Goal: Information Seeking & Learning: Learn about a topic

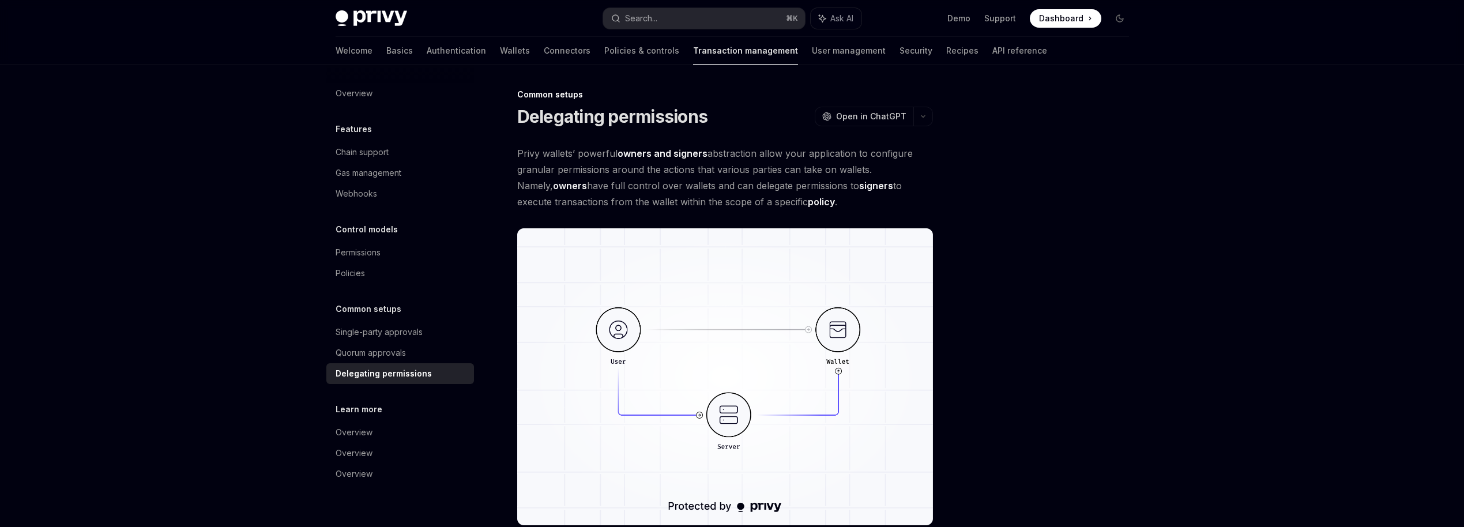
scroll to position [444, 0]
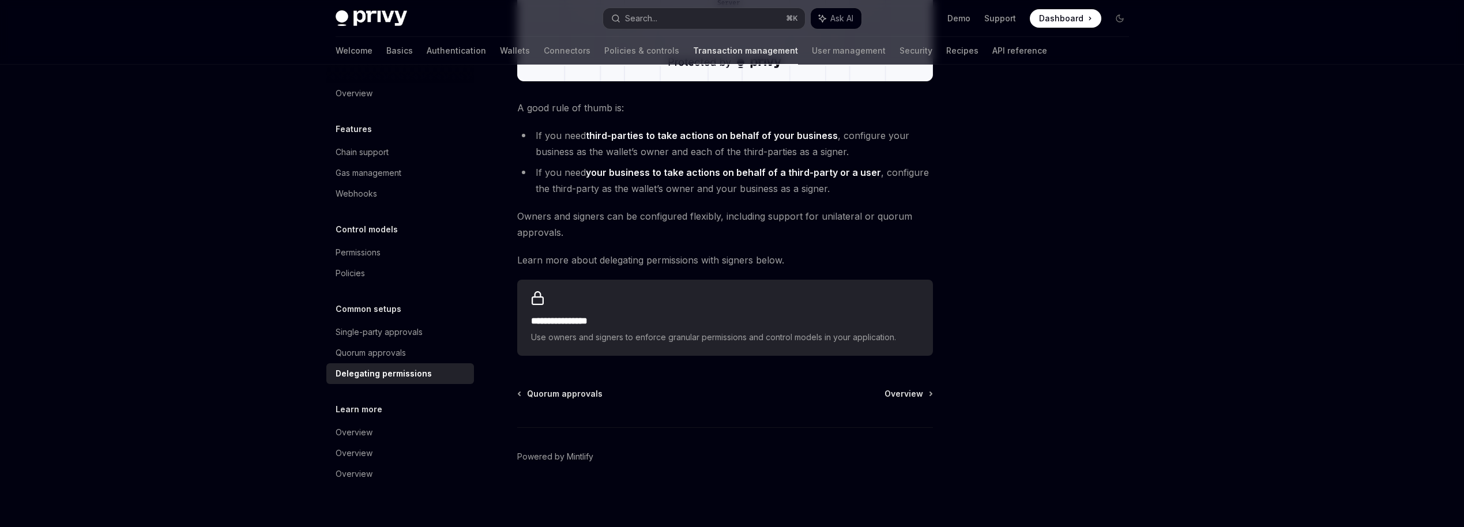
click at [298, 239] on div "Privy Docs home page Search... ⌘ K Ask AI Demo Support Dashboard Dashboard Sear…" at bounding box center [732, 41] width 1464 height 971
click at [665, 13] on button "Search... ⌘ K" at bounding box center [704, 18] width 202 height 21
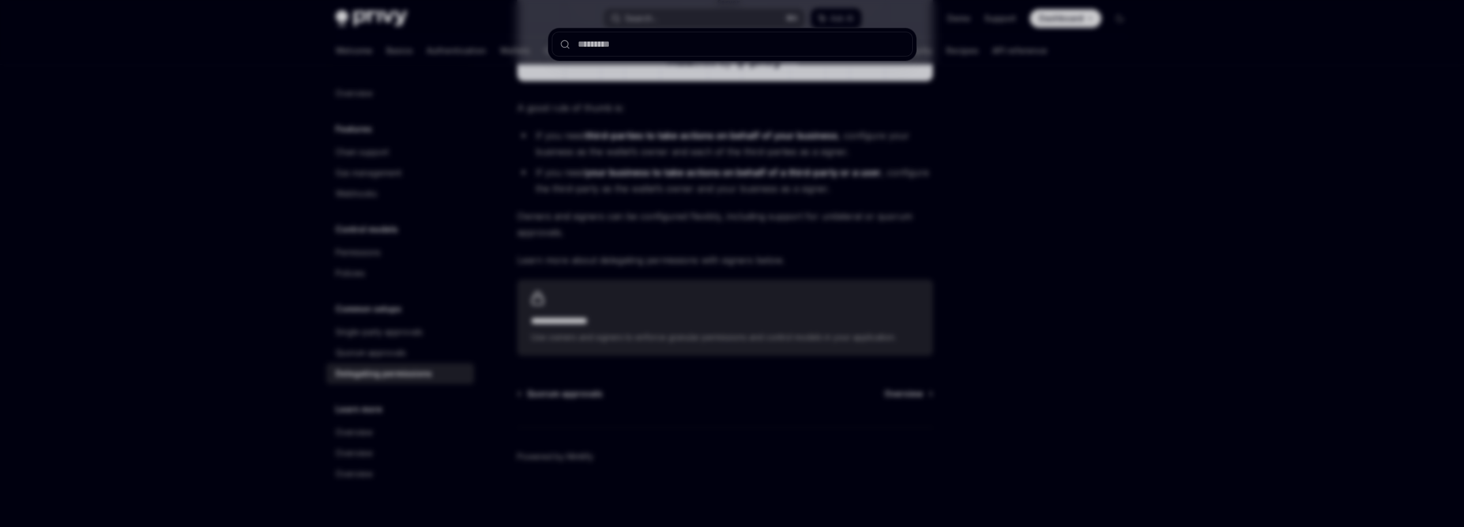
type input "**********"
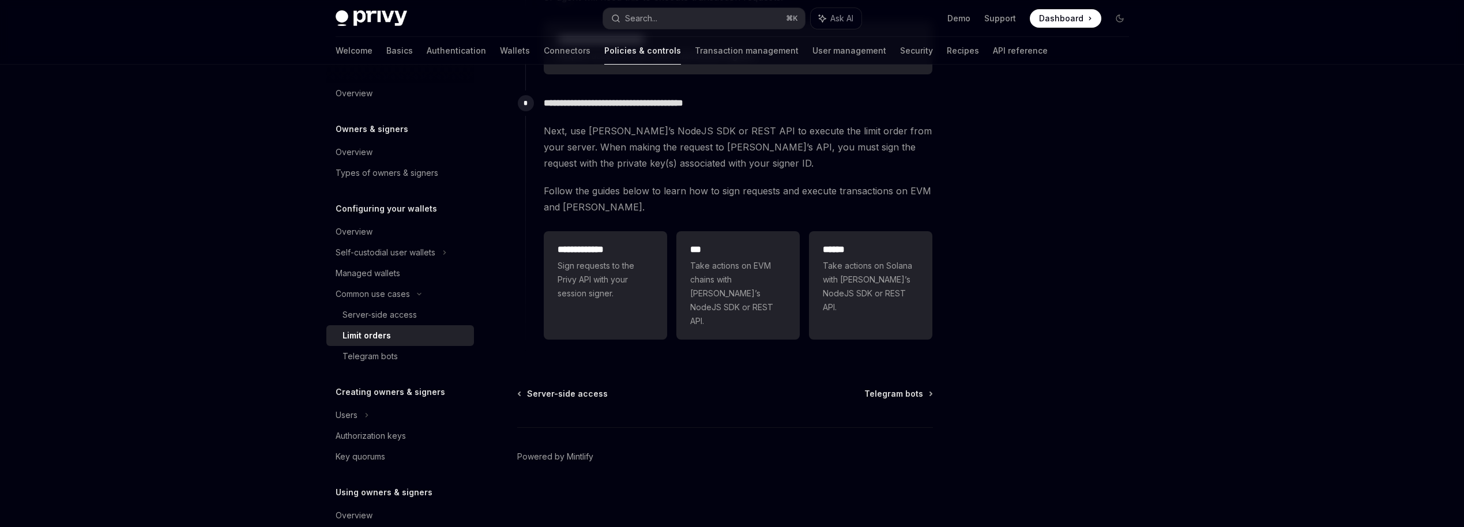
scroll to position [65, 0]
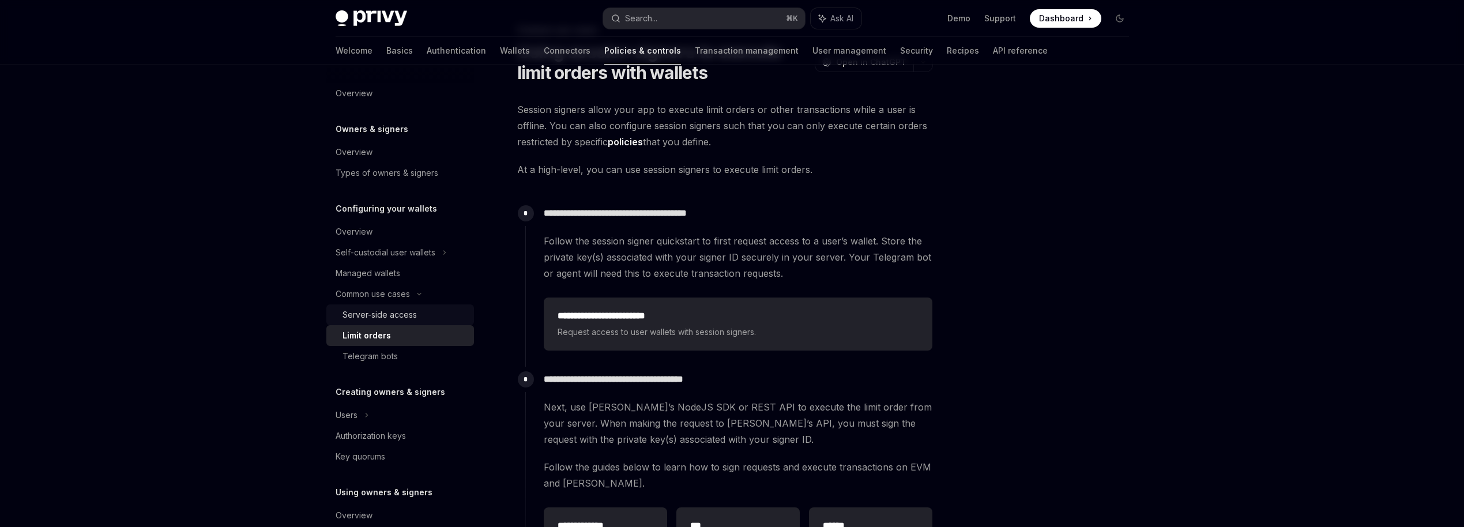
click at [400, 316] on div "Server-side access" at bounding box center [380, 315] width 74 height 14
type textarea "*"
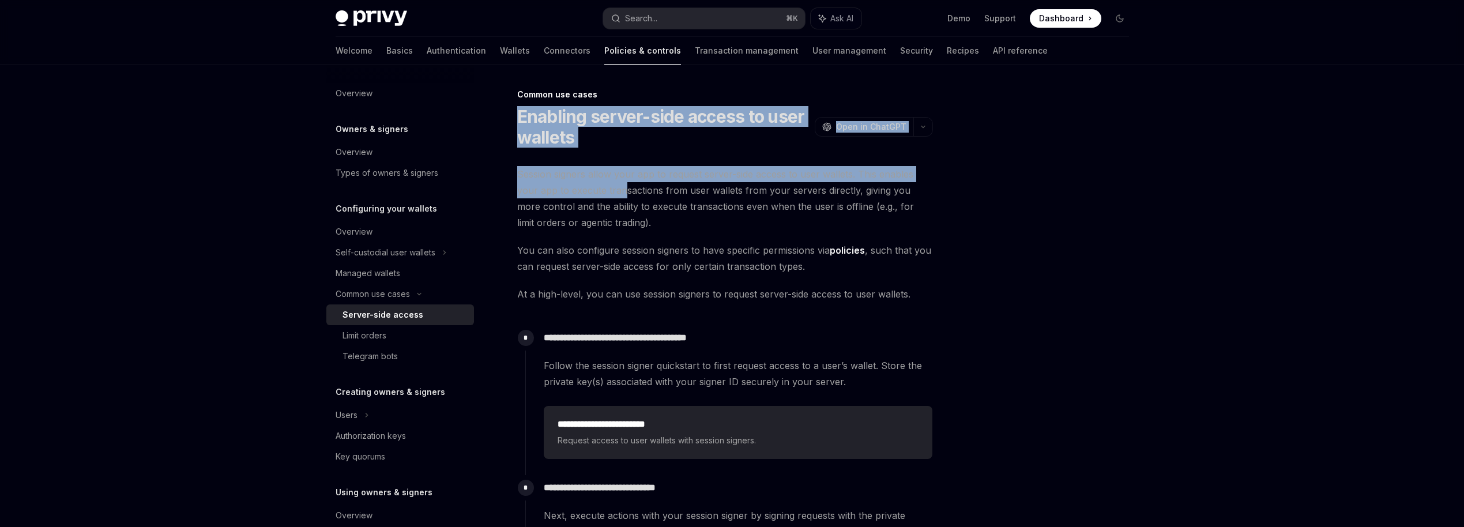
drag, startPoint x: 517, startPoint y: 109, endPoint x: 622, endPoint y: 186, distance: 130.5
click at [622, 186] on div "**********" at bounding box center [617, 478] width 637 height 780
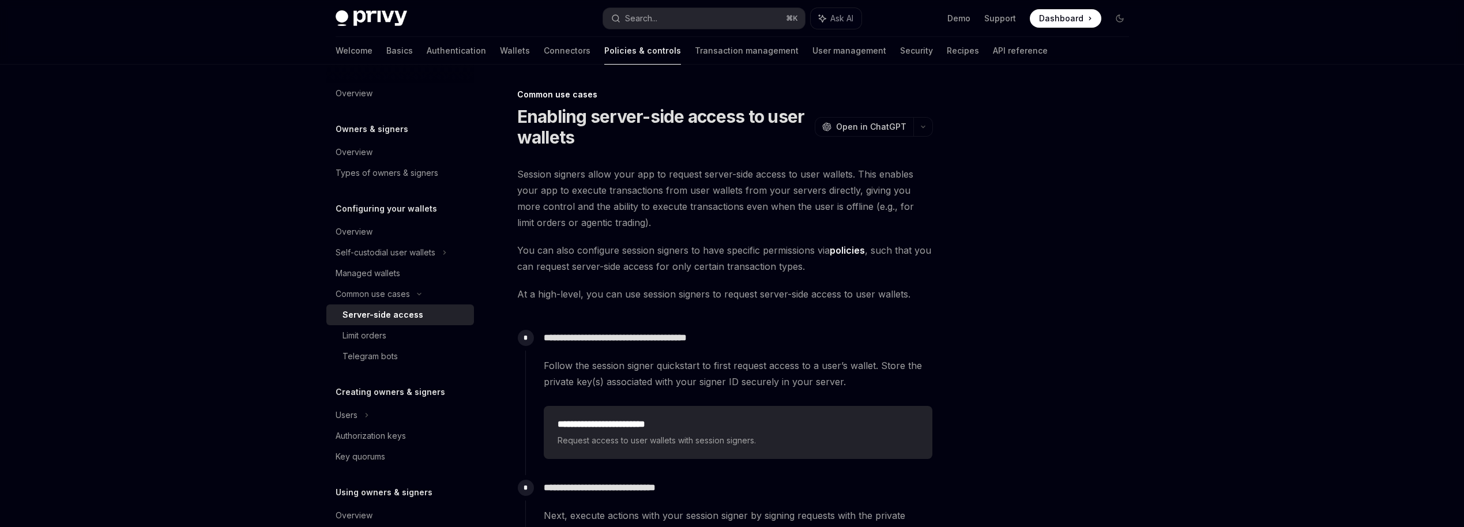
click at [577, 204] on span "Session signers allow your app to request server-side access to user wallets. T…" at bounding box center [725, 198] width 416 height 65
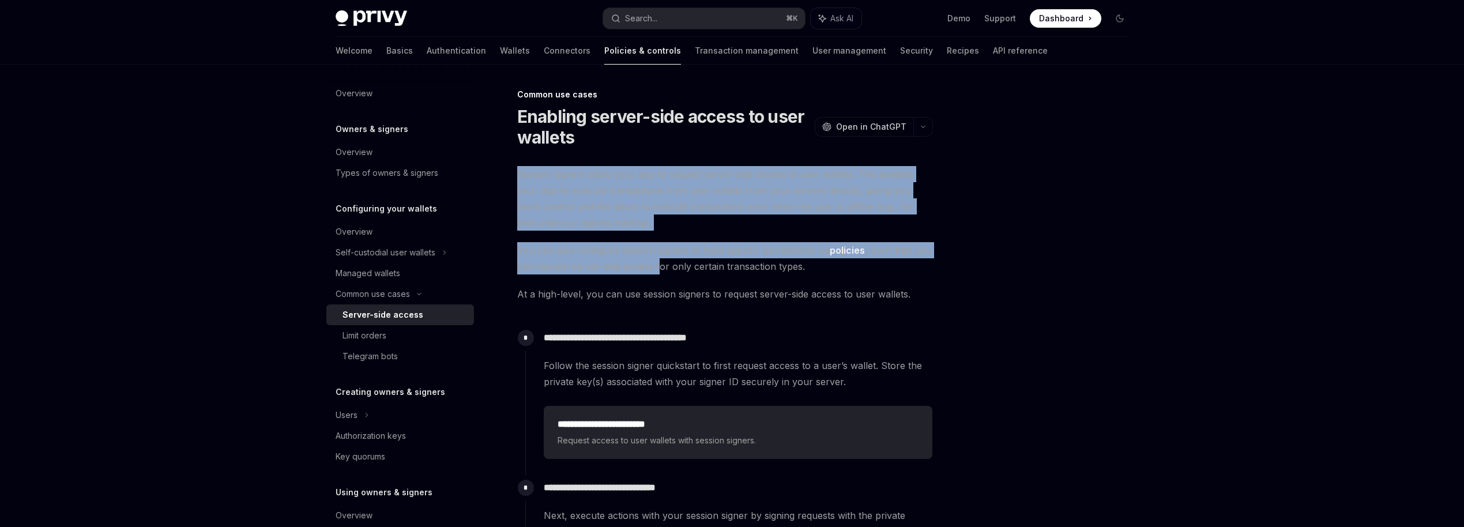
drag, startPoint x: 516, startPoint y: 179, endPoint x: 660, endPoint y: 259, distance: 164.4
click at [660, 259] on div "**********" at bounding box center [617, 478] width 637 height 780
click at [660, 259] on span "You can also configure session signers to have specific permissions via policie…" at bounding box center [725, 258] width 416 height 32
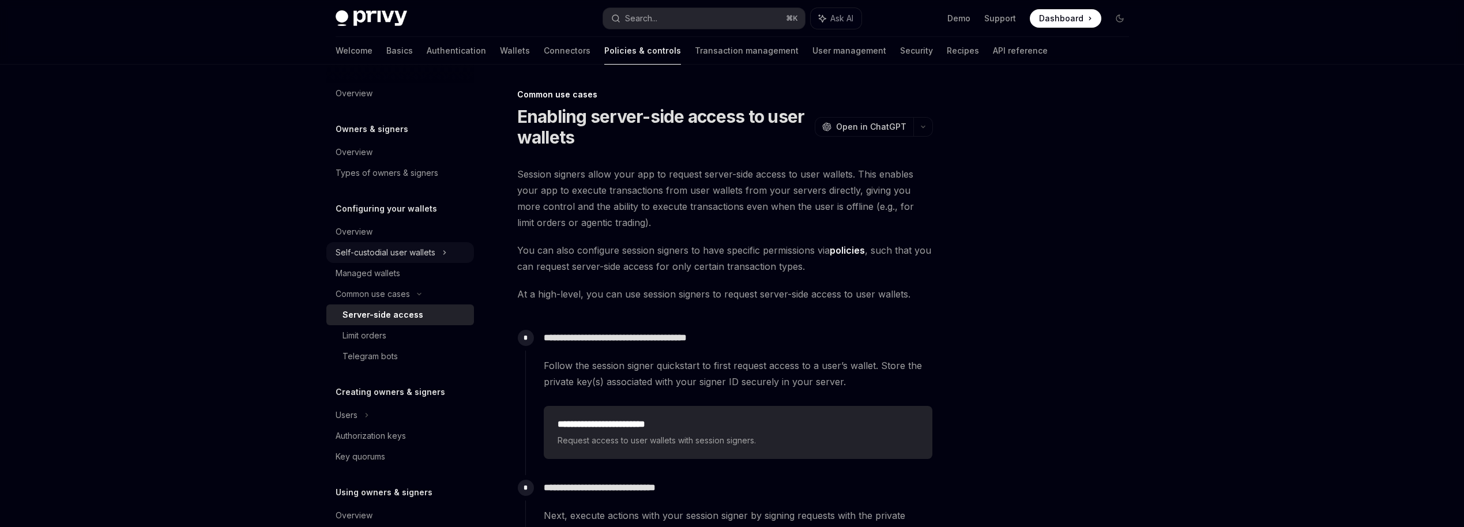
click at [445, 251] on icon at bounding box center [444, 252] width 2 height 3
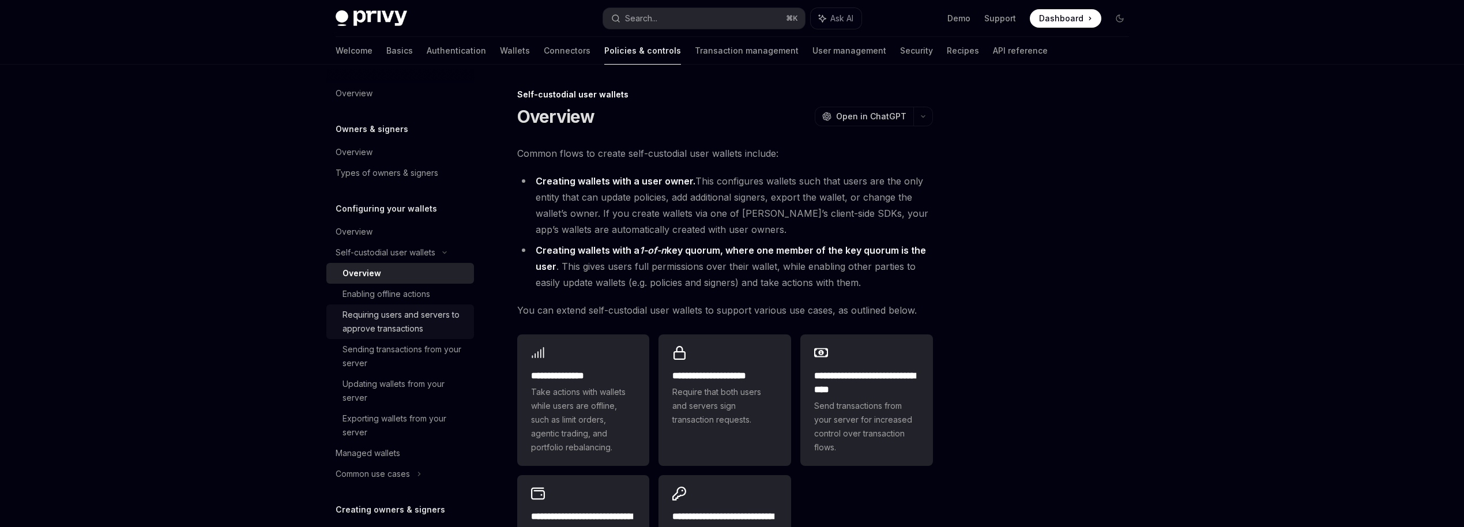
click at [414, 328] on div "Requiring users and servers to approve transactions" at bounding box center [405, 322] width 125 height 28
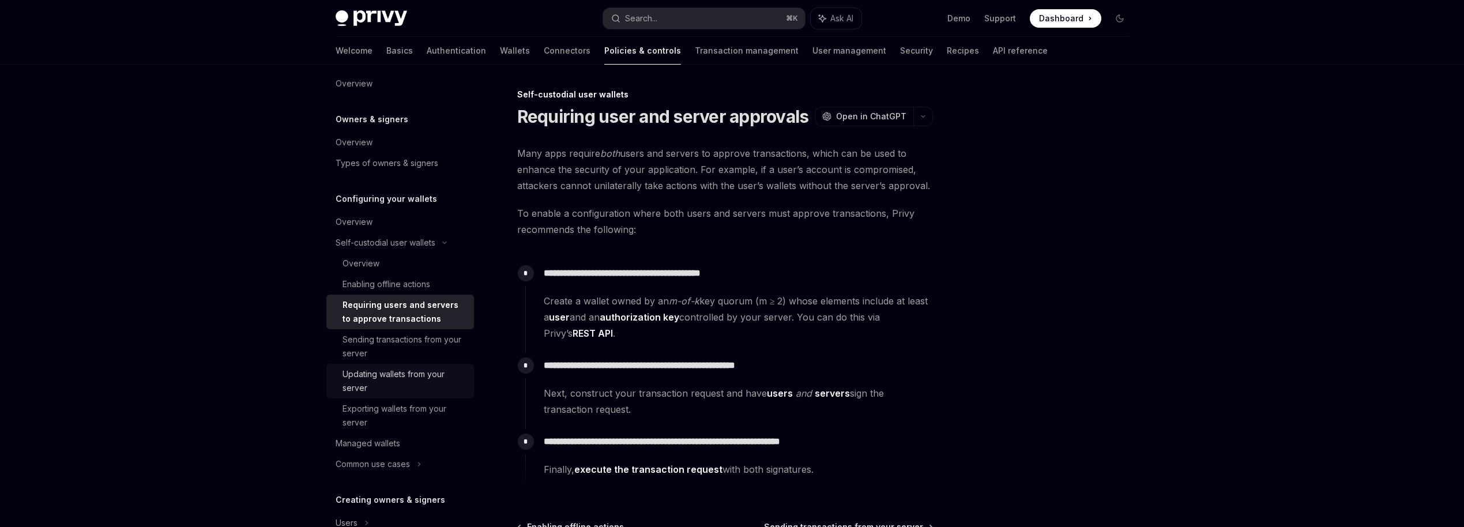
scroll to position [15, 0]
click at [401, 349] on div "Sending transactions from your server" at bounding box center [405, 342] width 125 height 28
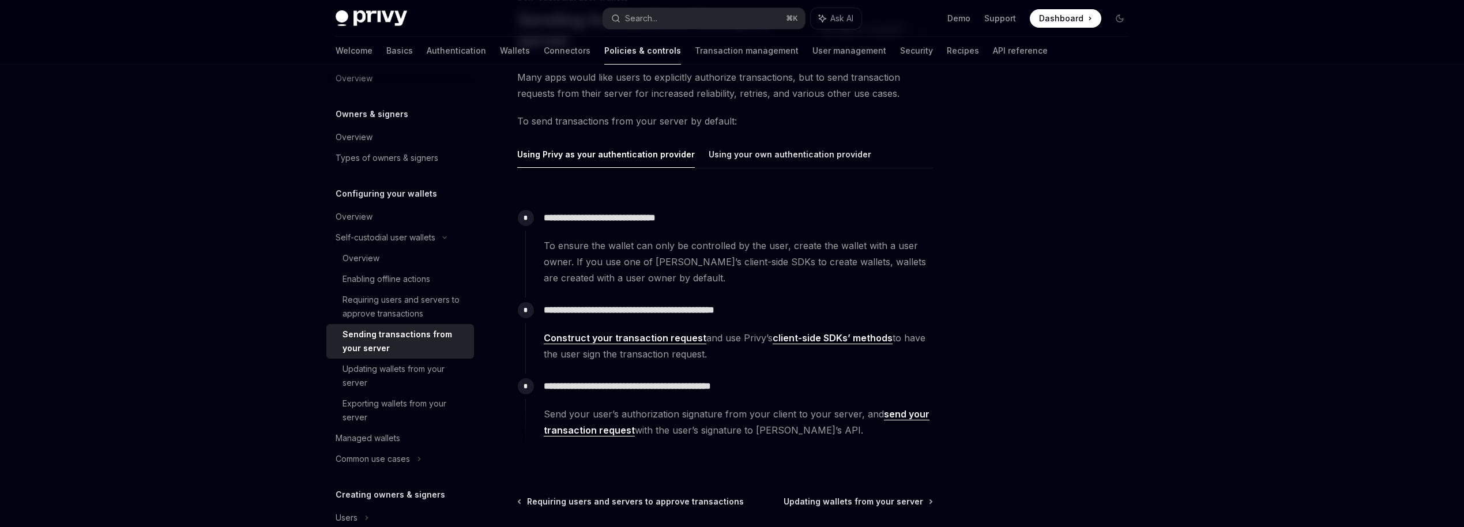
scroll to position [101, 0]
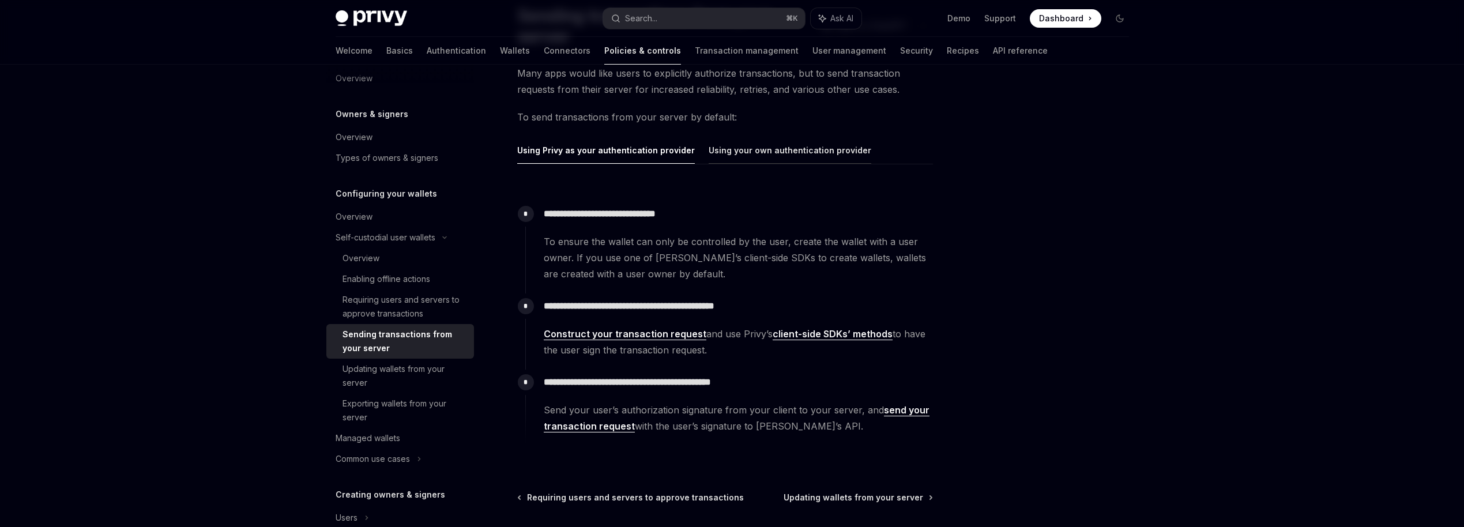
click at [733, 152] on button "Using your own authentication provider" at bounding box center [790, 150] width 163 height 27
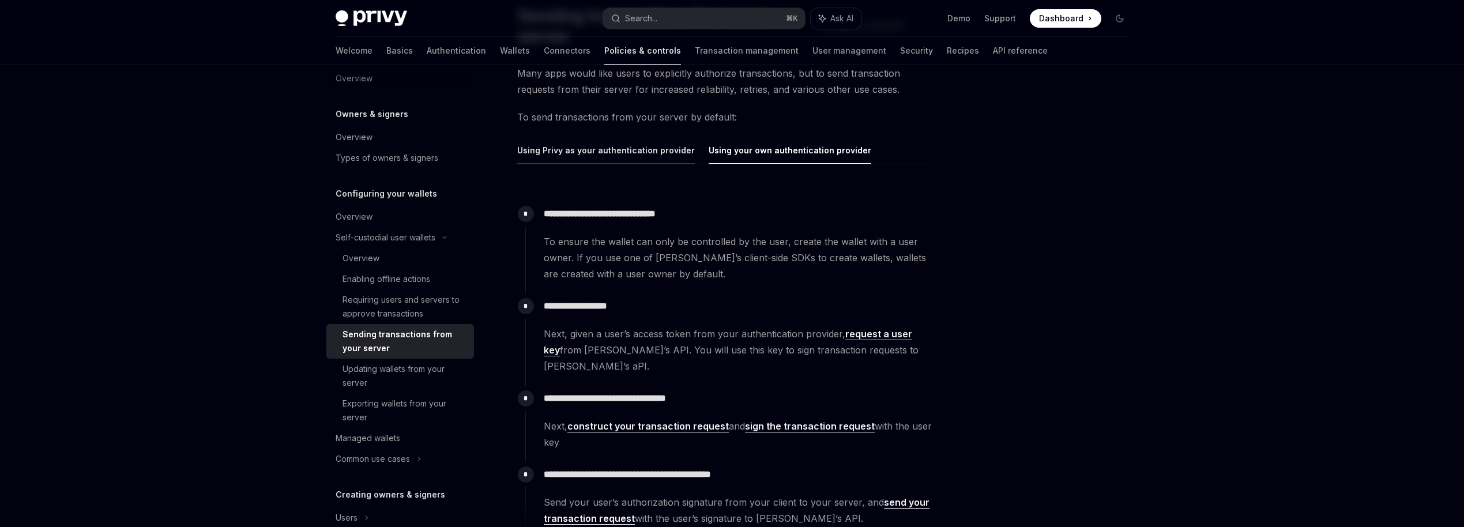
click at [619, 145] on button "Using Privy as your authentication provider" at bounding box center [606, 150] width 178 height 27
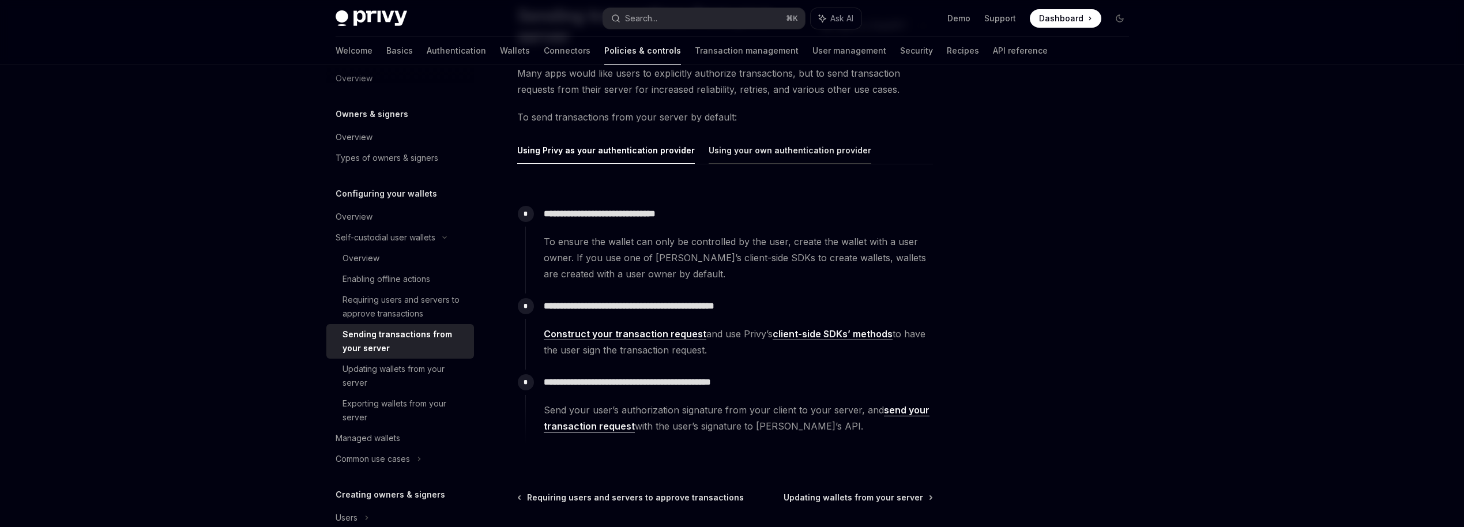
click at [787, 144] on button "Using your own authentication provider" at bounding box center [790, 150] width 163 height 27
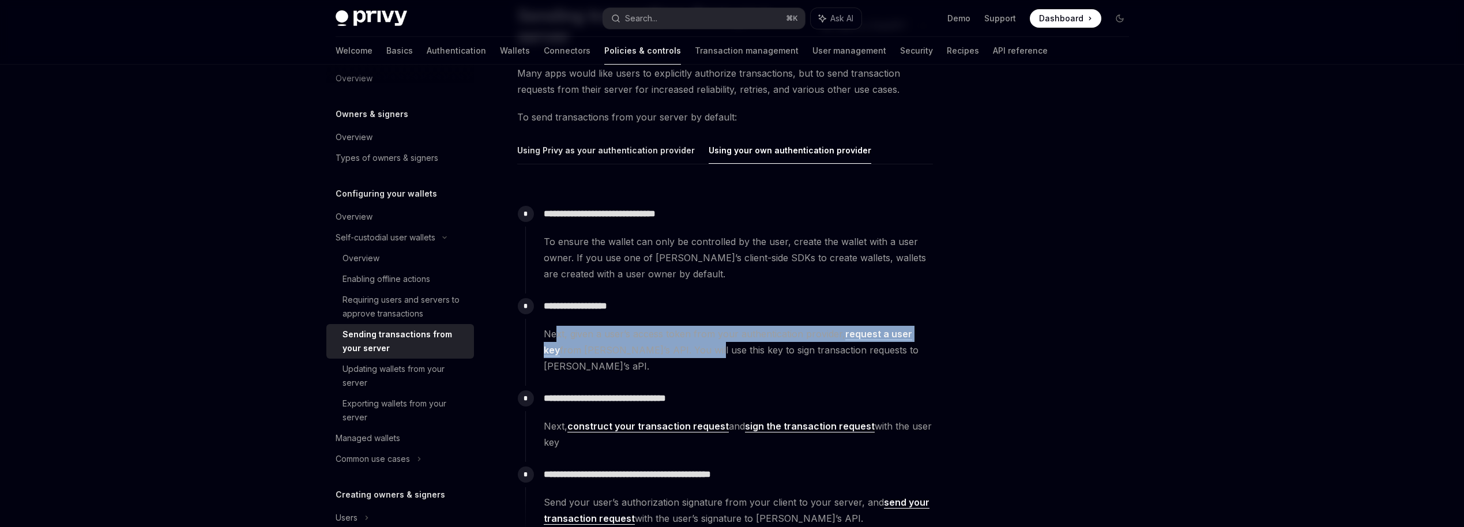
drag, startPoint x: 554, startPoint y: 333, endPoint x: 678, endPoint y: 346, distance: 124.7
click at [678, 346] on span "Next, given a user’s access token from your authentication provider, request a …" at bounding box center [738, 350] width 389 height 48
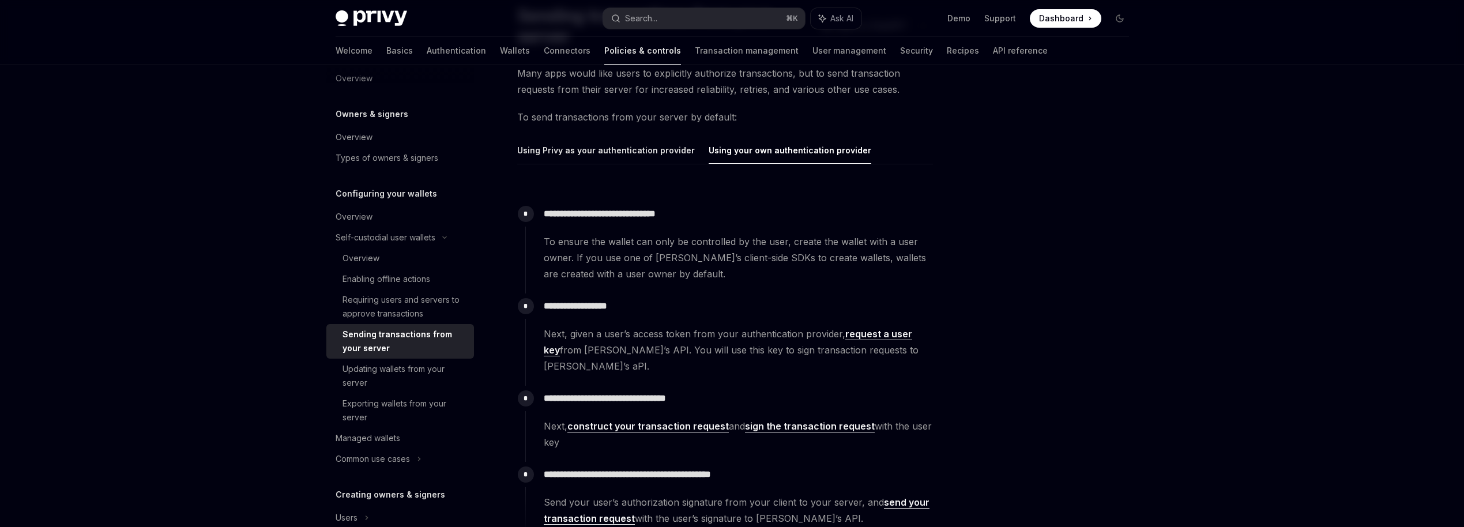
click at [713, 345] on span "Next, given a user’s access token from your authentication provider, request a …" at bounding box center [738, 350] width 389 height 48
click at [876, 333] on link "request a user key" at bounding box center [728, 342] width 368 height 28
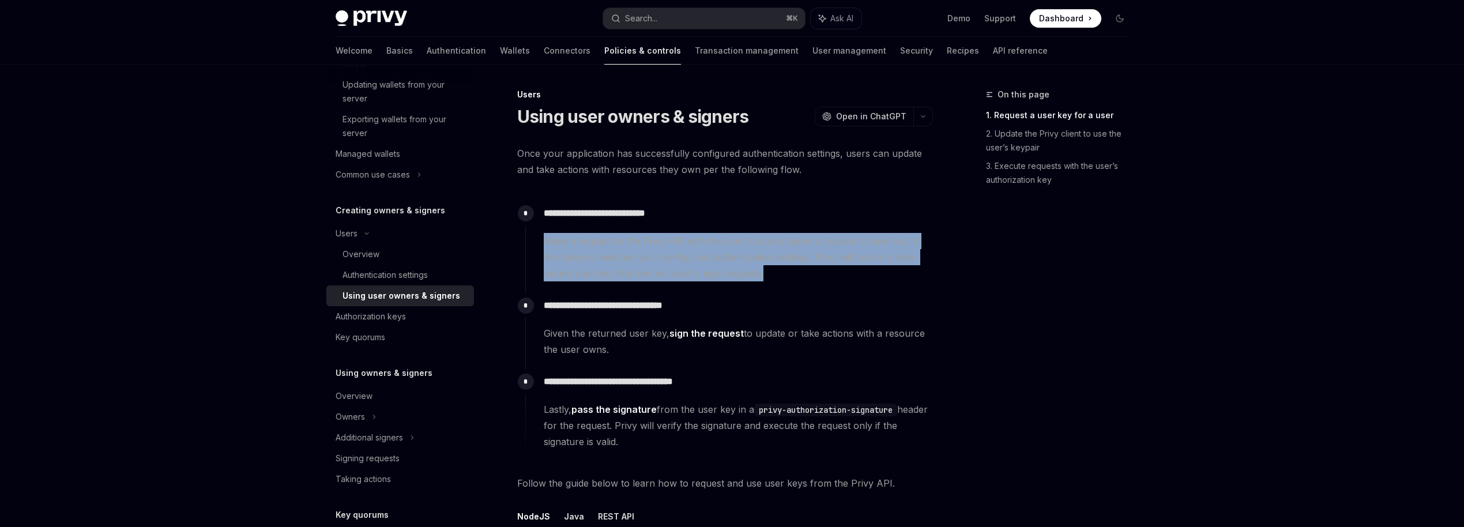
drag, startPoint x: 546, startPoint y: 243, endPoint x: 740, endPoint y: 267, distance: 196.3
click at [740, 267] on span "Make a request to the Privy API with the user’s access token to request a user …" at bounding box center [738, 257] width 389 height 48
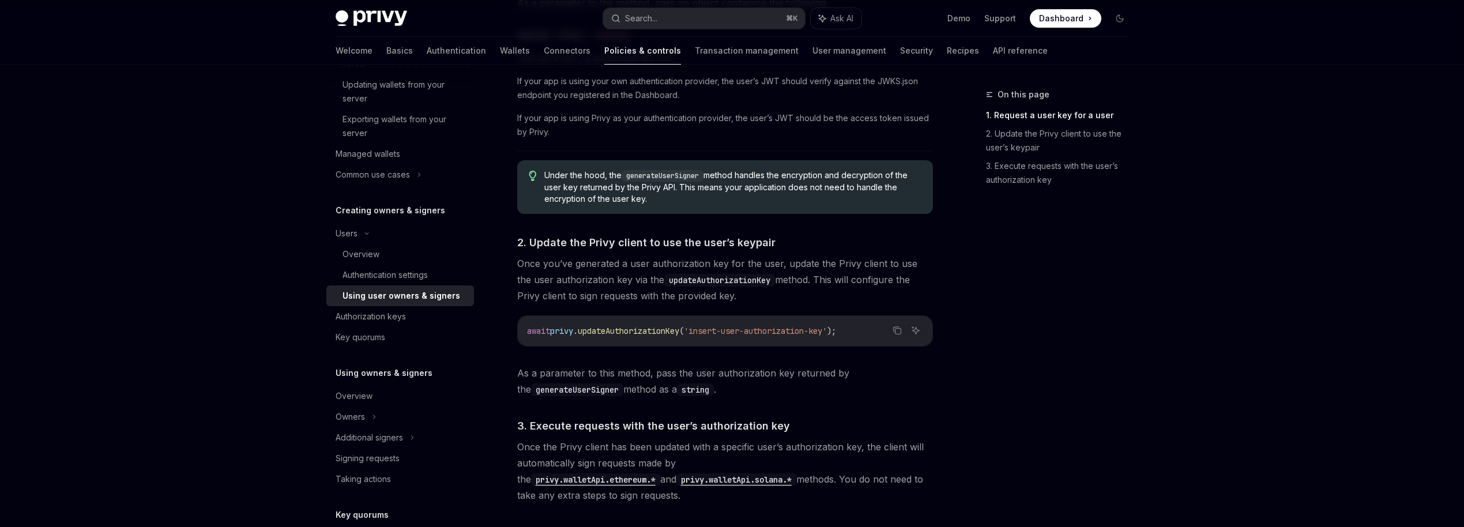
scroll to position [693, 0]
drag, startPoint x: 511, startPoint y: 262, endPoint x: 719, endPoint y: 296, distance: 210.4
click at [719, 296] on div "**********" at bounding box center [617, 34] width 637 height 1278
click at [725, 294] on span "Once you’ve generated a user authorization key for the user, update the Privy c…" at bounding box center [725, 278] width 416 height 48
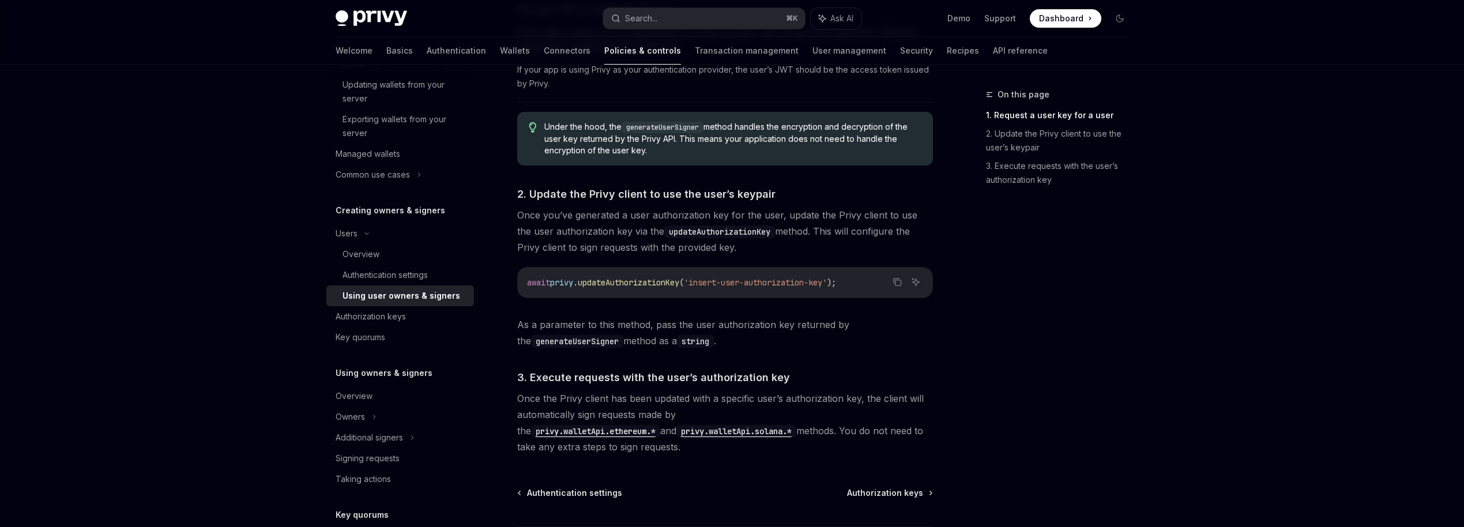
scroll to position [741, 0]
click at [408, 279] on div "Authentication settings" at bounding box center [385, 275] width 85 height 14
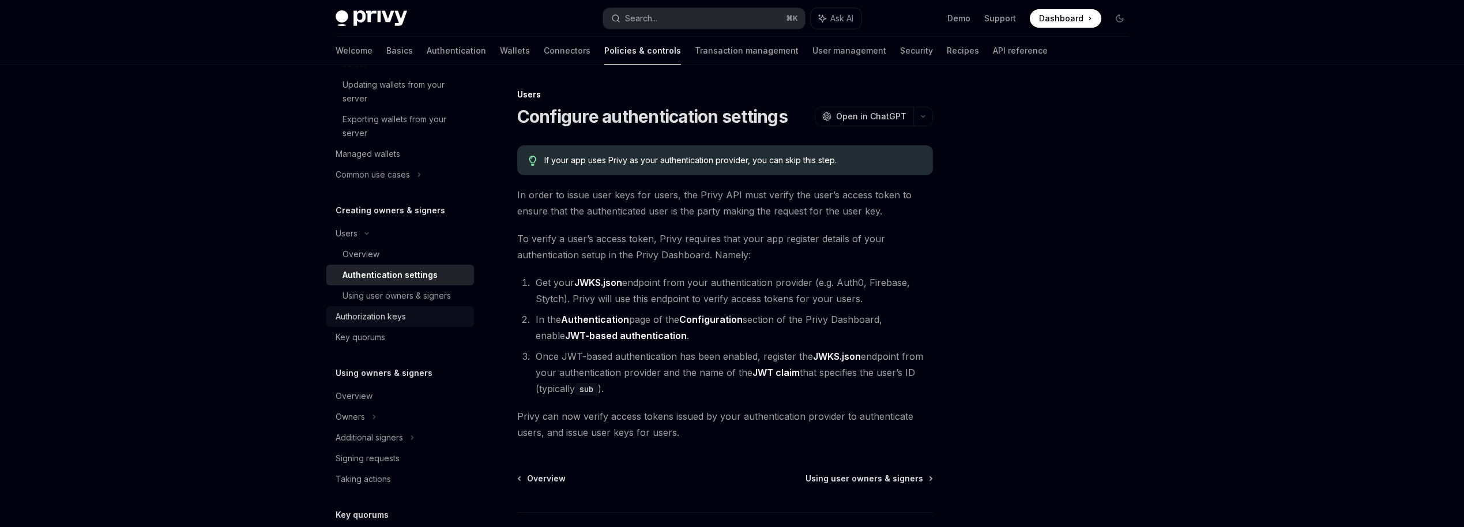
click at [382, 314] on div "Authorization keys" at bounding box center [371, 317] width 70 height 14
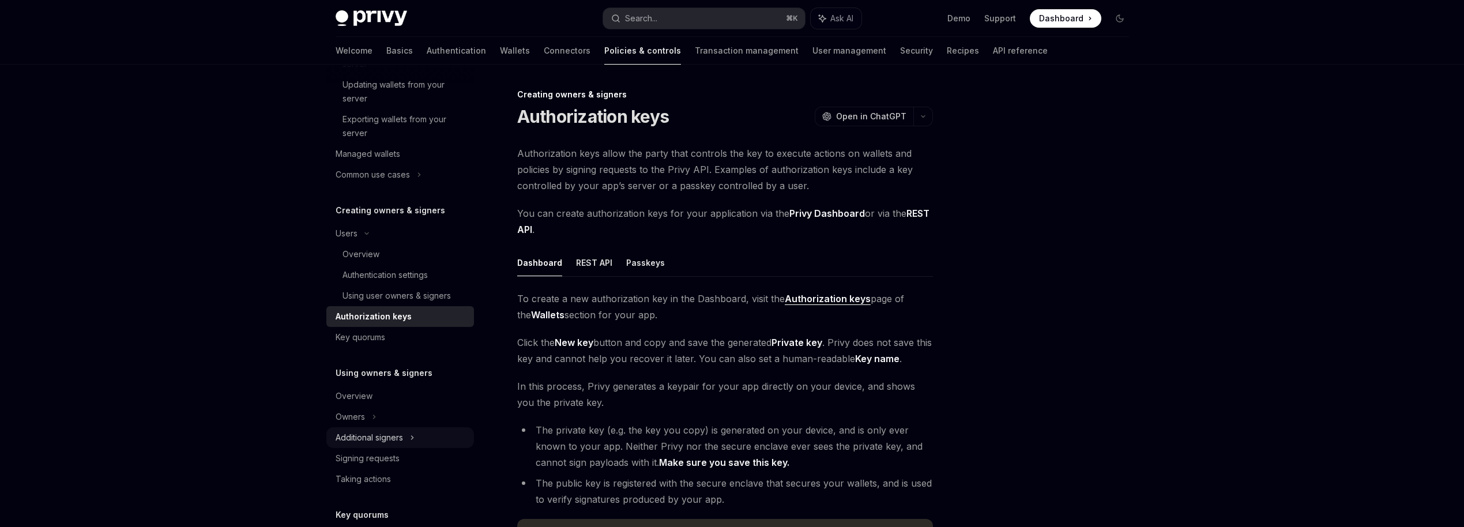
click at [401, 438] on div "Additional signers" at bounding box center [369, 438] width 67 height 14
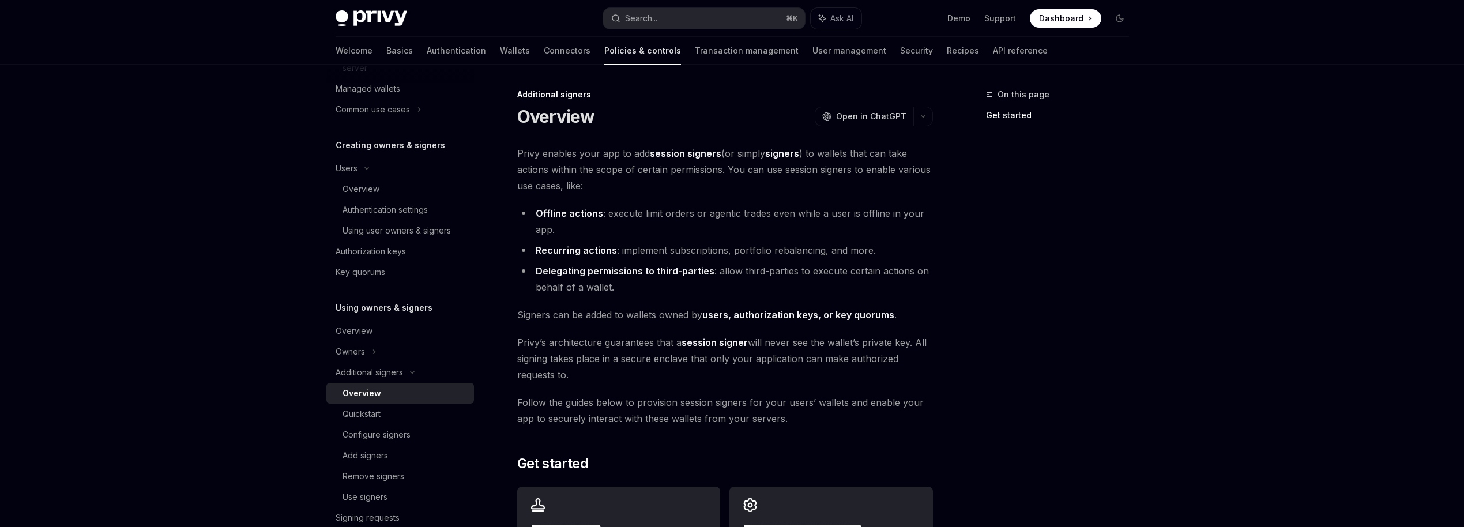
scroll to position [368, 0]
click at [394, 426] on div "Configure signers" at bounding box center [377, 431] width 68 height 14
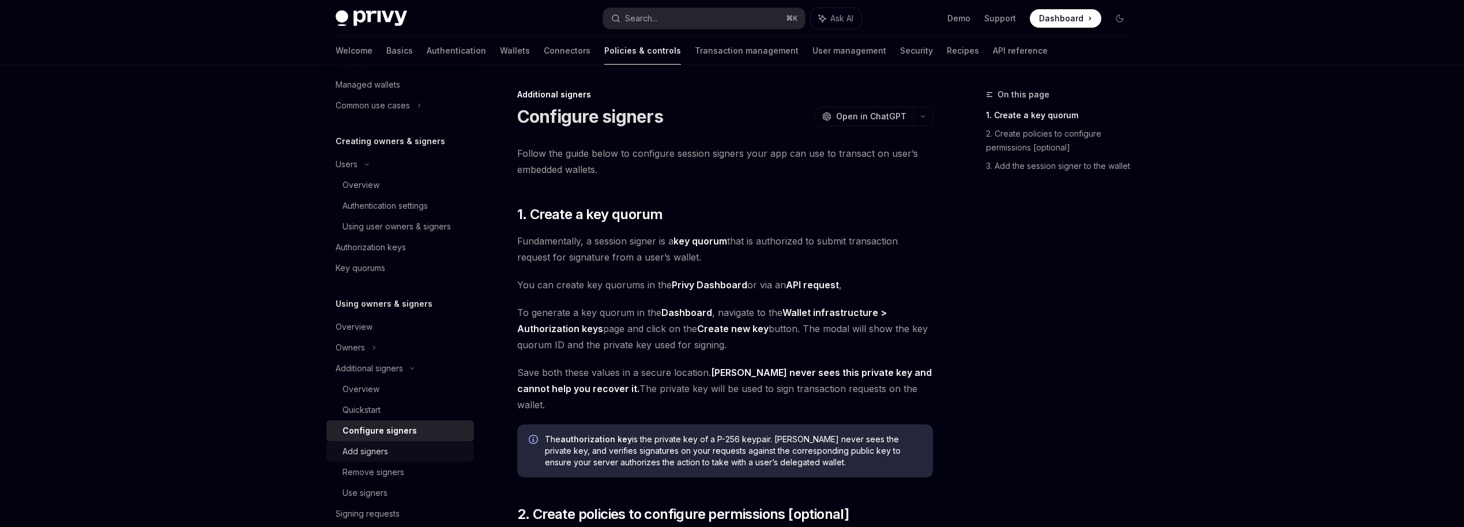
click at [394, 454] on div "Add signers" at bounding box center [405, 452] width 125 height 14
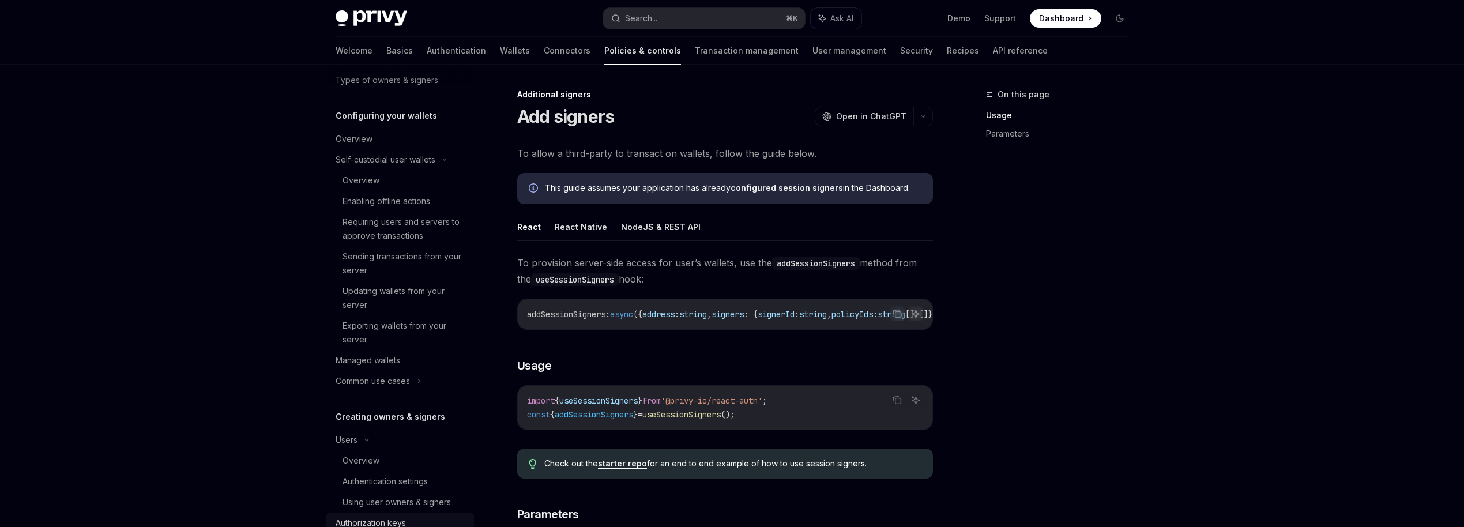
scroll to position [92, 0]
click at [413, 266] on div "Sending transactions from your server" at bounding box center [405, 264] width 125 height 28
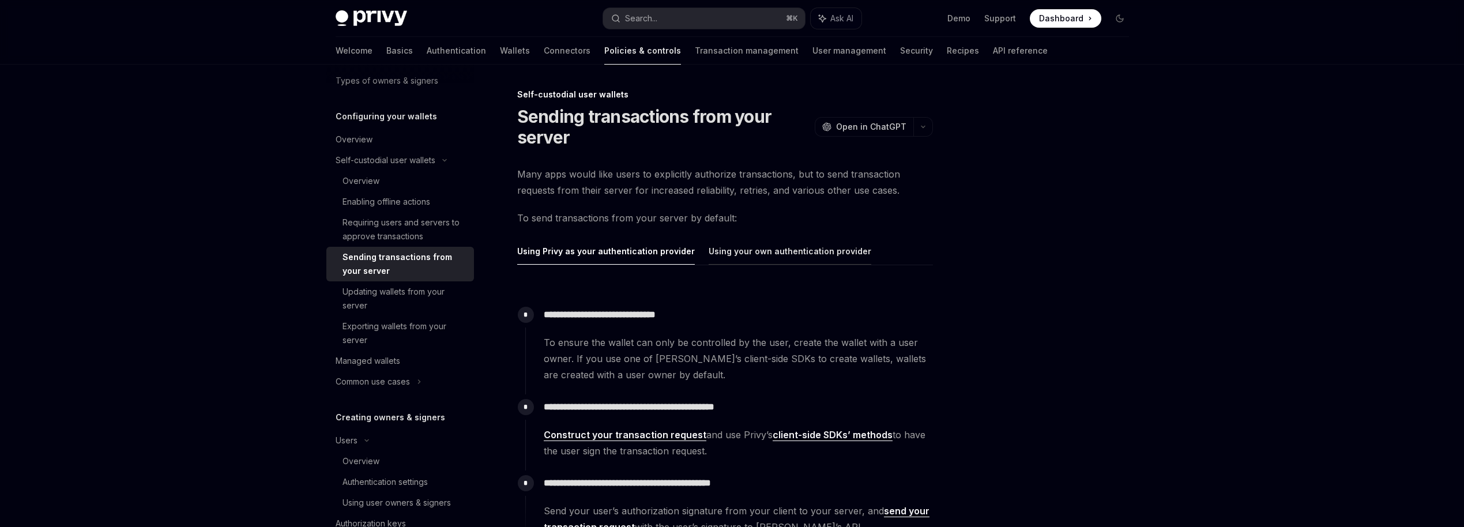
click at [771, 248] on button "Using your own authentication provider" at bounding box center [790, 251] width 163 height 27
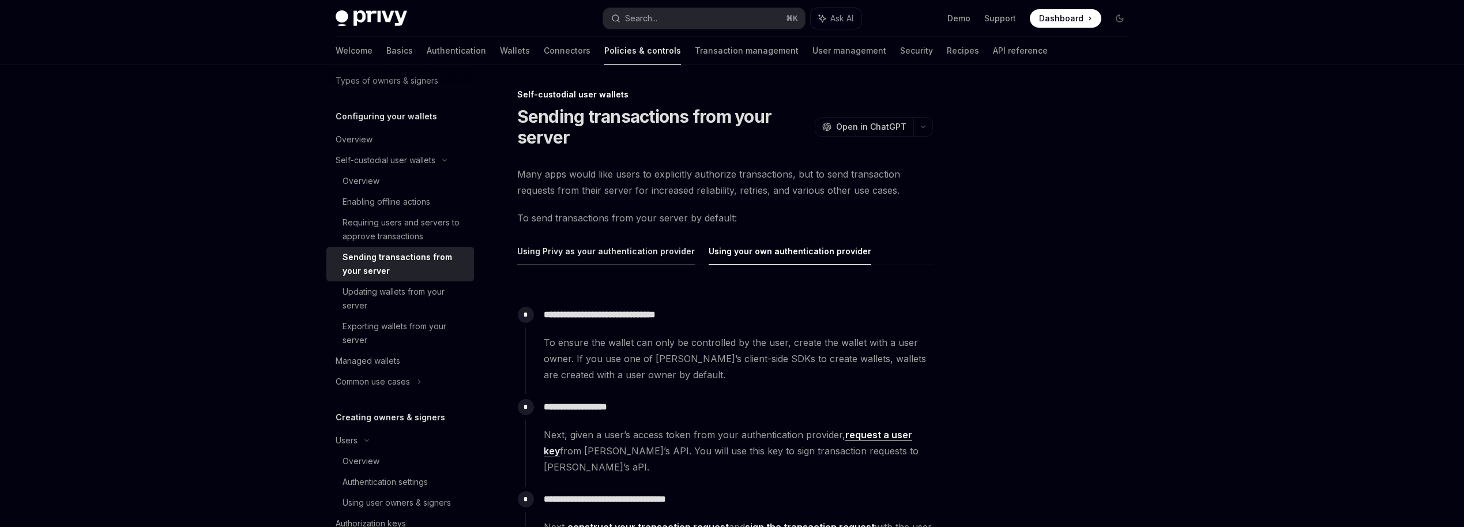
click at [634, 243] on button "Using Privy as your authentication provider" at bounding box center [606, 251] width 178 height 27
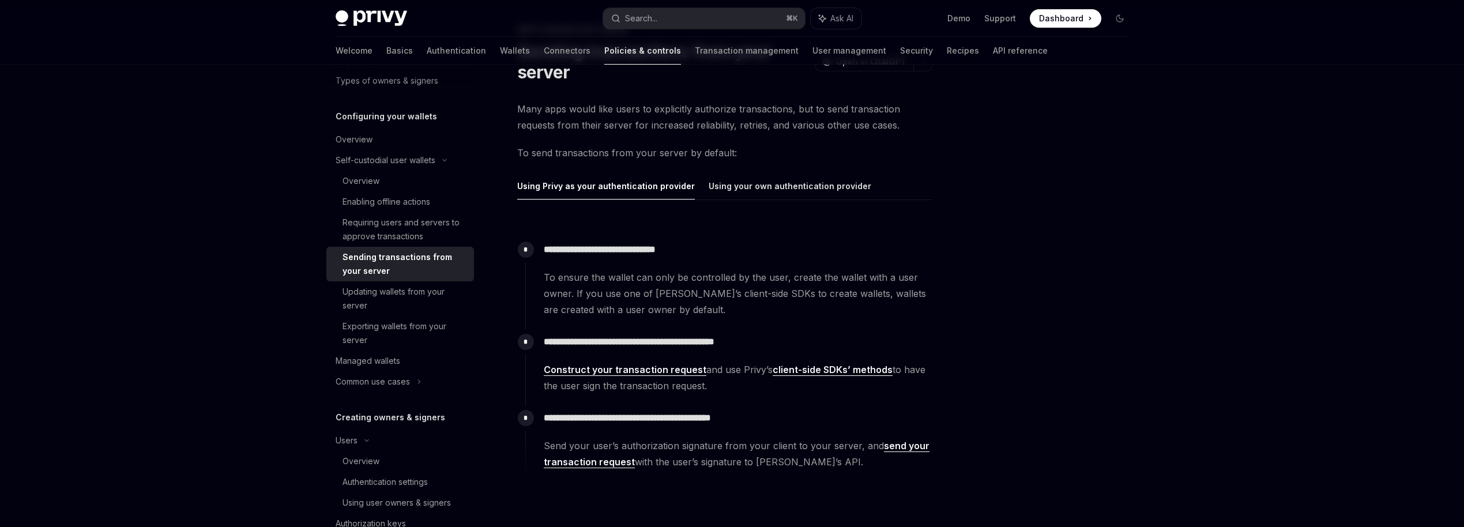
scroll to position [70, 0]
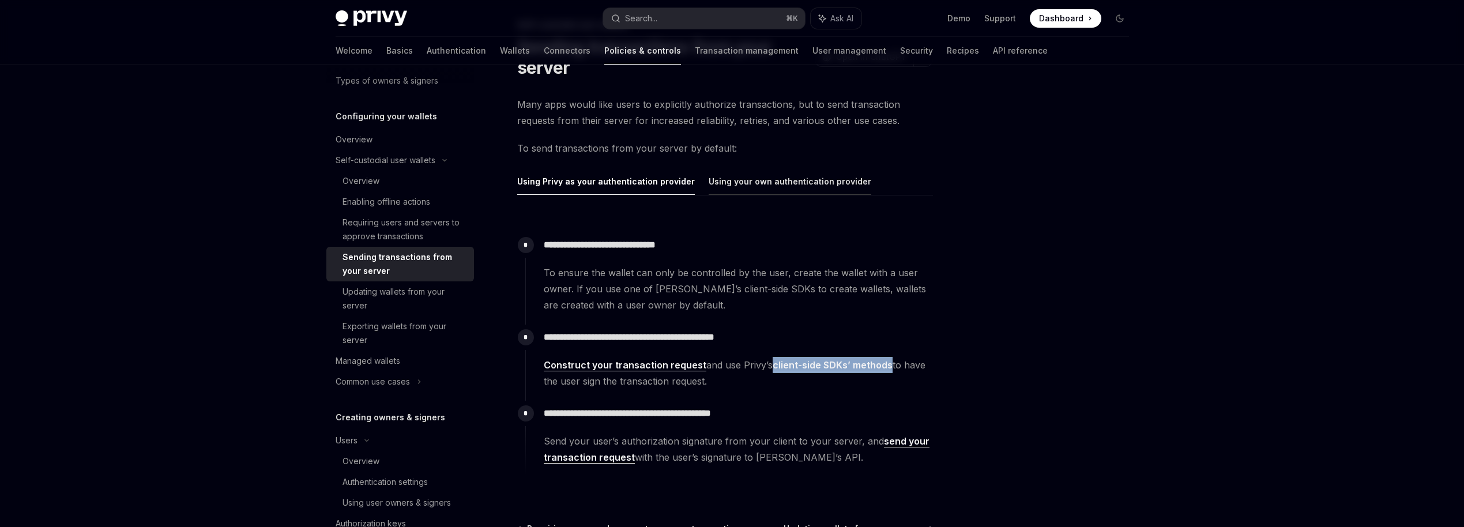
click at [753, 177] on button "Using your own authentication provider" at bounding box center [790, 181] width 163 height 27
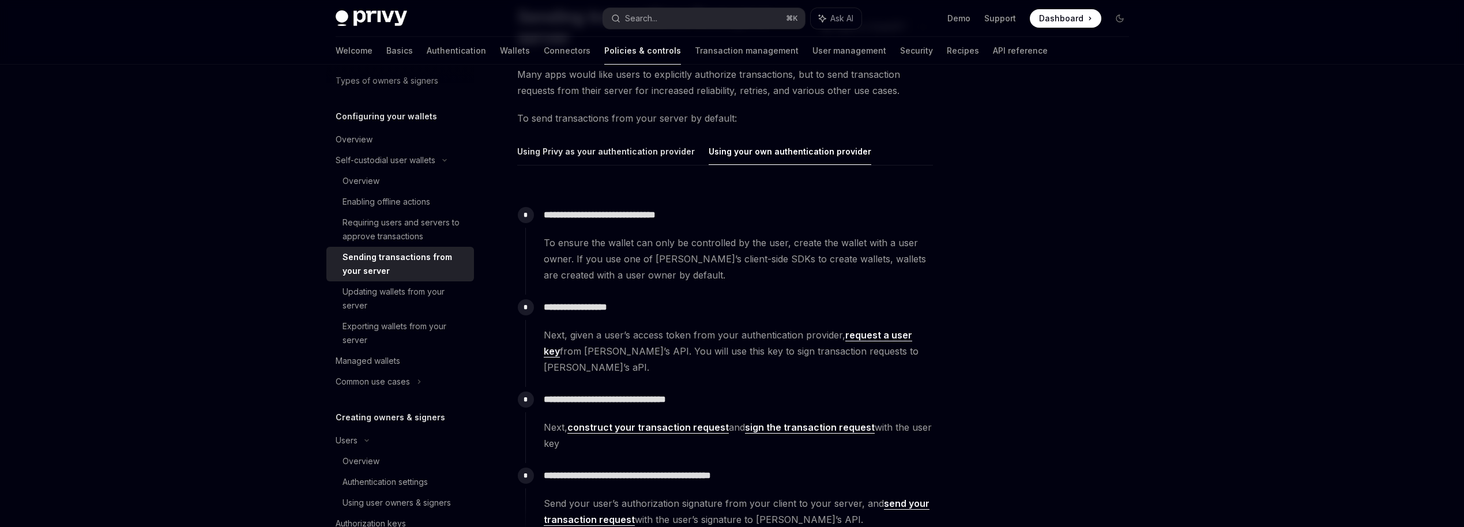
scroll to position [104, 0]
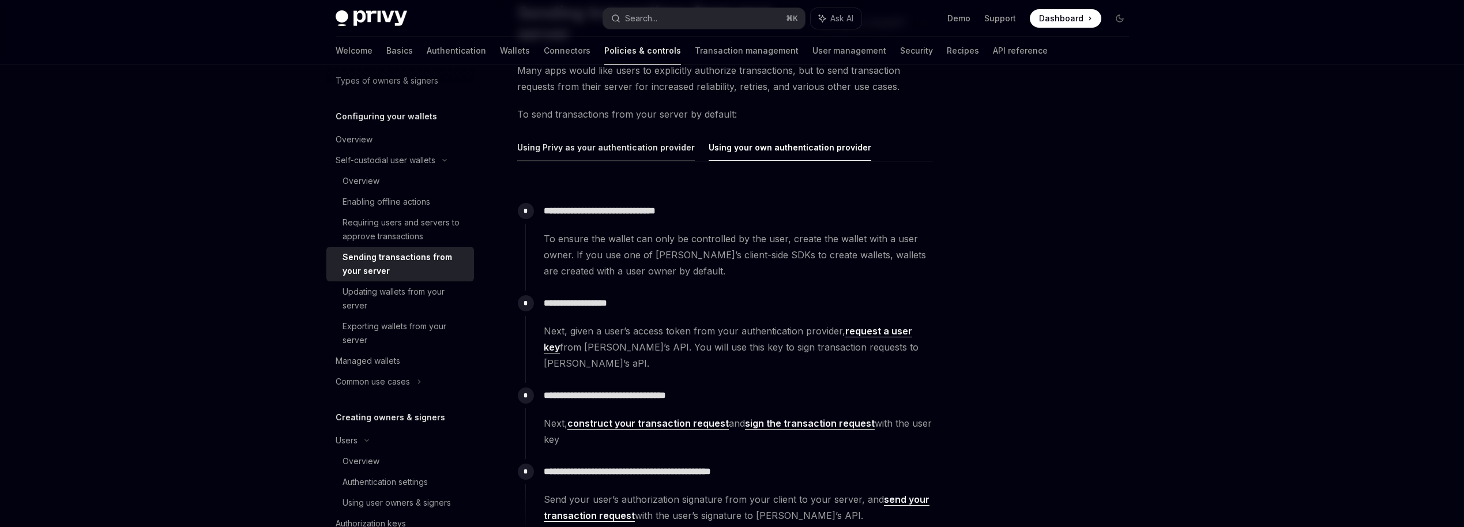
click at [605, 145] on button "Using Privy as your authentication provider" at bounding box center [606, 147] width 178 height 27
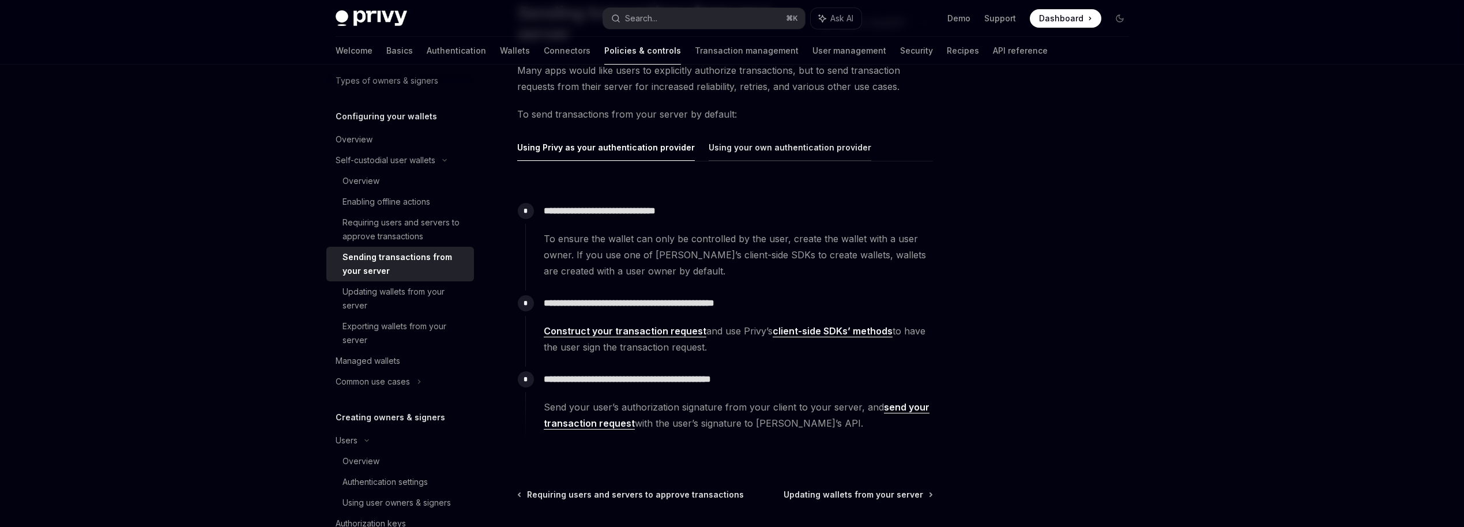
click at [730, 146] on button "Using your own authentication provider" at bounding box center [790, 147] width 163 height 27
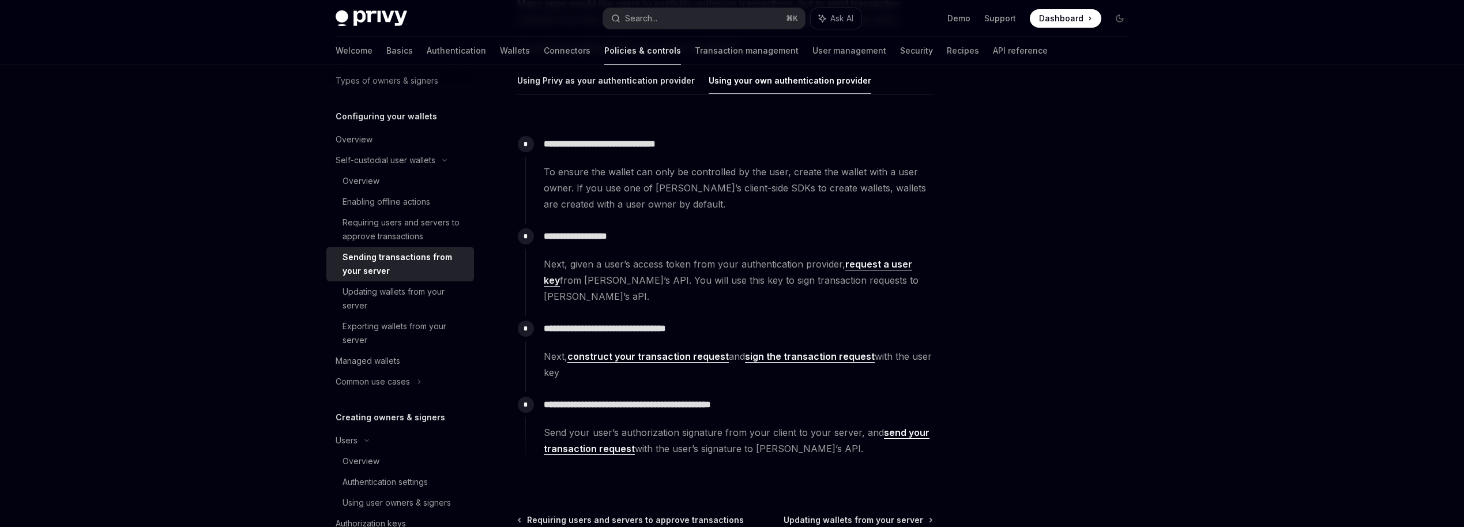
scroll to position [173, 0]
click at [606, 431] on link "send your transaction request" at bounding box center [737, 438] width 386 height 28
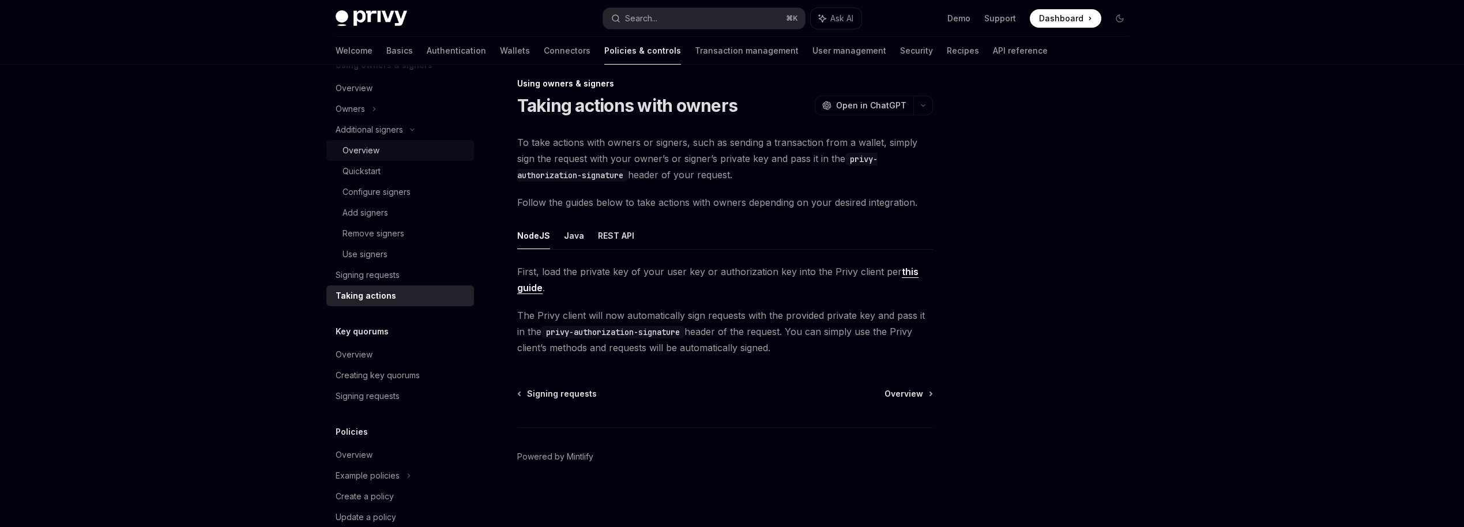
click at [368, 155] on div "Overview" at bounding box center [361, 151] width 37 height 14
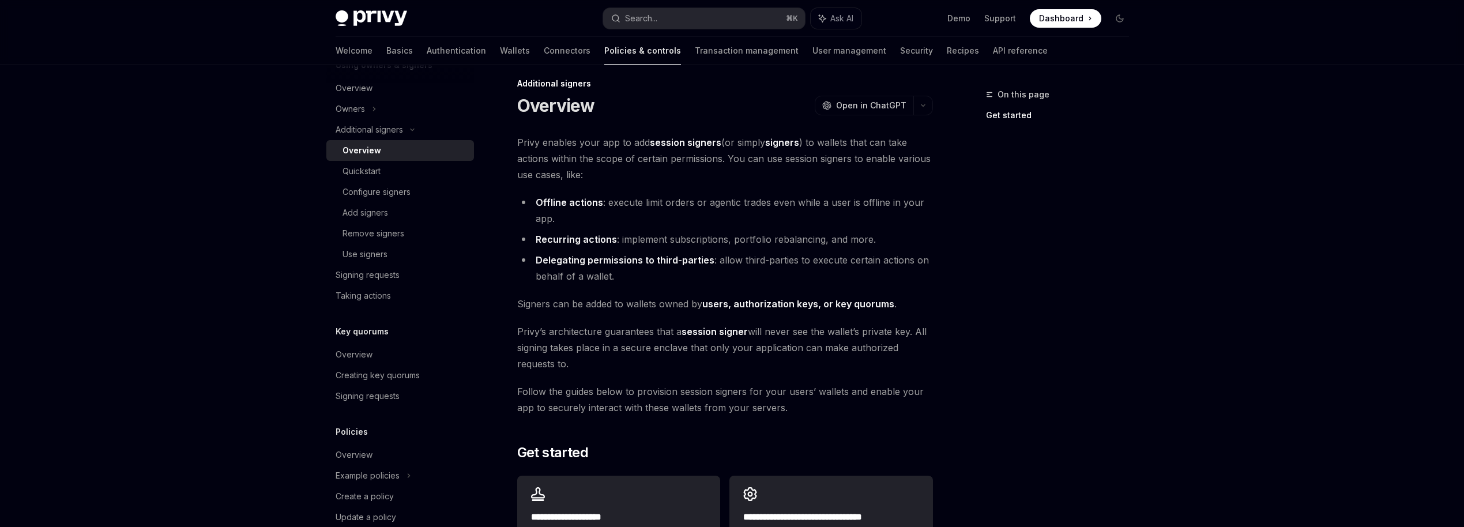
click at [627, 285] on div "**********" at bounding box center [725, 359] width 416 height 450
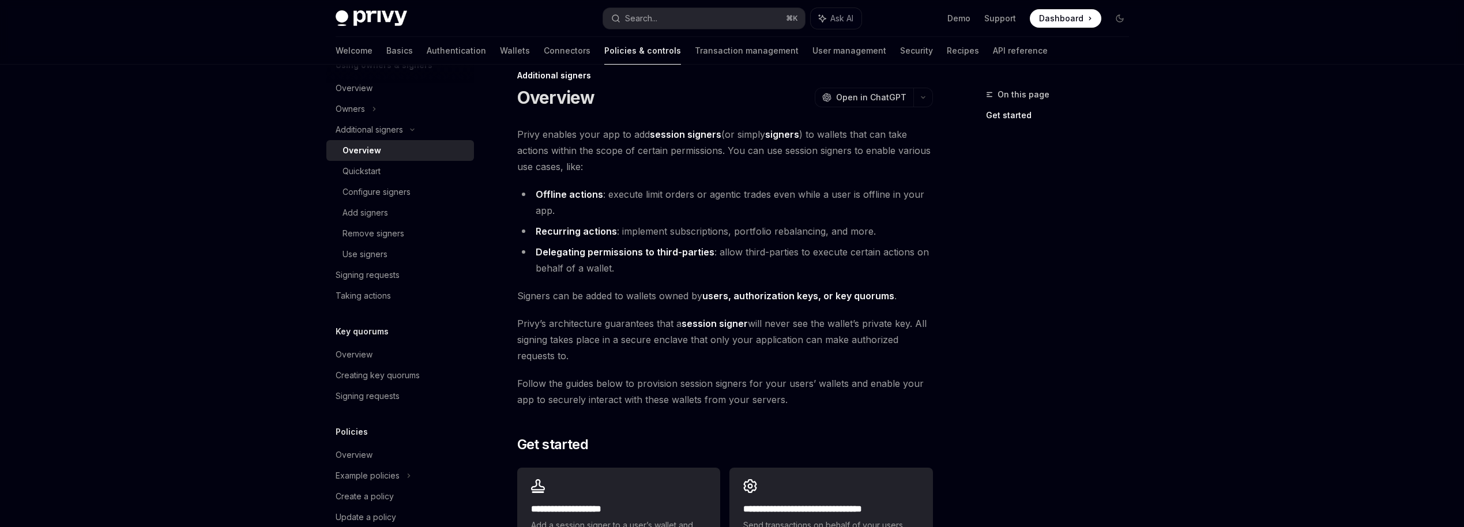
click at [608, 340] on span "Privy’s architecture guarantees that a session signer will never see the wallet…" at bounding box center [725, 339] width 416 height 48
drag, startPoint x: 659, startPoint y: 297, endPoint x: 798, endPoint y: 309, distance: 139.4
click at [798, 309] on div "**********" at bounding box center [725, 351] width 416 height 450
click at [838, 313] on div "**********" at bounding box center [725, 351] width 416 height 450
click at [847, 311] on div "**********" at bounding box center [725, 351] width 416 height 450
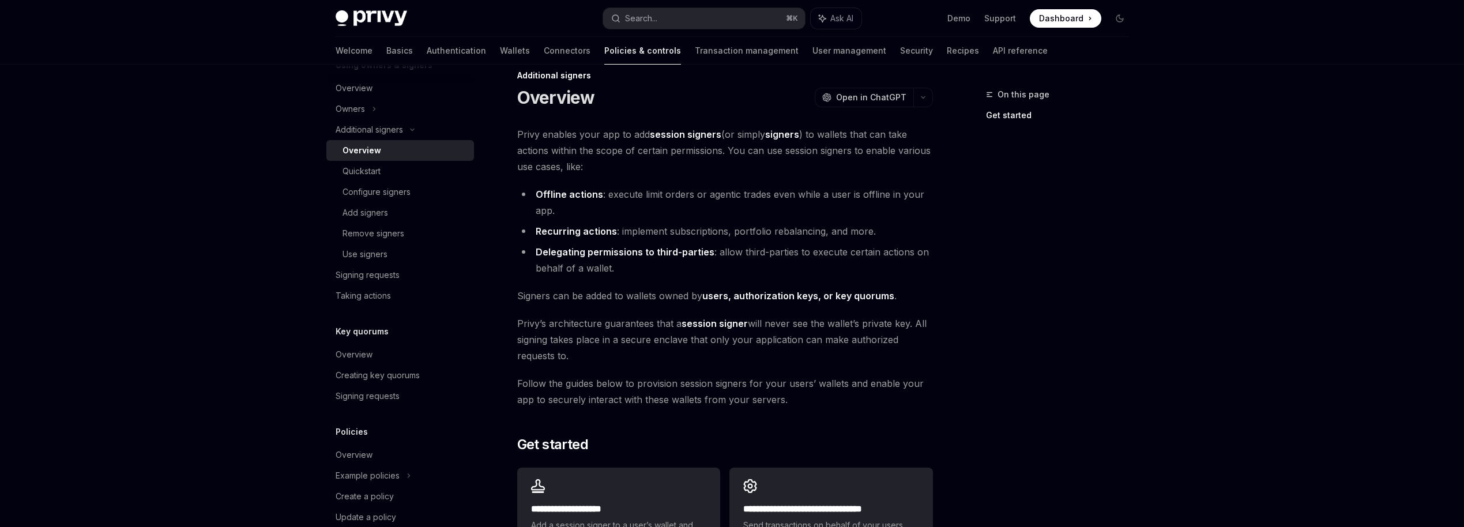
click at [794, 297] on link "users, authorization keys, or key quorums" at bounding box center [798, 296] width 192 height 12
click at [865, 295] on link "users, authorization keys, or key quorums" at bounding box center [798, 296] width 192 height 12
click at [718, 295] on link "users, authorization keys, or key quorums" at bounding box center [798, 296] width 192 height 12
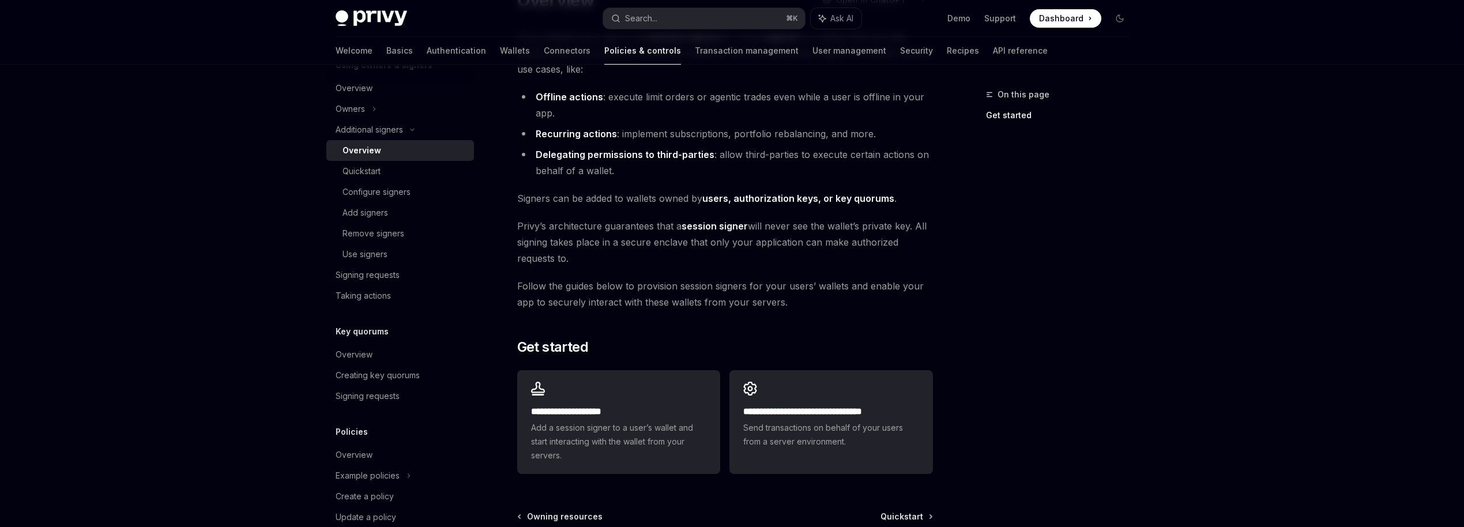
scroll to position [131, 0]
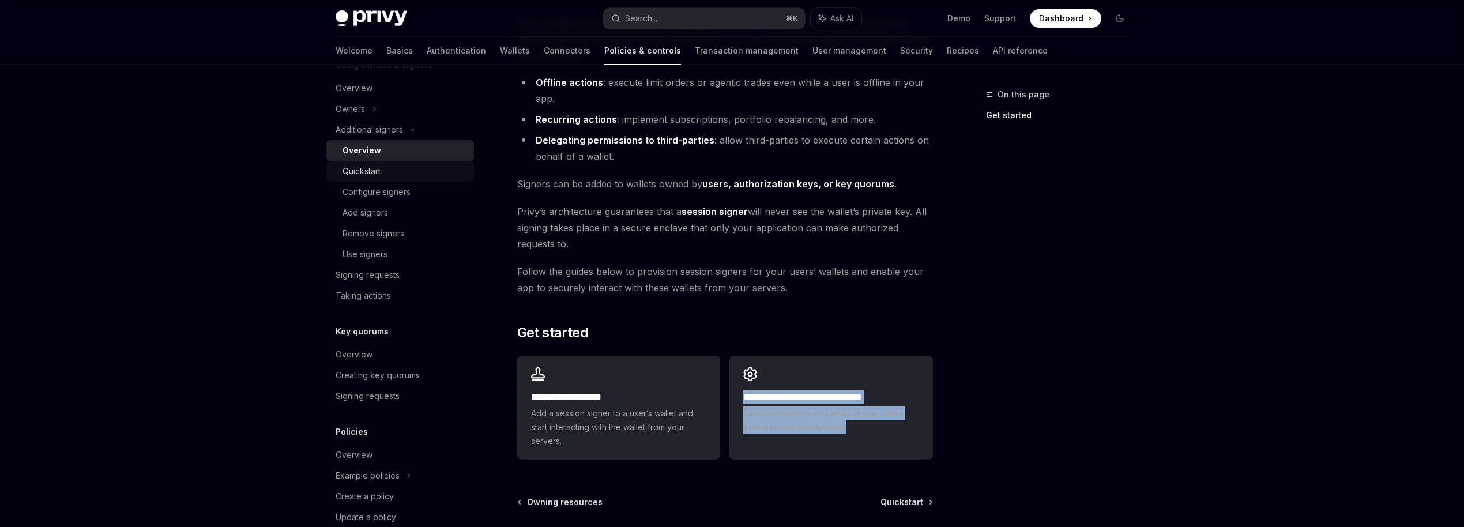
click at [360, 168] on div "Quickstart" at bounding box center [362, 171] width 38 height 14
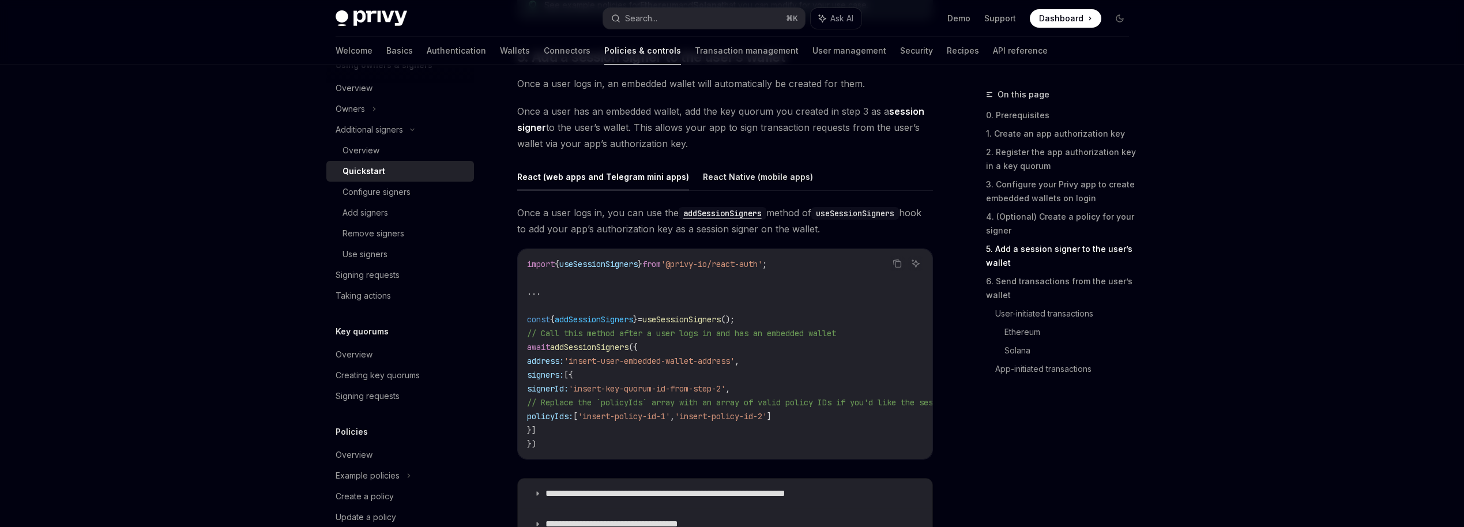
scroll to position [1785, 0]
click at [574, 234] on span "Once a user logs in, you can use the addSessionSigners method of useSessionSign…" at bounding box center [725, 219] width 416 height 32
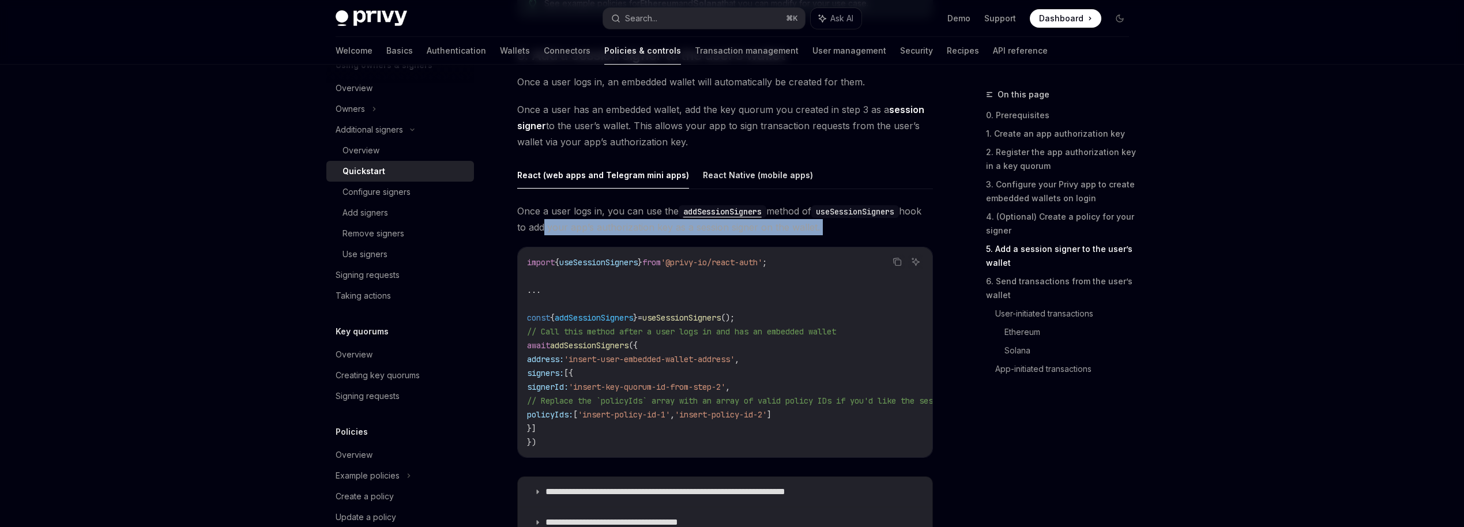
drag, startPoint x: 564, startPoint y: 229, endPoint x: 657, endPoint y: 240, distance: 94.1
click at [657, 240] on div "**********" at bounding box center [725, 374] width 416 height 342
click at [647, 272] on code "import { useSessionSigners } from '@privy-io/react-auth' ; ... const { addSessi…" at bounding box center [1140, 352] width 1227 height 194
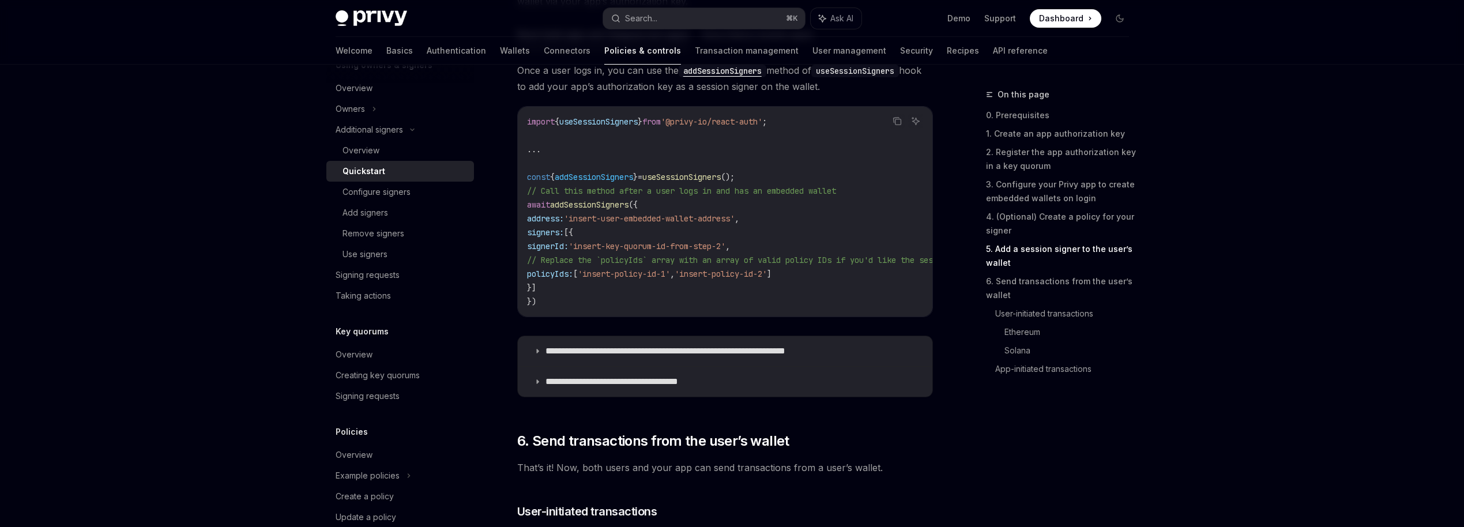
scroll to position [1928, 0]
click at [571, 386] on p "**********" at bounding box center [626, 380] width 161 height 12
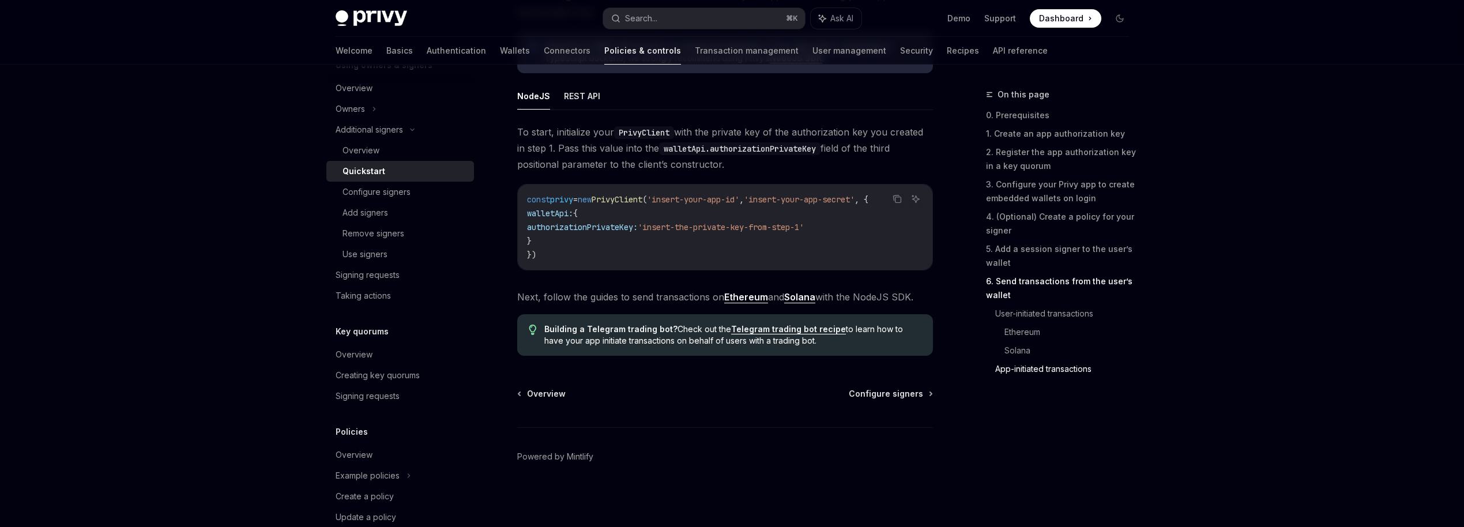
scroll to position [3304, 0]
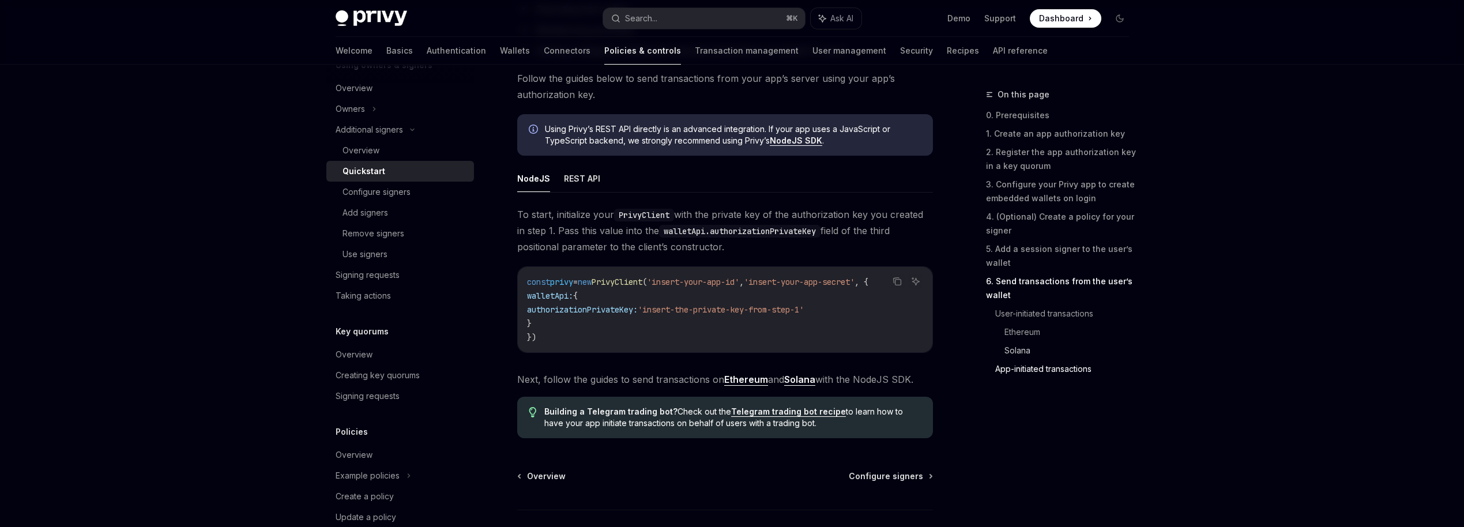
click at [1022, 349] on link "Solana" at bounding box center [1072, 350] width 134 height 18
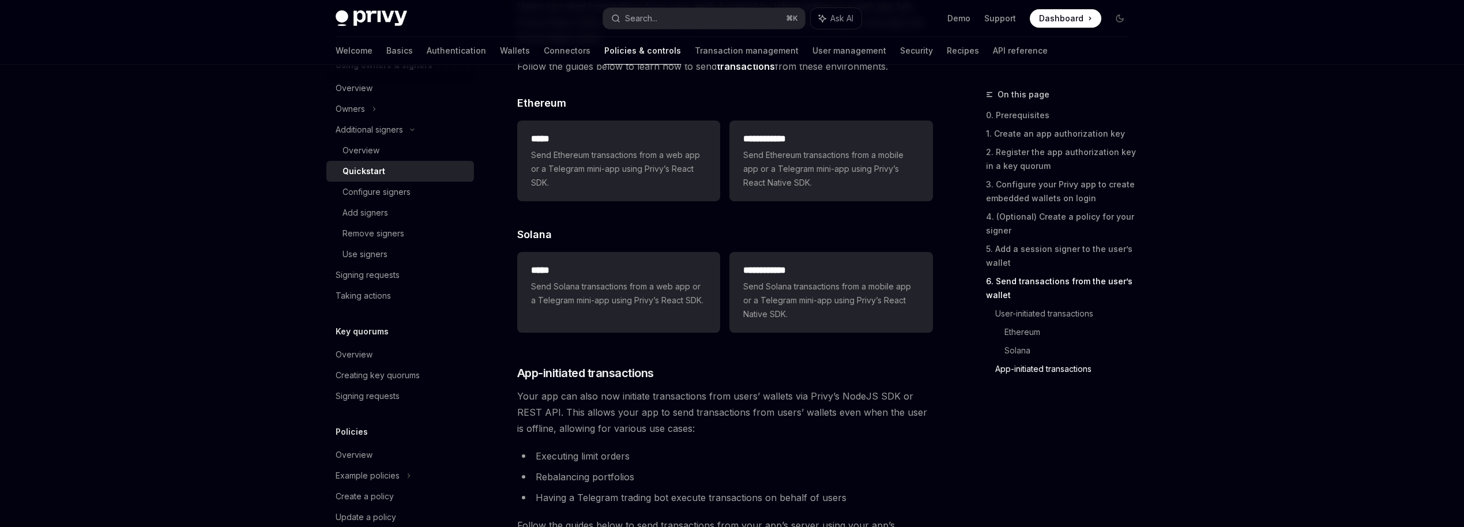
scroll to position [2759, 0]
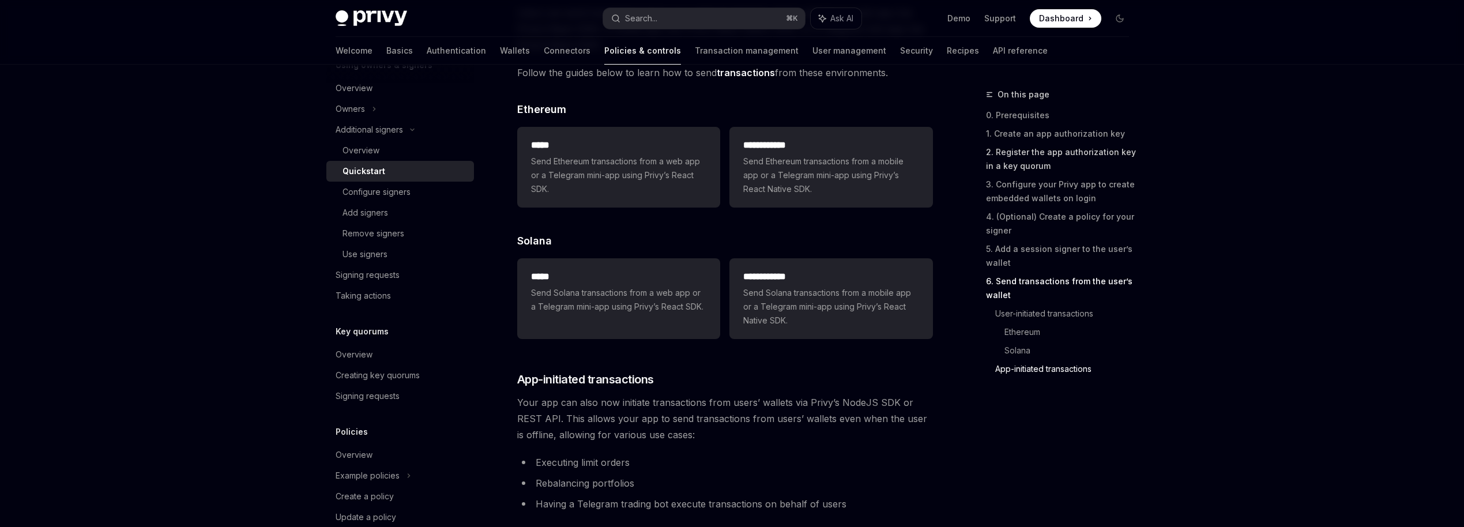
click at [1047, 151] on link "2. Register the app authorization key in a key quorum" at bounding box center [1062, 159] width 152 height 32
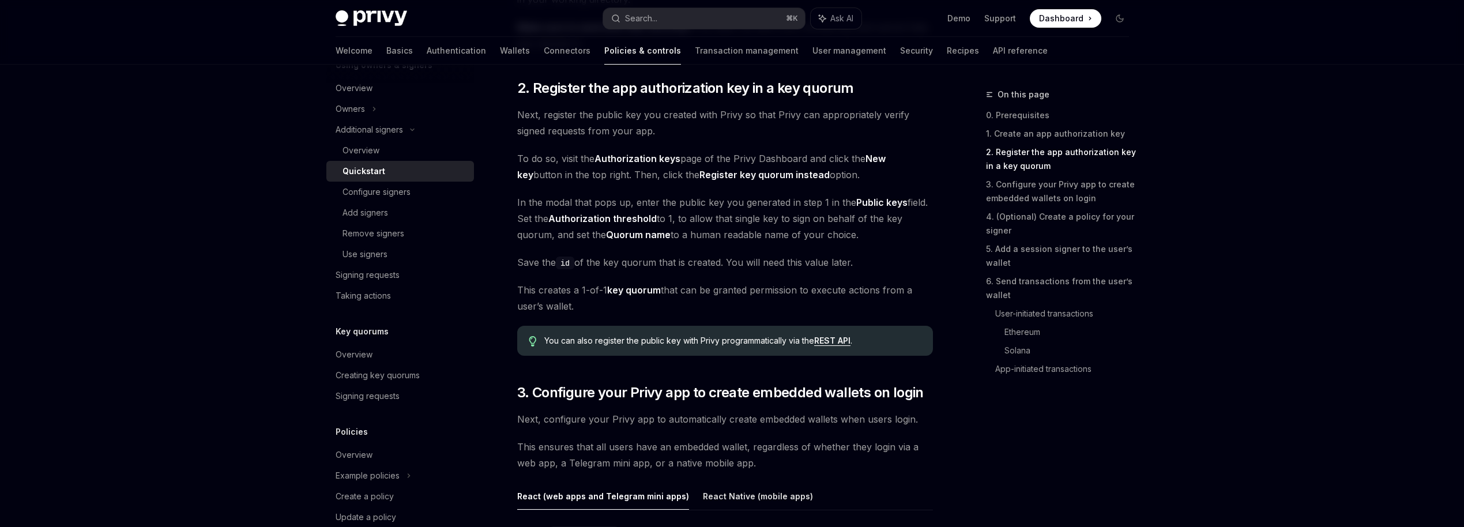
scroll to position [788, 0]
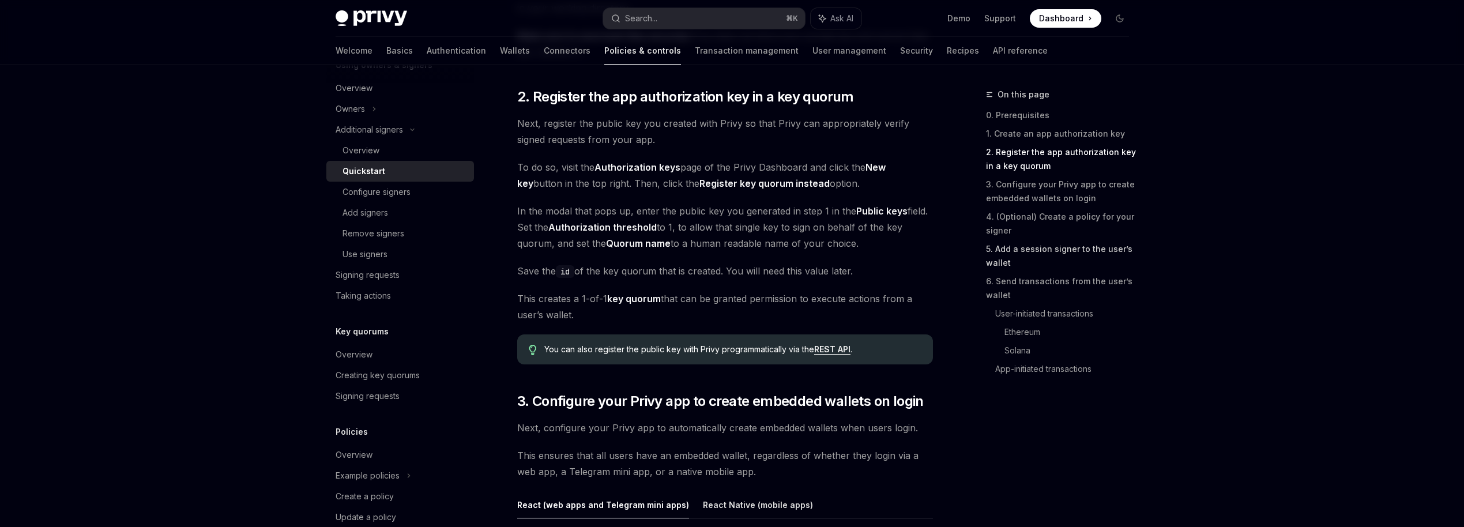
click at [1009, 246] on link "5. Add a session signer to the user’s wallet" at bounding box center [1062, 256] width 152 height 32
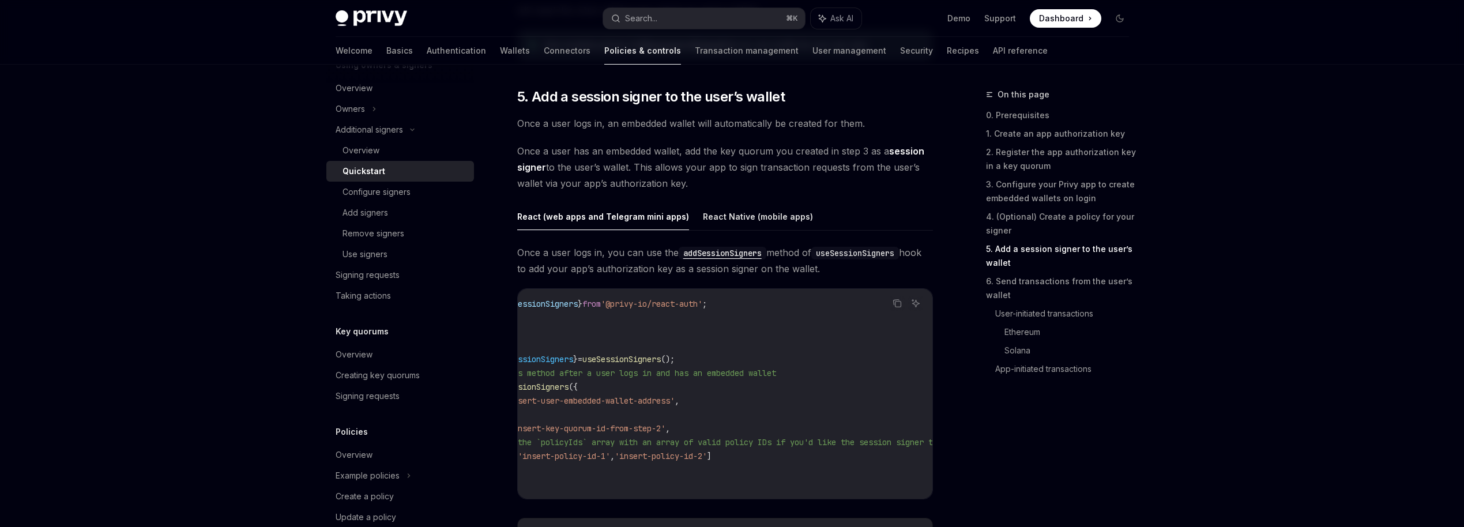
scroll to position [0, 57]
click at [390, 187] on div "Configure signers" at bounding box center [377, 192] width 68 height 14
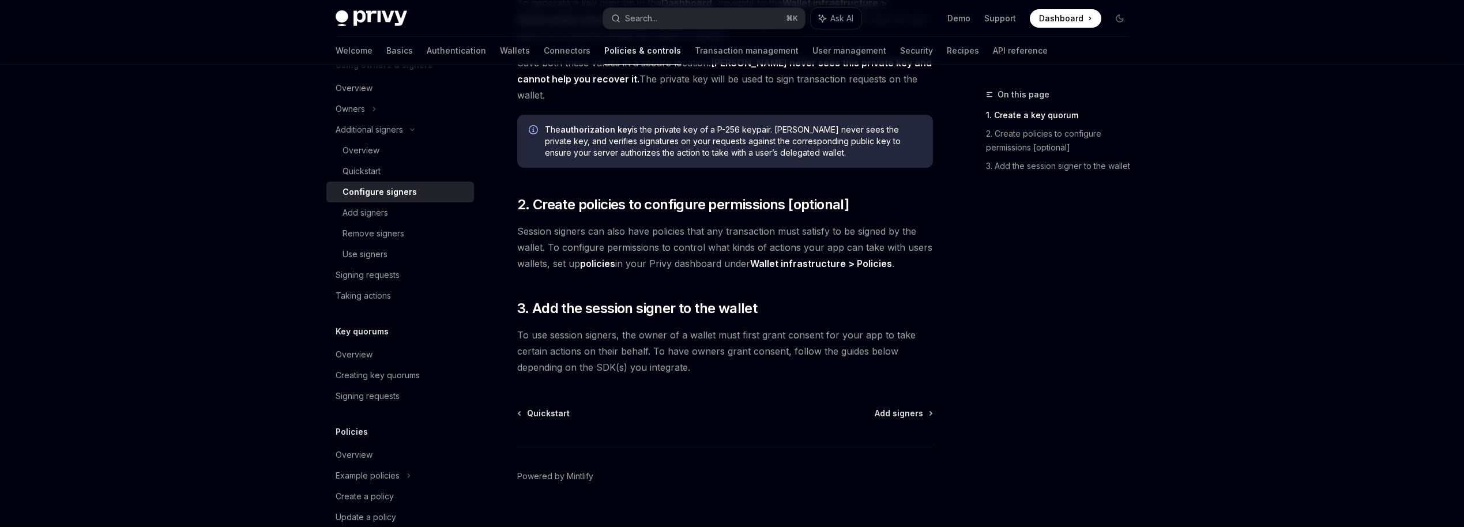
scroll to position [313, 0]
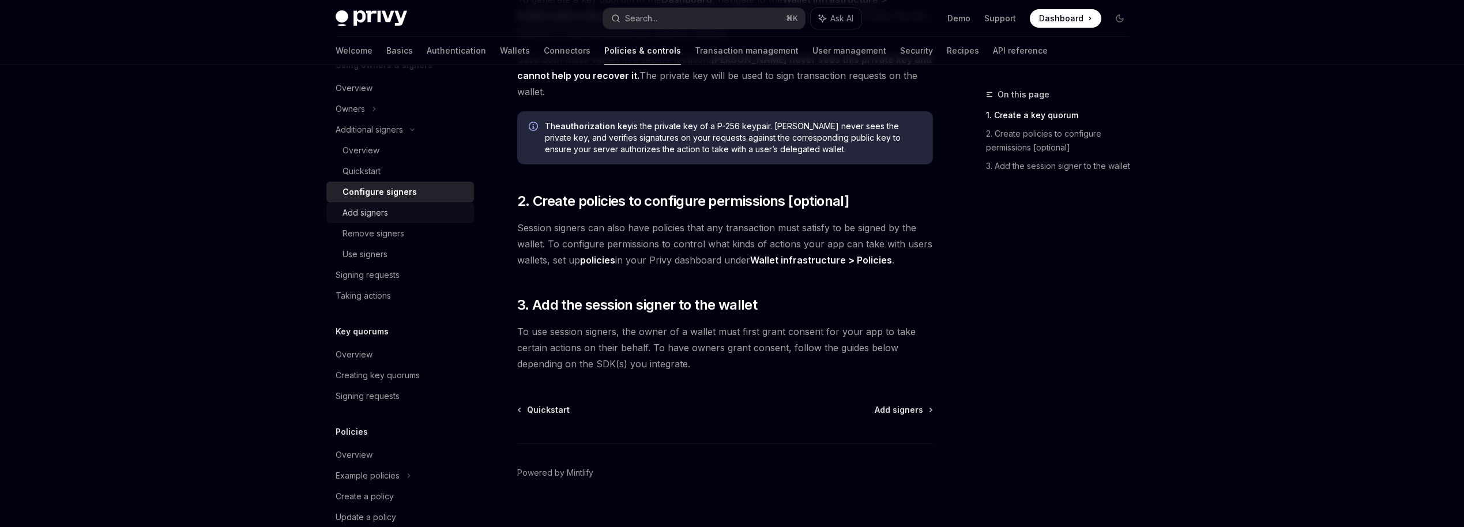
click at [374, 214] on div "Add signers" at bounding box center [366, 213] width 46 height 14
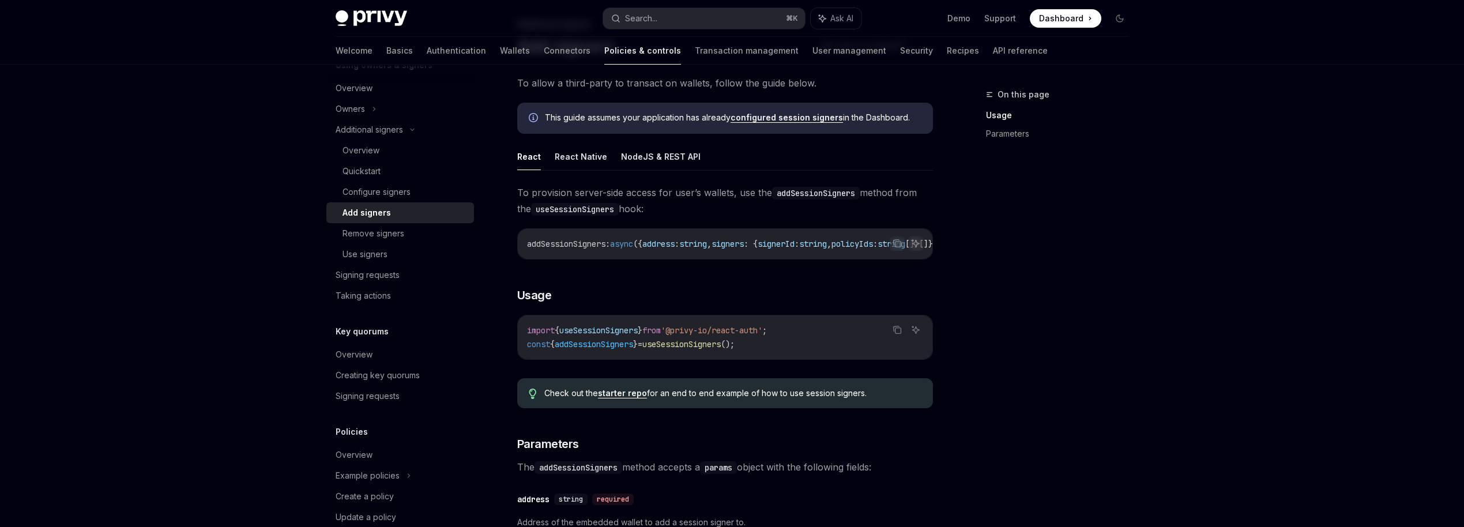
scroll to position [75, 0]
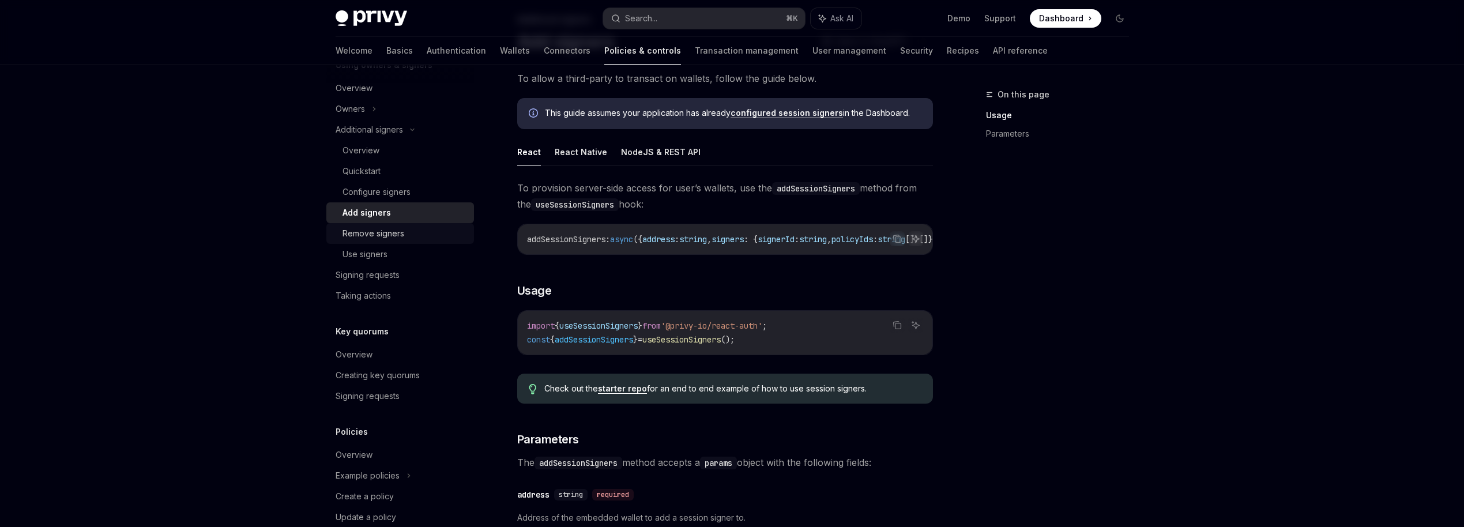
click at [361, 238] on div "Remove signers" at bounding box center [374, 234] width 62 height 14
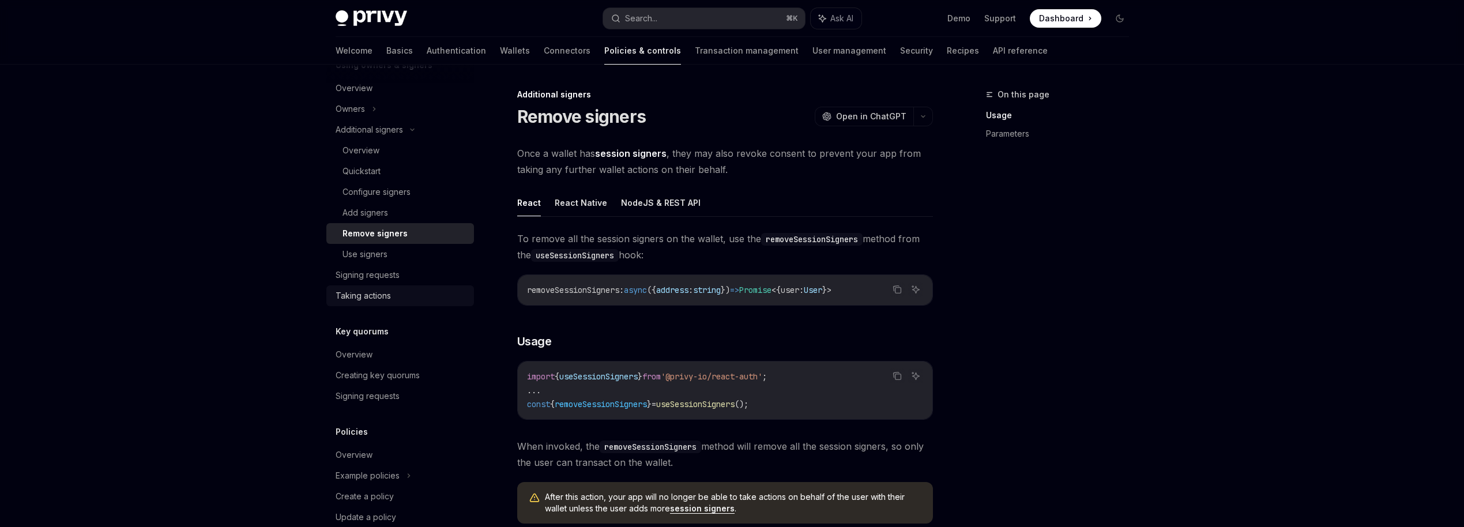
scroll to position [652, 0]
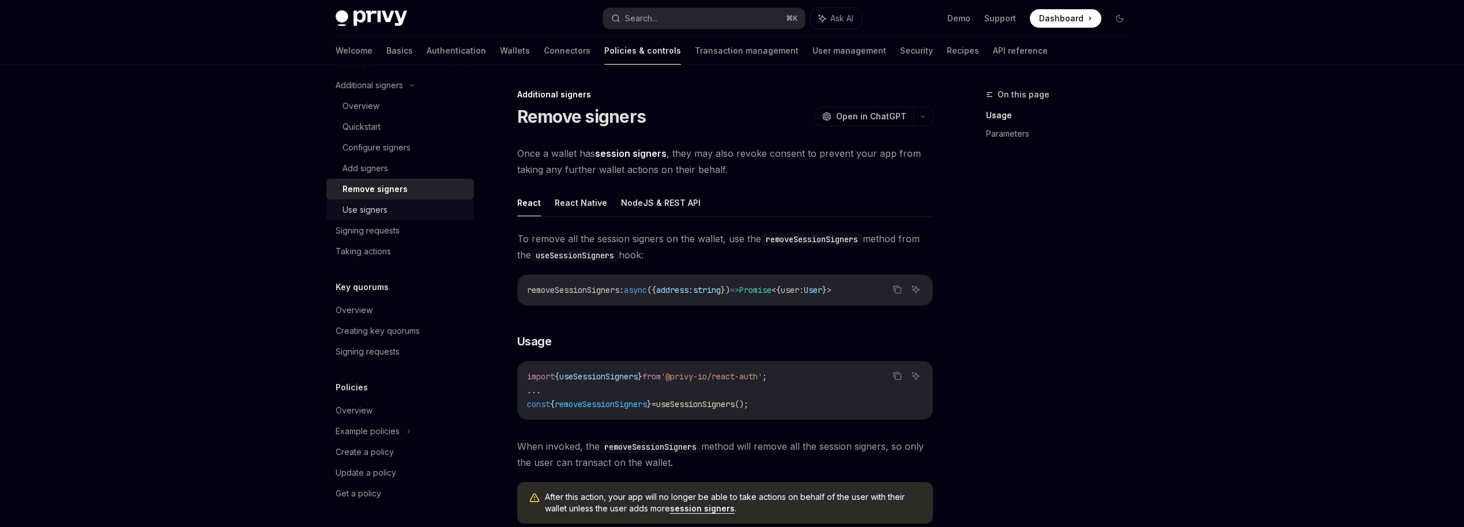
click at [371, 209] on div "Use signers" at bounding box center [365, 210] width 45 height 14
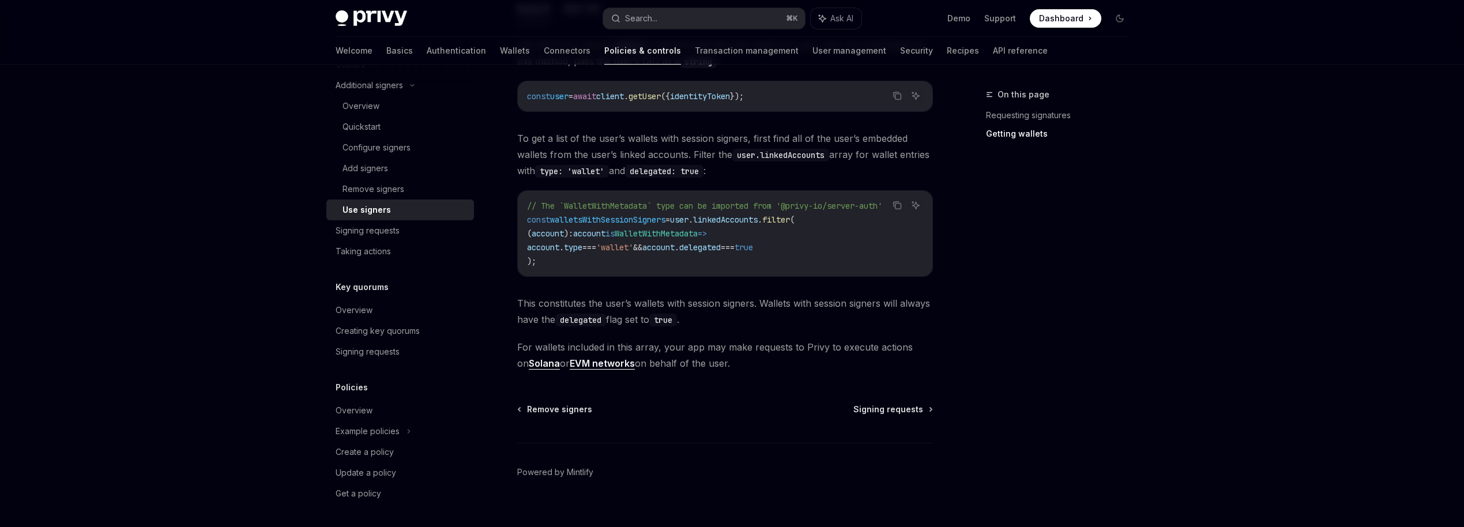
scroll to position [522, 0]
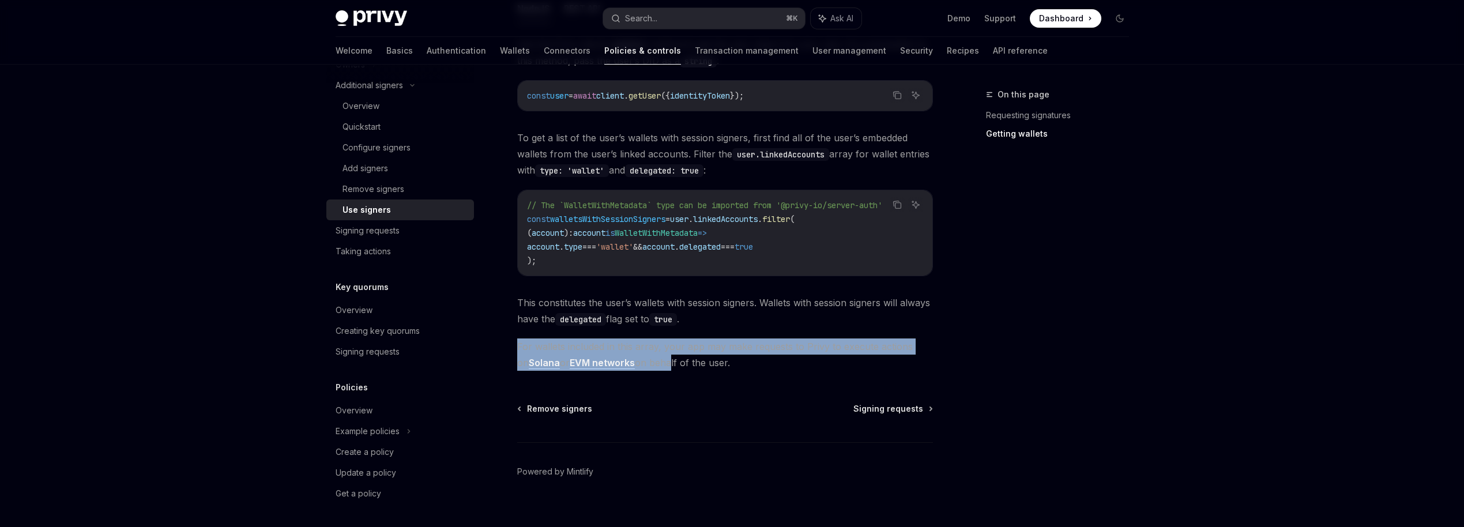
drag, startPoint x: 513, startPoint y: 351, endPoint x: 658, endPoint y: 368, distance: 145.8
click at [658, 368] on div "Additional signers Use signers OpenAI Open in ChatGPT OpenAI Open in ChatGPT On…" at bounding box center [617, 54] width 637 height 976
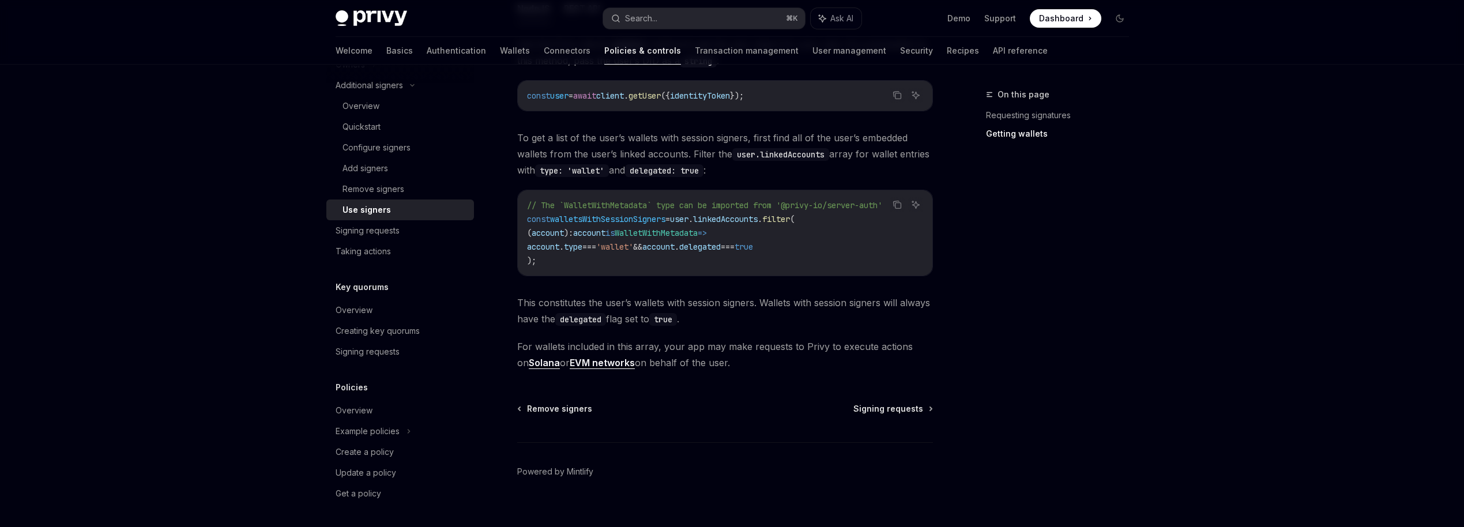
click at [694, 367] on span "For wallets included in this array, your app may make requests to Privy to exec…" at bounding box center [725, 354] width 416 height 32
click at [713, 362] on span "For wallets included in this array, your app may make requests to Privy to exec…" at bounding box center [725, 354] width 416 height 32
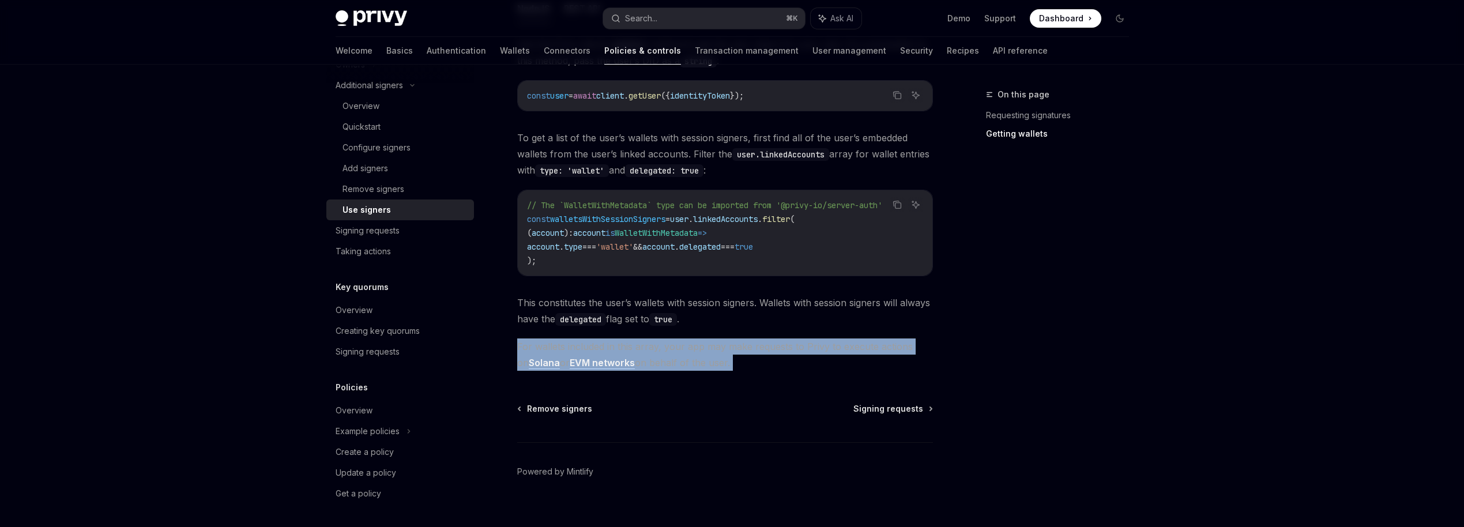
click at [713, 362] on span "For wallets included in this array, your app may make requests to Privy to exec…" at bounding box center [725, 354] width 416 height 32
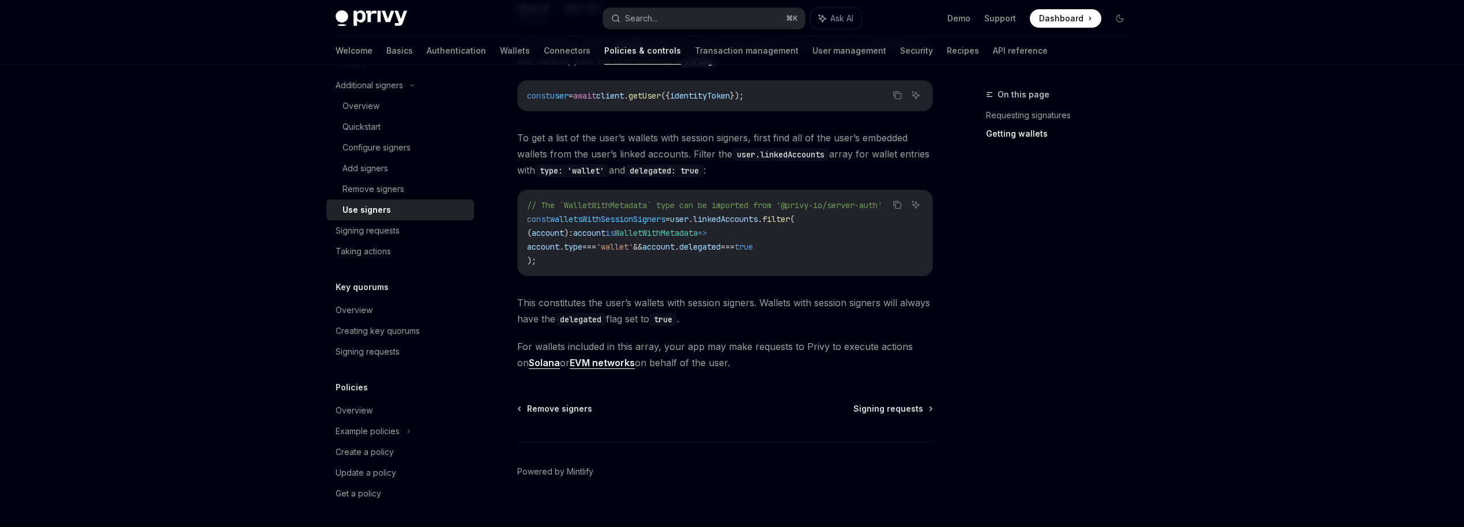
click at [674, 361] on span "For wallets included in this array, your app may make requests to Privy to exec…" at bounding box center [725, 354] width 416 height 32
click at [379, 234] on div "Signing requests" at bounding box center [368, 231] width 64 height 14
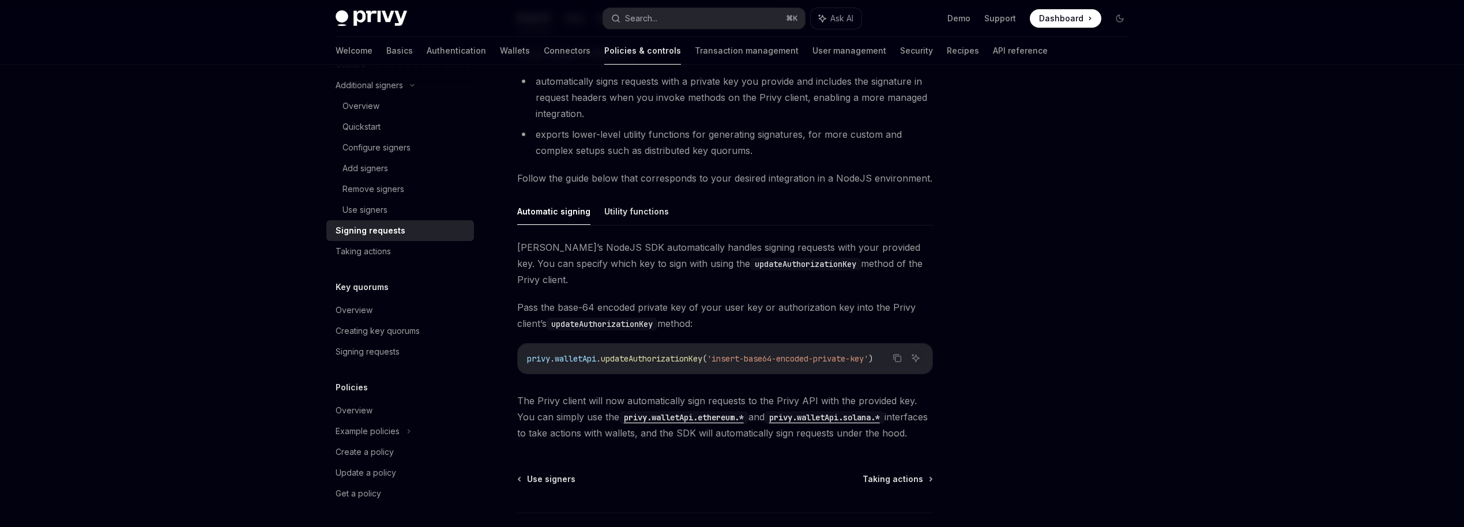
scroll to position [257, 0]
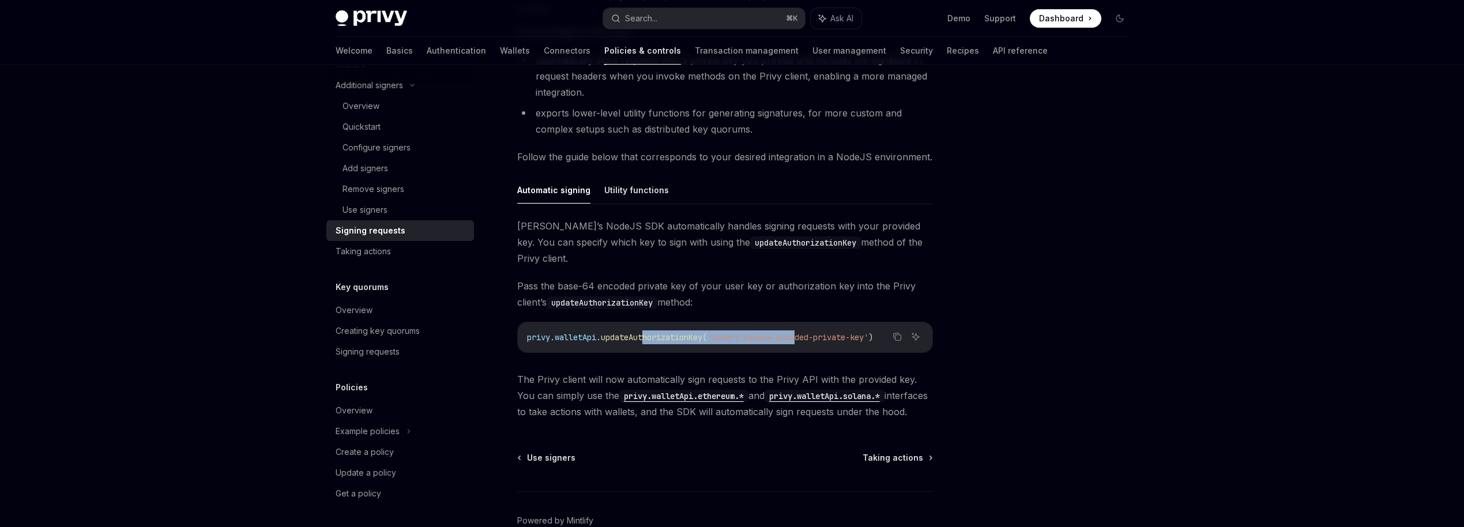
drag, startPoint x: 648, startPoint y: 320, endPoint x: 807, endPoint y: 326, distance: 159.9
click at [807, 330] on code "privy . walletApi . updateAuthorizationKey ( 'insert-base64-encoded-private-key…" at bounding box center [725, 337] width 396 height 14
click at [630, 181] on button "Utility functions" at bounding box center [636, 189] width 65 height 27
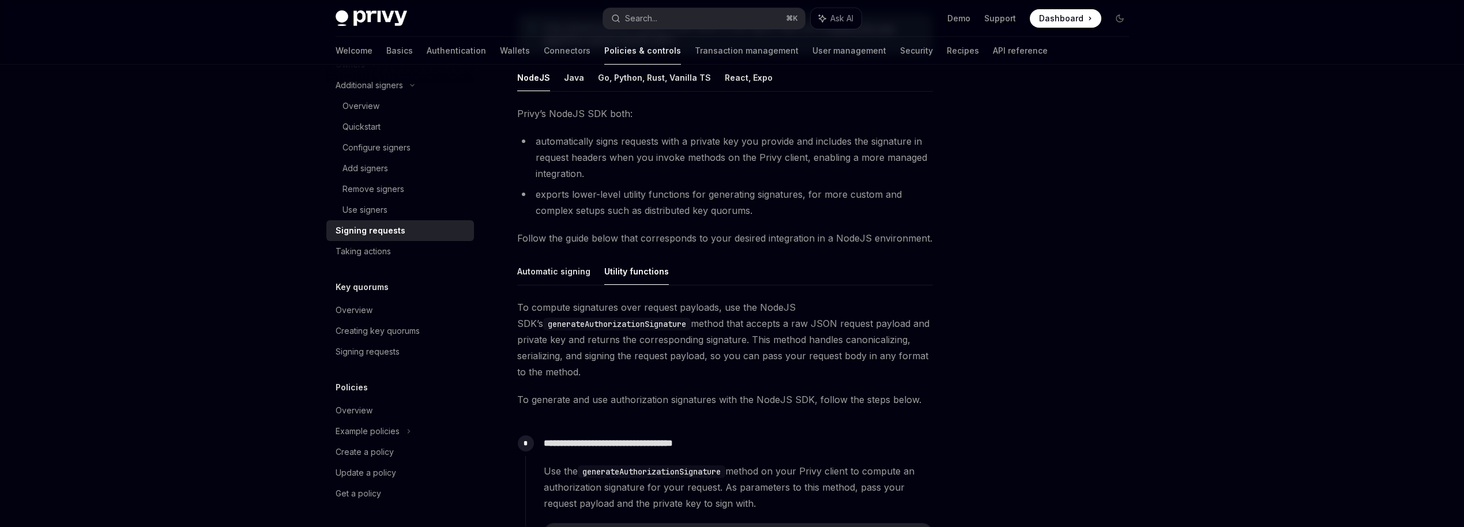
scroll to position [76, 0]
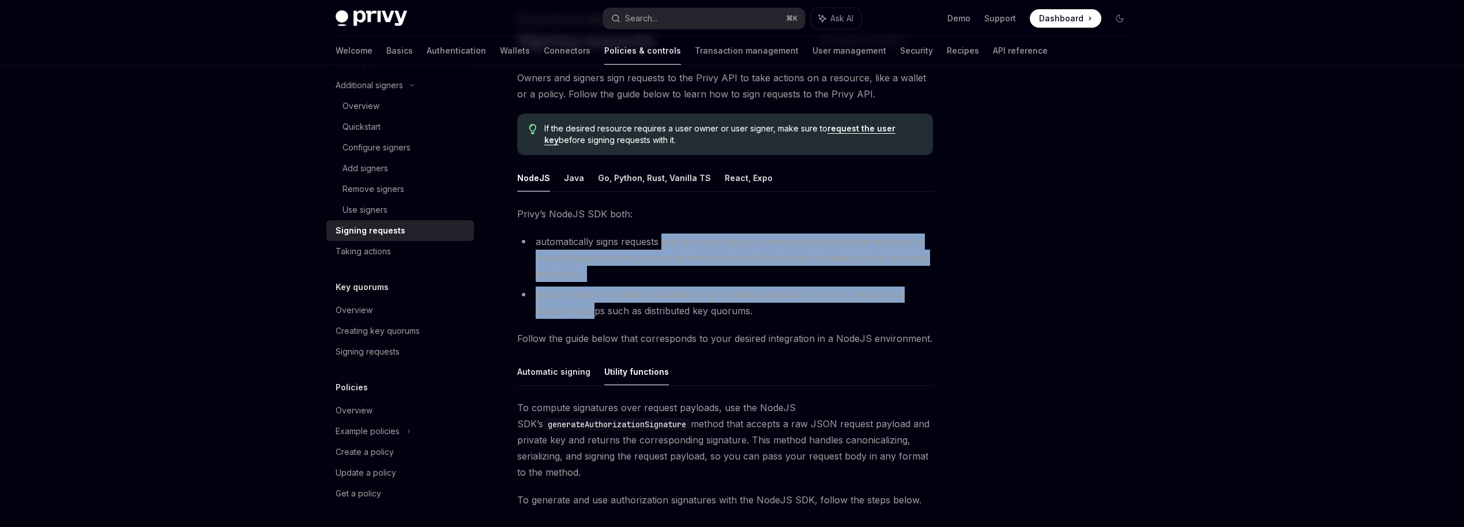
drag, startPoint x: 664, startPoint y: 246, endPoint x: 592, endPoint y: 309, distance: 96.1
click at [592, 309] on ul "automatically signs requests with a private key you provide and includes the si…" at bounding box center [725, 276] width 416 height 85
click at [592, 309] on li "exports lower-level utility functions for generating signatures, for more custo…" at bounding box center [725, 303] width 416 height 32
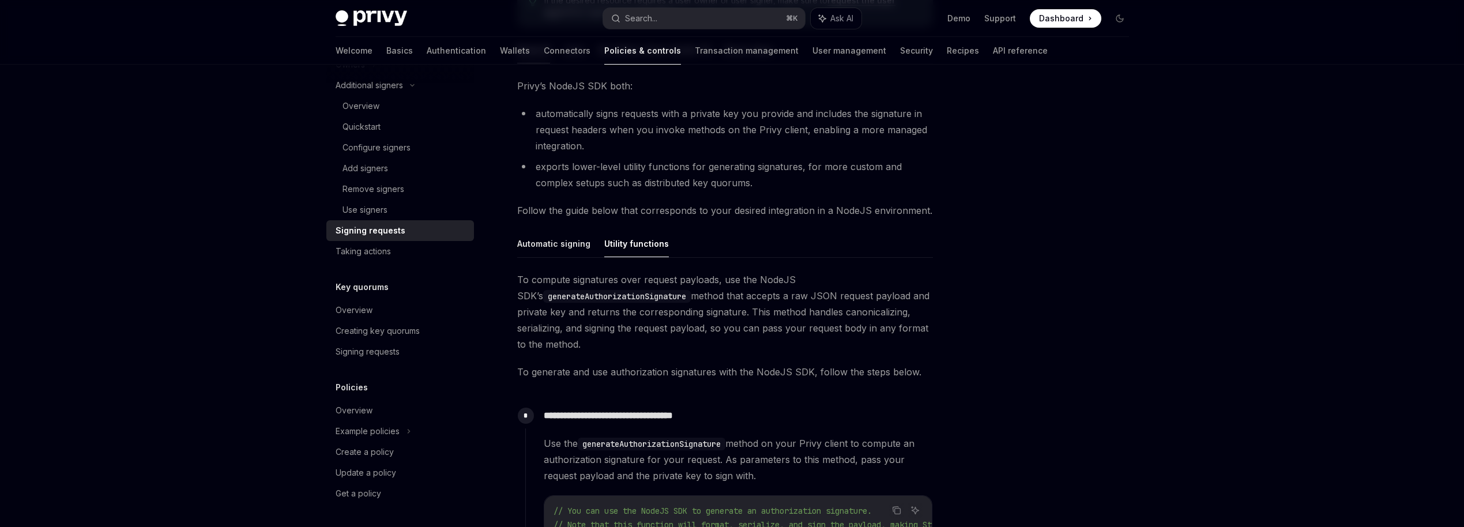
scroll to position [209, 0]
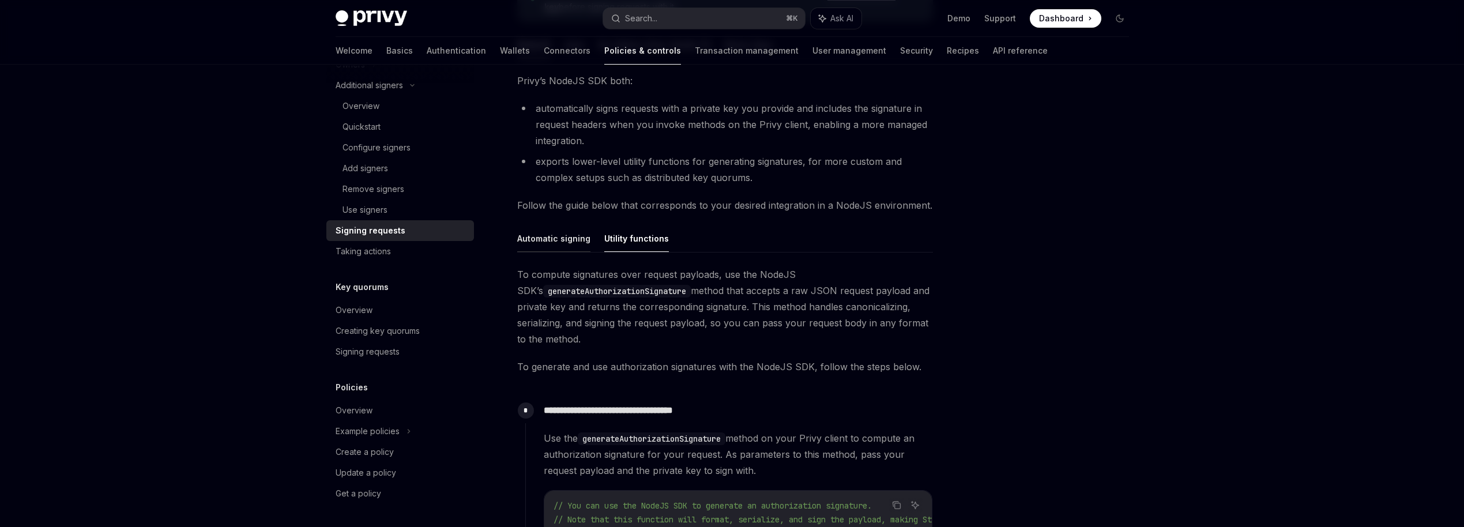
click at [569, 235] on button "Automatic signing" at bounding box center [553, 238] width 73 height 27
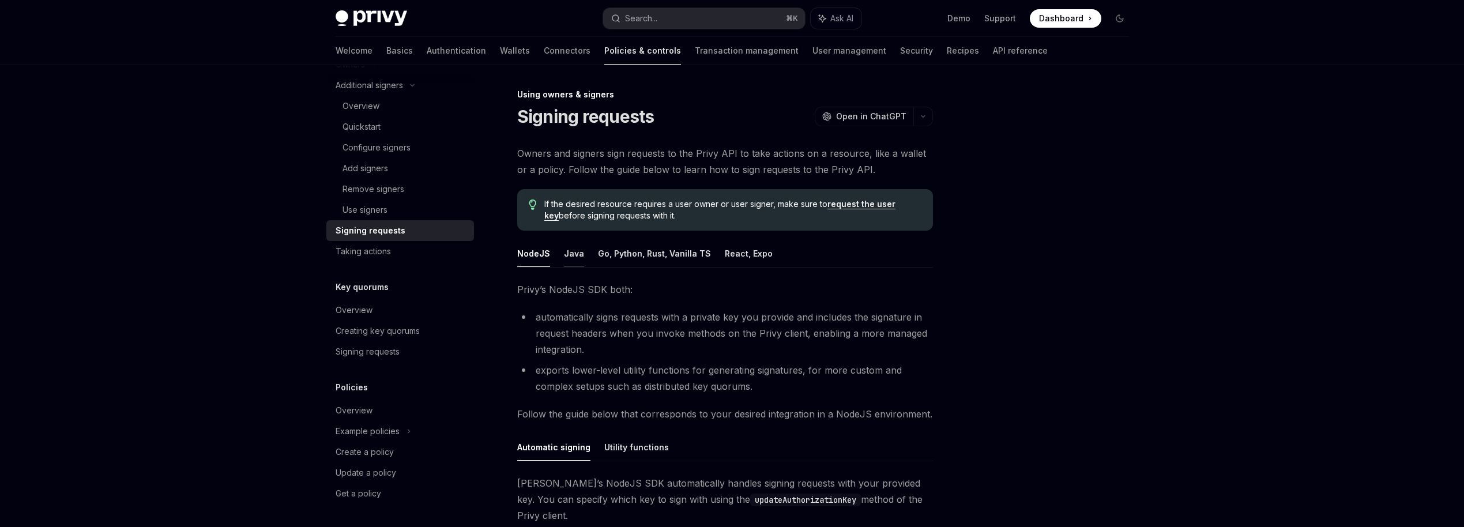
click at [566, 252] on button "Java" at bounding box center [574, 253] width 20 height 27
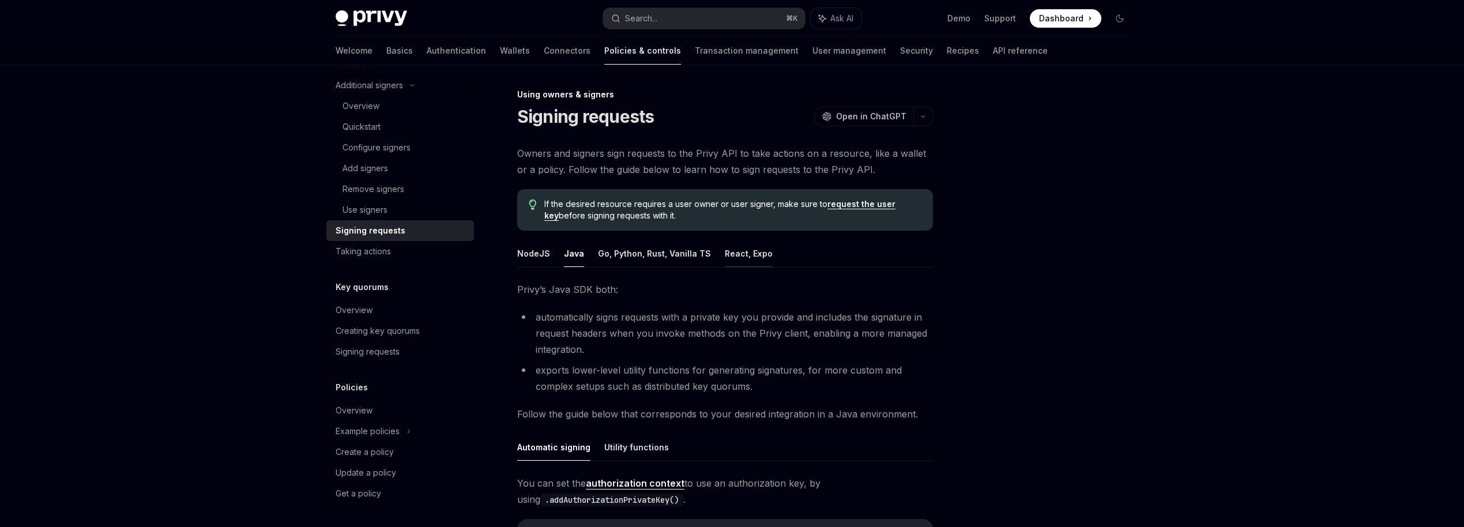
click at [751, 259] on button "React, Expo" at bounding box center [749, 253] width 48 height 27
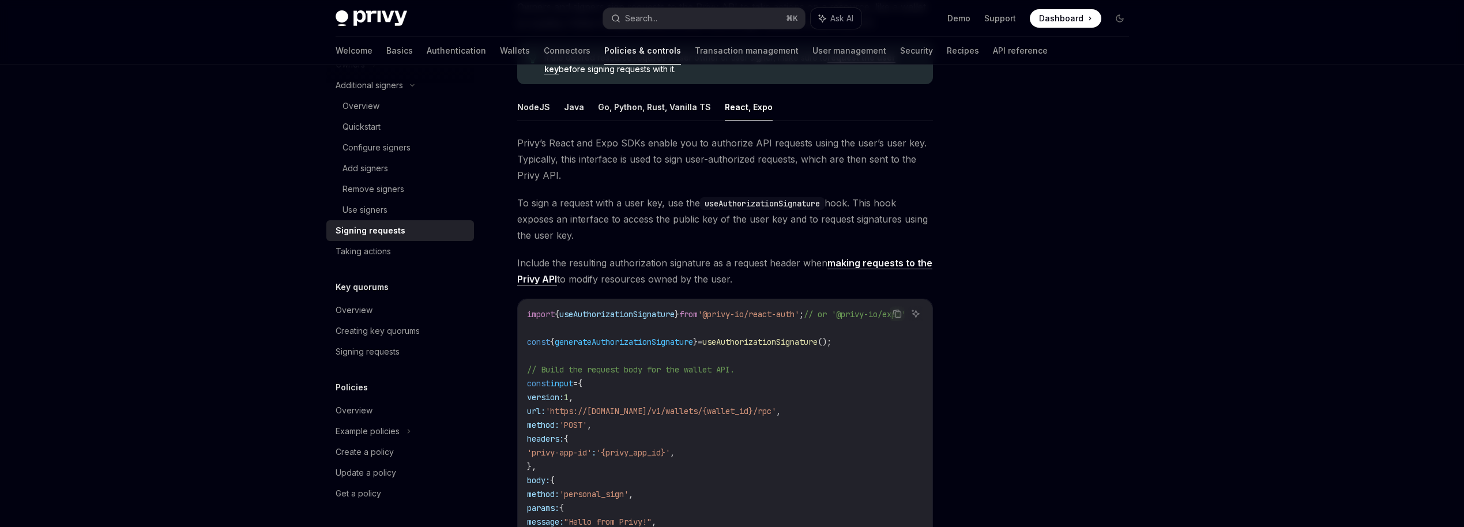
scroll to position [96, 0]
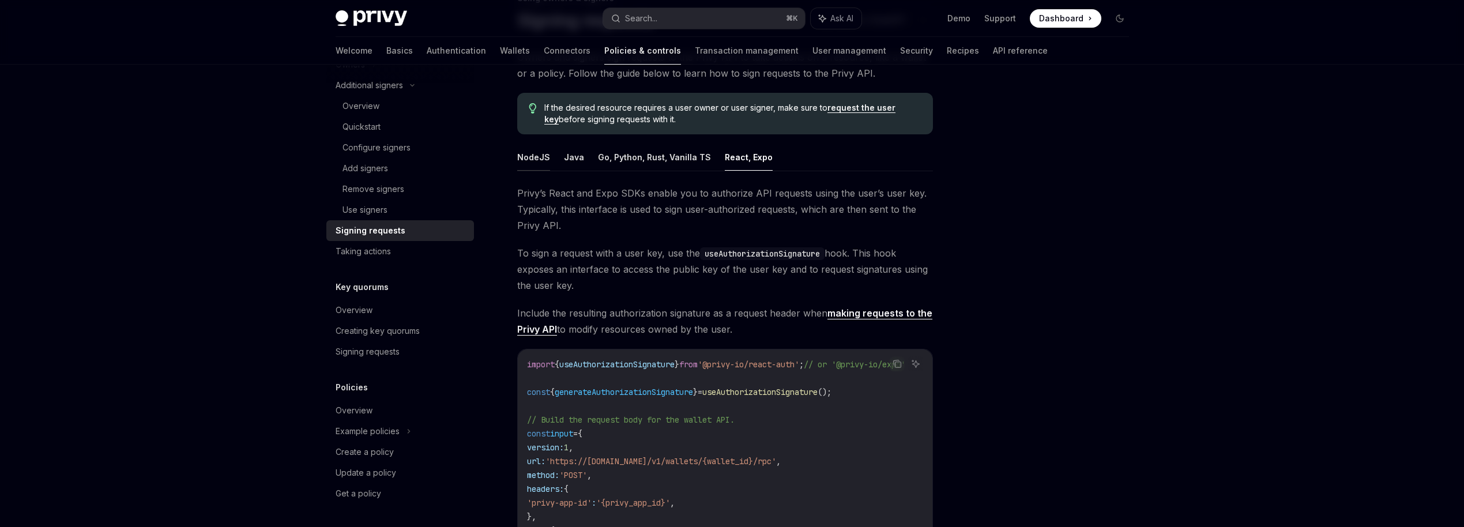
click at [543, 151] on button "NodeJS" at bounding box center [533, 157] width 33 height 27
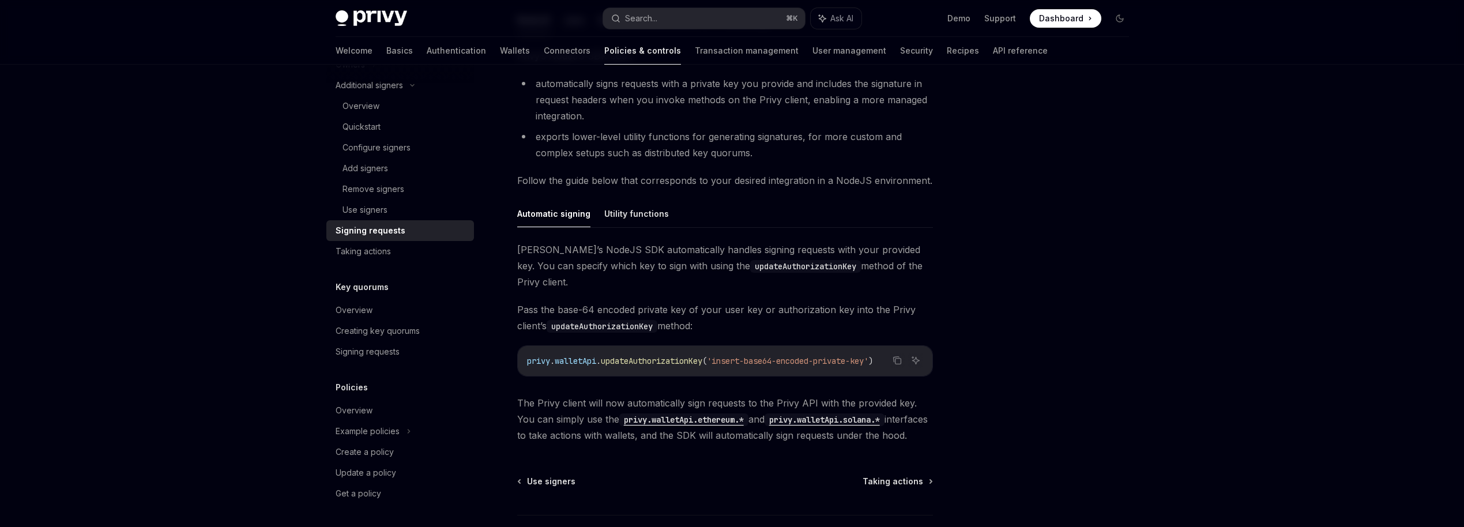
scroll to position [236, 0]
click at [383, 311] on div "Overview" at bounding box center [401, 310] width 131 height 14
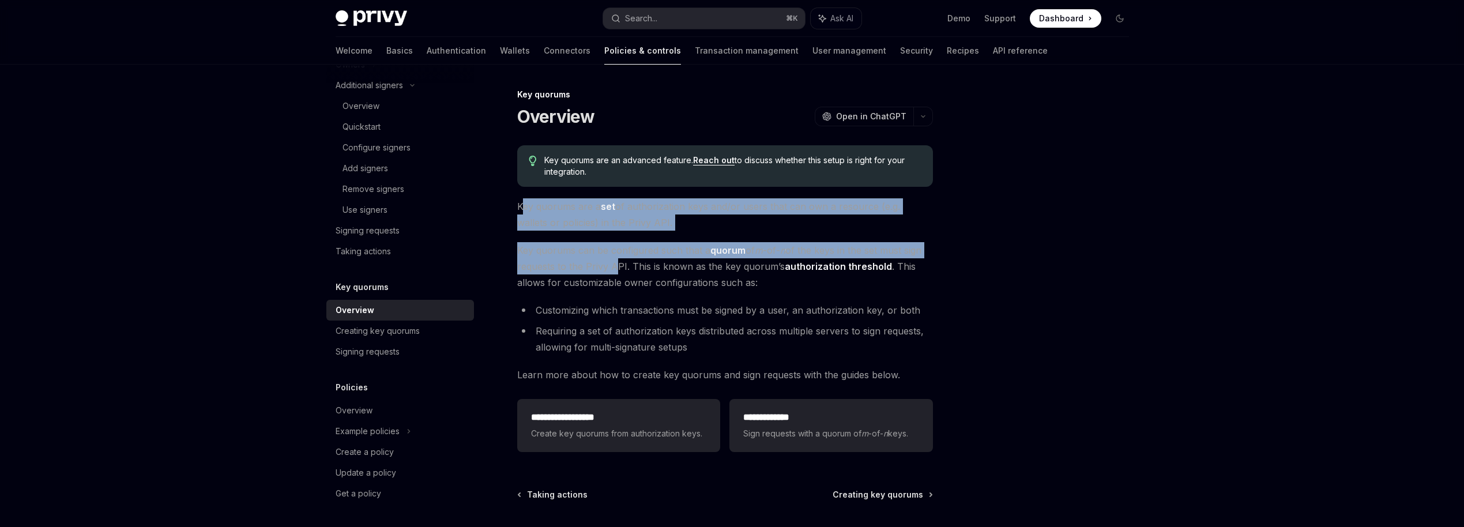
drag, startPoint x: 527, startPoint y: 209, endPoint x: 609, endPoint y: 263, distance: 97.9
click at [609, 263] on div "**********" at bounding box center [725, 300] width 416 height 311
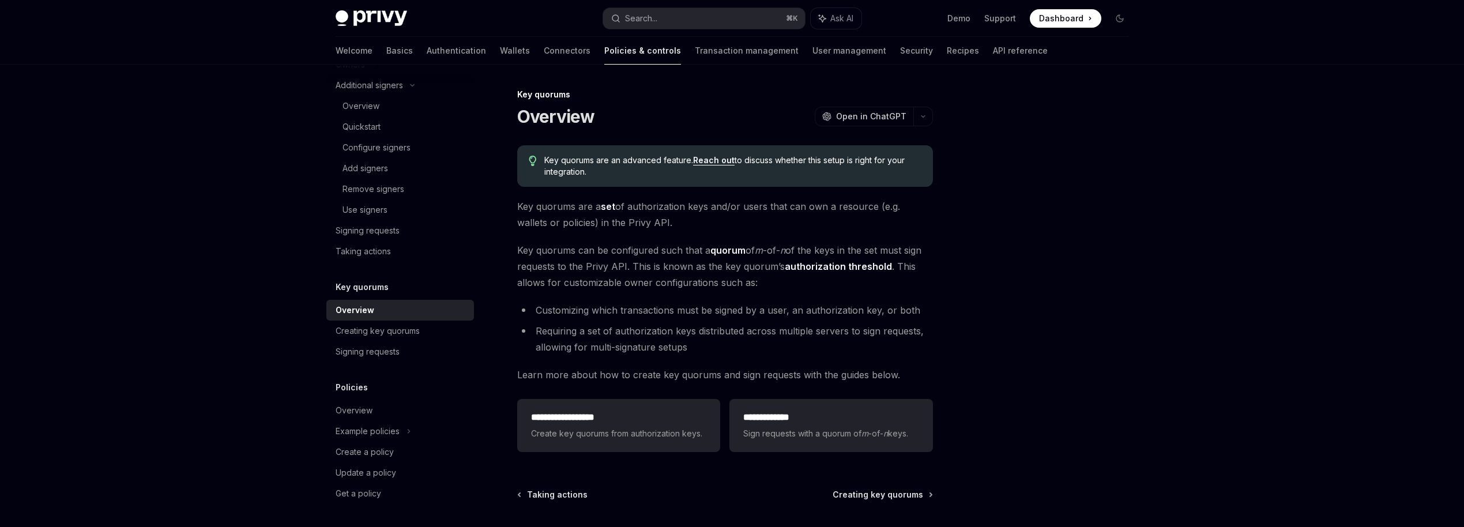
click at [620, 296] on div "**********" at bounding box center [725, 300] width 416 height 311
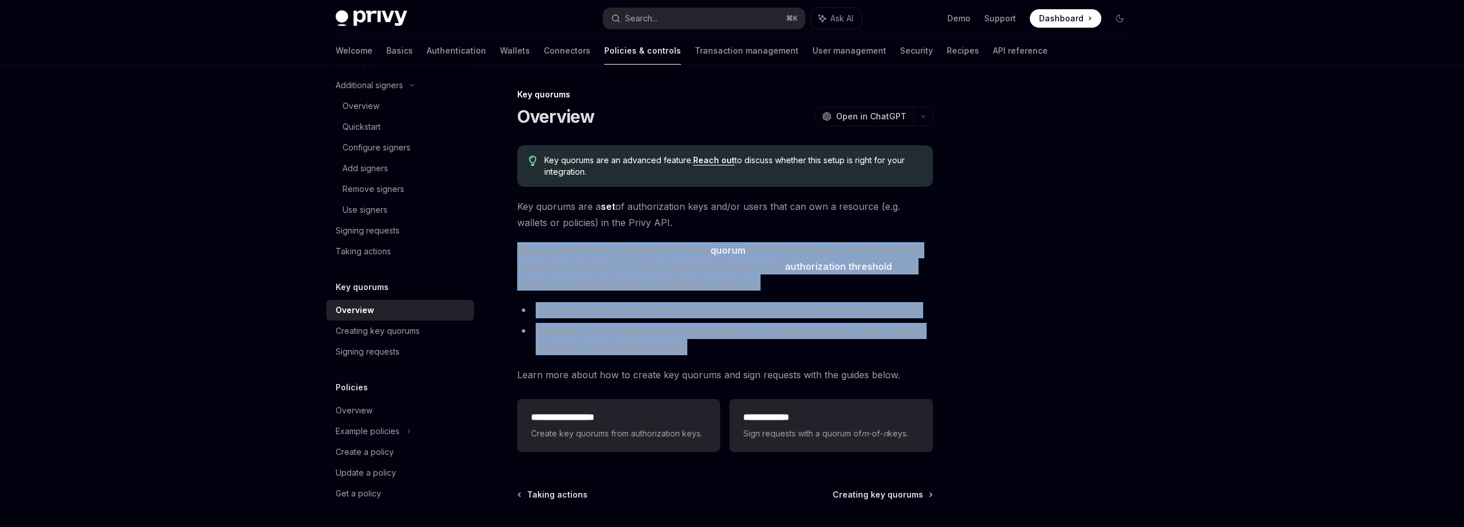
drag, startPoint x: 511, startPoint y: 251, endPoint x: 698, endPoint y: 338, distance: 206.9
click at [699, 339] on div "**********" at bounding box center [617, 358] width 637 height 540
click at [698, 338] on li "Requiring a set of authorization keys distributed across multiple servers to si…" at bounding box center [725, 339] width 416 height 32
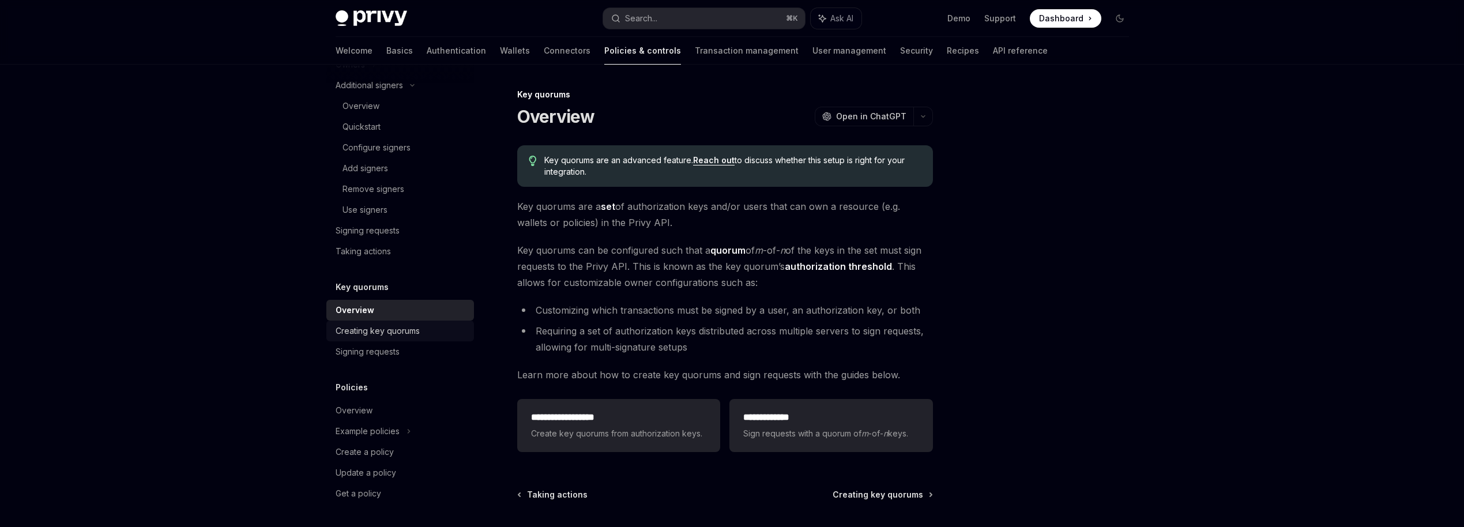
click at [409, 332] on div "Creating key quorums" at bounding box center [378, 331] width 84 height 14
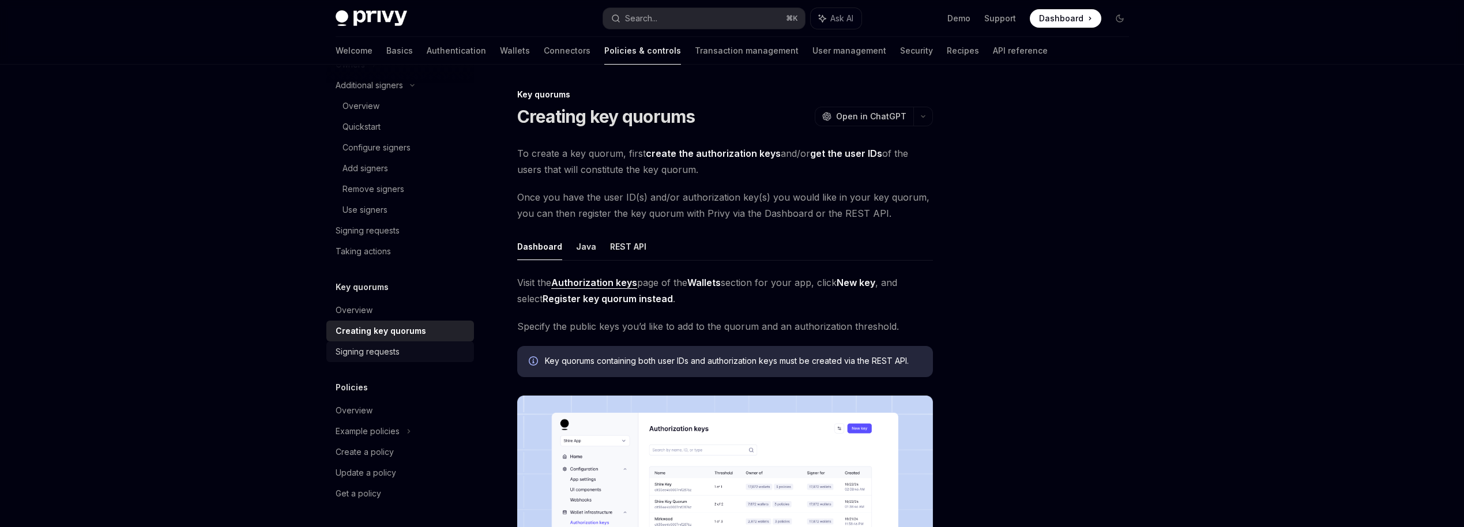
click at [388, 345] on div "Signing requests" at bounding box center [368, 352] width 64 height 14
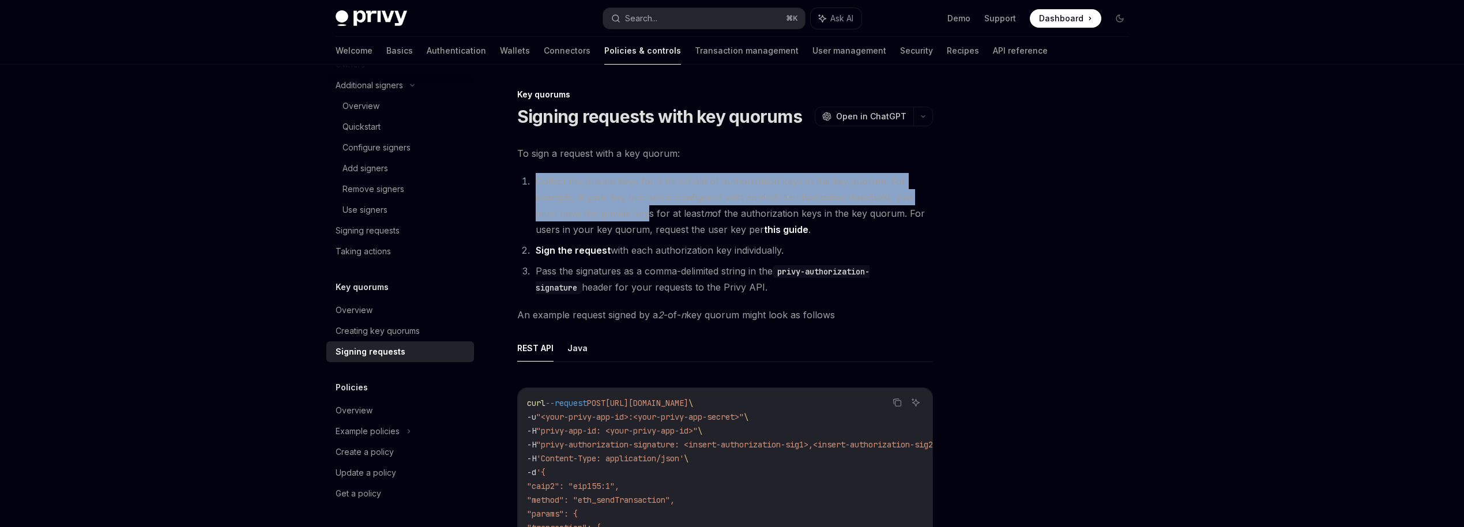
drag, startPoint x: 538, startPoint y: 186, endPoint x: 641, endPoint y: 220, distance: 108.7
click at [641, 220] on li "Collect the private keys for a threshold of authorization keys in the key quoru…" at bounding box center [732, 205] width 401 height 65
drag, startPoint x: 533, startPoint y: 244, endPoint x: 749, endPoint y: 294, distance: 221.3
click at [749, 294] on ol "Collect the private keys for a threshold of authorization keys in the key quoru…" at bounding box center [725, 234] width 416 height 122
click at [550, 278] on li "Pass the signatures as a comma-delimited string in the privy-authorization-sign…" at bounding box center [732, 279] width 401 height 32
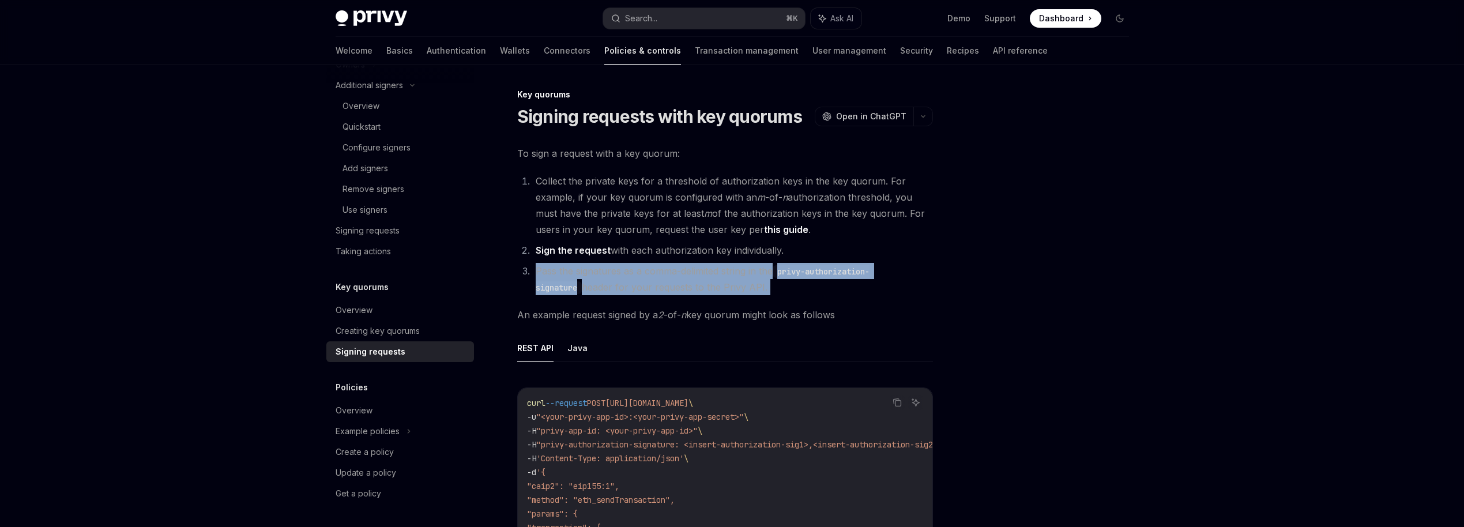
drag, startPoint x: 535, startPoint y: 269, endPoint x: 759, endPoint y: 298, distance: 225.7
click at [759, 298] on div "To sign a request with a key quorum: Collect the private keys for a threshold o…" at bounding box center [725, 457] width 416 height 624
click at [748, 291] on li "Pass the signatures as a comma-delimited string in the privy-authorization-sign…" at bounding box center [732, 279] width 401 height 32
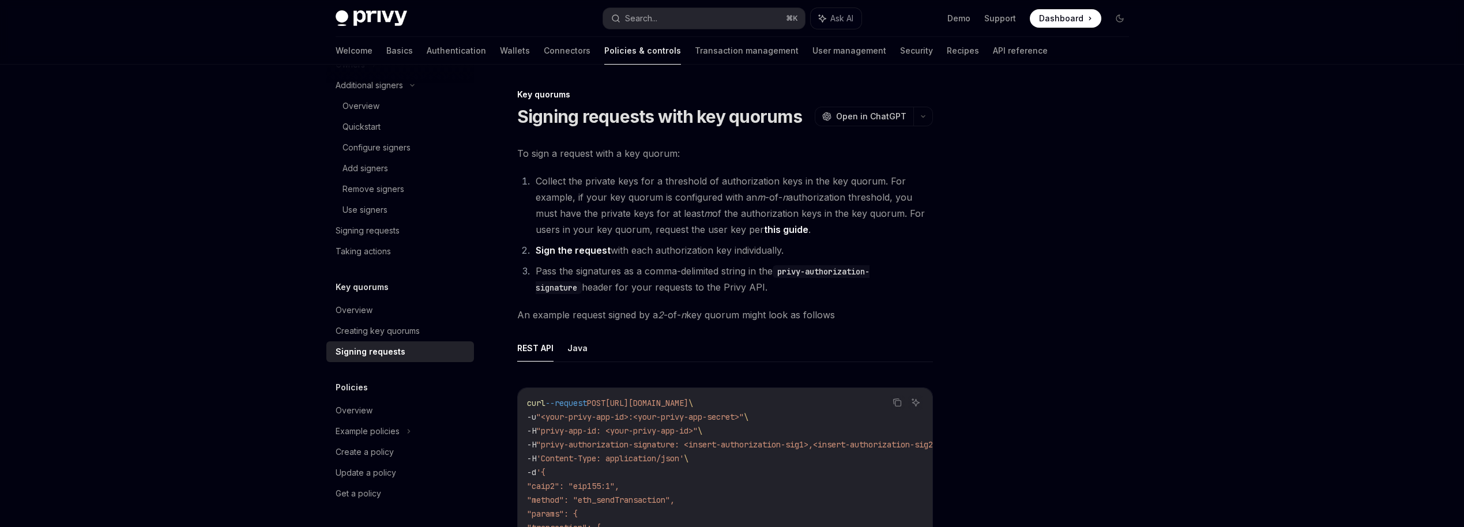
drag, startPoint x: 749, startPoint y: 290, endPoint x: 518, endPoint y: 268, distance: 231.8
click at [518, 268] on ol "Collect the private keys for a threshold of authorization keys in the key quoru…" at bounding box center [725, 234] width 416 height 122
click at [549, 308] on span "An example request signed by a 2 -of- n key quorum might look as follows" at bounding box center [725, 315] width 416 height 16
drag, startPoint x: 515, startPoint y: 315, endPoint x: 919, endPoint y: 315, distance: 403.6
click at [919, 315] on div "Key quorums Signing requests with key quorums OpenAI Open in ChatGPT OpenAI Ope…" at bounding box center [617, 514] width 637 height 853
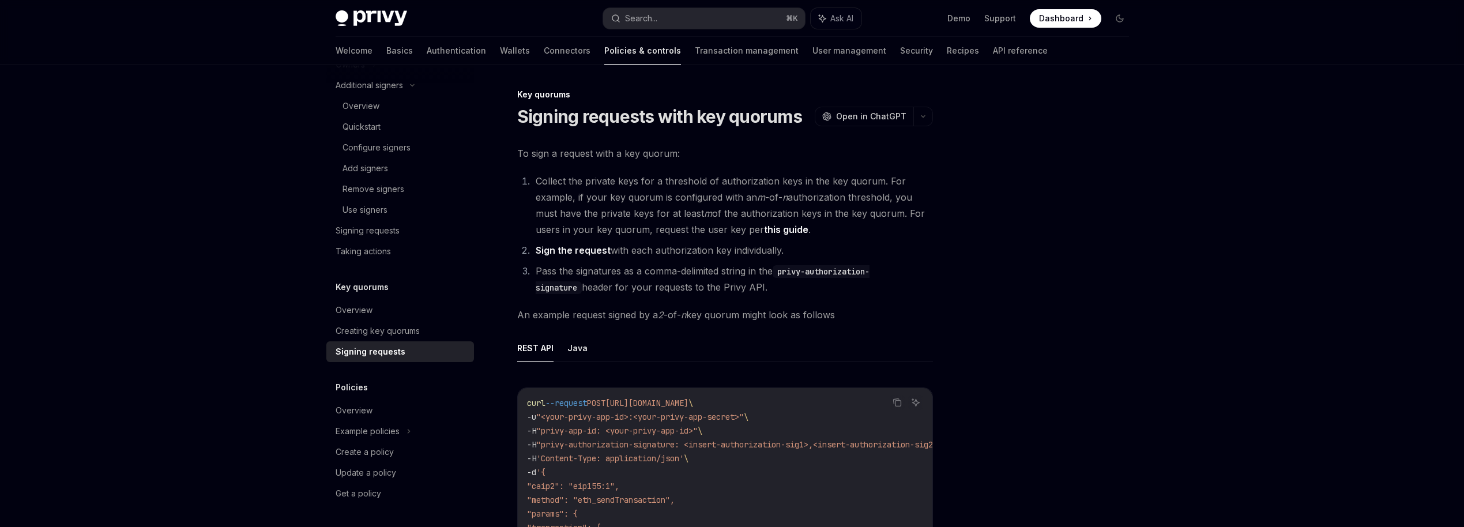
click at [919, 315] on span "An example request signed by a 2 -of- n key quorum might look as follows" at bounding box center [725, 315] width 416 height 16
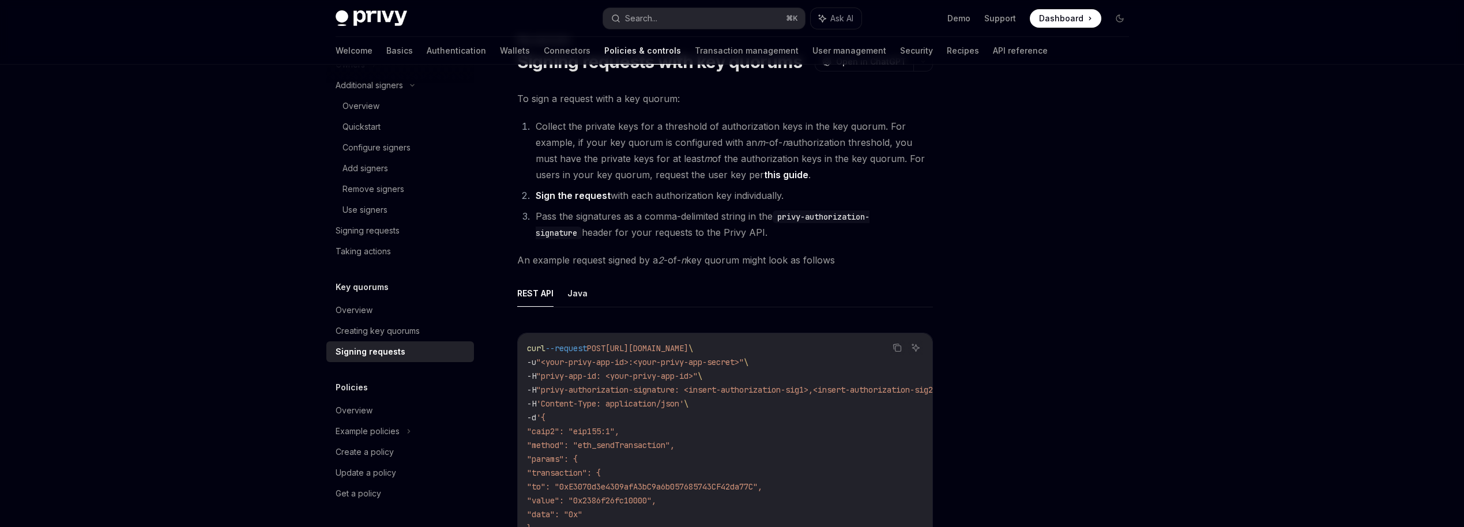
scroll to position [57, 0]
drag, startPoint x: 511, startPoint y: 264, endPoint x: 859, endPoint y: 262, distance: 348.3
click at [859, 262] on div "Key quorums Signing requests with key quorums OpenAI Open in ChatGPT OpenAI Ope…" at bounding box center [617, 457] width 637 height 853
click at [846, 258] on span "An example request signed by a 2 -of- n key quorum might look as follows" at bounding box center [725, 258] width 416 height 16
drag, startPoint x: 851, startPoint y: 261, endPoint x: 533, endPoint y: 146, distance: 338.4
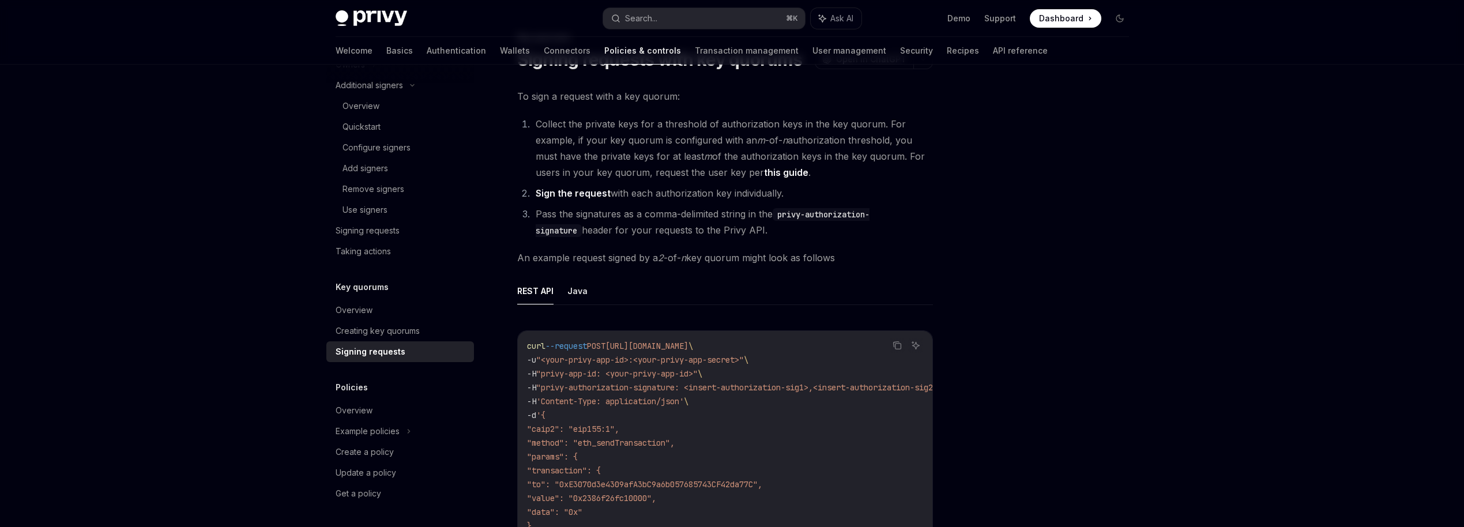
click at [533, 146] on div "To sign a request with a key quorum: Collect the private keys for a threshold o…" at bounding box center [725, 400] width 416 height 624
click at [600, 247] on div "To sign a request with a key quorum: Collect the private keys for a threshold o…" at bounding box center [725, 400] width 416 height 624
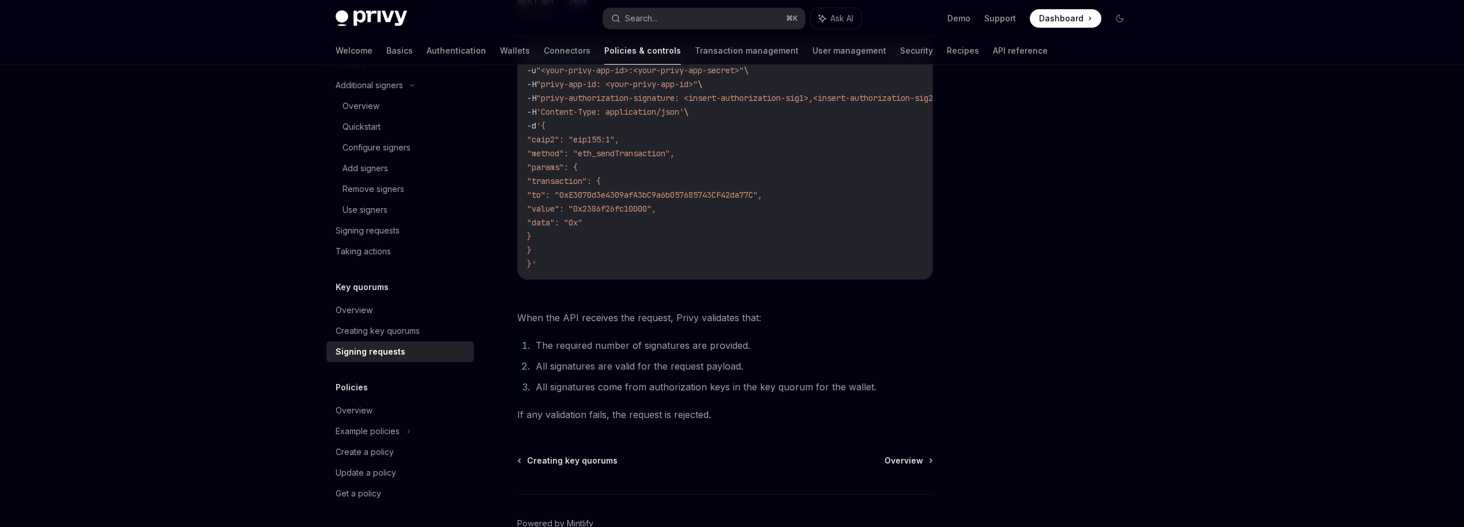
scroll to position [346, 0]
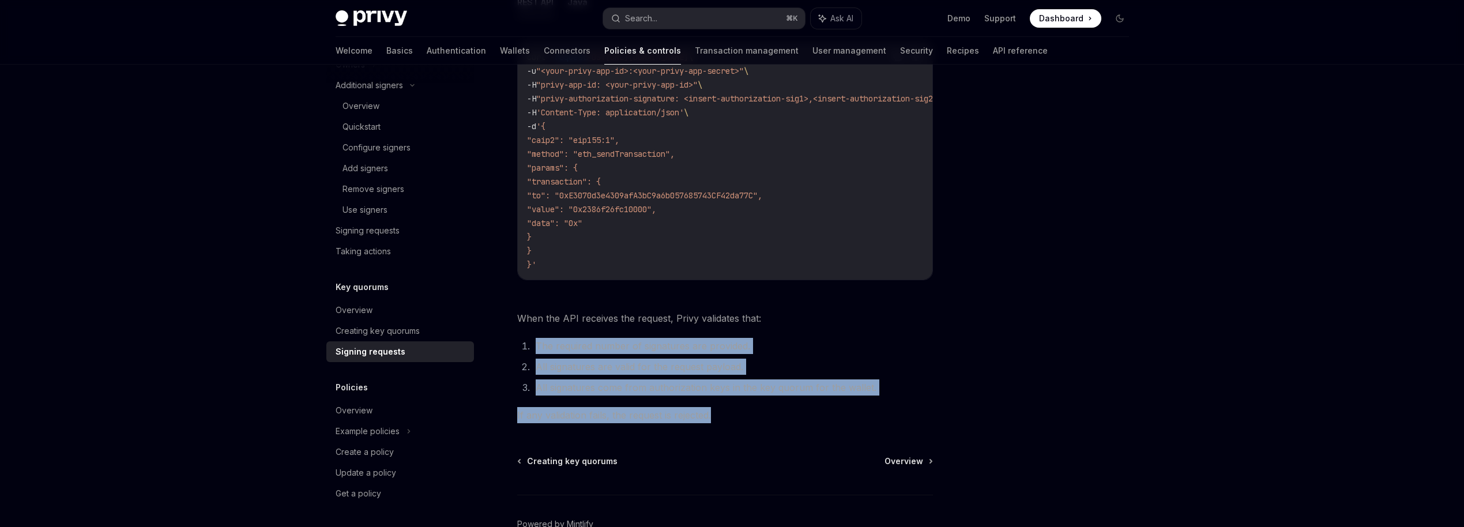
drag, startPoint x: 533, startPoint y: 352, endPoint x: 731, endPoint y: 427, distance: 211.3
click at [731, 423] on div "To sign a request with a key quorum: Collect the private keys for a threshold o…" at bounding box center [725, 111] width 416 height 624
click at [731, 423] on span "If any validation fails, the request is rejected." at bounding box center [725, 415] width 416 height 16
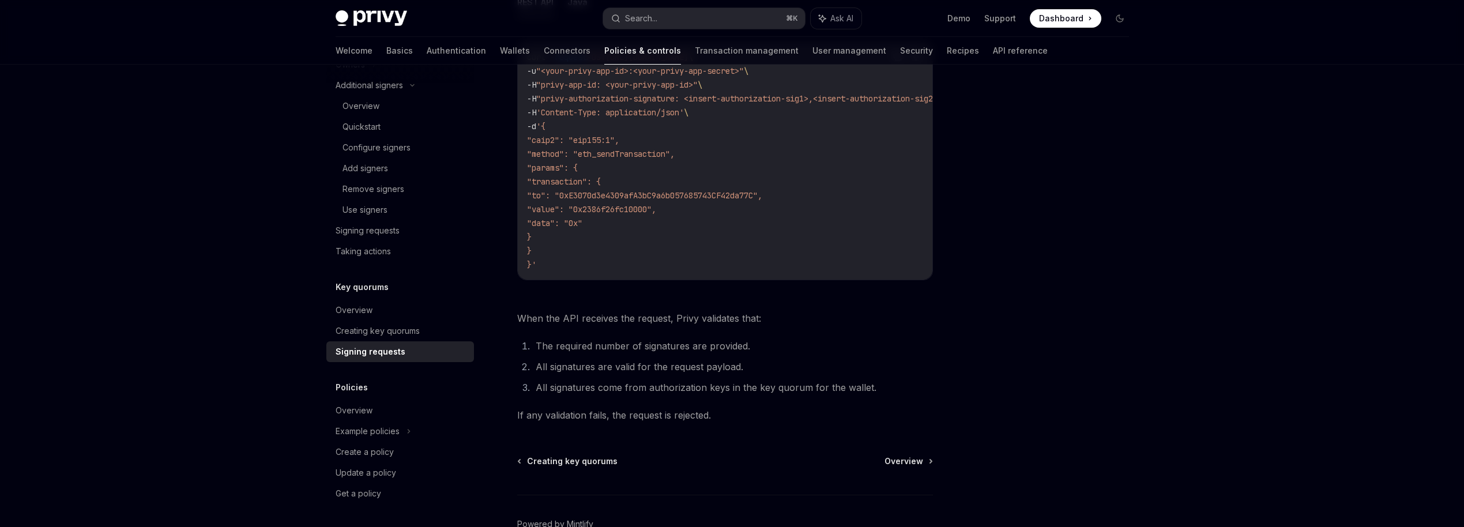
click at [721, 423] on span "If any validation fails, the request is rejected." at bounding box center [725, 415] width 416 height 16
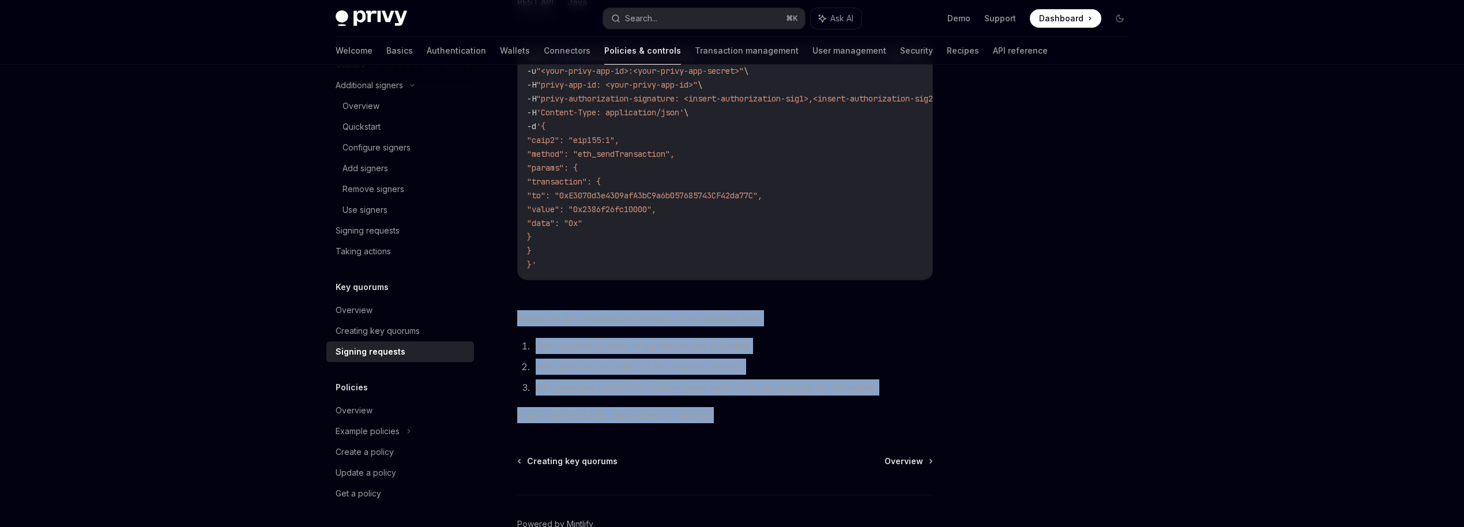
drag, startPoint x: 721, startPoint y: 426, endPoint x: 508, endPoint y: 326, distance: 235.0
click at [508, 326] on div "Key quorums Signing requests with key quorums OpenAI Open in ChatGPT OpenAI Ope…" at bounding box center [617, 168] width 637 height 853
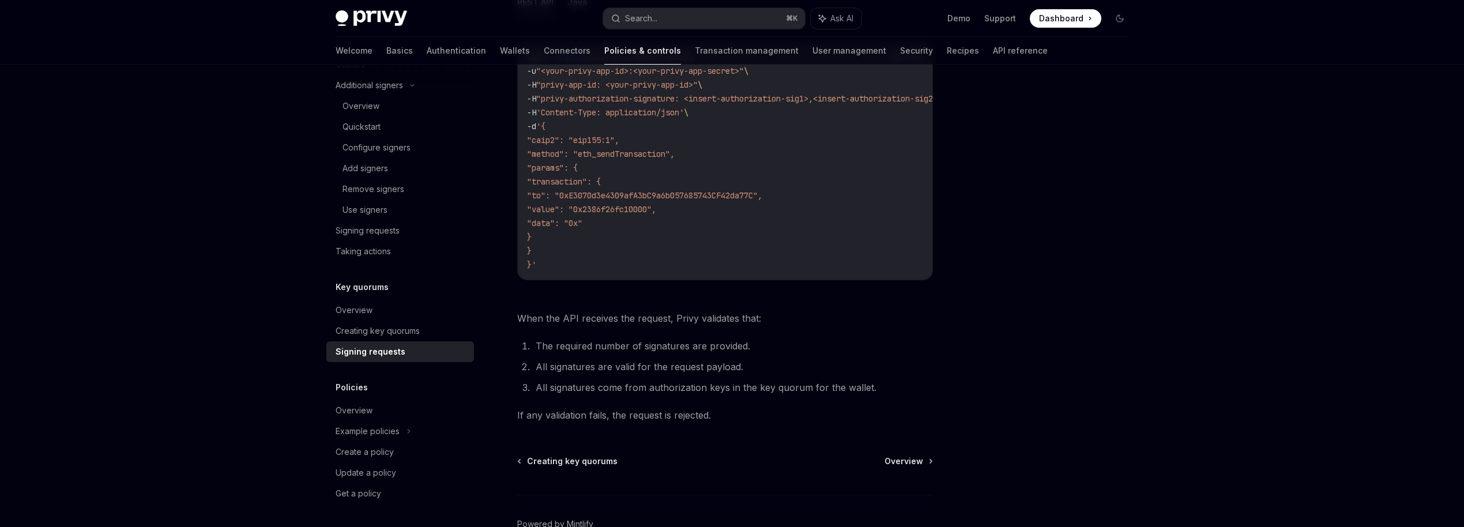
click at [586, 371] on li "All signatures are valid for the request payload." at bounding box center [732, 367] width 401 height 16
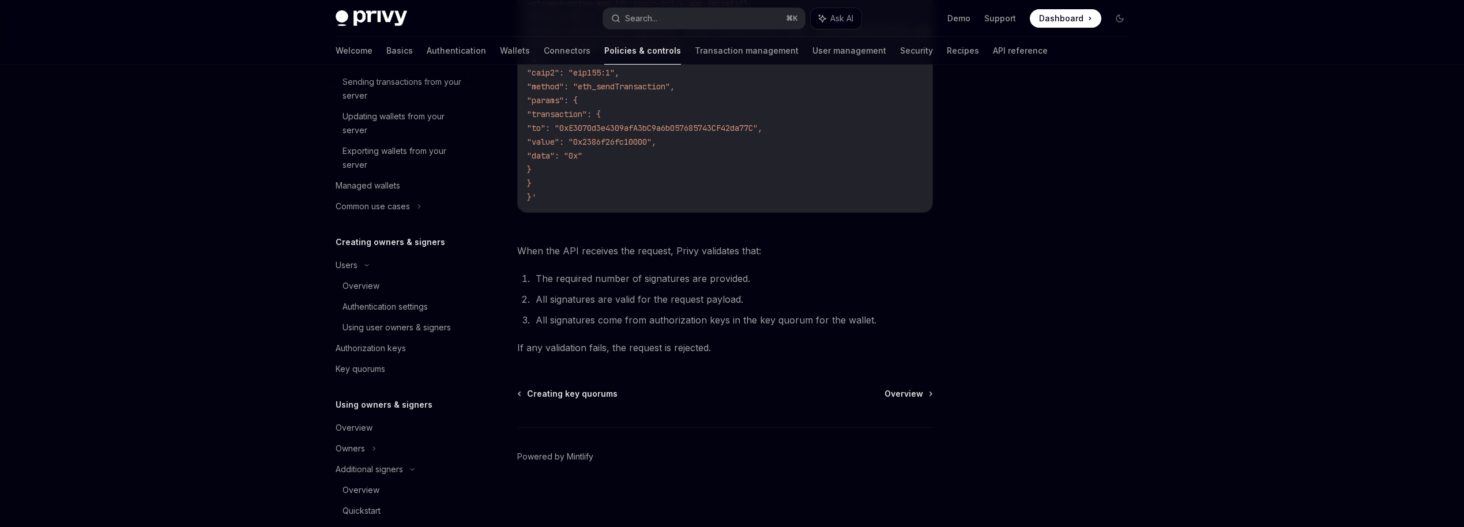
scroll to position [0, 0]
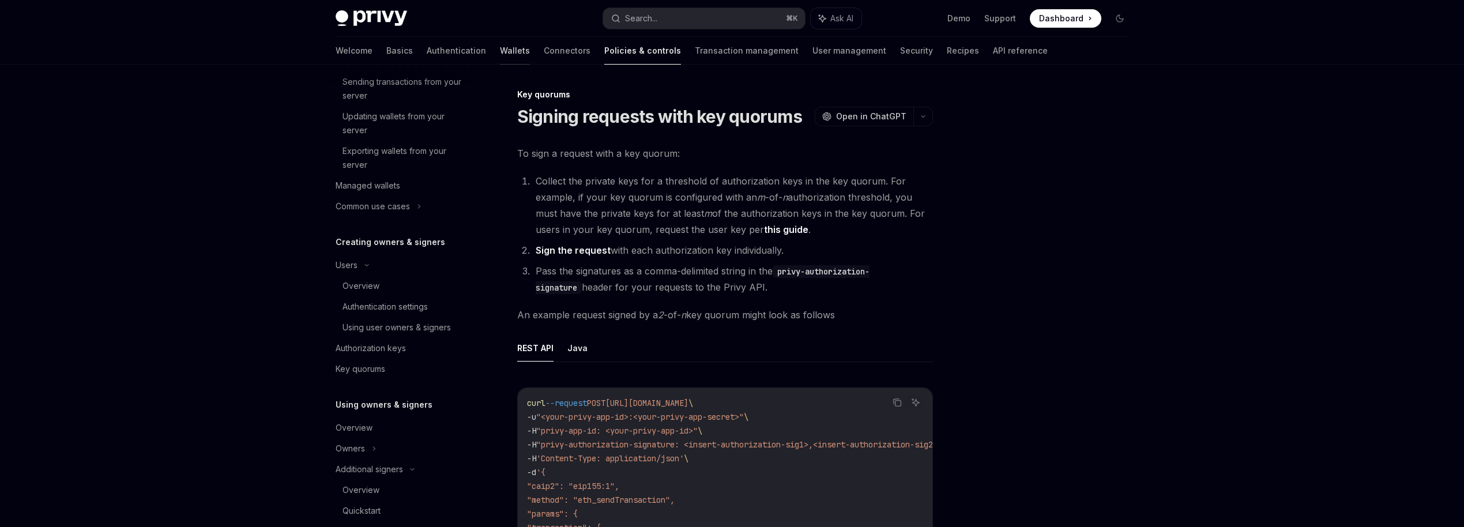
click at [500, 45] on link "Wallets" at bounding box center [515, 51] width 30 height 28
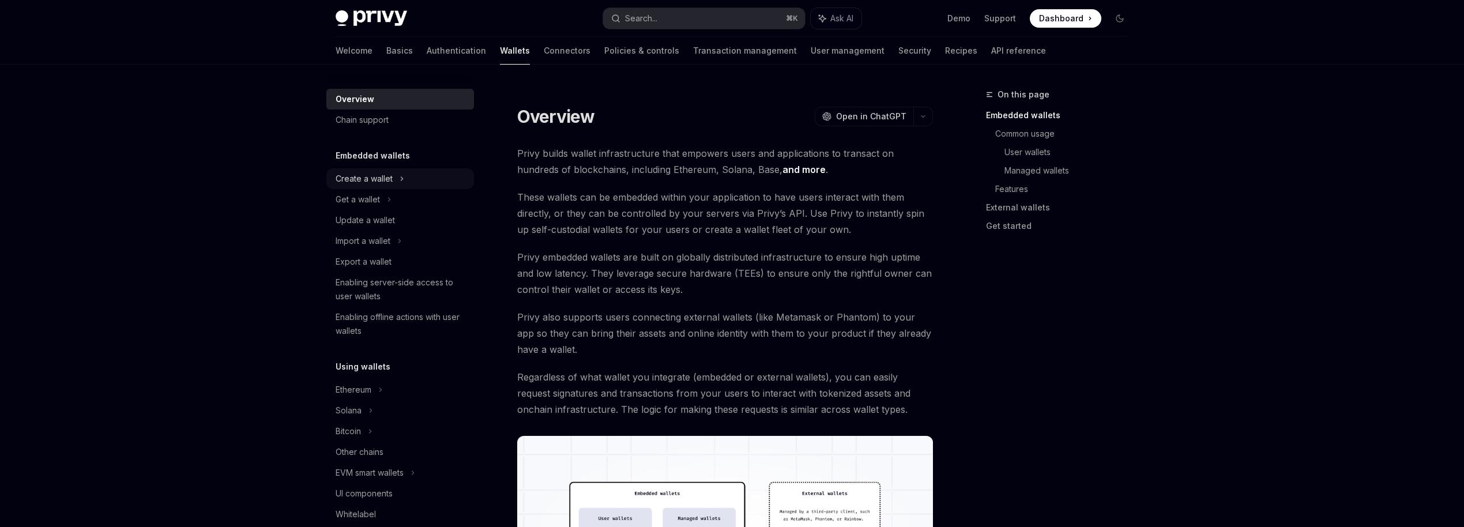
click at [389, 175] on div "Create a wallet" at bounding box center [364, 179] width 57 height 14
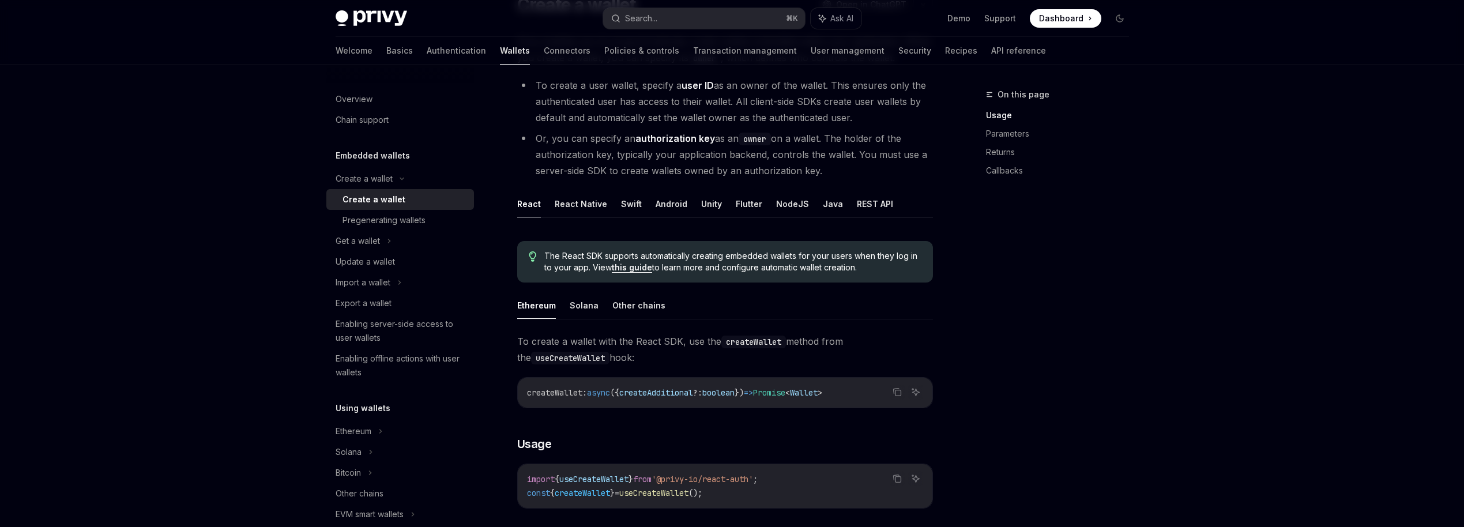
scroll to position [116, 0]
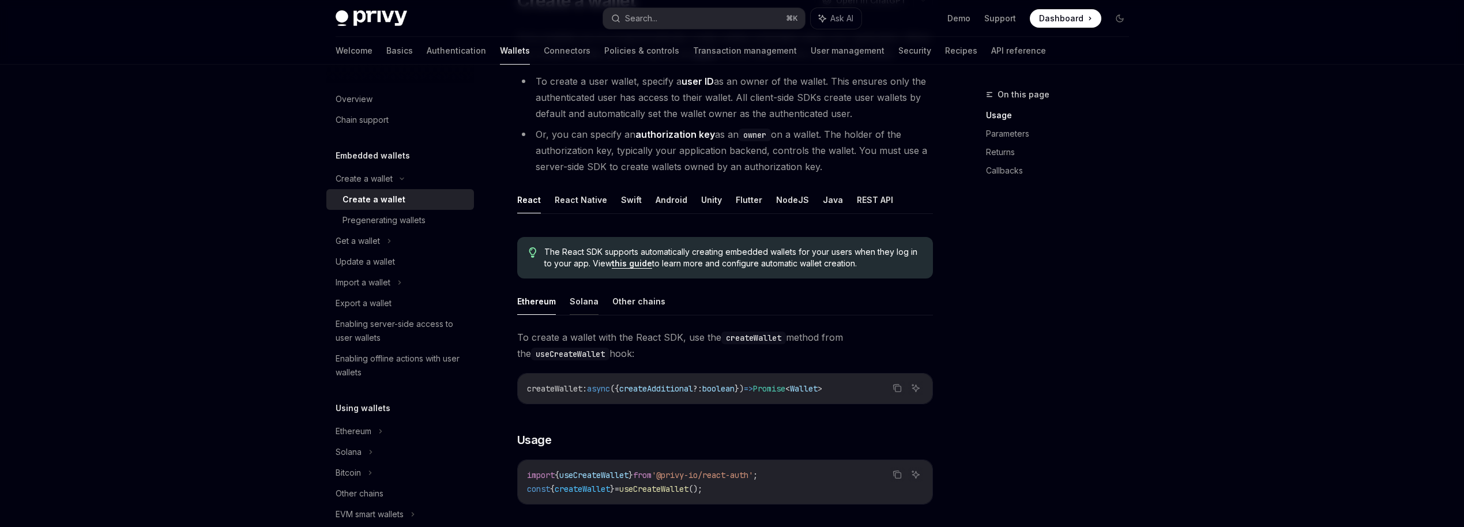
click at [584, 301] on button "Solana" at bounding box center [584, 301] width 29 height 27
click at [631, 304] on button "Other chains" at bounding box center [638, 301] width 53 height 27
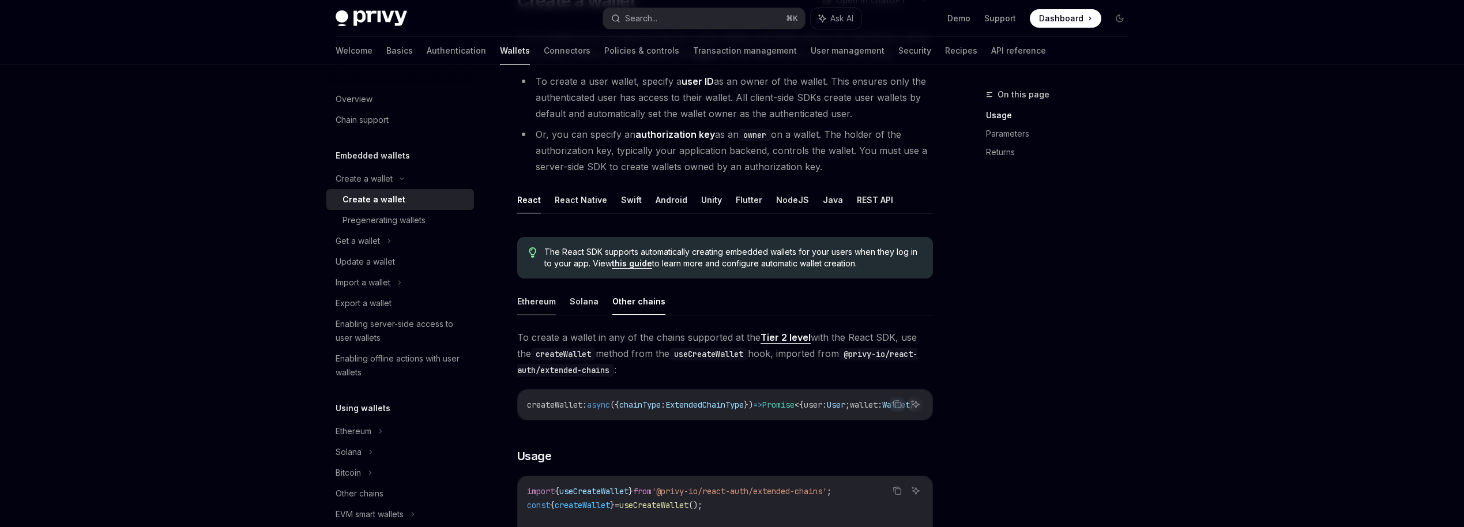
click at [535, 303] on button "Ethereum" at bounding box center [536, 301] width 39 height 27
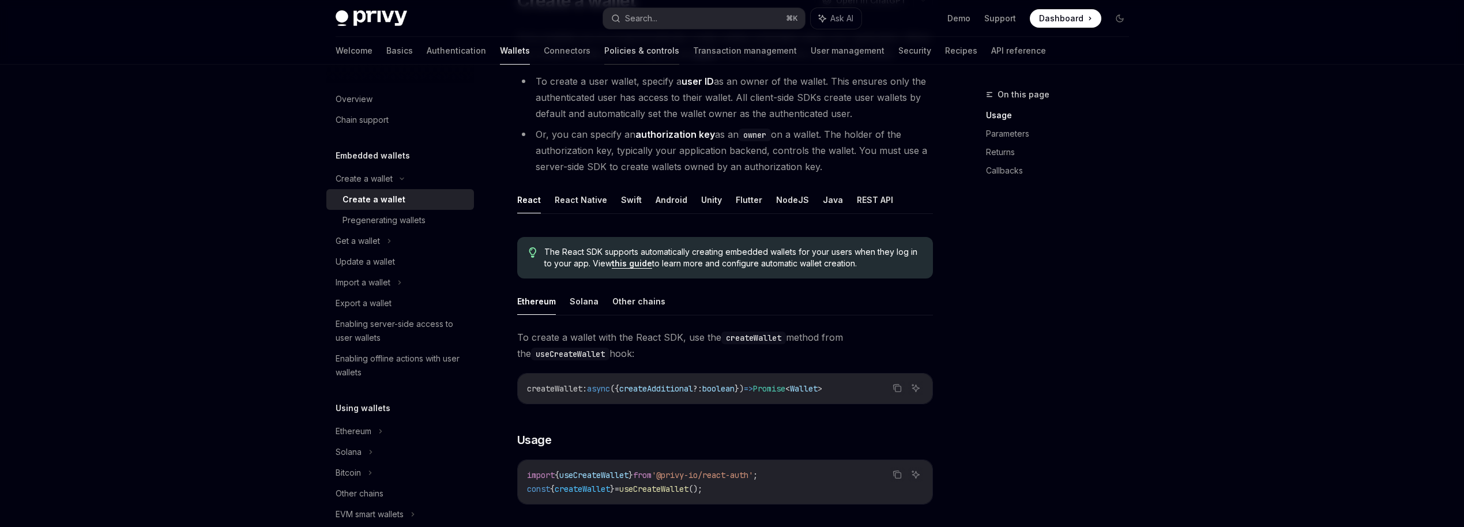
click at [604, 53] on link "Policies & controls" at bounding box center [641, 51] width 75 height 28
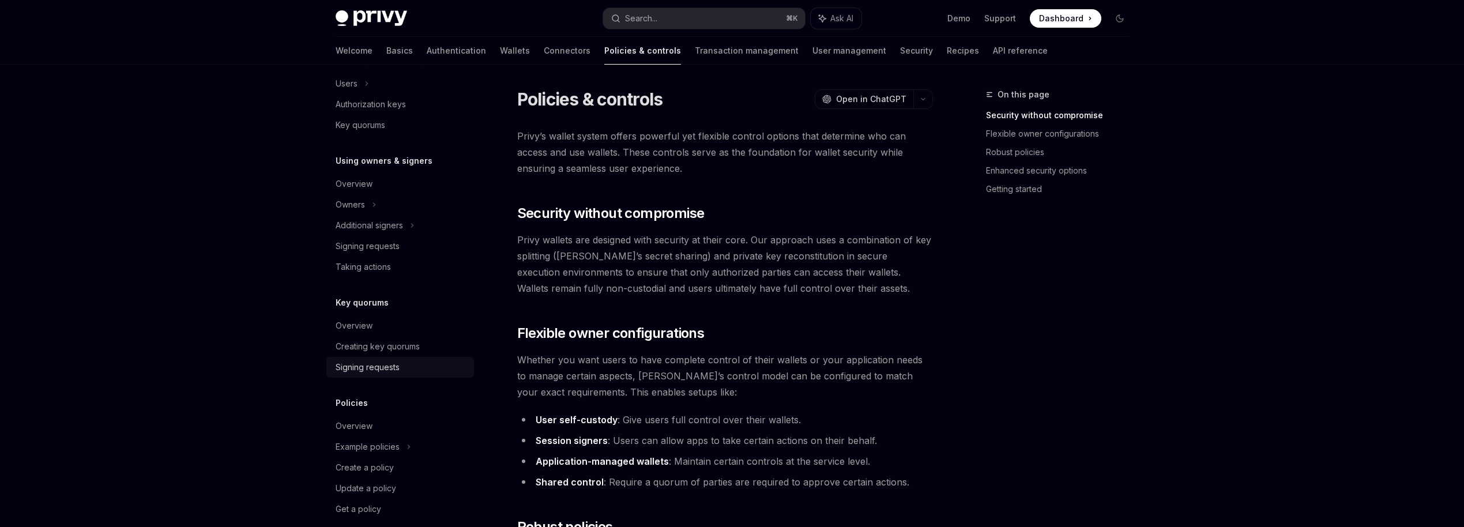
scroll to position [285, 0]
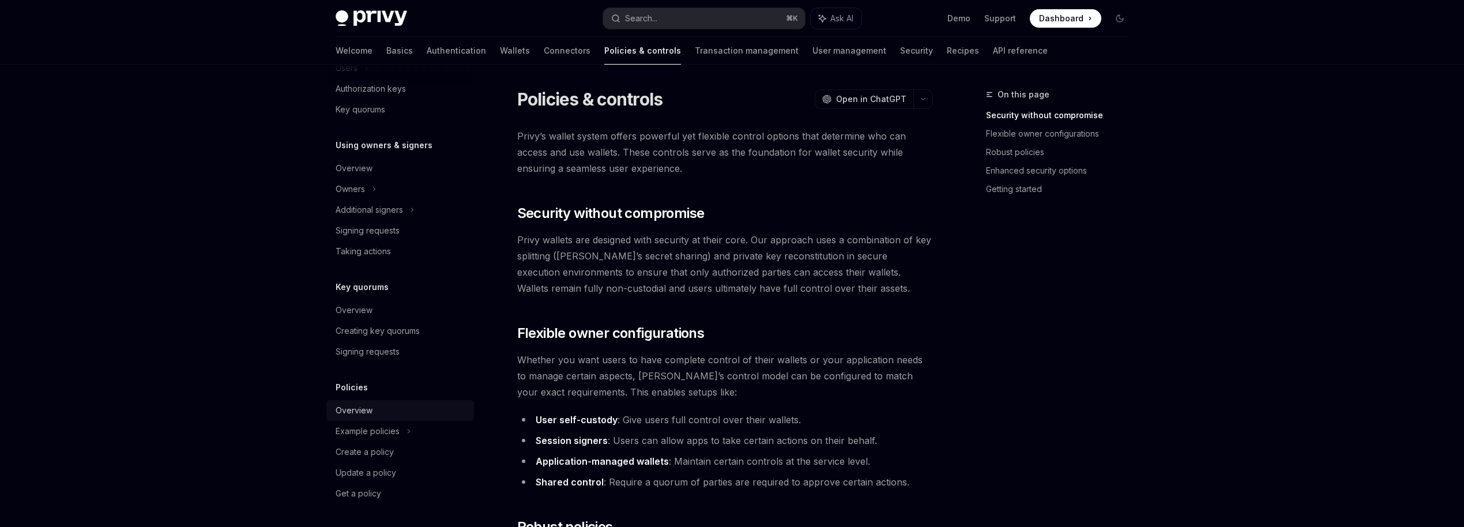
click at [367, 412] on div "Overview" at bounding box center [354, 411] width 37 height 14
type textarea "*"
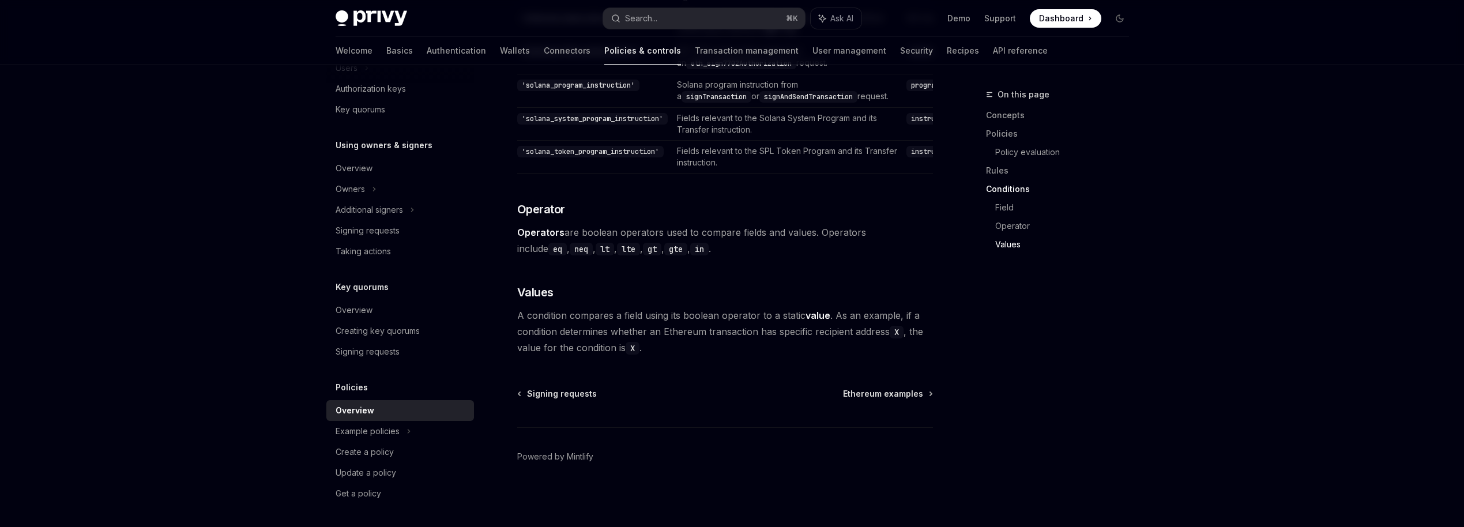
scroll to position [3377, 0]
click at [674, 33] on div "Privy Docs home page Search... ⌘ K Ask AI Demo Support Dashboard Dashboard Sear…" at bounding box center [732, 18] width 793 height 37
click at [671, 16] on button "Search... ⌘ K" at bounding box center [704, 18] width 202 height 21
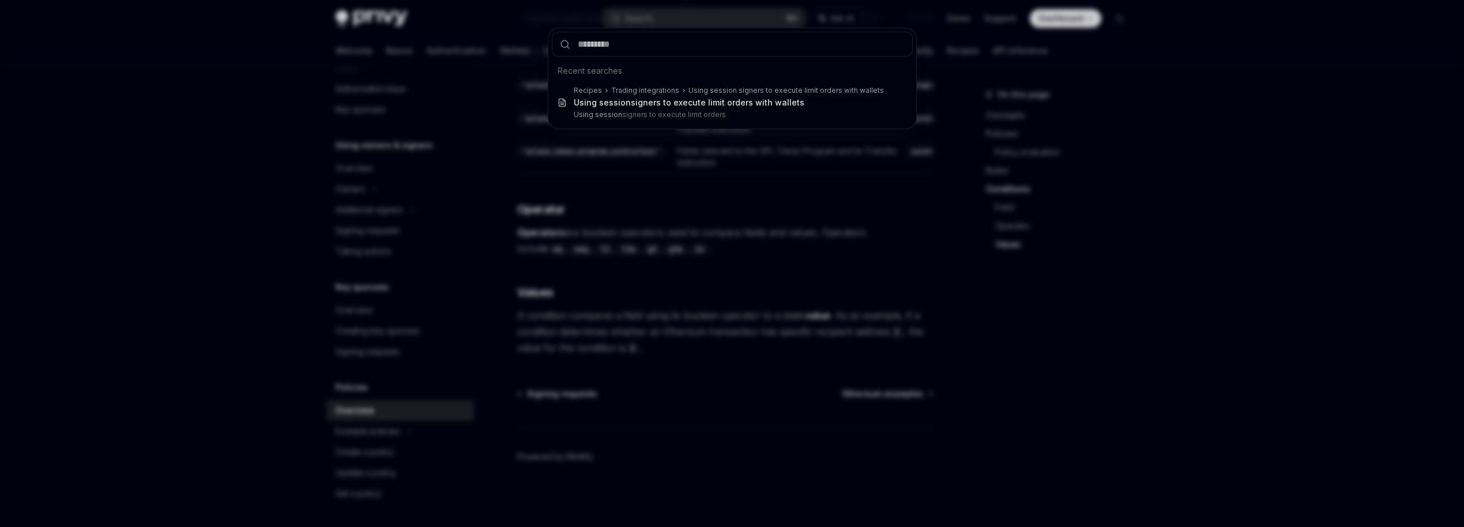
type input "******"
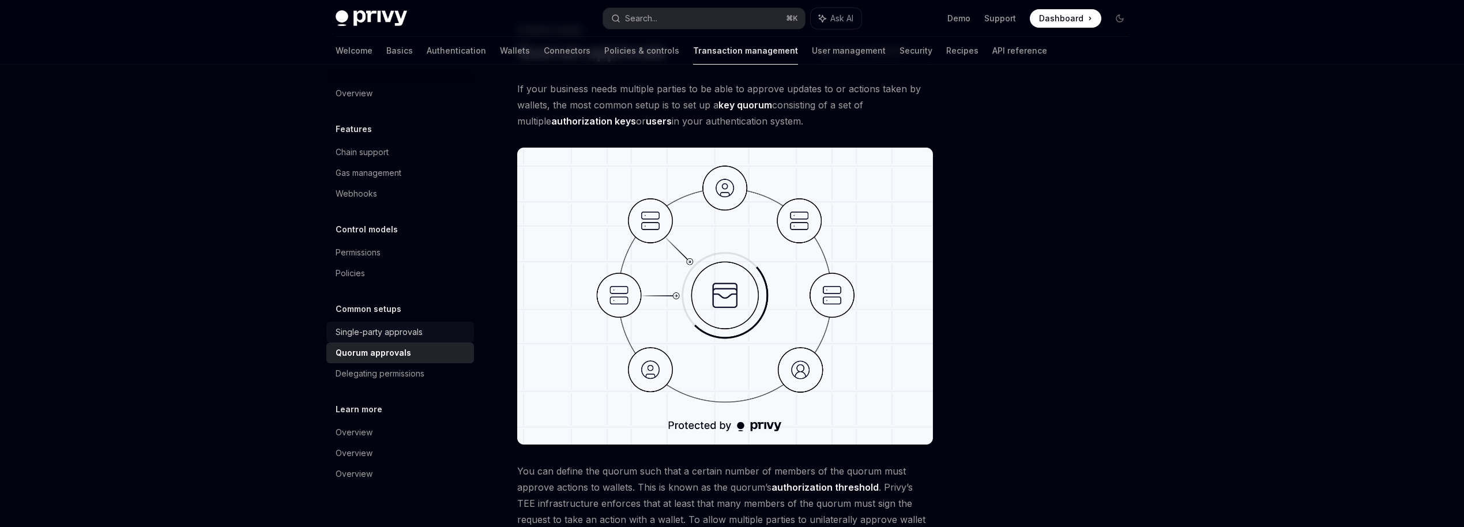
click at [407, 340] on link "Single-party approvals" at bounding box center [400, 332] width 148 height 21
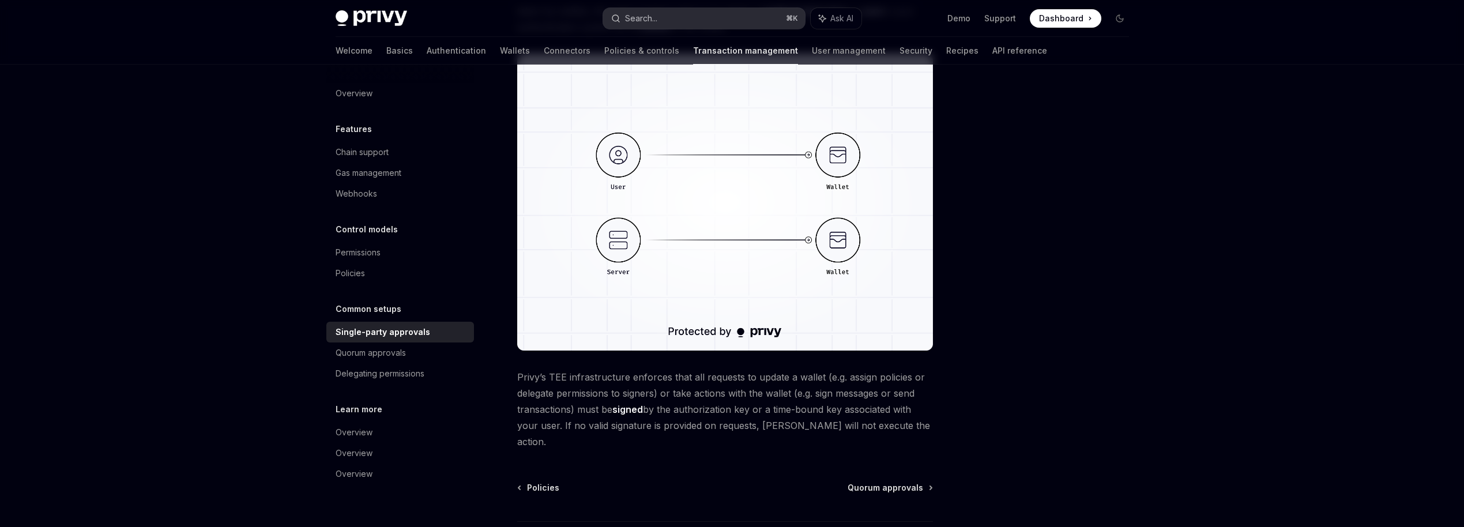
scroll to position [236, 0]
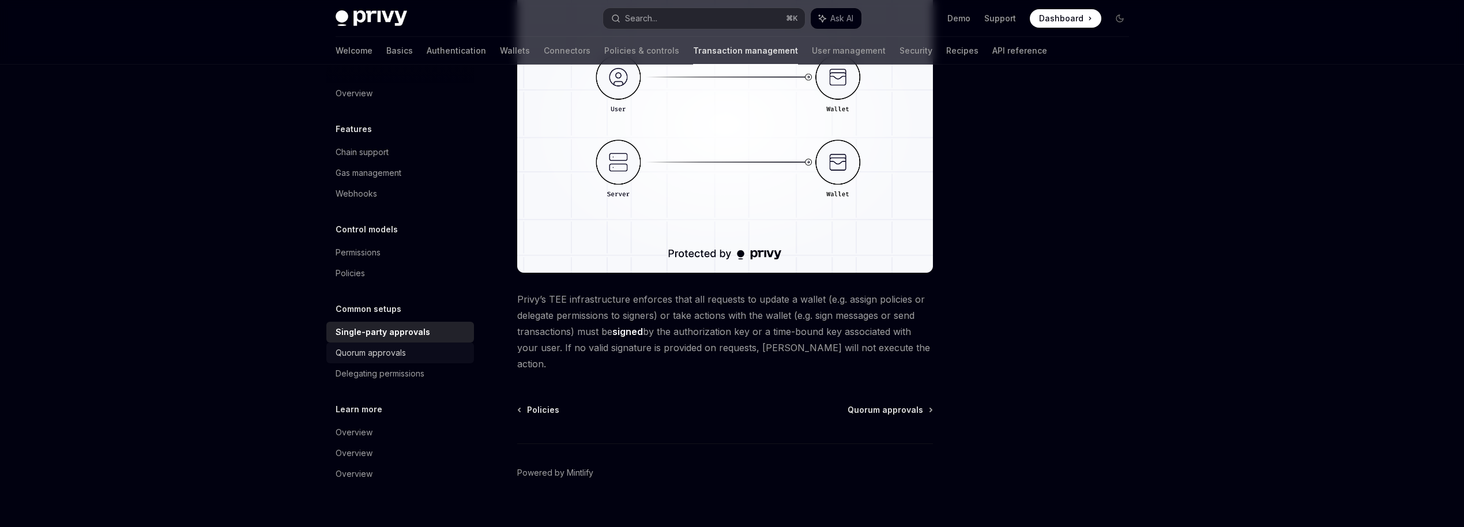
click at [383, 352] on div "Quorum approvals" at bounding box center [371, 353] width 70 height 14
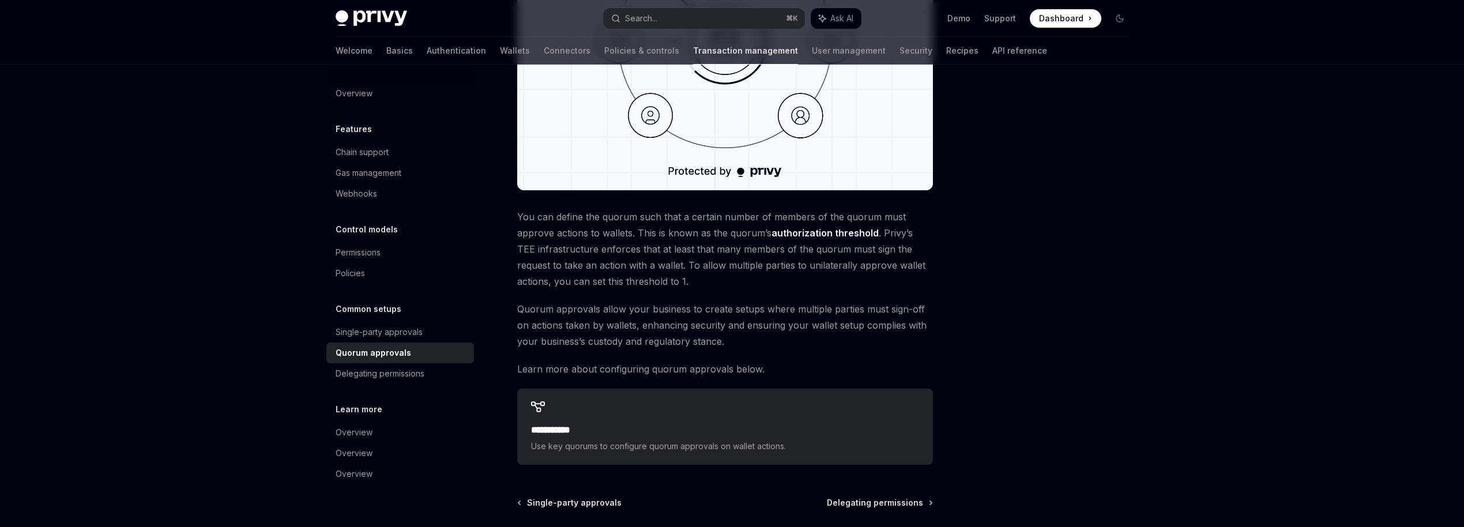
scroll to position [327, 0]
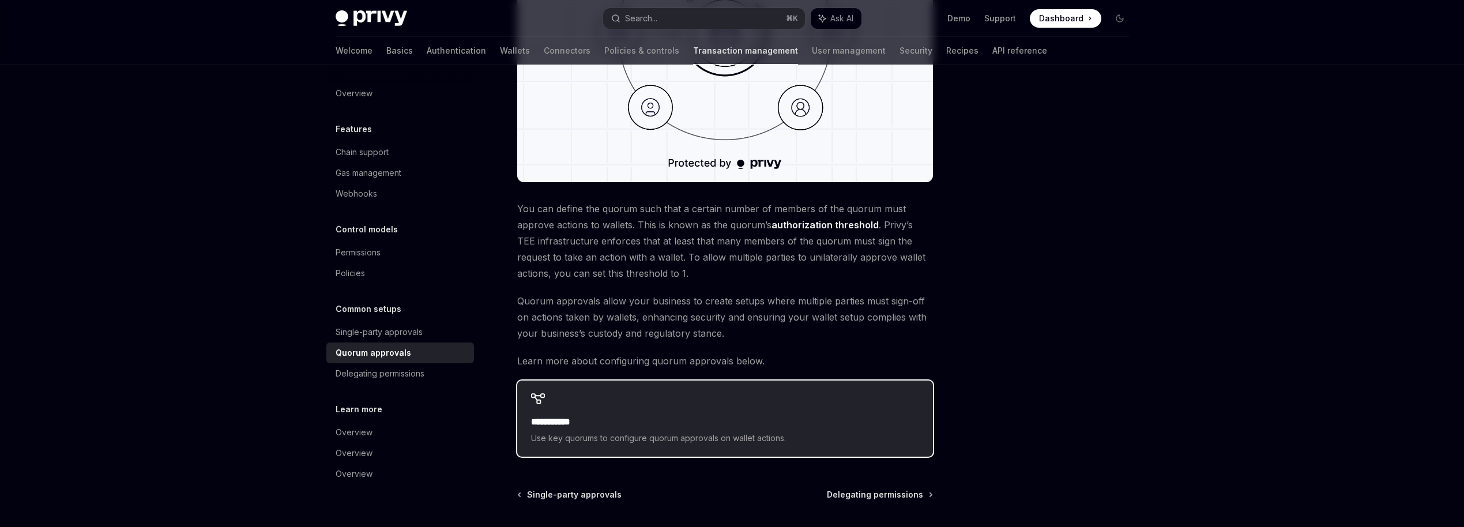
click at [643, 437] on span "Use key quorums to configure quorum approvals on wallet actions." at bounding box center [725, 438] width 388 height 14
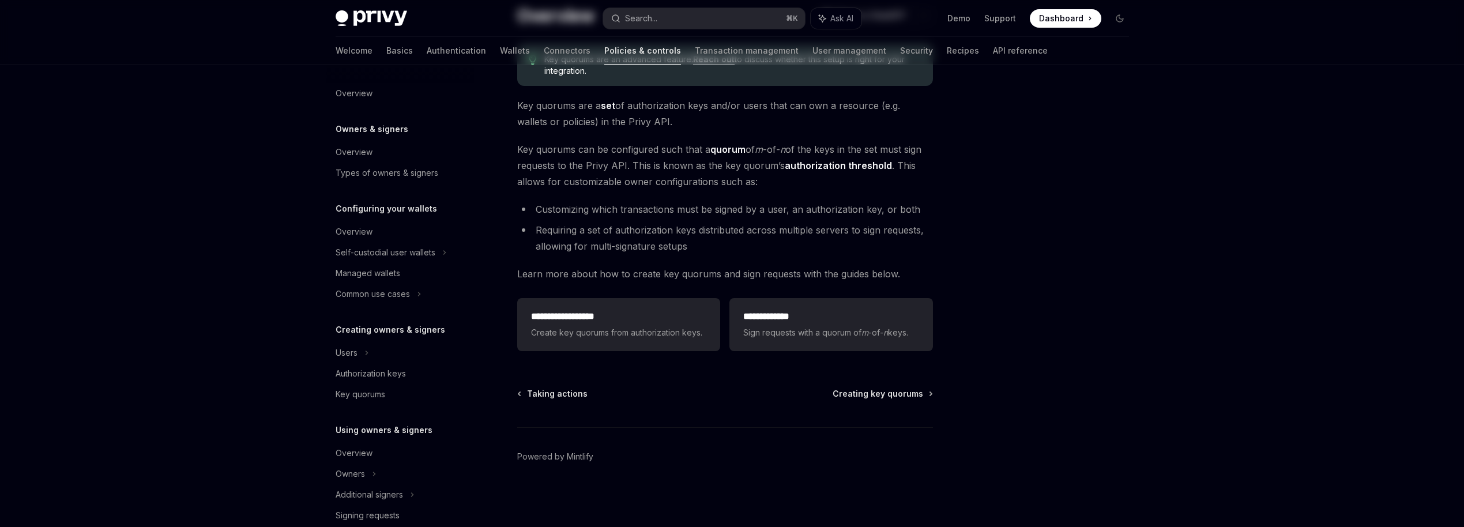
scroll to position [285, 0]
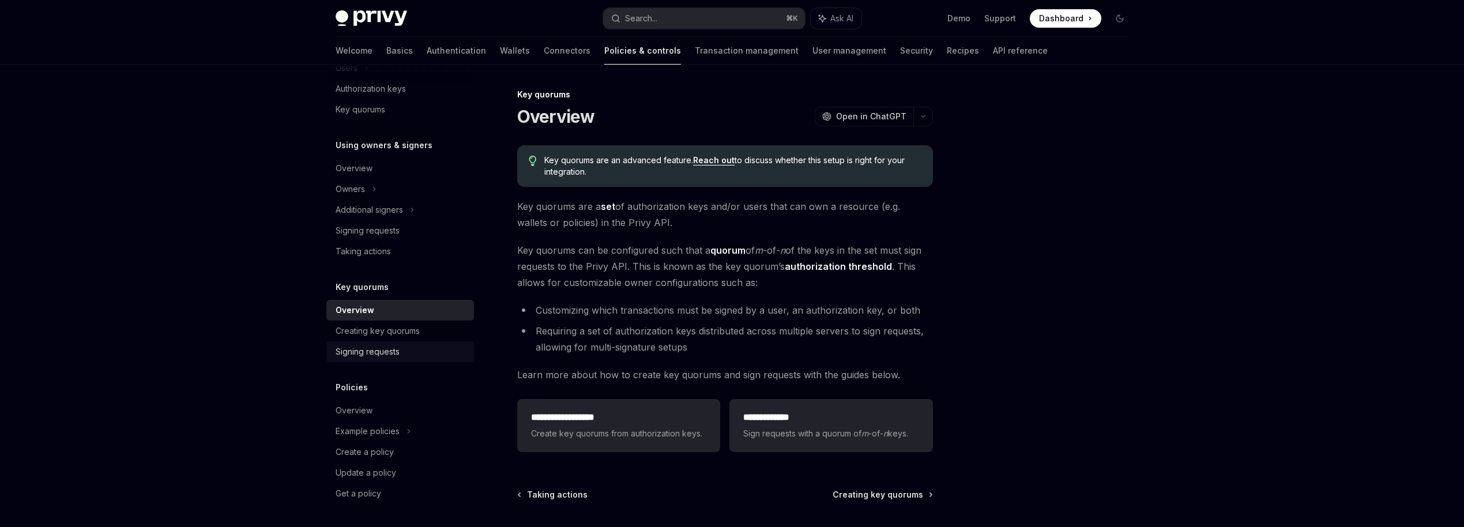
click at [382, 360] on link "Signing requests" at bounding box center [400, 351] width 148 height 21
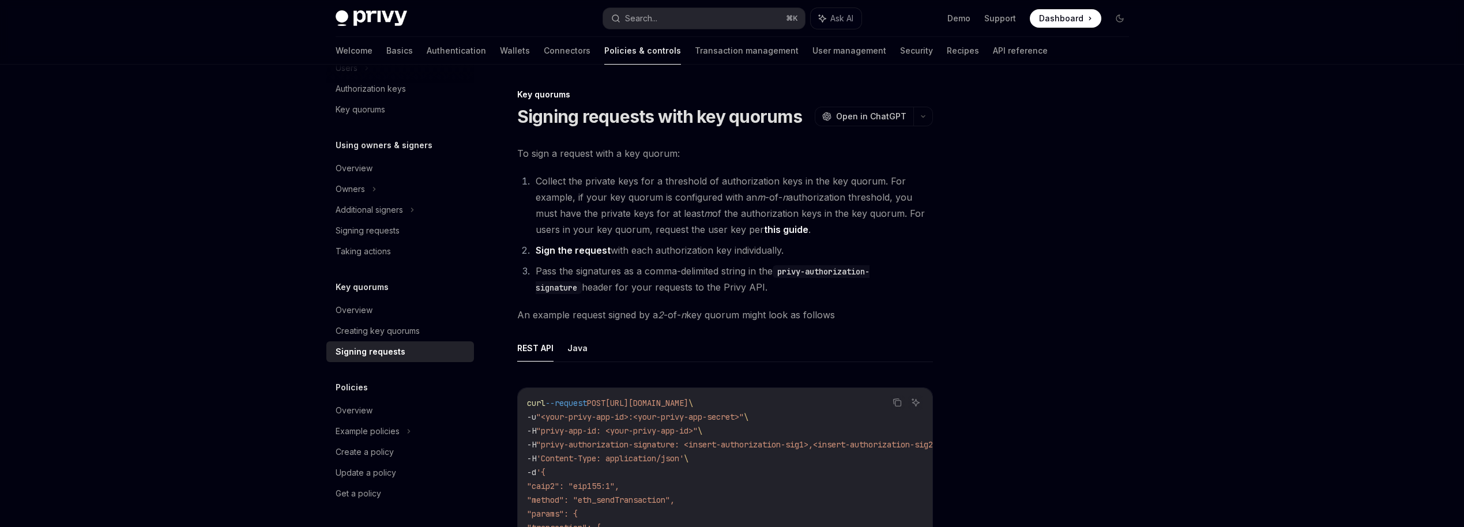
click at [383, 354] on div "Signing requests" at bounding box center [371, 352] width 70 height 14
click at [588, 249] on link "Sign the request" at bounding box center [573, 250] width 75 height 12
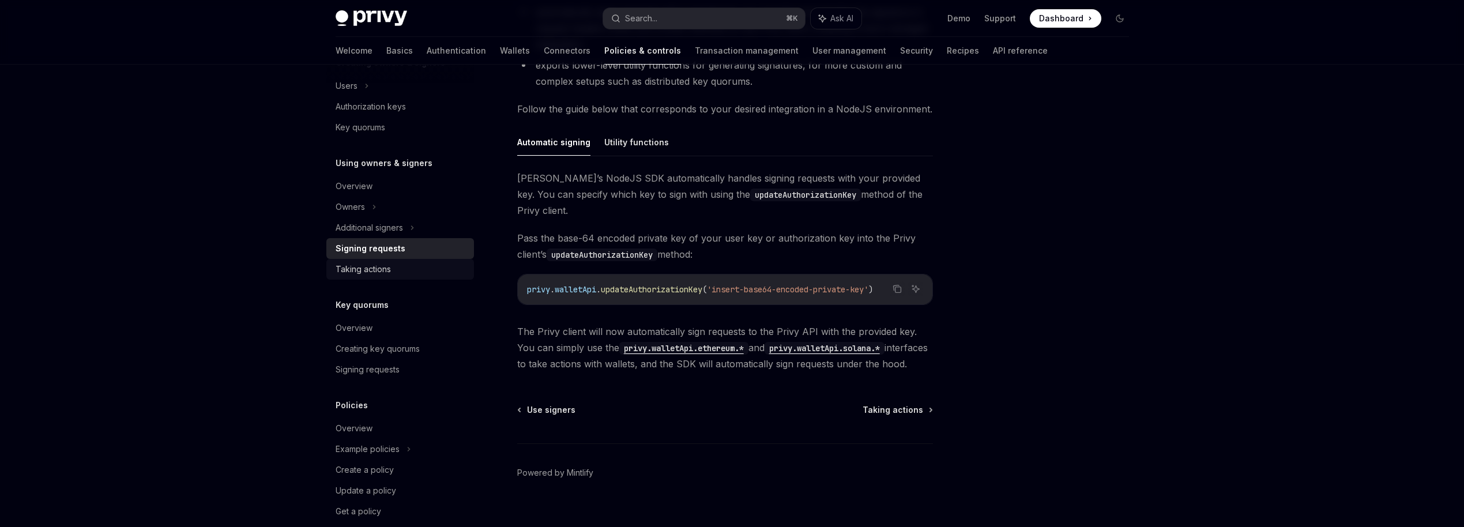
scroll to position [263, 0]
click at [394, 232] on div "Additional signers" at bounding box center [369, 232] width 67 height 14
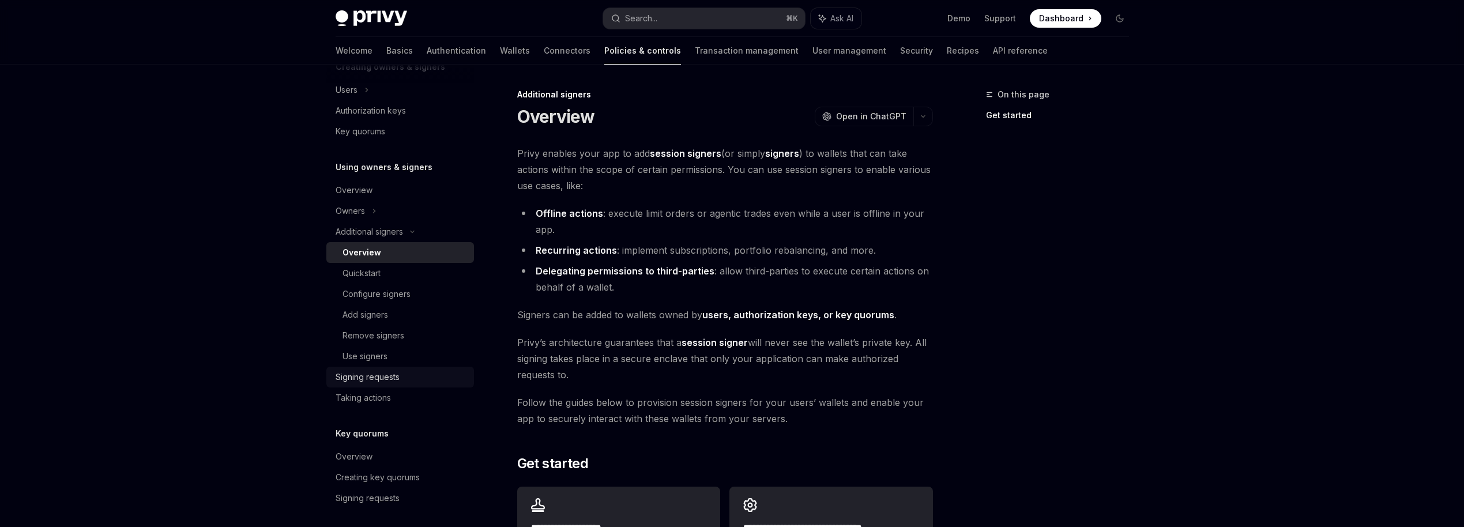
click at [394, 380] on div "Signing requests" at bounding box center [368, 377] width 64 height 14
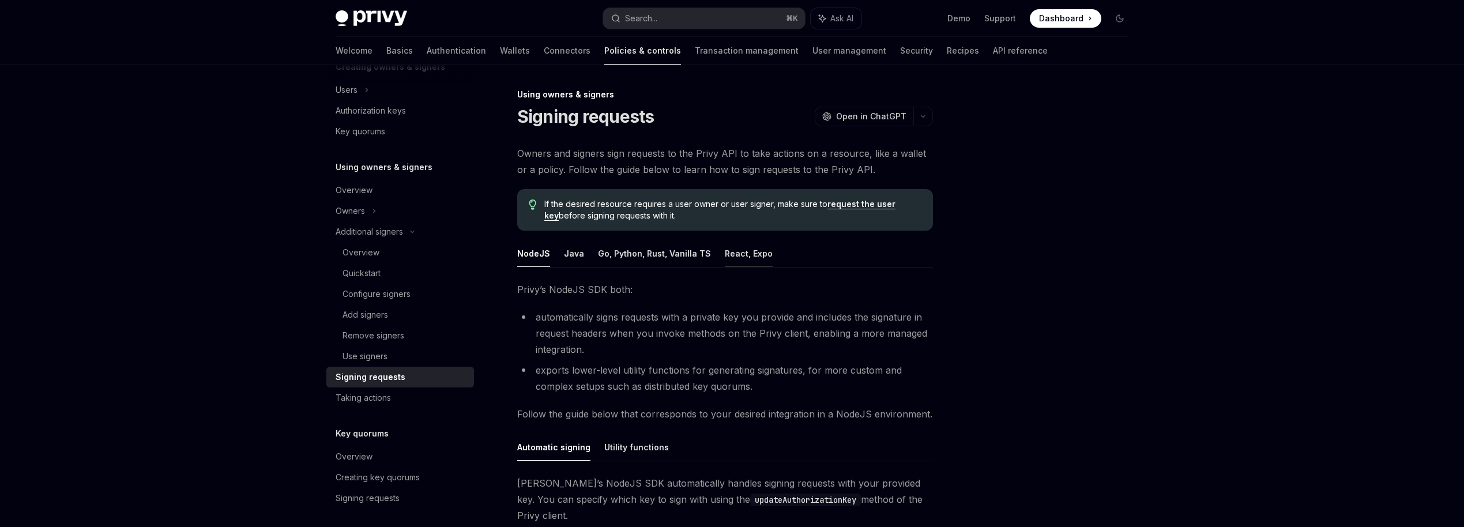
click at [745, 260] on button "React, Expo" at bounding box center [749, 253] width 48 height 27
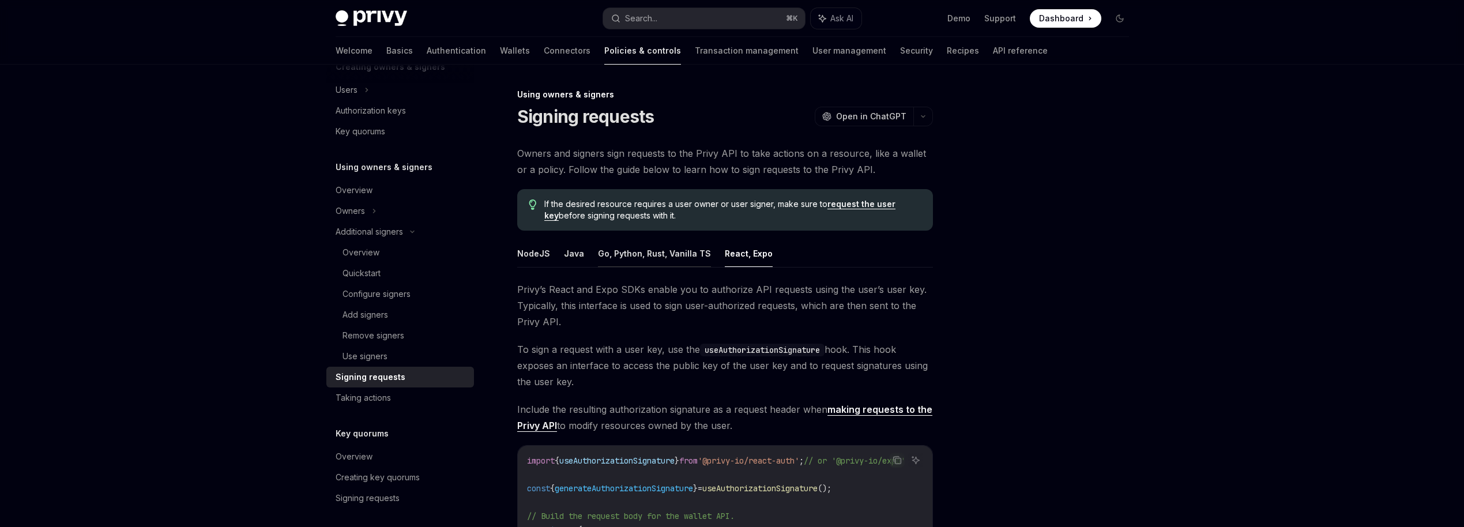
click at [657, 255] on button "Go, Python, Rust, Vanilla TS" at bounding box center [654, 253] width 113 height 27
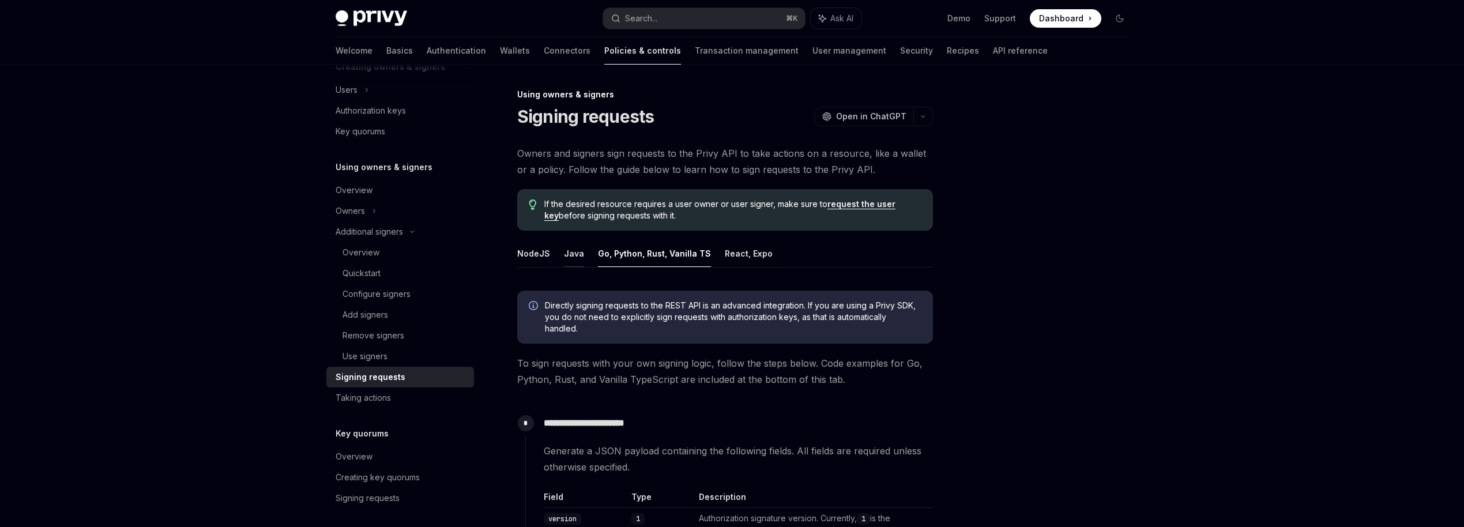
click at [569, 243] on button "Java" at bounding box center [574, 253] width 20 height 27
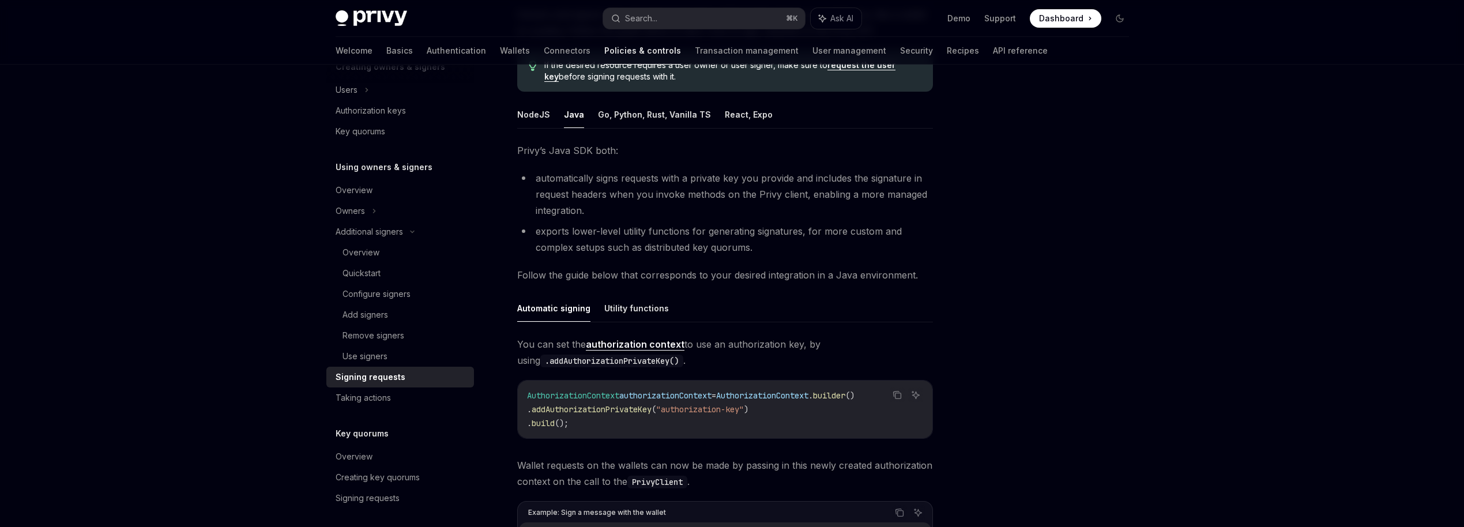
scroll to position [129, 0]
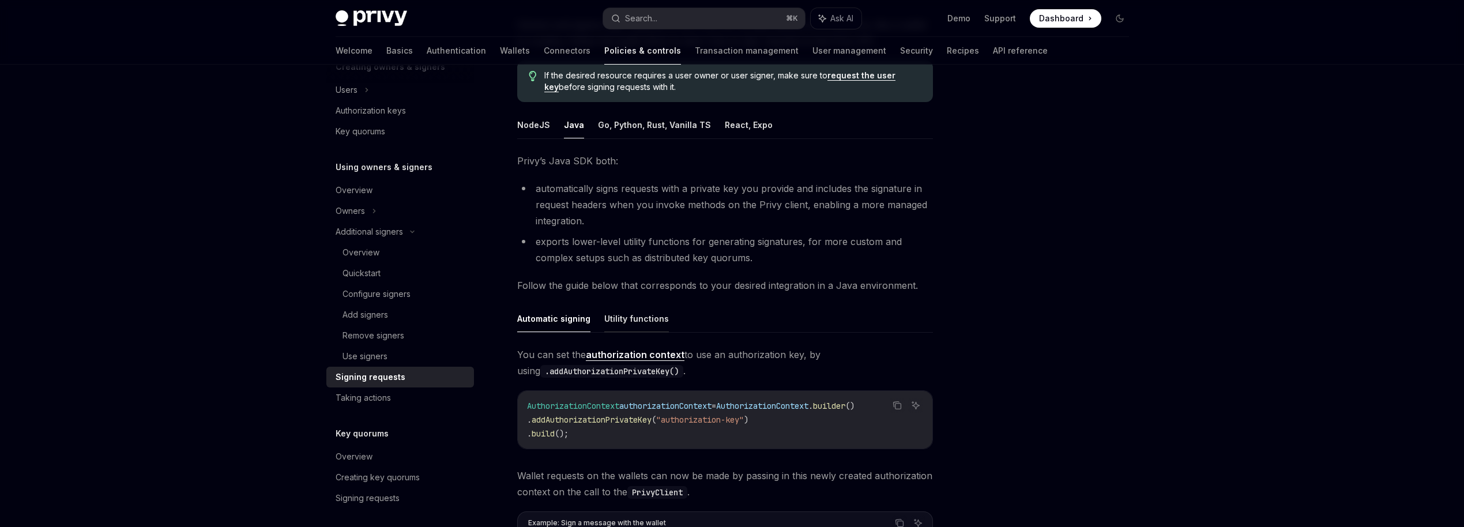
click at [644, 322] on button "Utility functions" at bounding box center [636, 318] width 65 height 27
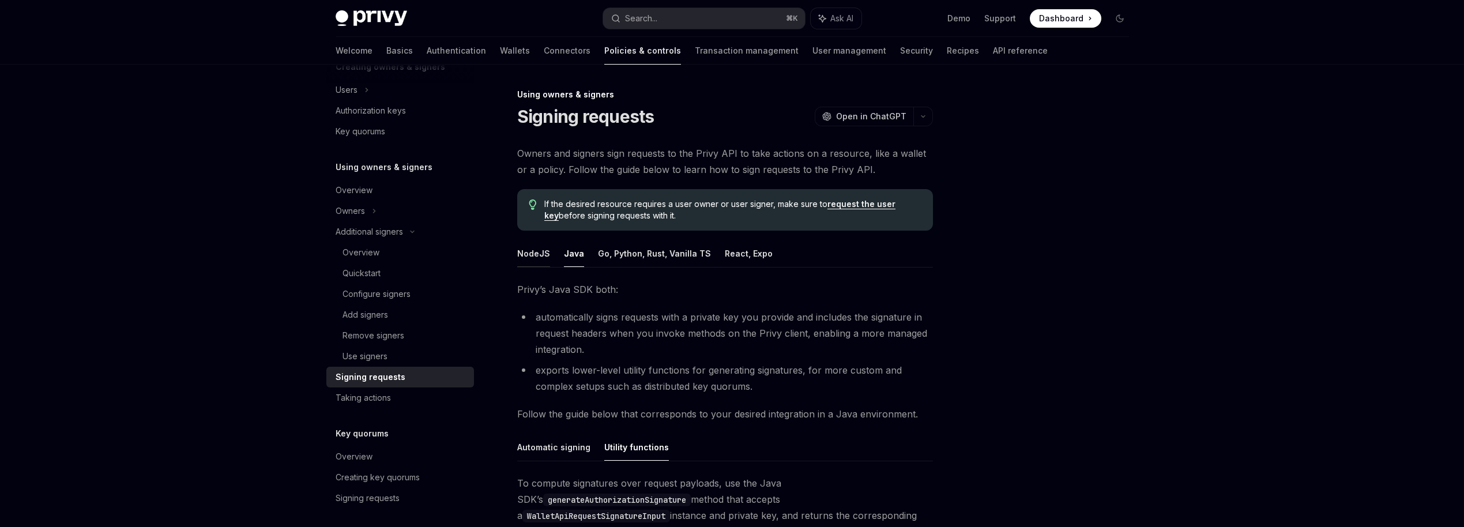
click at [533, 252] on button "NodeJS" at bounding box center [533, 253] width 33 height 27
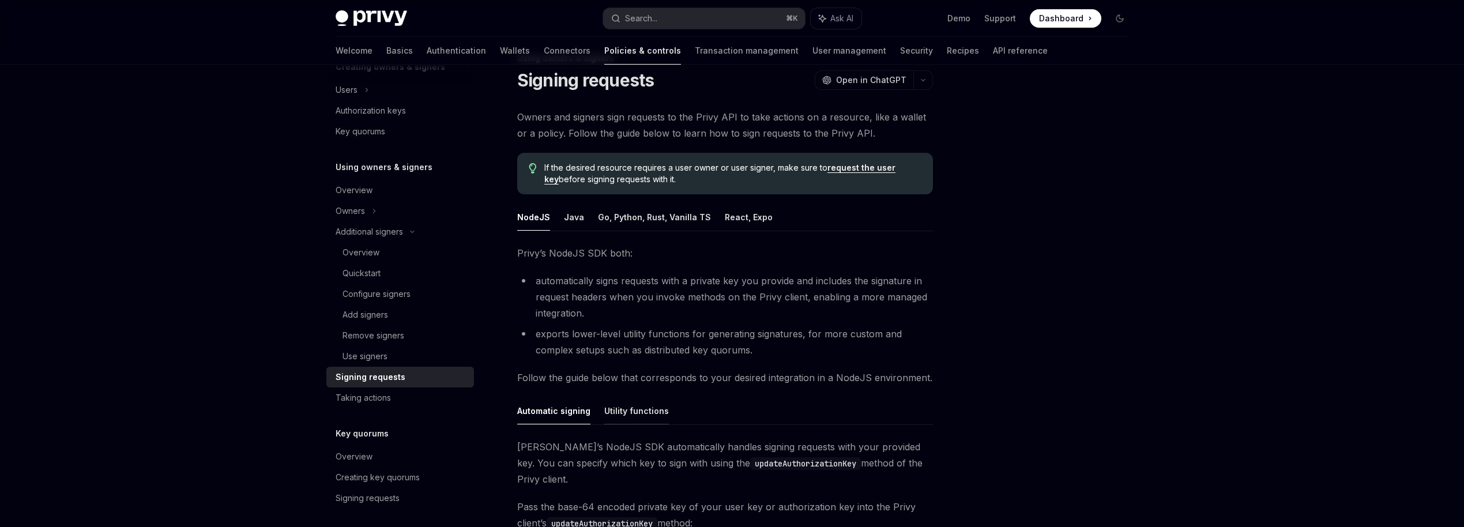
click at [613, 415] on button "Utility functions" at bounding box center [636, 410] width 65 height 27
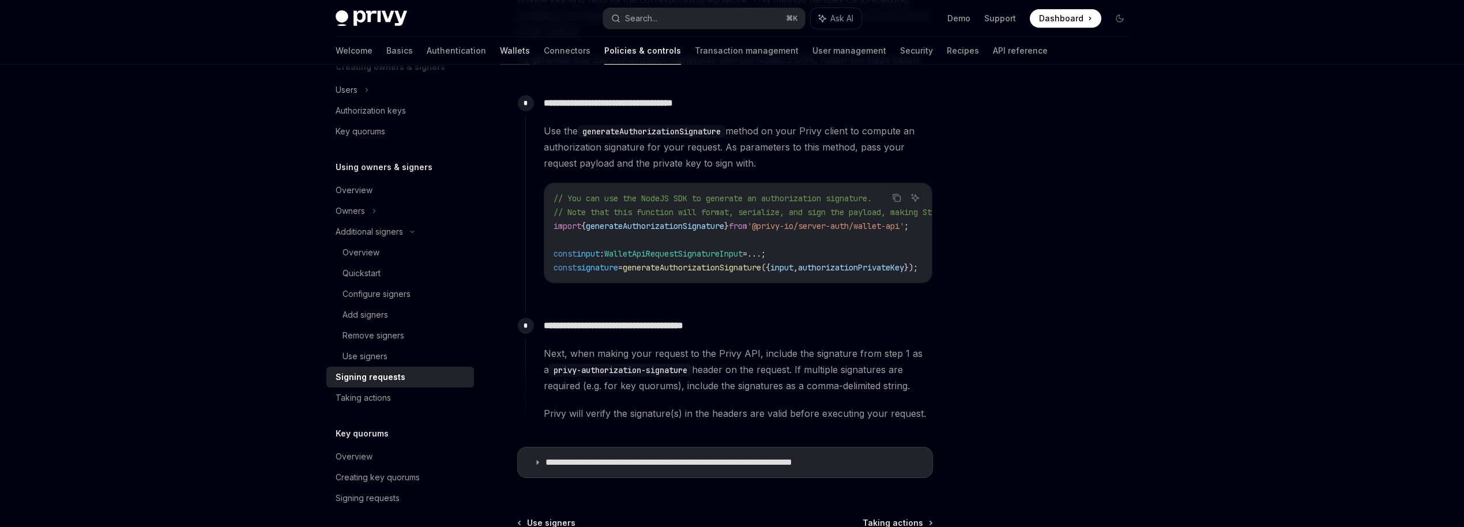
click at [500, 49] on link "Wallets" at bounding box center [515, 51] width 30 height 28
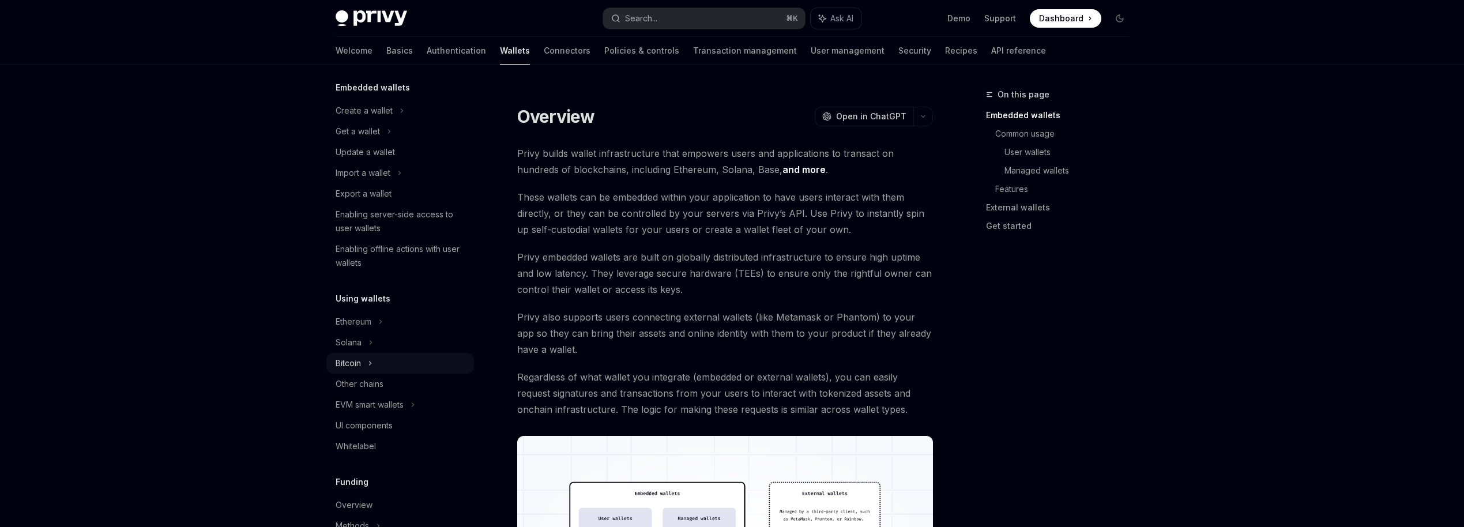
scroll to position [79, 0]
click at [381, 375] on div "Other chains" at bounding box center [360, 373] width 48 height 14
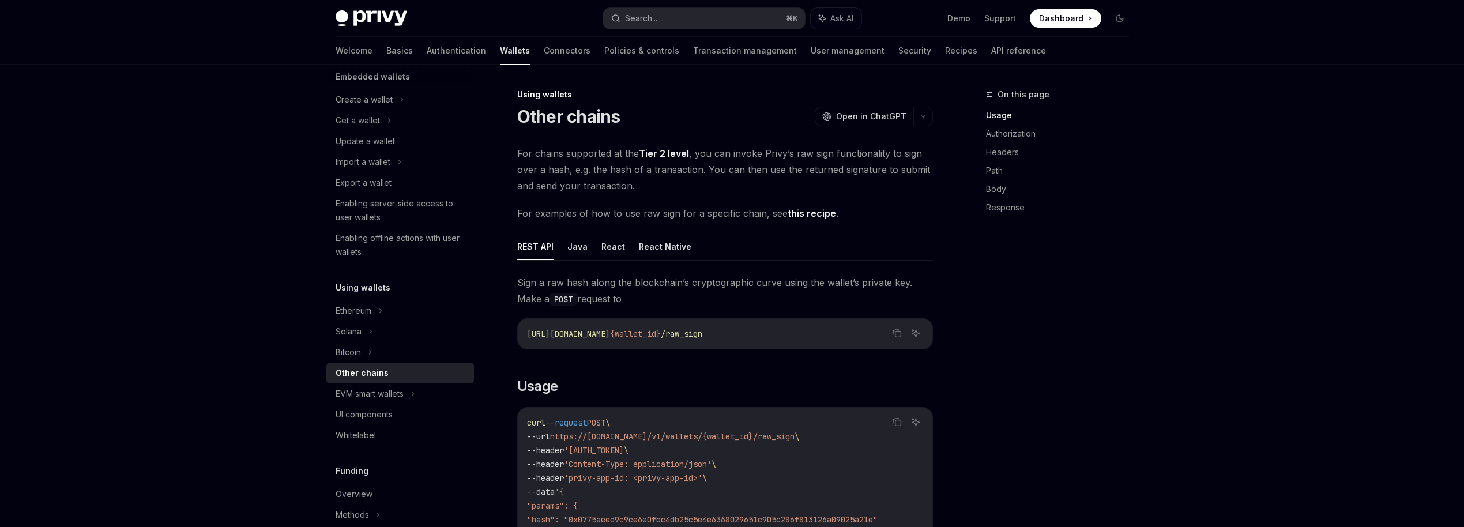
click at [804, 214] on link "this recipe" at bounding box center [812, 214] width 48 height 12
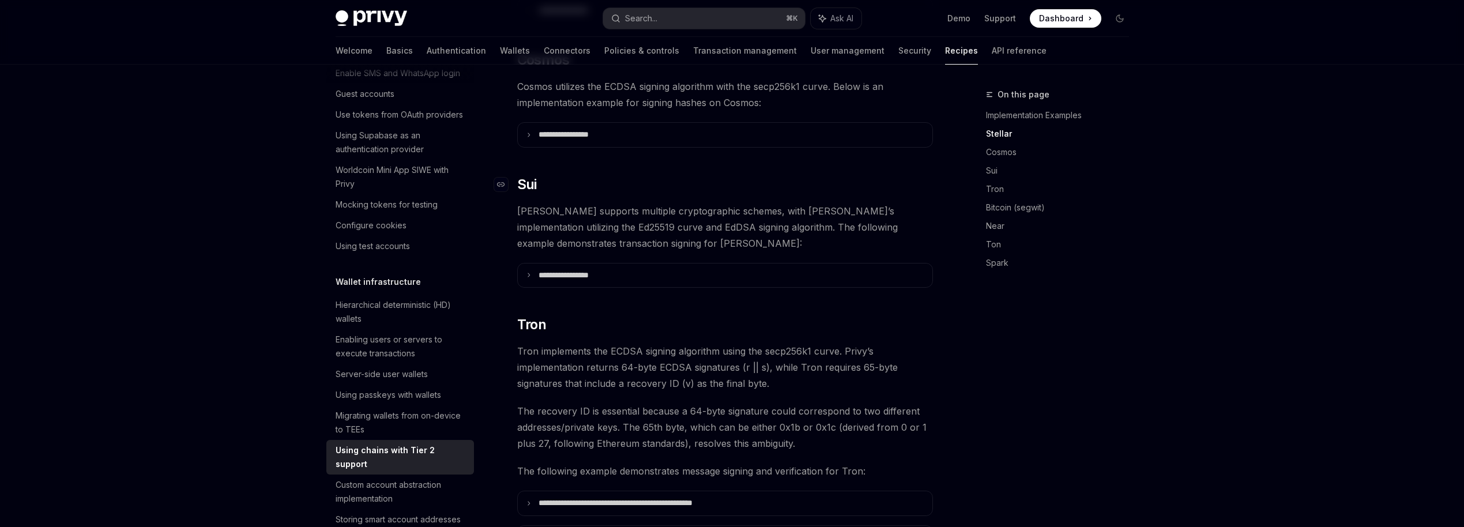
scroll to position [569, 0]
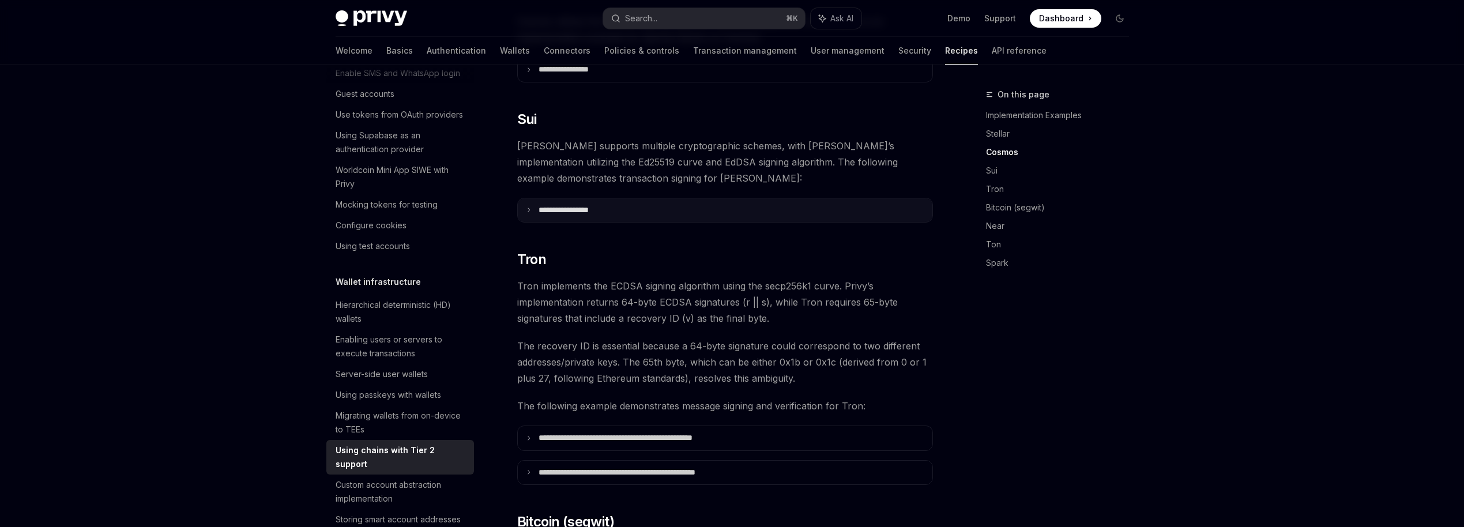
click at [591, 199] on summary "**********" at bounding box center [725, 210] width 415 height 24
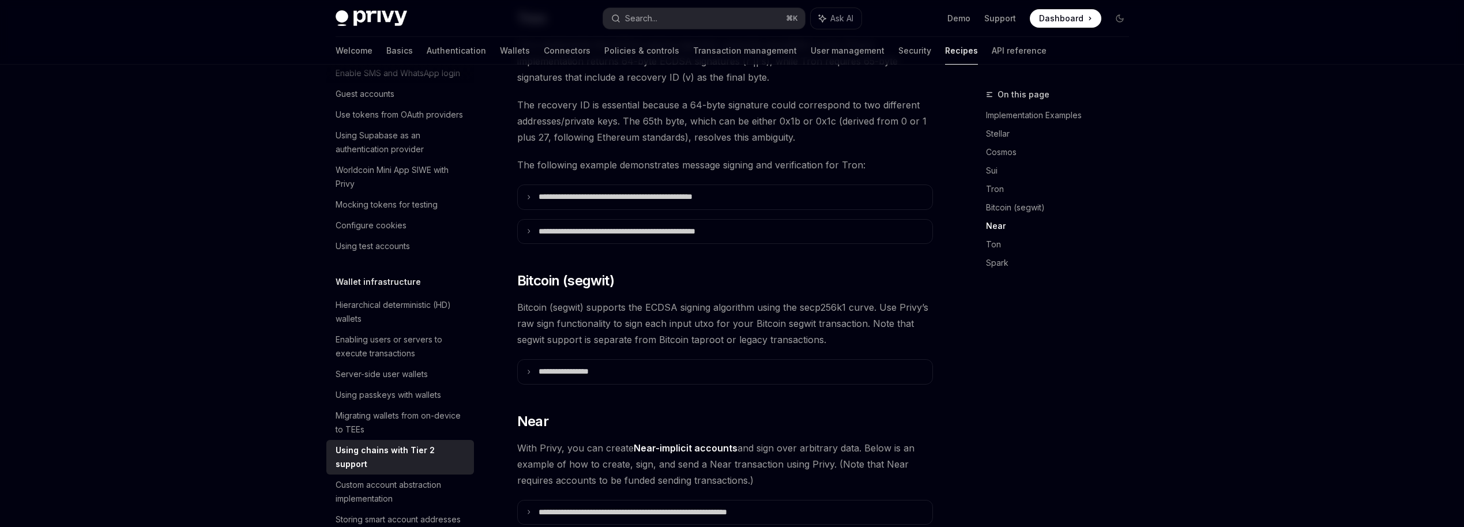
scroll to position [1211, 0]
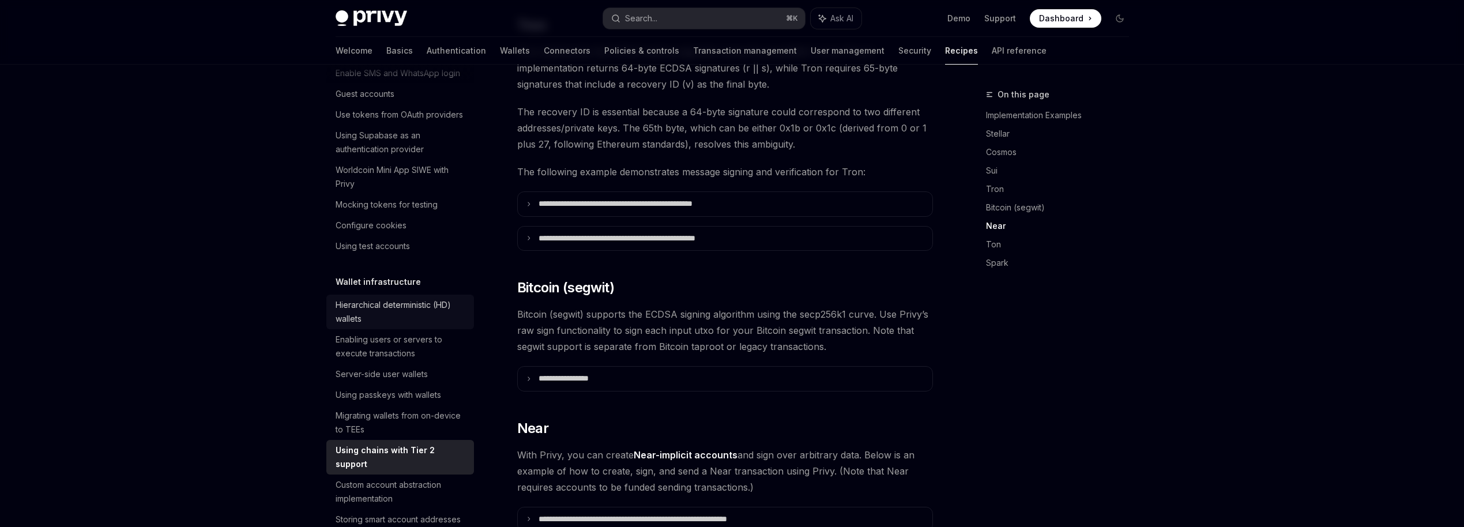
click at [419, 309] on div "Hierarchical deterministic (HD) wallets" at bounding box center [401, 312] width 131 height 28
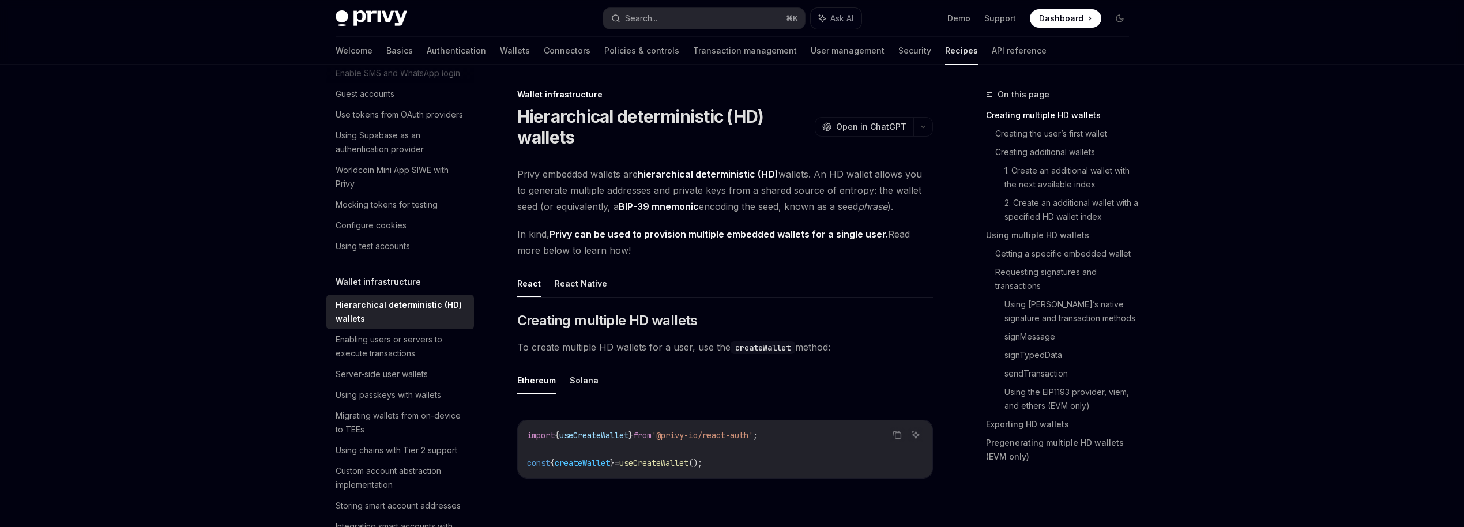
drag, startPoint x: 531, startPoint y: 180, endPoint x: 646, endPoint y: 278, distance: 150.5
drag, startPoint x: 696, startPoint y: 199, endPoint x: 786, endPoint y: 221, distance: 92.6
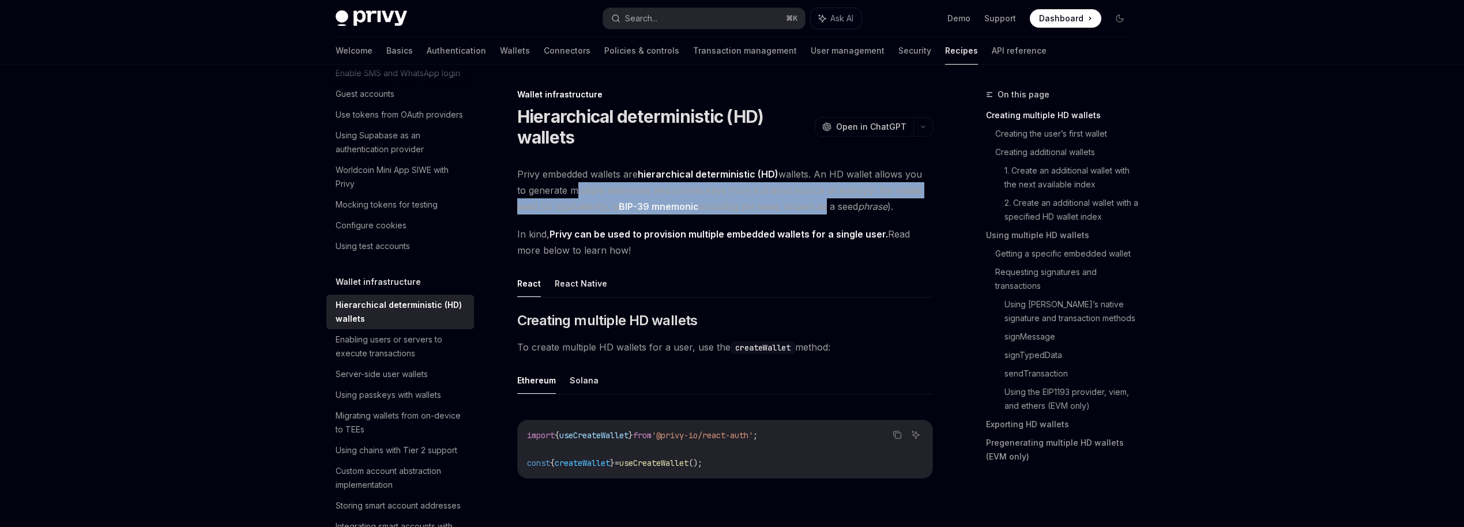
drag, startPoint x: 560, startPoint y: 190, endPoint x: 802, endPoint y: 213, distance: 243.3
click at [804, 213] on span "Privy embedded wallets are hierarchical deterministic (HD) wallets. An HD walle…" at bounding box center [725, 190] width 416 height 48
click at [802, 213] on span "Privy embedded wallets are hierarchical deterministic (HD) wallets. An HD walle…" at bounding box center [725, 190] width 416 height 48
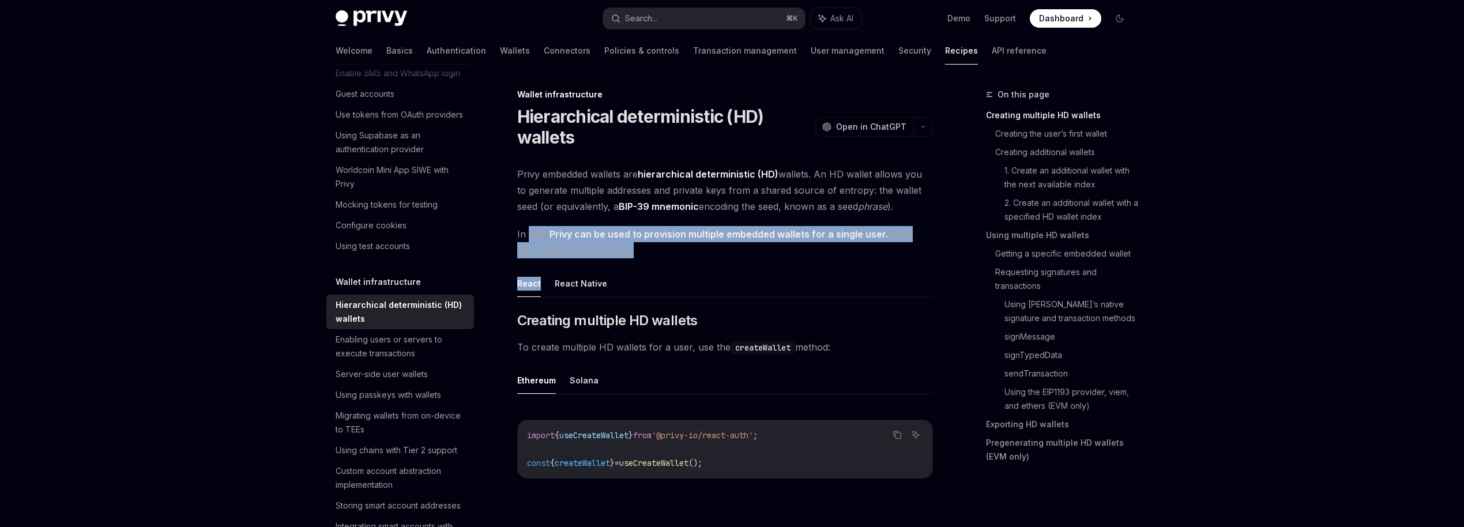
drag, startPoint x: 533, startPoint y: 233, endPoint x: 663, endPoint y: 258, distance: 132.2
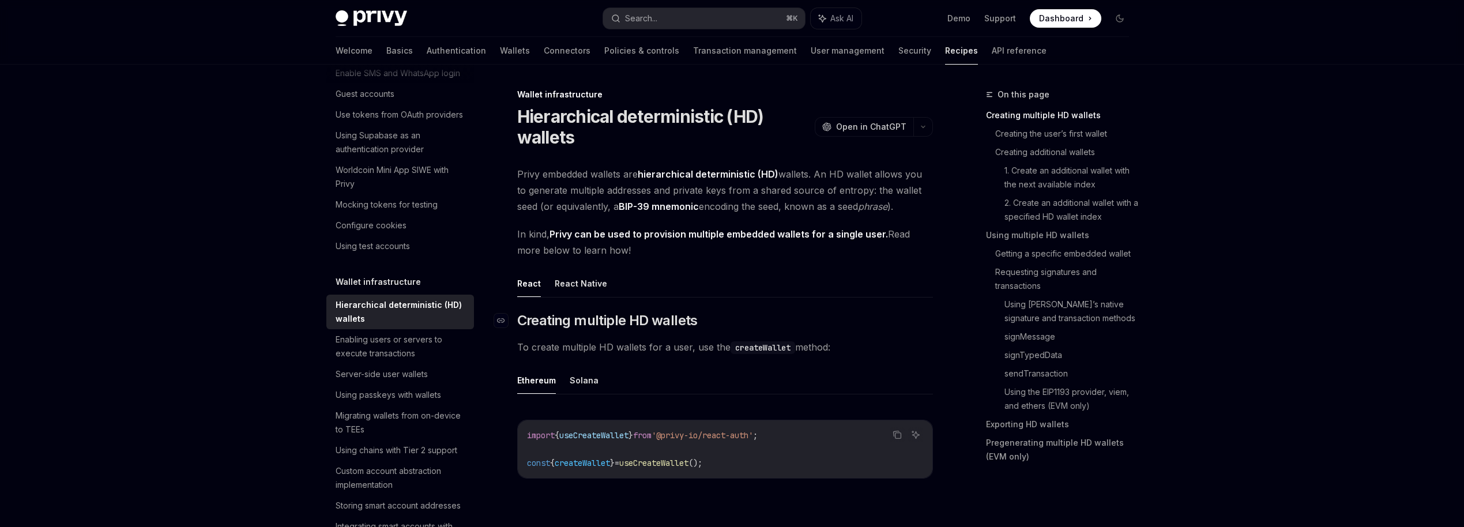
click at [668, 317] on span "Creating multiple HD wallets" at bounding box center [607, 320] width 180 height 18
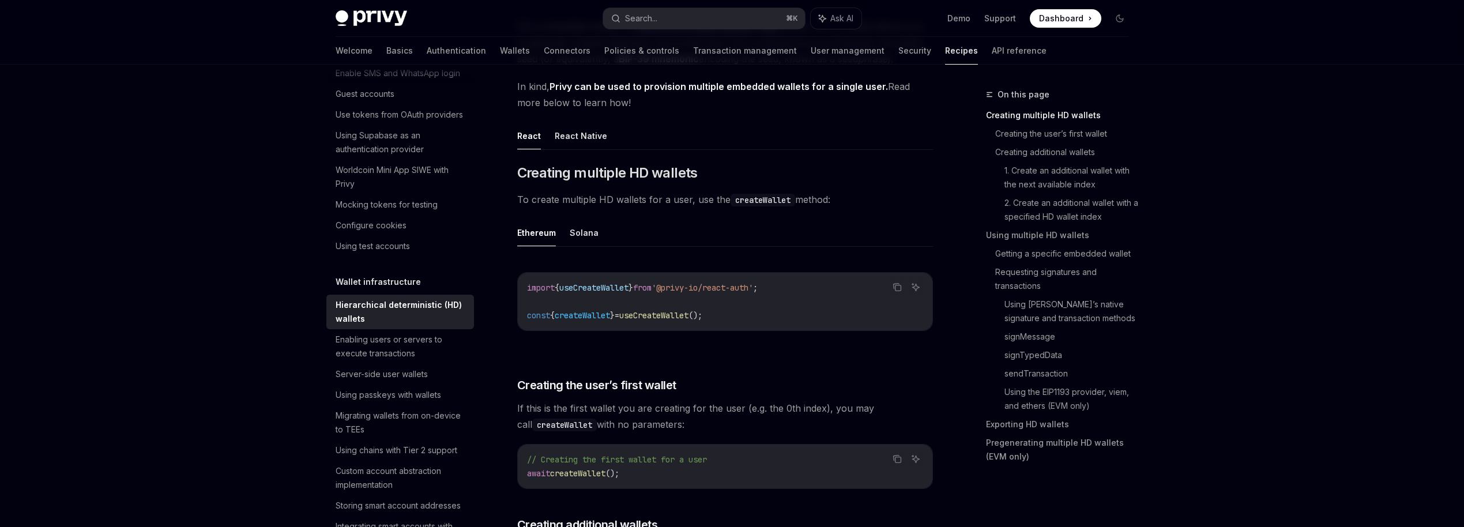
scroll to position [148, 0]
click at [795, 197] on span "To create multiple HD wallets for a user, use the createWallet method:" at bounding box center [725, 199] width 416 height 16
drag, startPoint x: 521, startPoint y: 200, endPoint x: 863, endPoint y: 191, distance: 342.1
click at [863, 191] on span "To create multiple HD wallets for a user, use the createWallet method:" at bounding box center [725, 199] width 416 height 16
click at [864, 196] on span "To create multiple HD wallets for a user, use the createWallet method:" at bounding box center [725, 199] width 416 height 16
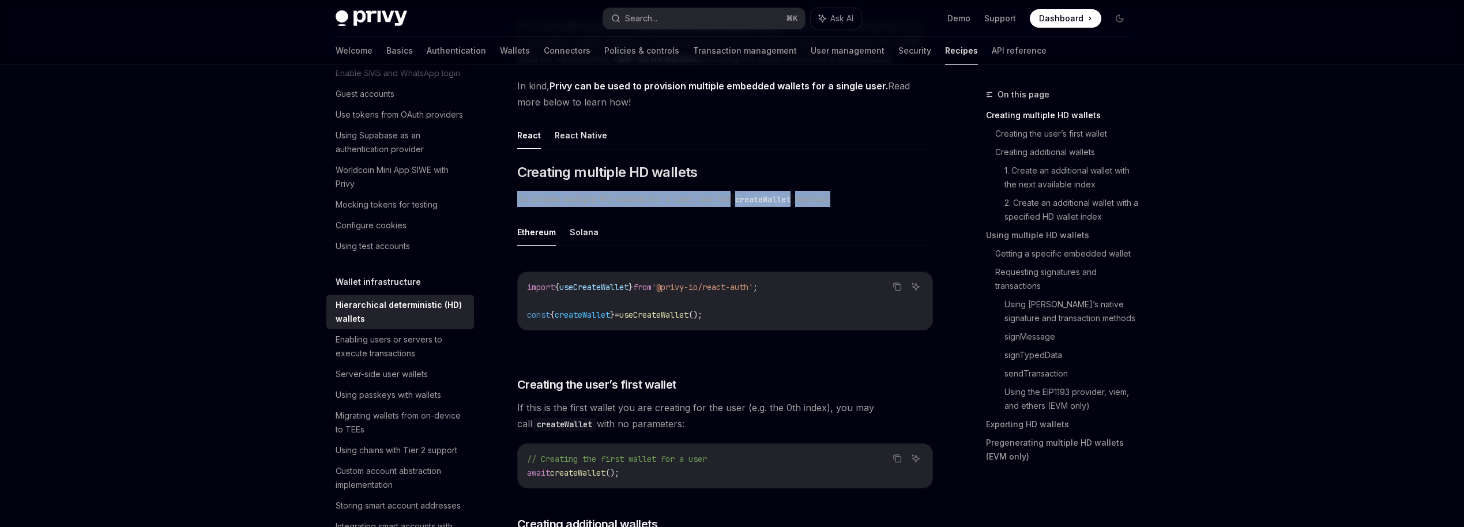
drag, startPoint x: 516, startPoint y: 198, endPoint x: 829, endPoint y: 198, distance: 313.1
click at [829, 198] on span "To create multiple HD wallets for a user, use the createWallet method:" at bounding box center [725, 199] width 416 height 16
drag, startPoint x: 516, startPoint y: 198, endPoint x: 751, endPoint y: 201, distance: 234.7
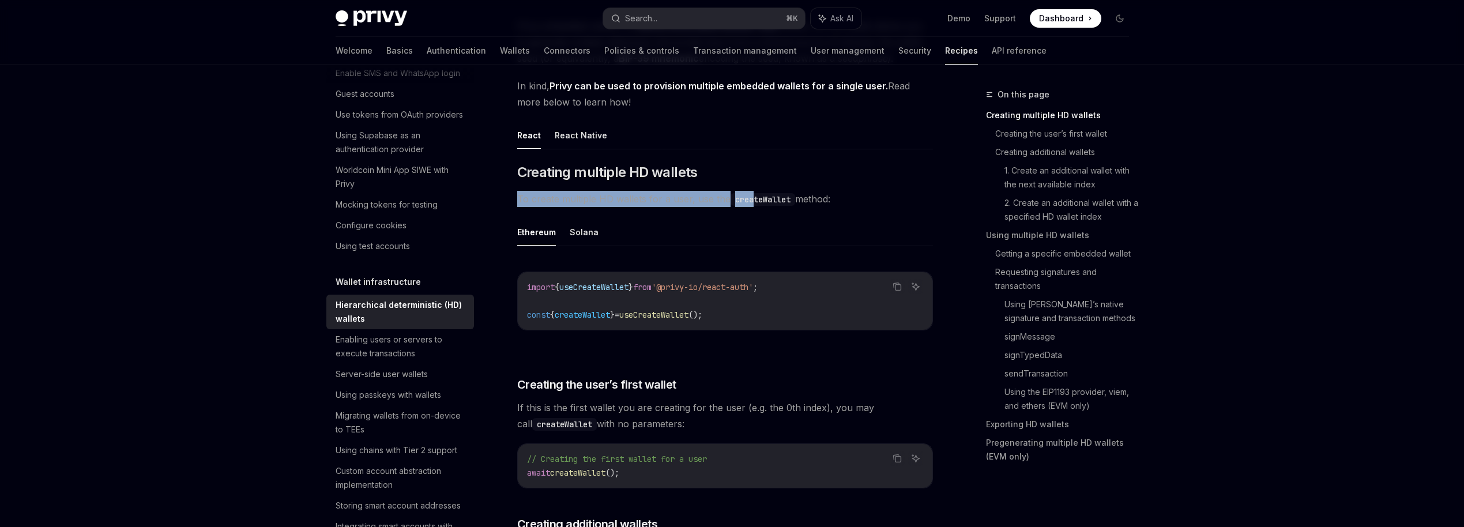
click at [751, 201] on code "createWallet" at bounding box center [763, 199] width 65 height 13
click at [582, 225] on button "Solana" at bounding box center [584, 232] width 29 height 27
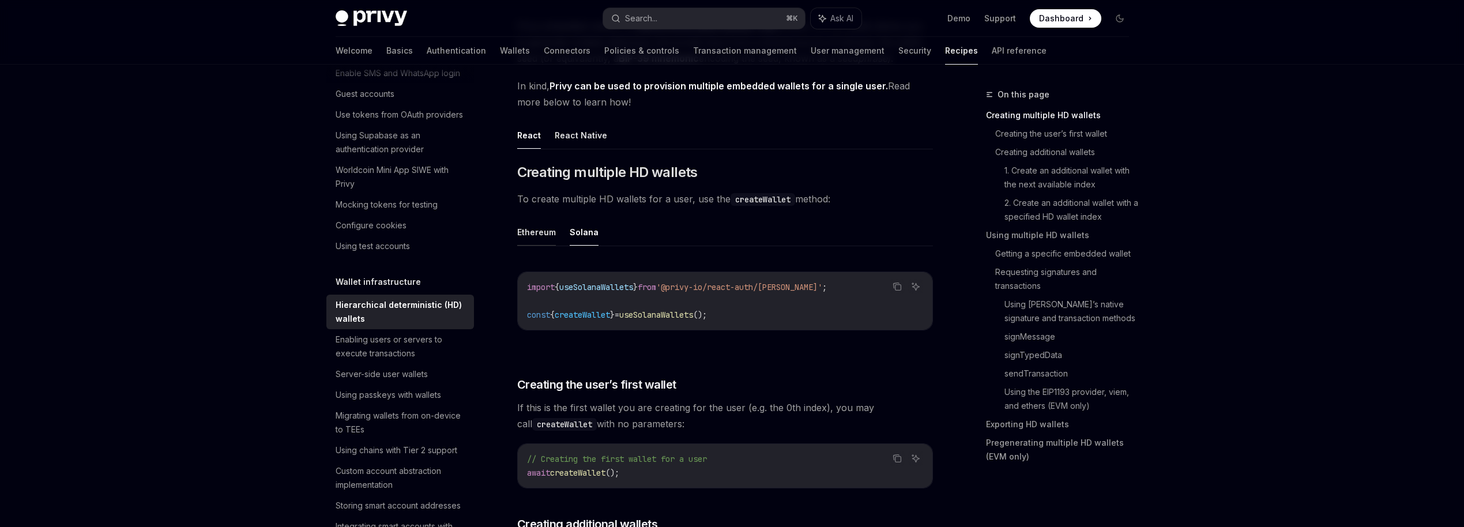
click at [532, 236] on button "Ethereum" at bounding box center [536, 232] width 39 height 27
click at [576, 234] on button "Solana" at bounding box center [584, 232] width 29 height 27
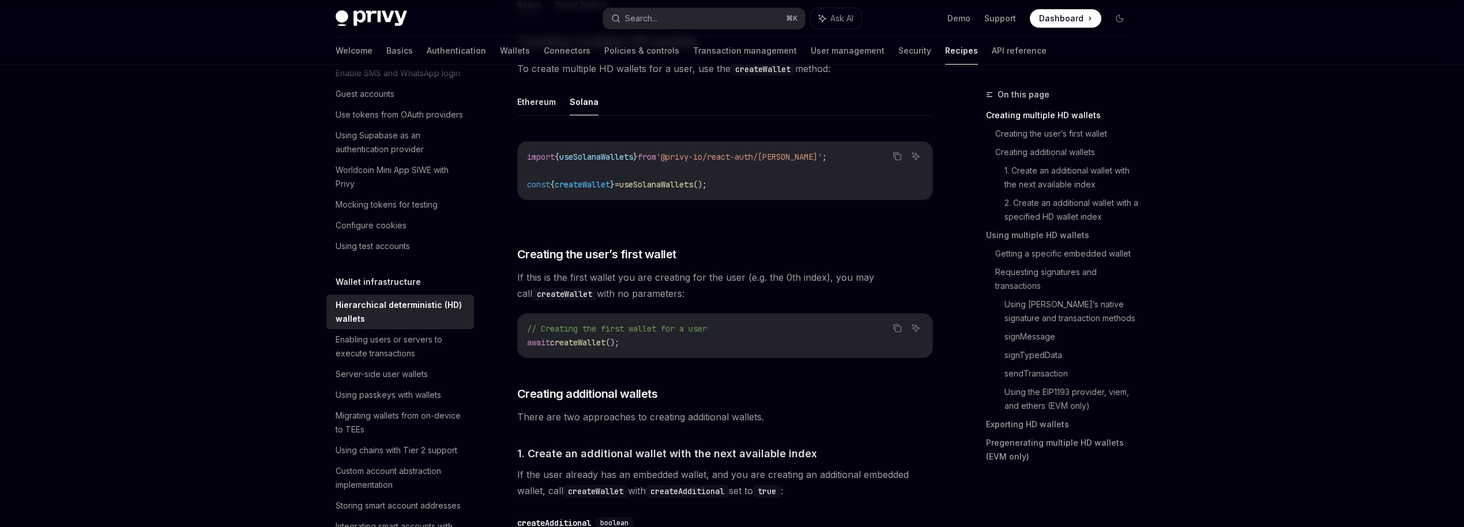
scroll to position [288, 0]
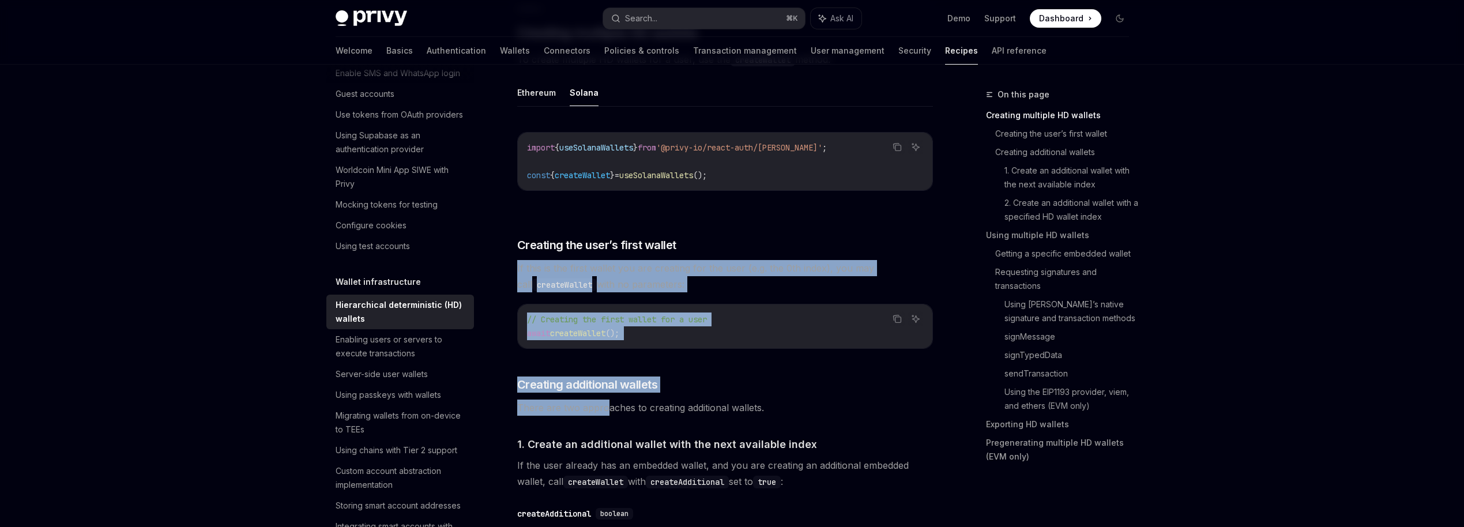
drag, startPoint x: 511, startPoint y: 264, endPoint x: 606, endPoint y: 406, distance: 170.8
click at [606, 406] on span "There are two approaches to creating additional wallets." at bounding box center [725, 408] width 416 height 16
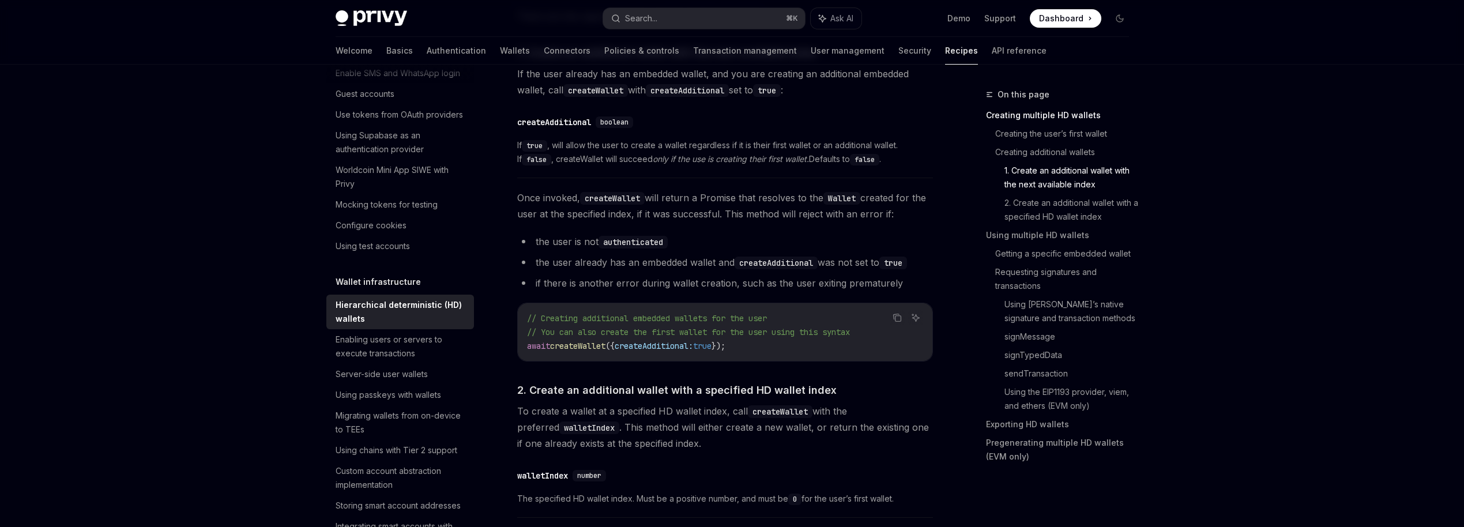
scroll to position [728, 0]
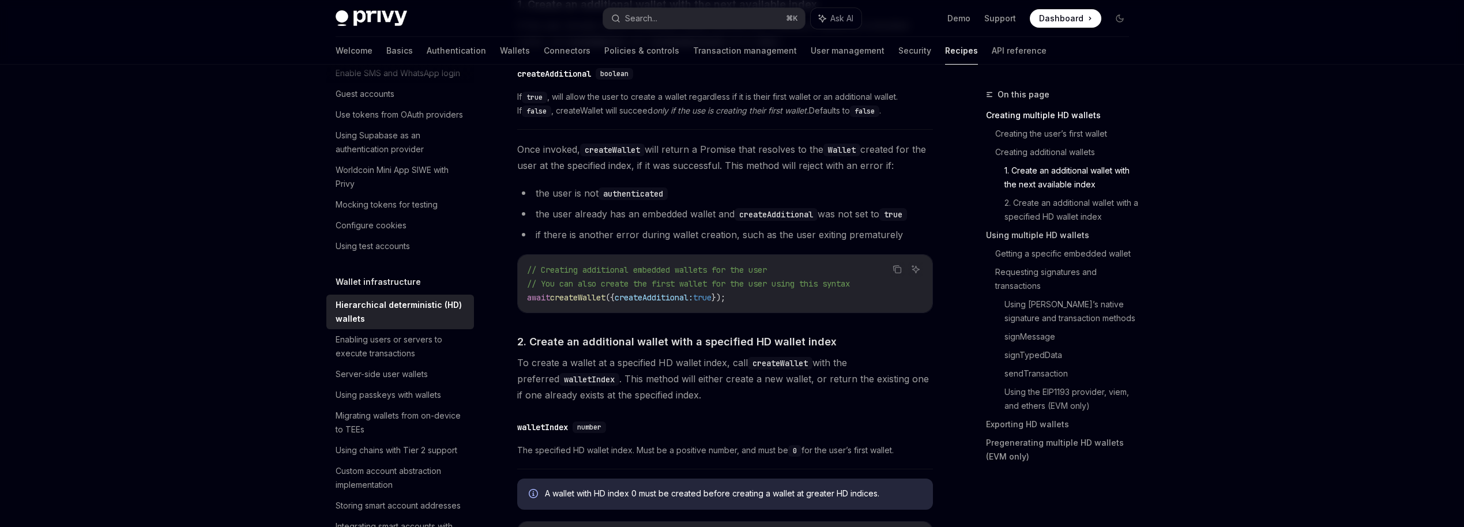
click at [1018, 235] on link "Using multiple HD wallets" at bounding box center [1062, 235] width 152 height 18
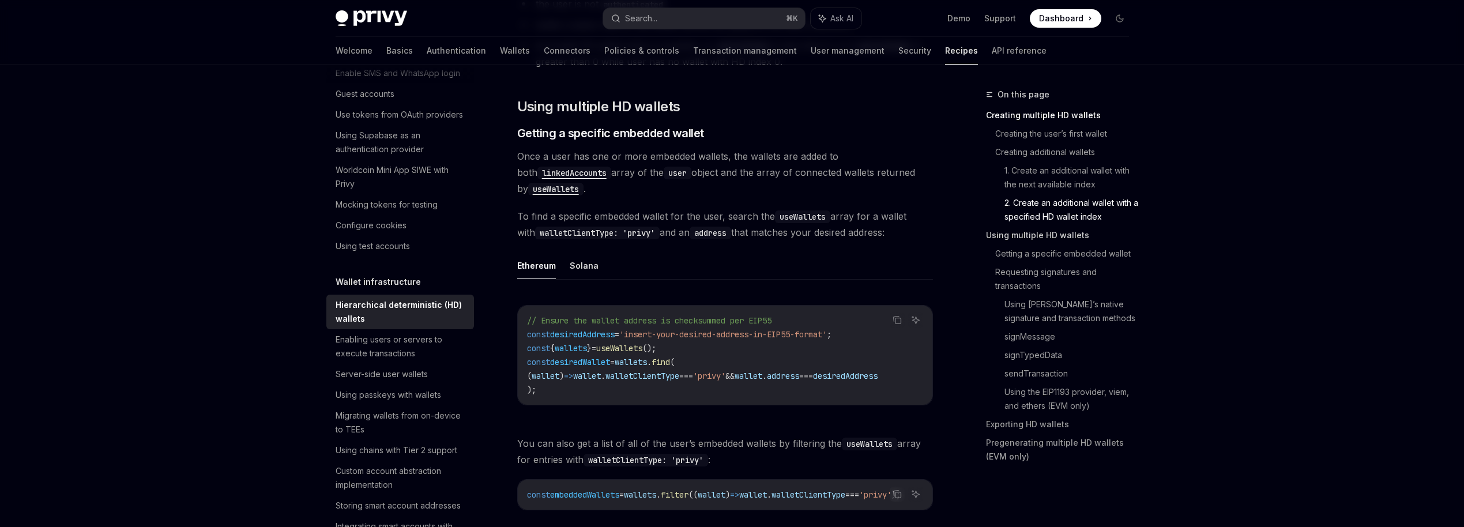
scroll to position [1354, 0]
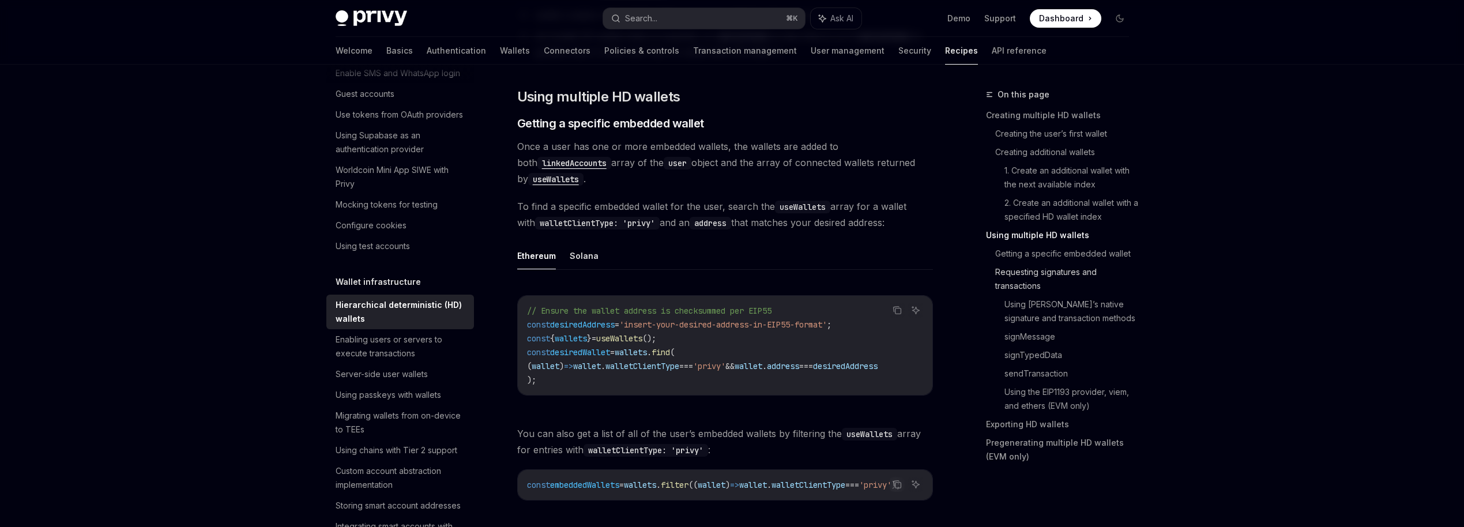
click at [1024, 288] on link "Requesting signatures and transactions" at bounding box center [1066, 279] width 143 height 32
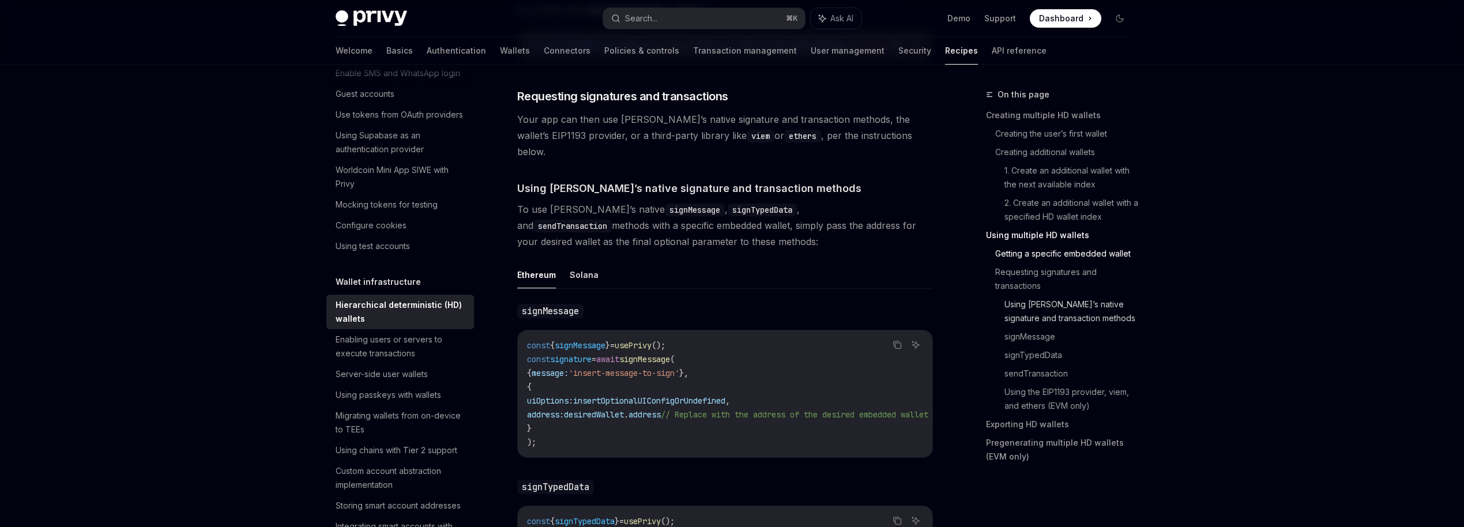
scroll to position [1804, 0]
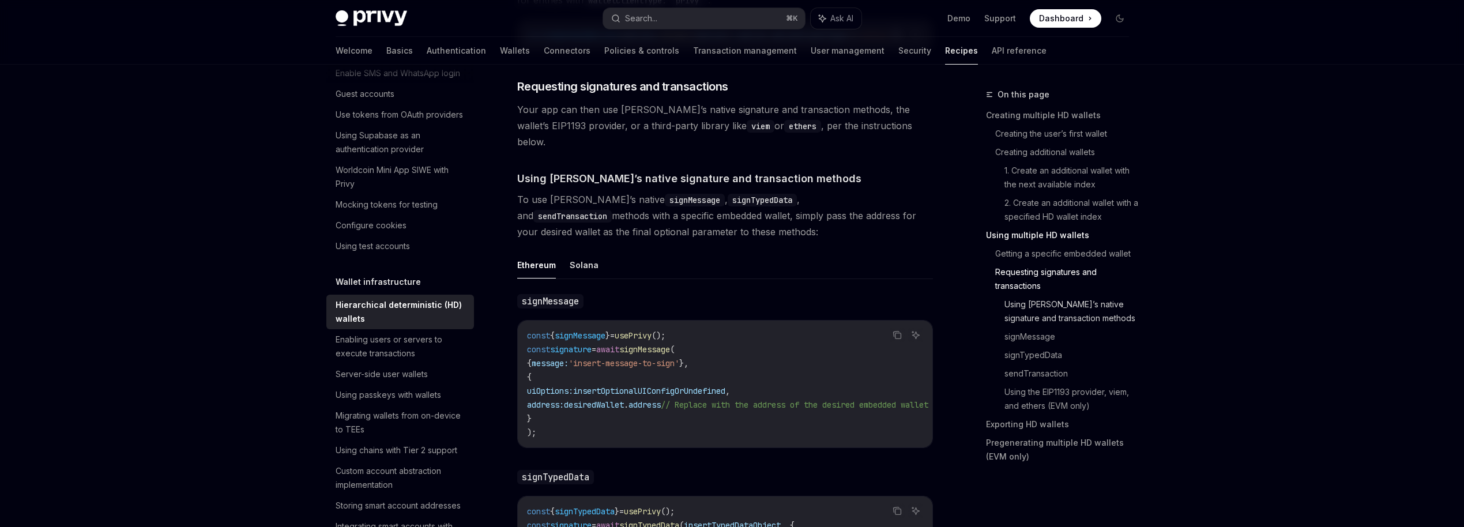
click at [1024, 319] on link "Using [PERSON_NAME]’s native signature and transaction methods" at bounding box center [1072, 311] width 134 height 32
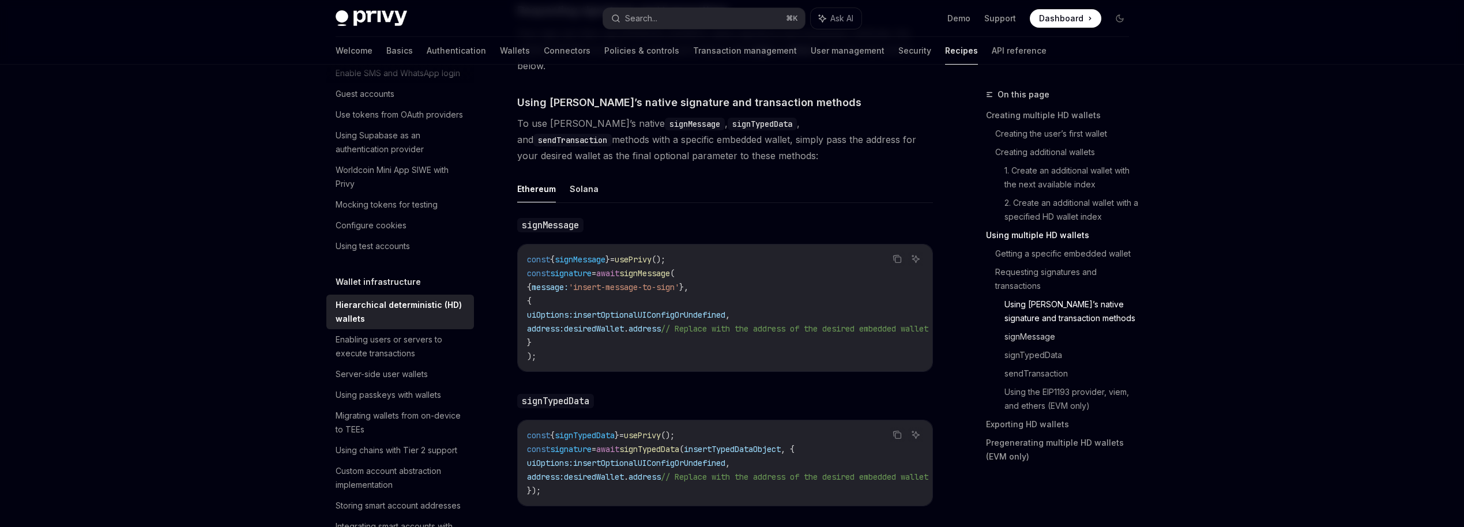
click at [1024, 333] on link "signMessage" at bounding box center [1072, 337] width 134 height 18
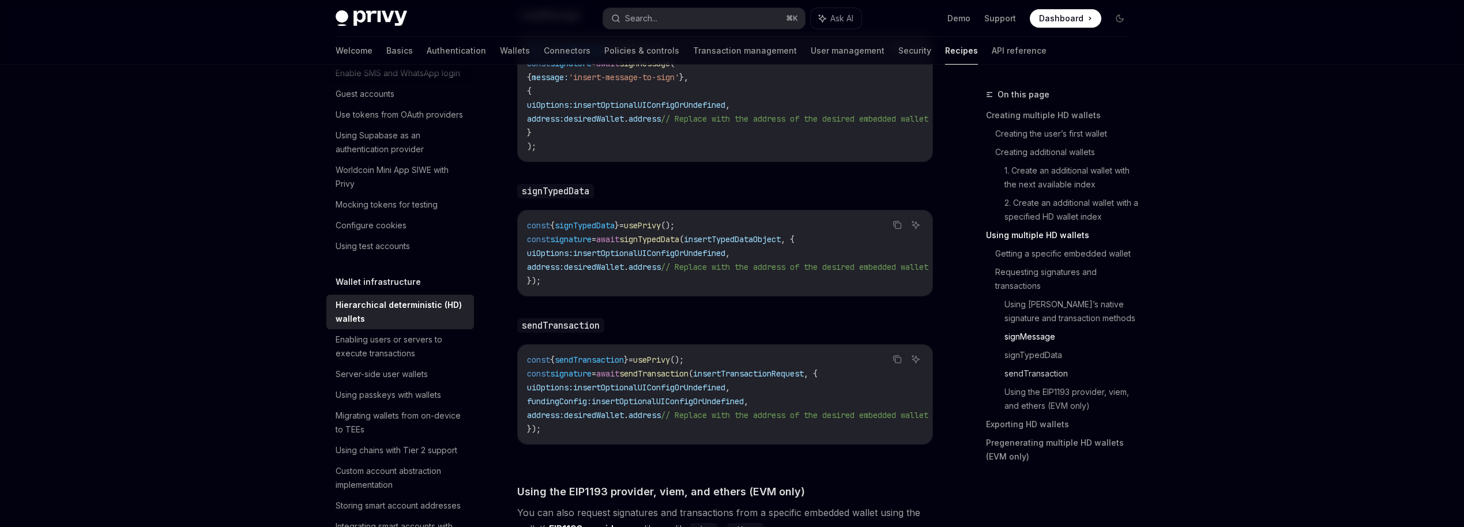
click at [1024, 370] on link "sendTransaction" at bounding box center [1072, 373] width 134 height 18
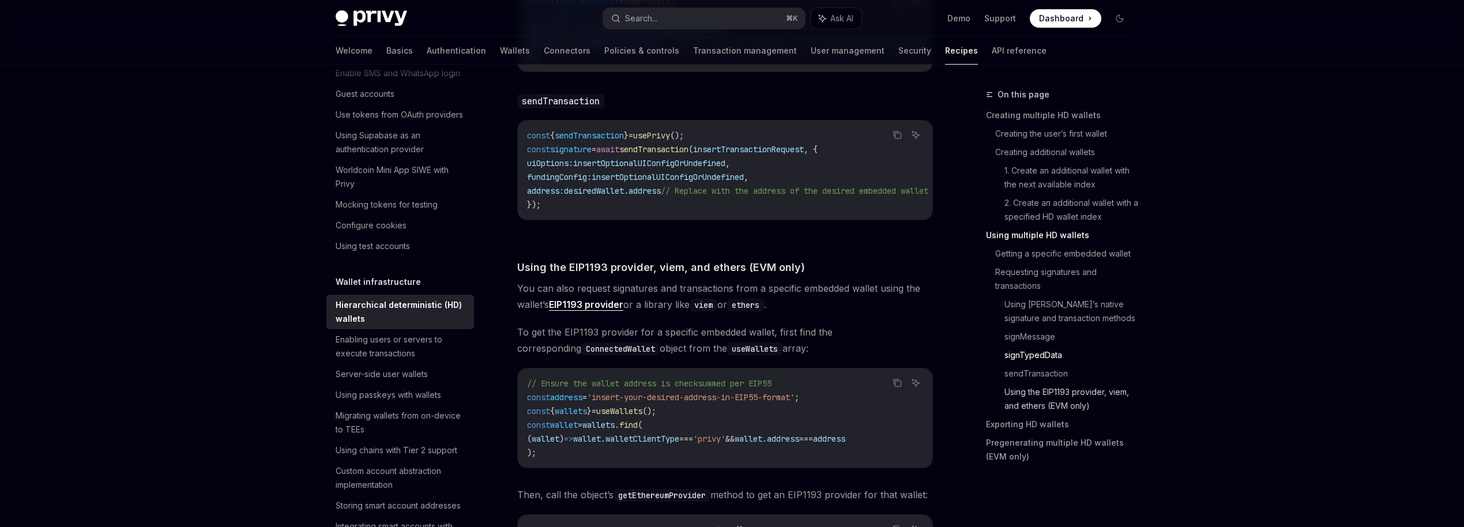
scroll to position [2322, 0]
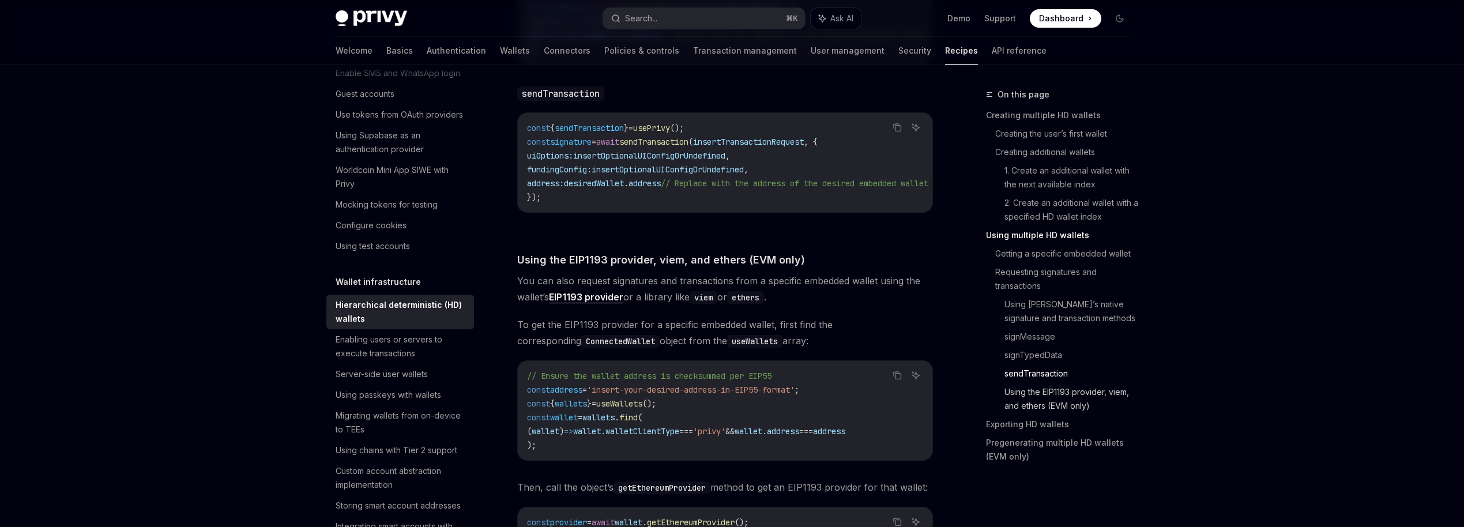
click at [1030, 405] on link "Using the EIP1193 provider, viem, and ethers (EVM only)" at bounding box center [1072, 399] width 134 height 32
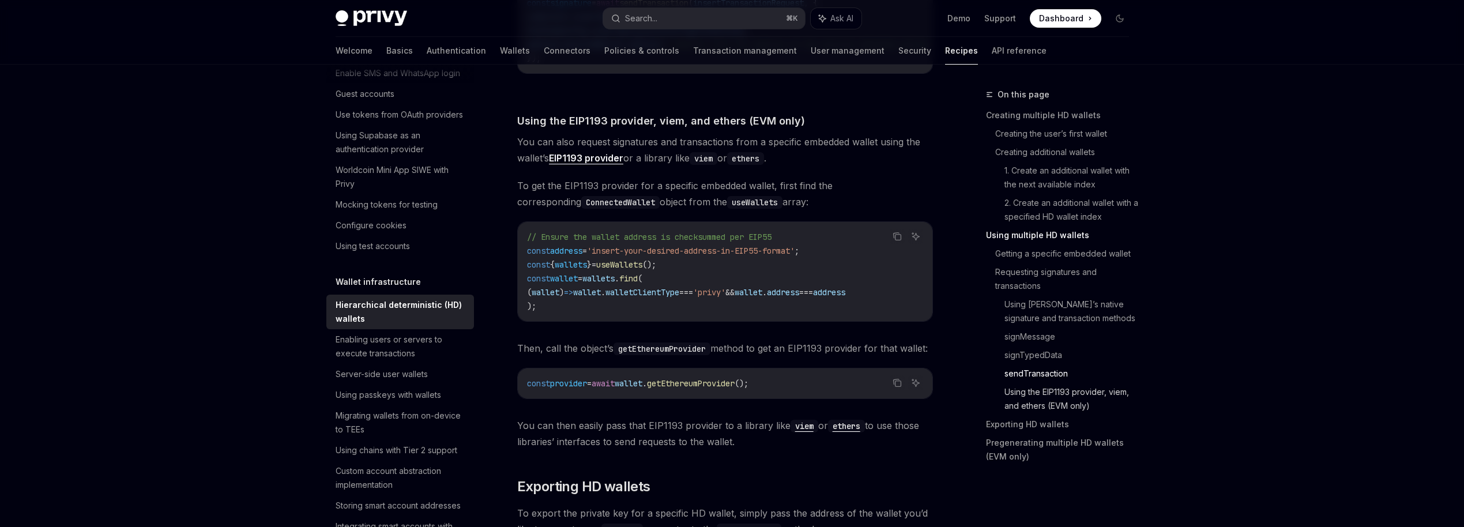
scroll to position [2493, 0]
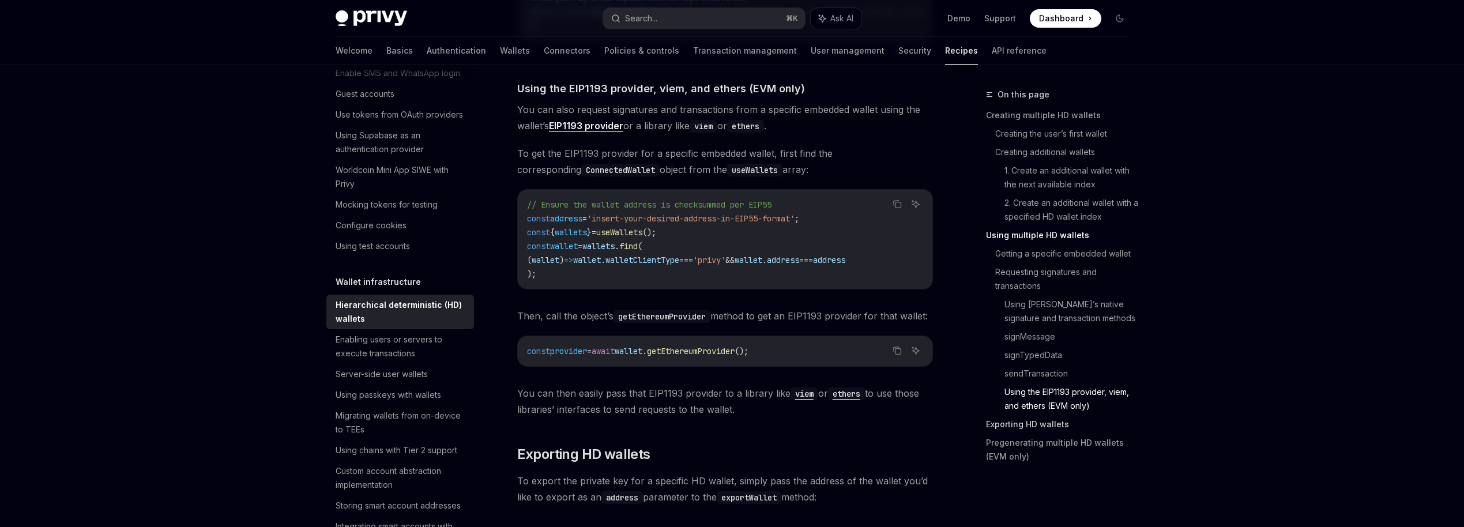
click at [1012, 423] on link "Exporting HD wallets" at bounding box center [1062, 424] width 152 height 18
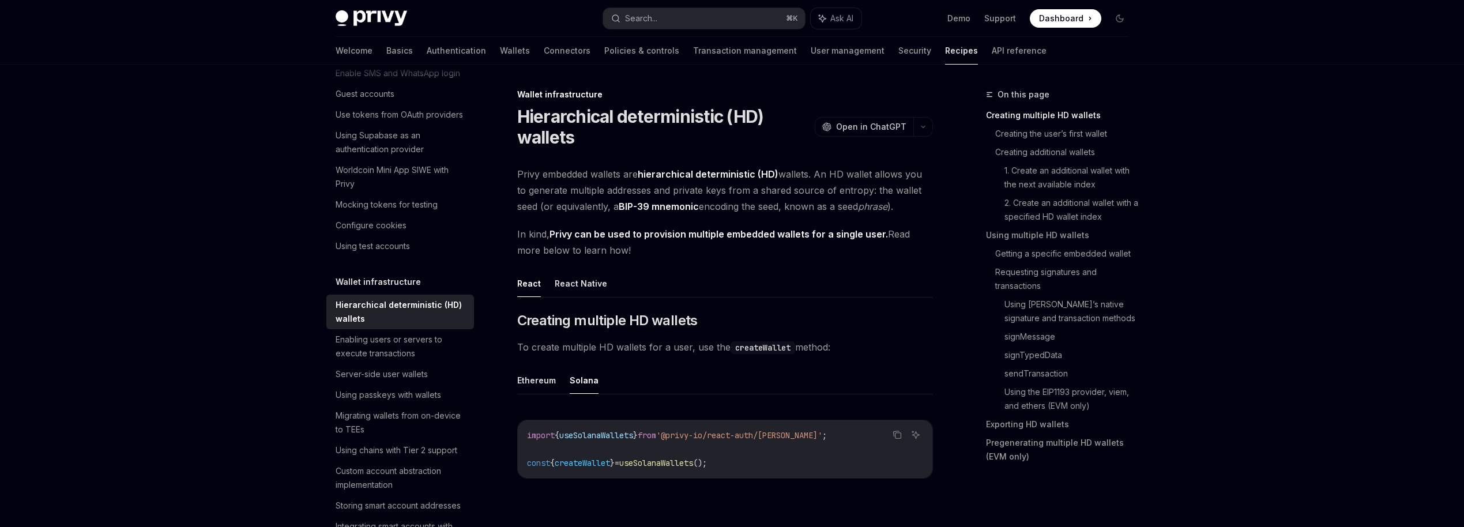
click at [723, 279] on ul "React React Native" at bounding box center [725, 284] width 416 height 28
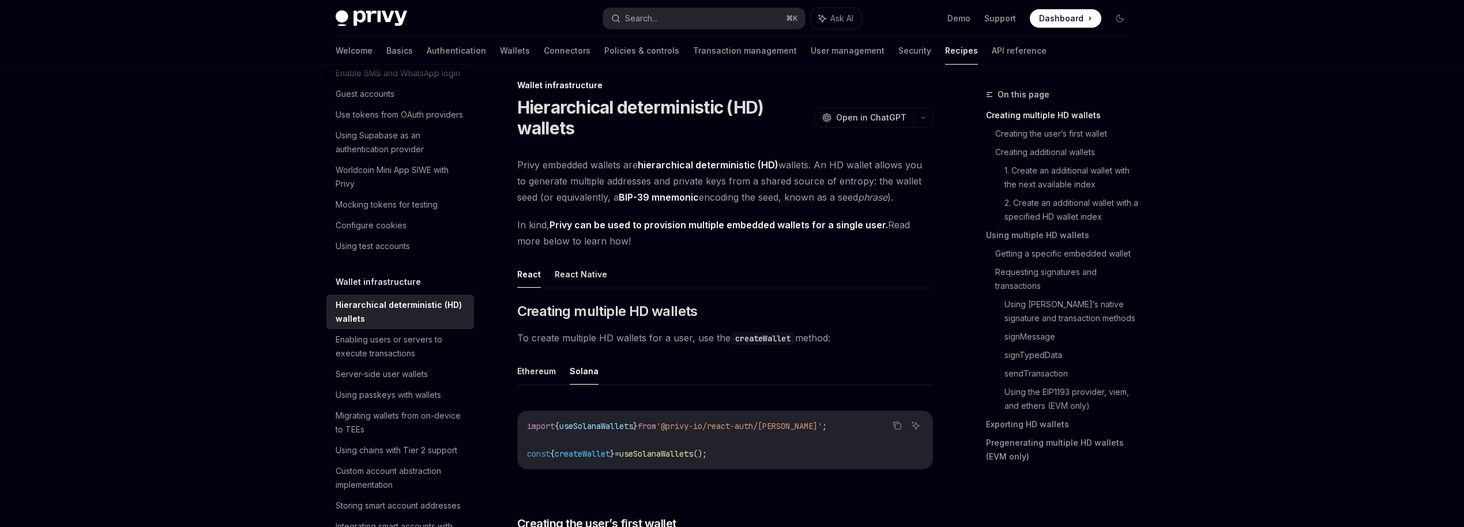
scroll to position [13, 0]
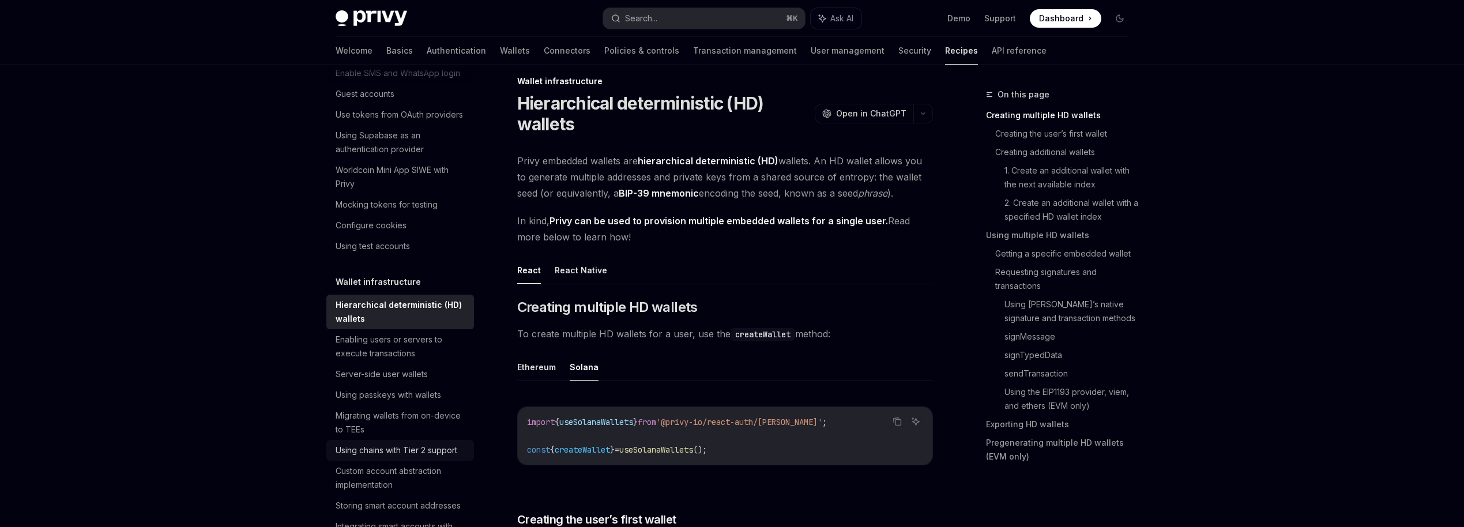
click at [412, 450] on div "Using chains with Tier 2 support" at bounding box center [397, 450] width 122 height 14
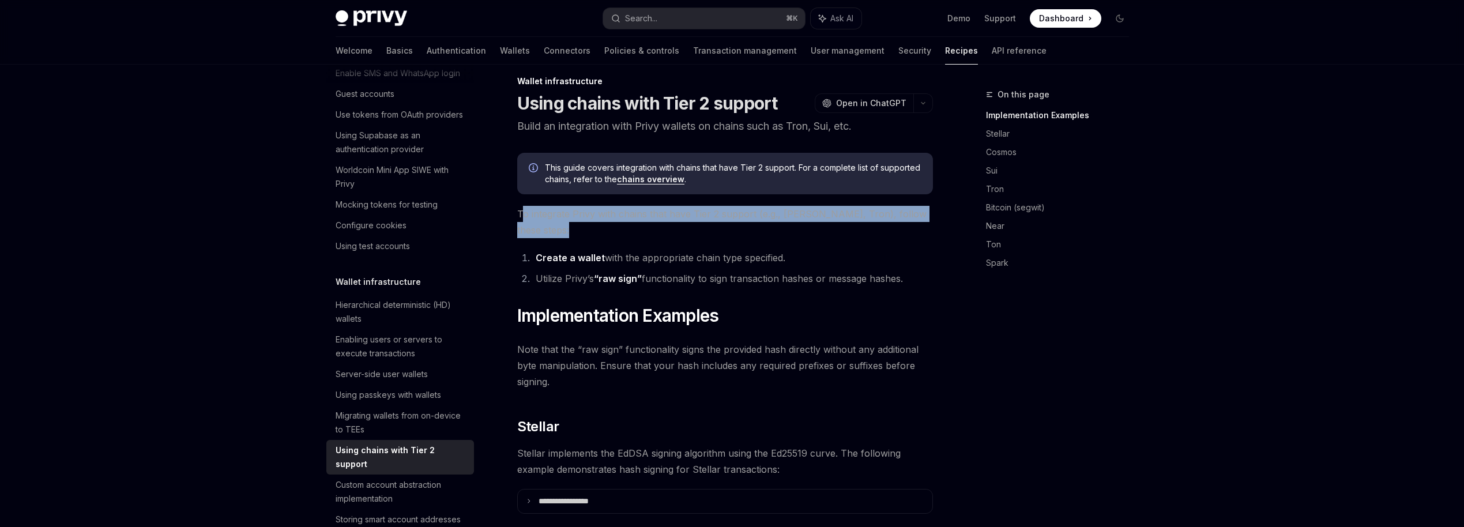
drag, startPoint x: 522, startPoint y: 215, endPoint x: 719, endPoint y: 222, distance: 196.8
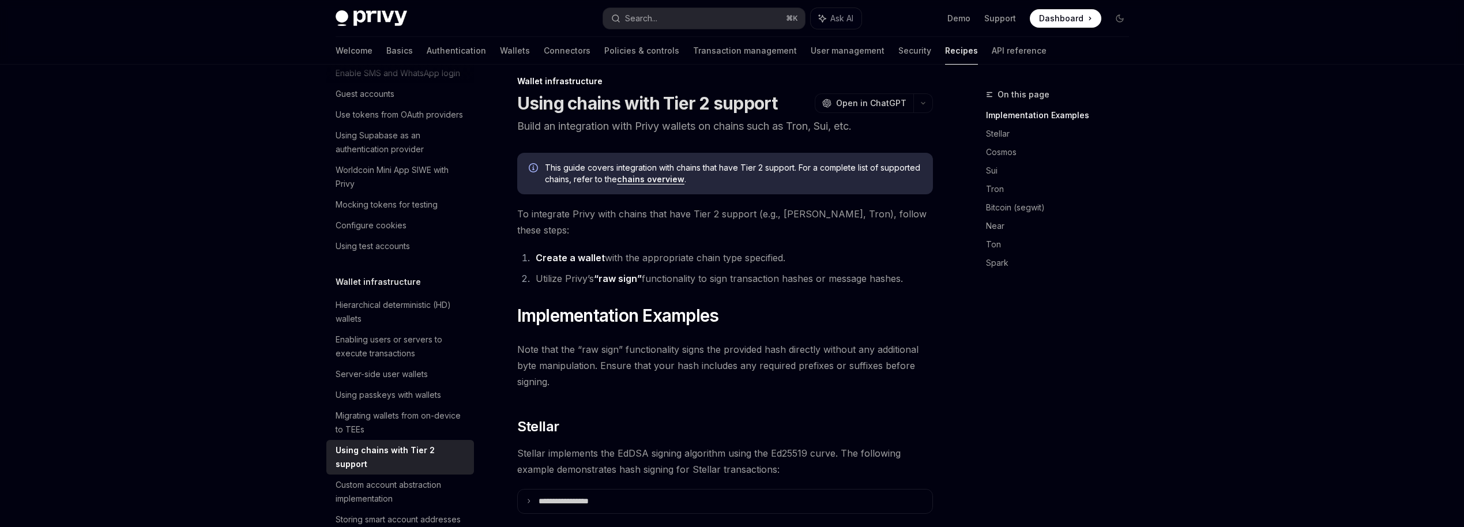
click at [658, 182] on link "chains overview" at bounding box center [650, 179] width 67 height 10
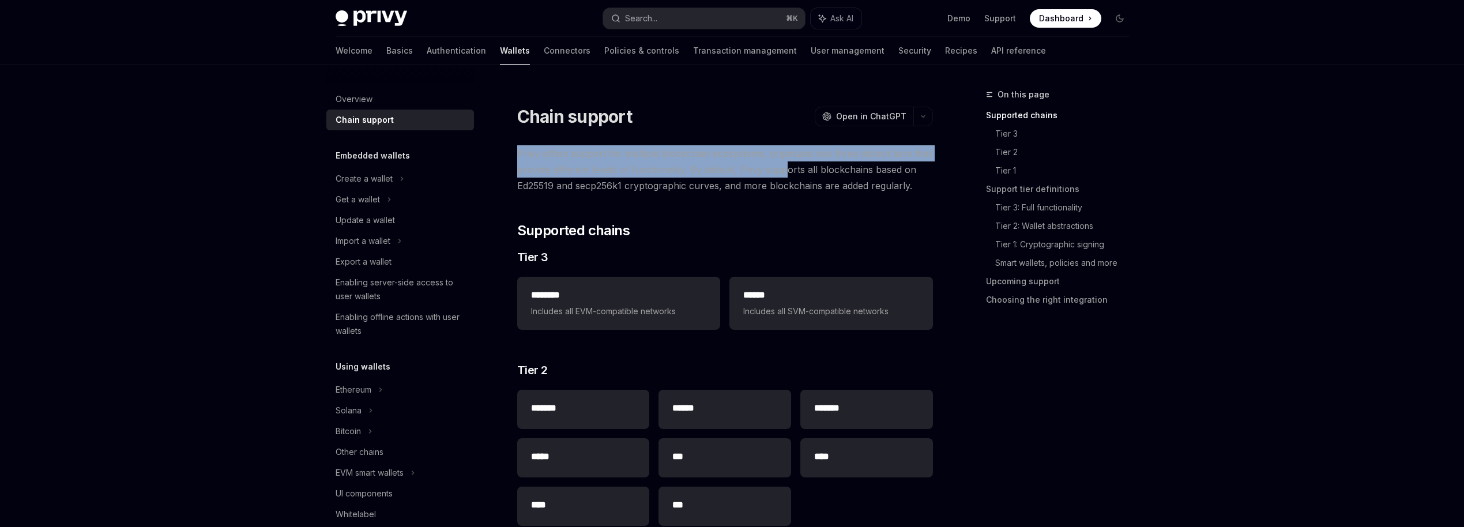
drag, startPoint x: 517, startPoint y: 154, endPoint x: 784, endPoint y: 167, distance: 267.3
click at [784, 167] on span "Privy offers support for multiple blockchain ecosystems, organized into three d…" at bounding box center [725, 169] width 416 height 48
click at [783, 167] on span "Privy offers support for multiple blockchain ecosystems, organized into three d…" at bounding box center [725, 169] width 416 height 48
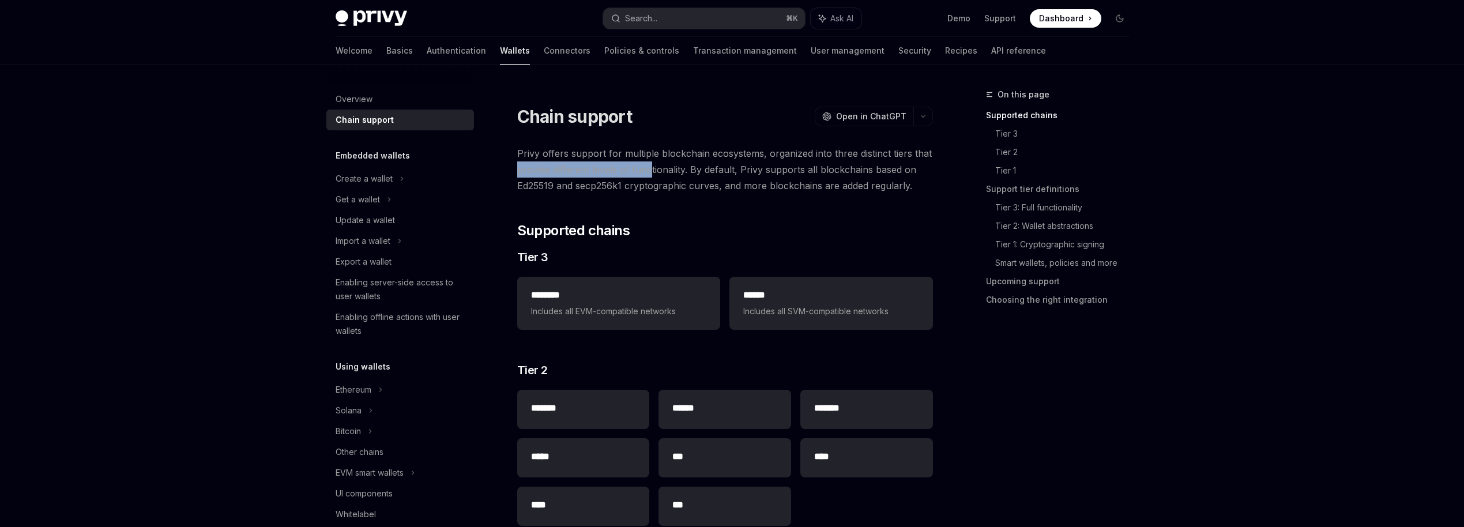
drag, startPoint x: 516, startPoint y: 172, endPoint x: 651, endPoint y: 172, distance: 134.9
click at [651, 172] on span "Privy offers support for multiple blockchain ecosystems, organized into three d…" at bounding box center [725, 169] width 416 height 48
drag, startPoint x: 519, startPoint y: 187, endPoint x: 622, endPoint y: 190, distance: 102.7
click at [622, 190] on span "Privy offers support for multiple blockchain ecosystems, organized into three d…" at bounding box center [725, 169] width 416 height 48
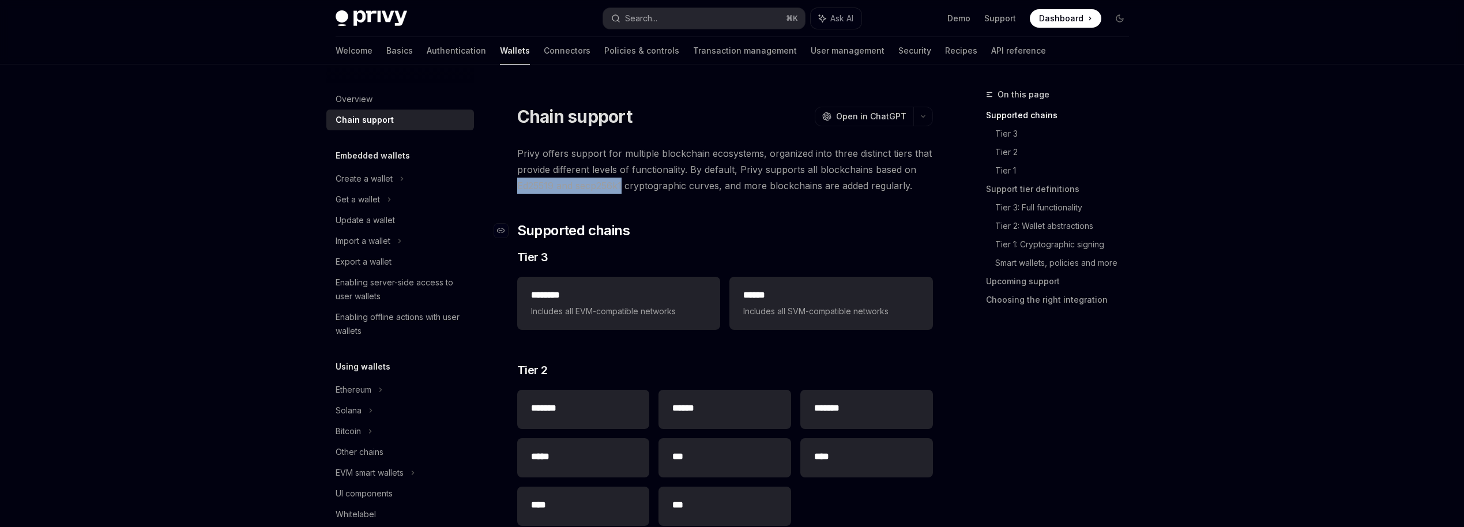
copy span "Ed25519 and secp256k1"
click at [689, 186] on span "Privy offers support for multiple blockchain ecosystems, organized into three d…" at bounding box center [725, 169] width 416 height 48
click at [762, 175] on span "Privy offers support for multiple blockchain ecosystems, organized into three d…" at bounding box center [725, 169] width 416 height 48
click at [582, 184] on span "Privy offers support for multiple blockchain ecosystems, organized into three d…" at bounding box center [725, 169] width 416 height 48
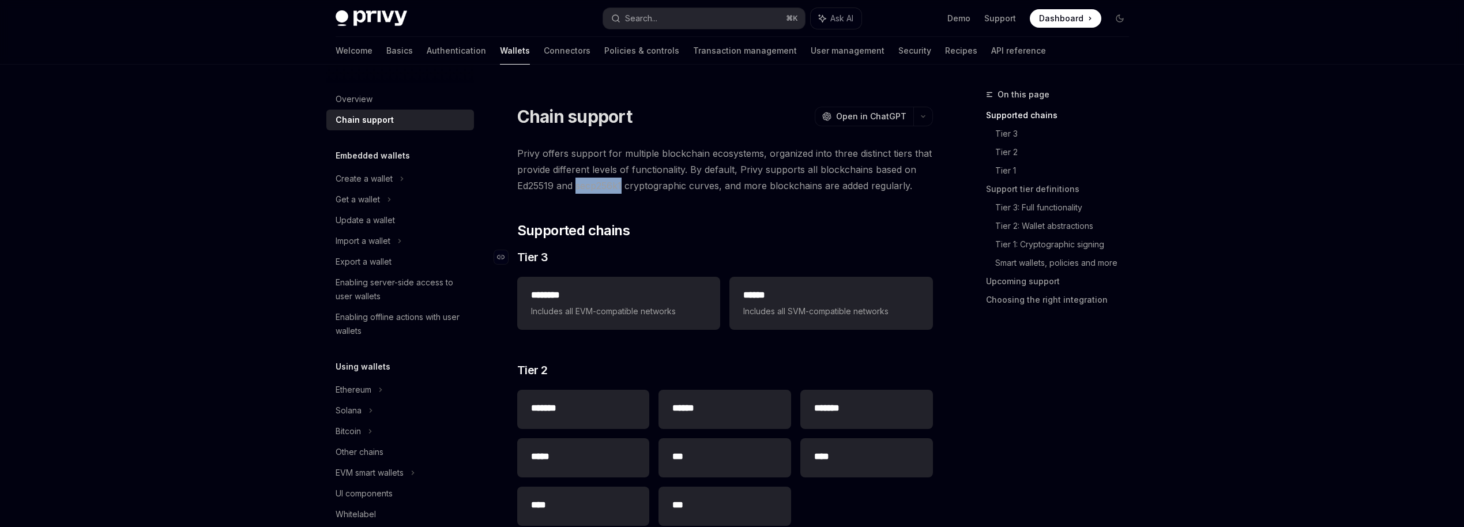
copy span "secp256k1"
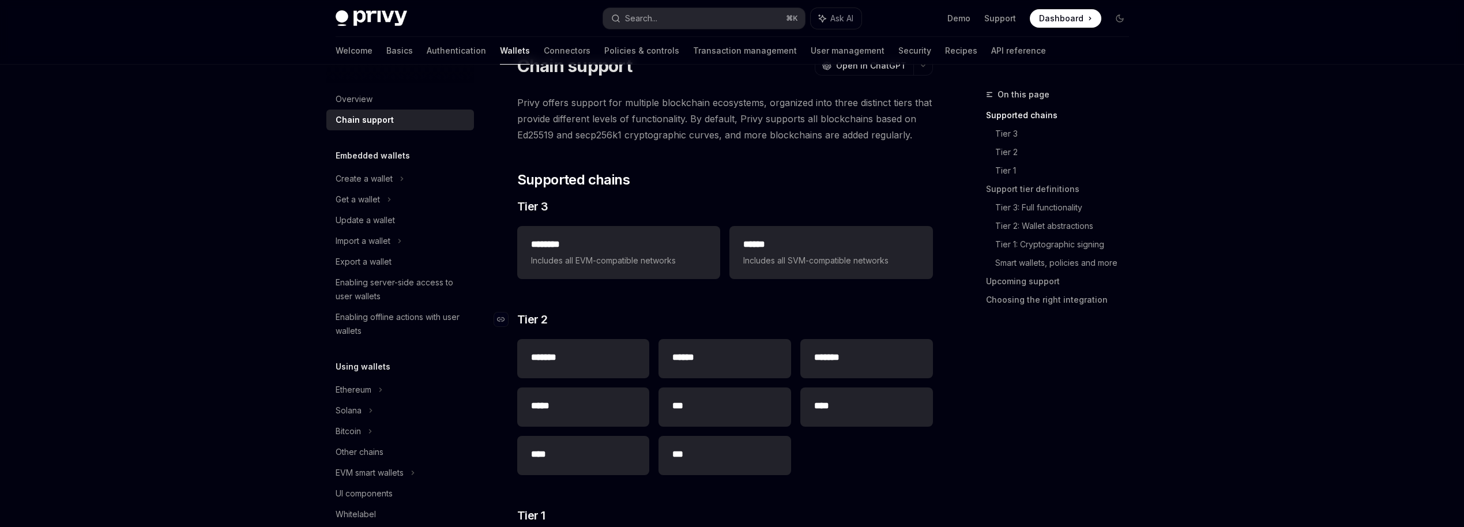
scroll to position [52, 0]
click at [1033, 207] on link "Tier 3: Full functionality" at bounding box center [1066, 207] width 143 height 18
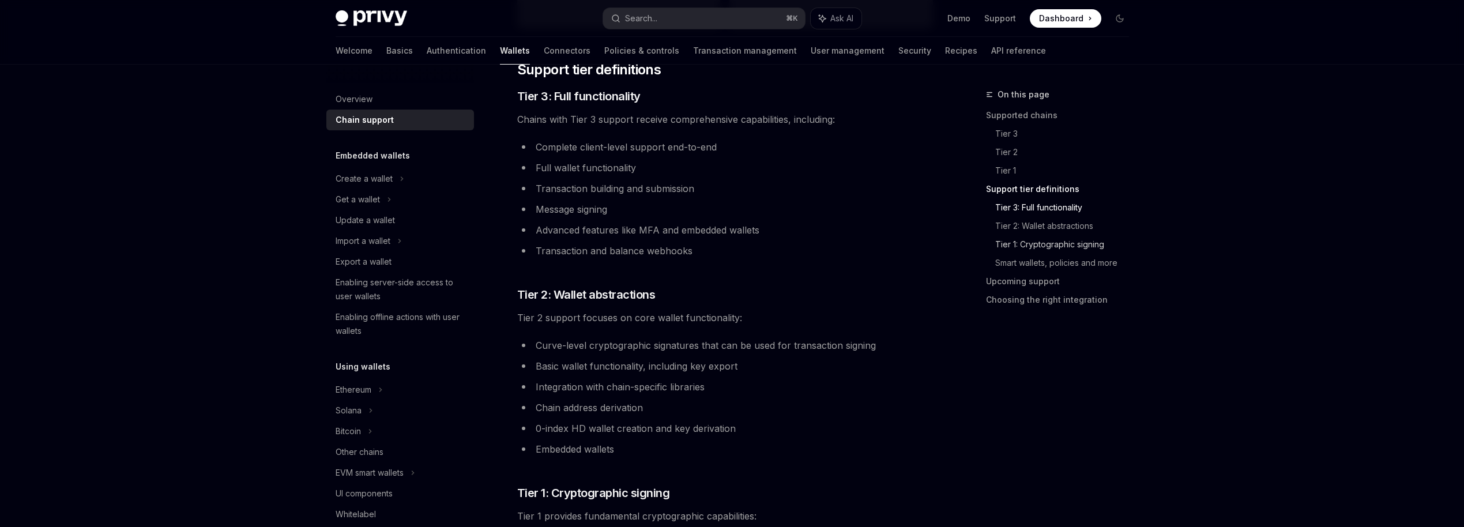
scroll to position [611, 0]
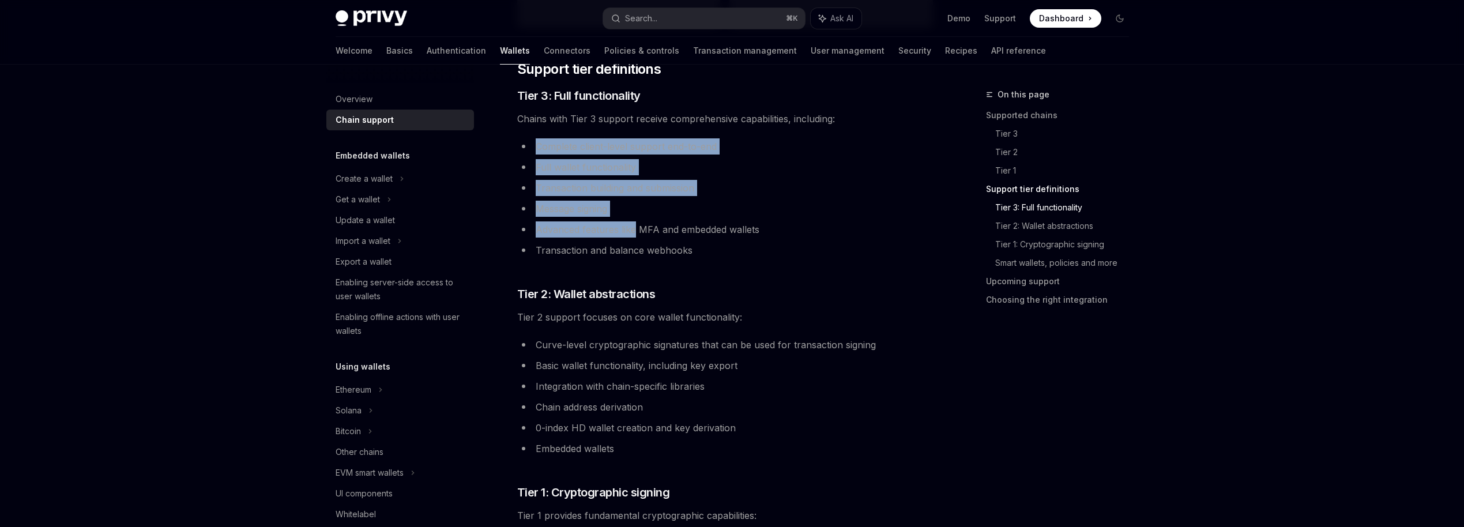
drag, startPoint x: 607, startPoint y: 128, endPoint x: 632, endPoint y: 239, distance: 113.6
click at [633, 239] on div "**********" at bounding box center [725, 349] width 416 height 1631
click at [632, 240] on ul "Complete client-level support end-to-end Full wallet functionality Transaction …" at bounding box center [725, 198] width 416 height 120
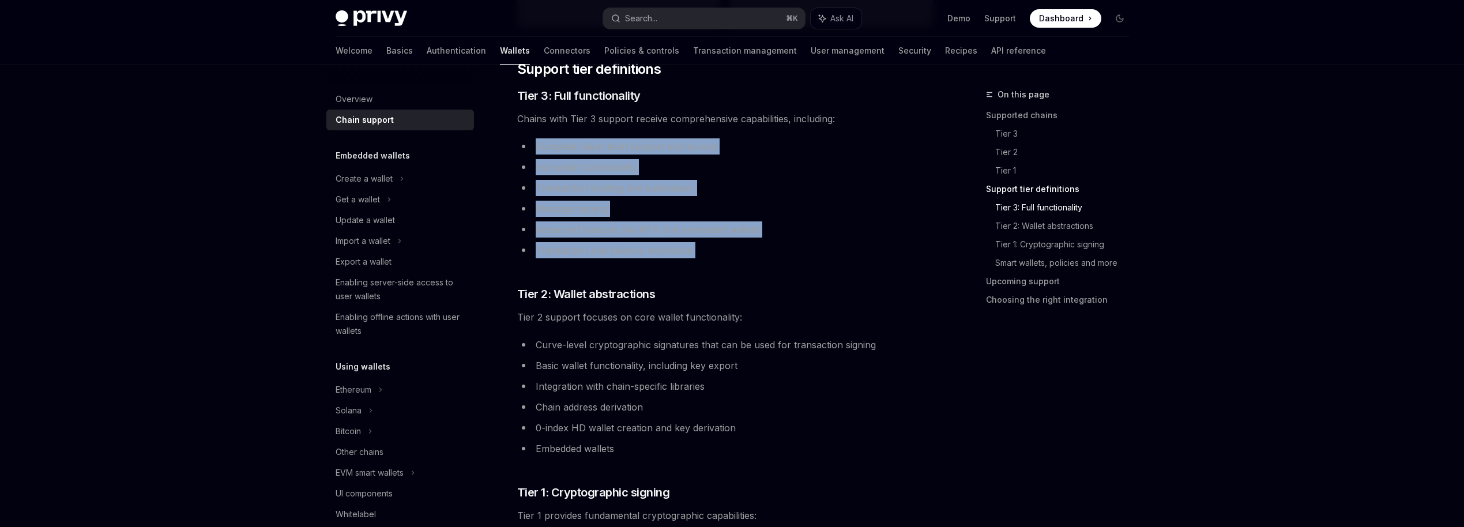
drag, startPoint x: 534, startPoint y: 142, endPoint x: 658, endPoint y: 282, distance: 187.1
click at [658, 282] on div "**********" at bounding box center [725, 349] width 416 height 1631
click at [658, 251] on li "Transaction and balance webhooks" at bounding box center [725, 250] width 416 height 16
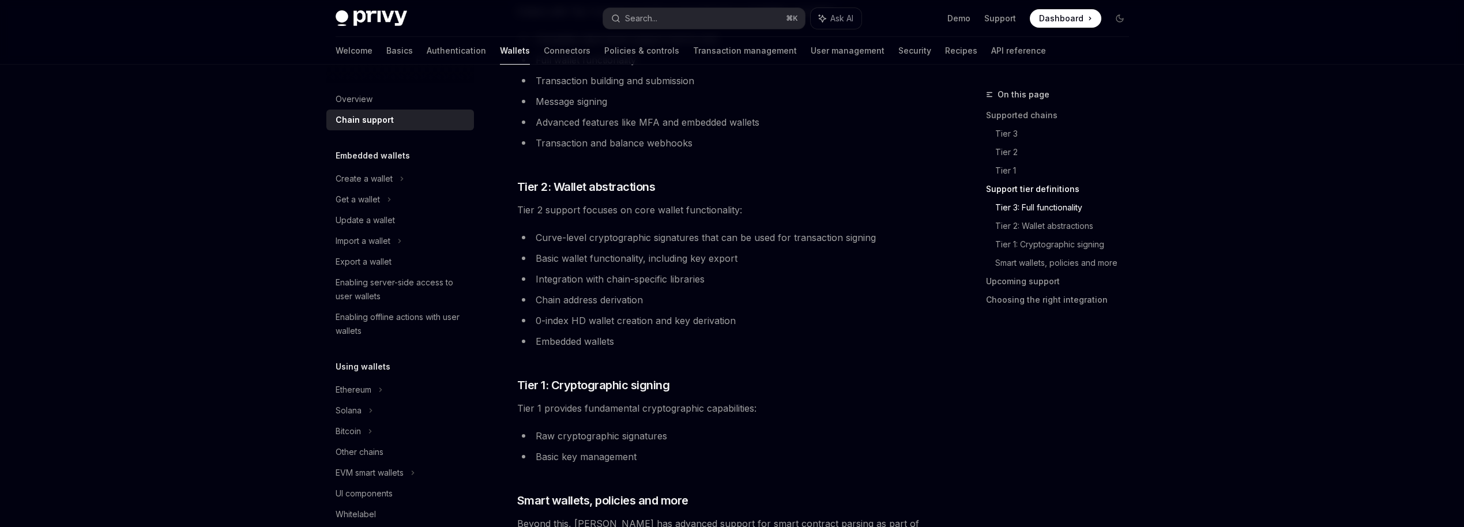
scroll to position [720, 0]
click at [589, 266] on ul "Curve-level cryptographic signatures that can be used for transaction signing B…" at bounding box center [725, 288] width 416 height 120
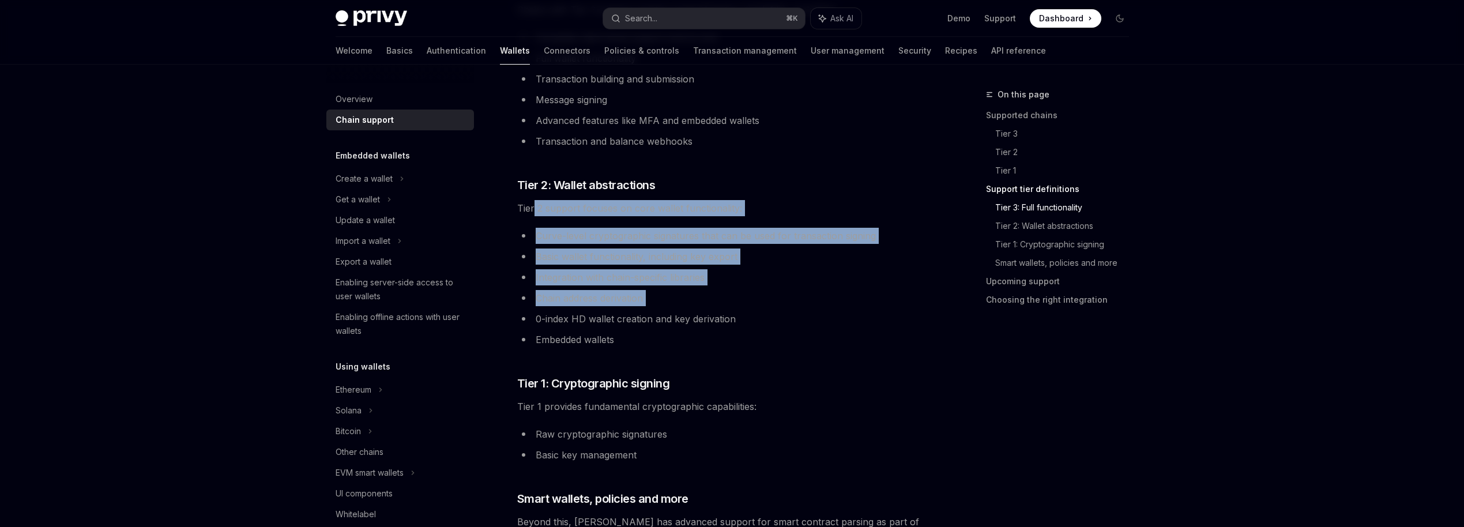
drag, startPoint x: 535, startPoint y: 209, endPoint x: 621, endPoint y: 310, distance: 132.9
click at [621, 310] on div "**********" at bounding box center [725, 240] width 416 height 1631
click at [621, 311] on li "0-index HD wallet creation and key derivation" at bounding box center [725, 319] width 416 height 16
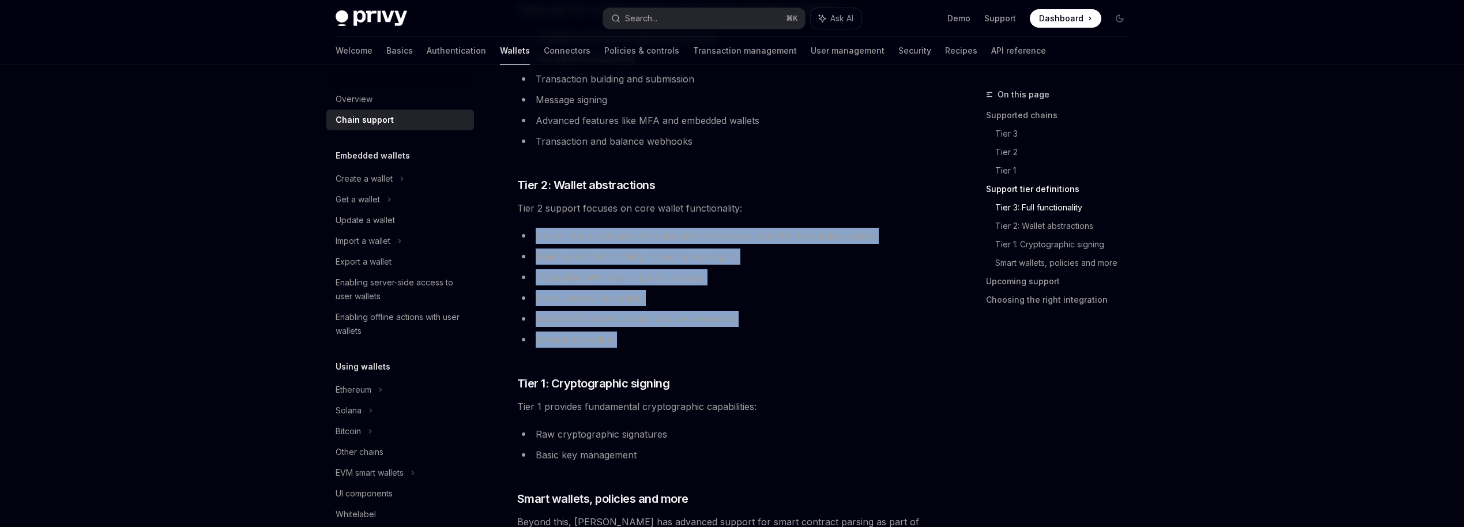
drag, startPoint x: 536, startPoint y: 233, endPoint x: 631, endPoint y: 348, distance: 149.1
click at [631, 348] on div "**********" at bounding box center [725, 240] width 416 height 1631
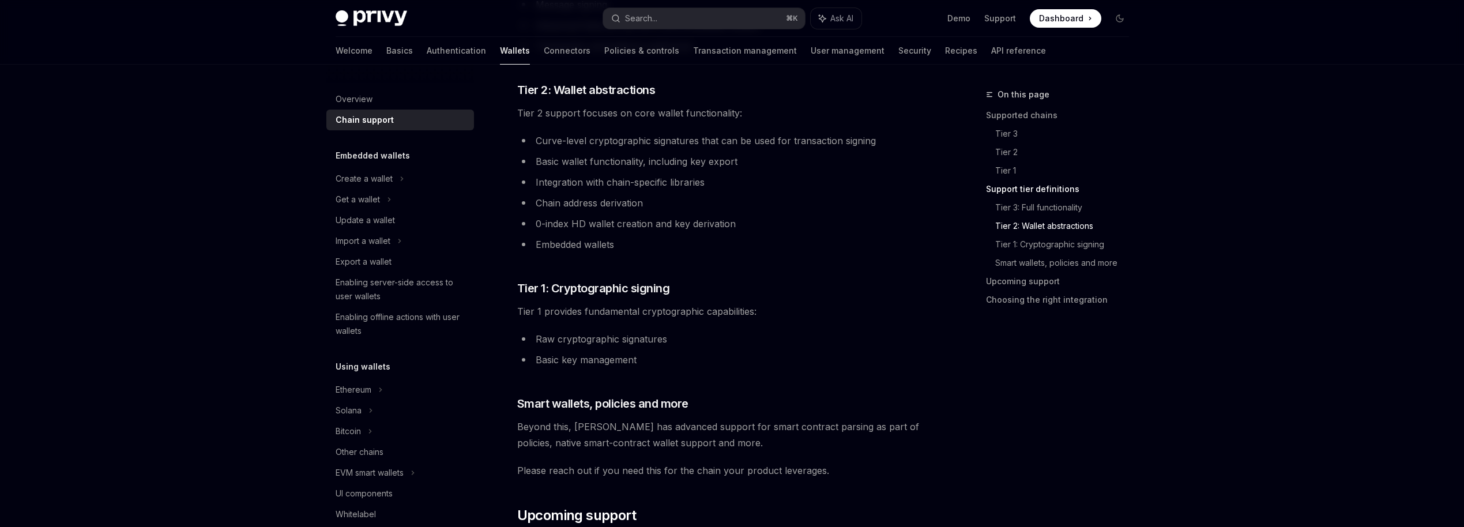
scroll to position [805, 0]
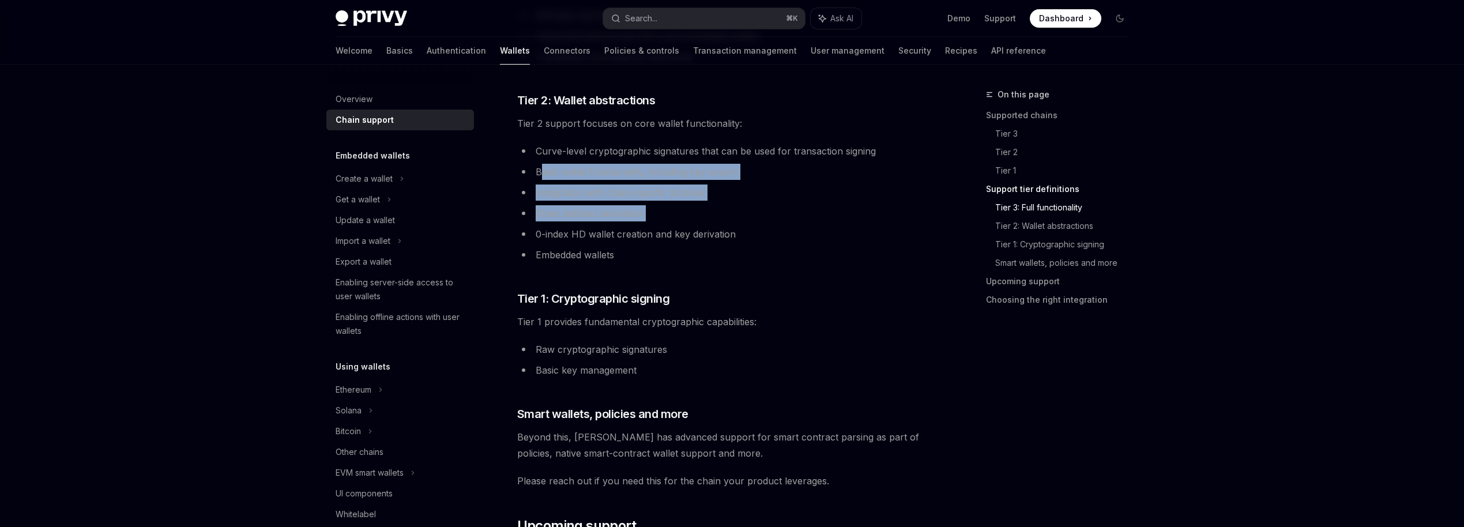
drag, startPoint x: 540, startPoint y: 170, endPoint x: 669, endPoint y: 221, distance: 139.0
click at [669, 221] on ul "Curve-level cryptographic signatures that can be used for transaction signing B…" at bounding box center [725, 203] width 416 height 120
click at [615, 209] on li "Chain address derivation" at bounding box center [725, 213] width 416 height 16
drag, startPoint x: 530, startPoint y: 170, endPoint x: 656, endPoint y: 244, distance: 146.1
click at [656, 244] on ul "Curve-level cryptographic signatures that can be used for transaction signing B…" at bounding box center [725, 203] width 416 height 120
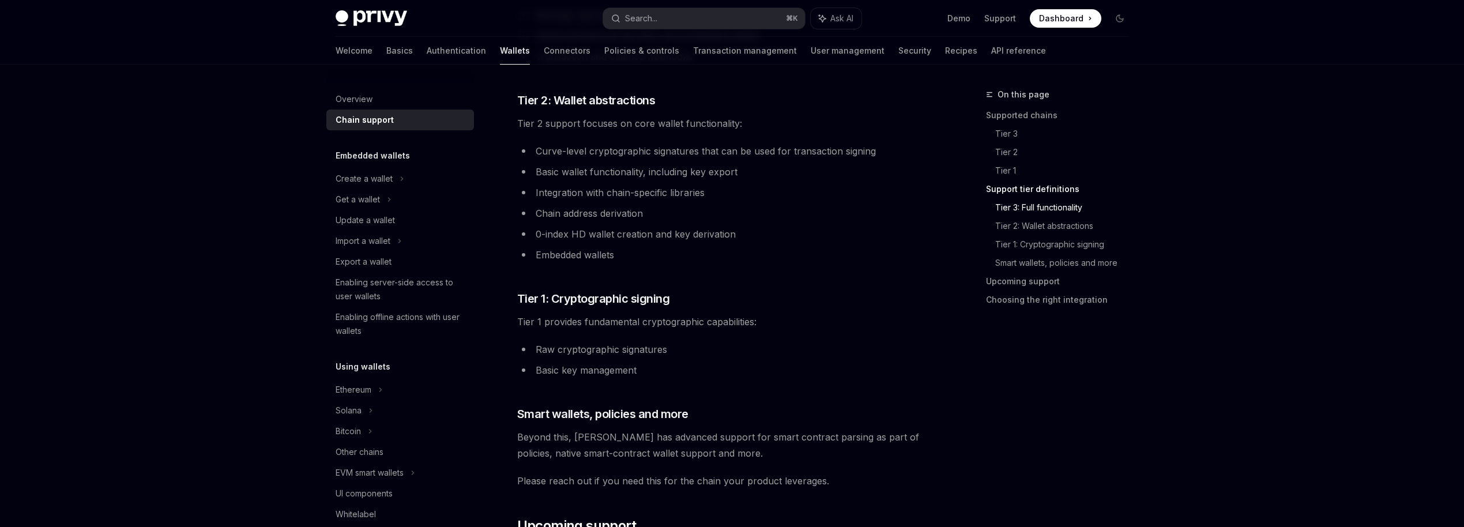
click at [638, 257] on li "Embedded wallets" at bounding box center [725, 255] width 416 height 16
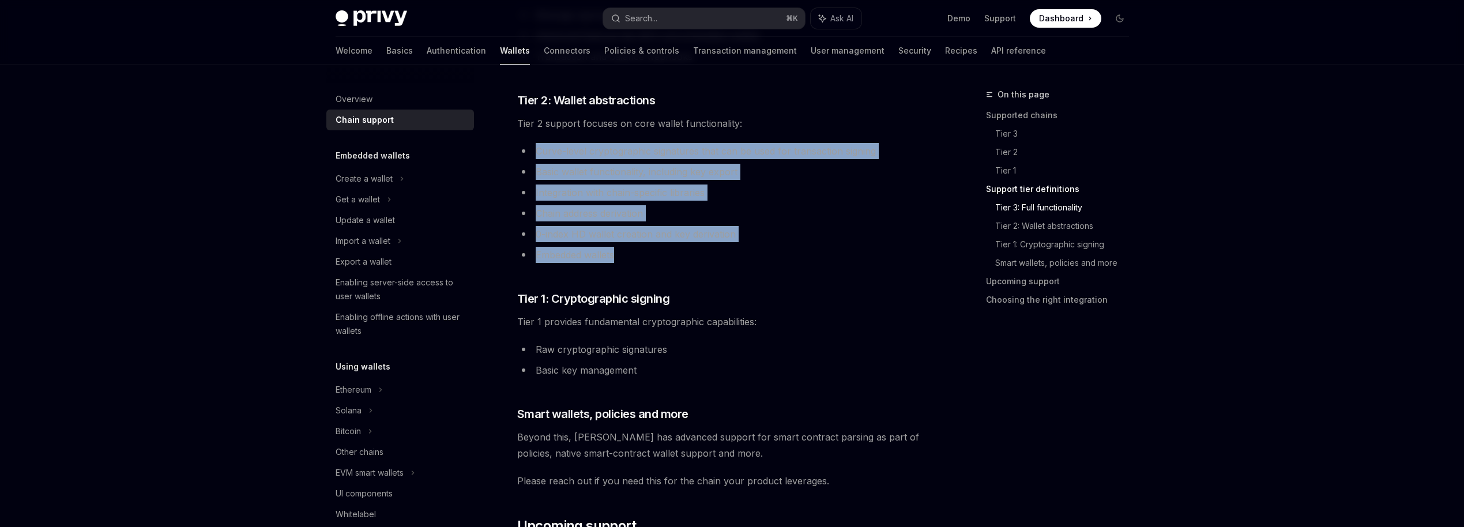
drag, startPoint x: 535, startPoint y: 149, endPoint x: 637, endPoint y: 258, distance: 149.3
click at [637, 258] on ul "Curve-level cryptographic signatures that can be used for transaction signing B…" at bounding box center [725, 203] width 416 height 120
click at [637, 258] on li "Embedded wallets" at bounding box center [725, 255] width 416 height 16
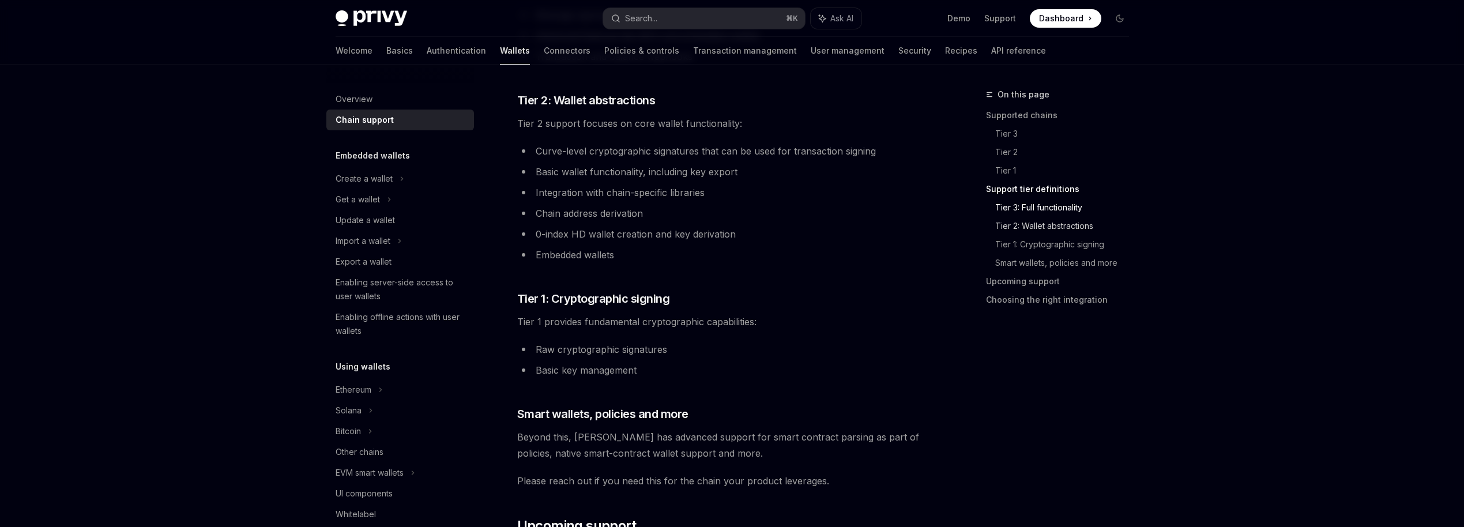
click at [1043, 227] on link "Tier 2: Wallet abstractions" at bounding box center [1066, 226] width 143 height 18
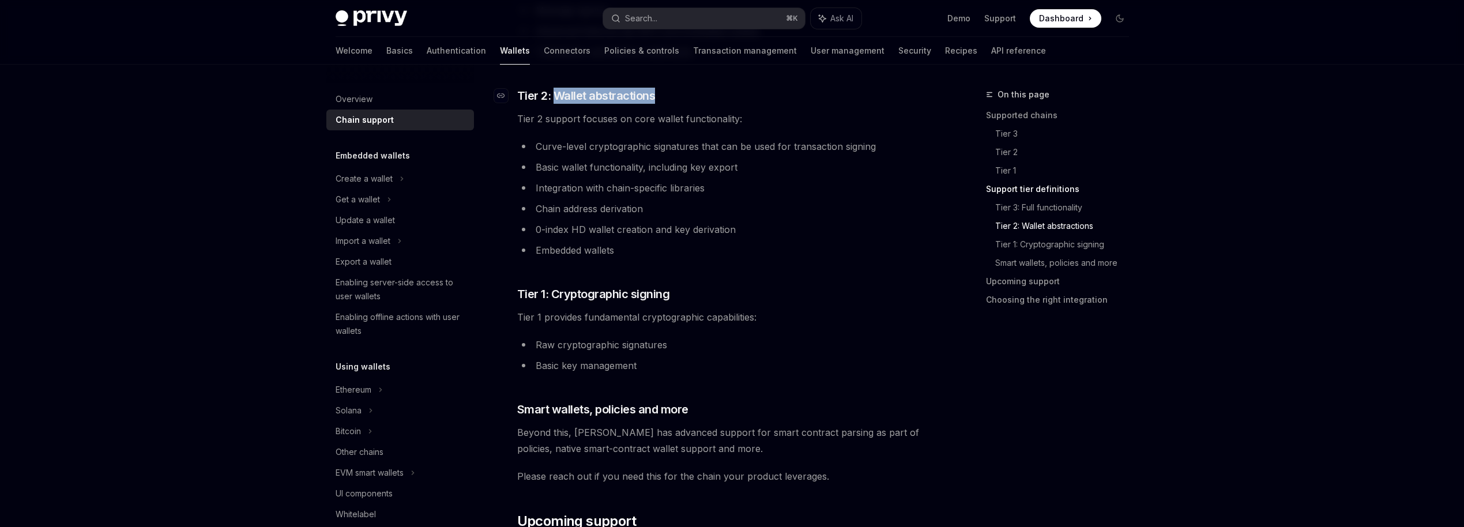
drag, startPoint x: 555, startPoint y: 95, endPoint x: 656, endPoint y: 99, distance: 101.0
click at [656, 99] on h3 "​ Tier 2: Wallet abstractions" at bounding box center [725, 96] width 416 height 16
copy span "Wallet abstractions"
click at [1042, 245] on link "Tier 1: Cryptographic signing" at bounding box center [1066, 244] width 143 height 18
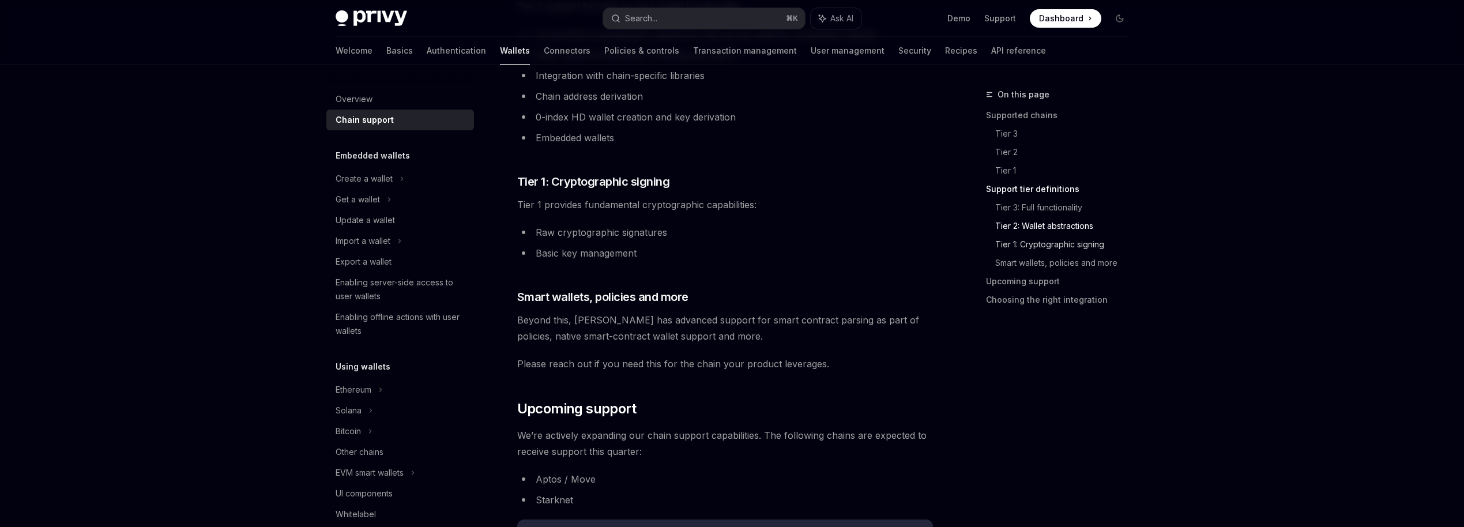
scroll to position [1008, 0]
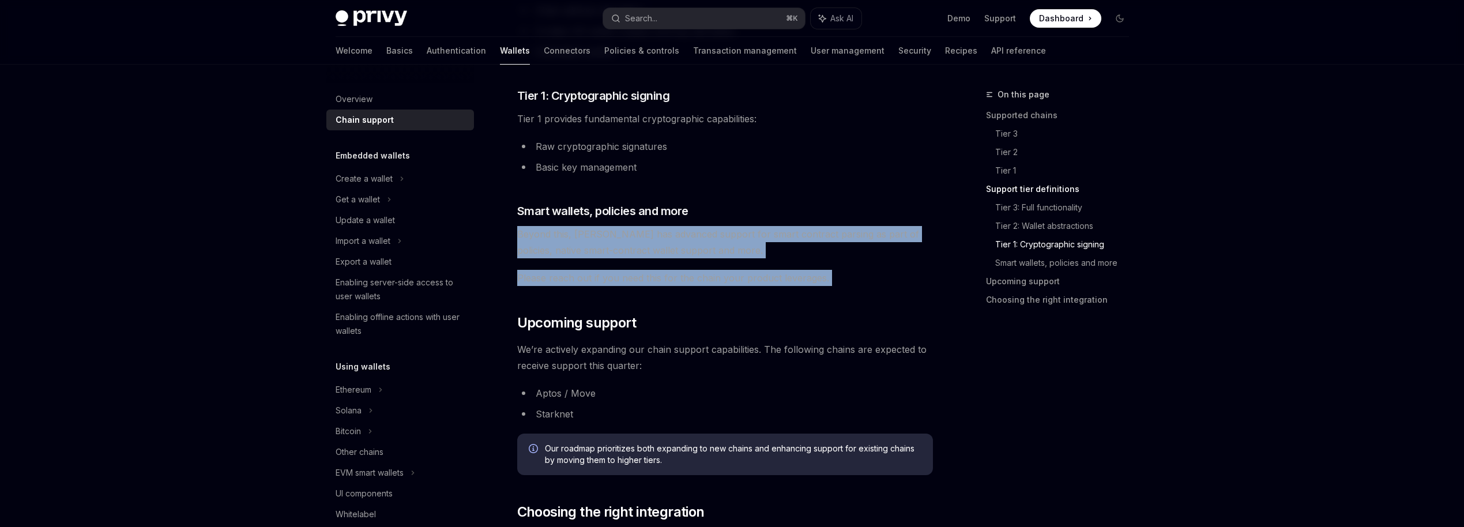
drag, startPoint x: 528, startPoint y: 223, endPoint x: 672, endPoint y: 291, distance: 158.9
click at [670, 283] on span "Please reach out if you need this for the chain your product leverages." at bounding box center [725, 278] width 416 height 16
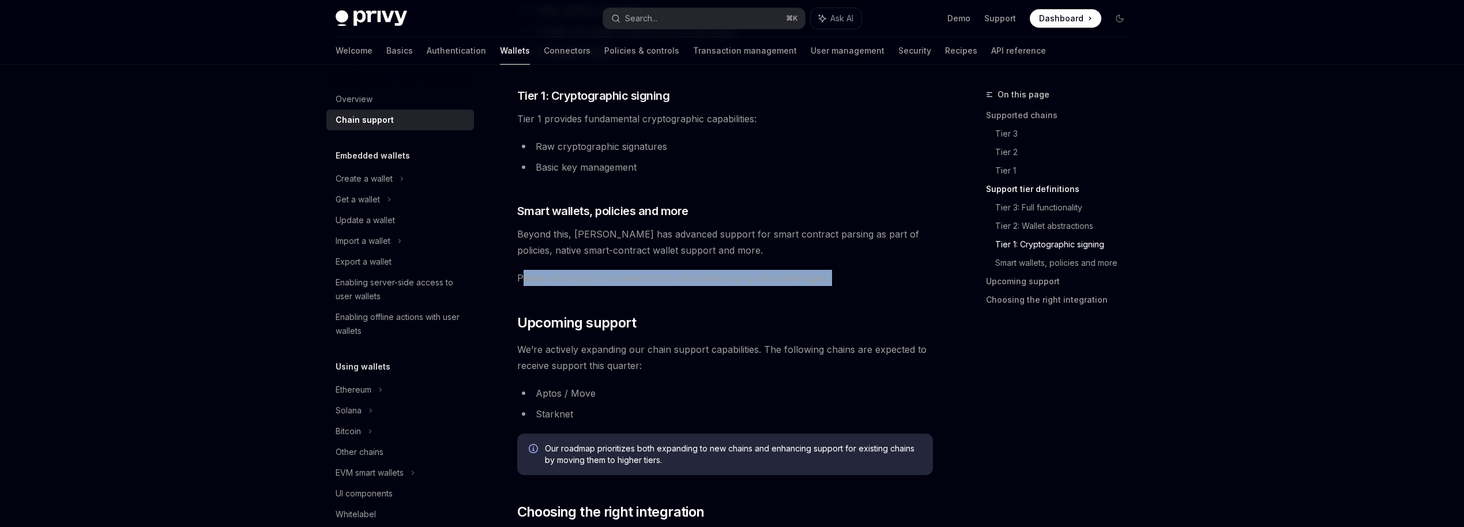
drag, startPoint x: 523, startPoint y: 271, endPoint x: 664, endPoint y: 303, distance: 144.9
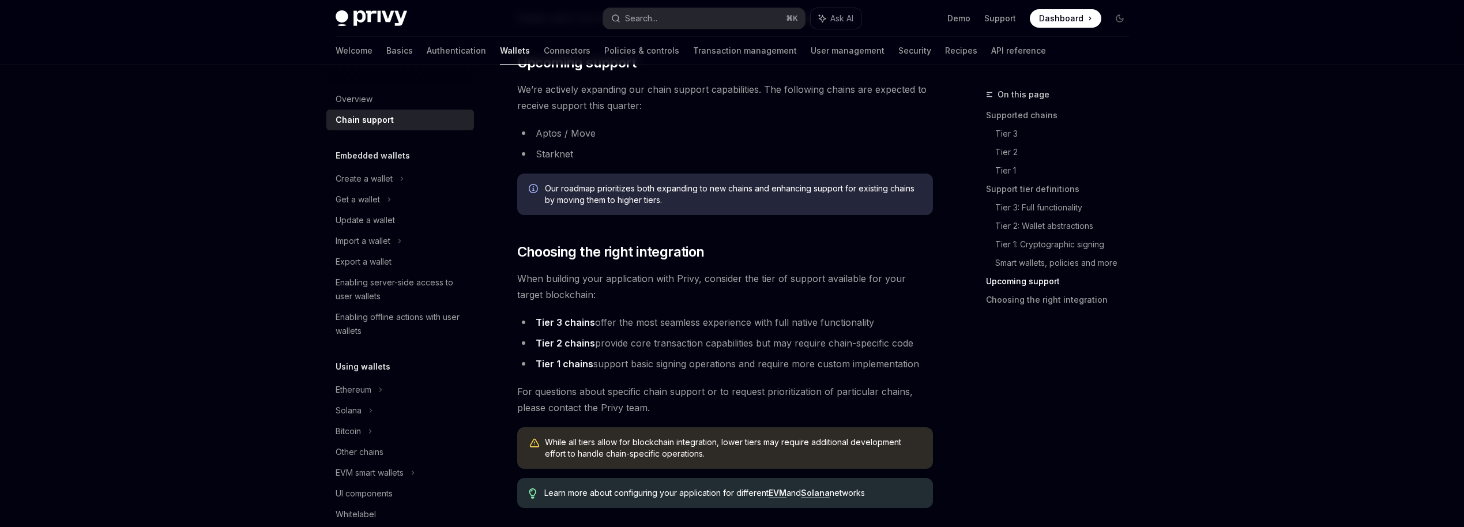
scroll to position [1269, 0]
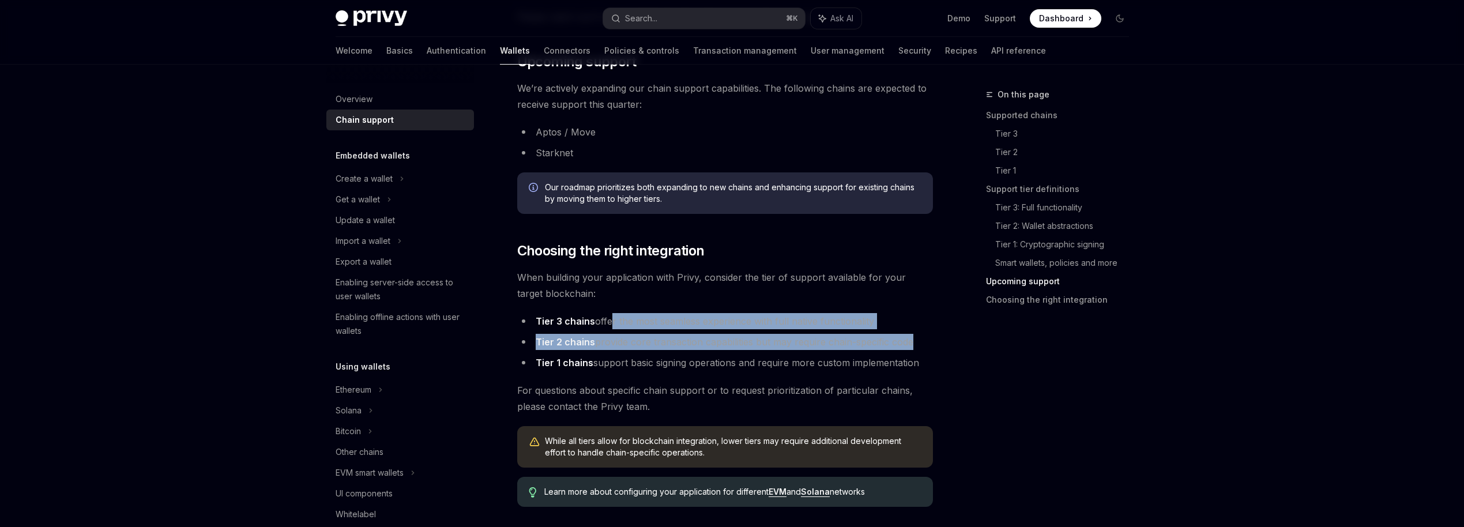
drag, startPoint x: 610, startPoint y: 321, endPoint x: 725, endPoint y: 352, distance: 119.5
click at [725, 352] on ul "Tier 3 chains offer the most seamless experience with full native functionality…" at bounding box center [725, 342] width 416 height 58
click at [715, 351] on ul "Tier 3 chains offer the most seamless experience with full native functionality…" at bounding box center [725, 342] width 416 height 58
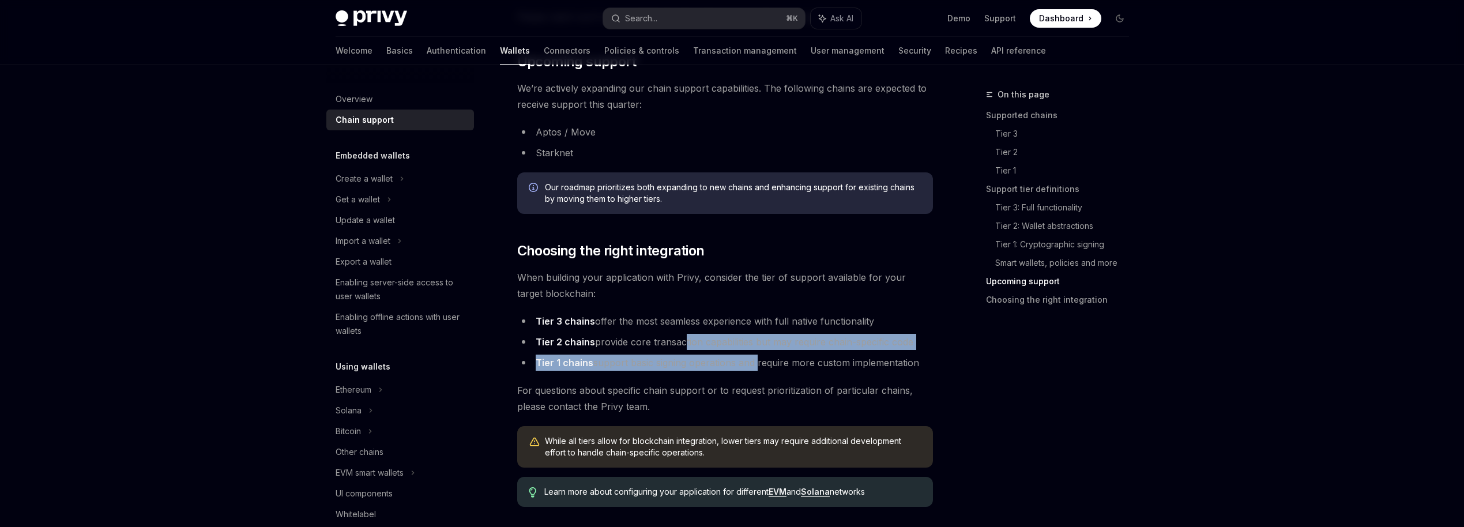
drag, startPoint x: 682, startPoint y: 344, endPoint x: 757, endPoint y: 360, distance: 76.1
click at [757, 360] on ul "Tier 3 chains offer the most seamless experience with full native functionality…" at bounding box center [725, 342] width 416 height 58
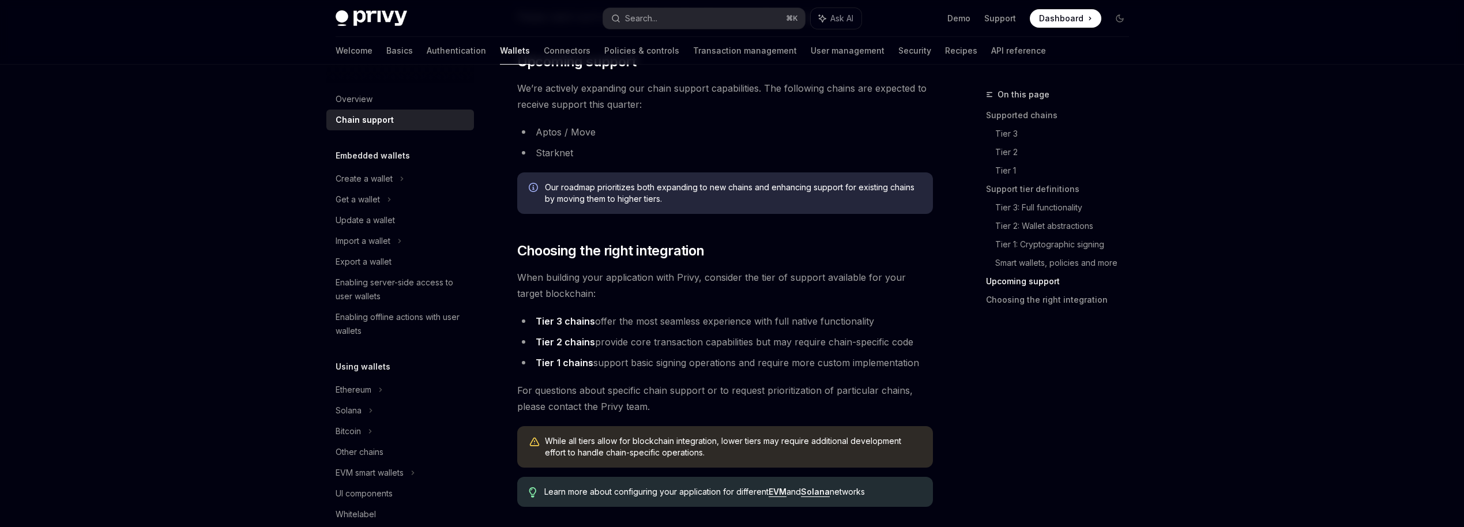
click at [763, 366] on li "Tier 1 chains support basic signing operations and require more custom implemen…" at bounding box center [725, 363] width 416 height 16
click at [798, 367] on li "Tier 1 chains support basic signing operations and require more custom implemen…" at bounding box center [725, 363] width 416 height 16
click at [674, 363] on li "Tier 1 chains support basic signing operations and require more custom implemen…" at bounding box center [725, 363] width 416 height 16
drag, startPoint x: 596, startPoint y: 366, endPoint x: 735, endPoint y: 374, distance: 139.8
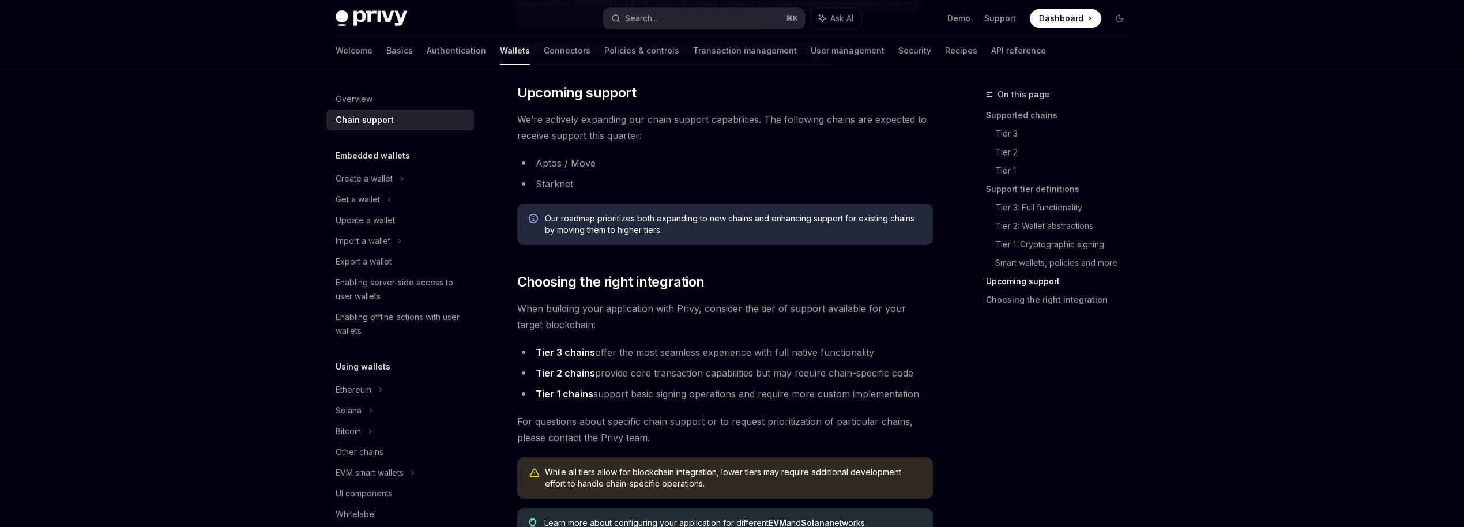
scroll to position [1223, 0]
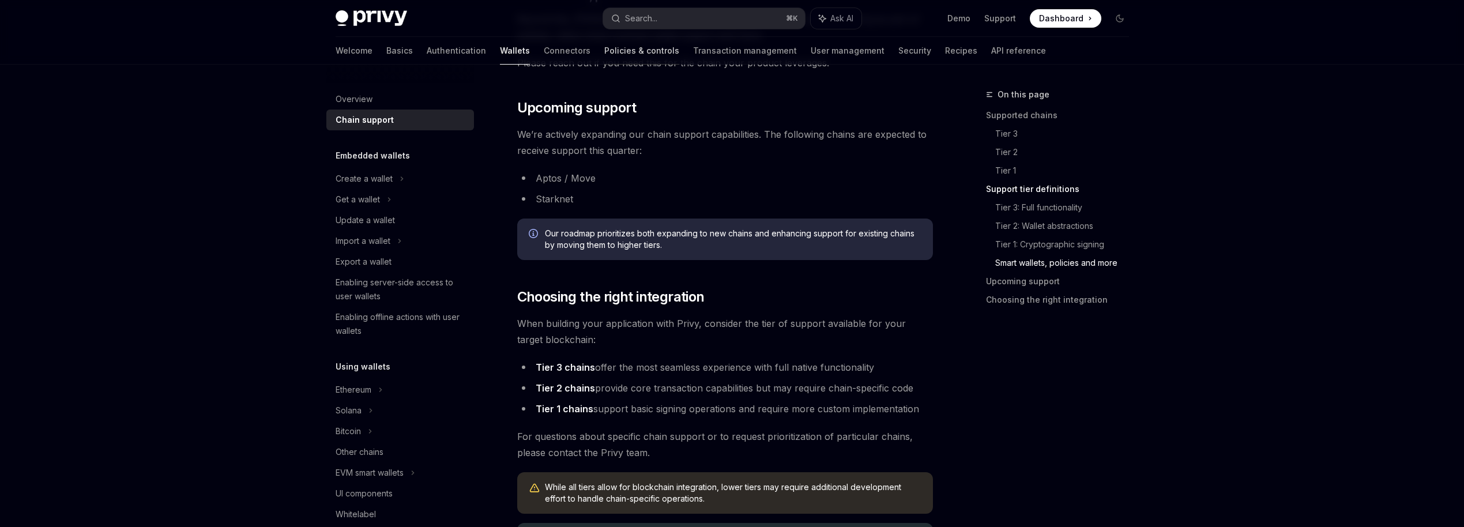
click at [604, 48] on link "Policies & controls" at bounding box center [641, 51] width 75 height 28
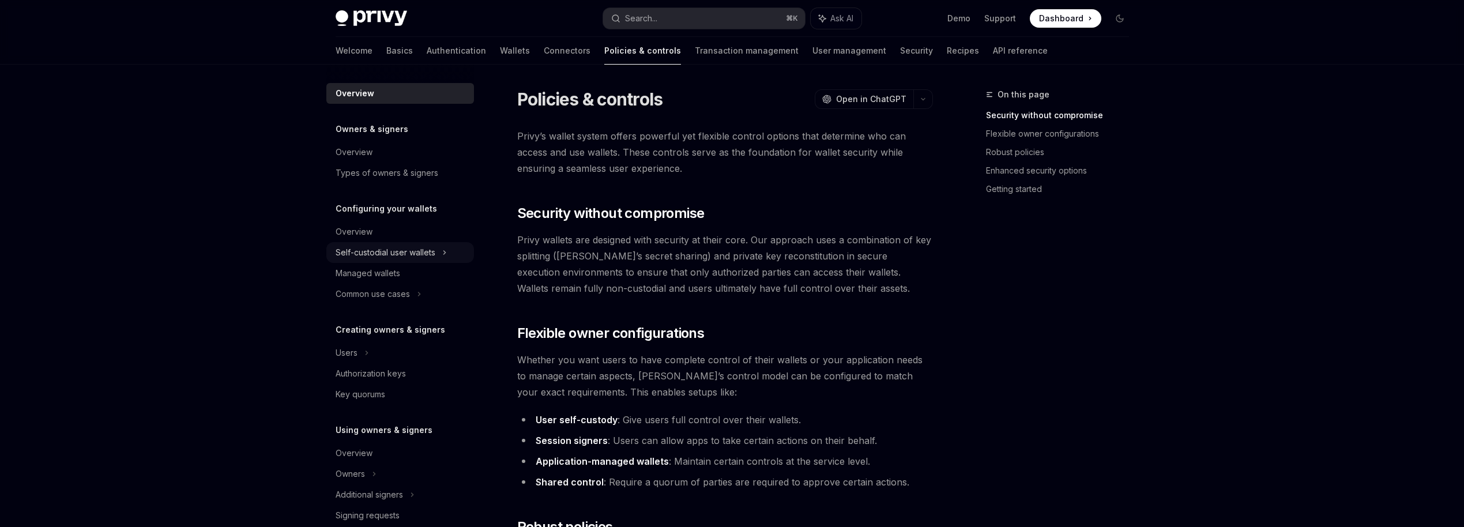
click at [409, 257] on div "Self-custodial user wallets" at bounding box center [386, 253] width 100 height 14
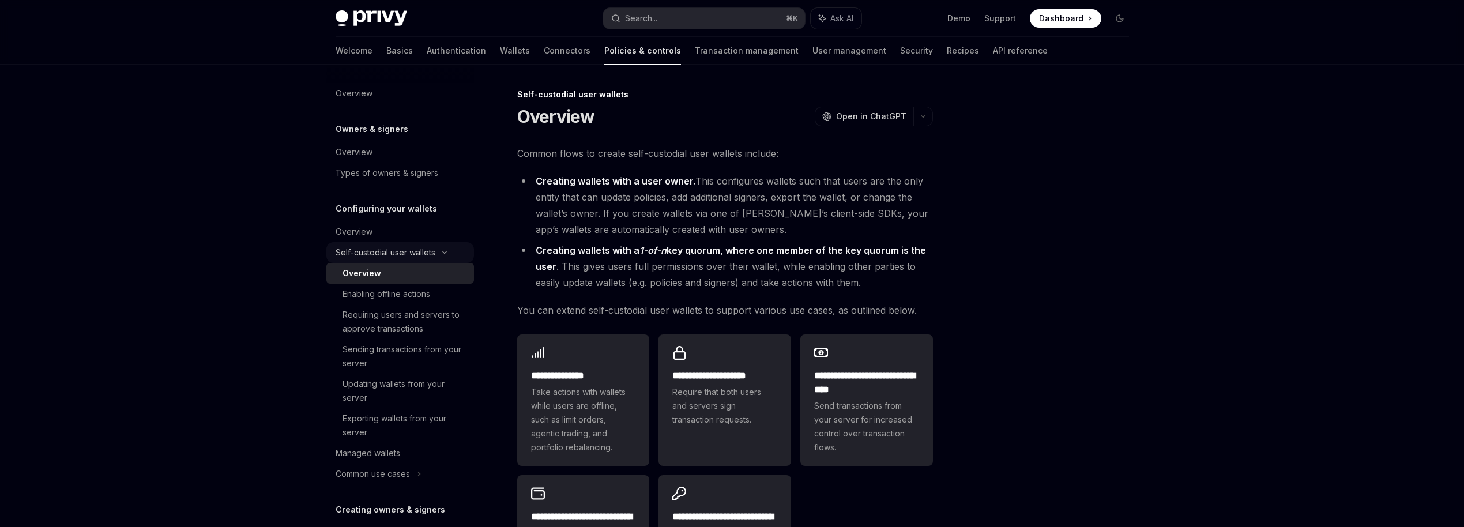
click at [411, 255] on div "Self-custodial user wallets" at bounding box center [386, 253] width 100 height 14
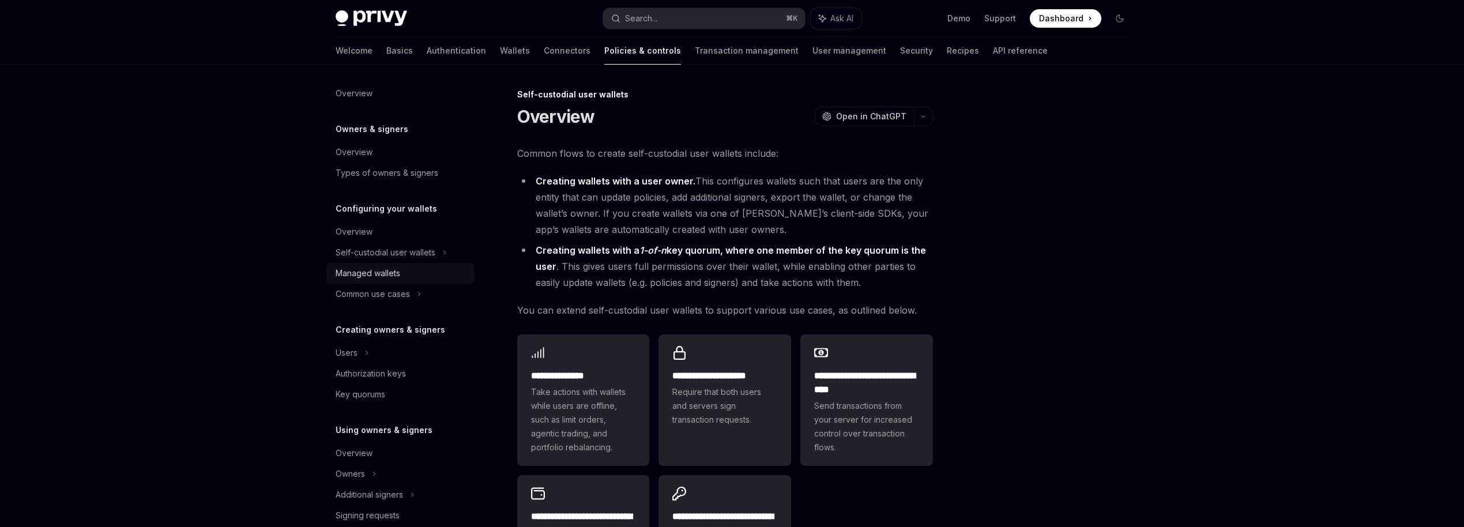
click at [401, 278] on div "Managed wallets" at bounding box center [401, 273] width 131 height 14
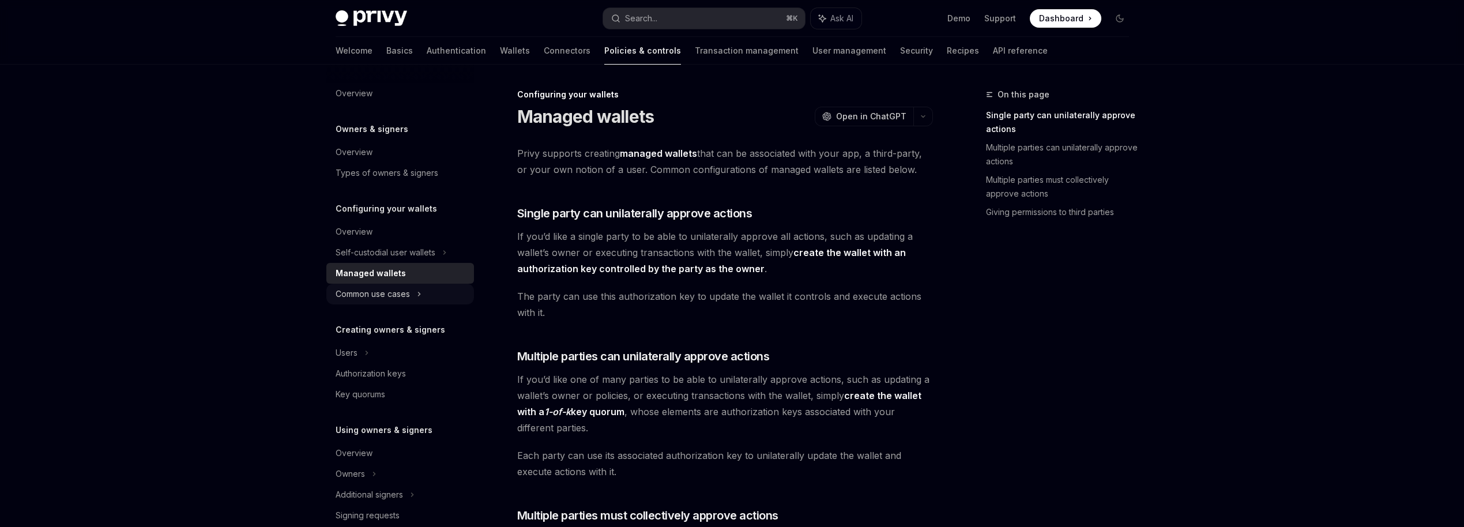
click at [407, 294] on div "Common use cases" at bounding box center [373, 294] width 74 height 14
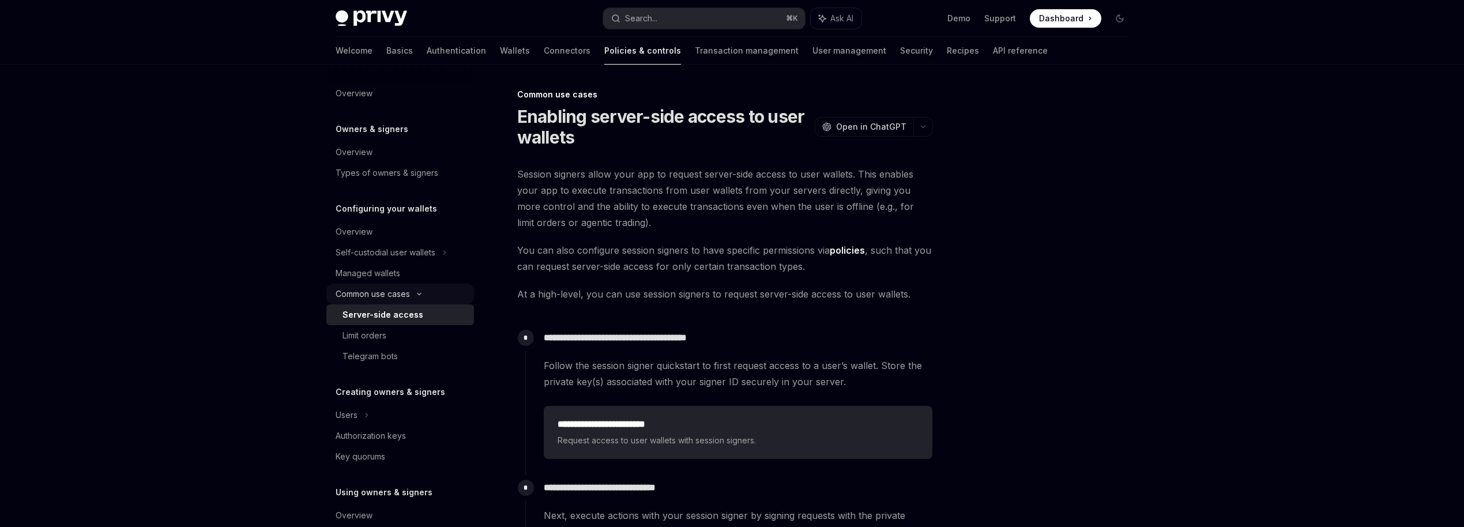
click at [400, 293] on div "Common use cases" at bounding box center [373, 294] width 74 height 14
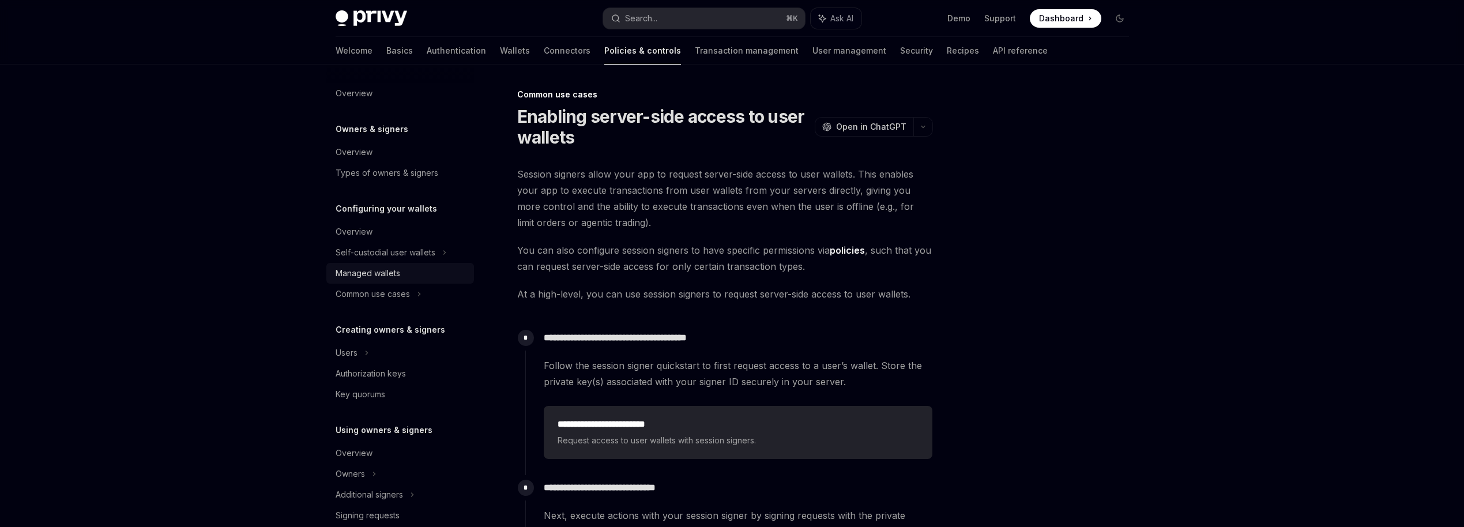
click at [392, 278] on div "Managed wallets" at bounding box center [368, 273] width 65 height 14
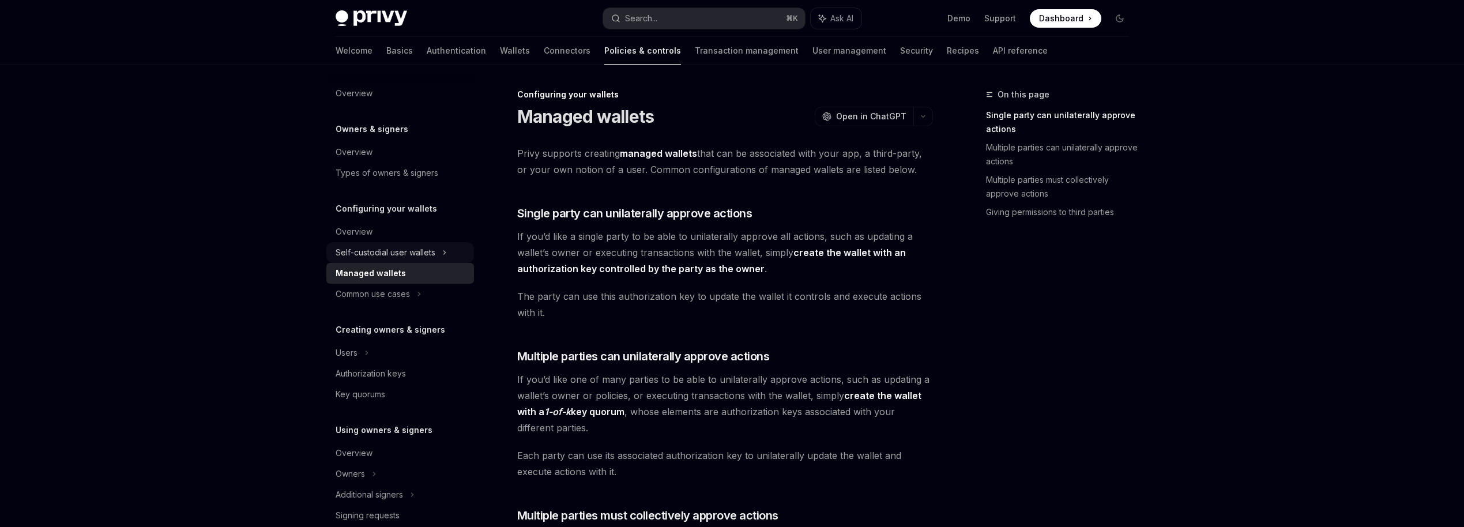
click at [409, 251] on div "Self-custodial user wallets" at bounding box center [386, 253] width 100 height 14
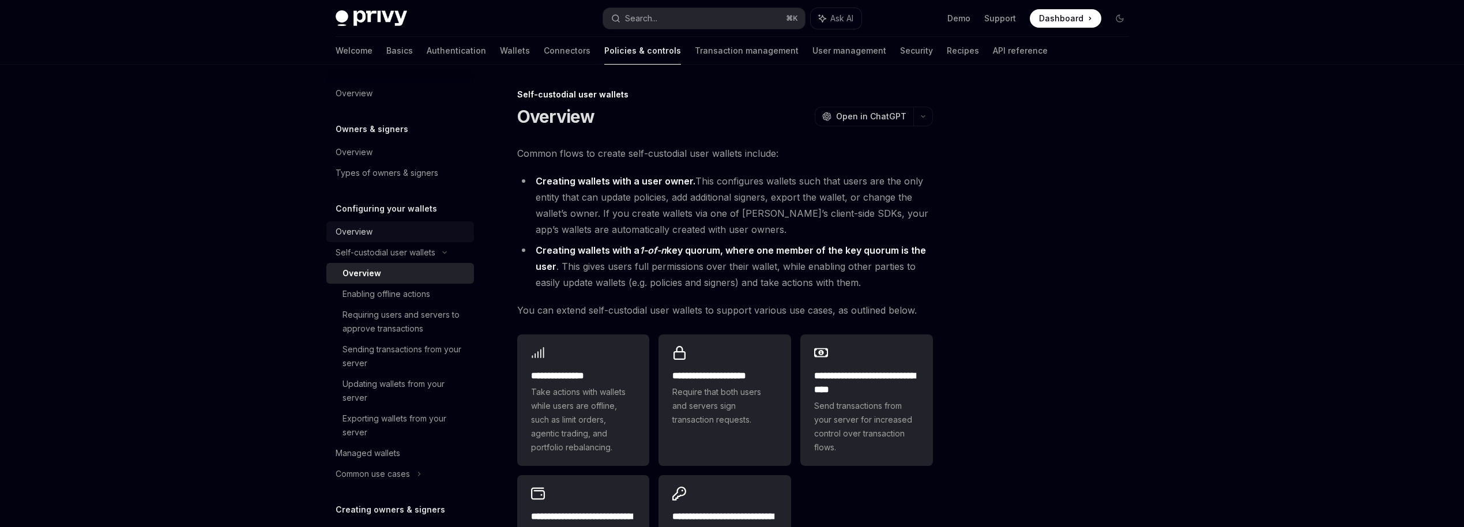
click at [380, 232] on div "Overview" at bounding box center [401, 232] width 131 height 14
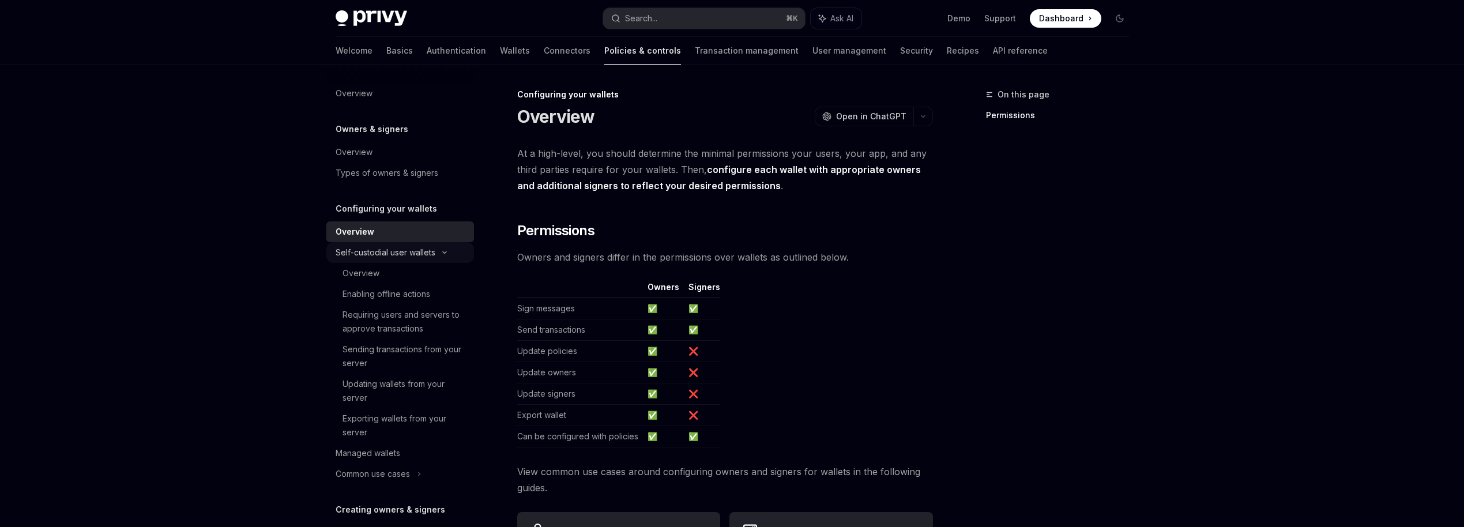
click at [385, 243] on div "Self-custodial user wallets" at bounding box center [400, 252] width 148 height 21
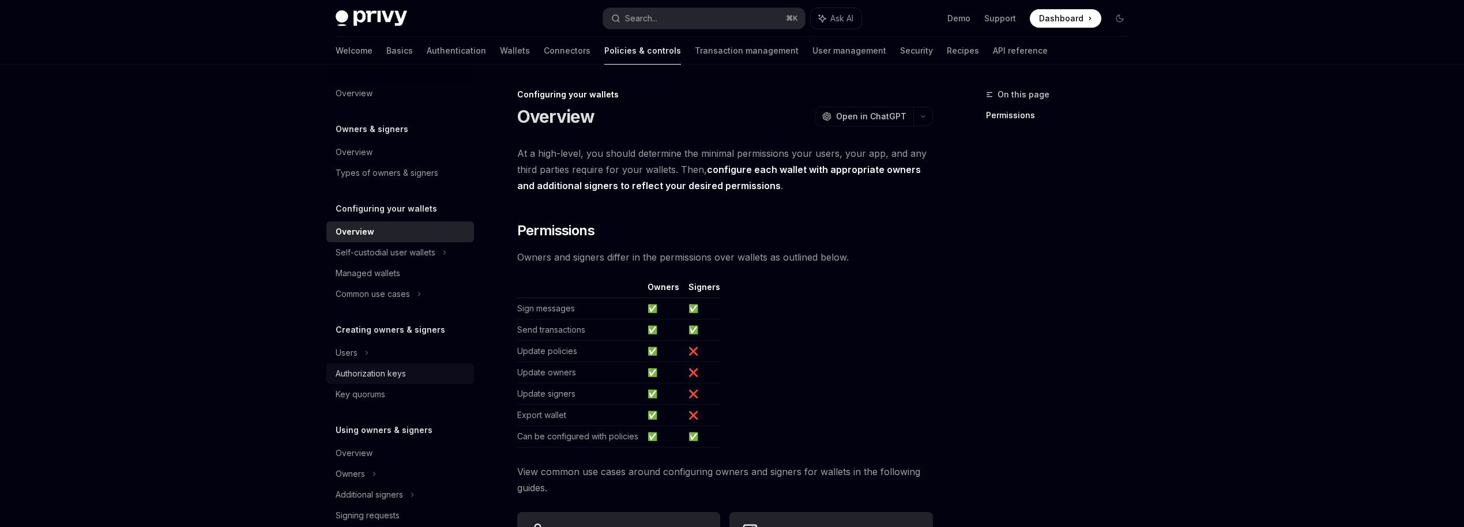
click at [403, 375] on div "Authorization keys" at bounding box center [371, 374] width 70 height 14
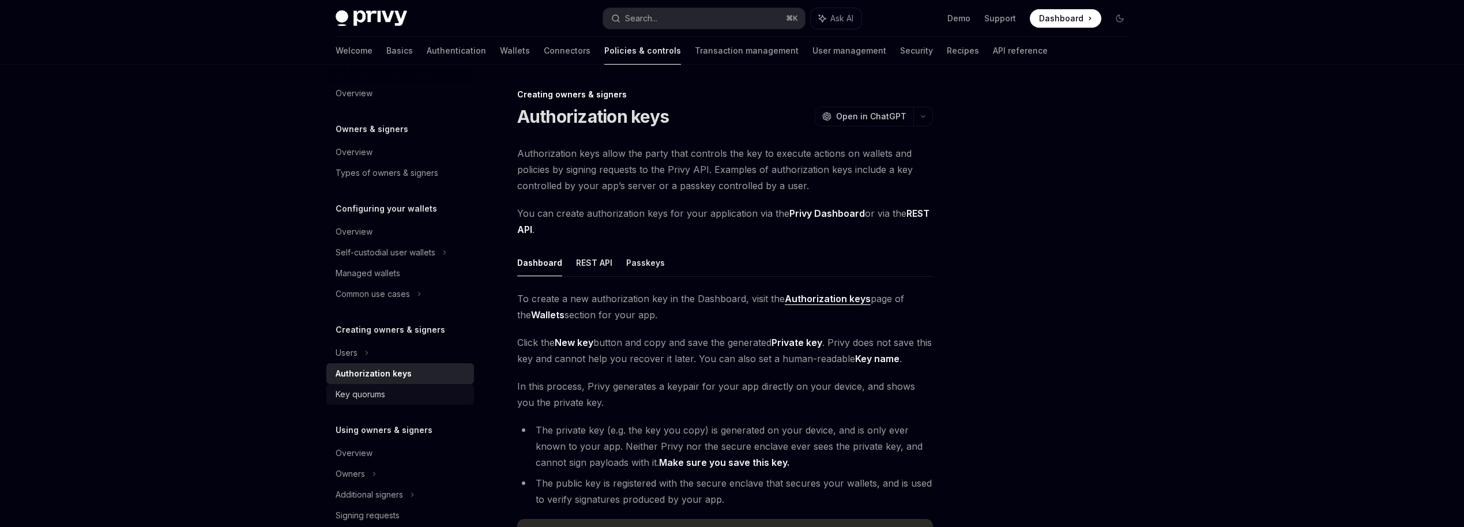
click at [379, 398] on div "Key quorums" at bounding box center [361, 395] width 50 height 14
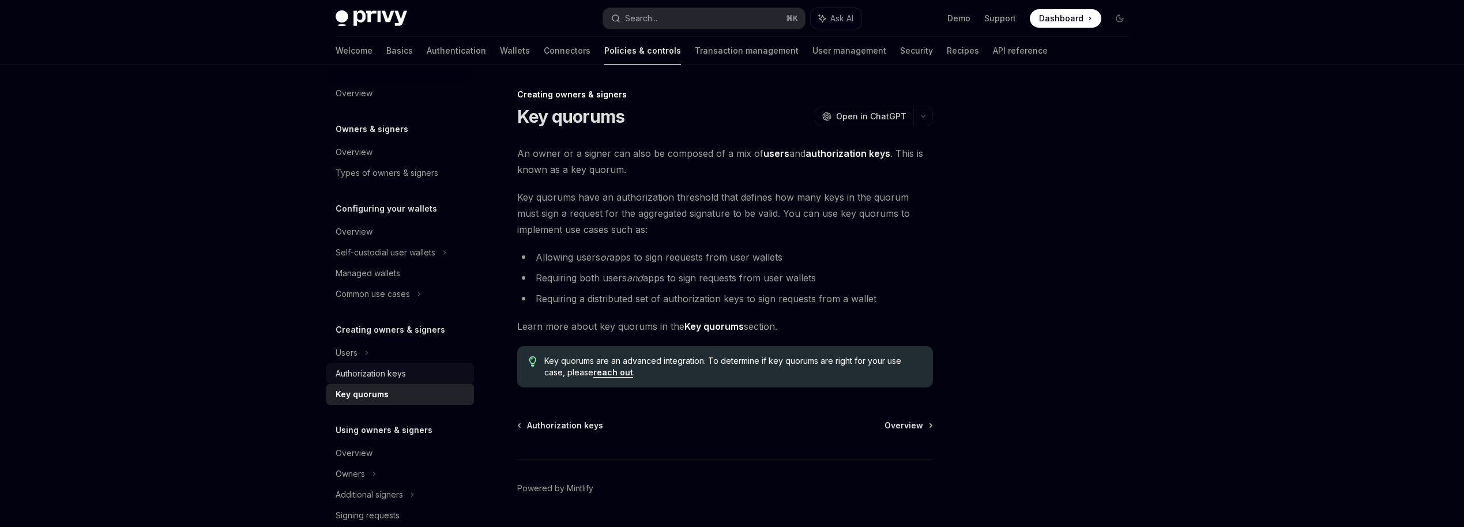
click at [388, 375] on div "Authorization keys" at bounding box center [371, 374] width 70 height 14
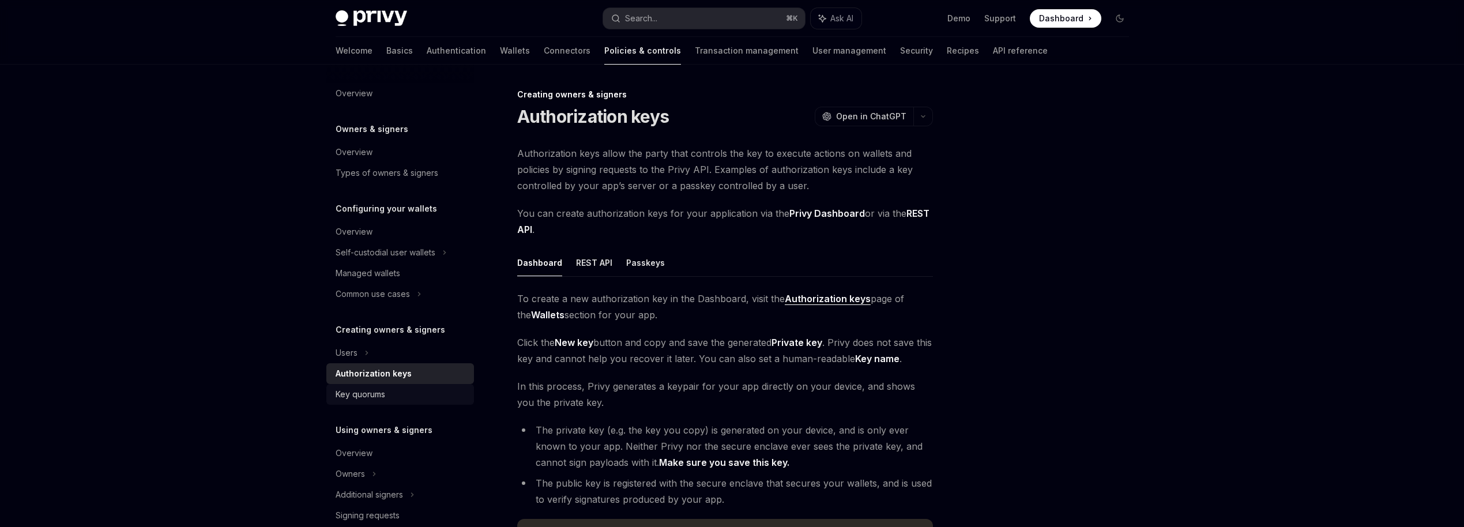
click at [382, 400] on div "Key quorums" at bounding box center [361, 395] width 50 height 14
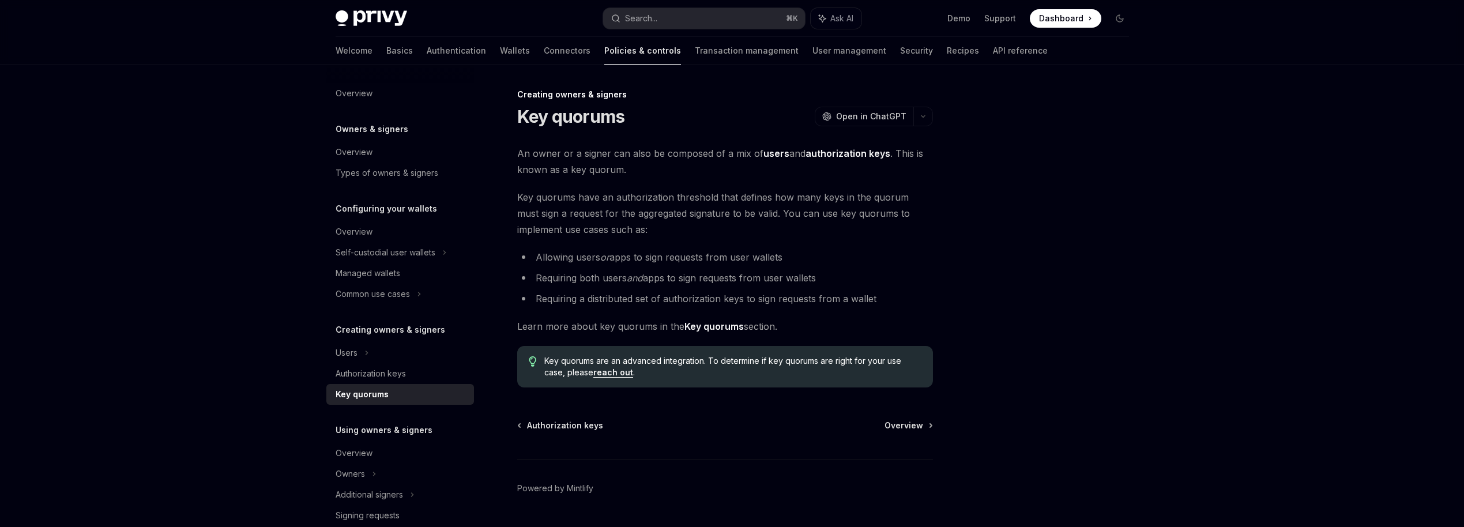
click at [607, 190] on span "Key quorums have an authorization threshold that defines how many keys in the q…" at bounding box center [725, 213] width 416 height 48
click at [650, 208] on span "Key quorums have an authorization threshold that defines how many keys in the q…" at bounding box center [725, 213] width 416 height 48
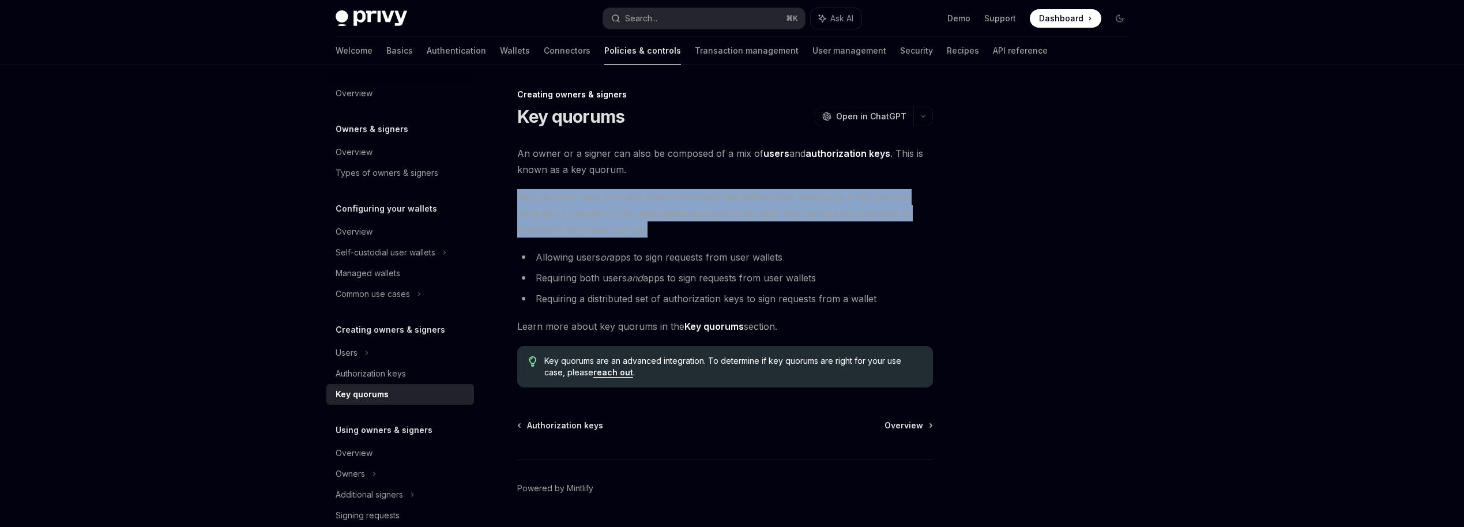
drag, startPoint x: 514, startPoint y: 203, endPoint x: 619, endPoint y: 235, distance: 110.2
click at [620, 235] on div "Creating owners & signers Key quorums OpenAI Open in ChatGPT OpenAI Open in Cha…" at bounding box center [617, 323] width 637 height 471
click at [619, 235] on span "Key quorums have an authorization threshold that defines how many keys in the q…" at bounding box center [725, 213] width 416 height 48
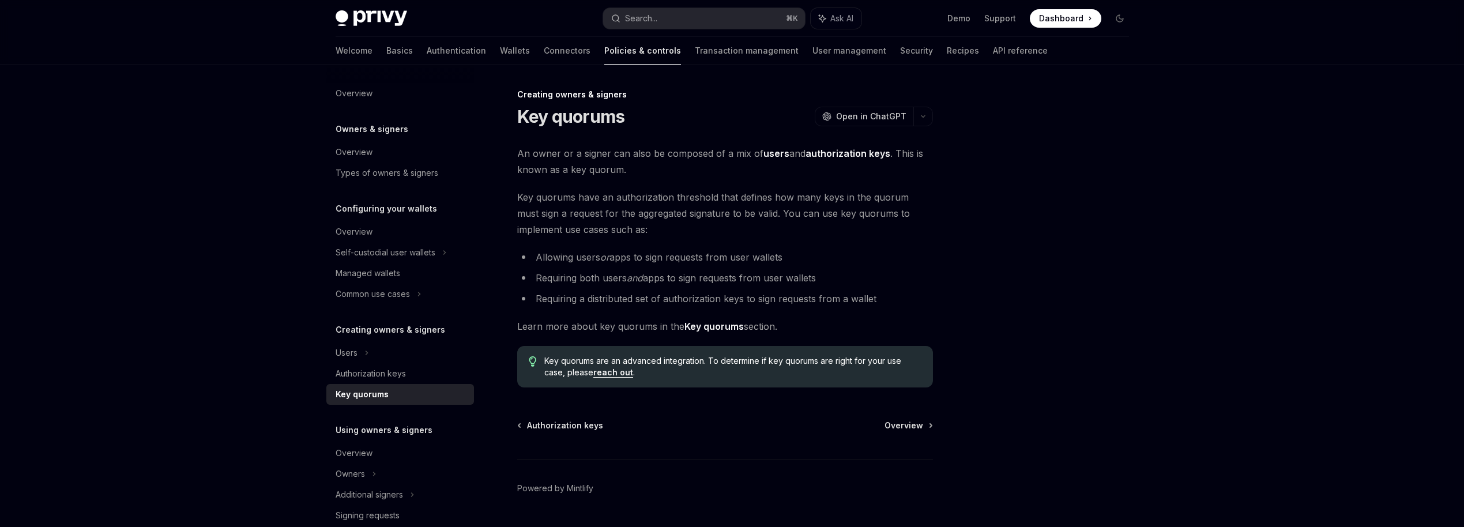
click at [552, 263] on li "Allowing users or apps to sign requests from user wallets" at bounding box center [725, 257] width 416 height 16
click at [385, 373] on div "Authorization keys" at bounding box center [371, 374] width 70 height 14
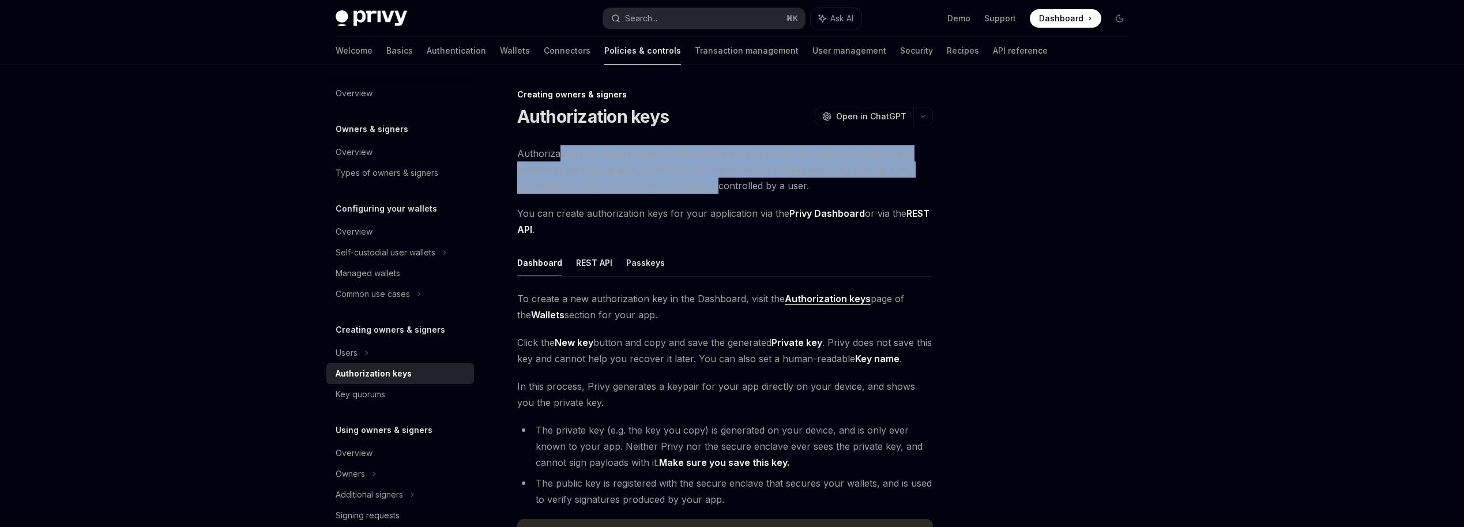
drag, startPoint x: 558, startPoint y: 157, endPoint x: 714, endPoint y: 189, distance: 159.0
click at [714, 189] on span "Authorization keys allow the party that controls the key to execute actions on …" at bounding box center [725, 169] width 416 height 48
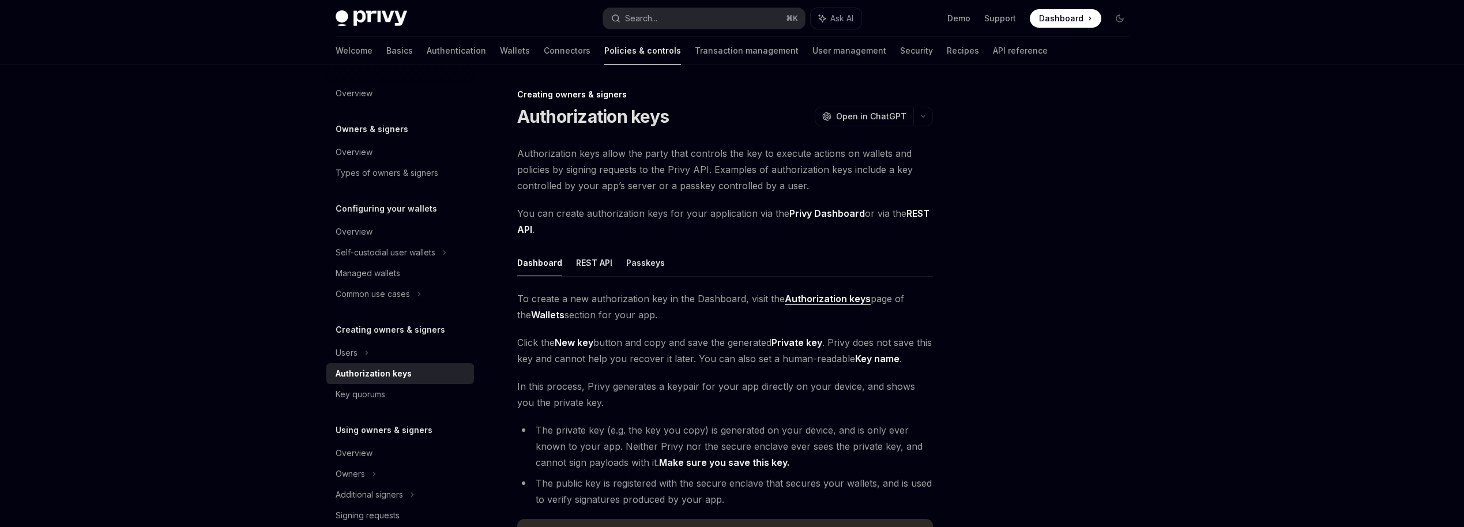
click at [701, 194] on div "Authorization keys allow the party that controls the key to execute actions on …" at bounding box center [725, 352] width 416 height 414
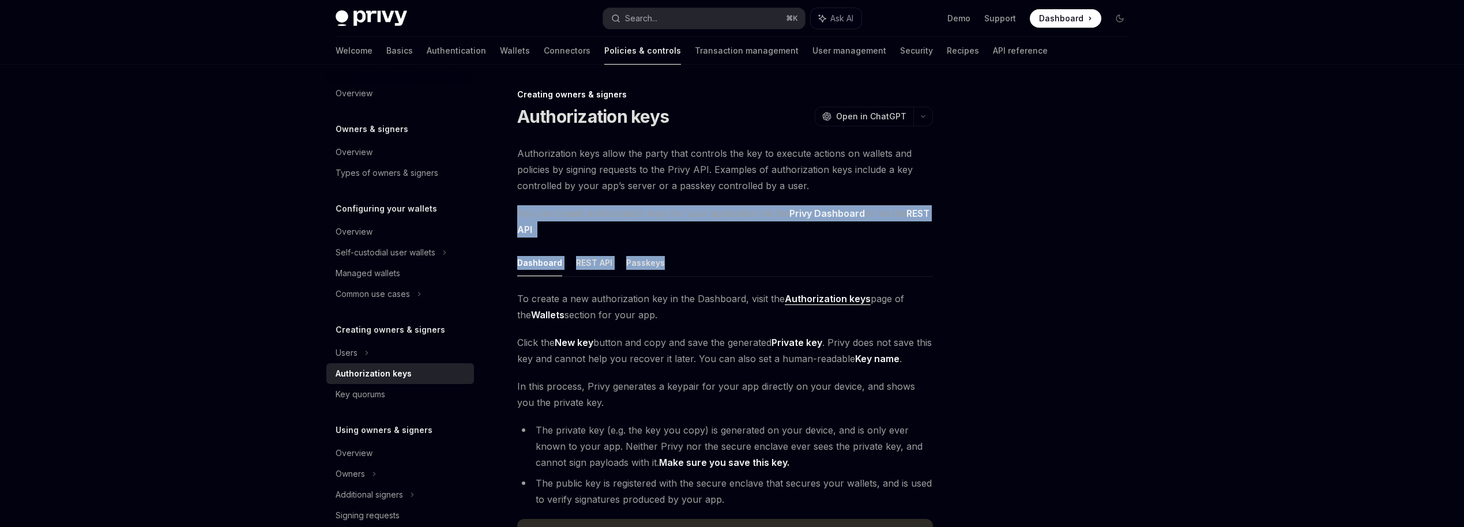
drag, startPoint x: 516, startPoint y: 205, endPoint x: 693, endPoint y: 266, distance: 187.1
click at [693, 266] on div "Authorization keys allow the party that controls the key to execute actions on …" at bounding box center [725, 352] width 416 height 414
click at [693, 266] on ul "Dashboard REST API Passkeys" at bounding box center [725, 263] width 416 height 28
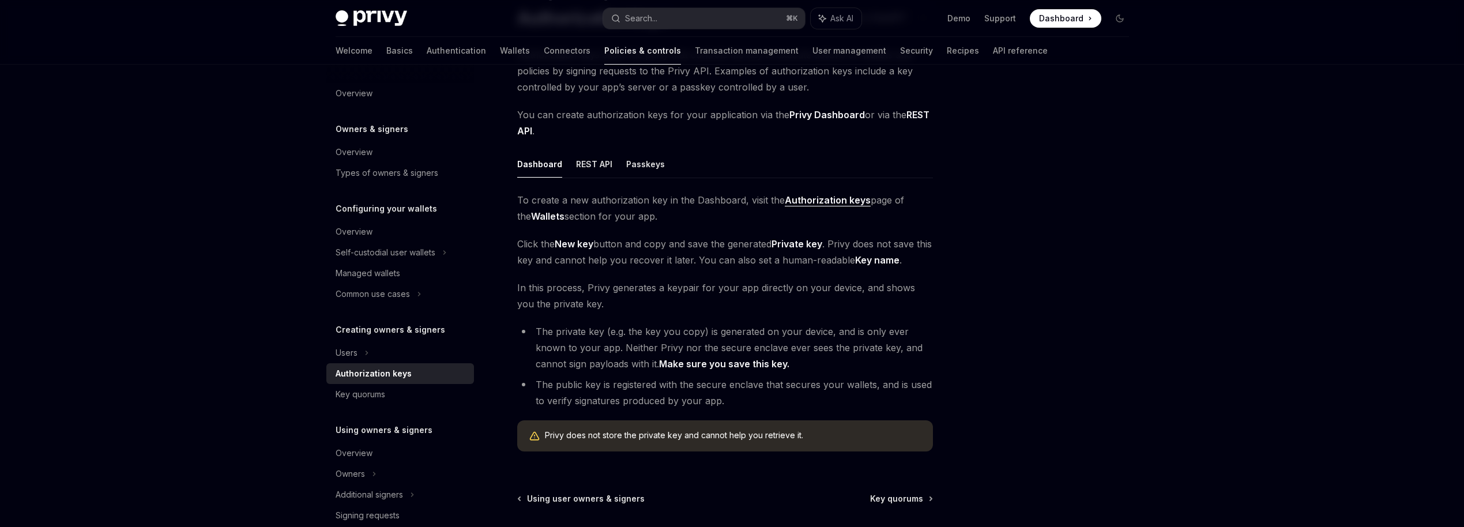
scroll to position [104, 0]
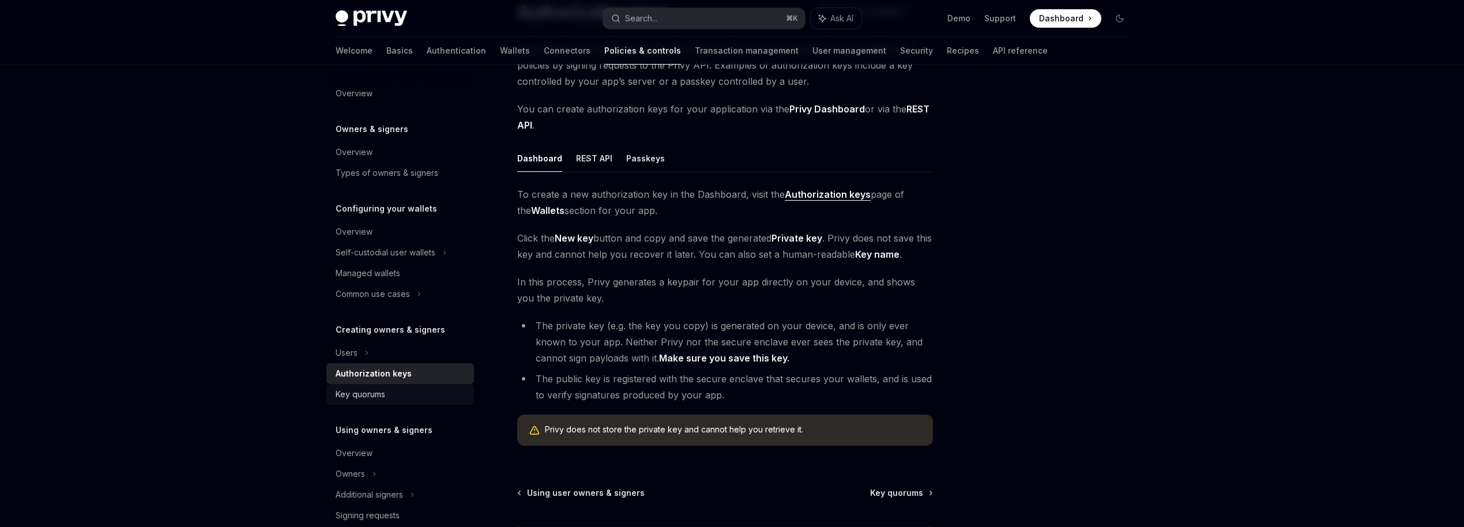
click at [372, 393] on div "Key quorums" at bounding box center [361, 395] width 50 height 14
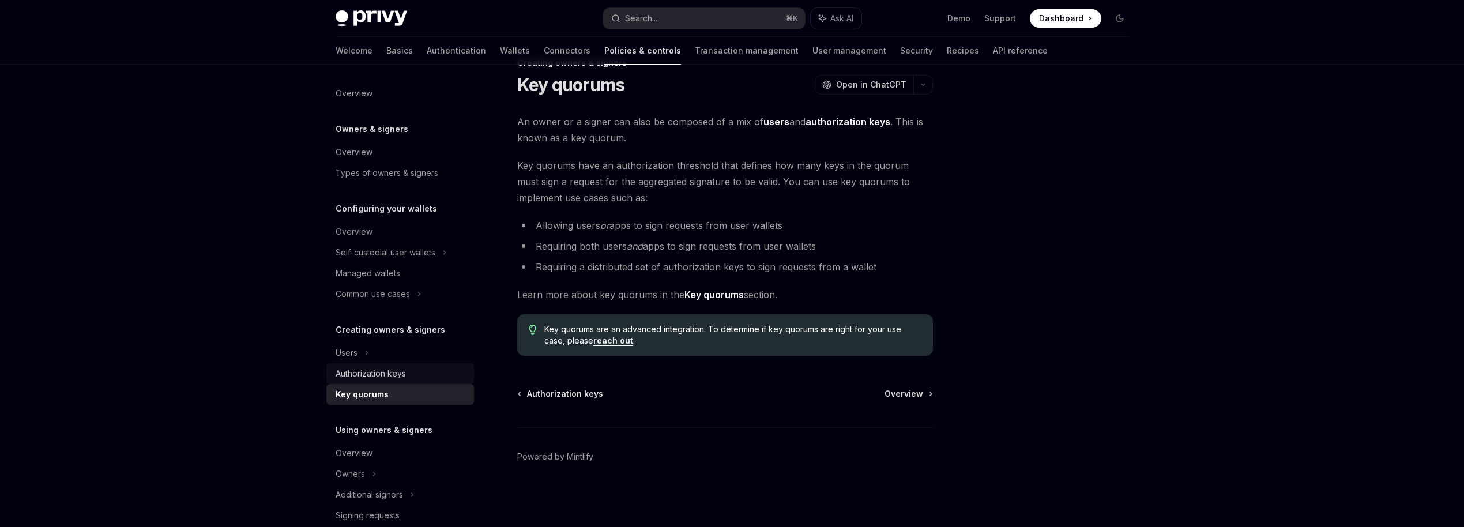
click at [398, 377] on div "Authorization keys" at bounding box center [371, 374] width 70 height 14
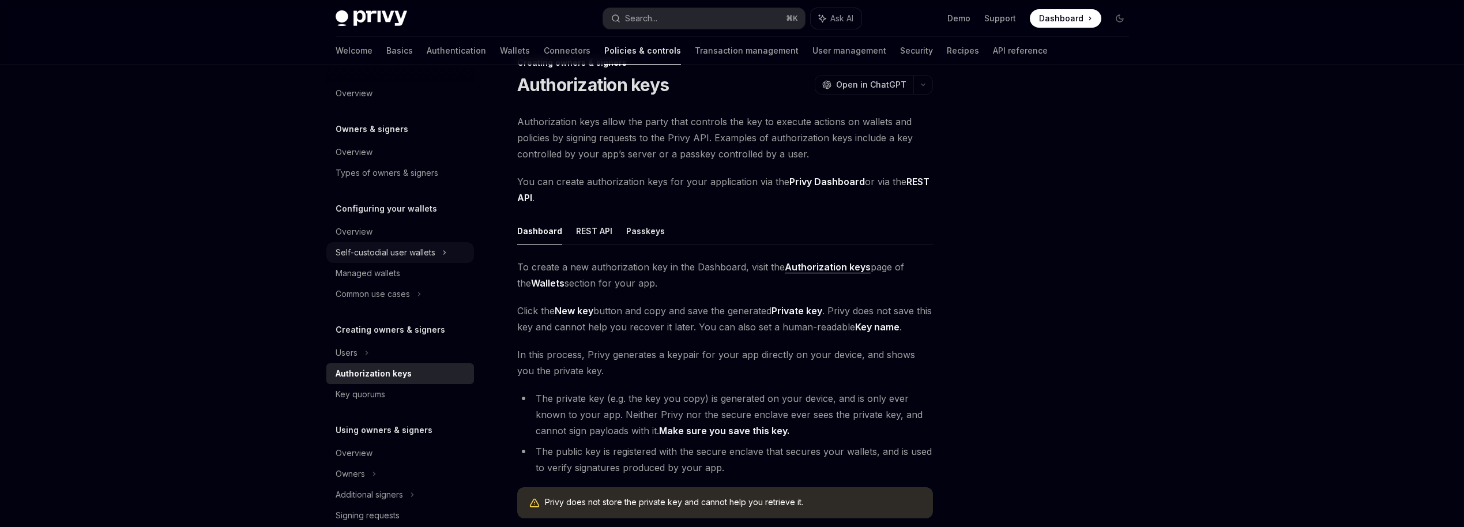
click at [416, 257] on div "Self-custodial user wallets" at bounding box center [386, 253] width 100 height 14
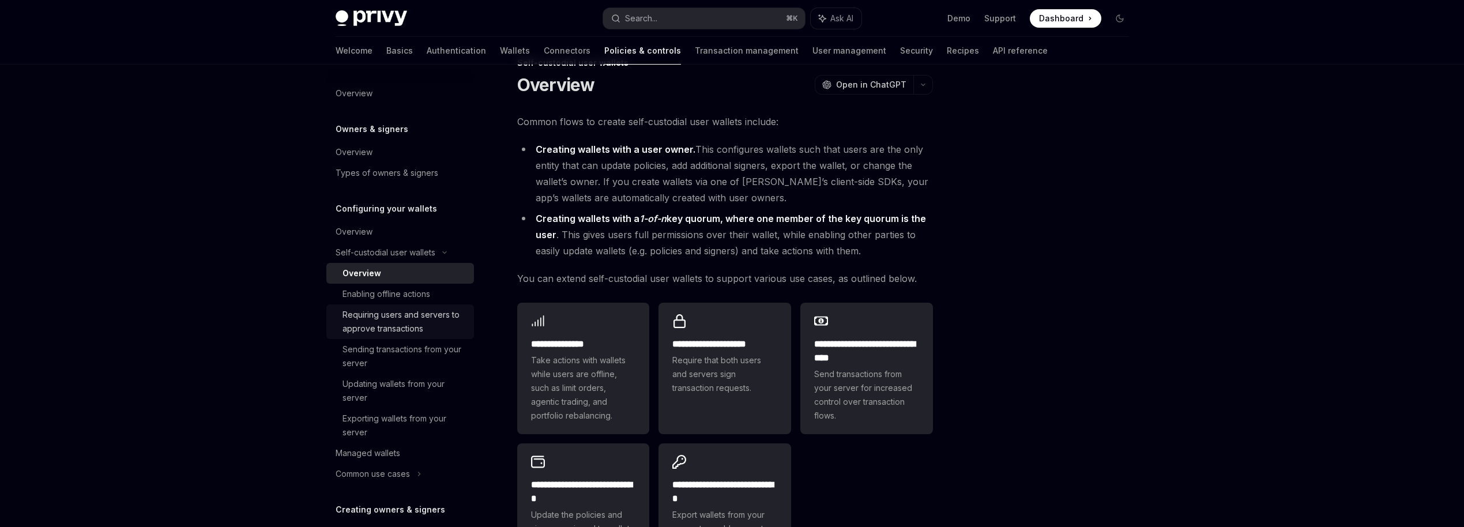
click at [428, 330] on div "Requiring users and servers to approve transactions" at bounding box center [405, 322] width 125 height 28
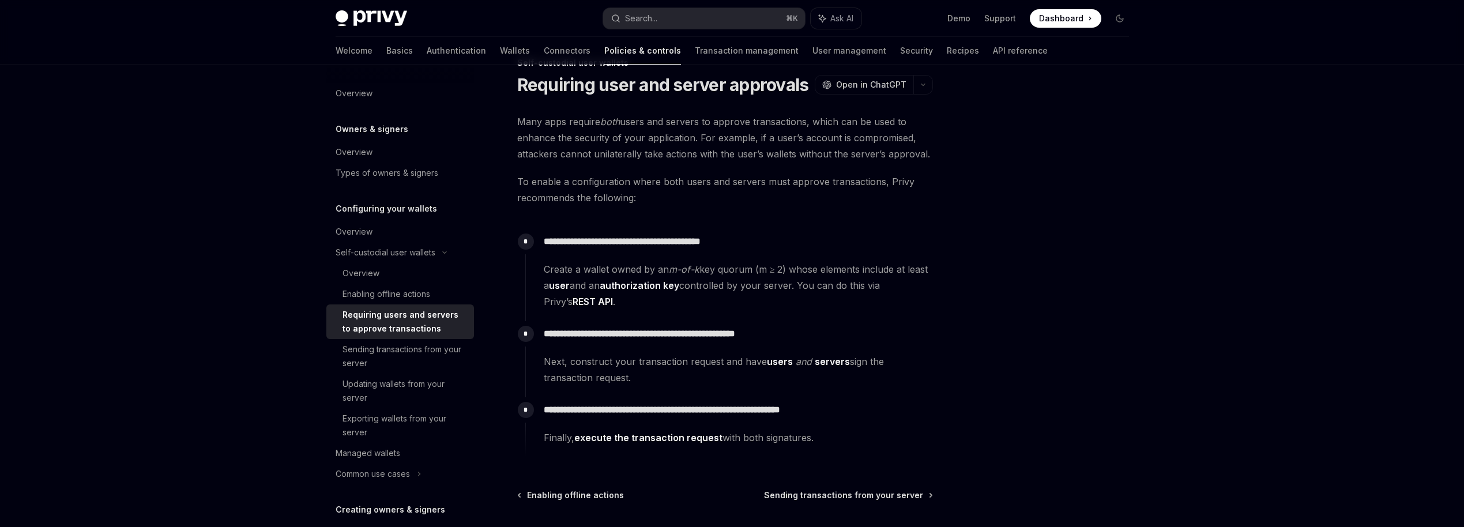
drag, startPoint x: 544, startPoint y: 266, endPoint x: 634, endPoint y: 374, distance: 140.0
click at [634, 374] on div "**********" at bounding box center [729, 343] width 408 height 228
click at [635, 379] on span "Next, construct your transaction request and have users and servers sign the tr…" at bounding box center [738, 369] width 389 height 32
drag, startPoint x: 543, startPoint y: 362, endPoint x: 644, endPoint y: 389, distance: 103.8
click at [644, 389] on div "**********" at bounding box center [729, 359] width 408 height 76
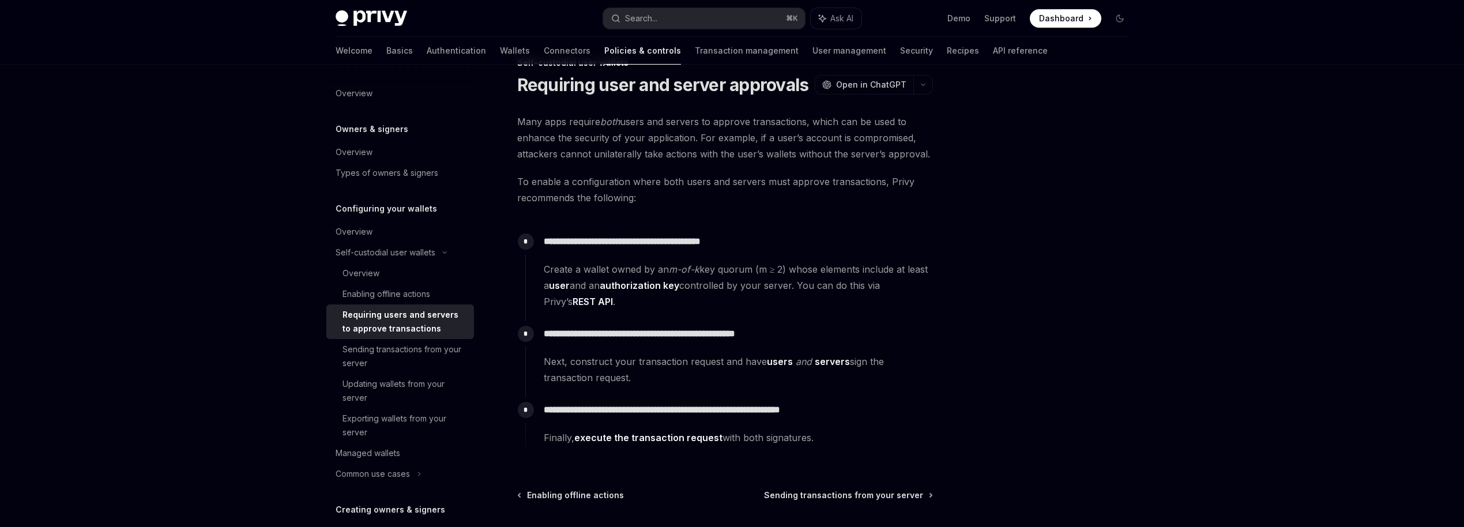
click at [686, 399] on div "**********" at bounding box center [729, 421] width 408 height 48
click at [658, 439] on link "execute the transaction request" at bounding box center [648, 438] width 148 height 12
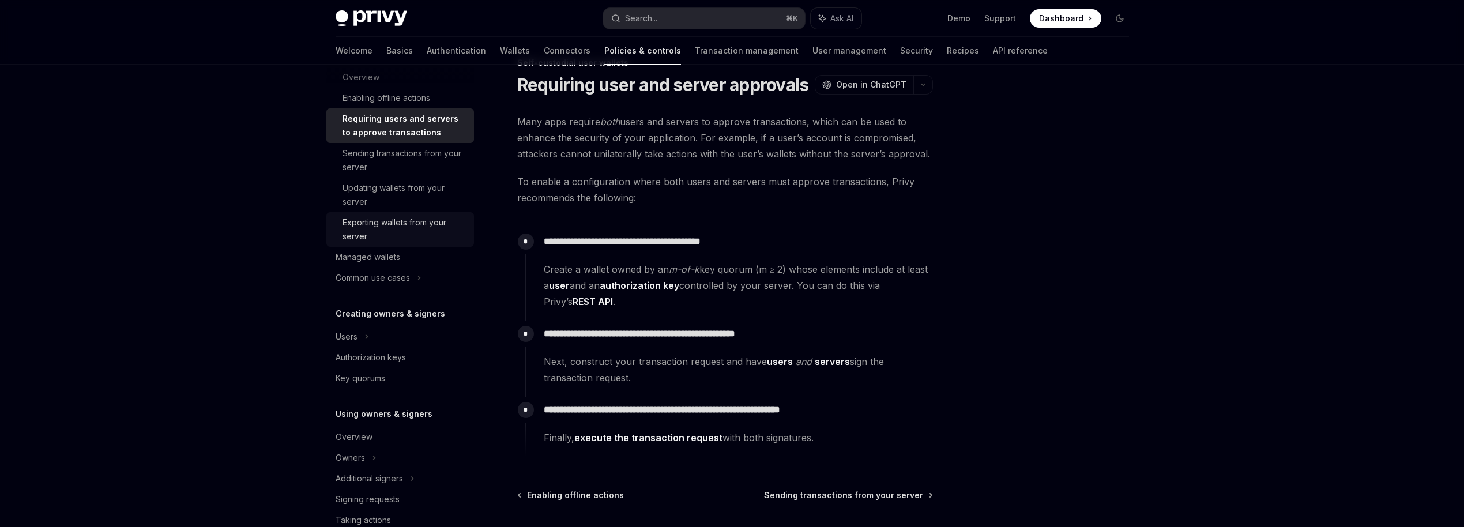
scroll to position [200, 0]
click at [392, 352] on div "Authorization keys" at bounding box center [371, 354] width 70 height 14
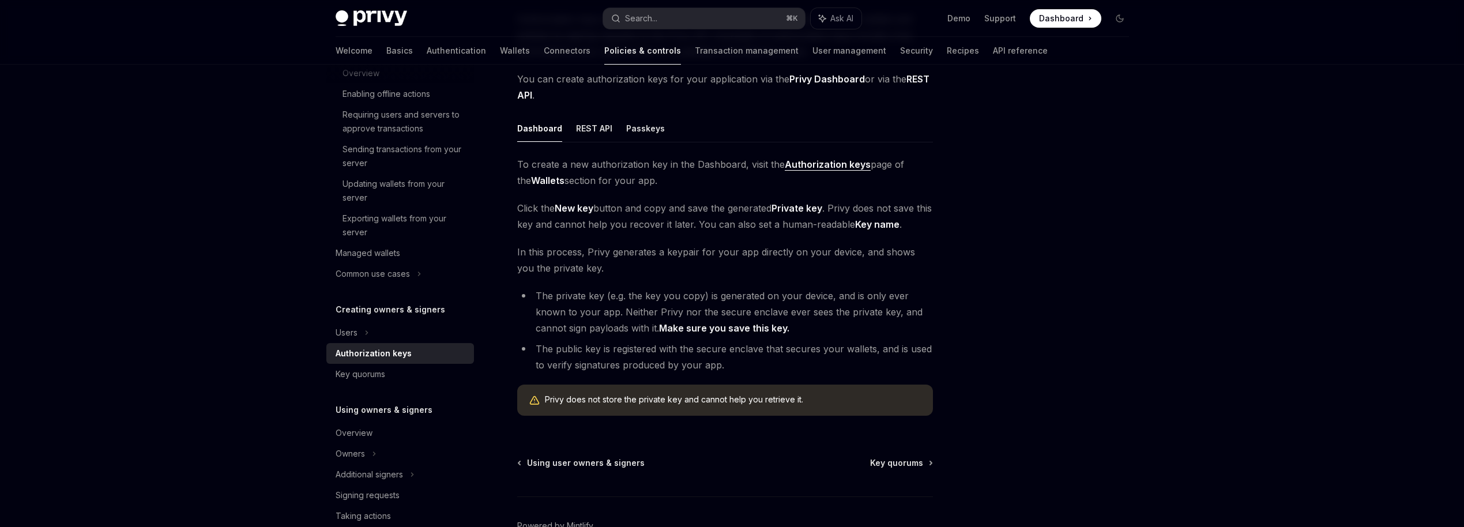
scroll to position [137, 0]
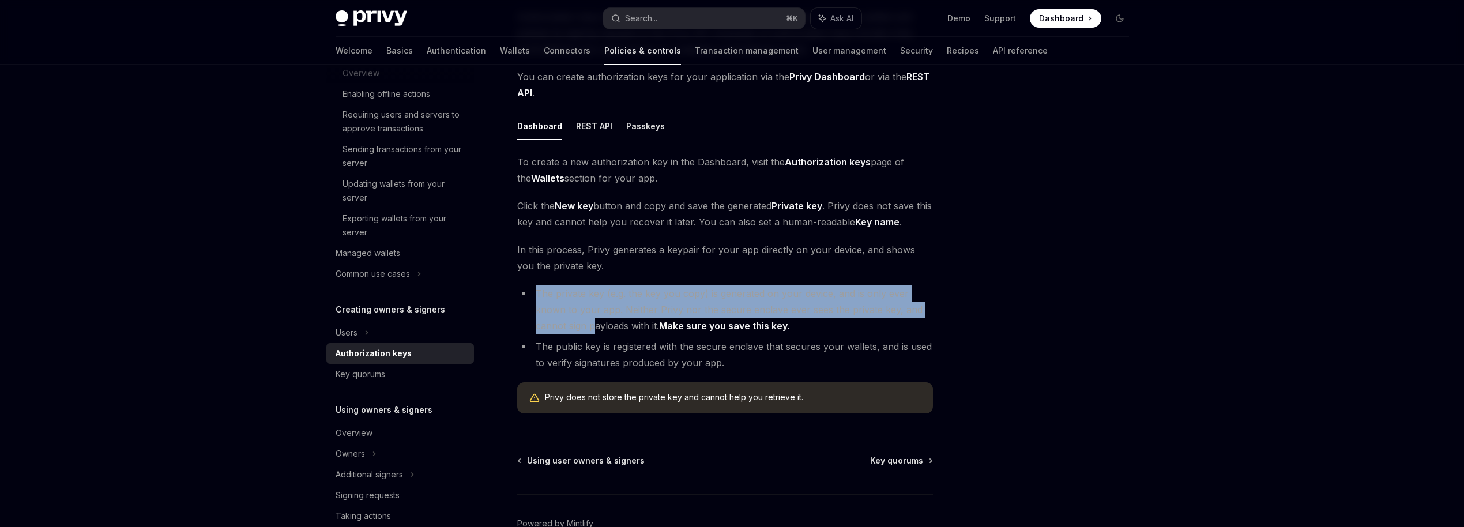
drag, startPoint x: 532, startPoint y: 289, endPoint x: 595, endPoint y: 333, distance: 77.0
click at [595, 333] on li "The private key (e.g. the key you copy) is generated on your device, and is onl…" at bounding box center [725, 309] width 416 height 48
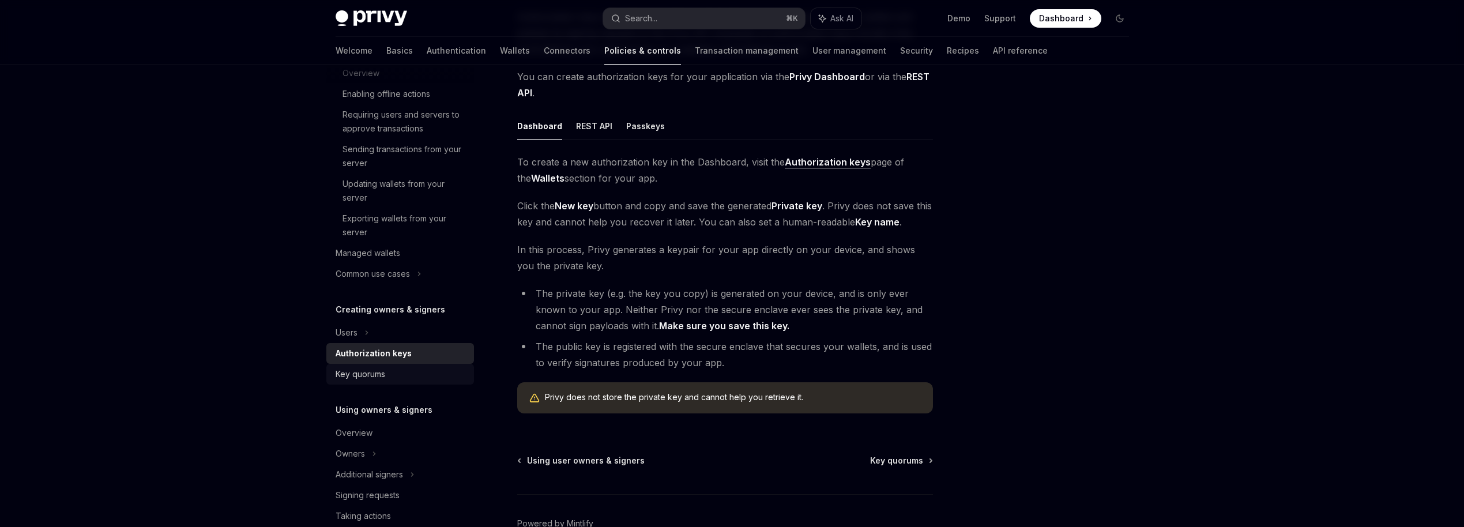
click at [369, 378] on div "Key quorums" at bounding box center [361, 374] width 50 height 14
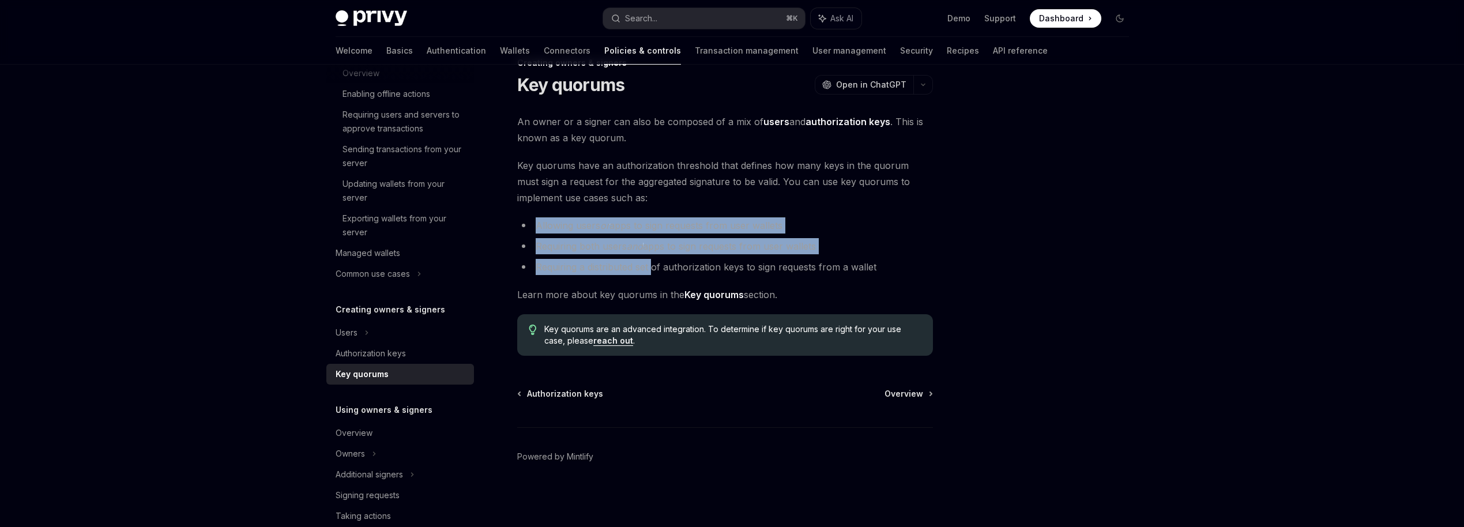
drag, startPoint x: 538, startPoint y: 223, endPoint x: 653, endPoint y: 268, distance: 123.3
click at [653, 268] on ul "Allowing users or apps to sign requests from user wallets Requiring both users …" at bounding box center [725, 246] width 416 height 58
click at [653, 268] on li "Requiring a distributed set of authorization keys to sign requests from a wallet" at bounding box center [725, 267] width 416 height 16
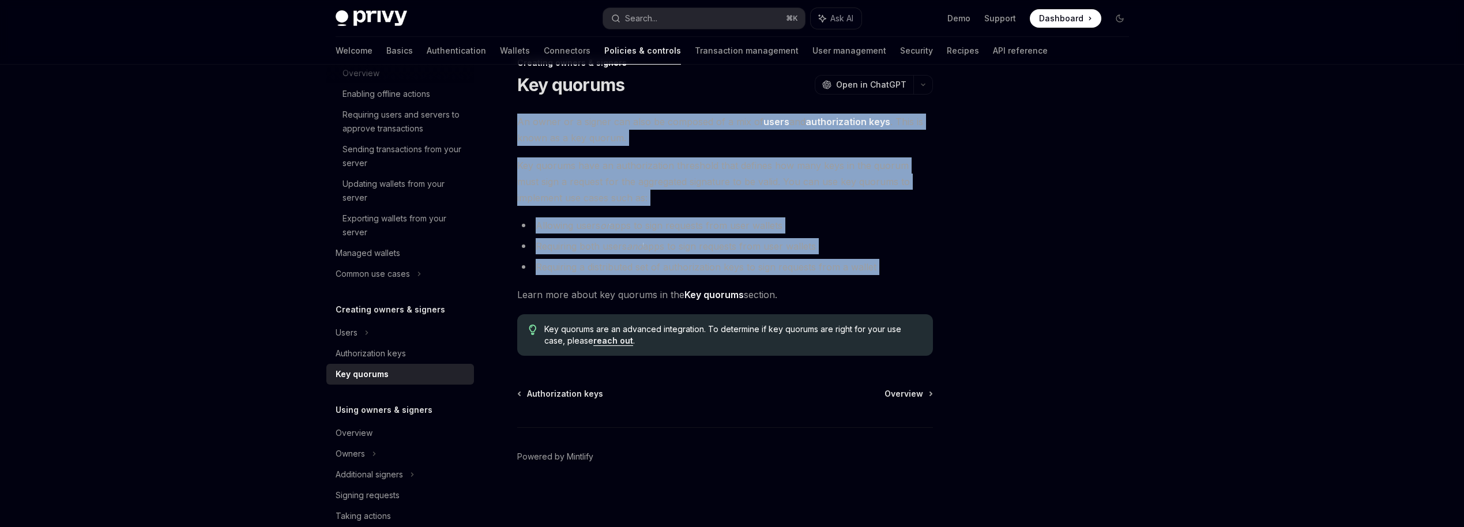
drag, startPoint x: 516, startPoint y: 126, endPoint x: 585, endPoint y: 283, distance: 171.7
click at [585, 283] on div "An owner or a signer can also be composed of a mix of users and authorization k…" at bounding box center [725, 235] width 416 height 242
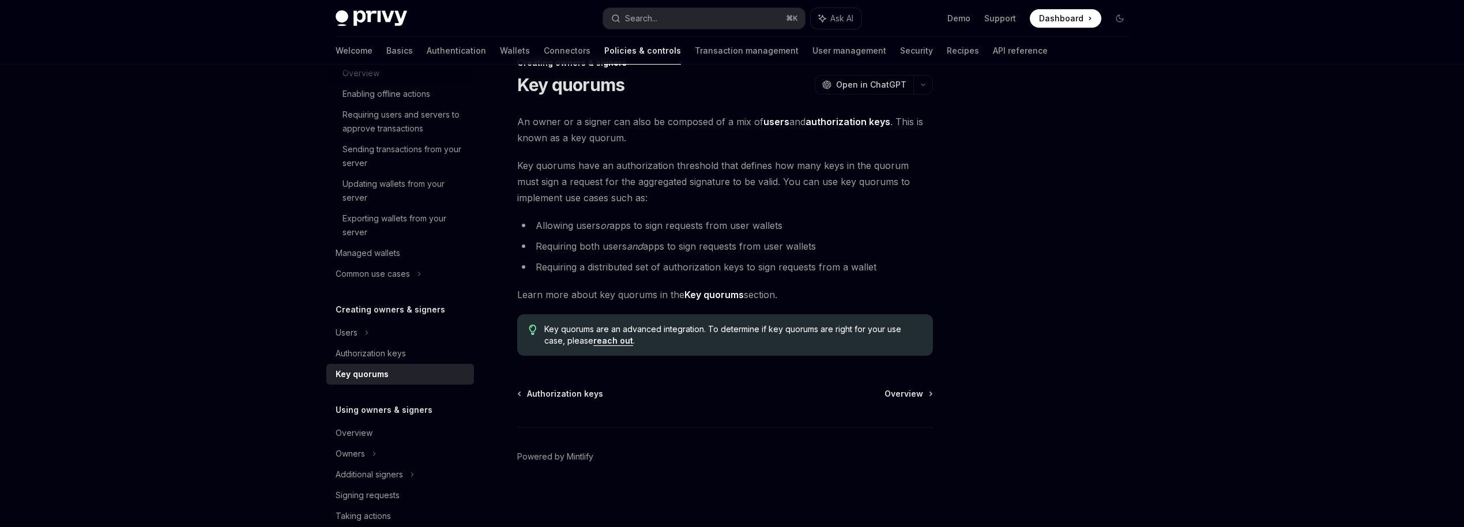
click at [631, 398] on div "Authorization keys Overview" at bounding box center [725, 394] width 416 height 12
click at [509, 370] on div "Creating owners & signers Key quorums OpenAI Open in ChatGPT OpenAI Open in Cha…" at bounding box center [617, 291] width 637 height 471
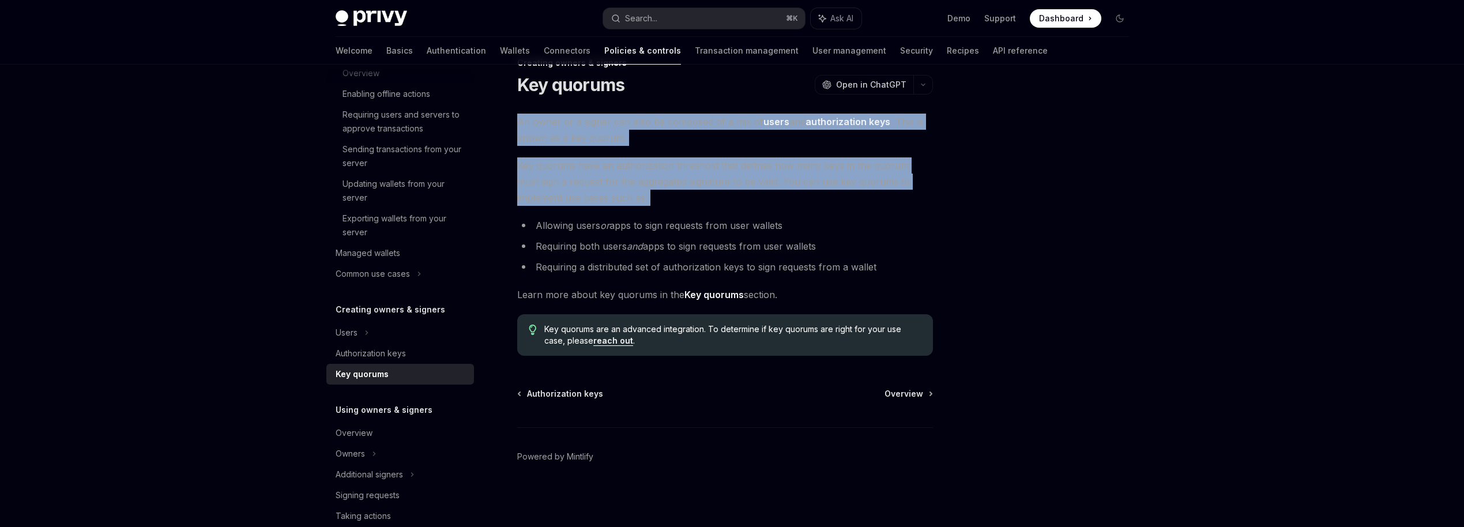
drag, startPoint x: 510, startPoint y: 108, endPoint x: 585, endPoint y: 218, distance: 132.8
click at [585, 218] on div "Creating owners & signers Key quorums OpenAI Open in ChatGPT OpenAI Open in Cha…" at bounding box center [617, 291] width 637 height 471
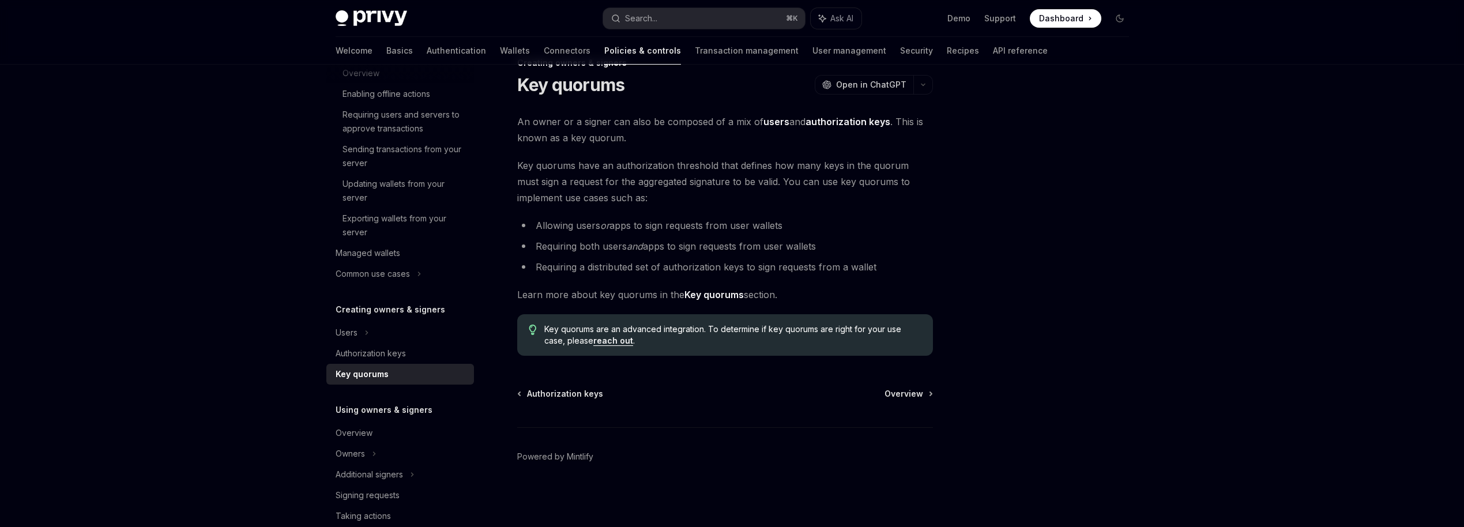
click at [611, 255] on ul "Allowing users or apps to sign requests from user wallets Requiring both users …" at bounding box center [725, 246] width 416 height 58
click at [604, 57] on link "Policies & controls" at bounding box center [642, 51] width 77 height 28
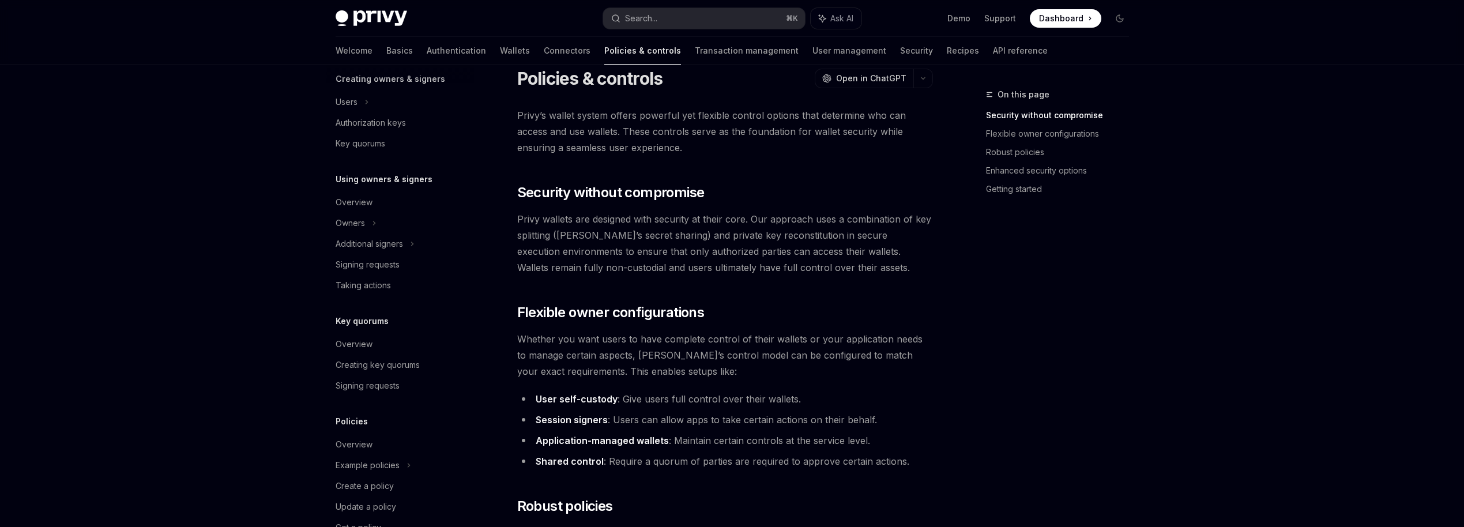
scroll to position [465, 0]
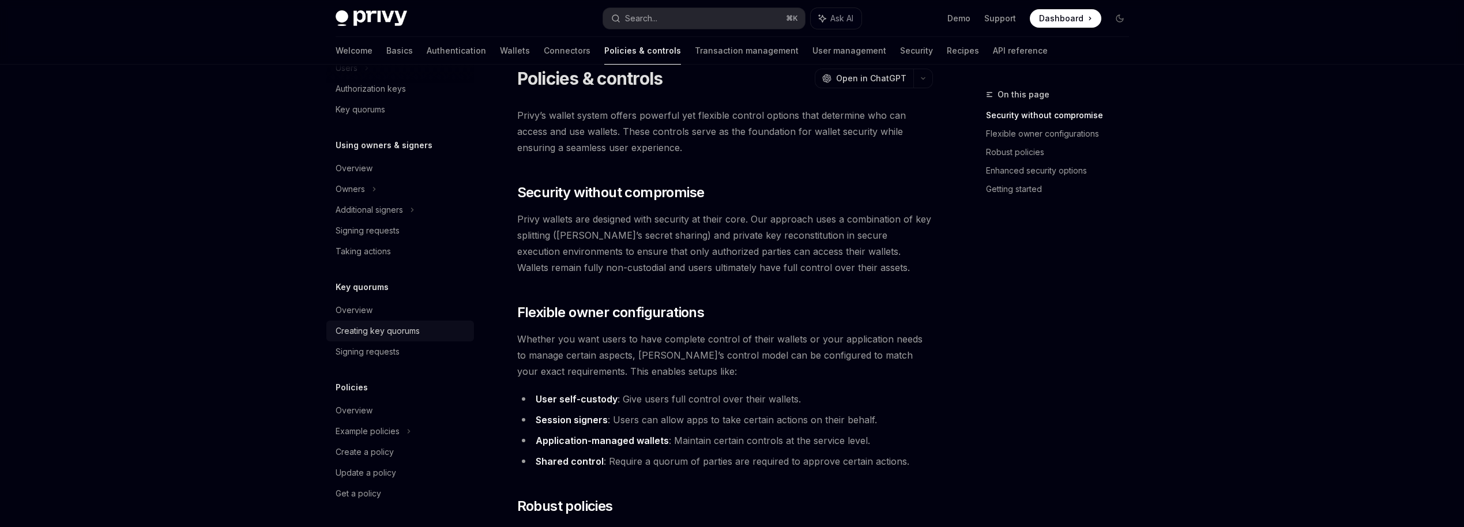
click at [379, 338] on link "Creating key quorums" at bounding box center [400, 331] width 148 height 21
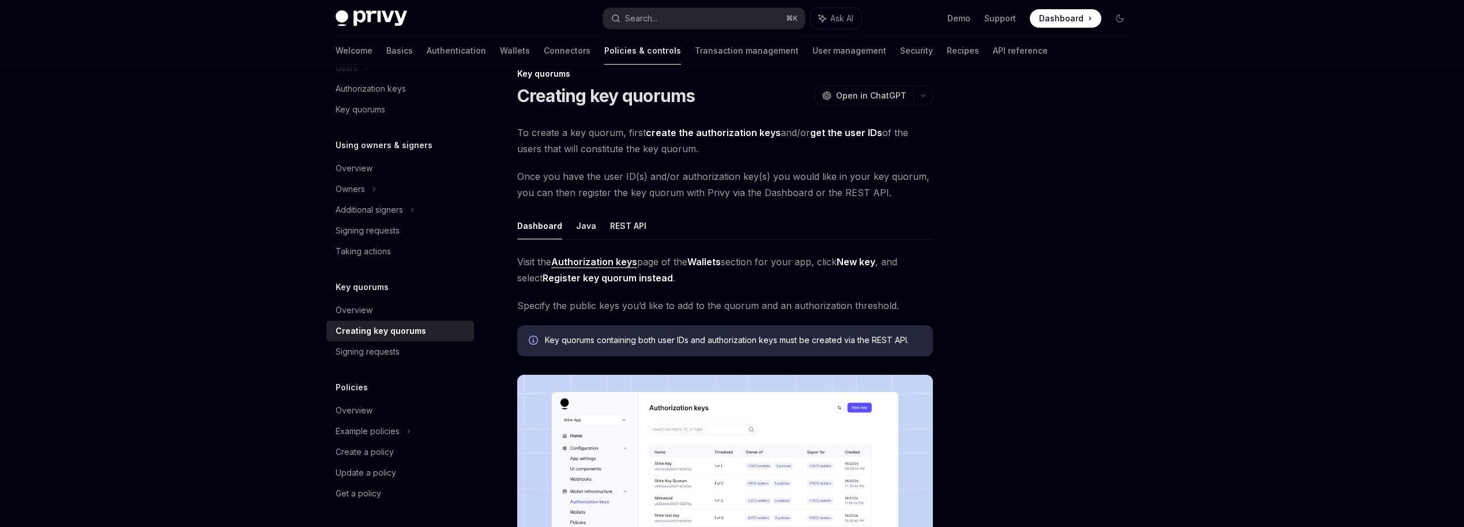
click at [378, 363] on div "Overview Owners & signers Overview Types of owners & signers Configuring your w…" at bounding box center [400, 61] width 148 height 886
click at [379, 353] on div "Signing requests" at bounding box center [368, 352] width 64 height 14
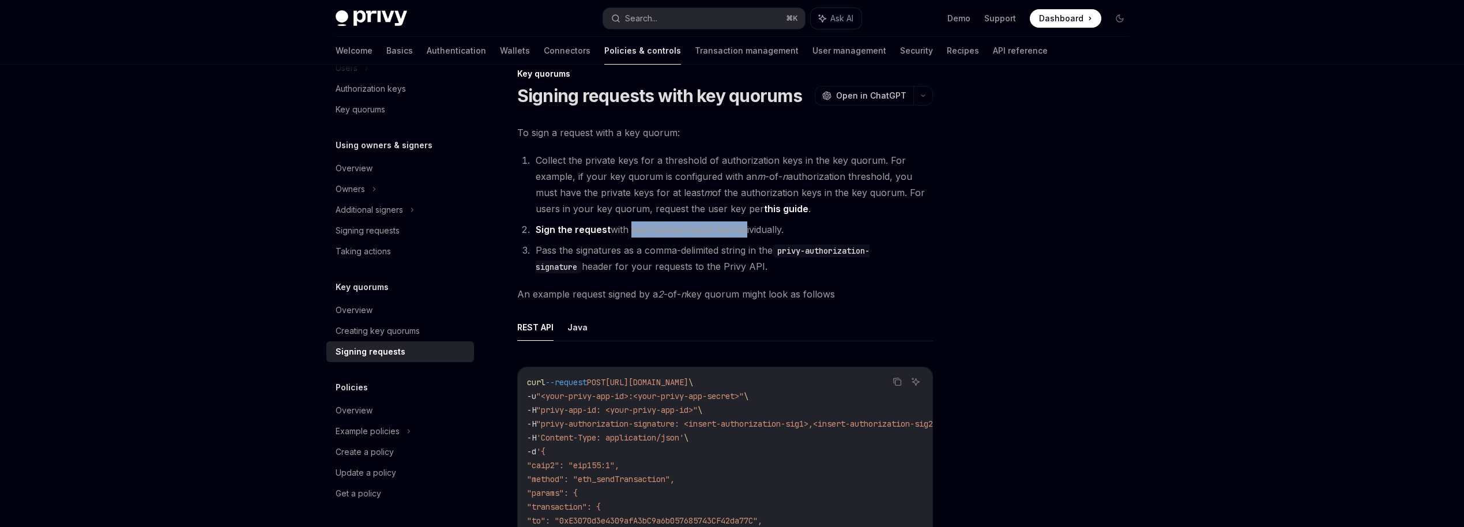
drag, startPoint x: 627, startPoint y: 229, endPoint x: 740, endPoint y: 237, distance: 113.3
click at [740, 237] on li "Sign the request with each authorization key individually." at bounding box center [732, 229] width 401 height 16
click at [608, 169] on li "Collect the private keys for a threshold of authorization keys in the key quoru…" at bounding box center [732, 184] width 401 height 65
drag, startPoint x: 597, startPoint y: 155, endPoint x: 704, endPoint y: 202, distance: 117.0
click at [704, 202] on li "Collect the private keys for a threshold of authorization keys in the key quoru…" at bounding box center [732, 184] width 401 height 65
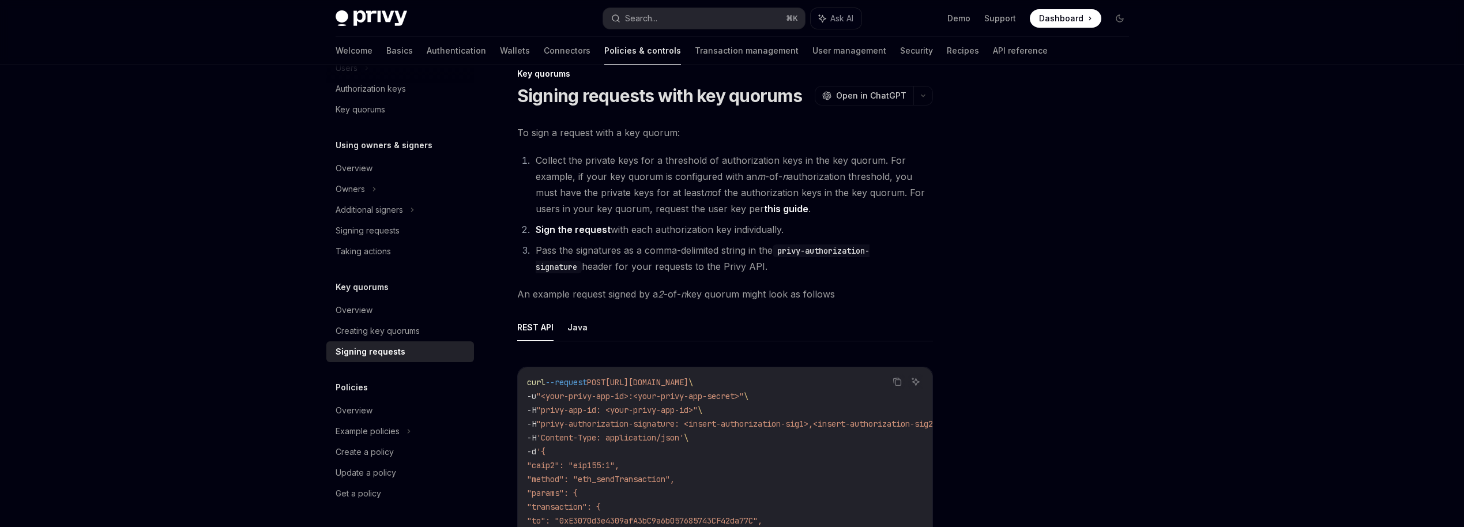
click at [704, 202] on li "Collect the private keys for a threshold of authorization keys in the key quoru…" at bounding box center [732, 184] width 401 height 65
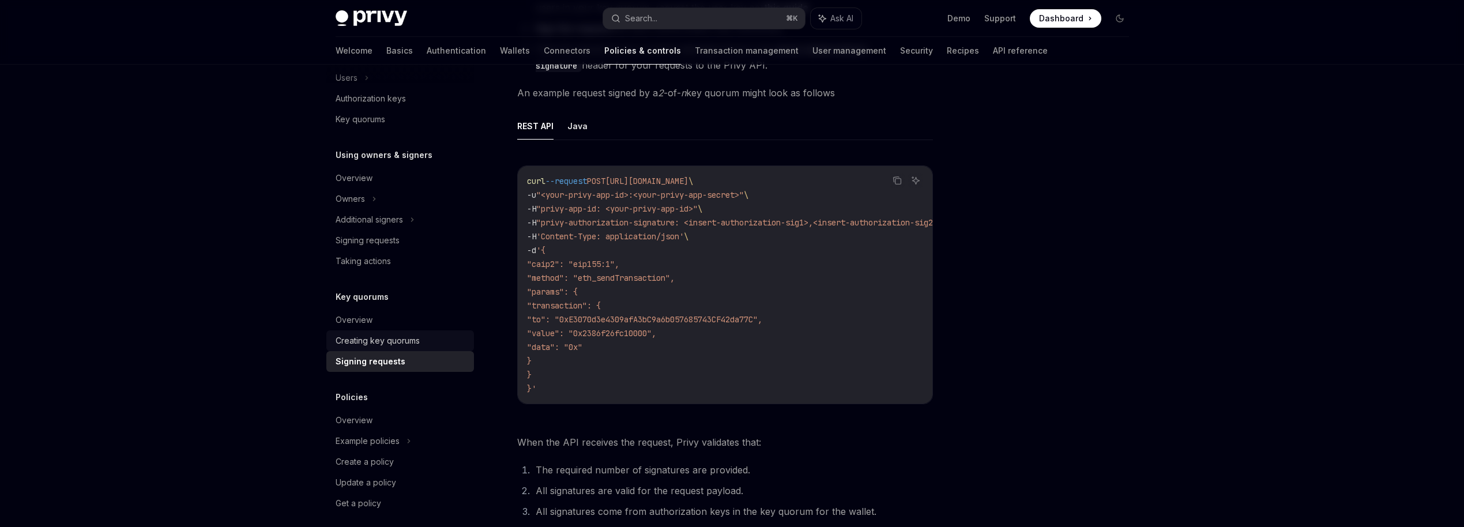
scroll to position [454, 0]
click at [367, 418] on div "Overview" at bounding box center [354, 421] width 37 height 14
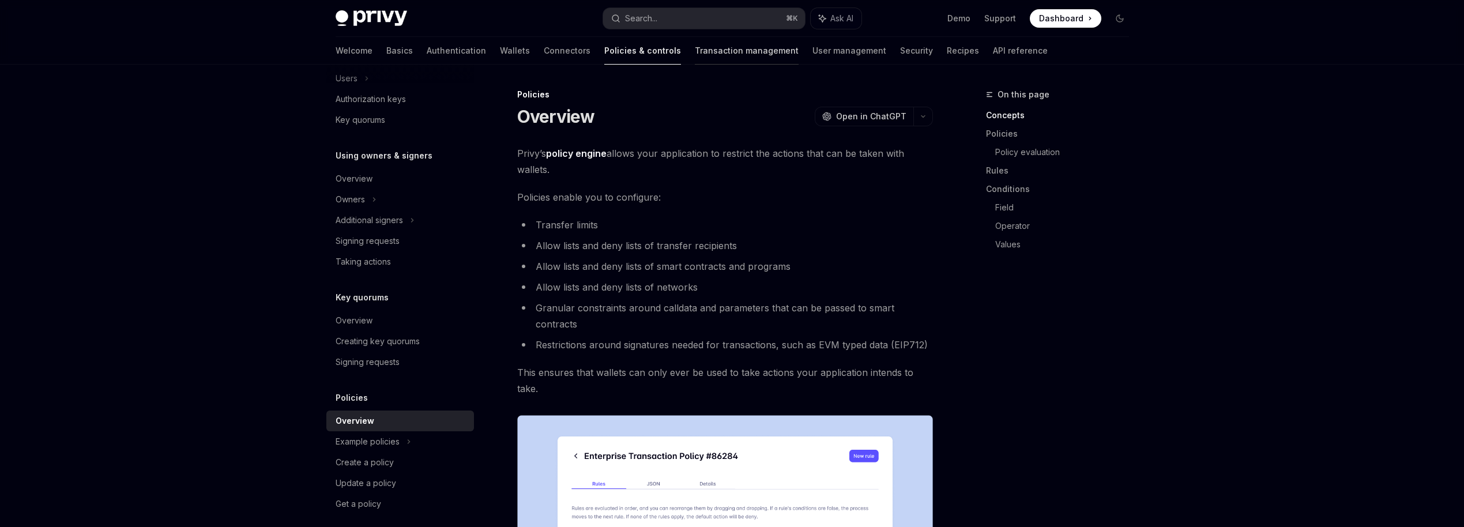
click at [695, 50] on link "Transaction management" at bounding box center [747, 51] width 104 height 28
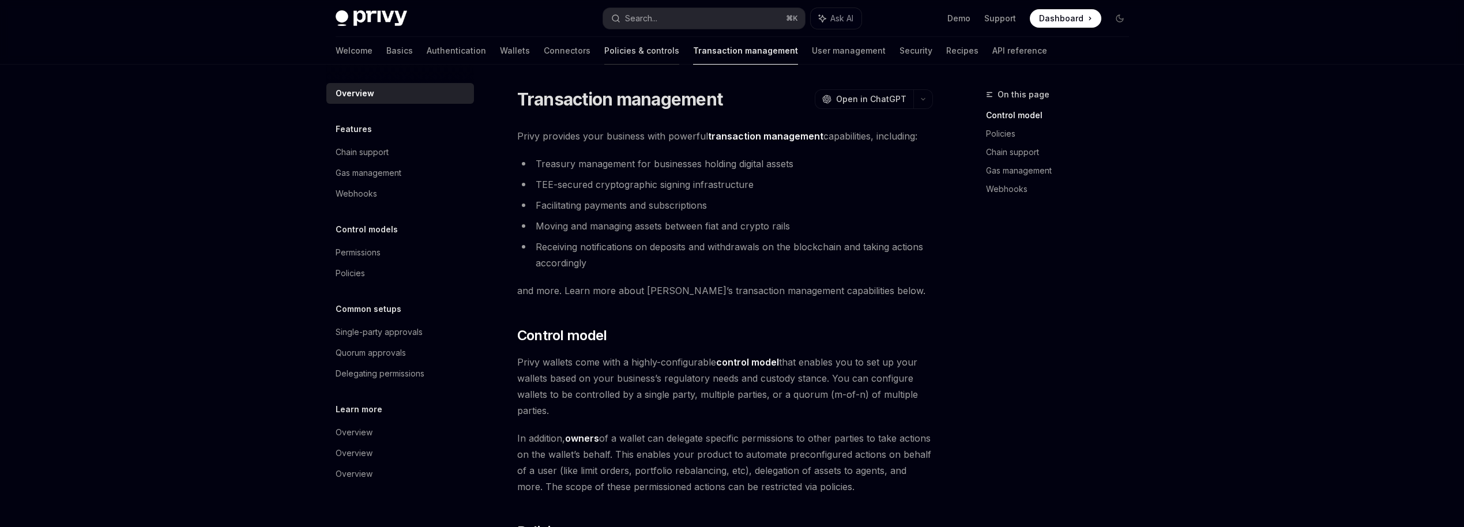
click at [604, 43] on link "Policies & controls" at bounding box center [641, 51] width 75 height 28
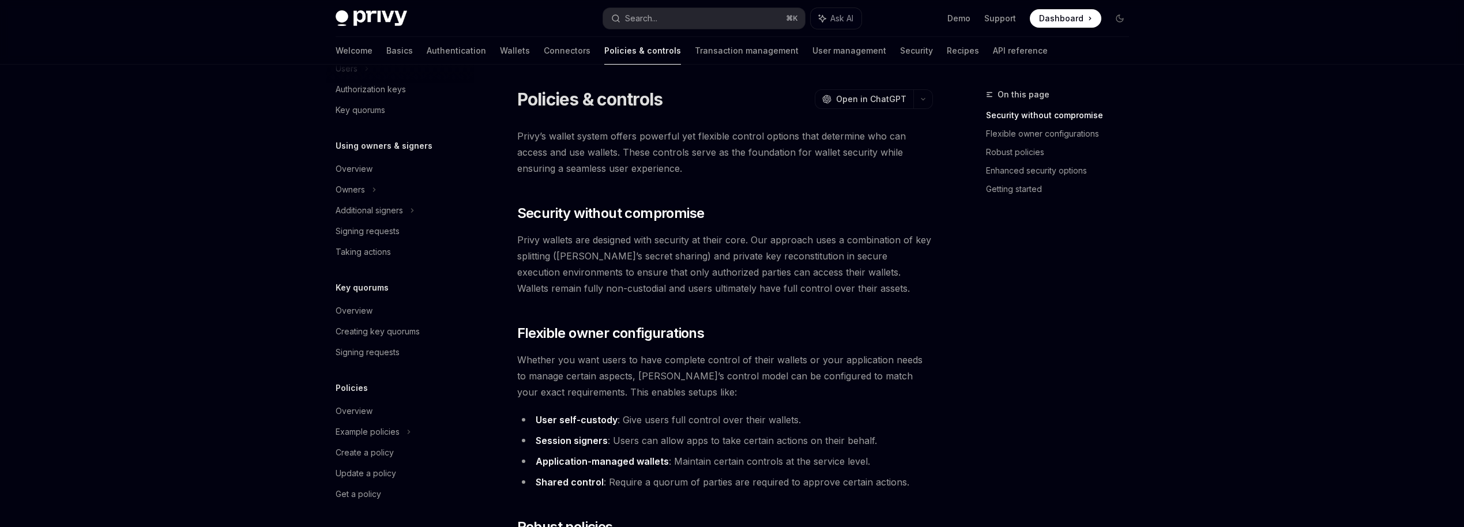
scroll to position [285, 0]
click at [356, 412] on div "Overview" at bounding box center [354, 411] width 37 height 14
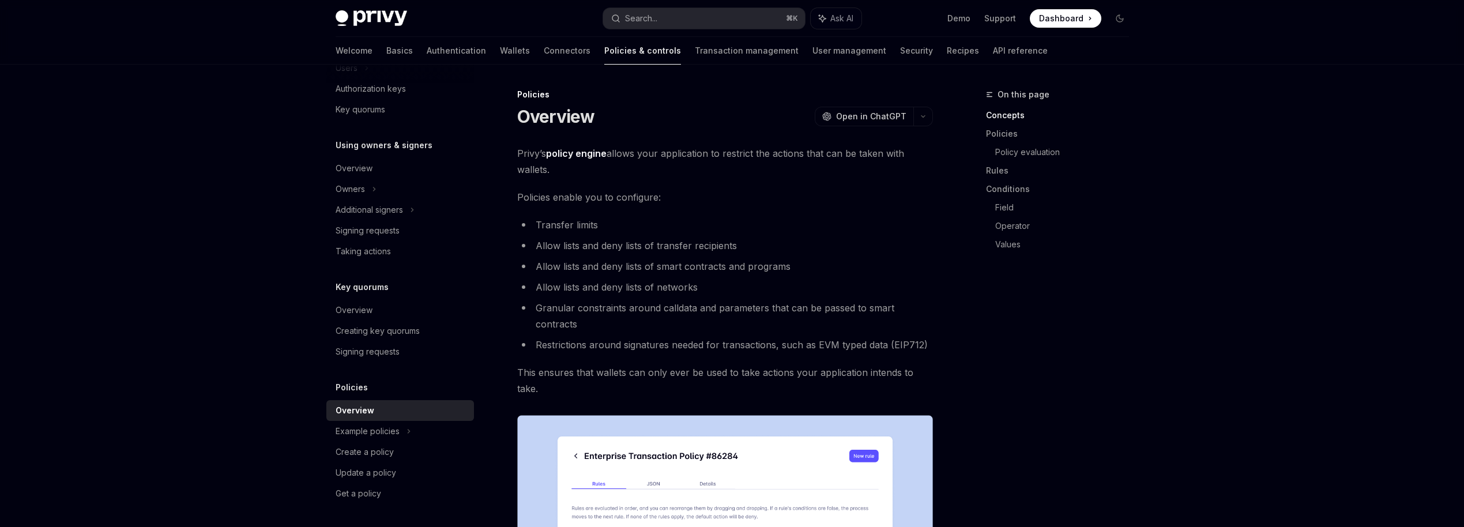
type textarea "*"
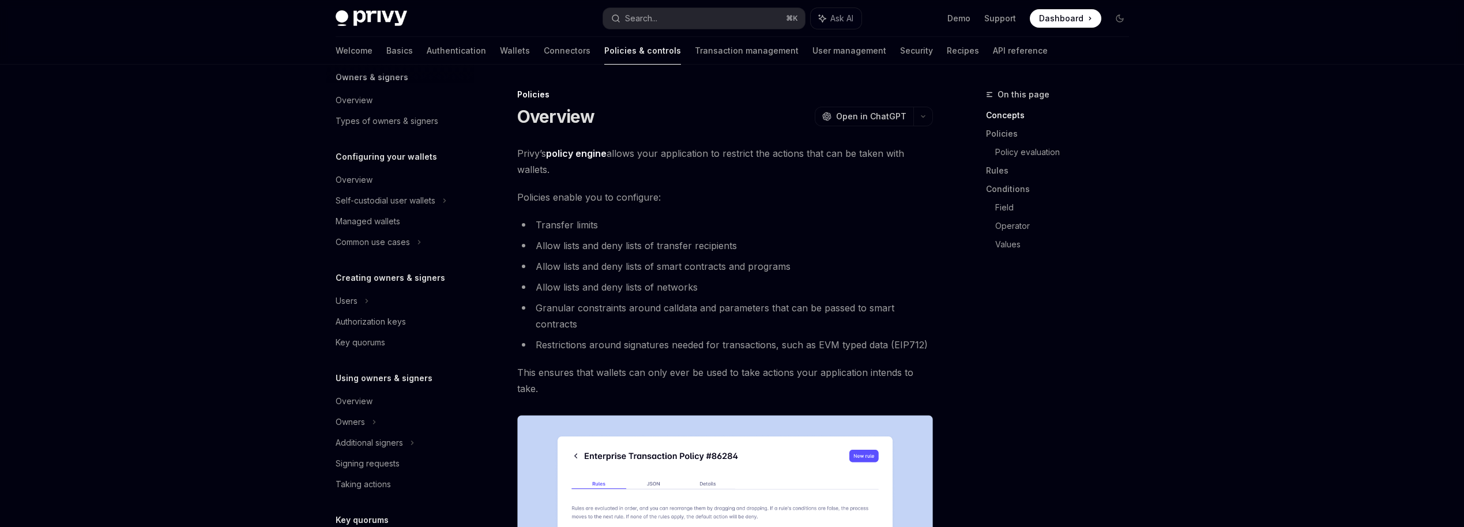
scroll to position [46, 0]
click at [680, 20] on button "Search... ⌘ K" at bounding box center [704, 18] width 202 height 21
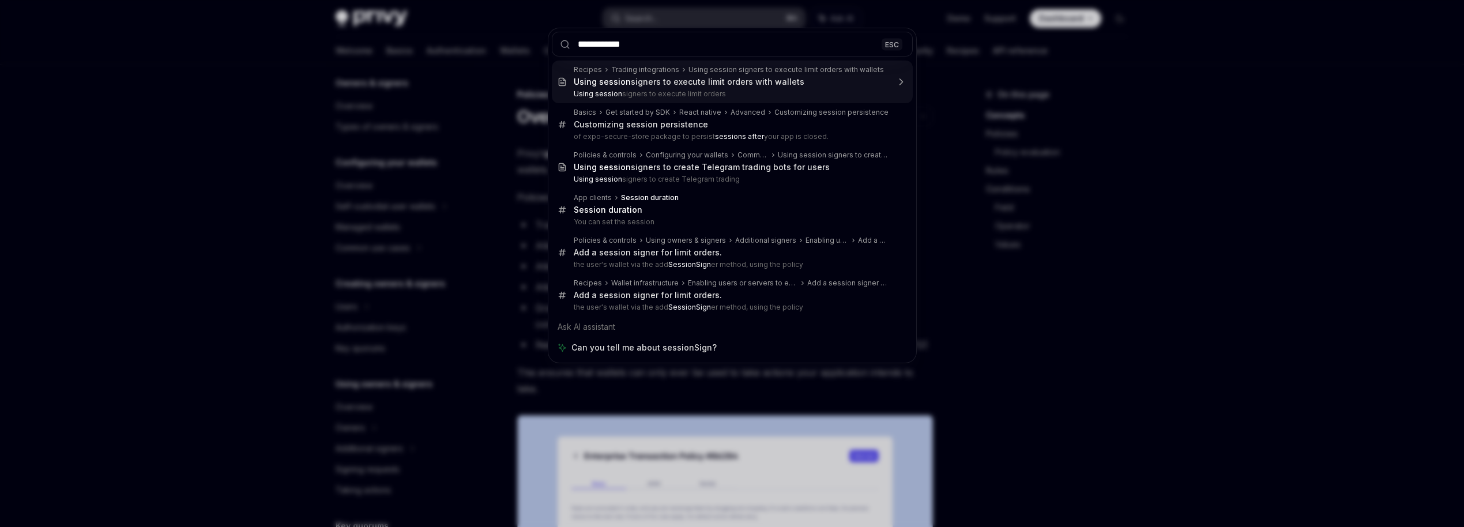
type input "**********"
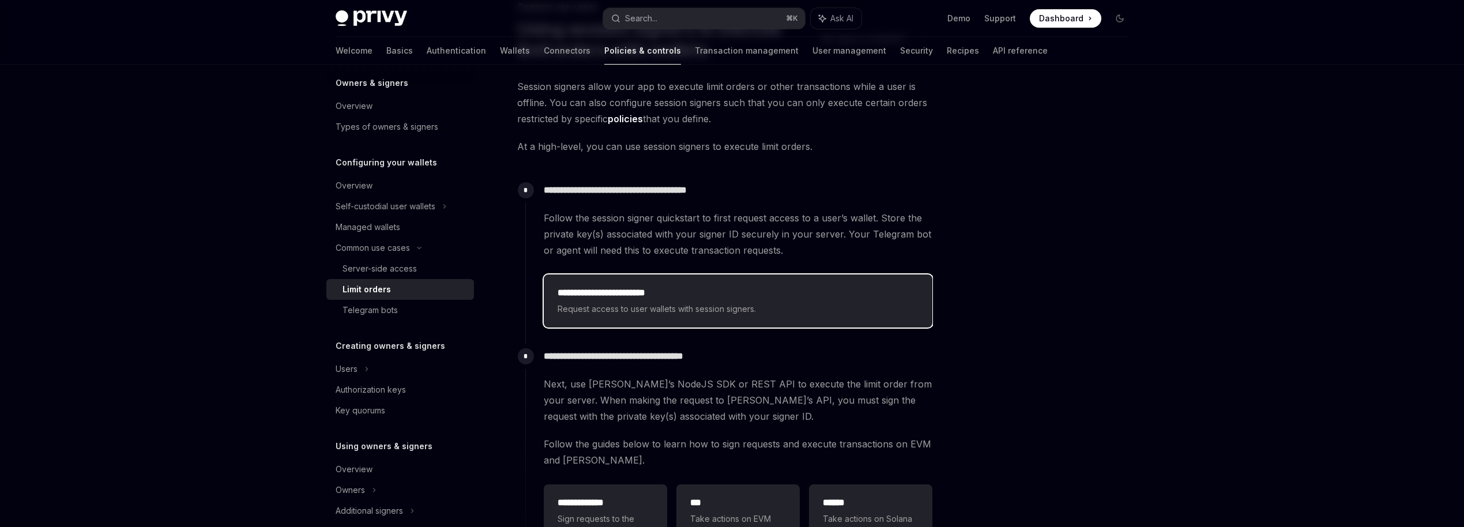
scroll to position [112, 0]
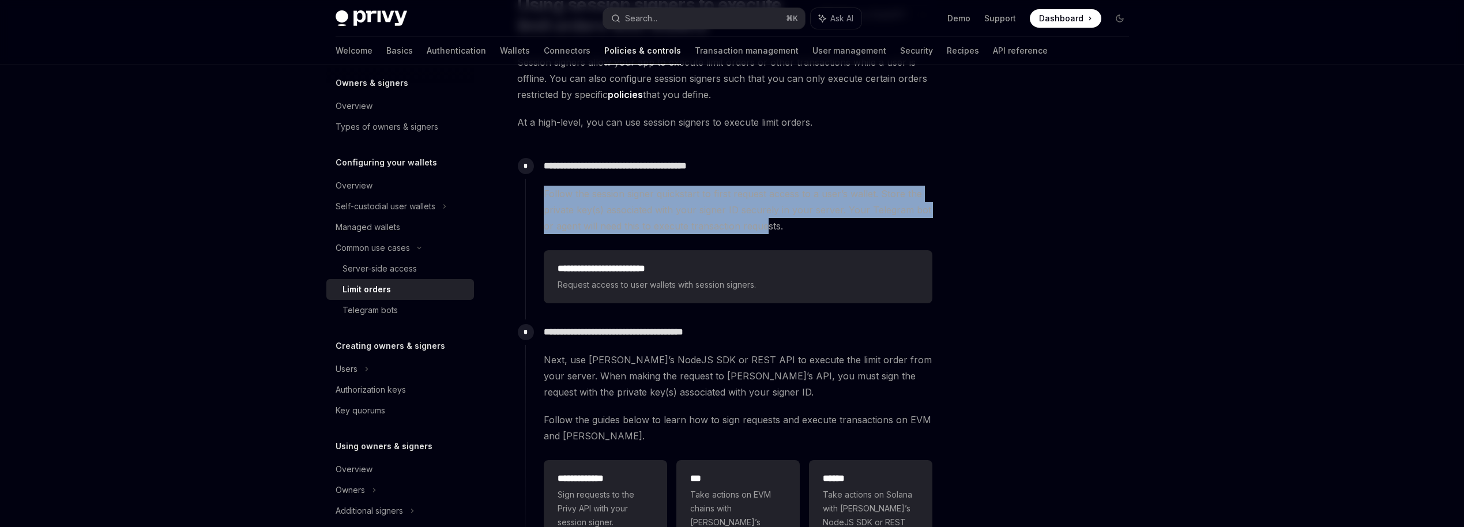
drag, startPoint x: 544, startPoint y: 193, endPoint x: 768, endPoint y: 228, distance: 225.9
click at [768, 227] on span "Follow the session signer quickstart to first request access to a user’s wallet…" at bounding box center [738, 210] width 389 height 48
click at [768, 228] on span "Follow the session signer quickstart to first request access to a user’s wallet…" at bounding box center [738, 210] width 389 height 48
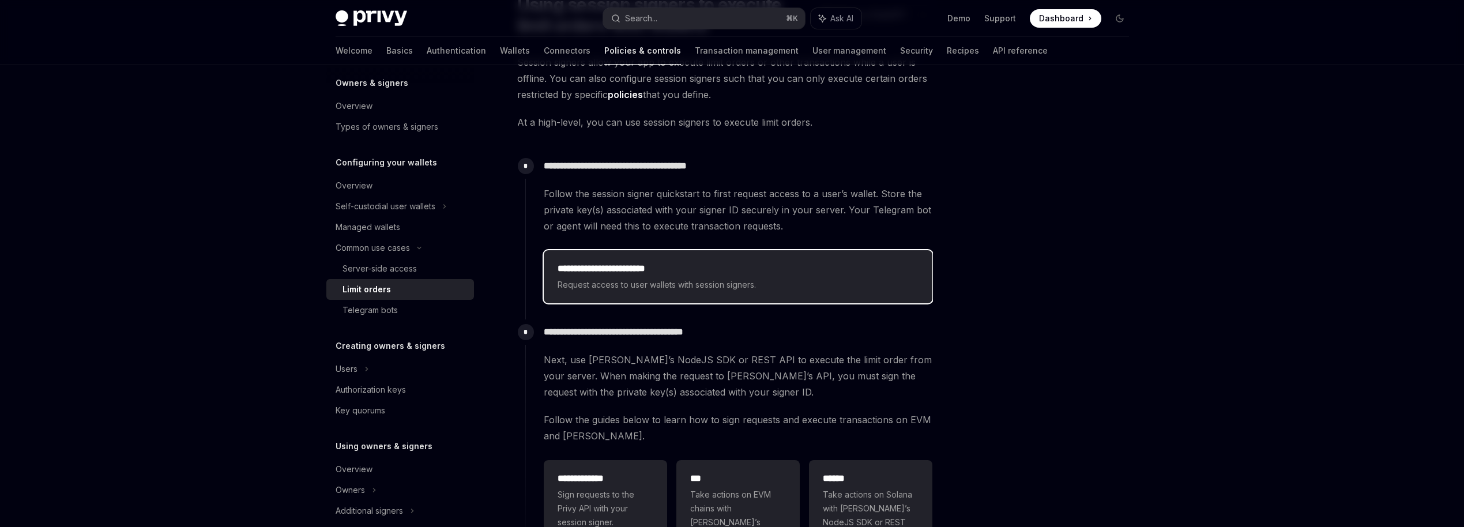
click at [644, 289] on span "Request access to user wallets with session signers." at bounding box center [738, 285] width 361 height 14
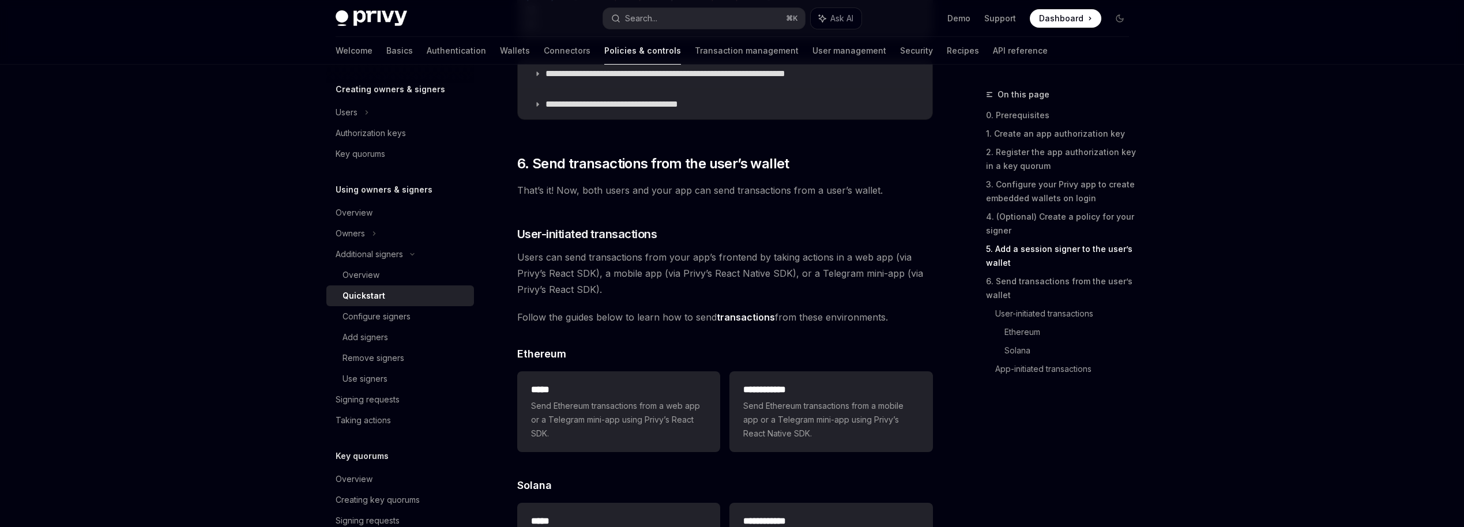
scroll to position [2204, 0]
click at [1022, 368] on link "App-initiated transactions" at bounding box center [1066, 369] width 143 height 18
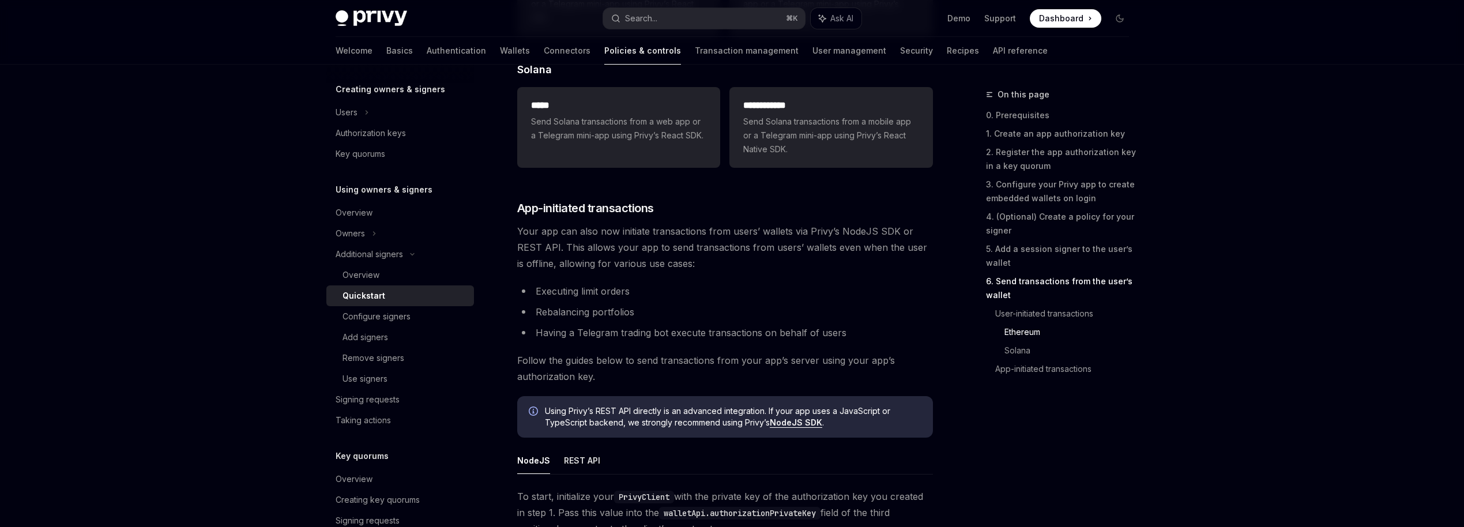
scroll to position [2736, 0]
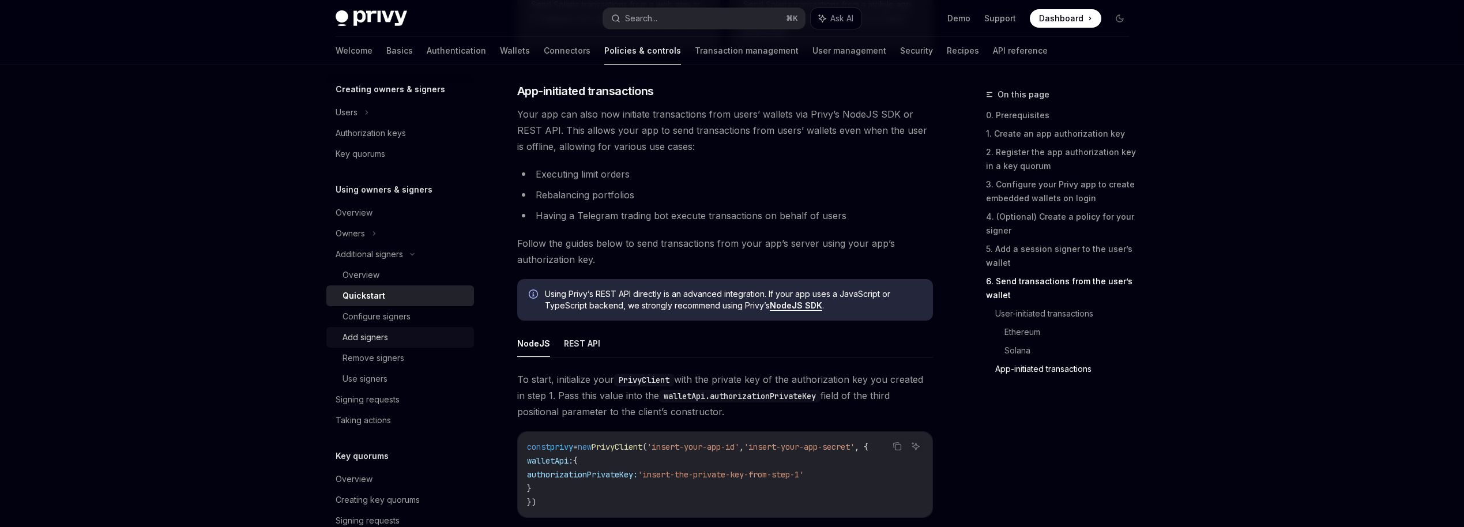
click at [390, 334] on div "Add signers" at bounding box center [405, 337] width 125 height 14
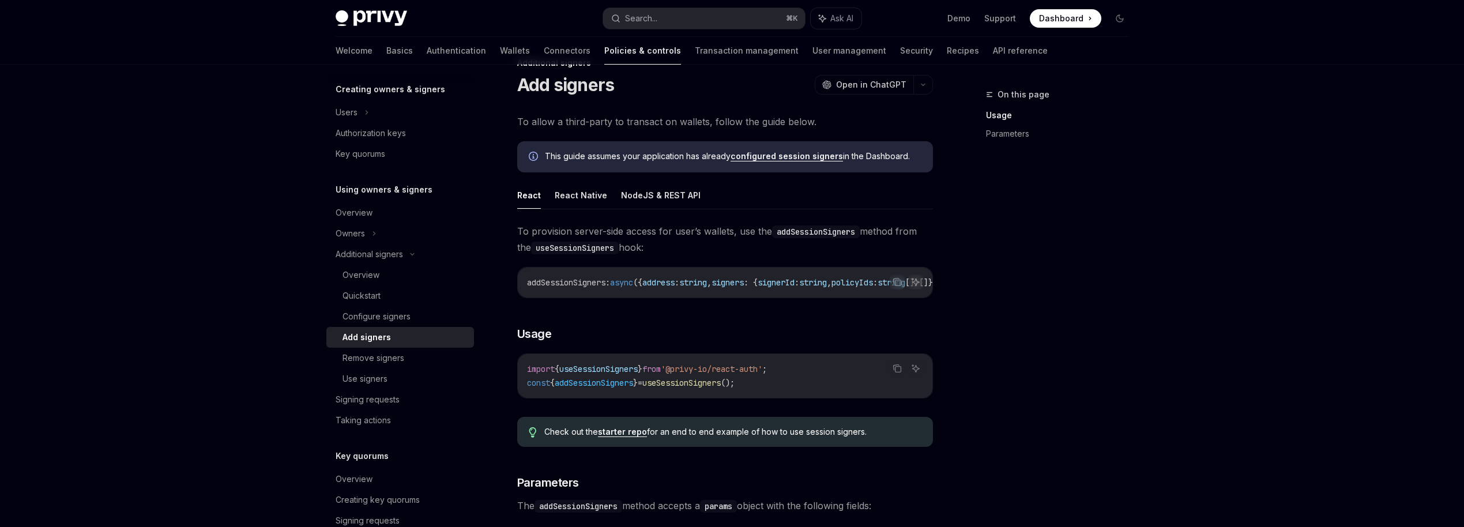
click at [763, 155] on link "configured session signers" at bounding box center [787, 156] width 112 height 10
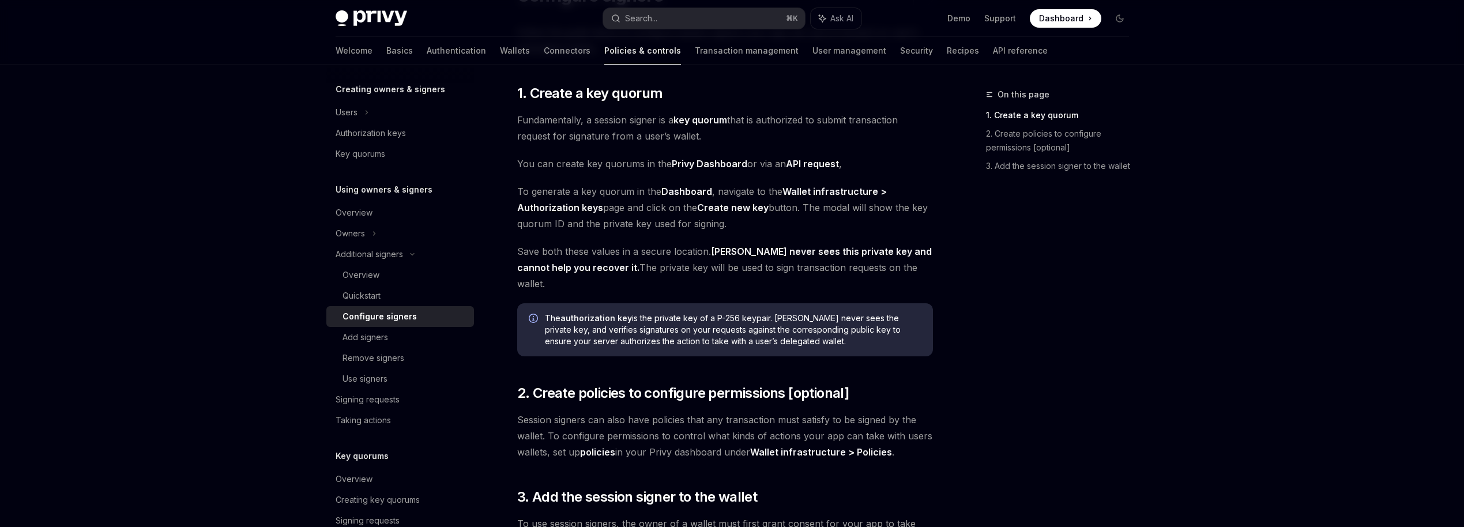
scroll to position [122, 0]
click at [1020, 170] on link "3. Add the session signer to the wallet" at bounding box center [1062, 166] width 152 height 18
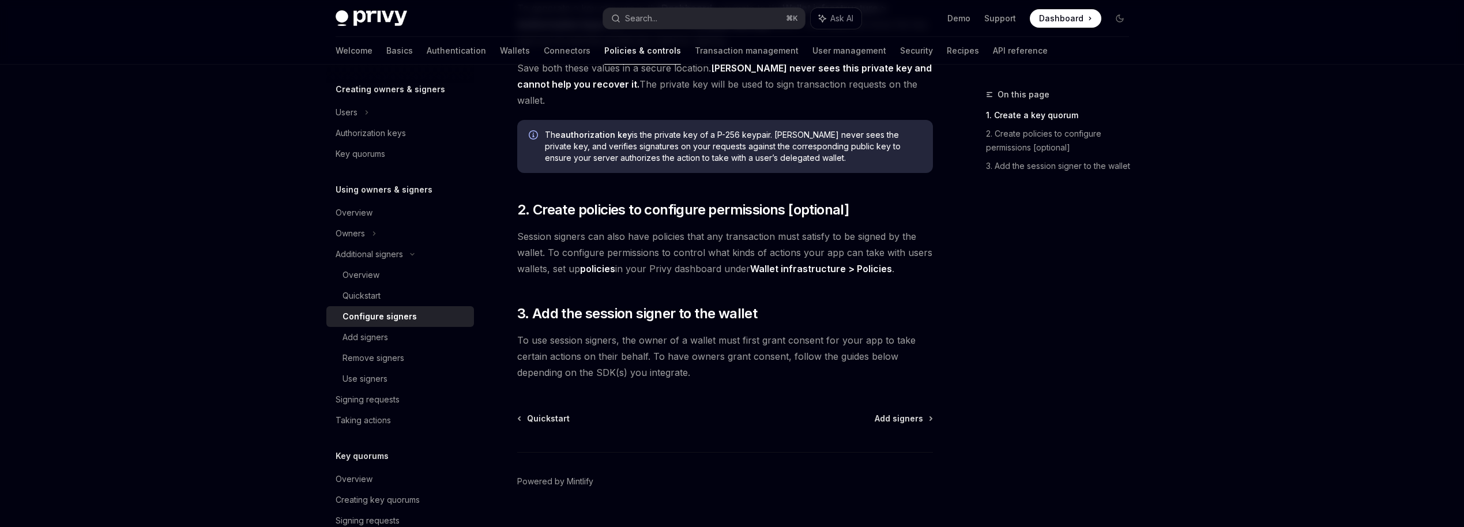
scroll to position [313, 0]
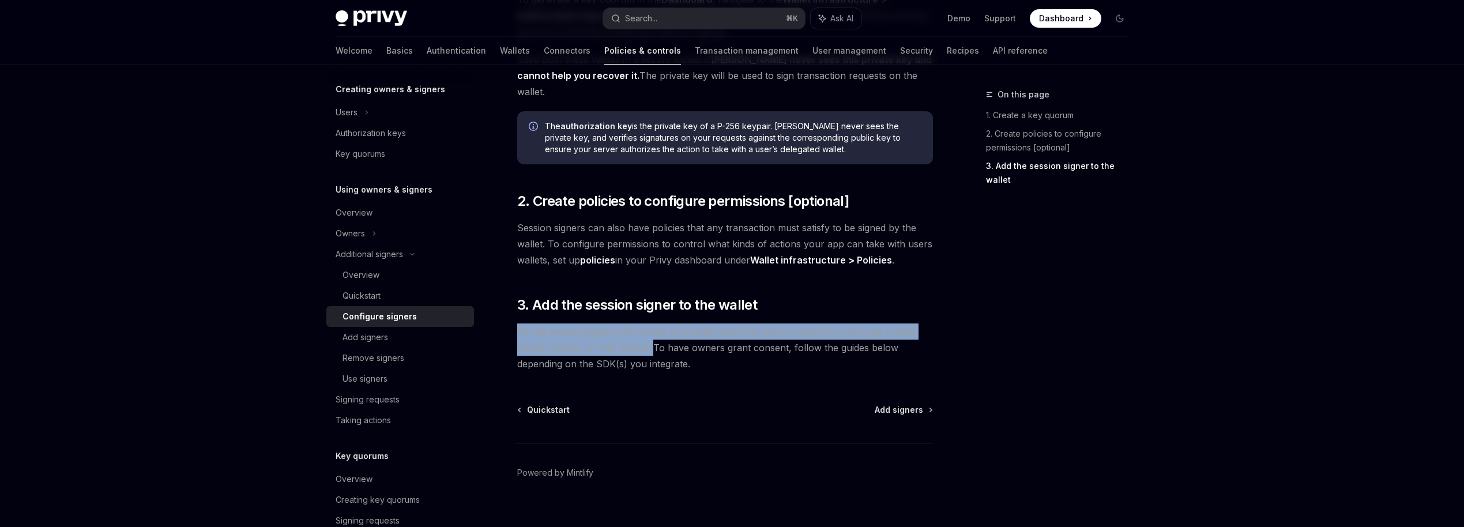
drag, startPoint x: 507, startPoint y: 321, endPoint x: 653, endPoint y: 334, distance: 146.5
click at [653, 334] on div "Additional signers Configure signers OpenAI Open in ChatGPT OpenAI Open in Chat…" at bounding box center [617, 159] width 637 height 769
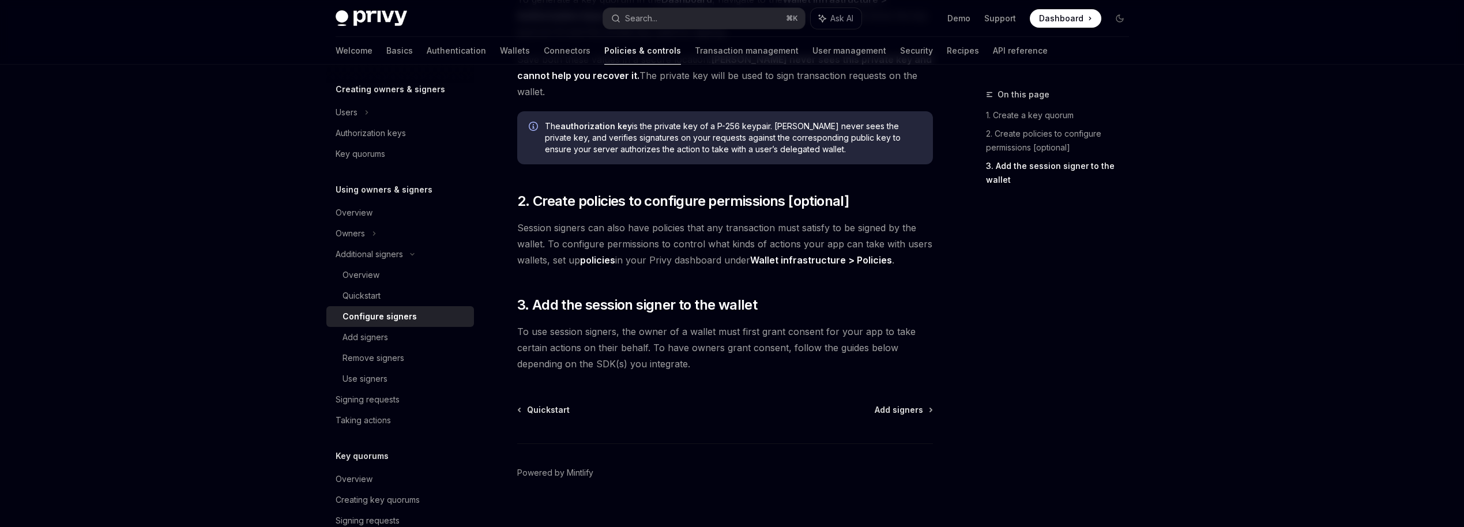
click at [661, 338] on span "To use session signers, the owner of a wallet must first grant consent for your…" at bounding box center [725, 347] width 416 height 48
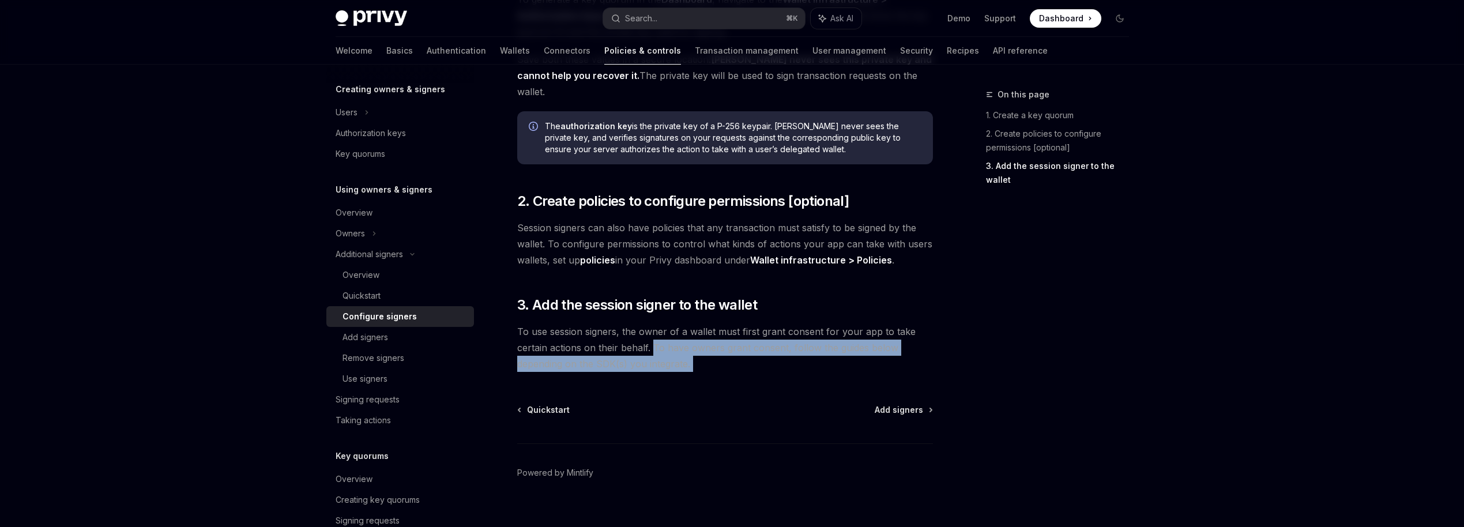
drag, startPoint x: 652, startPoint y: 330, endPoint x: 641, endPoint y: 363, distance: 35.0
click at [641, 363] on div "Additional signers Configure signers OpenAI Open in ChatGPT OpenAI Open in Chat…" at bounding box center [617, 159] width 637 height 769
click at [643, 364] on div "Additional signers Configure signers OpenAI Open in ChatGPT OpenAI Open in Chat…" at bounding box center [617, 159] width 637 height 769
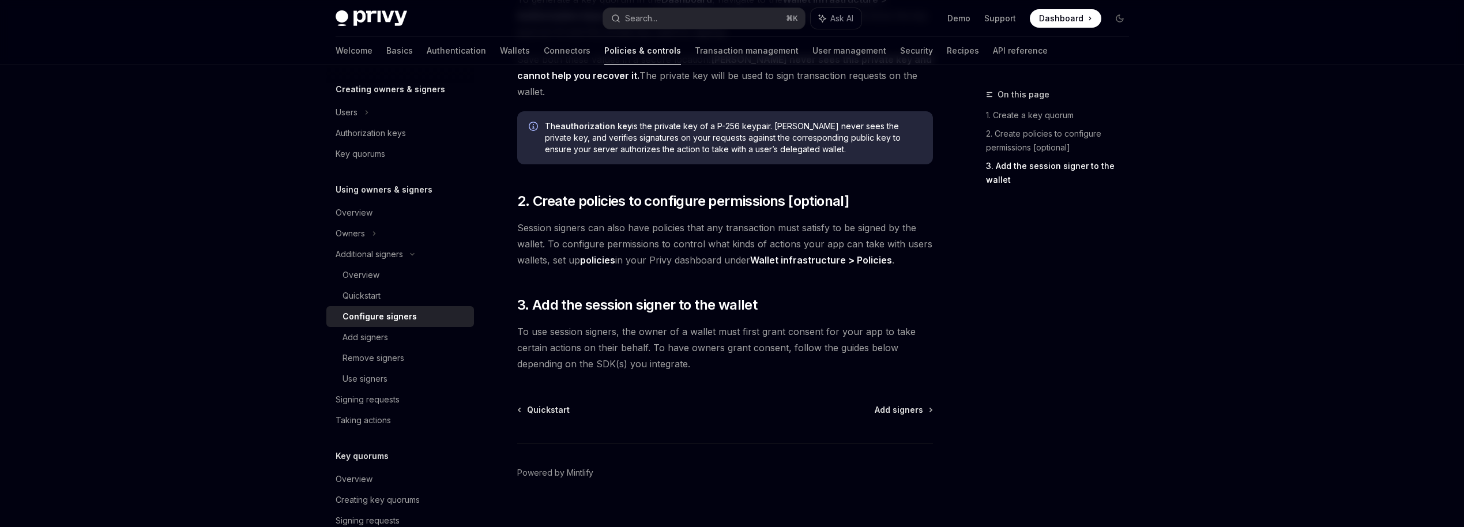
click at [627, 366] on div "Additional signers Configure signers OpenAI Open in ChatGPT OpenAI Open in Chat…" at bounding box center [617, 159] width 637 height 769
type textarea "*"
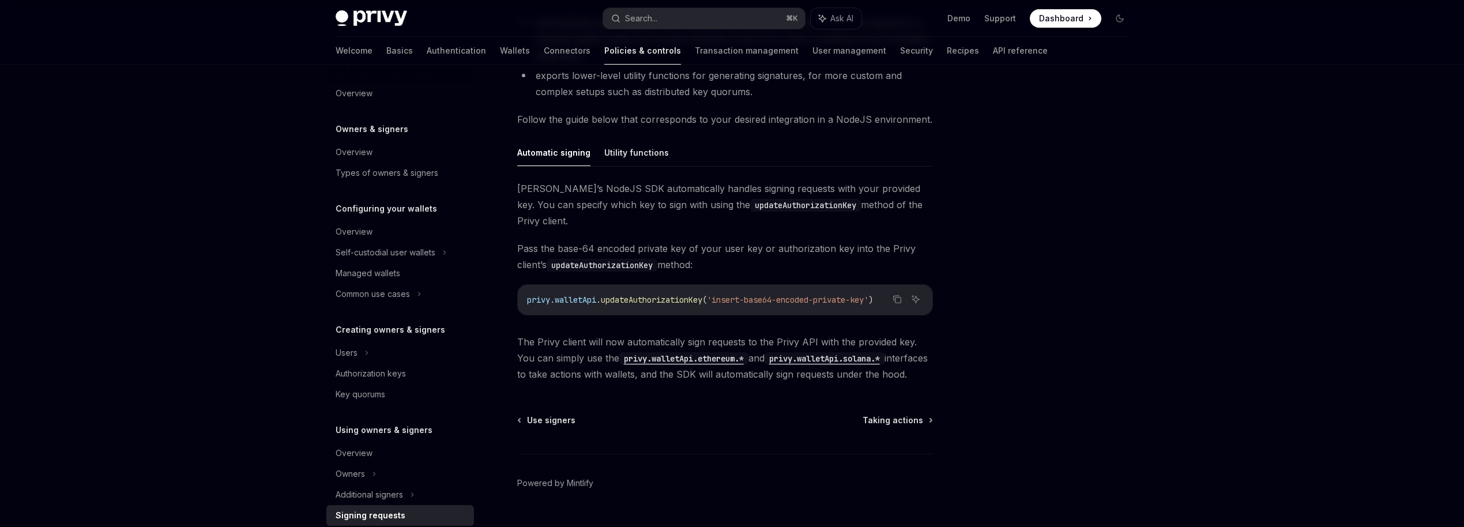
scroll to position [292, 0]
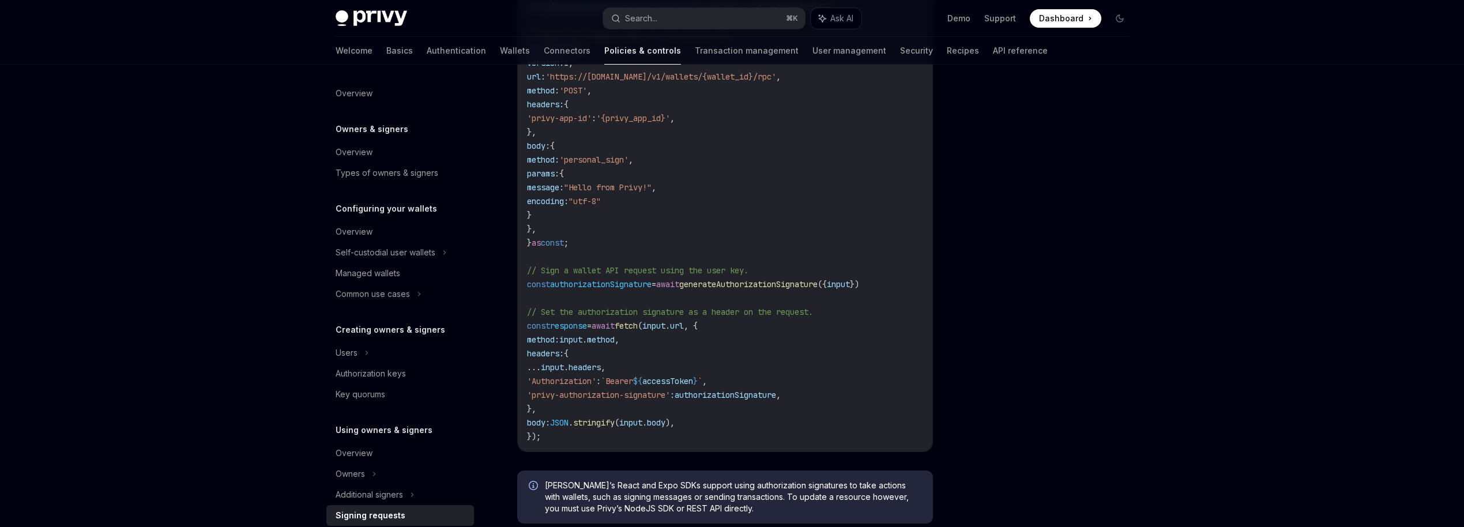
scroll to position [14, 0]
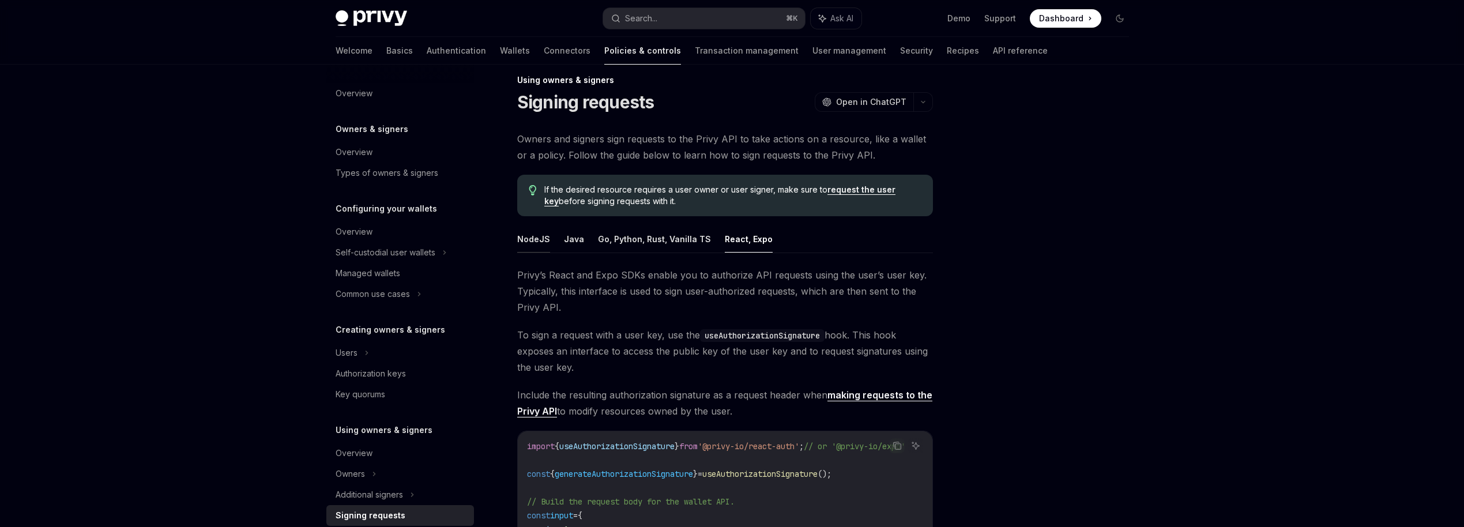
click at [536, 239] on button "NodeJS" at bounding box center [533, 238] width 33 height 27
type textarea "*"
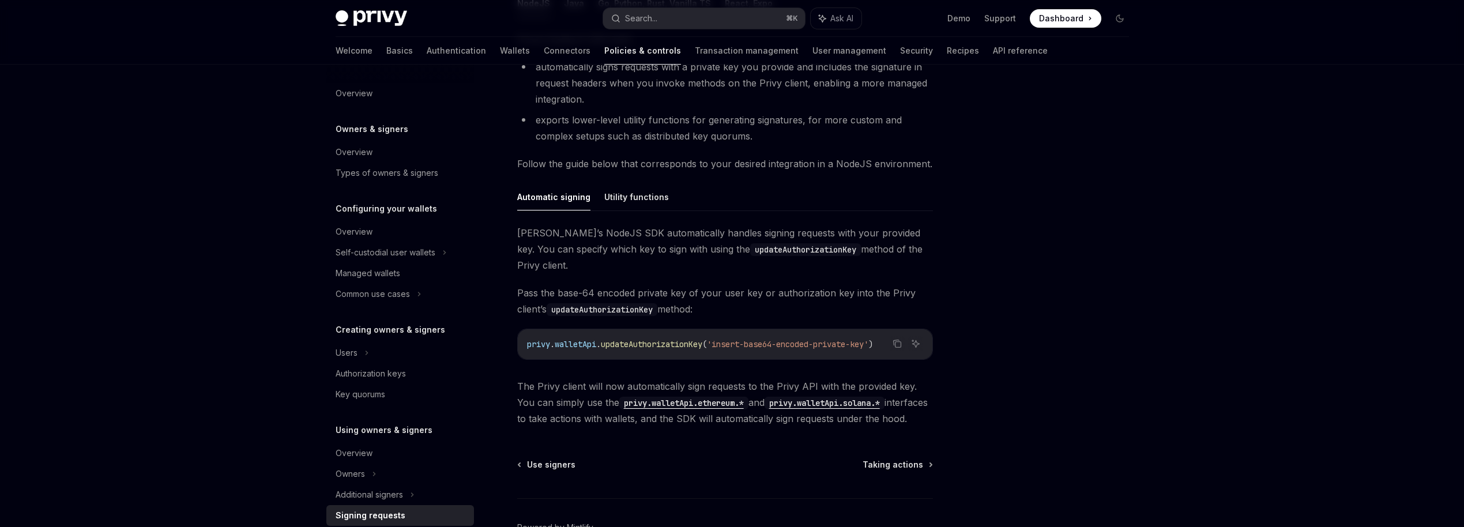
scroll to position [253, 0]
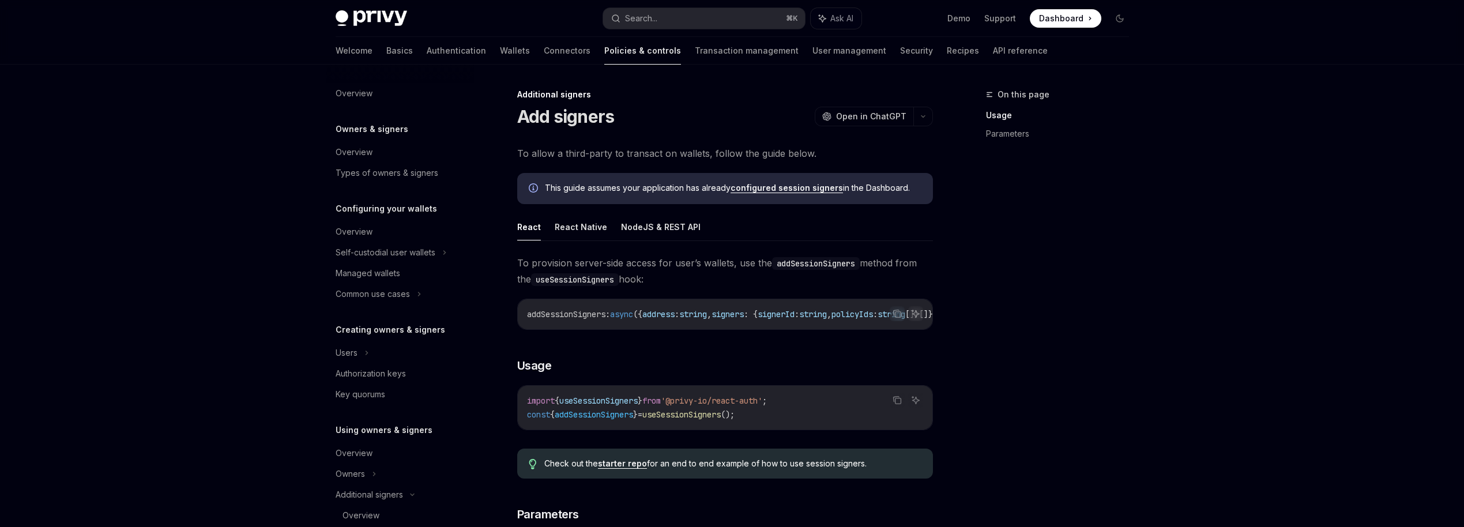
scroll to position [282, 0]
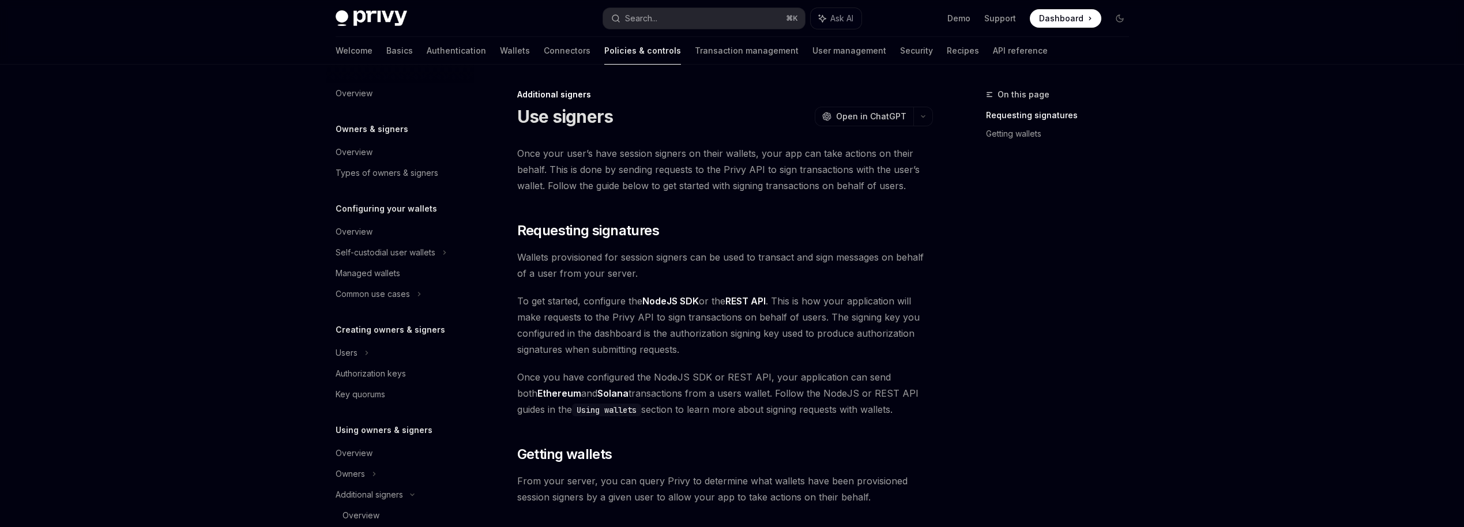
scroll to position [323, 0]
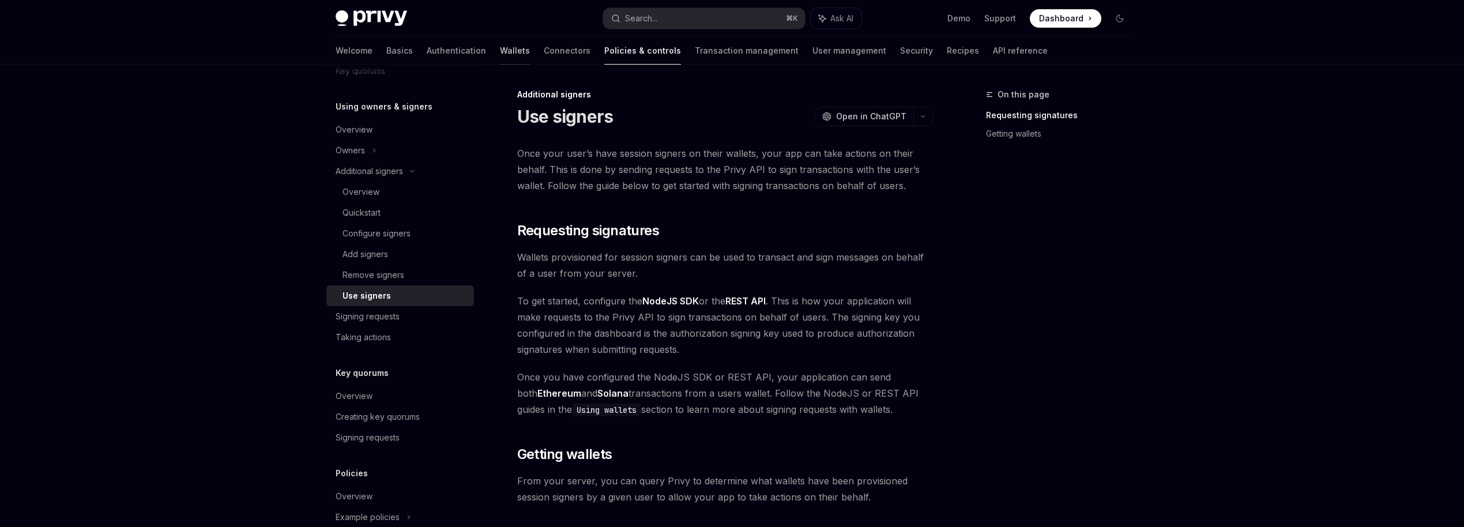
click at [500, 44] on link "Wallets" at bounding box center [515, 51] width 30 height 28
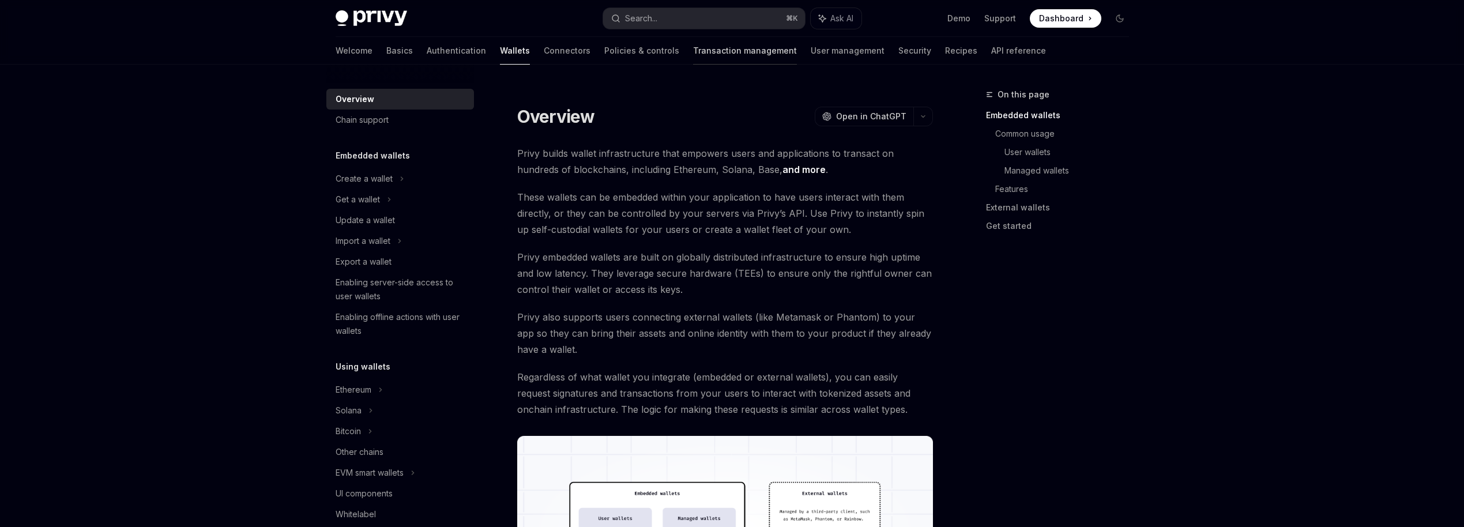
click at [693, 51] on link "Transaction management" at bounding box center [745, 51] width 104 height 28
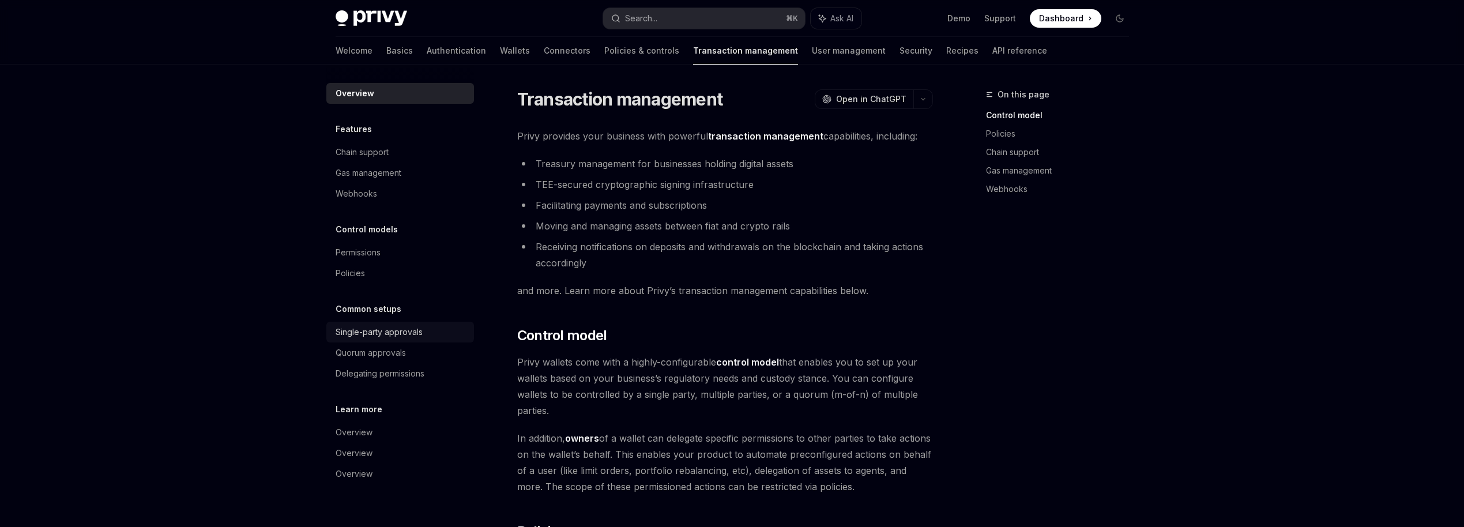
click at [425, 335] on div "Single-party approvals" at bounding box center [401, 332] width 131 height 14
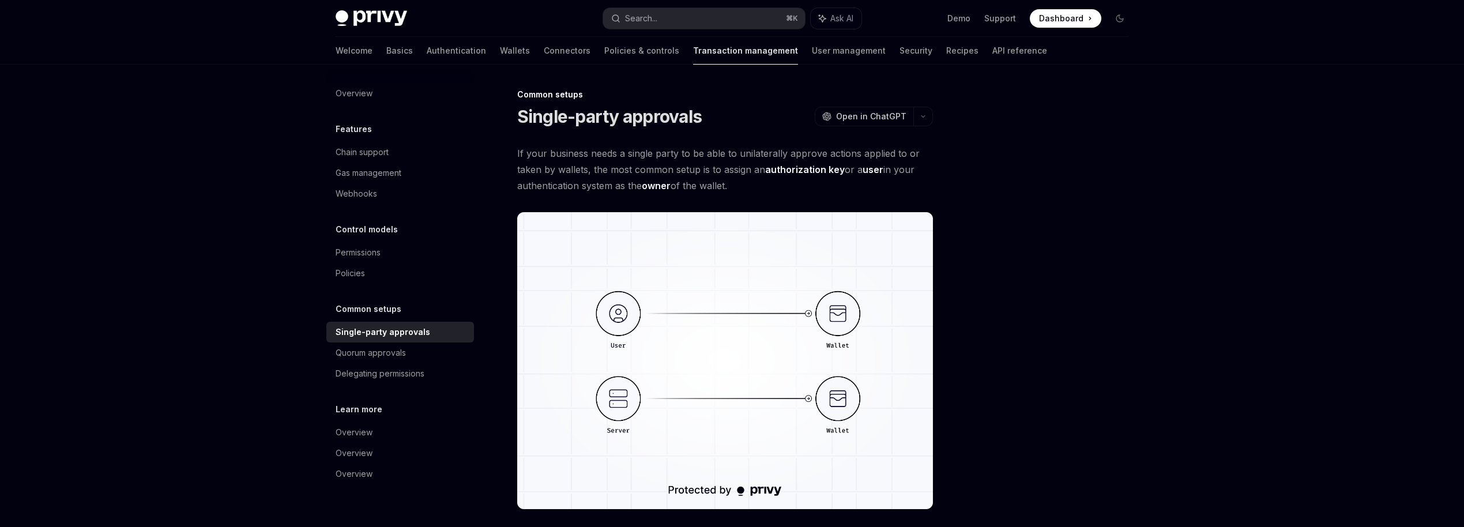
drag, startPoint x: 516, startPoint y: 153, endPoint x: 754, endPoint y: 188, distance: 240.7
click at [754, 188] on div "Common setups Single-party approvals OpenAI Open in ChatGPT OpenAI Open in Chat…" at bounding box center [617, 434] width 637 height 692
click at [754, 186] on span "If your business needs a single party to be able to unilaterally approve action…" at bounding box center [725, 169] width 416 height 48
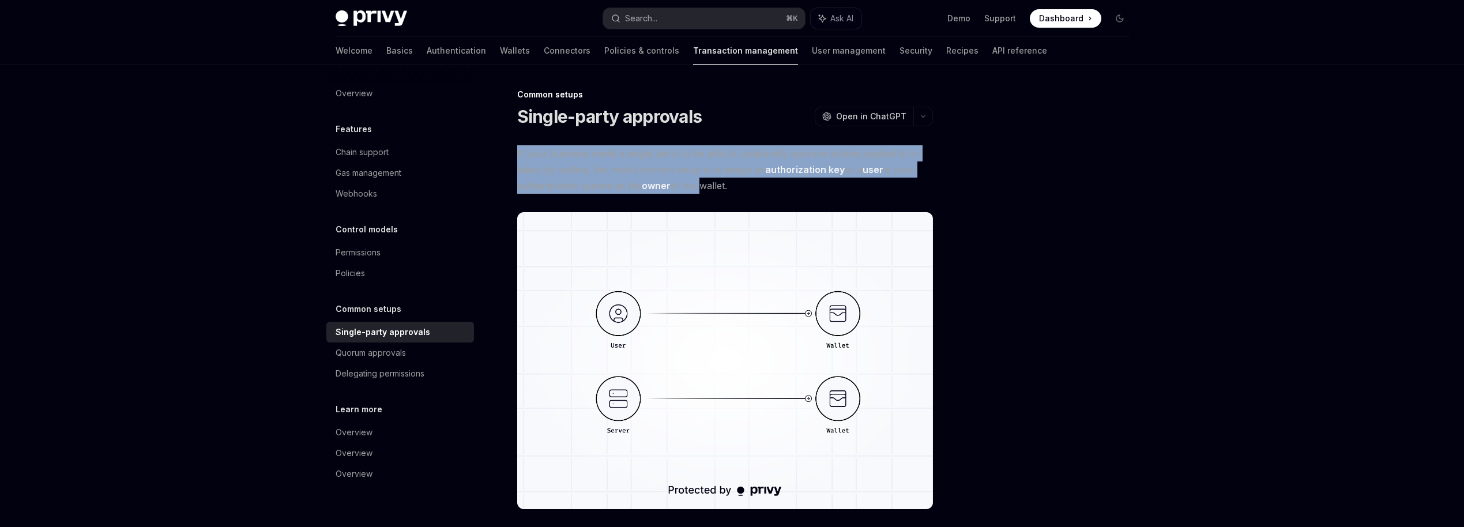
drag, startPoint x: 517, startPoint y: 158, endPoint x: 700, endPoint y: 183, distance: 185.0
click at [700, 183] on span "If your business needs a single party to be able to unilaterally approve action…" at bounding box center [725, 169] width 416 height 48
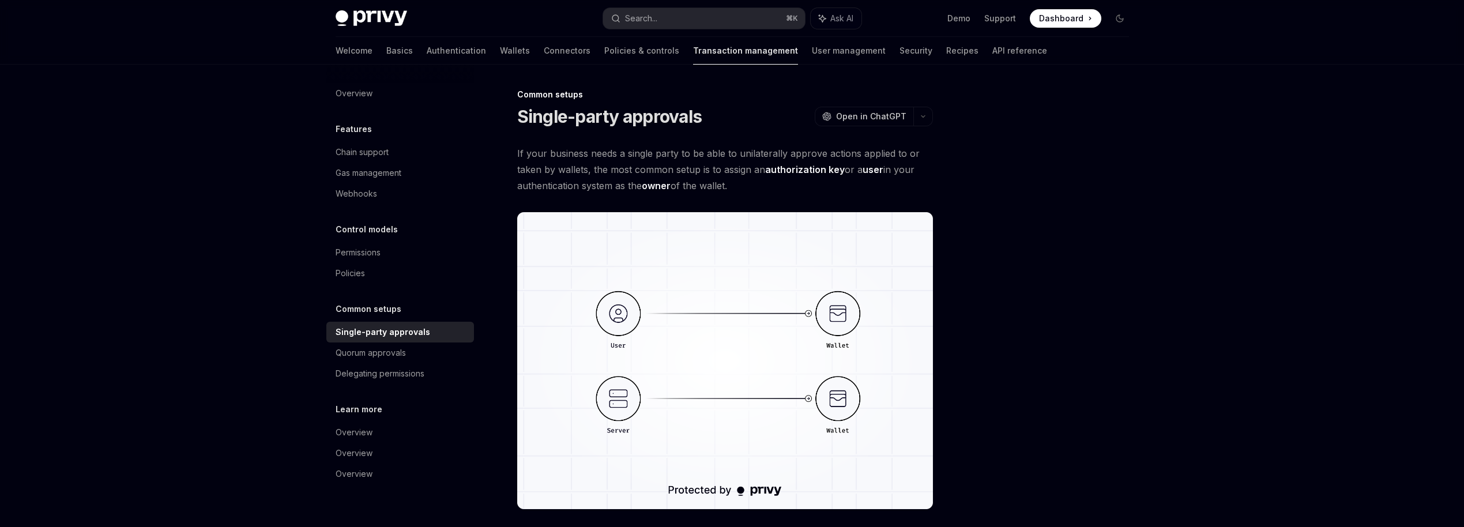
click at [735, 198] on div "If your business needs a single party to be able to unilaterally approve action…" at bounding box center [725, 376] width 416 height 463
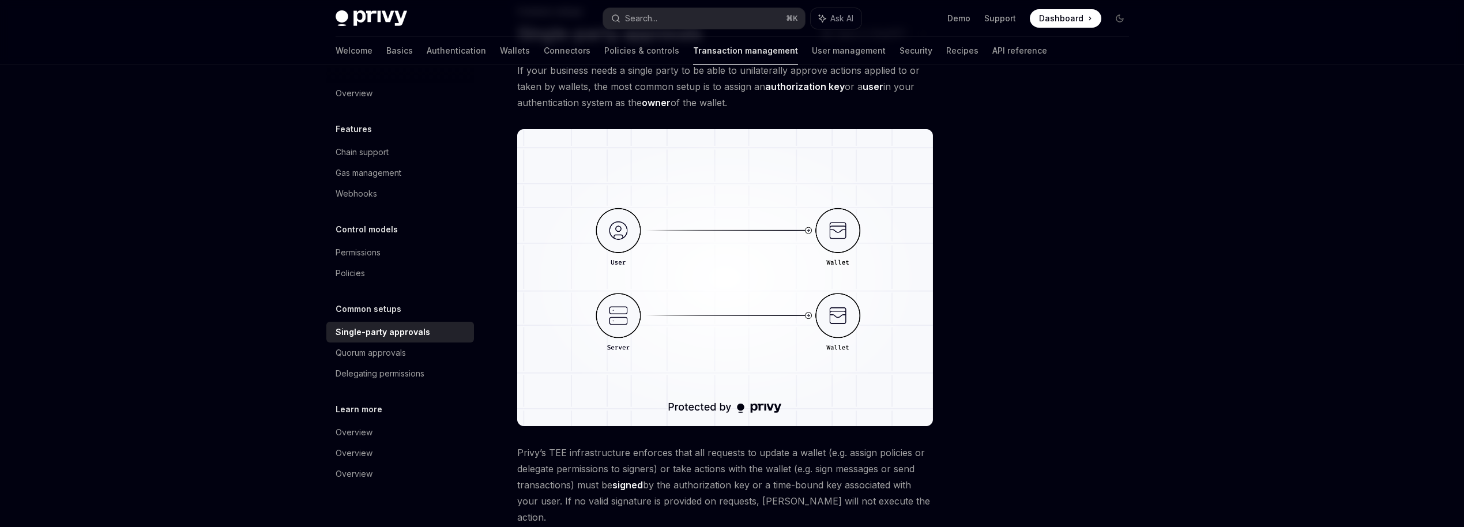
scroll to position [236, 0]
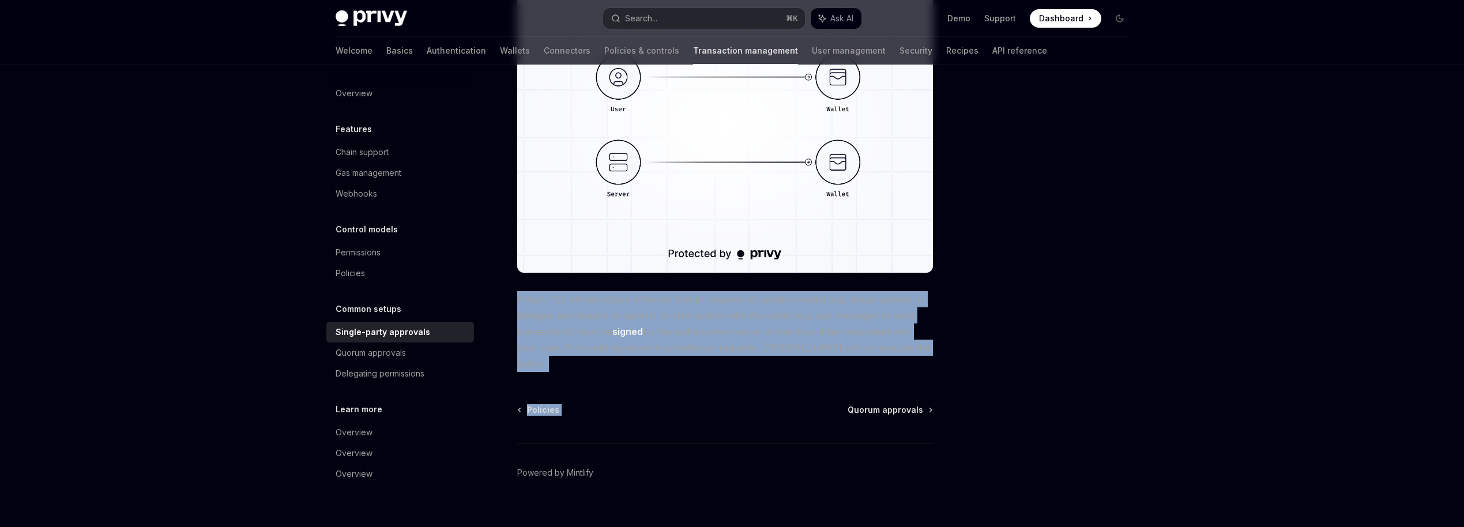
drag, startPoint x: 515, startPoint y: 296, endPoint x: 759, endPoint y: 367, distance: 254.4
click at [759, 367] on div "Common setups Single-party approvals OpenAI Open in ChatGPT OpenAI Open in Chat…" at bounding box center [617, 197] width 637 height 692
click at [400, 351] on div "Quorum approvals" at bounding box center [371, 353] width 70 height 14
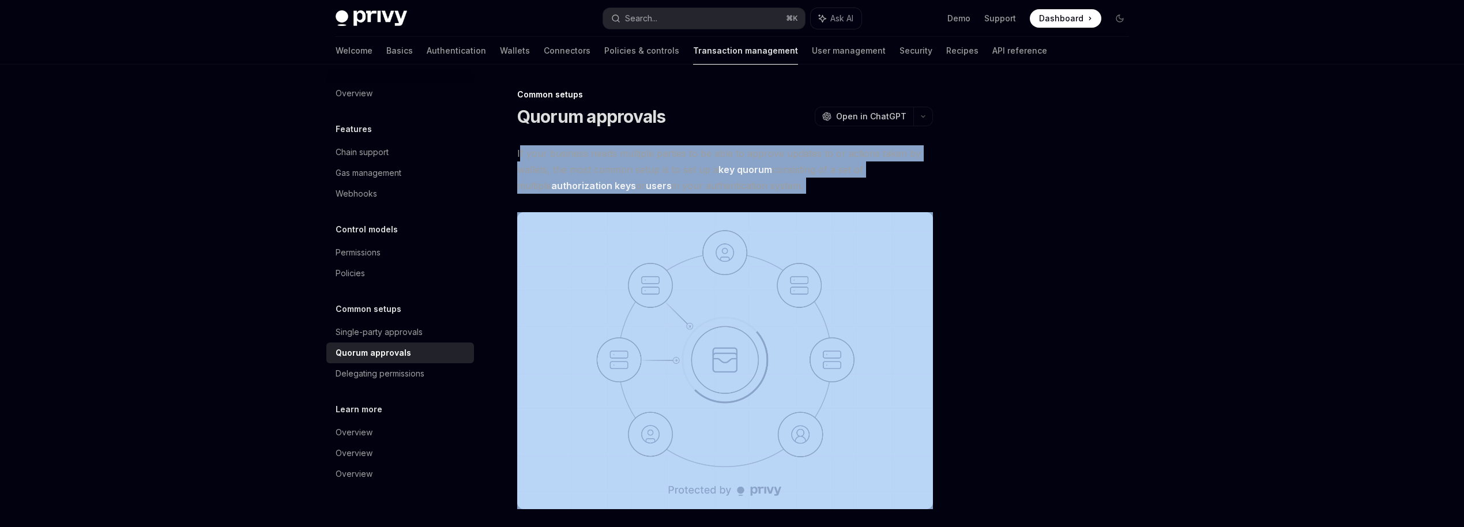
drag, startPoint x: 521, startPoint y: 154, endPoint x: 665, endPoint y: 194, distance: 149.7
click at [665, 194] on div "**********" at bounding box center [725, 464] width 416 height 638
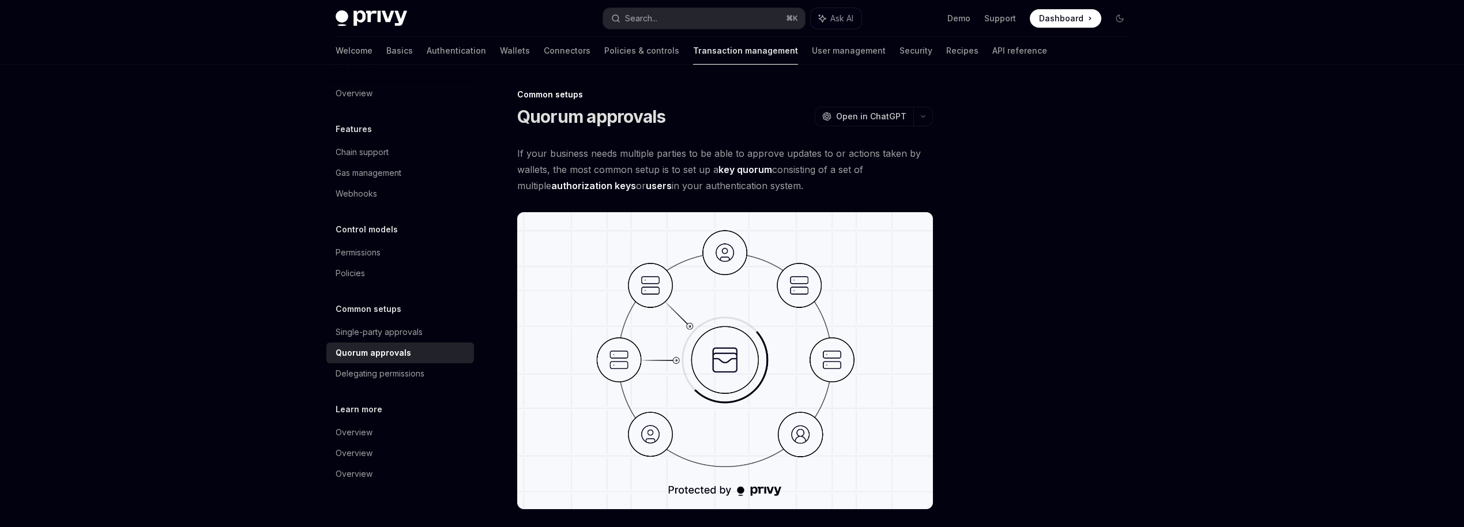
click at [744, 185] on span "If your business needs multiple parties to be able to approve updates to or act…" at bounding box center [725, 169] width 416 height 48
drag, startPoint x: 791, startPoint y: 186, endPoint x: 496, endPoint y: 153, distance: 296.0
click at [496, 153] on div "**********" at bounding box center [617, 521] width 637 height 867
click at [565, 174] on span "If your business needs multiple parties to be able to approve updates to or act…" at bounding box center [725, 169] width 416 height 48
drag, startPoint x: 780, startPoint y: 185, endPoint x: 519, endPoint y: 152, distance: 262.8
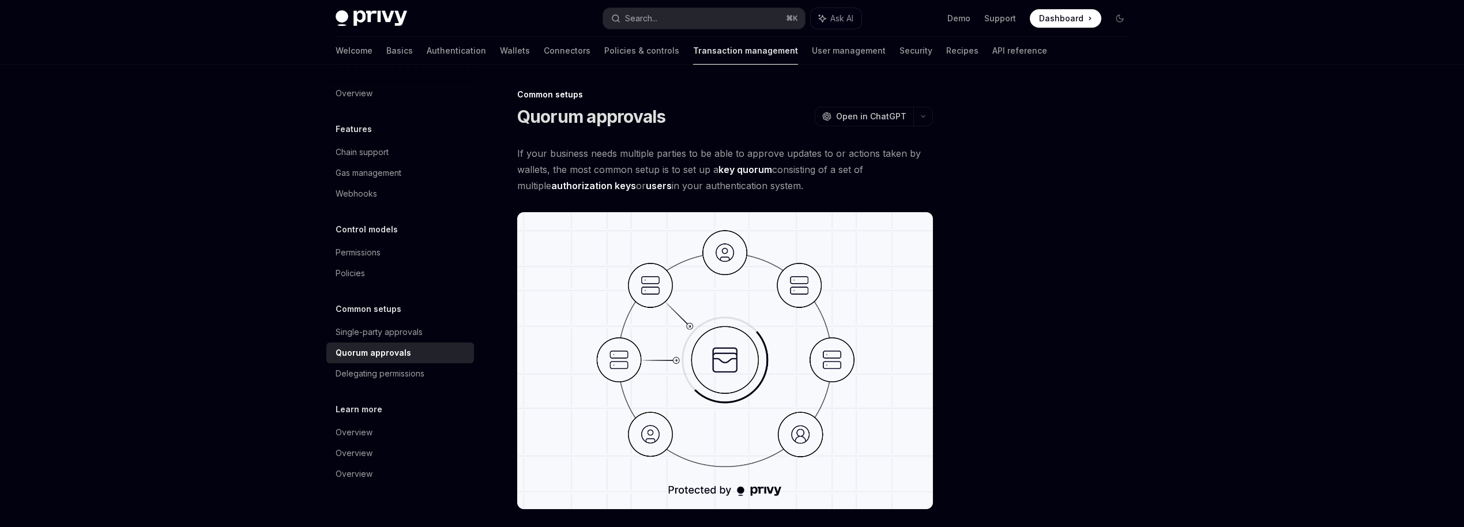
click at [519, 152] on span "If your business needs multiple parties to be able to approve updates to or act…" at bounding box center [725, 169] width 416 height 48
click at [538, 174] on span "If your business needs multiple parties to be able to approve updates to or act…" at bounding box center [725, 169] width 416 height 48
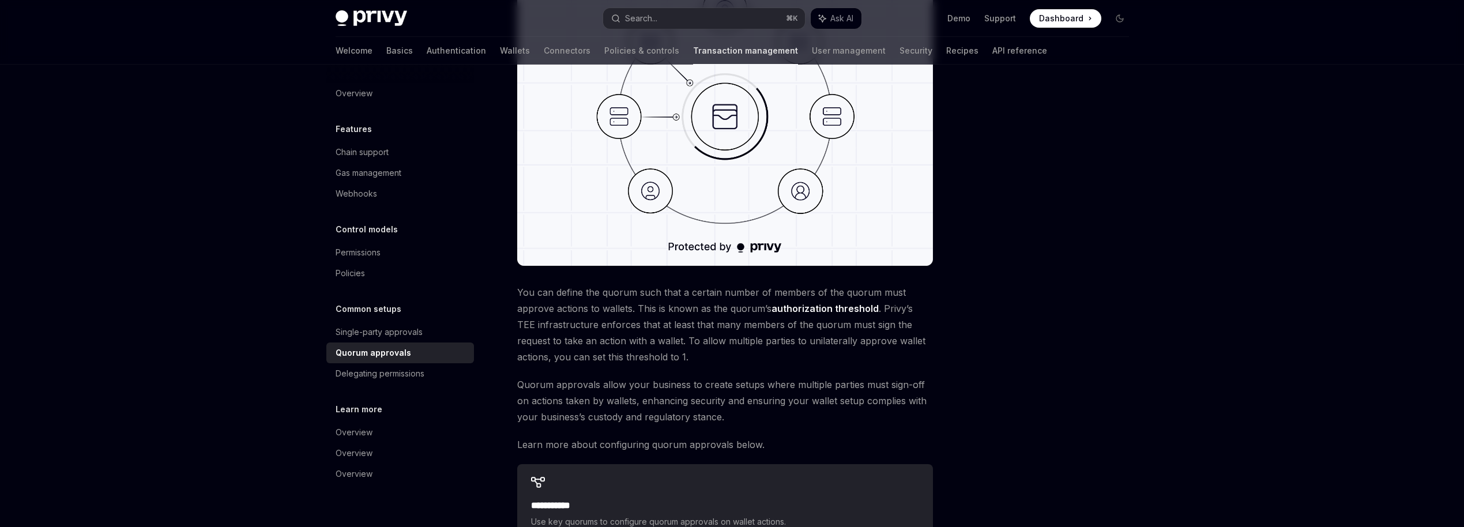
scroll to position [244, 0]
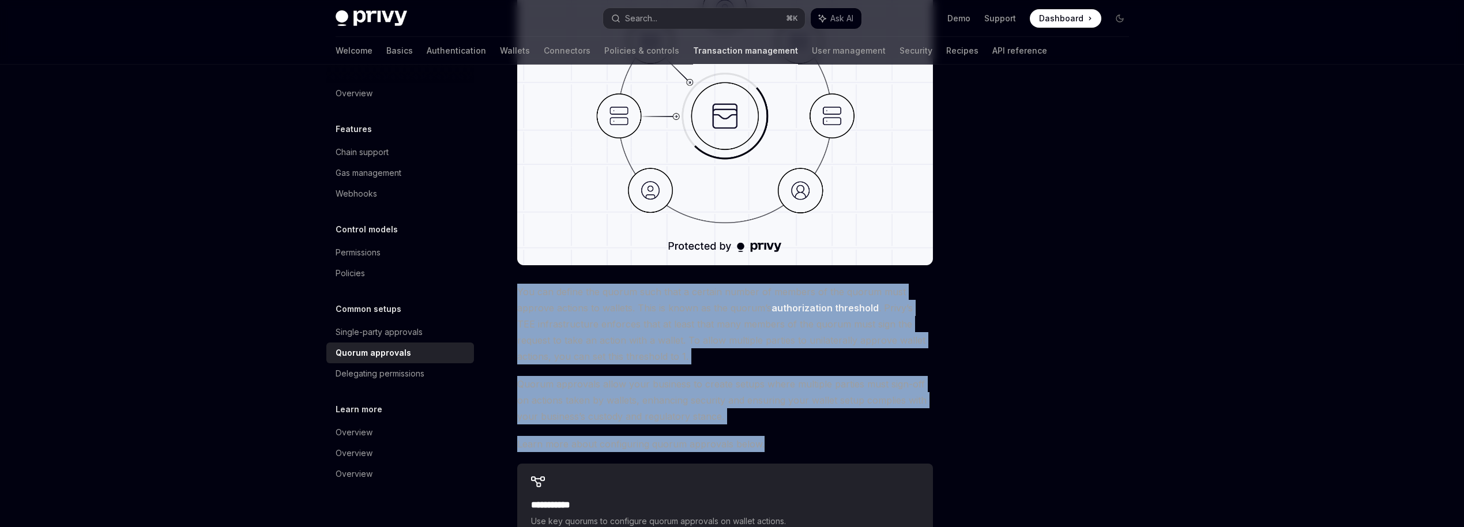
drag, startPoint x: 514, startPoint y: 291, endPoint x: 790, endPoint y: 450, distance: 318.8
click at [790, 450] on div "**********" at bounding box center [617, 277] width 637 height 867
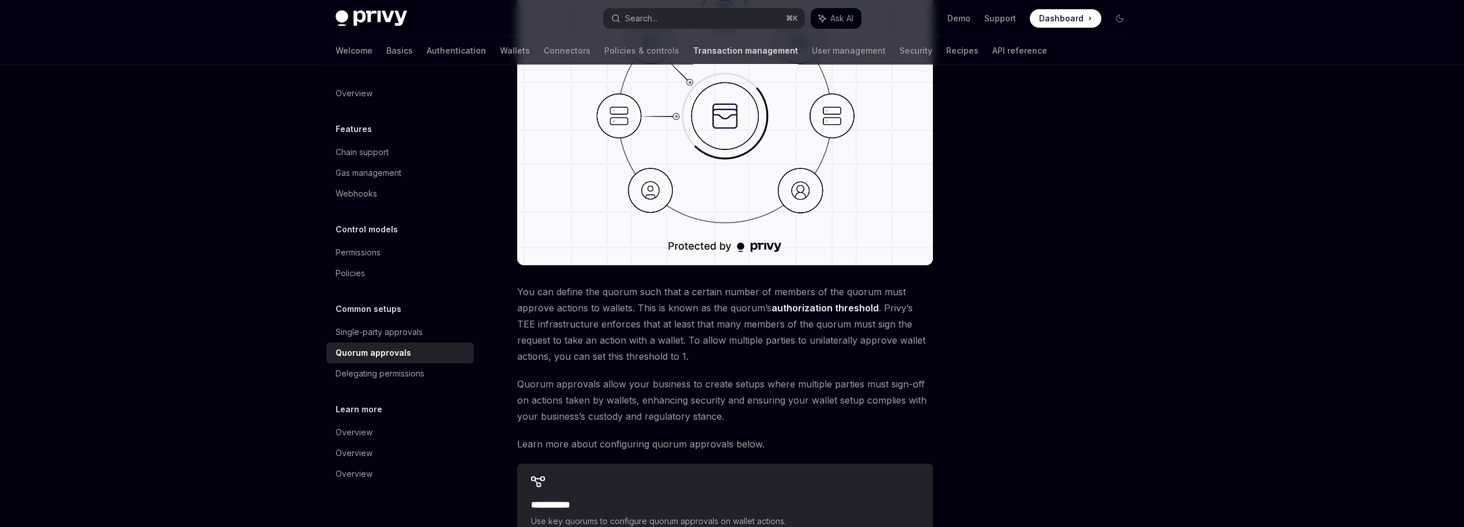
click at [778, 451] on span "Learn more about configuring quorum approvals below." at bounding box center [725, 444] width 416 height 16
click at [381, 376] on div "Delegating permissions" at bounding box center [380, 374] width 89 height 14
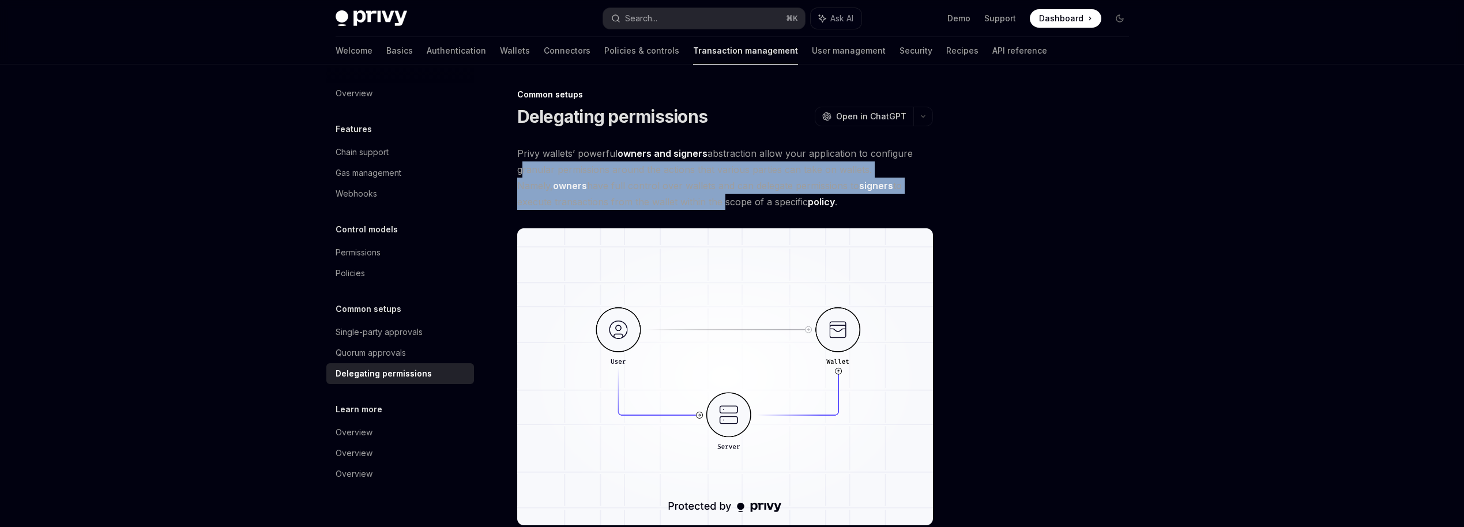
drag, startPoint x: 508, startPoint y: 162, endPoint x: 685, endPoint y: 202, distance: 181.4
click at [685, 202] on div "**********" at bounding box center [617, 529] width 637 height 883
click at [685, 202] on span "Privy wallets’ powerful owners and signers abstraction allow your application t…" at bounding box center [725, 177] width 416 height 65
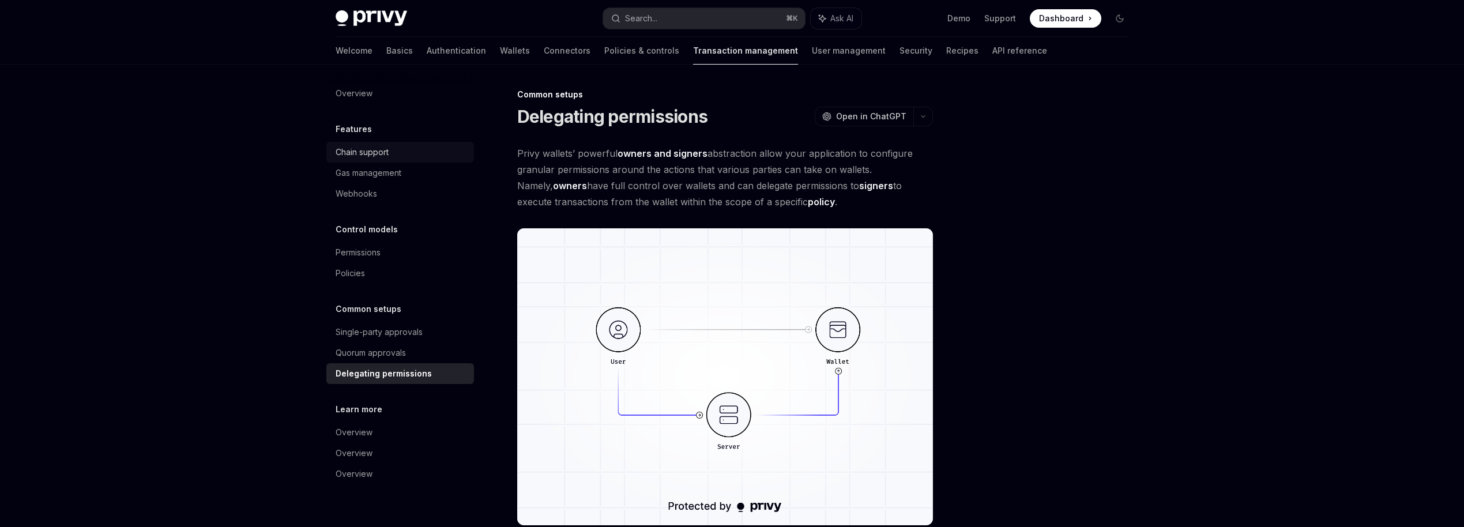
click at [365, 157] on div "Chain support" at bounding box center [362, 152] width 53 height 14
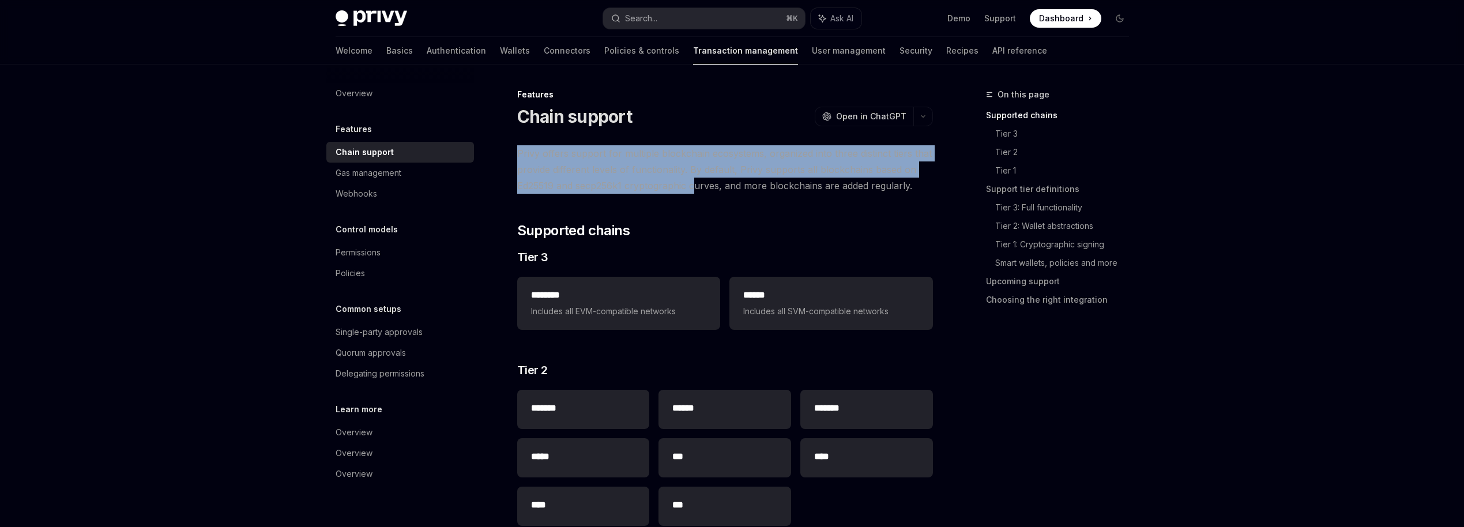
drag, startPoint x: 515, startPoint y: 146, endPoint x: 694, endPoint y: 187, distance: 183.9
click at [694, 187] on span "Privy offers support for multiple blockchain ecosystems, organized into three d…" at bounding box center [725, 169] width 416 height 48
drag, startPoint x: 509, startPoint y: 145, endPoint x: 735, endPoint y: 195, distance: 231.0
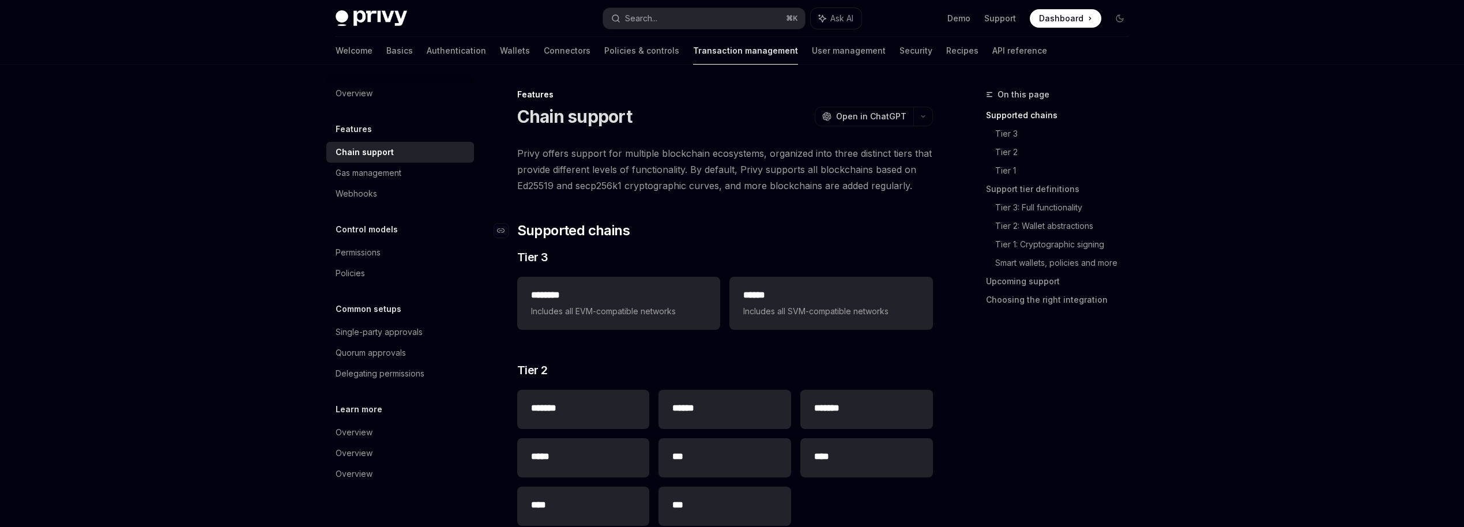
click at [731, 237] on h2 "​ Supported chains" at bounding box center [725, 230] width 416 height 18
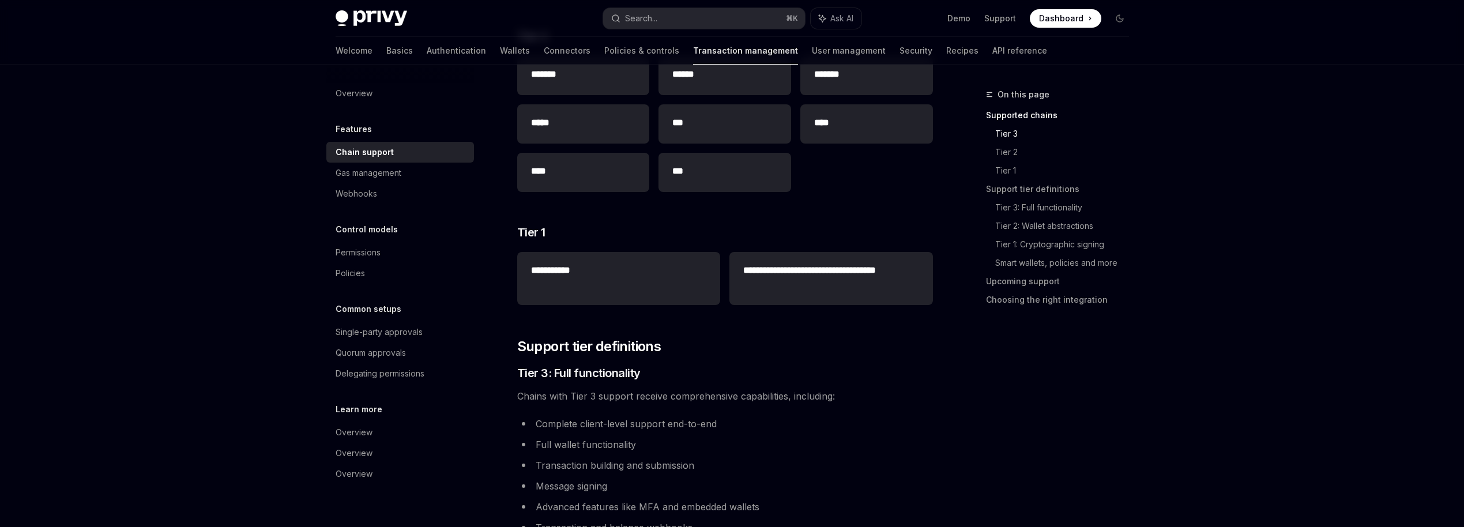
scroll to position [336, 0]
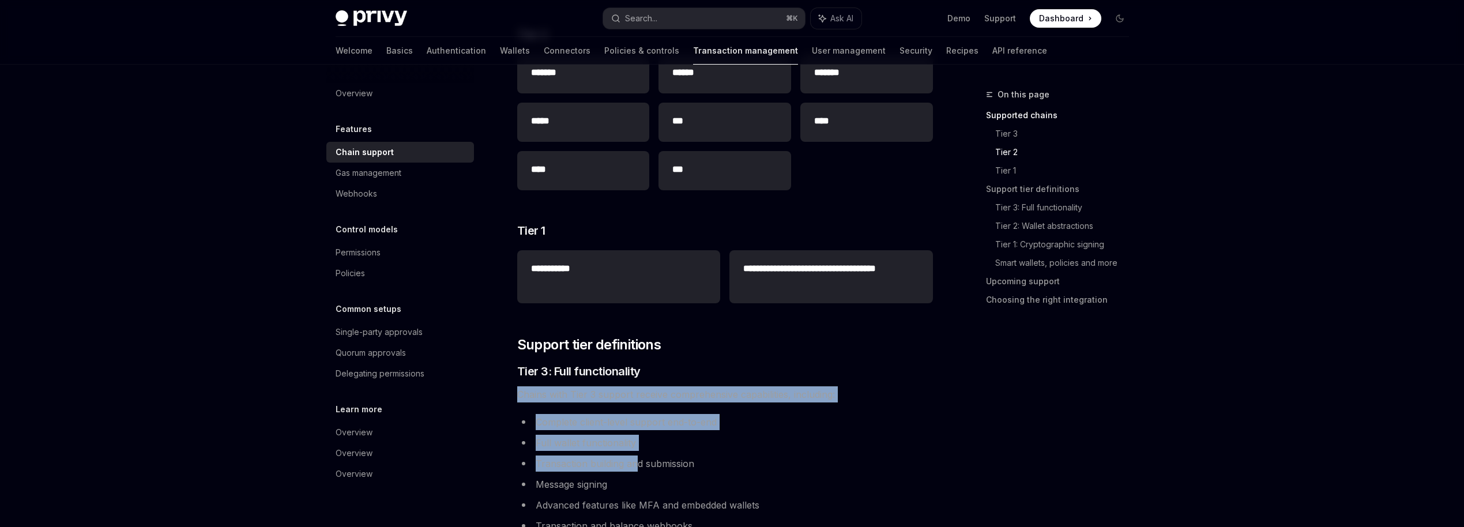
drag, startPoint x: 515, startPoint y: 397, endPoint x: 640, endPoint y: 466, distance: 143.0
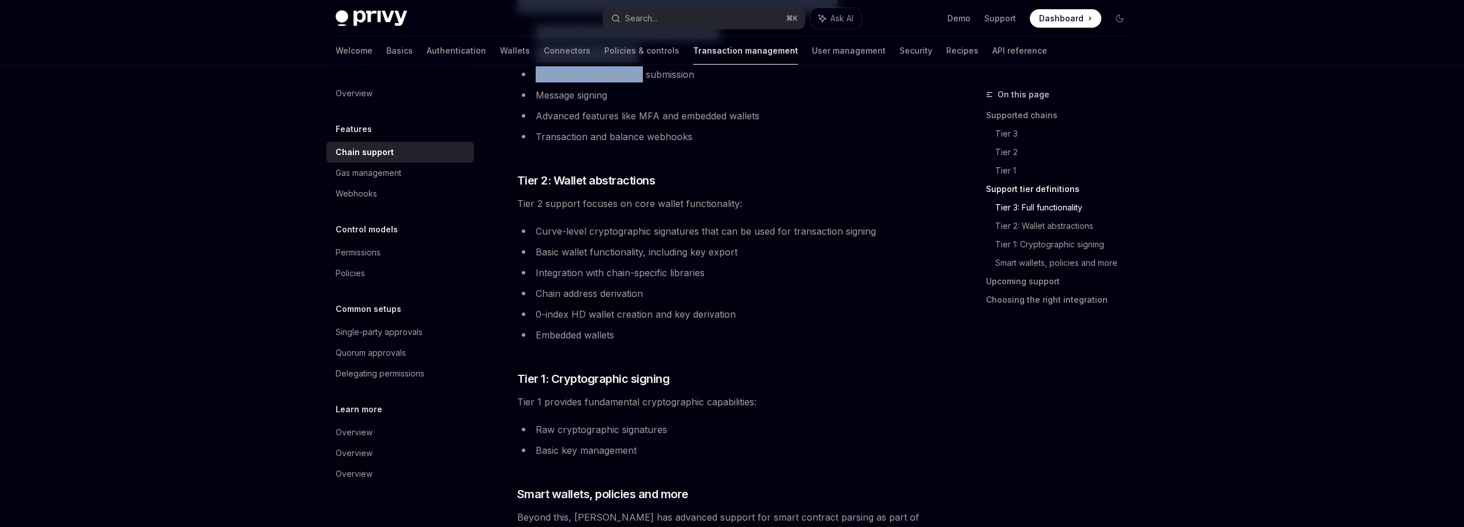
scroll to position [726, 0]
click at [991, 301] on link "Choosing the right integration" at bounding box center [1062, 300] width 152 height 18
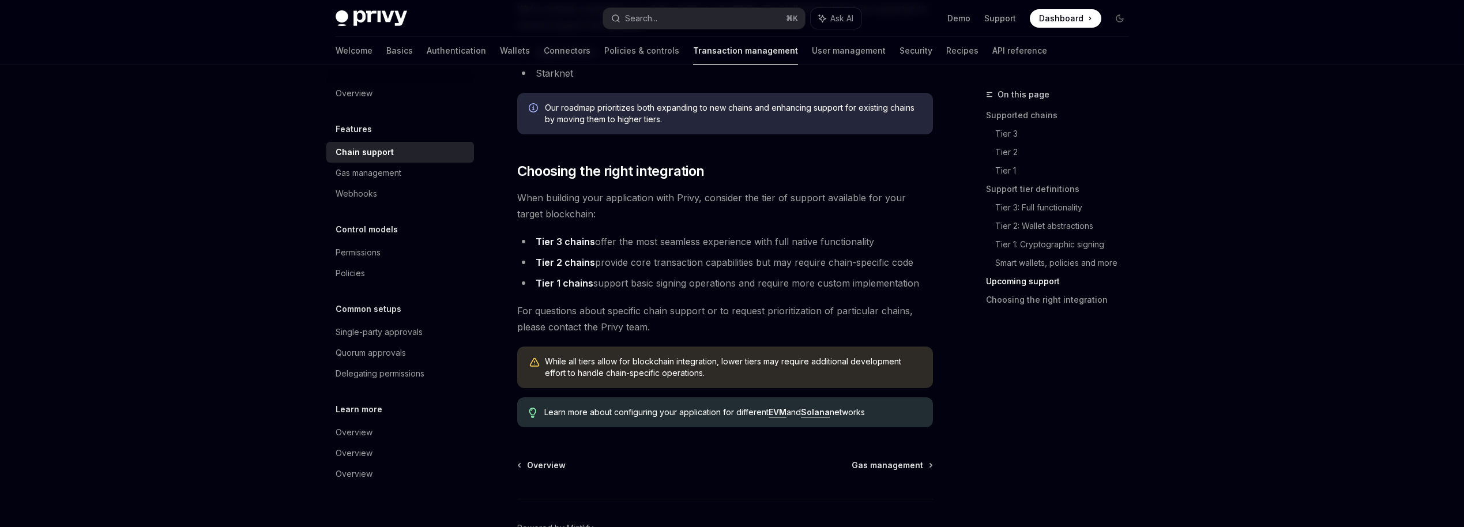
scroll to position [1340, 0]
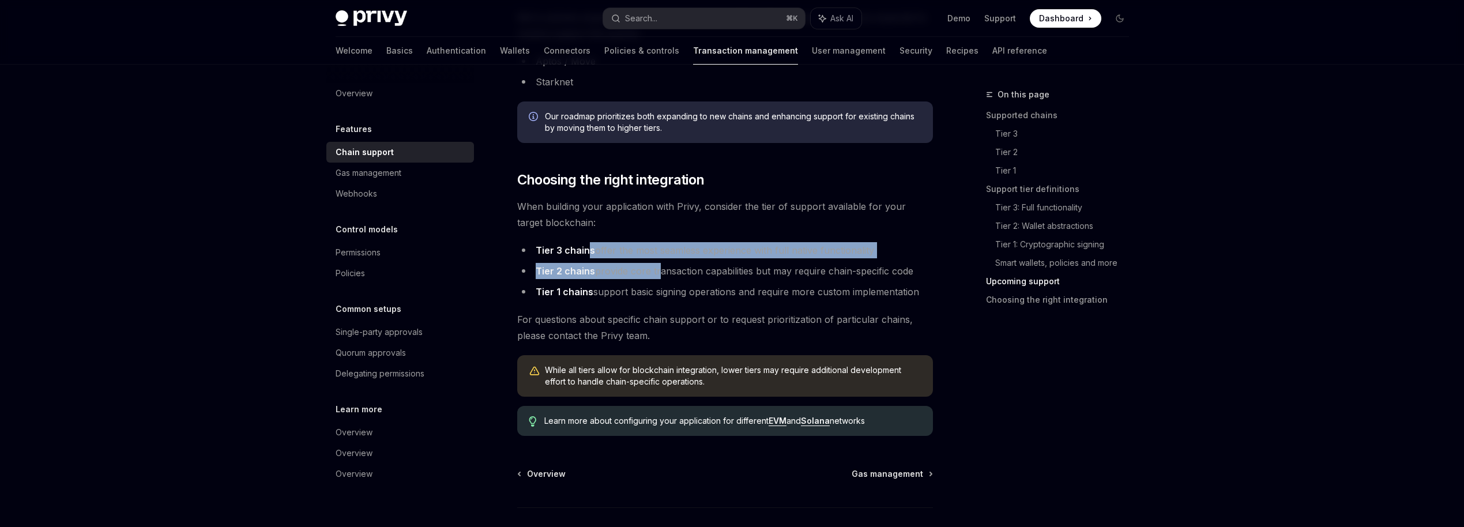
drag, startPoint x: 587, startPoint y: 246, endPoint x: 659, endPoint y: 279, distance: 79.5
click at [659, 279] on ul "Tier 3 chains offer the most seamless experience with full native functionality…" at bounding box center [725, 271] width 416 height 58
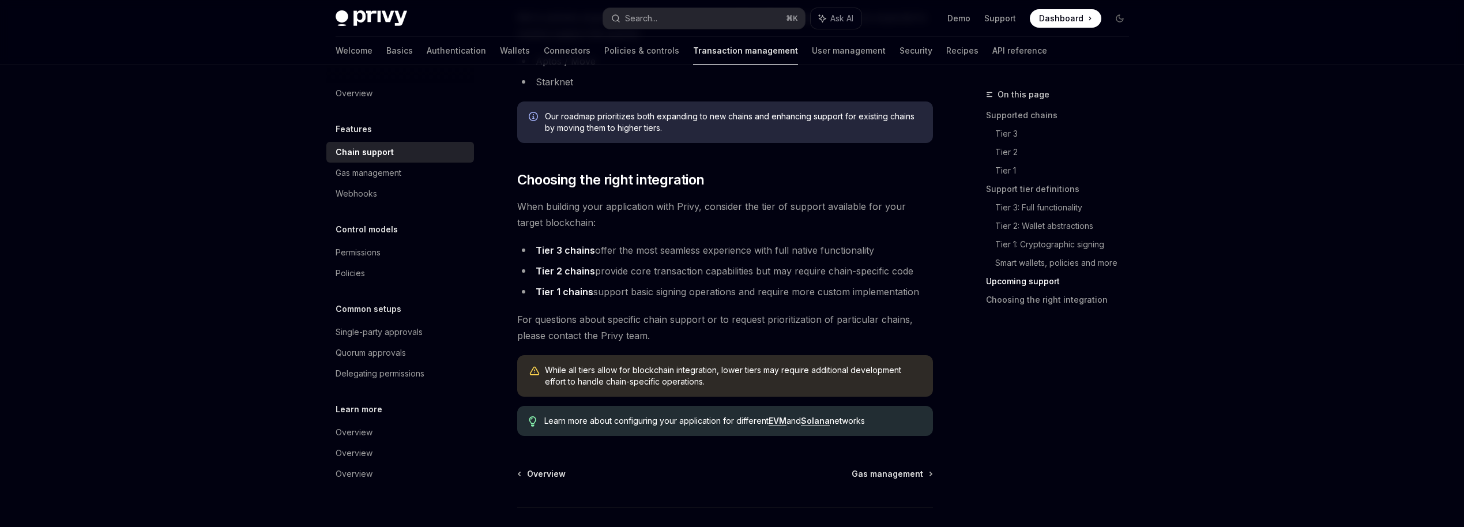
click at [668, 291] on li "Tier 1 chains support basic signing operations and require more custom implemen…" at bounding box center [725, 292] width 416 height 16
drag, startPoint x: 593, startPoint y: 289, endPoint x: 813, endPoint y: 291, distance: 220.3
click at [814, 291] on li "Tier 1 chains support basic signing operations and require more custom implemen…" at bounding box center [725, 292] width 416 height 16
click at [813, 291] on li "Tier 1 chains support basic signing operations and require more custom implemen…" at bounding box center [725, 292] width 416 height 16
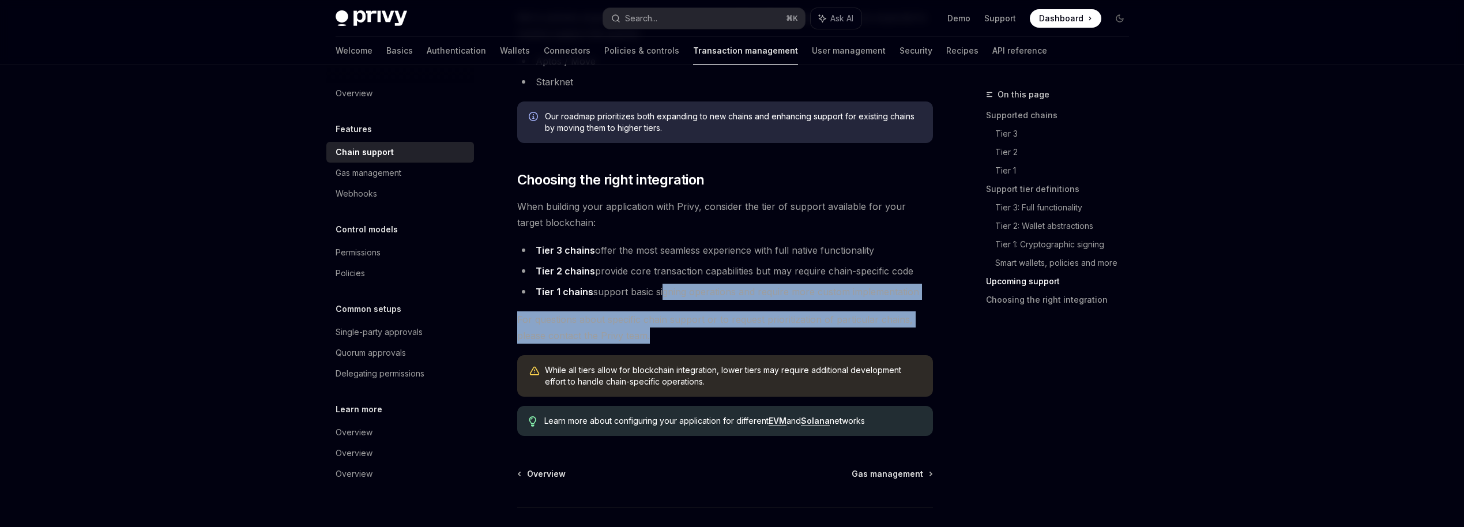
drag, startPoint x: 659, startPoint y: 291, endPoint x: 836, endPoint y: 330, distance: 181.9
click at [829, 333] on span "For questions about specific chain support or to request prioritization of part…" at bounding box center [725, 327] width 416 height 32
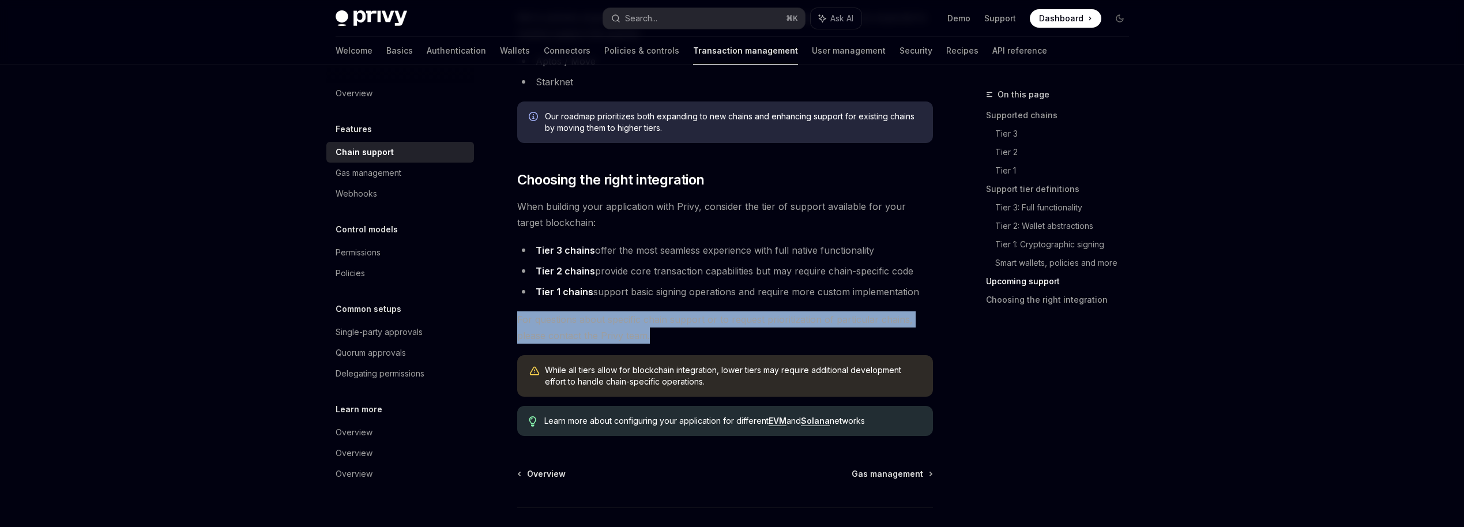
drag, startPoint x: 508, startPoint y: 320, endPoint x: 701, endPoint y: 338, distance: 194.1
click at [701, 338] on span "For questions about specific chain support or to request prioritization of part…" at bounding box center [725, 327] width 416 height 32
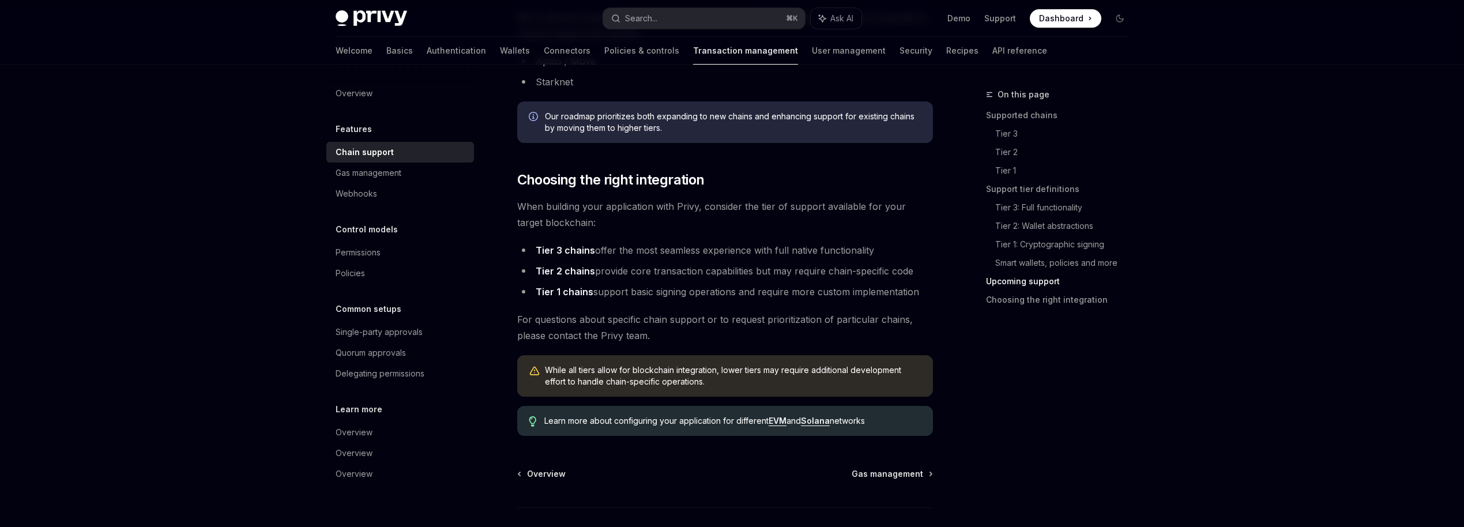
click at [724, 423] on span "Learn more about configuring your application for different EVM and Solana netw…" at bounding box center [732, 421] width 377 height 12
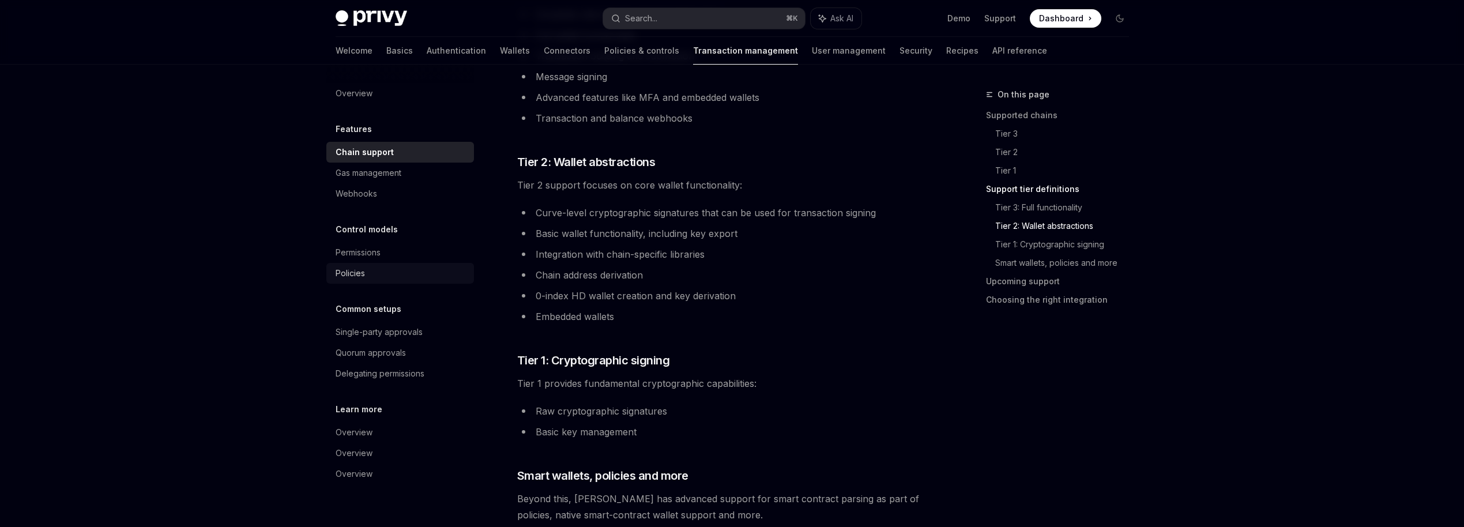
scroll to position [684, 0]
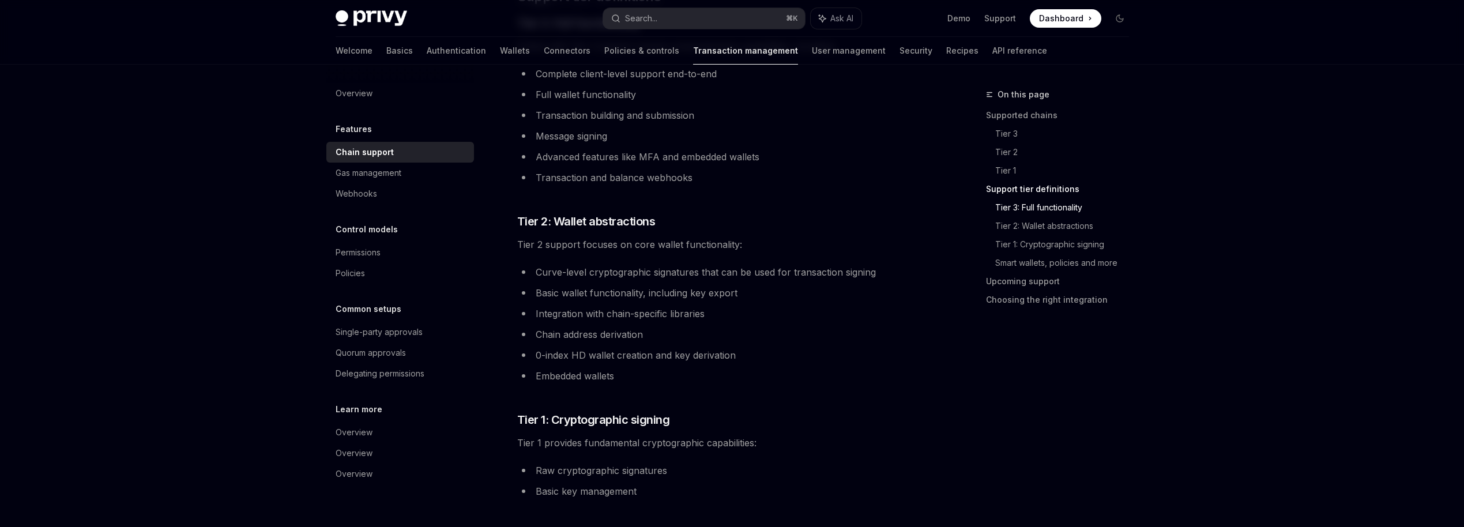
click at [785, 65] on div "**********" at bounding box center [725, 276] width 416 height 1631
click at [812, 47] on link "User management" at bounding box center [849, 51] width 74 height 28
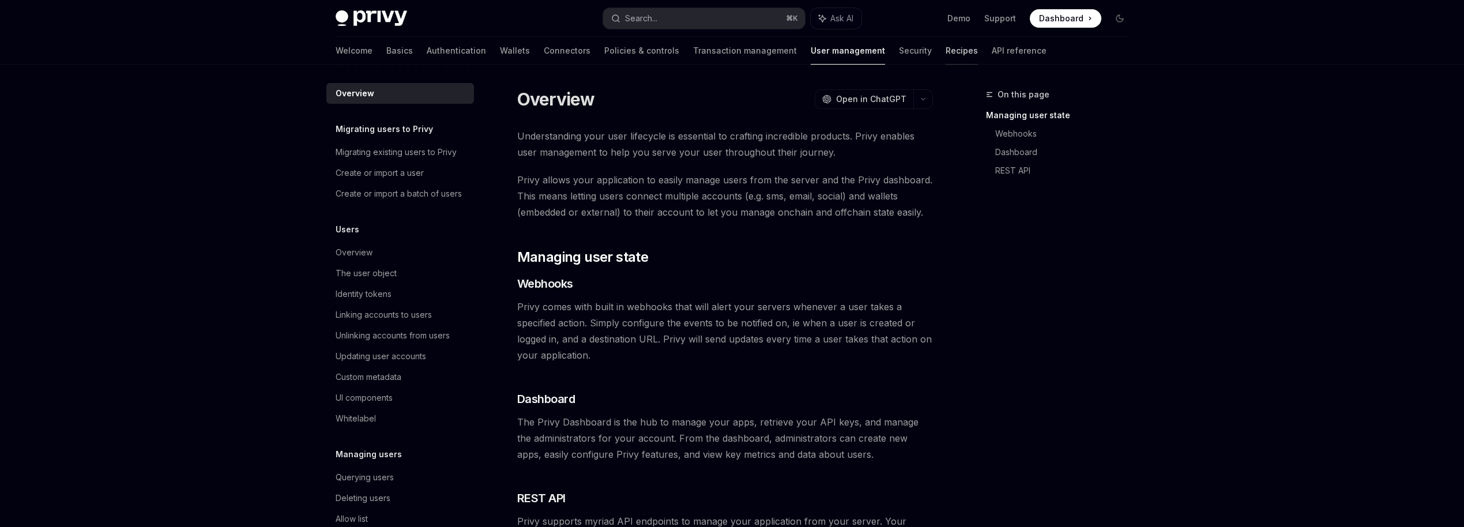
click at [946, 51] on link "Recipes" at bounding box center [962, 51] width 32 height 28
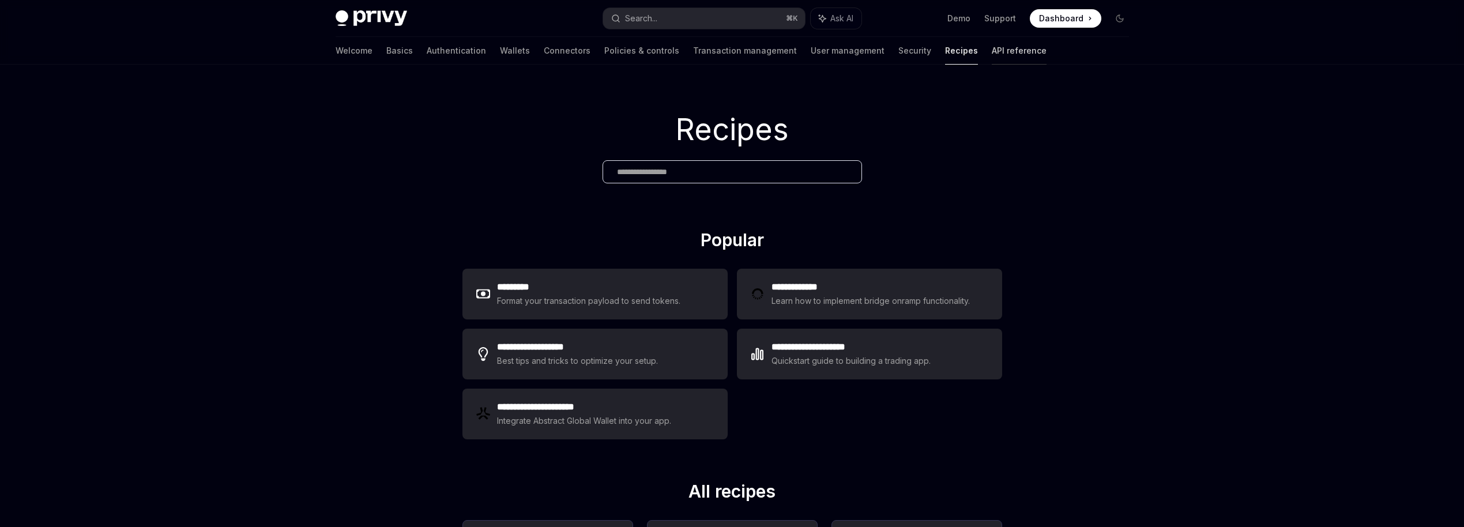
click at [992, 51] on link "API reference" at bounding box center [1019, 51] width 55 height 28
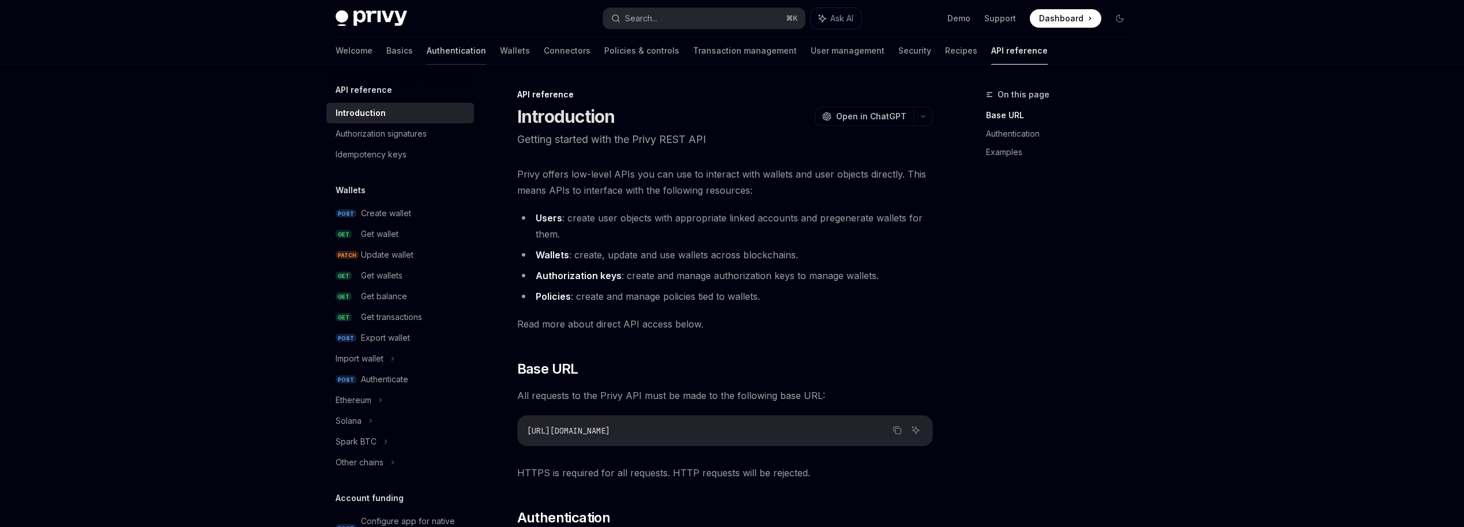
click at [427, 50] on link "Authentication" at bounding box center [456, 51] width 59 height 28
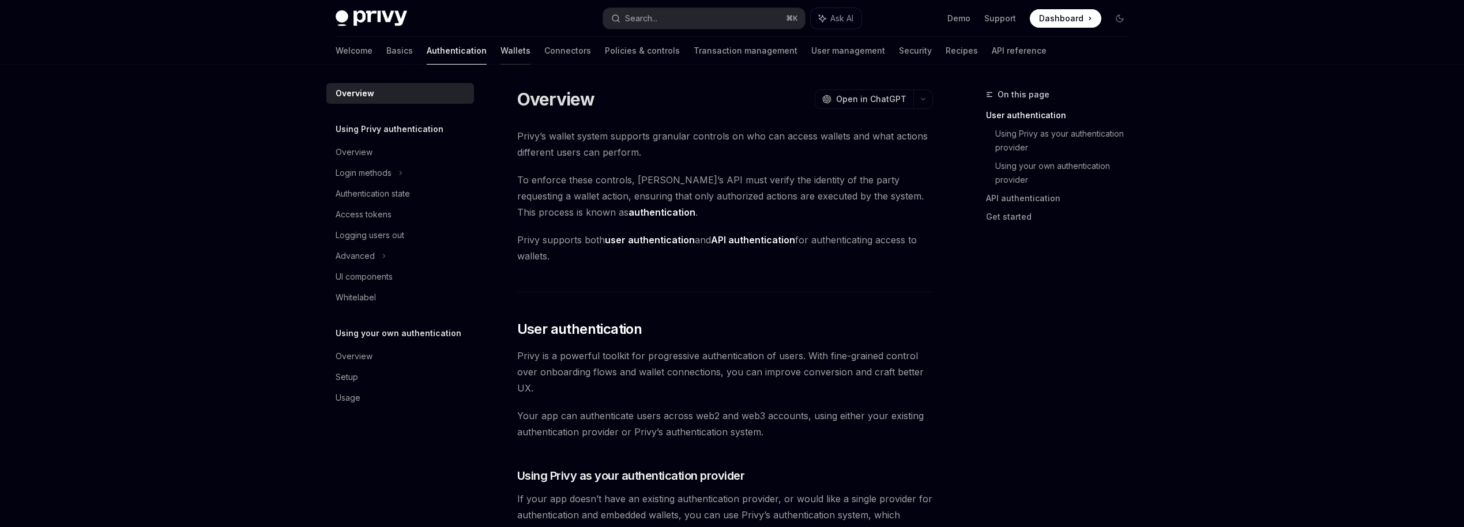
click at [501, 44] on link "Wallets" at bounding box center [516, 51] width 30 height 28
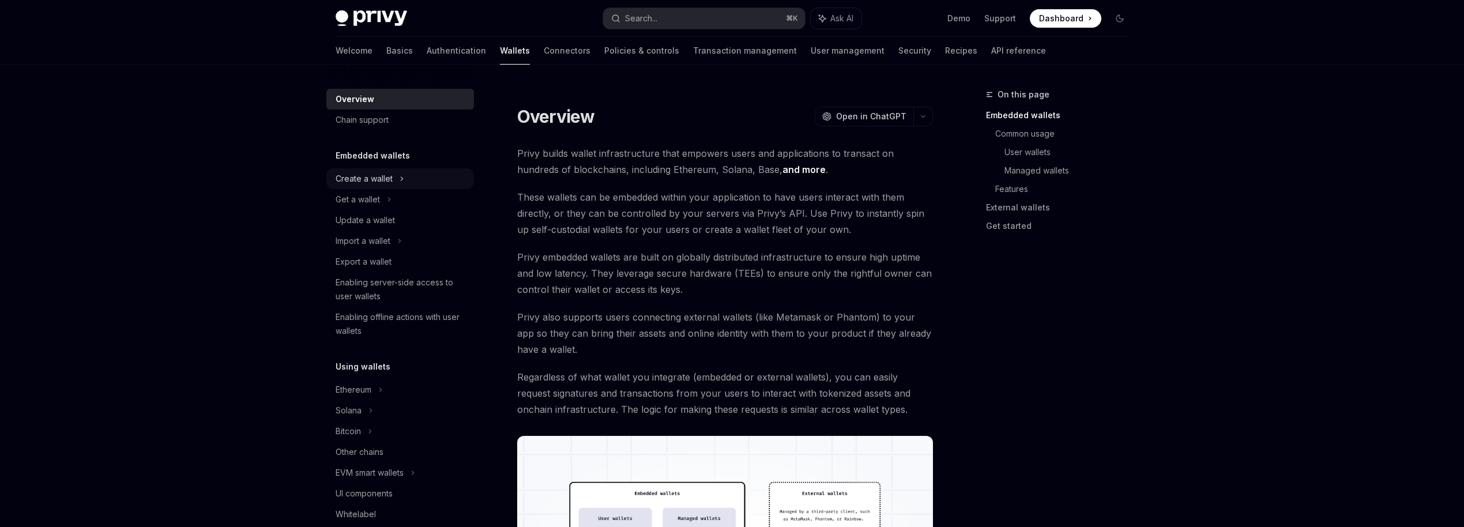
click at [392, 180] on div "Create a wallet" at bounding box center [400, 178] width 148 height 21
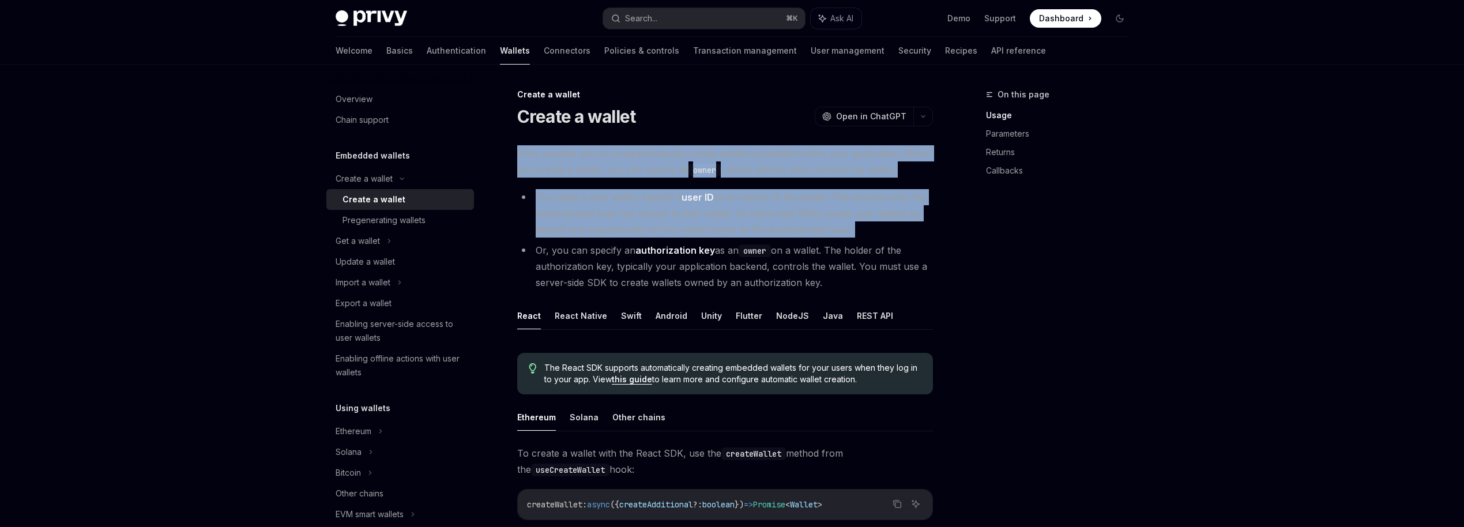
drag, startPoint x: 518, startPoint y: 158, endPoint x: 640, endPoint y: 242, distance: 148.0
click at [599, 253] on li "Or, you can specify an authorization key as an owner on a wallet. The holder of…" at bounding box center [725, 266] width 416 height 48
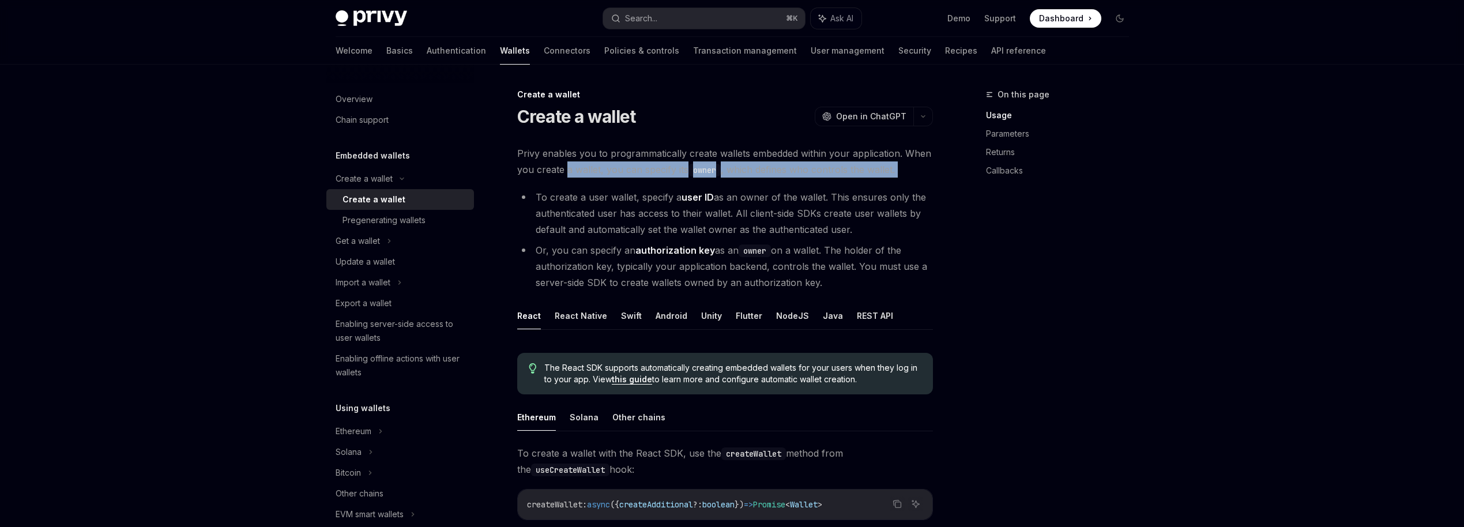
drag, startPoint x: 565, startPoint y: 170, endPoint x: 678, endPoint y: 178, distance: 113.9
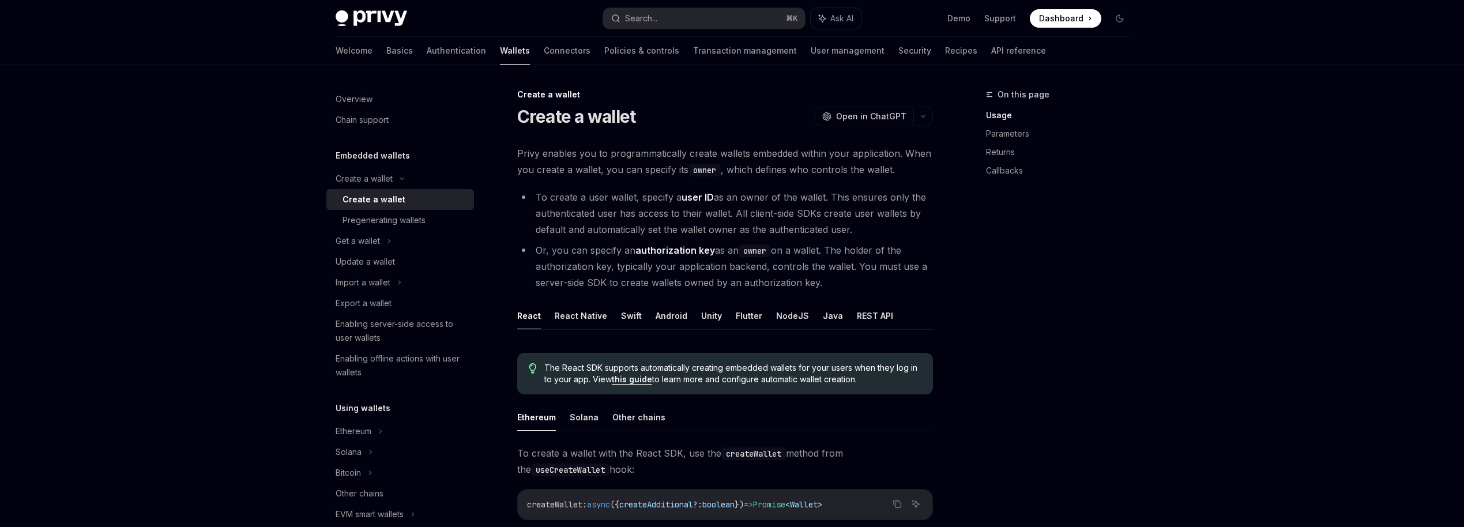
click at [693, 189] on li "To create a user wallet, specify a user ID as an owner of the wallet. This ensu…" at bounding box center [725, 213] width 416 height 48
drag, startPoint x: 535, startPoint y: 194, endPoint x: 864, endPoint y: 229, distance: 331.1
click at [864, 229] on li "To create a user wallet, specify a user ID as an owner of the wallet. This ensu…" at bounding box center [725, 213] width 416 height 48
click at [537, 221] on li "To create a user wallet, specify a user ID as an owner of the wallet. This ensu…" at bounding box center [725, 213] width 416 height 48
drag, startPoint x: 533, startPoint y: 197, endPoint x: 874, endPoint y: 225, distance: 341.4
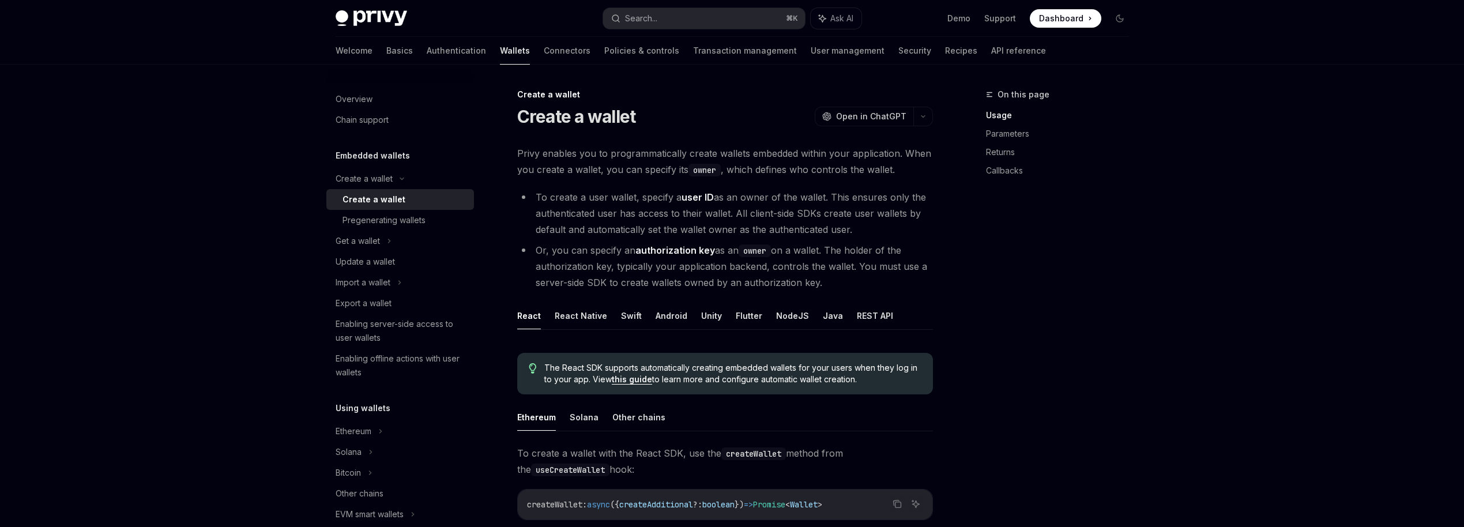
click at [874, 225] on li "To create a user wallet, specify a user ID as an owner of the wallet. This ensu…" at bounding box center [725, 213] width 416 height 48
click at [541, 277] on li "Or, you can specify an authorization key as an owner on a wallet. The holder of…" at bounding box center [725, 266] width 416 height 48
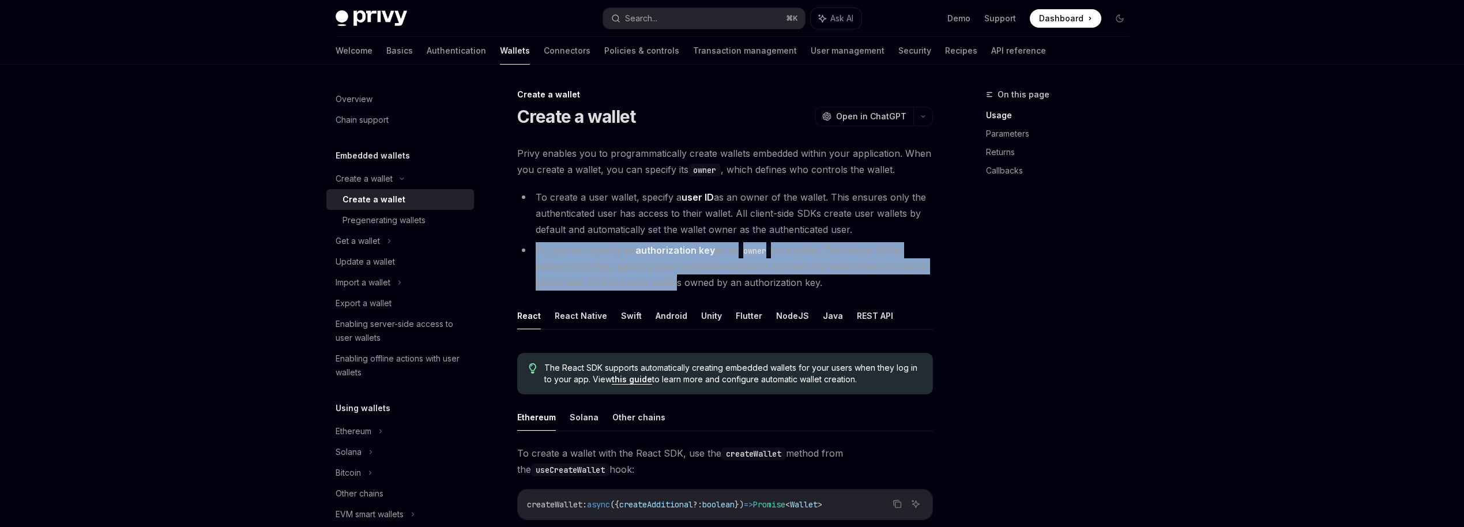
drag, startPoint x: 536, startPoint y: 253, endPoint x: 672, endPoint y: 283, distance: 140.0
click at [672, 283] on li "Or, you can specify an authorization key as an owner on a wallet. The holder of…" at bounding box center [725, 266] width 416 height 48
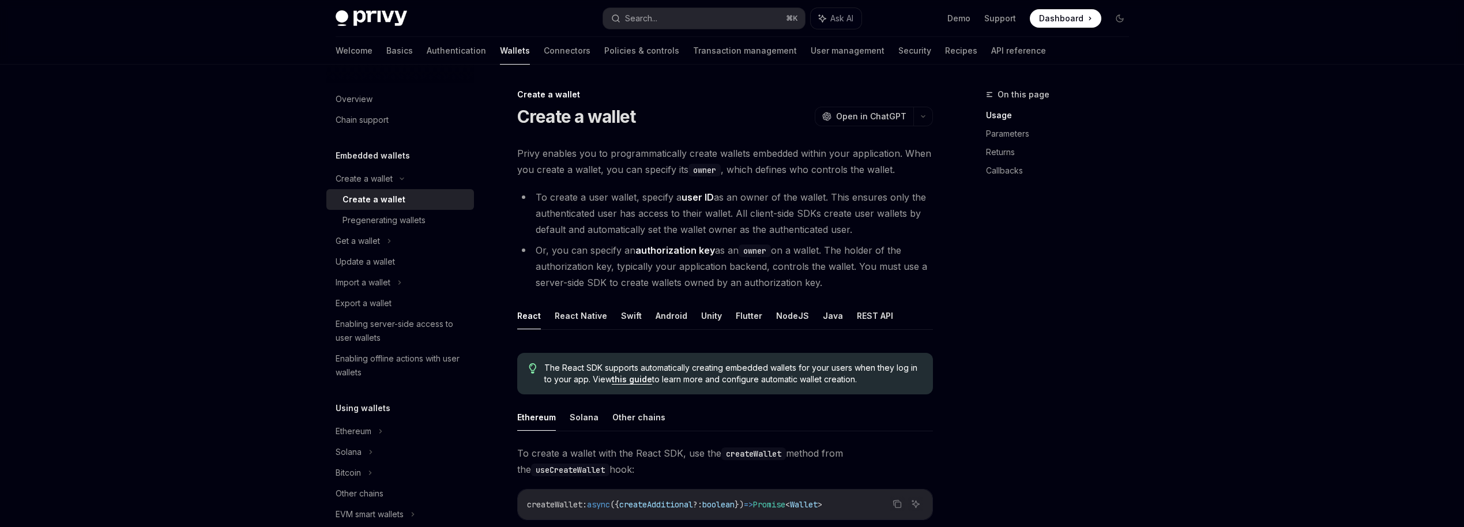
click at [381, 336] on div "Enabling server-side access to user wallets" at bounding box center [401, 331] width 131 height 28
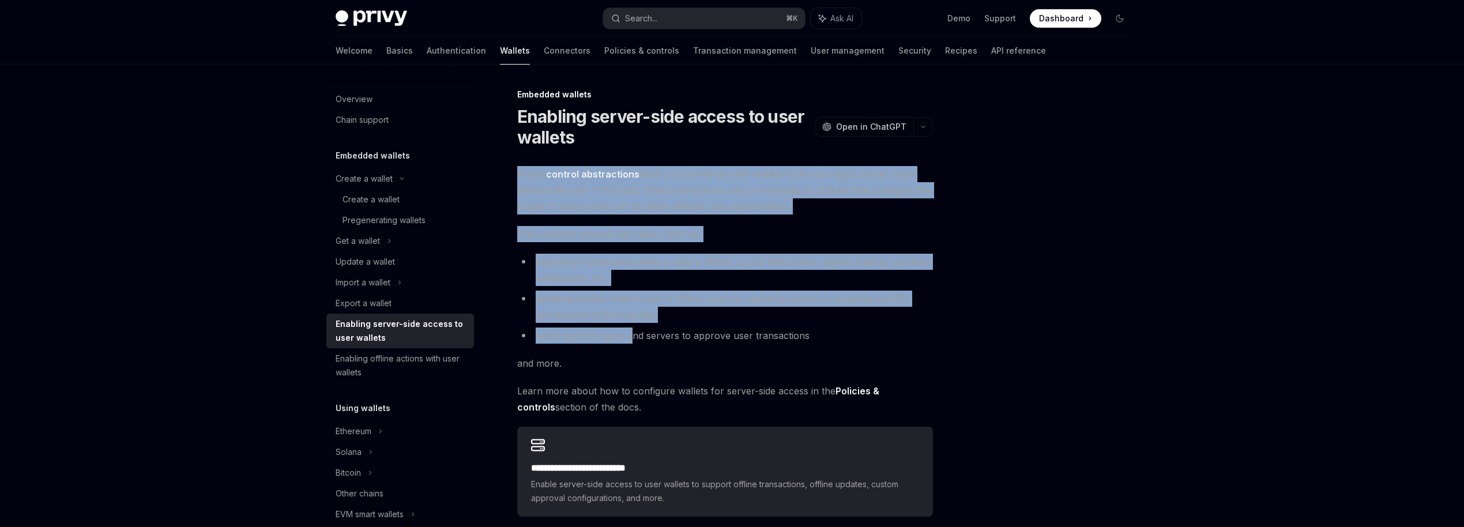
drag, startPoint x: 511, startPoint y: 171, endPoint x: 630, endPoint y: 339, distance: 206.1
click at [630, 339] on div "**********" at bounding box center [617, 388] width 637 height 600
click at [630, 339] on li "requiring both users and servers to approve user transactions" at bounding box center [725, 336] width 416 height 16
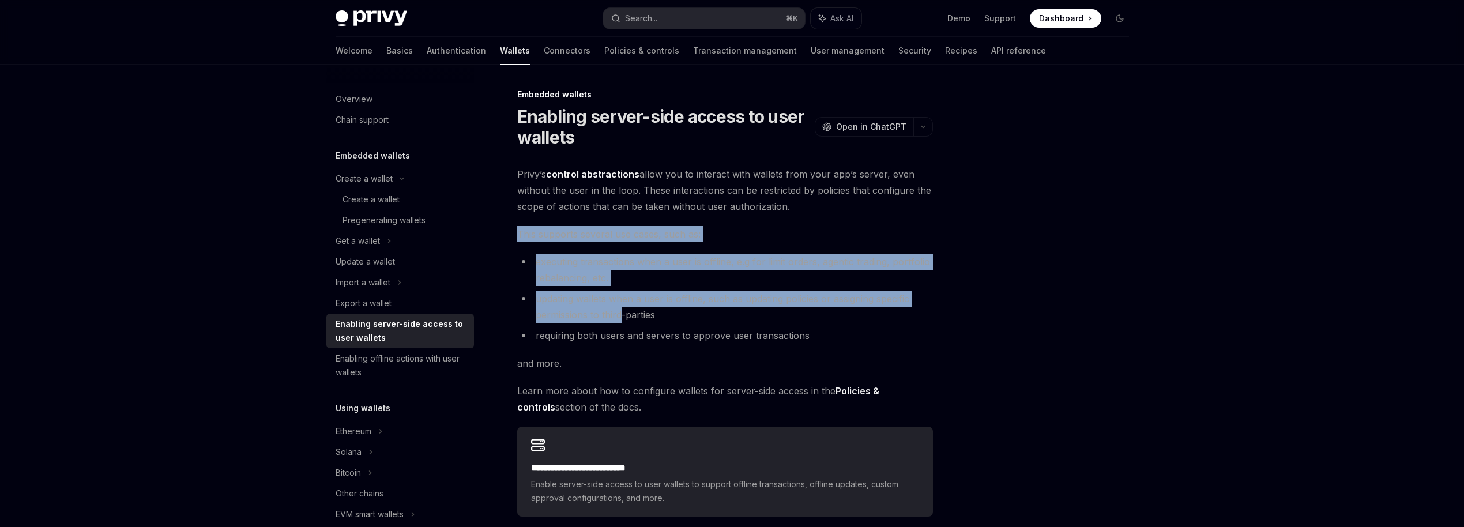
drag, startPoint x: 510, startPoint y: 226, endPoint x: 623, endPoint y: 320, distance: 147.0
click at [623, 320] on div "**********" at bounding box center [617, 388] width 637 height 600
click at [623, 320] on li "updating wallets when a user is offline, such as updating policies or assigning…" at bounding box center [725, 307] width 416 height 32
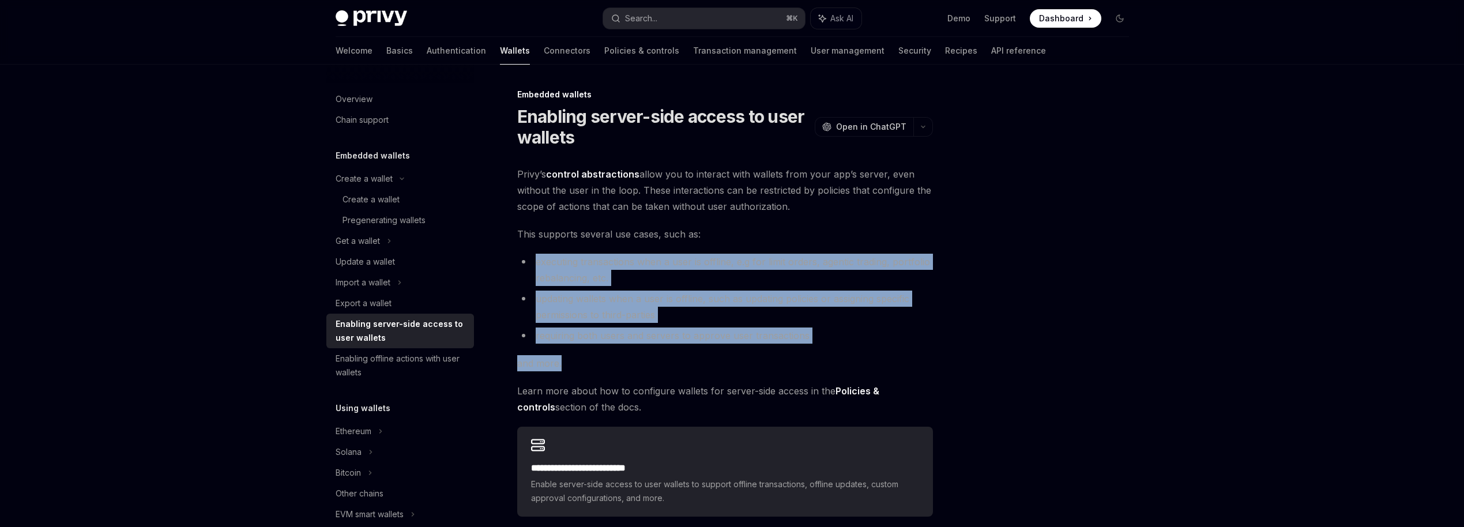
drag, startPoint x: 529, startPoint y: 264, endPoint x: 678, endPoint y: 360, distance: 177.7
click at [680, 359] on div "**********" at bounding box center [725, 341] width 416 height 351
click at [678, 322] on li "updating wallets when a user is offline, such as updating policies or assigning…" at bounding box center [725, 307] width 416 height 32
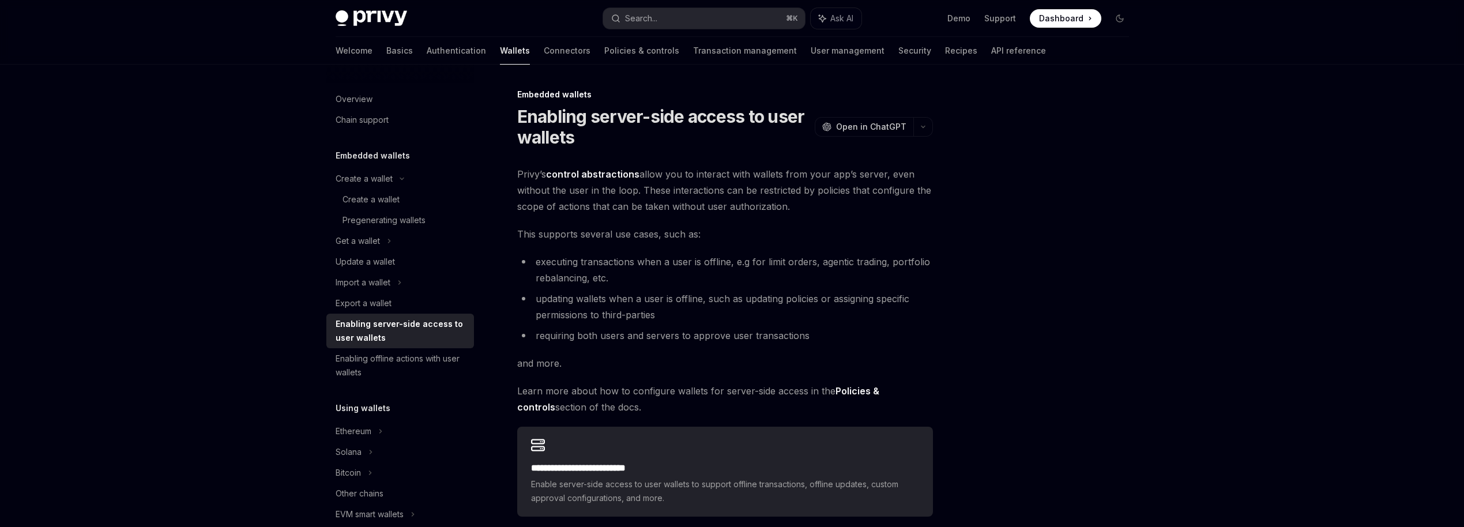
click at [258, 388] on div "Privy Docs home page Search... ⌘ K Ask AI Demo Support Dashboard Dashboard Sear…" at bounding box center [732, 344] width 1464 height 688
click at [357, 376] on div "Enabling offline actions with user wallets" at bounding box center [401, 366] width 131 height 28
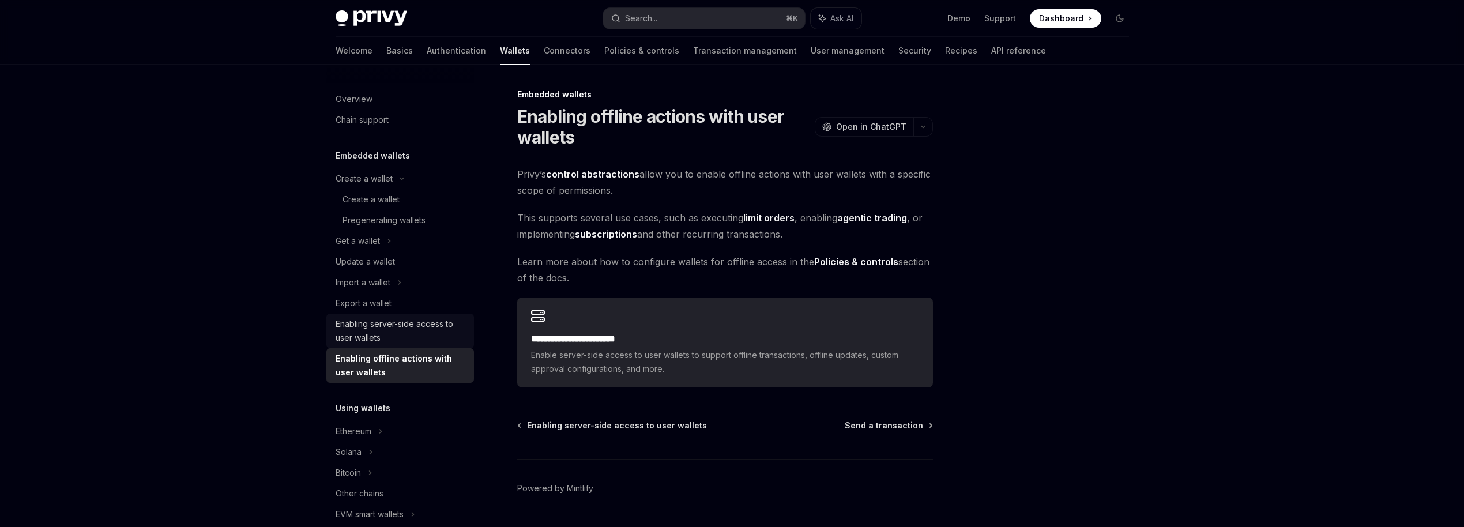
click at [386, 326] on div "Enabling server-side access to user wallets" at bounding box center [401, 331] width 131 height 28
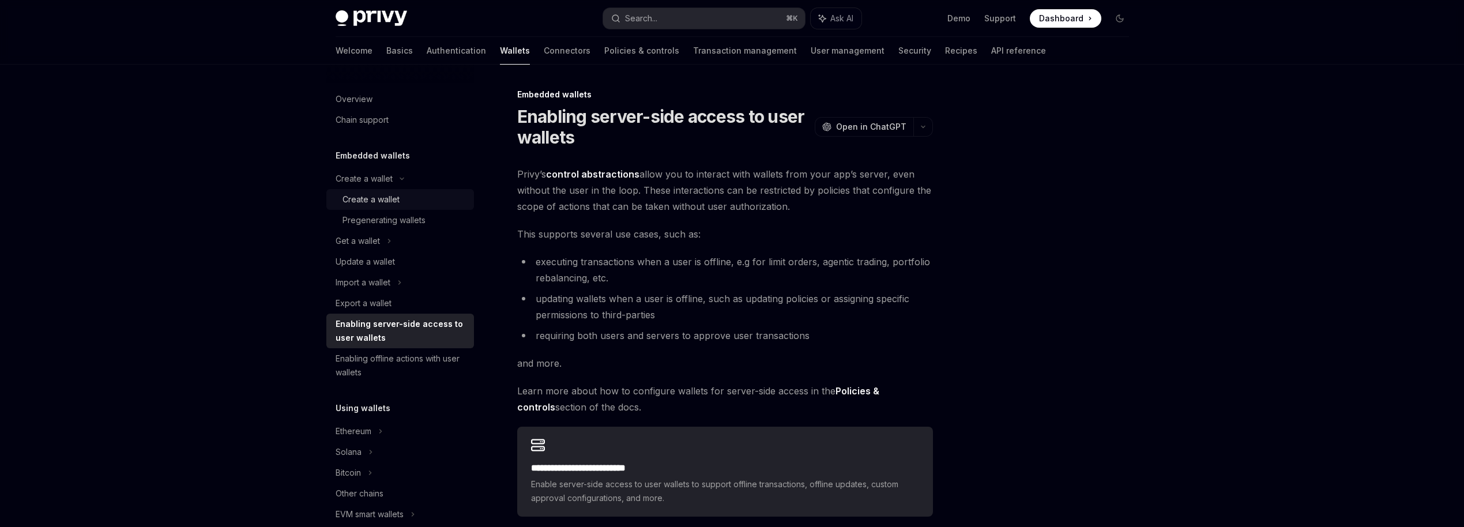
click at [375, 197] on div "Create a wallet" at bounding box center [371, 200] width 57 height 14
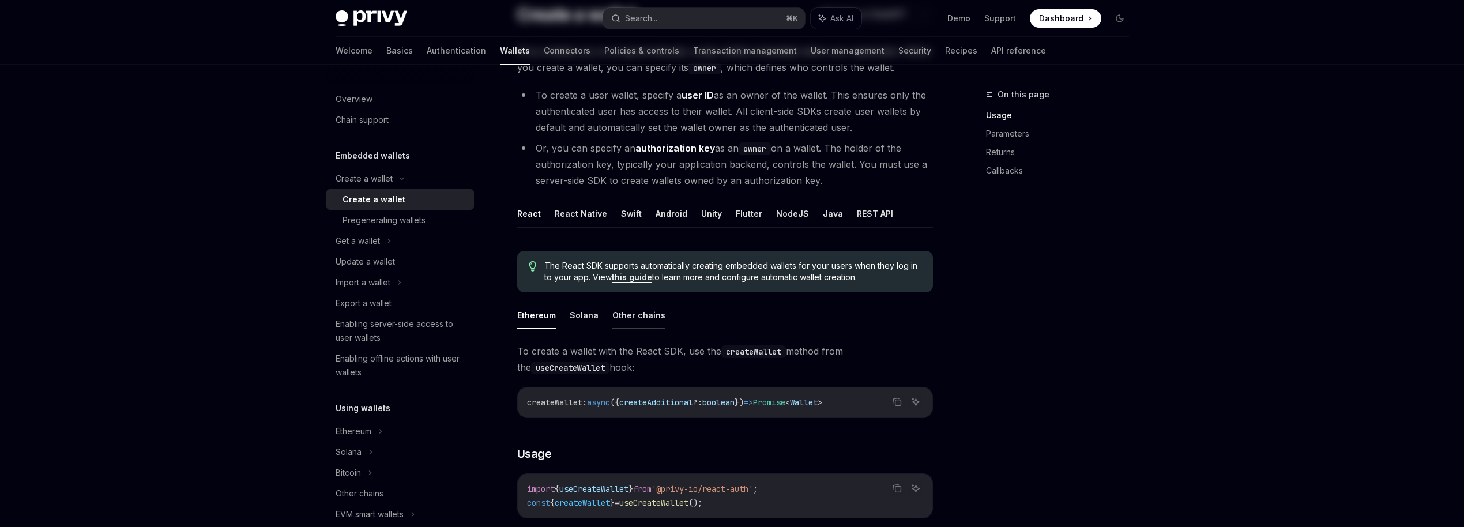
scroll to position [110, 0]
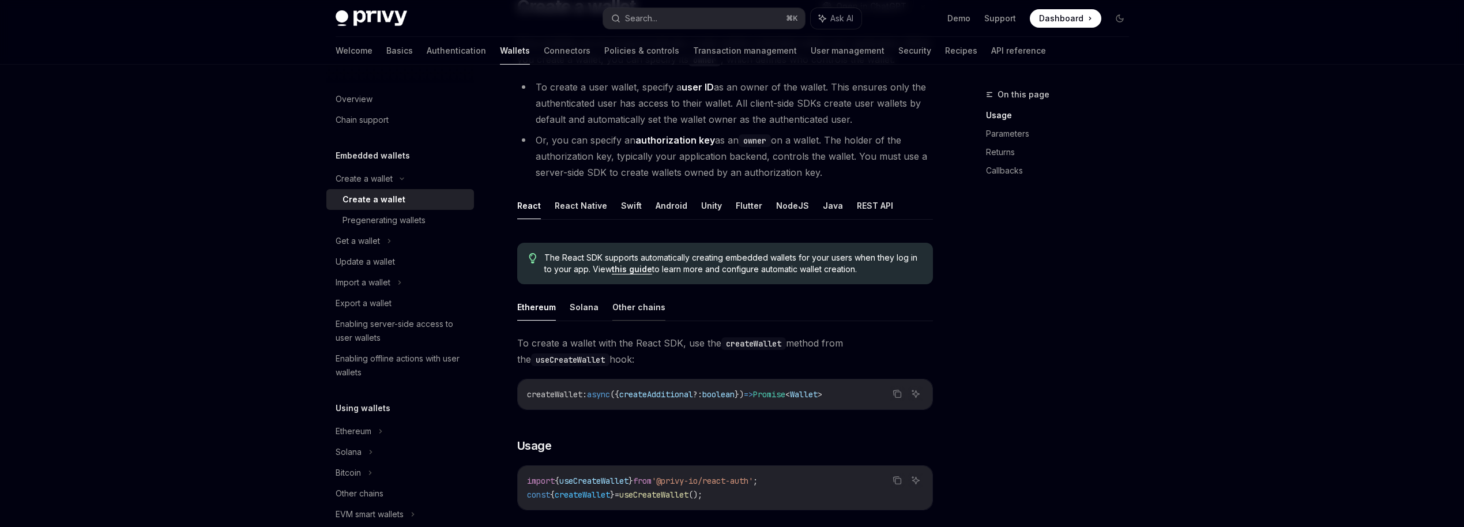
click at [622, 298] on button "Other chains" at bounding box center [638, 307] width 53 height 27
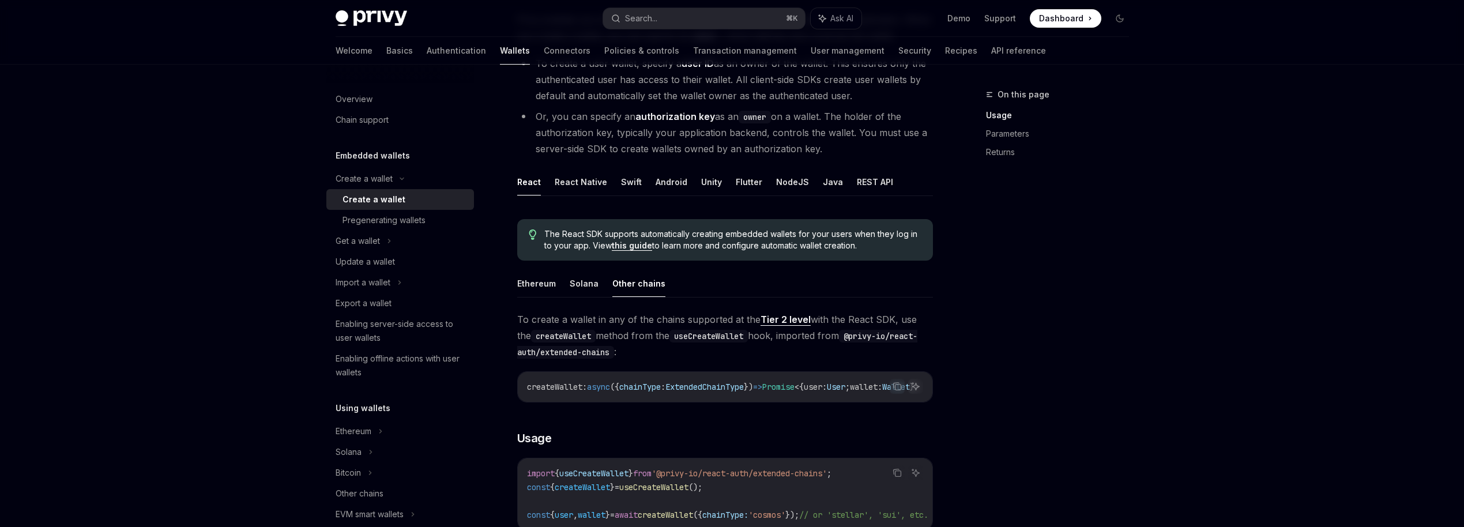
scroll to position [135, 0]
click at [713, 401] on div "createWallet : async ({ chainType : ExtendedChainType }) => Promise < { user : …" at bounding box center [725, 386] width 415 height 30
drag, startPoint x: 714, startPoint y: 400, endPoint x: 815, endPoint y: 400, distance: 100.9
click at [815, 400] on div "createWallet : async ({ chainType : ExtendedChainType }) => Promise < { user : …" at bounding box center [725, 386] width 415 height 30
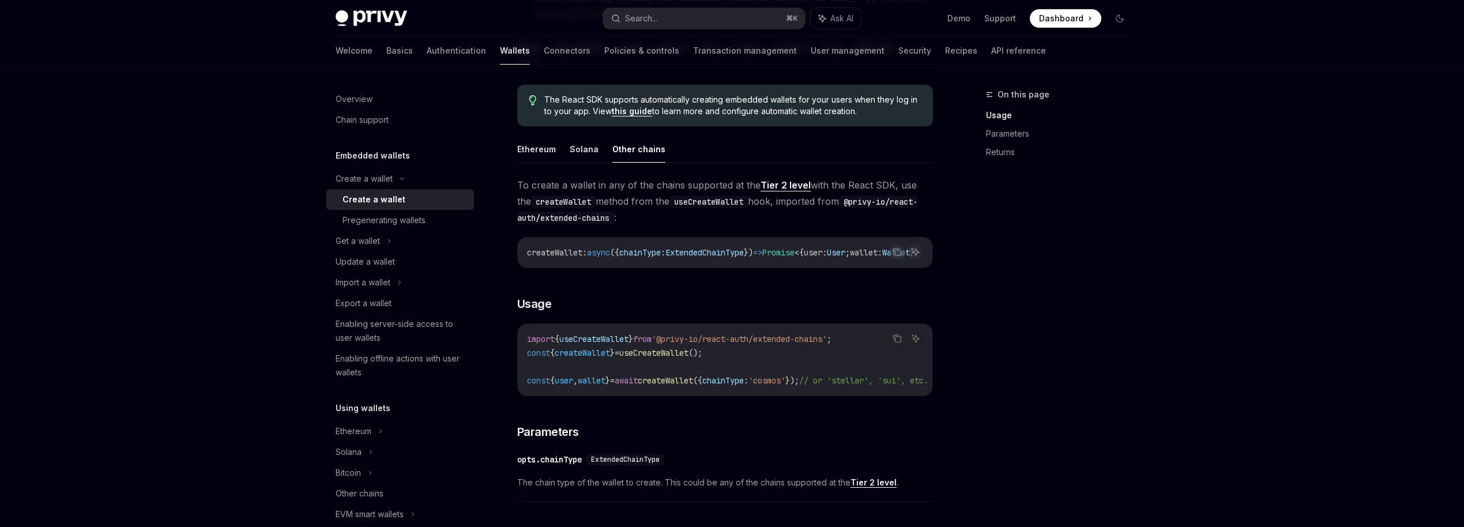
scroll to position [268, 0]
click at [1006, 144] on link "Returns" at bounding box center [1062, 152] width 152 height 18
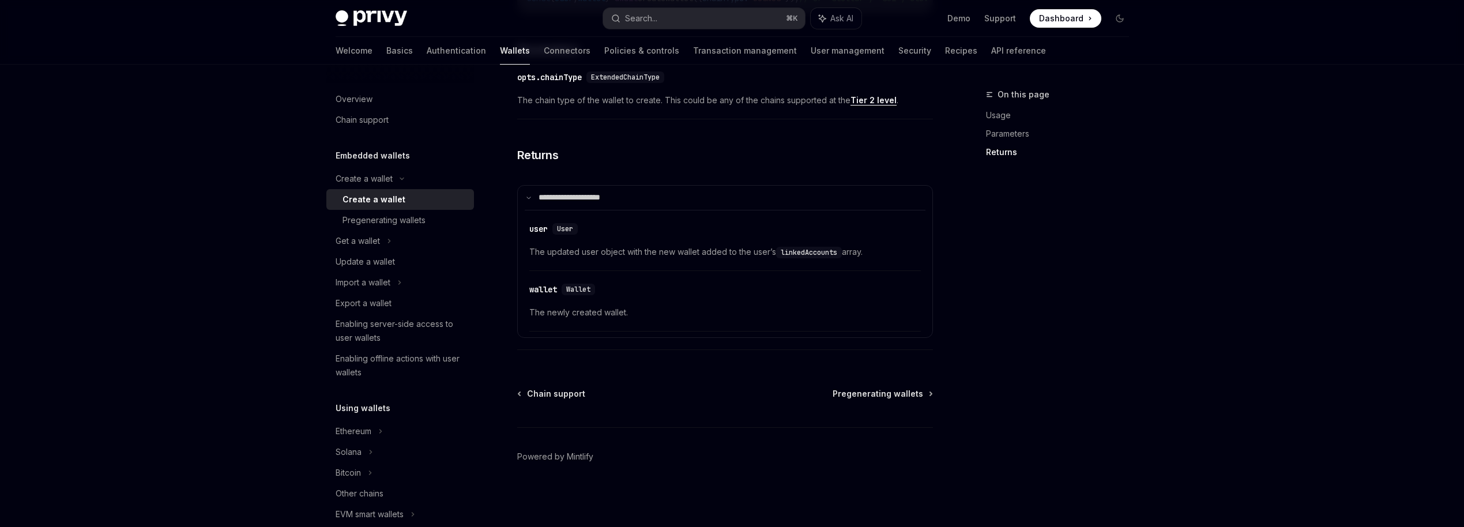
scroll to position [660, 0]
click at [565, 284] on div "Wallet" at bounding box center [578, 290] width 33 height 12
click at [579, 287] on span "Wallet" at bounding box center [578, 289] width 24 height 9
click at [536, 289] on div "wallet" at bounding box center [543, 290] width 28 height 12
click at [585, 310] on span "The newly created wallet." at bounding box center [725, 313] width 392 height 14
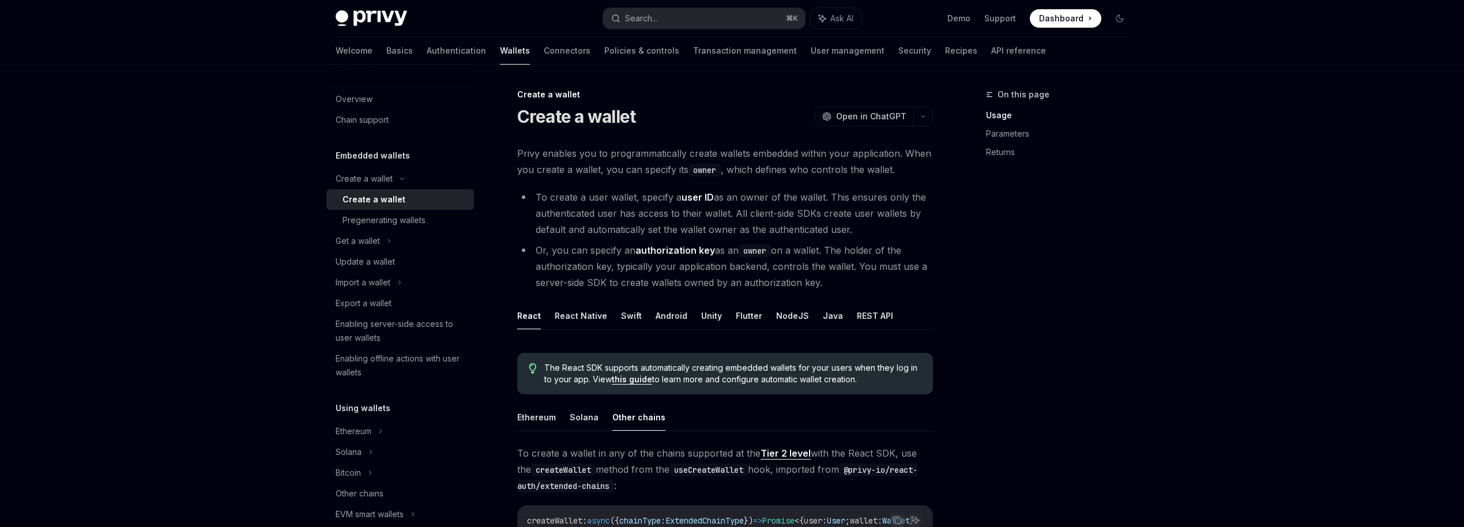
click at [588, 423] on button "Solana" at bounding box center [584, 417] width 29 height 27
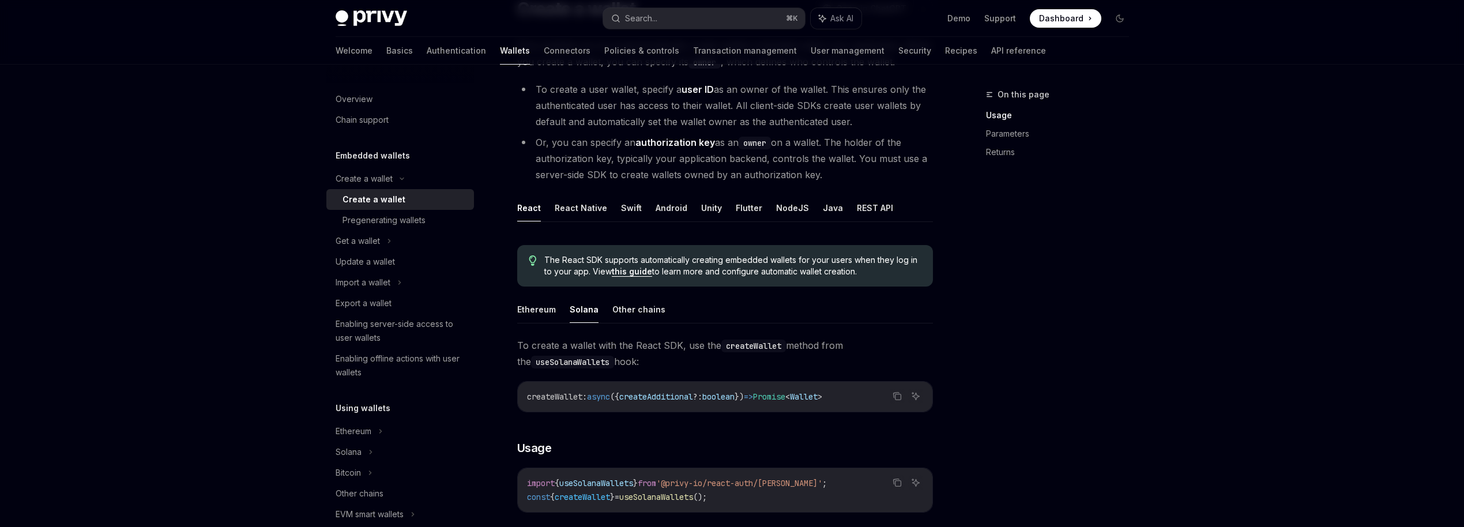
scroll to position [114, 0]
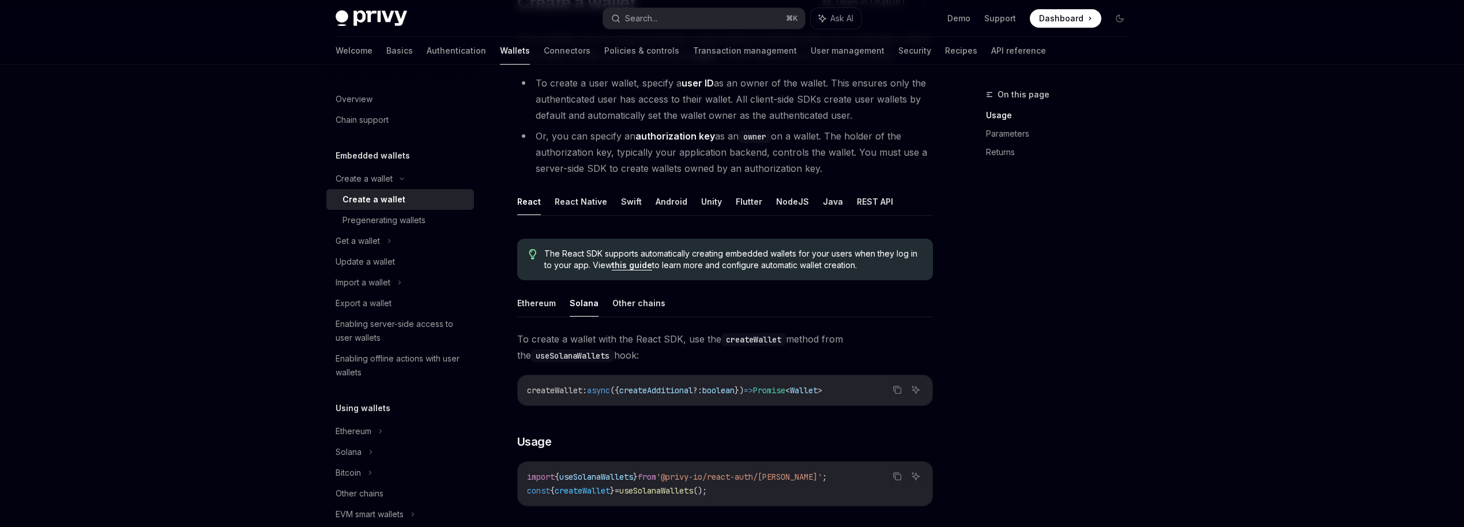
click at [669, 393] on span "createAdditional" at bounding box center [656, 390] width 74 height 10
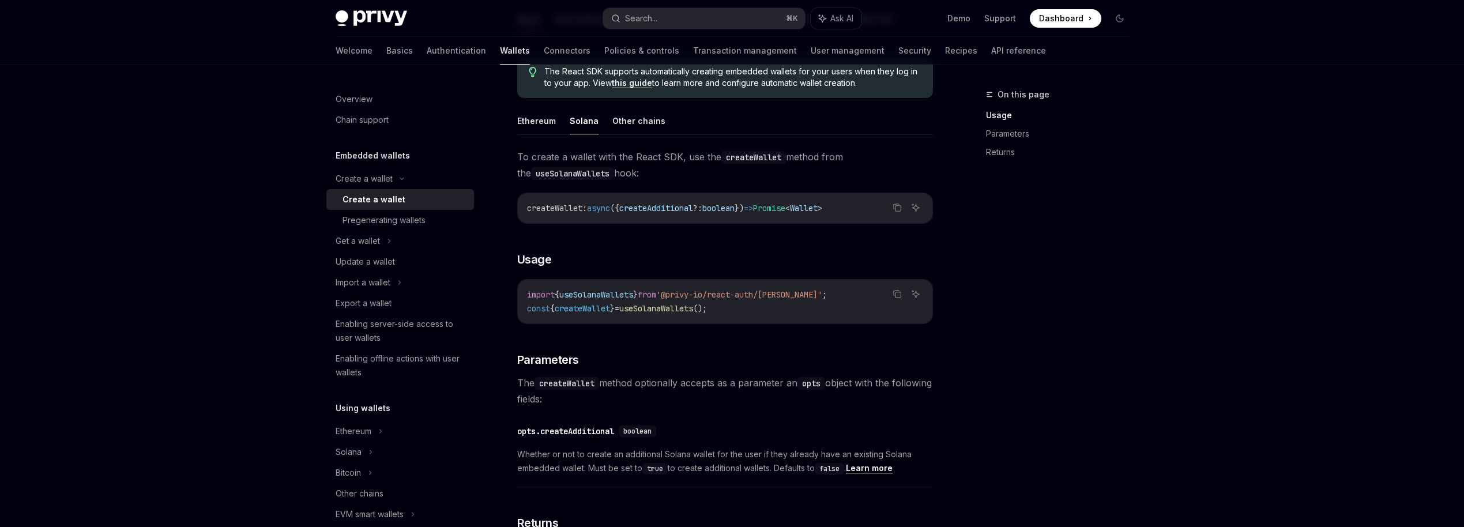
scroll to position [325, 0]
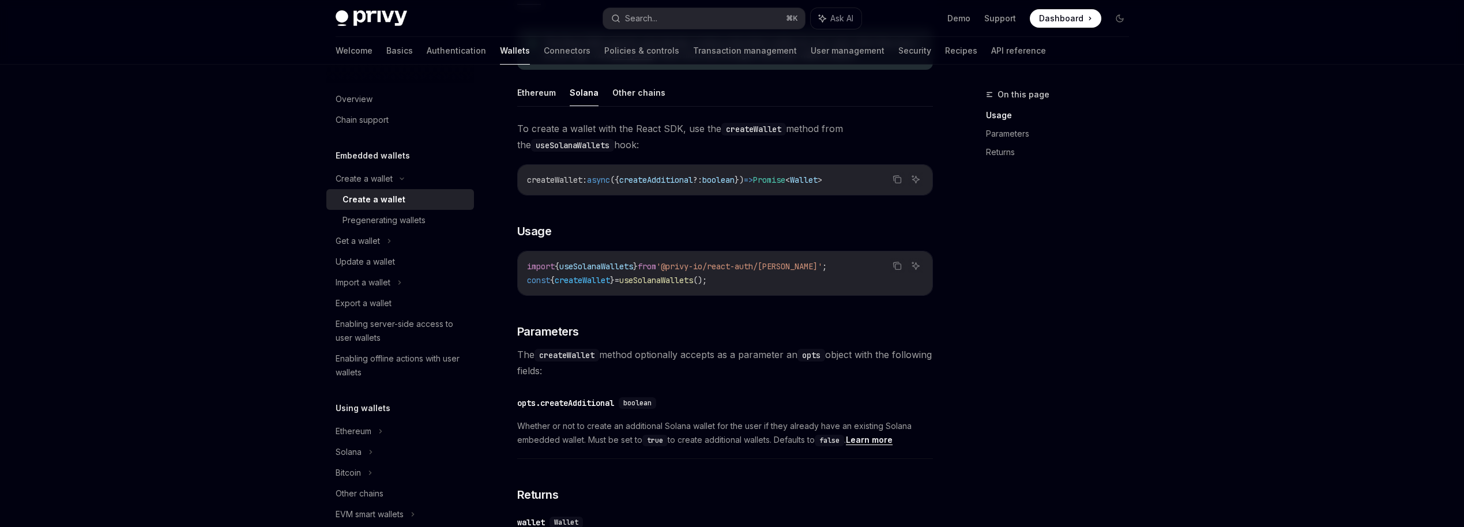
click at [880, 442] on link "Learn more" at bounding box center [869, 440] width 47 height 10
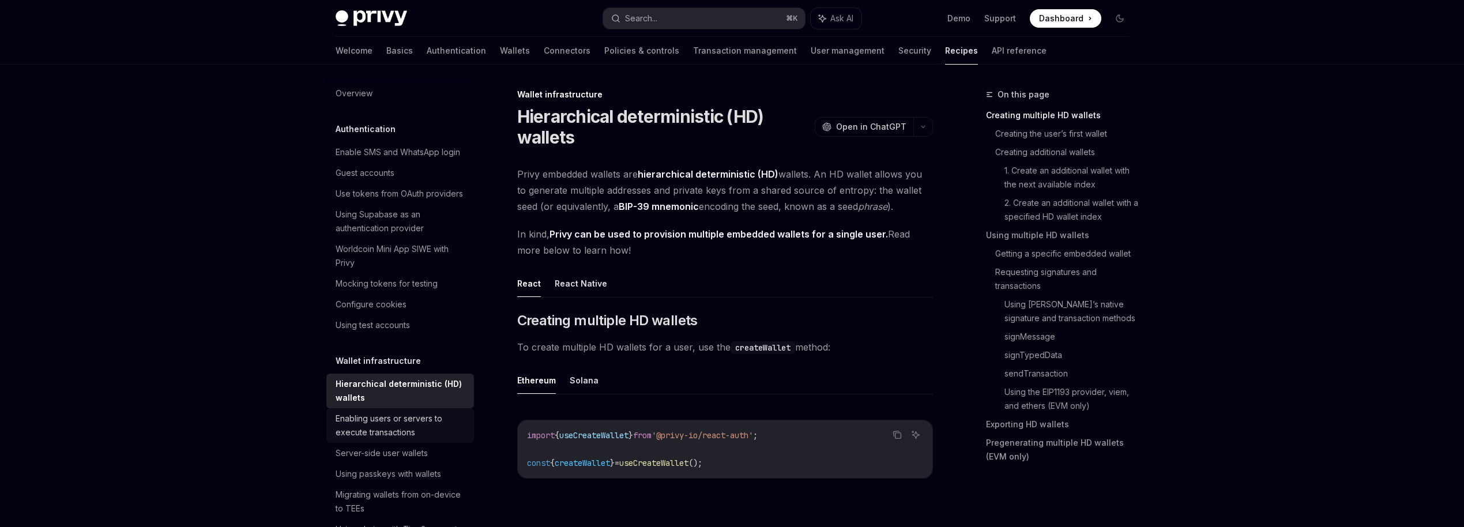
click at [404, 432] on div "Enabling users or servers to execute transactions" at bounding box center [401, 426] width 131 height 28
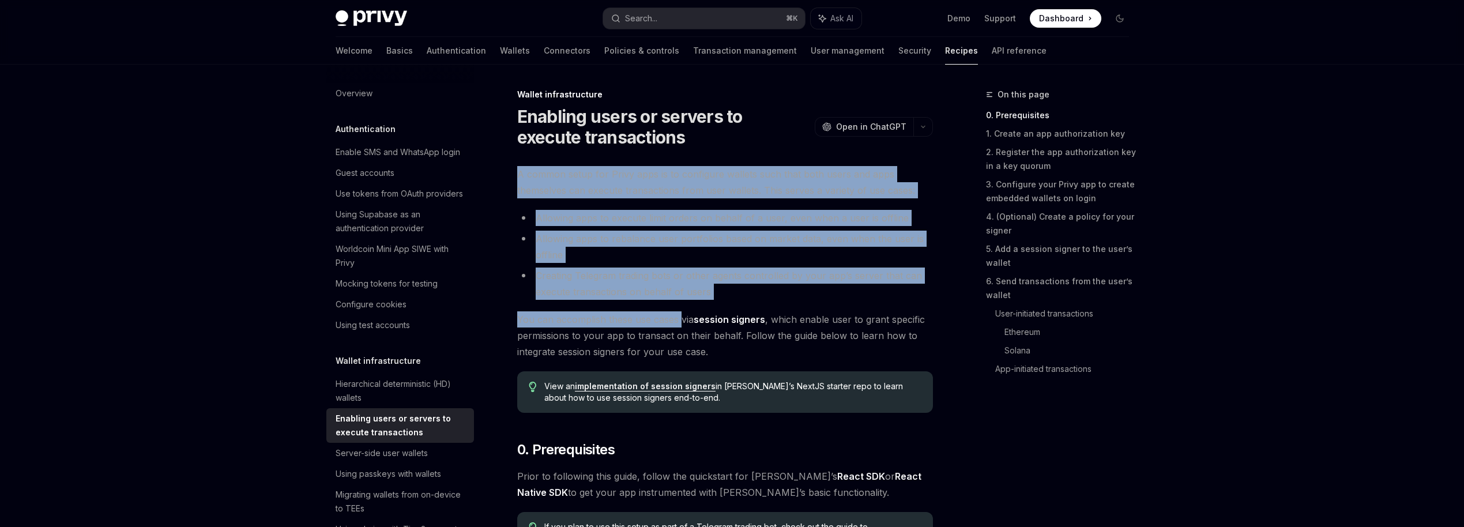
drag, startPoint x: 518, startPoint y: 177, endPoint x: 680, endPoint y: 314, distance: 212.0
click at [680, 314] on span "You can accomplish these use cases via session signers , which enable user to g…" at bounding box center [725, 335] width 416 height 48
drag, startPoint x: 678, startPoint y: 173, endPoint x: 674, endPoint y: 312, distance: 139.0
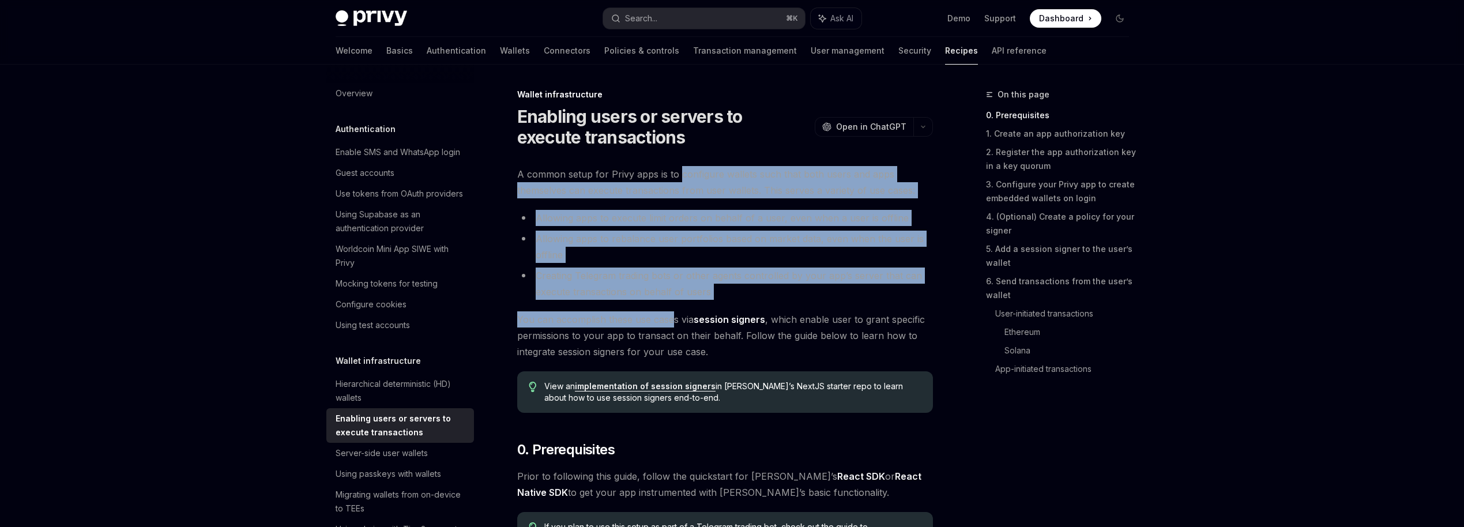
click at [675, 317] on span "You can accomplish these use cases via session signers , which enable user to g…" at bounding box center [725, 335] width 416 height 48
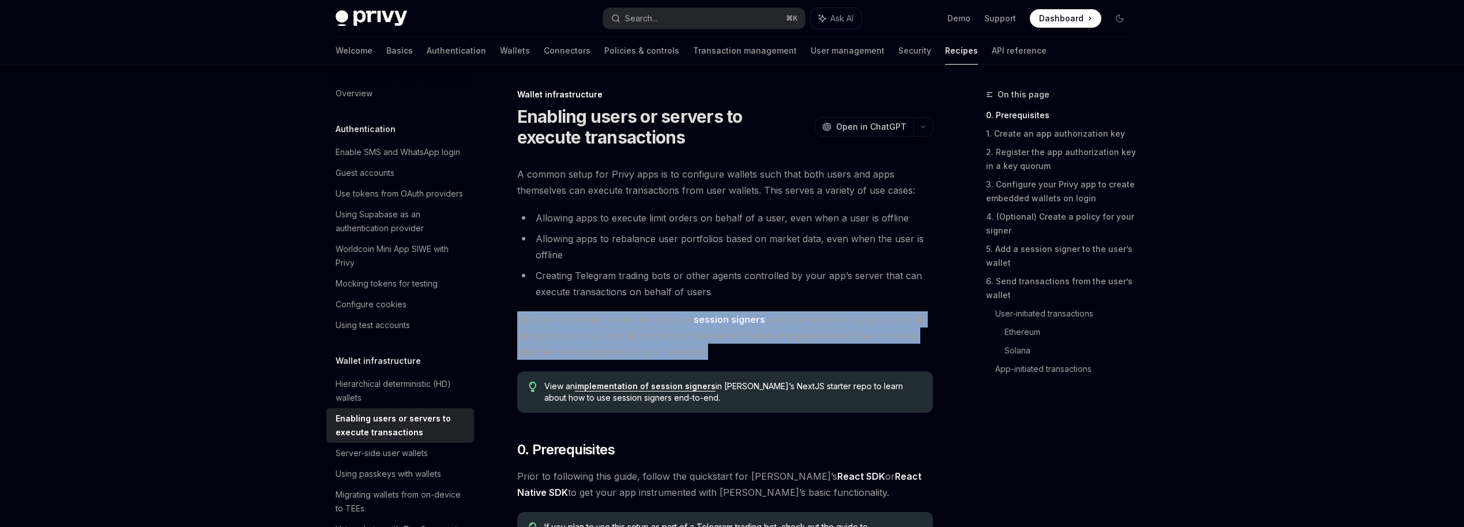
drag, startPoint x: 515, startPoint y: 320, endPoint x: 725, endPoint y: 352, distance: 212.9
click at [725, 352] on span "You can accomplish these use cases via session signers , which enable user to g…" at bounding box center [725, 335] width 416 height 48
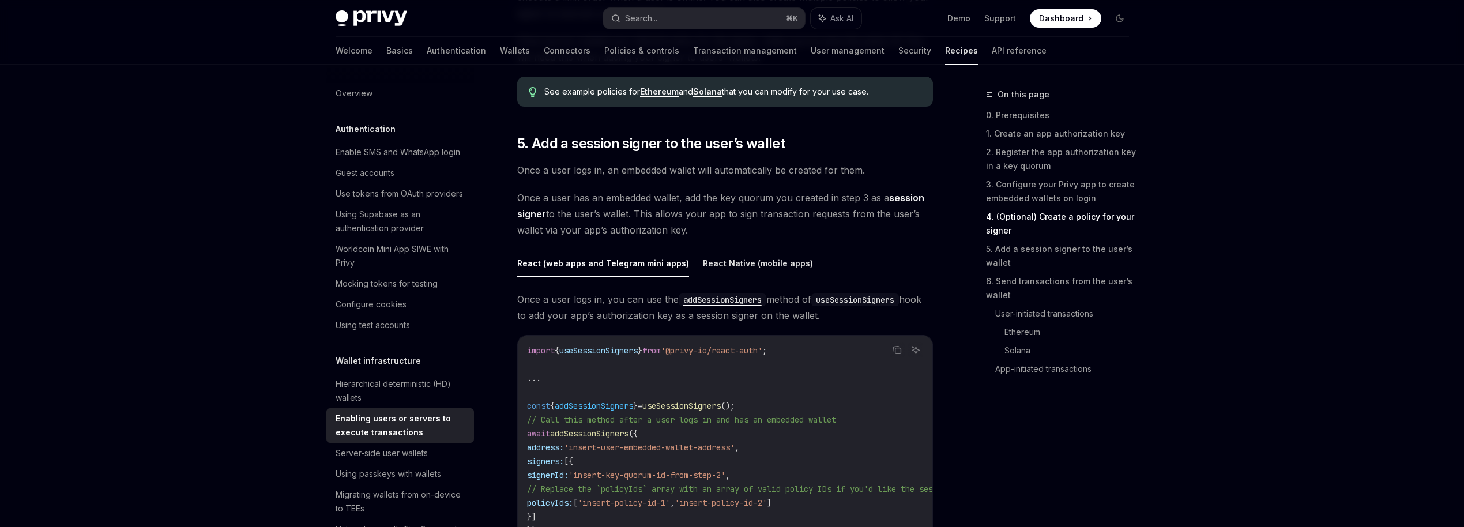
scroll to position [1724, 0]
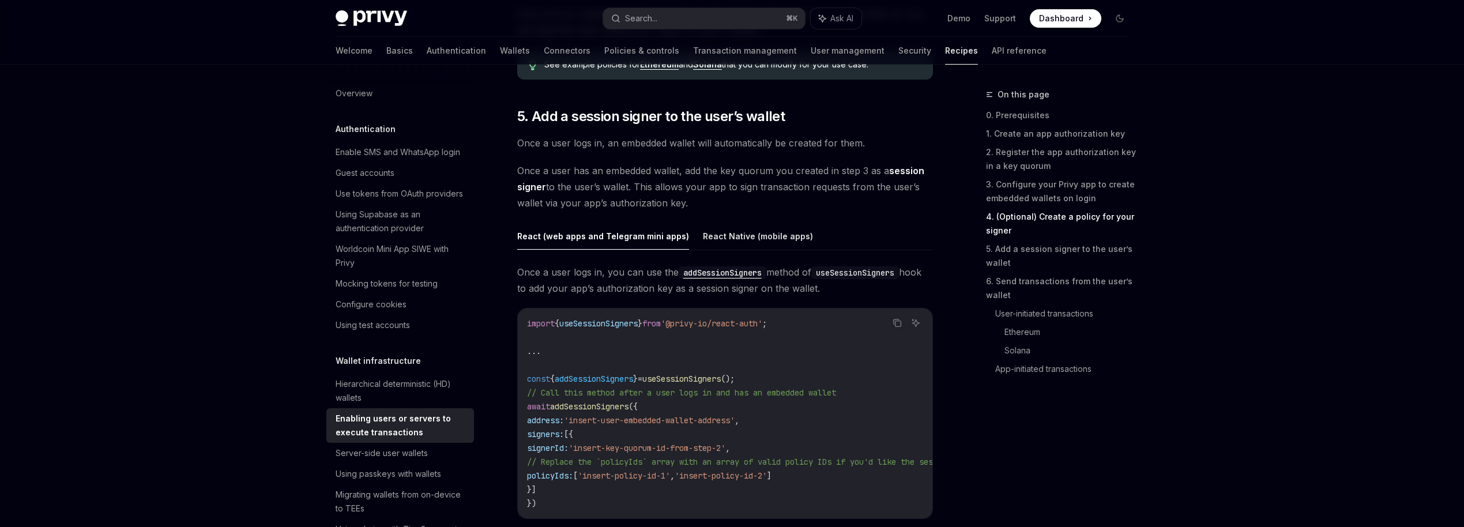
click at [597, 238] on button "React (web apps and Telegram mini apps)" at bounding box center [603, 236] width 172 height 27
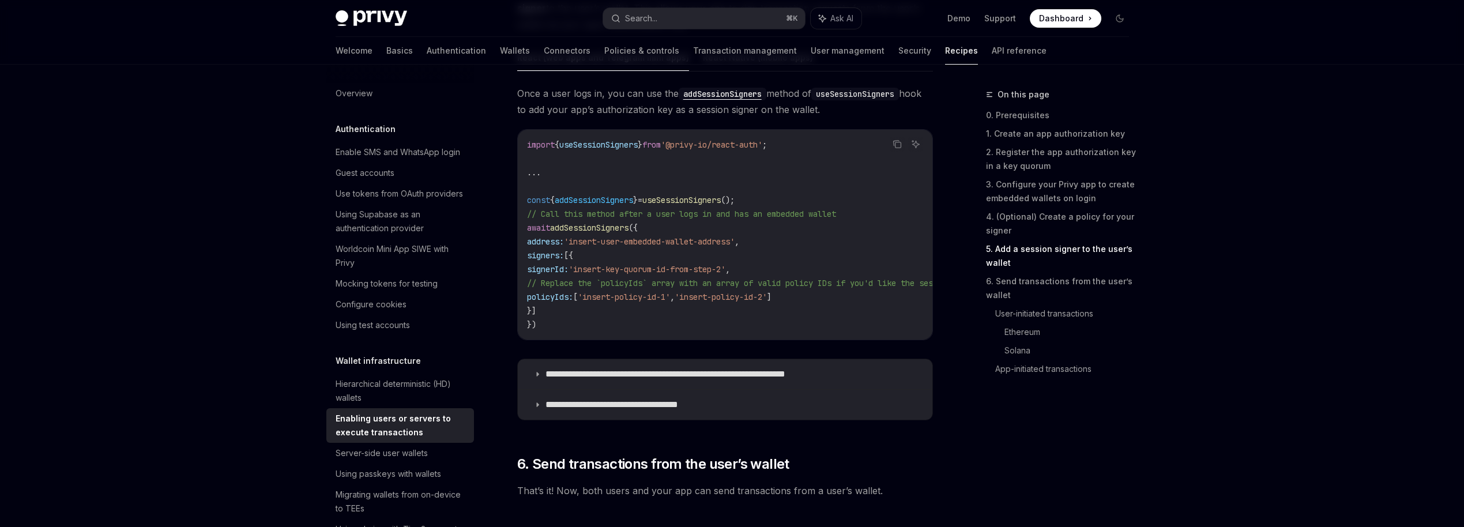
scroll to position [1972, 0]
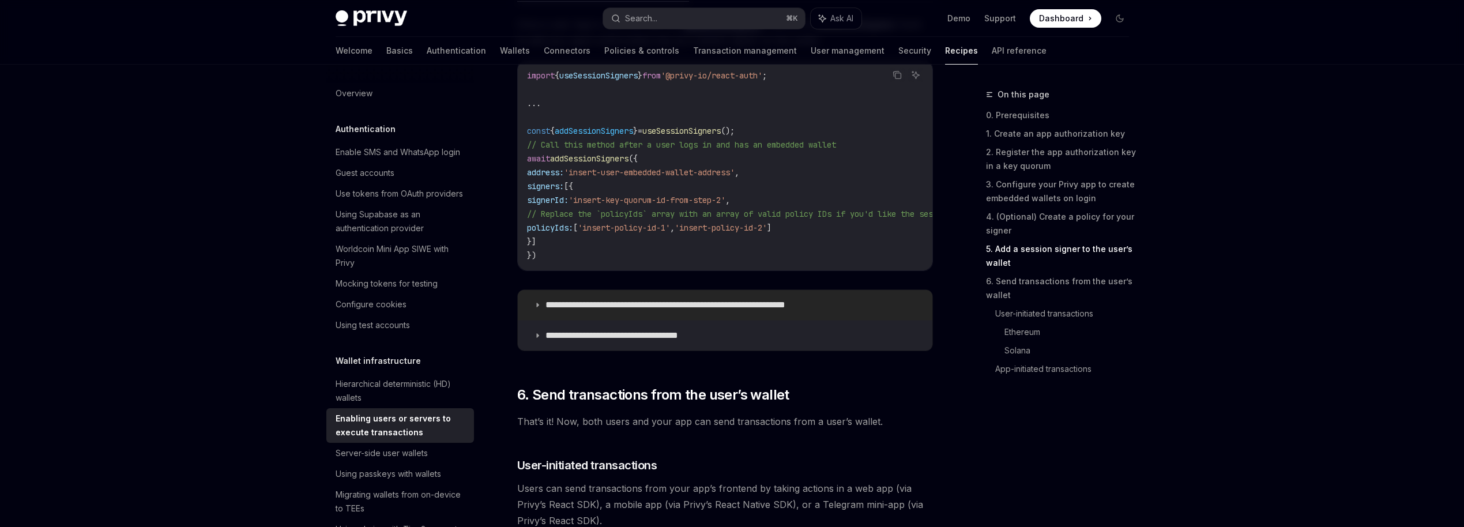
click at [563, 307] on p "**********" at bounding box center [694, 305] width 296 height 12
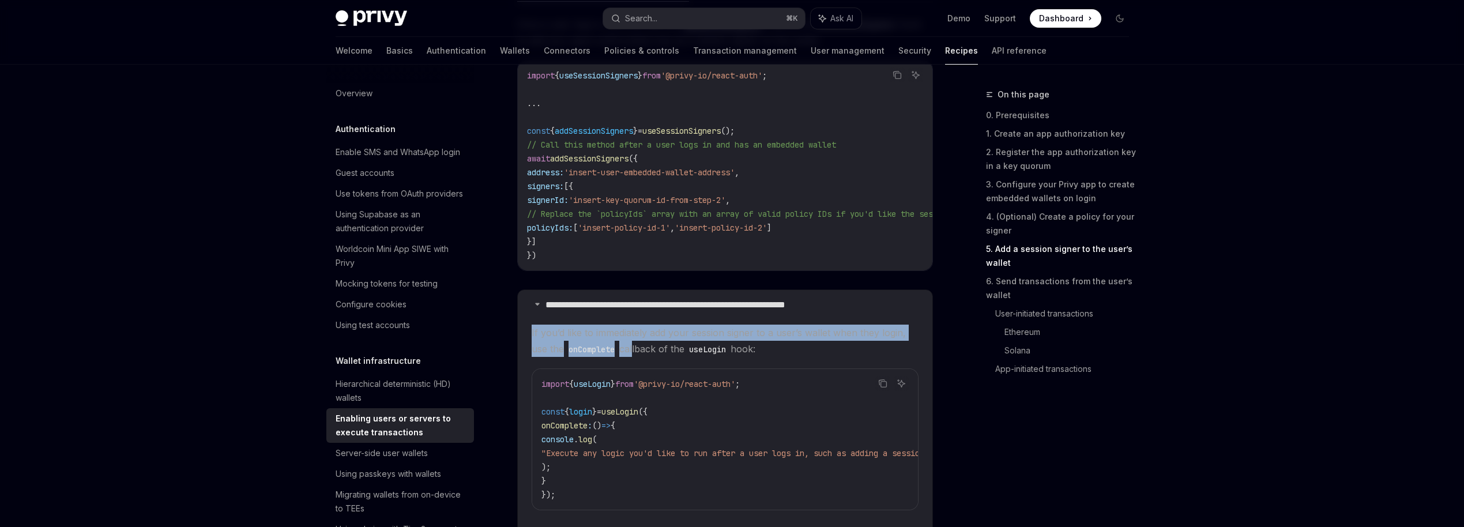
drag, startPoint x: 526, startPoint y: 337, endPoint x: 638, endPoint y: 362, distance: 114.5
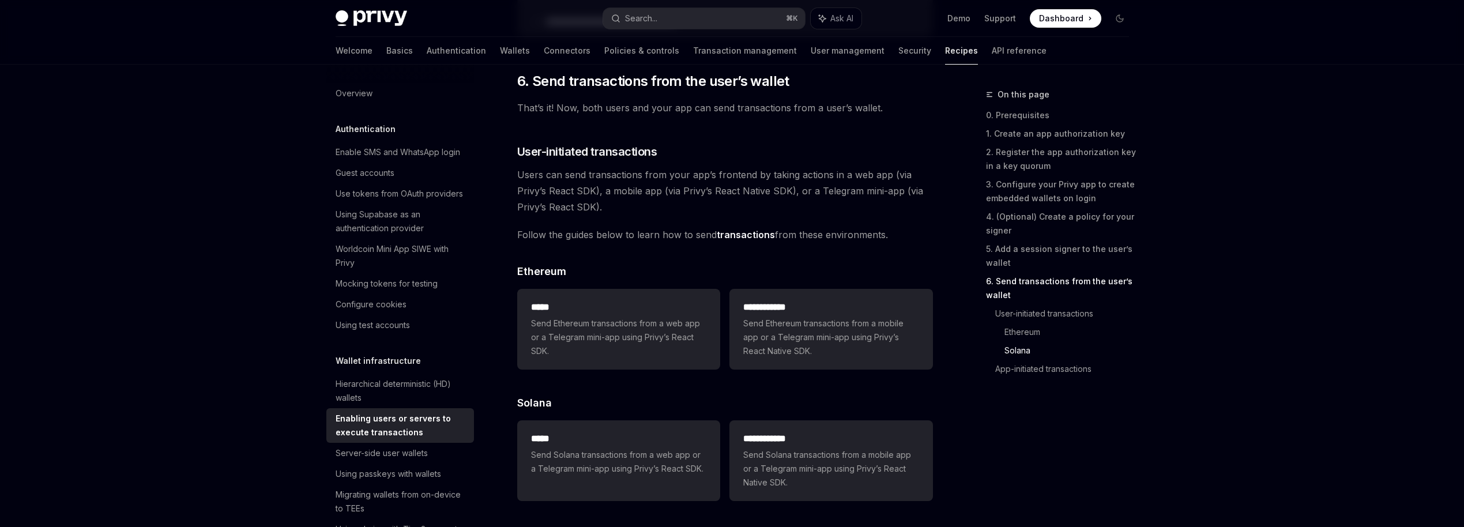
scroll to position [2925, 0]
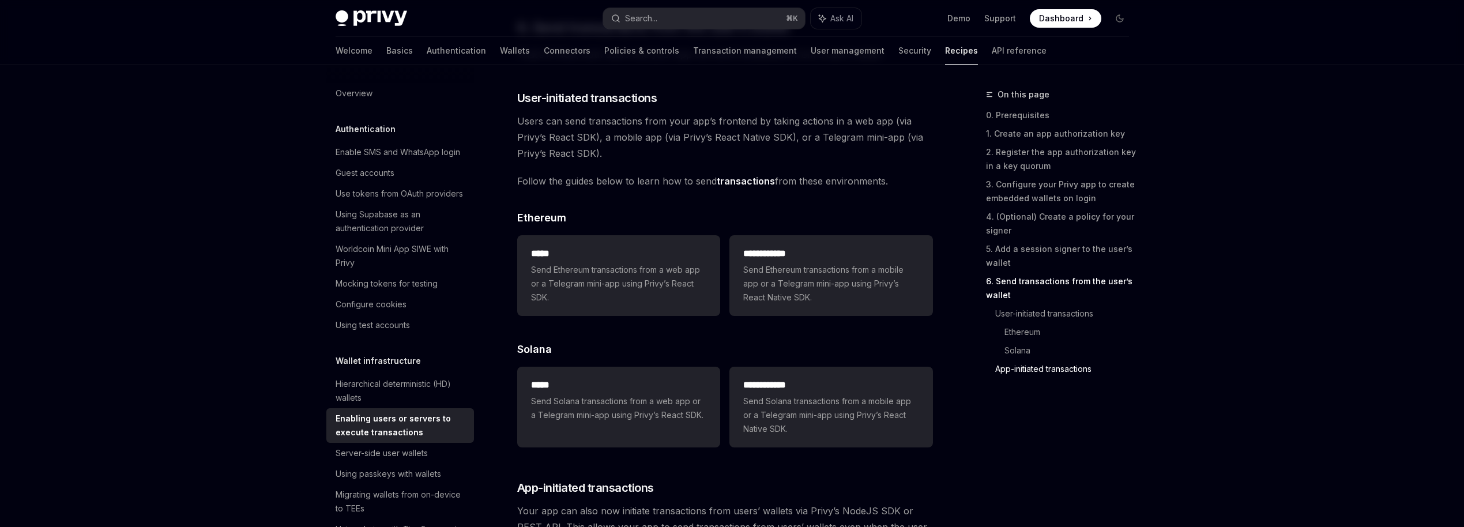
click at [1040, 366] on link "App-initiated transactions" at bounding box center [1066, 369] width 143 height 18
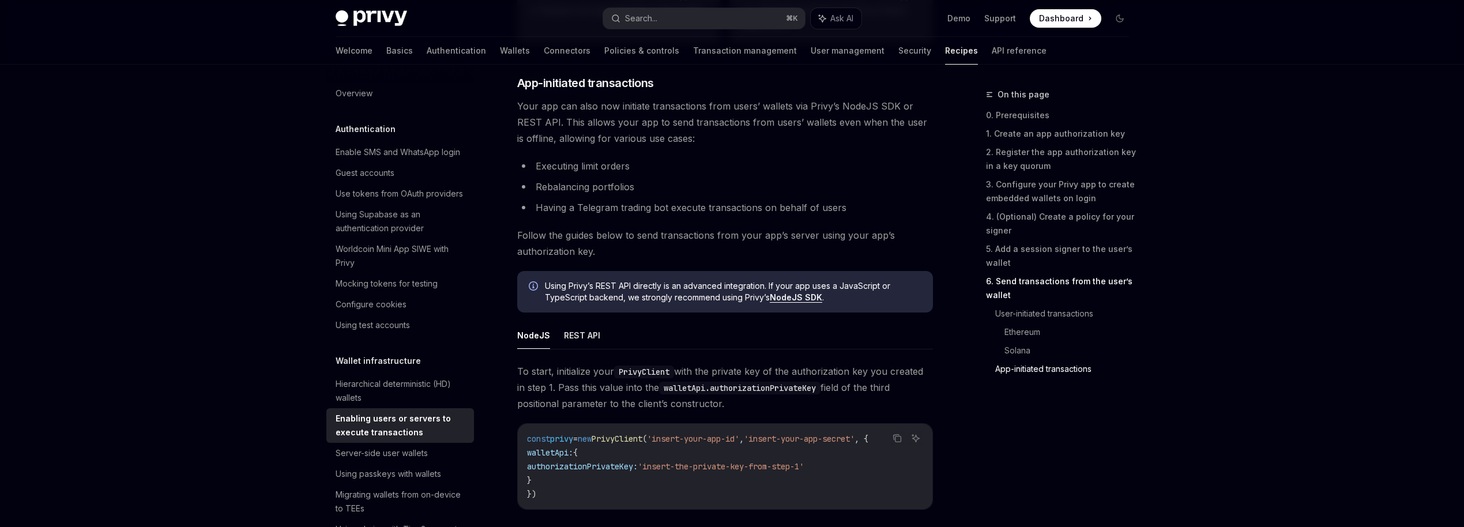
scroll to position [3331, 0]
click at [423, 458] on div "Server-side user wallets" at bounding box center [382, 453] width 92 height 14
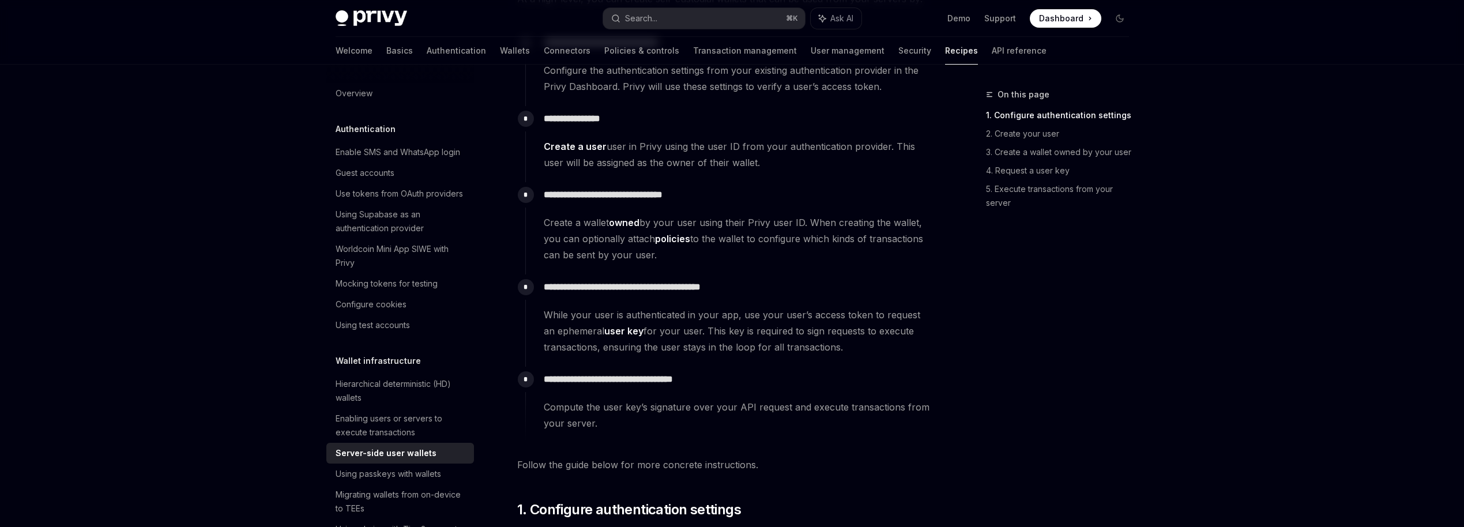
scroll to position [261, 0]
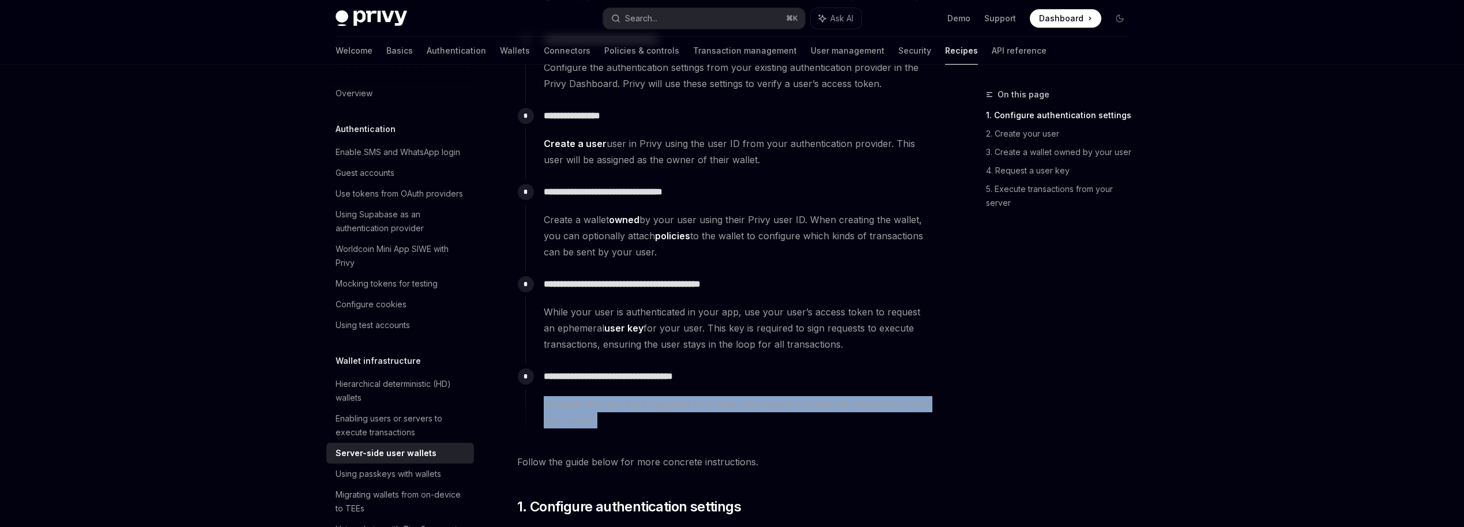
drag, startPoint x: 544, startPoint y: 405, endPoint x: 655, endPoint y: 427, distance: 113.5
click at [655, 427] on span "Compute the user key’s signature over your API request and execute transactions…" at bounding box center [738, 412] width 389 height 32
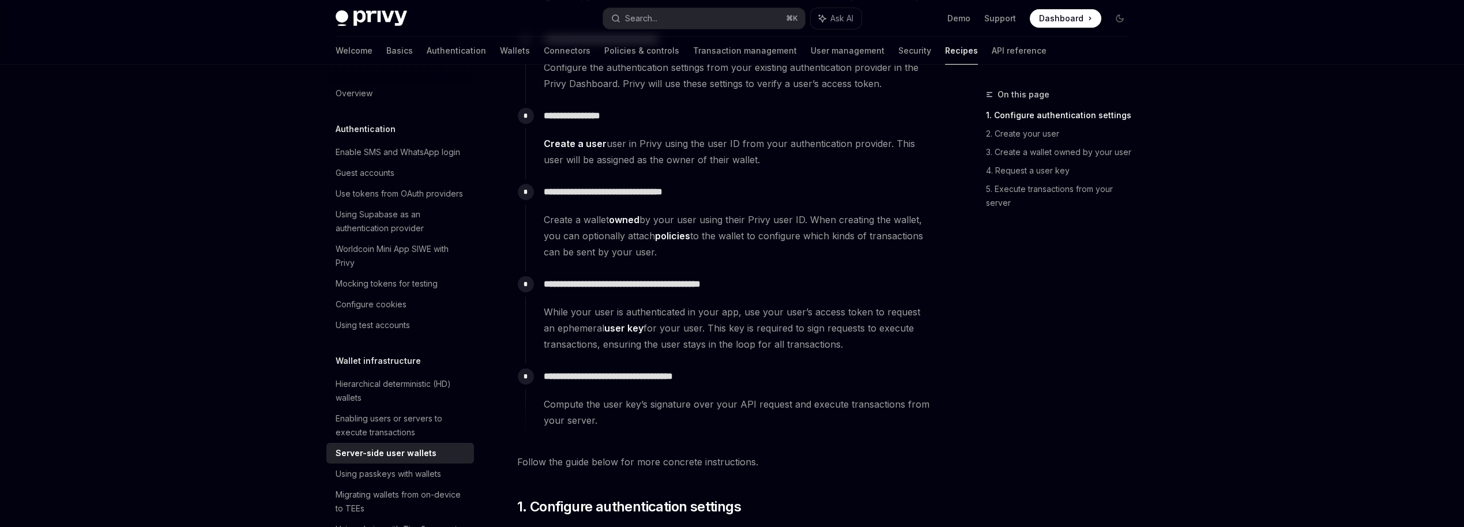
click at [551, 409] on span "Compute the user key’s signature over your API request and execute transactions…" at bounding box center [738, 412] width 389 height 32
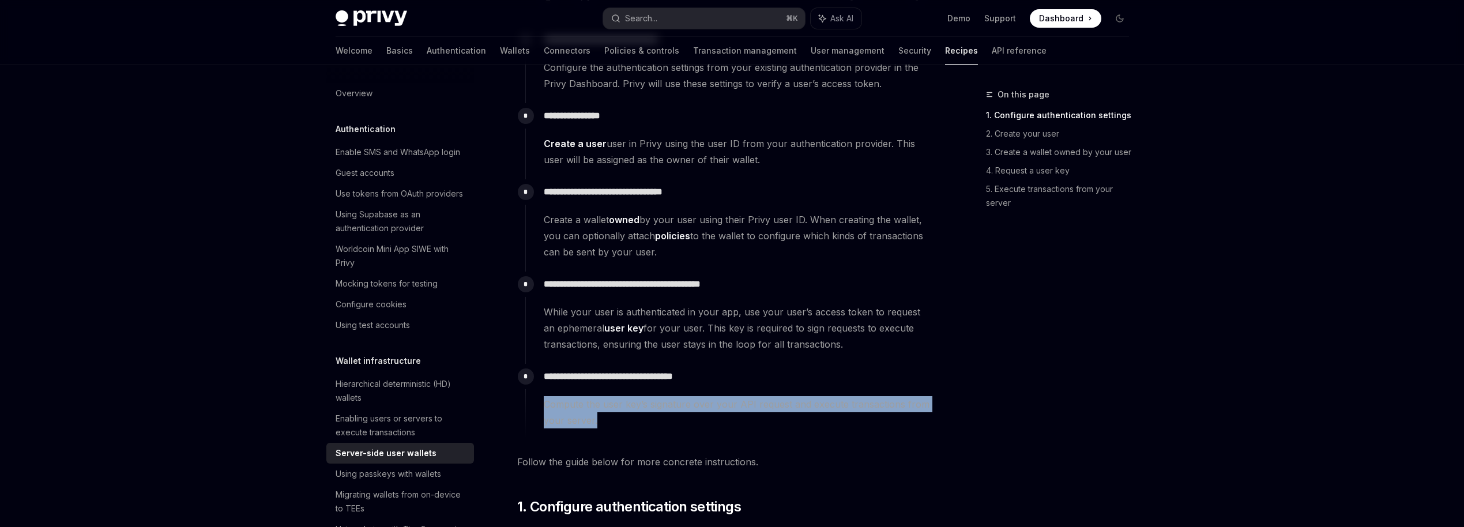
drag, startPoint x: 540, startPoint y: 401, endPoint x: 631, endPoint y: 420, distance: 93.2
click at [631, 420] on div "**********" at bounding box center [729, 396] width 408 height 65
click at [646, 432] on div "**********" at bounding box center [729, 402] width 408 height 76
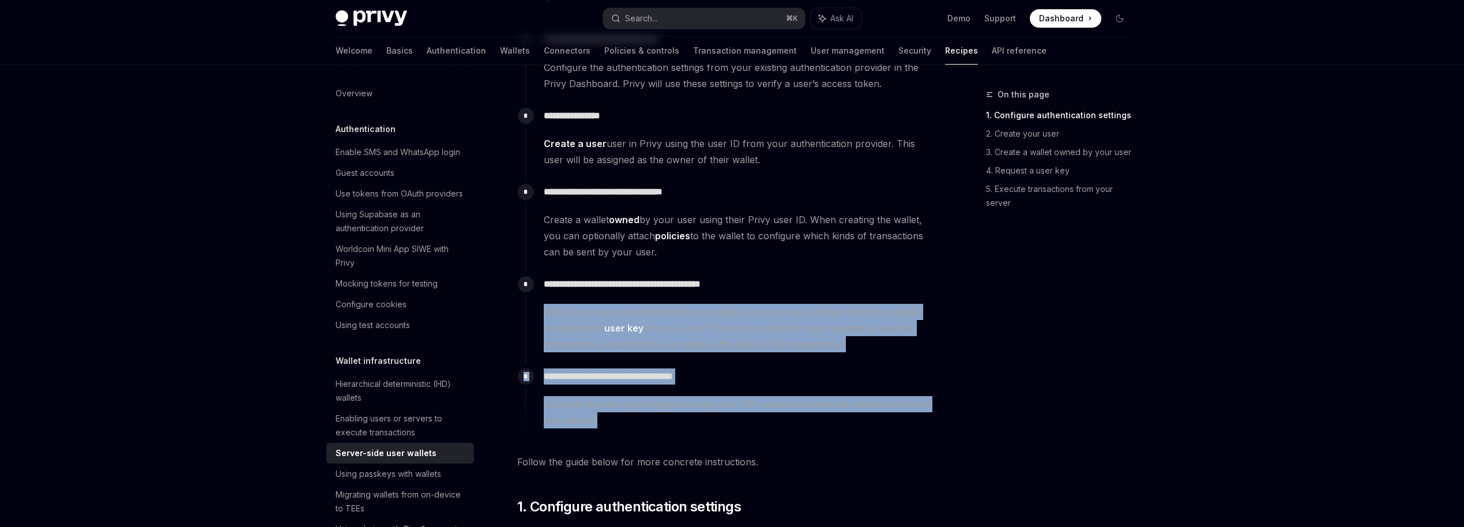
drag, startPoint x: 546, startPoint y: 313, endPoint x: 729, endPoint y: 424, distance: 214.3
click at [729, 424] on div "**********" at bounding box center [729, 233] width 408 height 413
click at [729, 424] on span "Compute the user key’s signature over your API request and execute transactions…" at bounding box center [738, 412] width 389 height 32
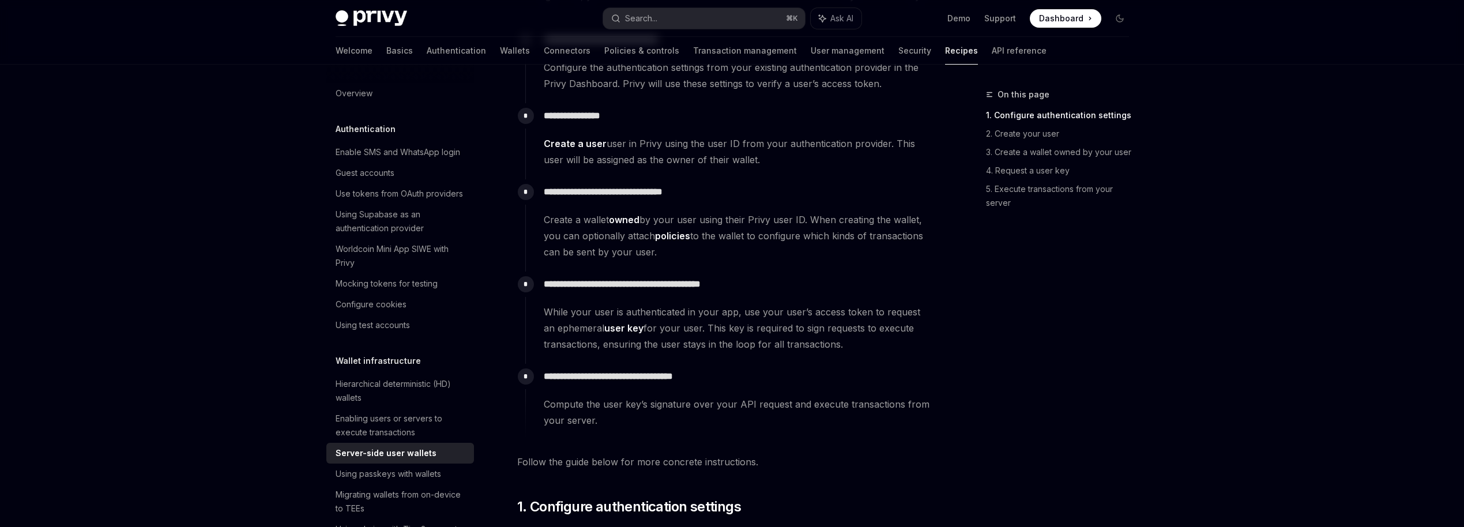
drag, startPoint x: 553, startPoint y: 459, endPoint x: 758, endPoint y: 459, distance: 204.7
click at [758, 459] on span "Follow the guide below for more concrete instructions." at bounding box center [725, 462] width 416 height 16
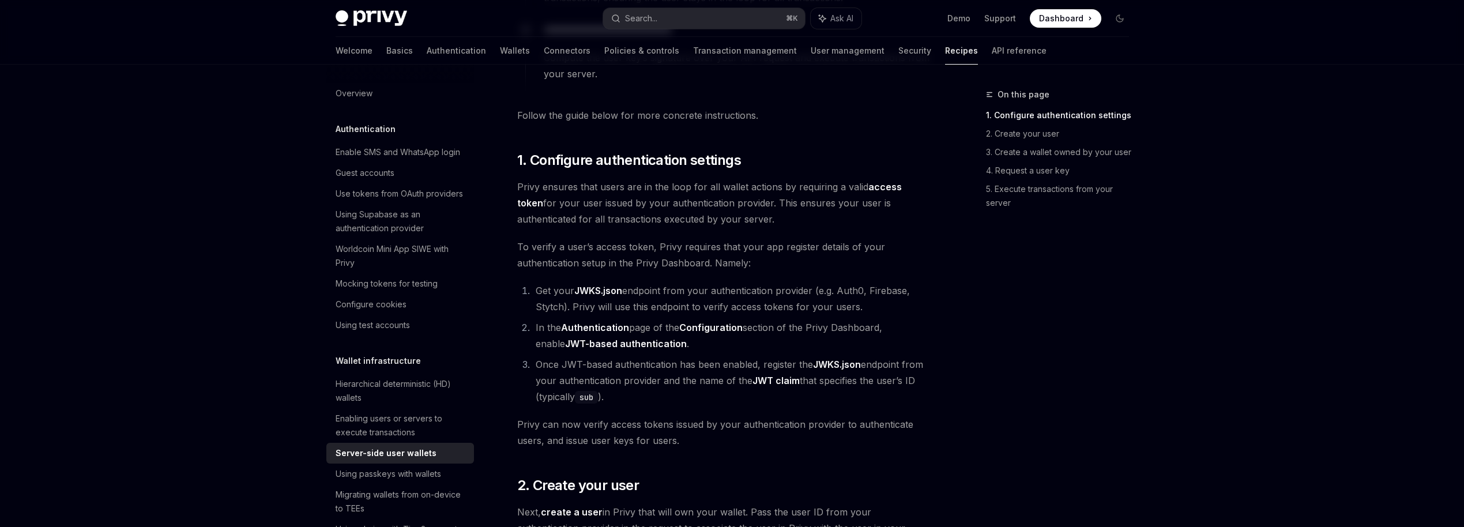
scroll to position [608, 0]
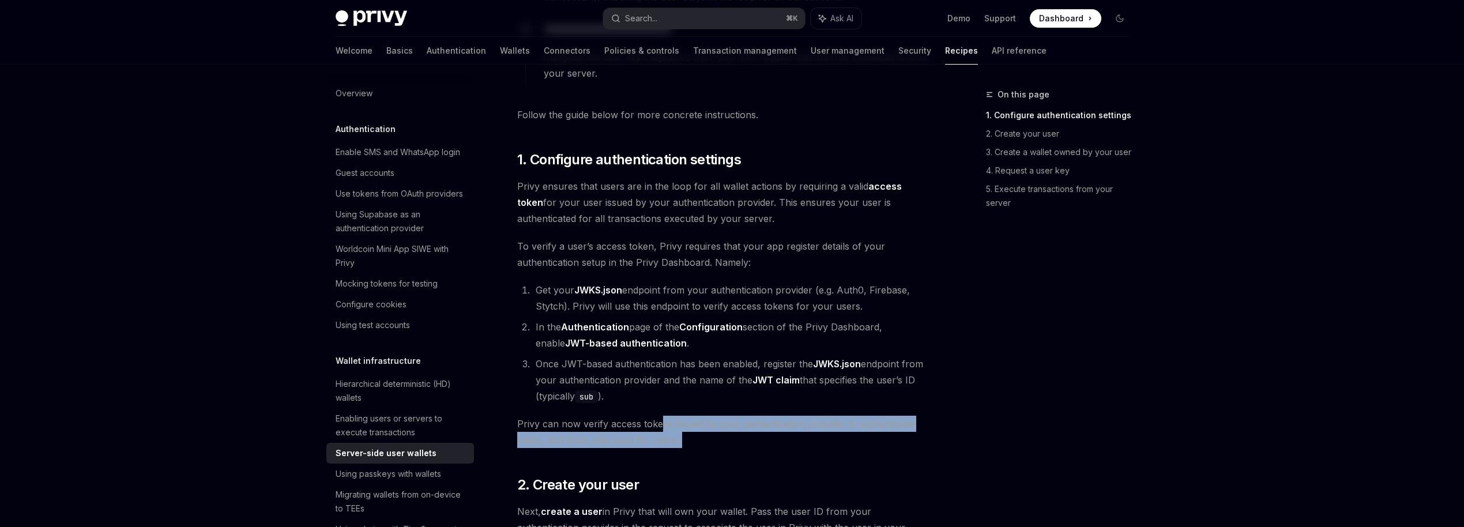
drag, startPoint x: 697, startPoint y: 448, endPoint x: 634, endPoint y: 393, distance: 83.8
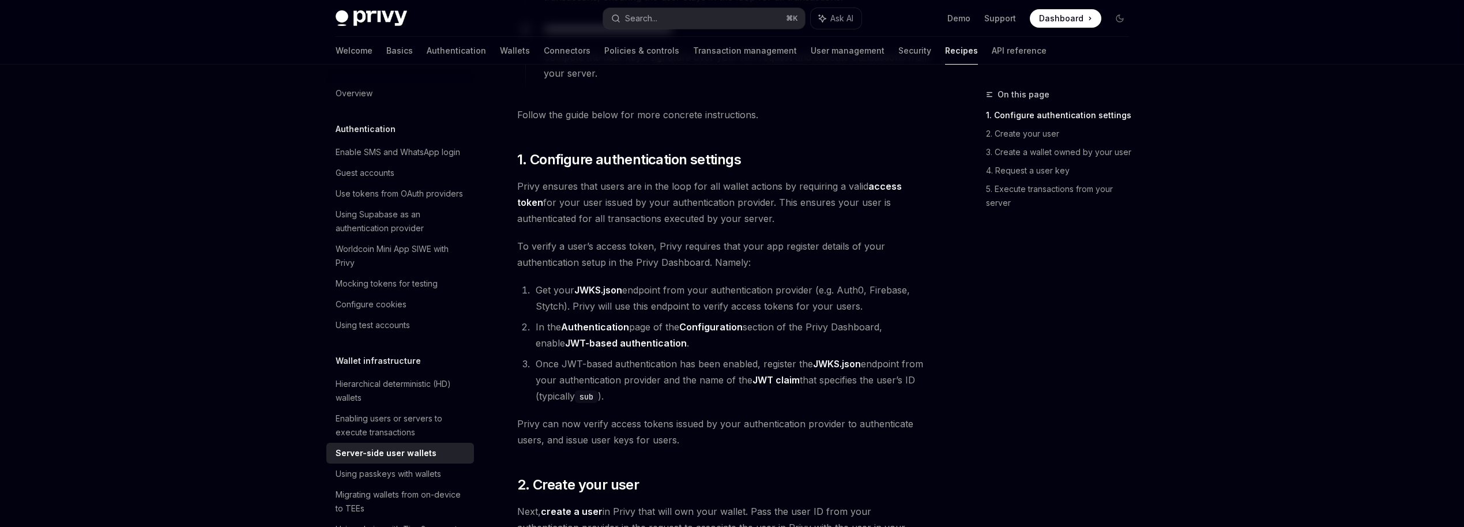
click at [626, 393] on li "Once JWT-based authentication has been enabled, register the JWKS.json endpoint…" at bounding box center [732, 380] width 401 height 48
drag, startPoint x: 699, startPoint y: 445, endPoint x: 630, endPoint y: 390, distance: 87.9
click at [663, 426] on span "Privy can now verify access tokens issued by your authentication provider to au…" at bounding box center [725, 432] width 416 height 32
click at [601, 328] on strong "Authentication" at bounding box center [595, 327] width 68 height 12
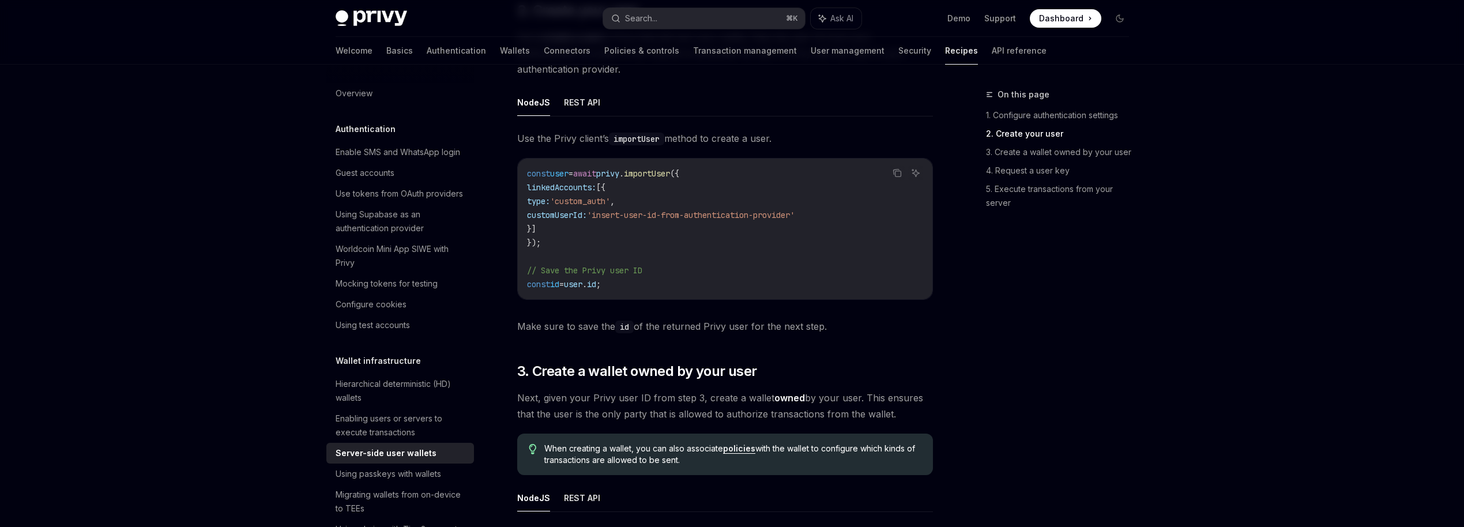
scroll to position [1088, 0]
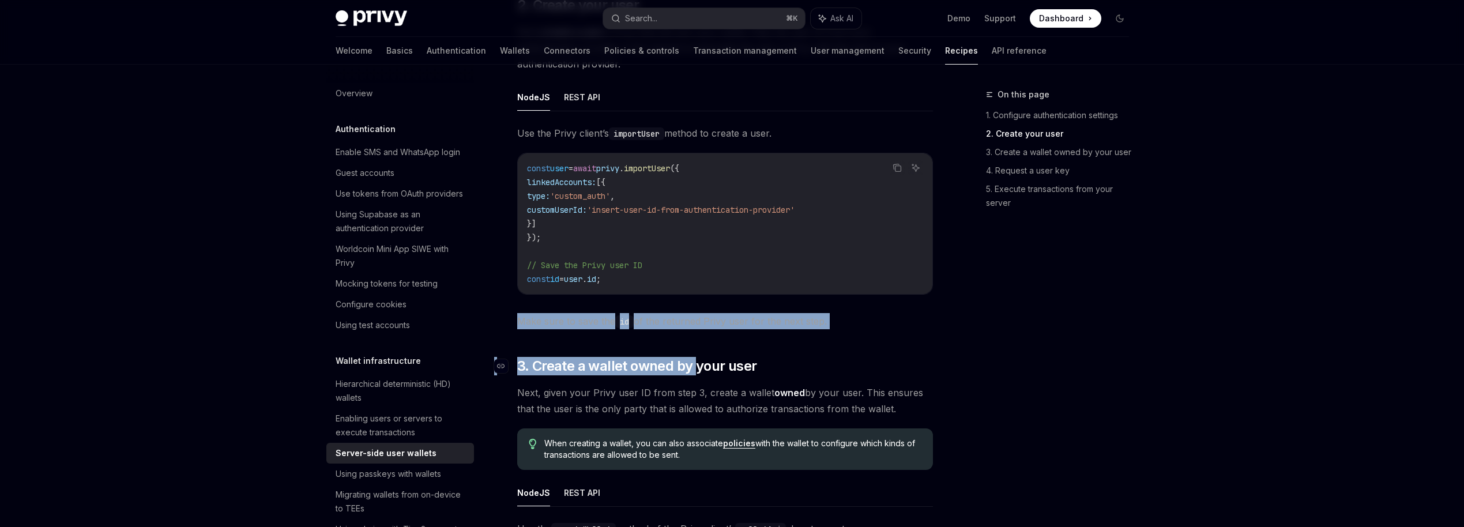
drag, startPoint x: 516, startPoint y: 317, endPoint x: 701, endPoint y: 359, distance: 189.7
click at [701, 359] on div "**********" at bounding box center [617, 304] width 637 height 2609
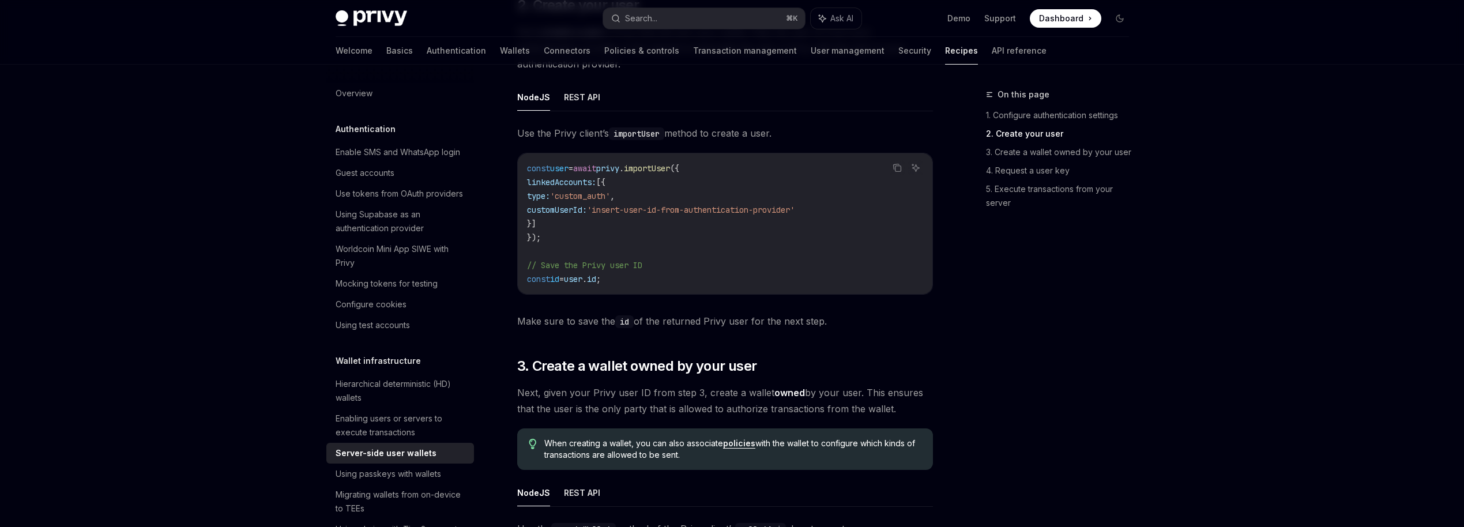
click at [682, 393] on span "Next, given your Privy user ID from step 3, create a wallet owned by your user.…" at bounding box center [725, 401] width 416 height 32
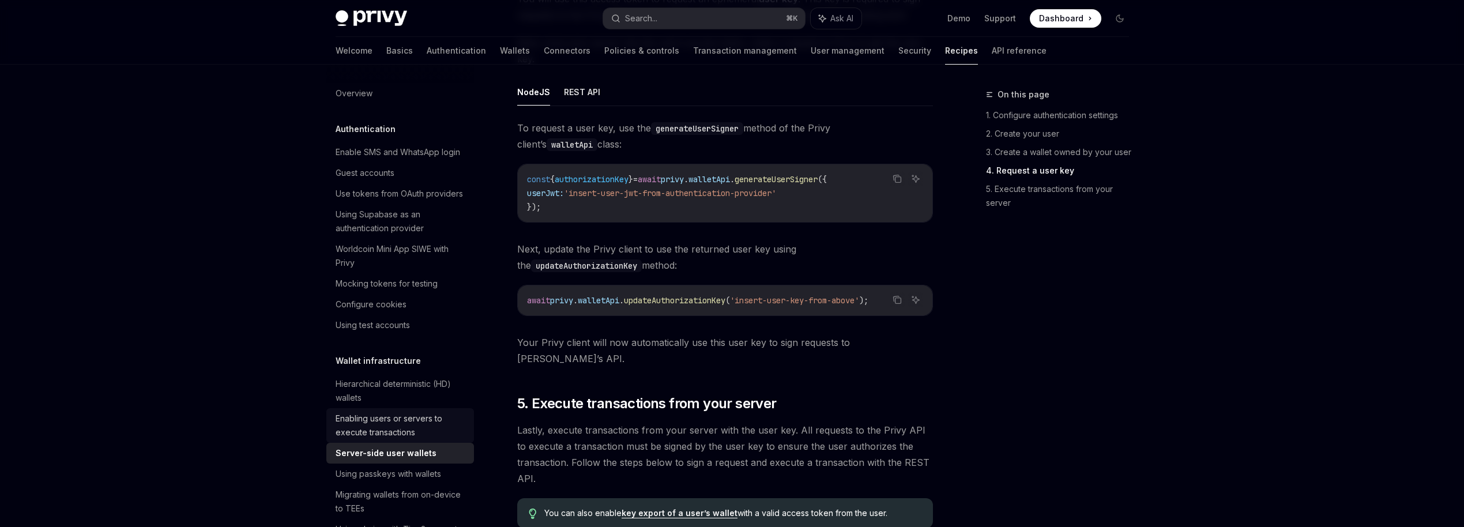
scroll to position [46, 0]
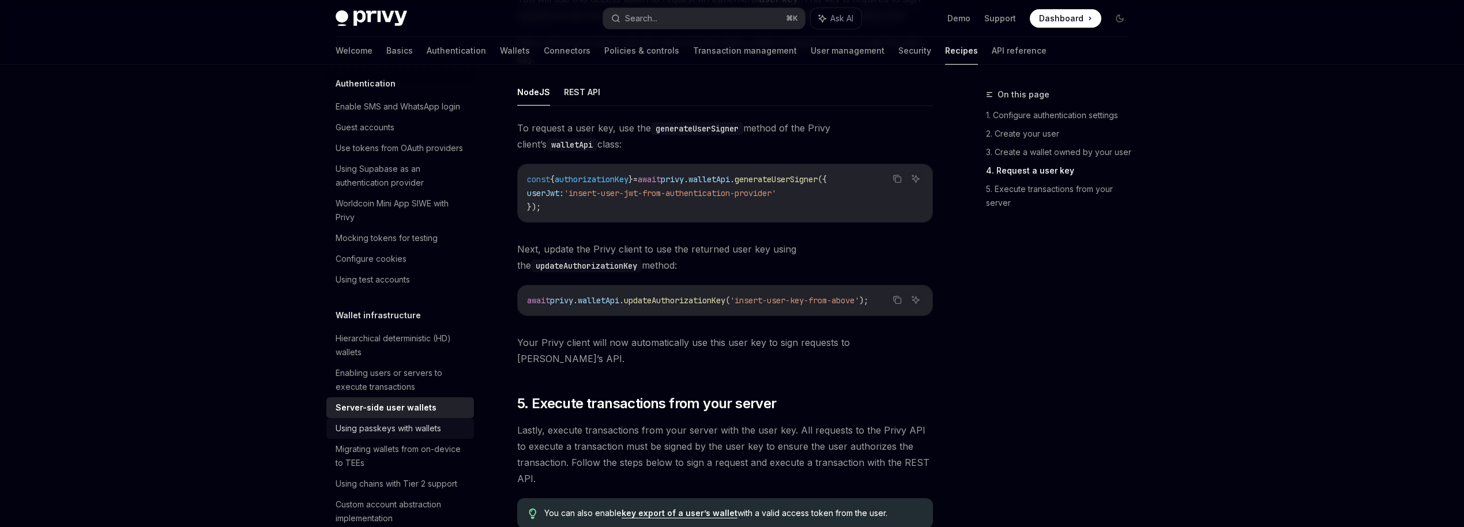
click at [419, 431] on div "Using passkeys with wallets" at bounding box center [389, 429] width 106 height 14
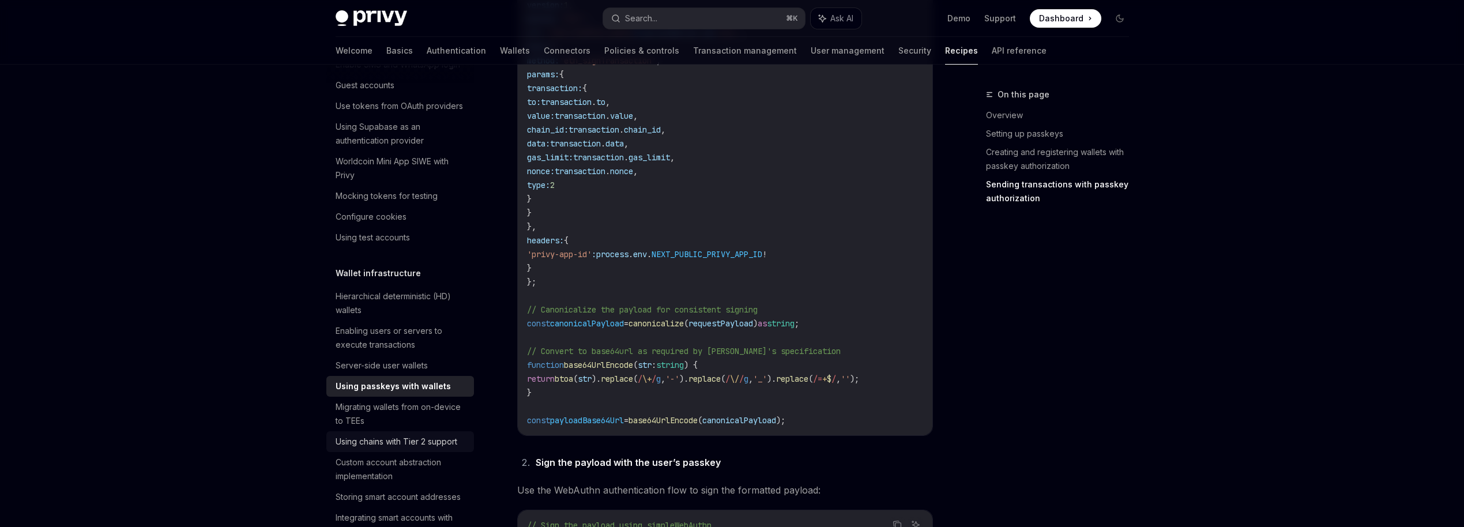
scroll to position [91, 0]
click at [353, 416] on div "Migrating wallets from on-device to TEEs" at bounding box center [401, 411] width 131 height 28
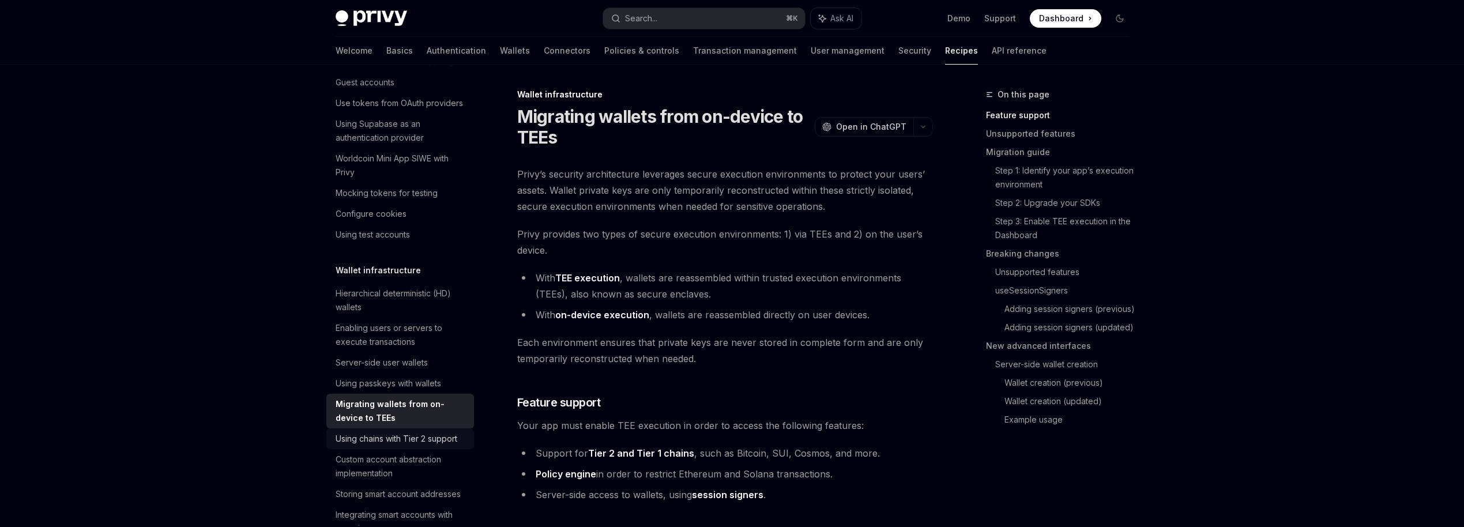
click at [375, 446] on link "Using chains with Tier 2 support" at bounding box center [400, 438] width 148 height 21
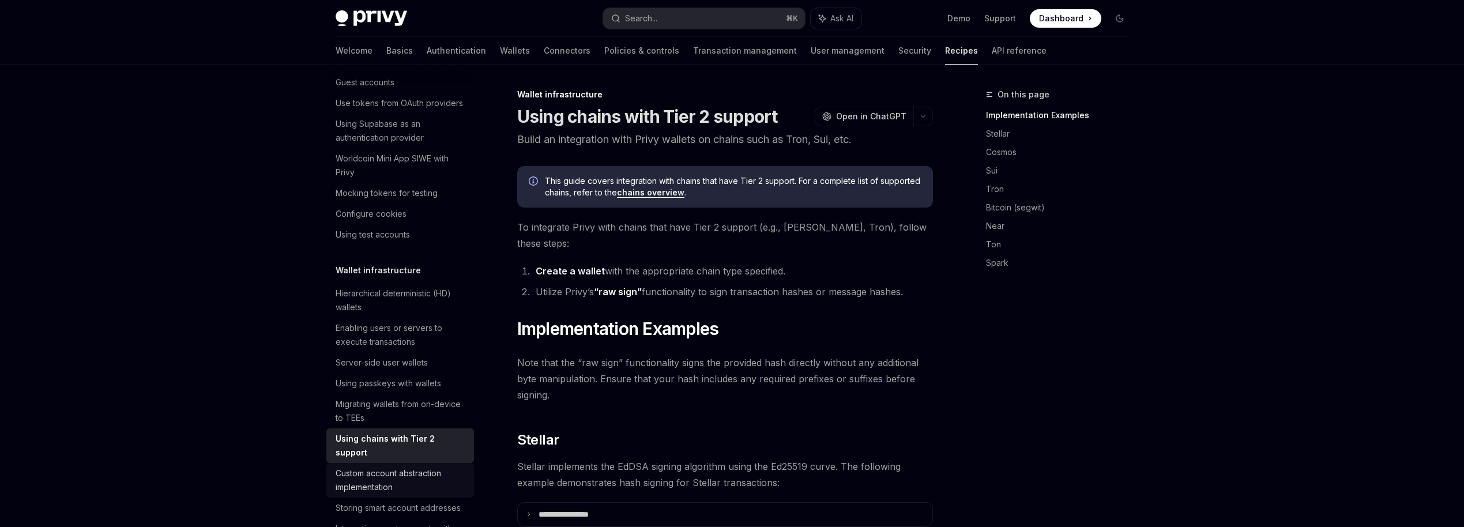
click at [396, 475] on div "Custom account abstraction implementation" at bounding box center [401, 481] width 131 height 28
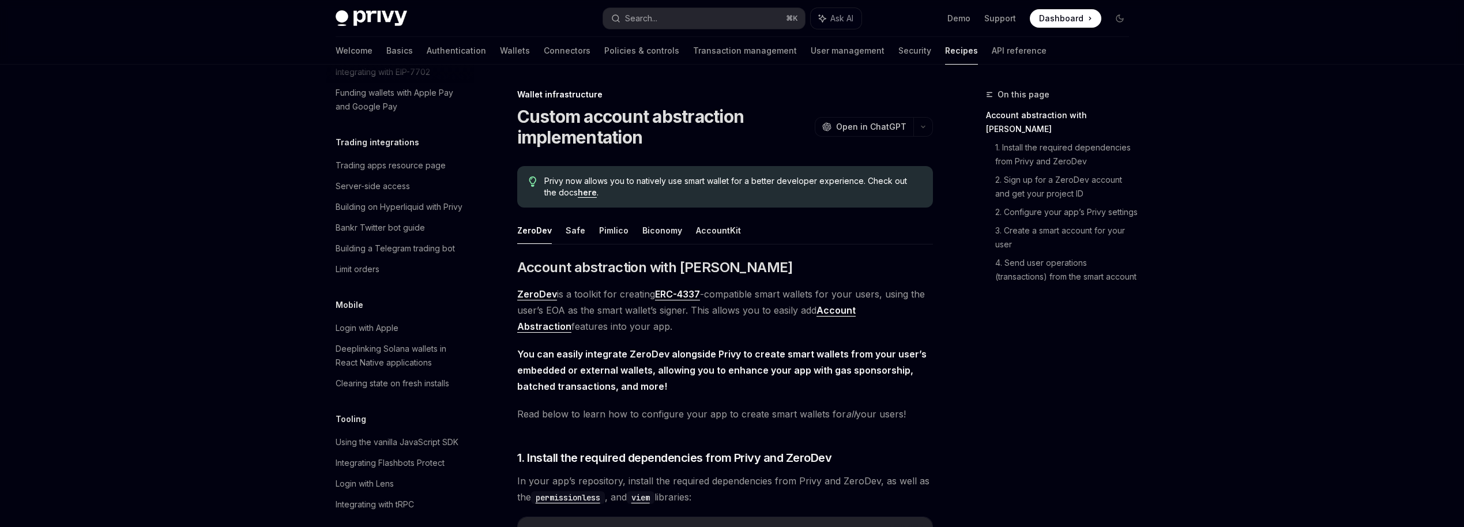
scroll to position [1141, 0]
click at [417, 195] on div "Building on Hyperliquid with Privy" at bounding box center [399, 202] width 127 height 14
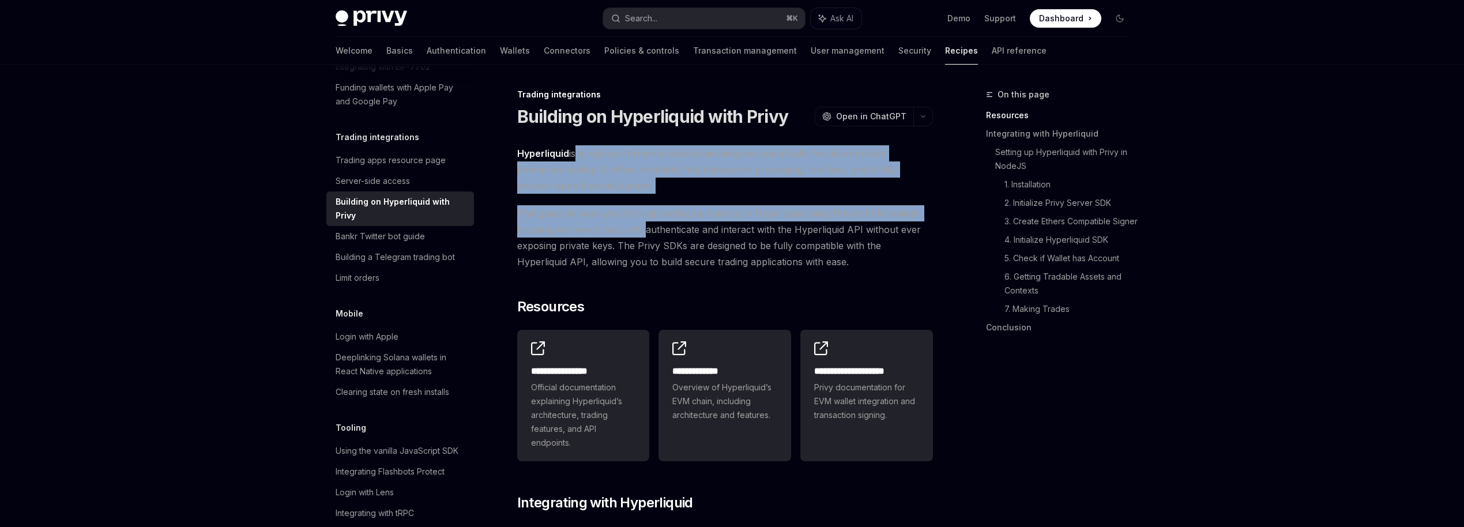
drag, startPoint x: 575, startPoint y: 153, endPoint x: 645, endPoint y: 230, distance: 103.7
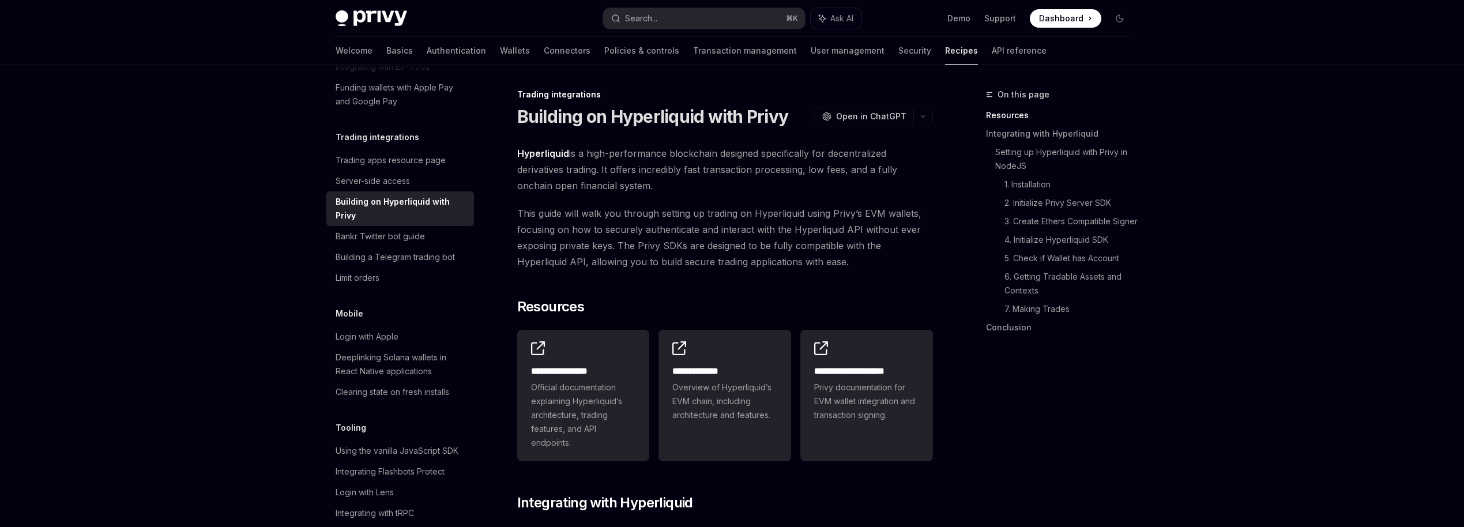
click at [654, 243] on span "This guide will walk you through setting up trading on Hyperliquid using Privy’…" at bounding box center [725, 237] width 416 height 65
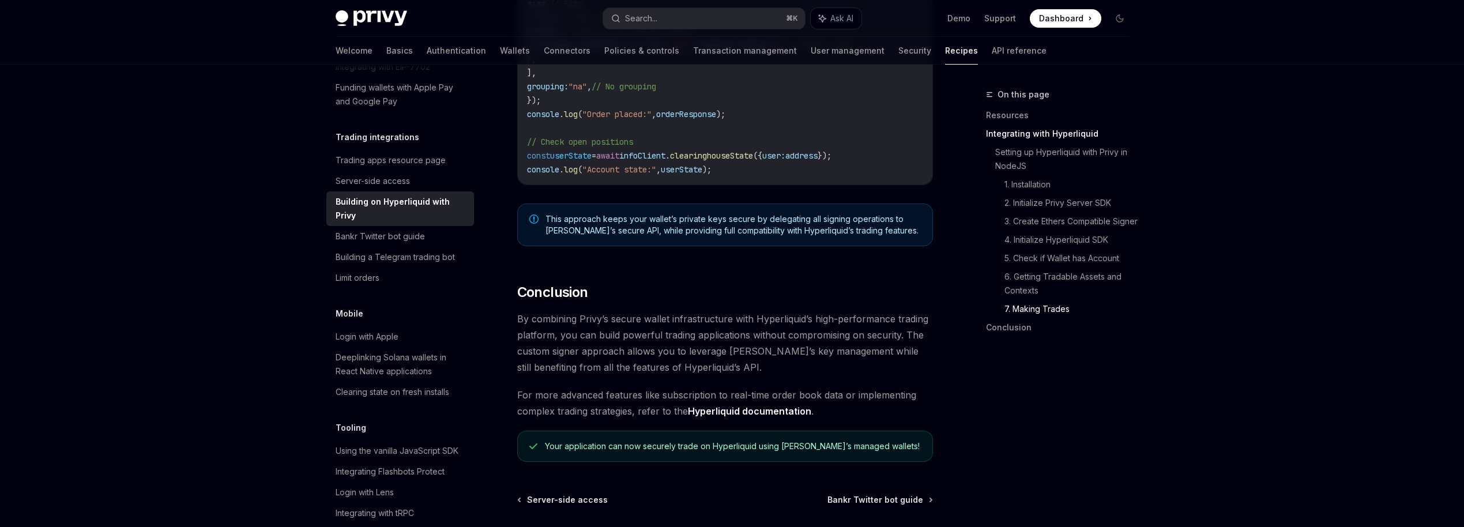
scroll to position [2237, 0]
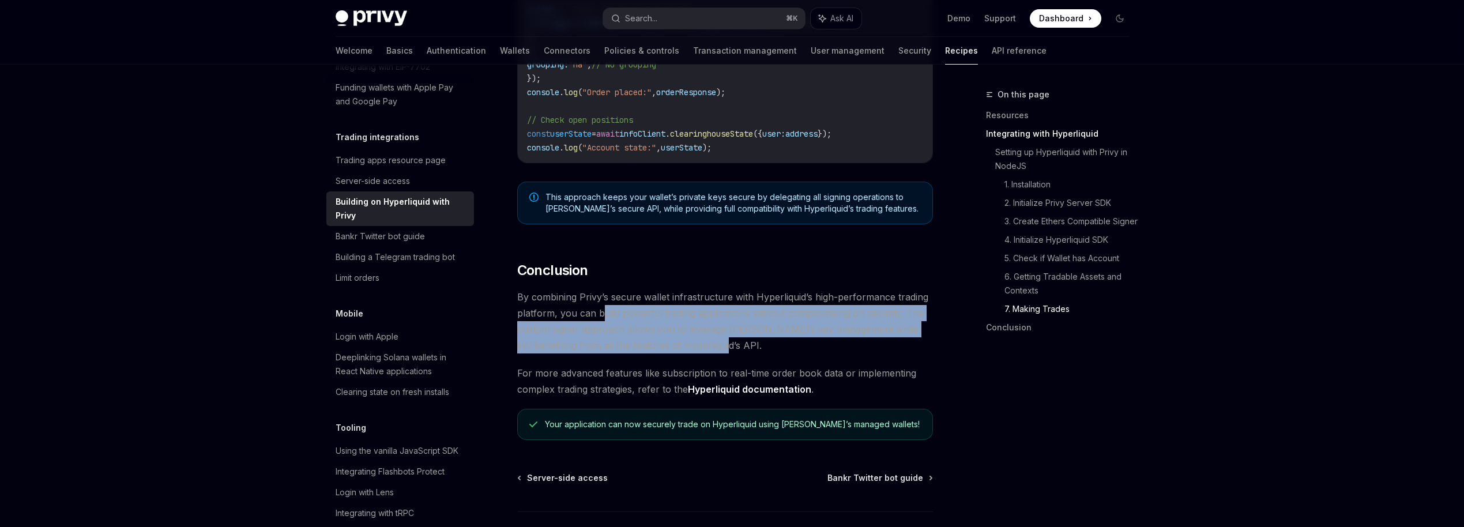
drag, startPoint x: 599, startPoint y: 317, endPoint x: 707, endPoint y: 356, distance: 114.9
click at [707, 353] on span "By combining Privy’s secure wallet infrastructure with Hyperliquid’s high-perfo…" at bounding box center [725, 321] width 416 height 65
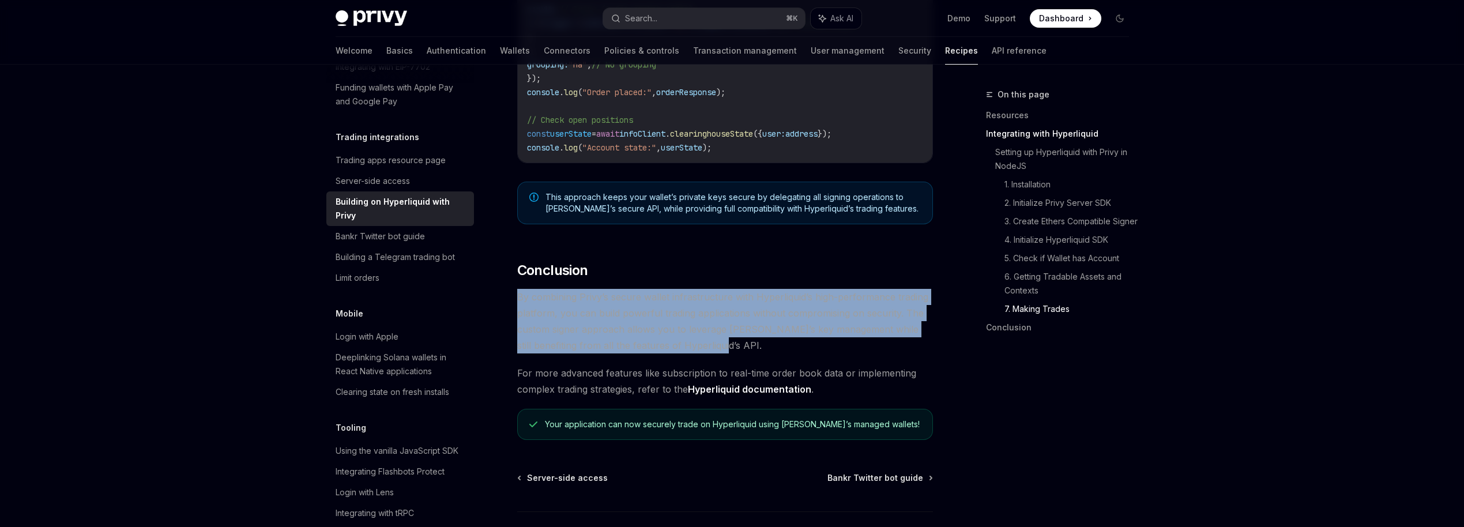
drag, startPoint x: 724, startPoint y: 355, endPoint x: 497, endPoint y: 306, distance: 231.9
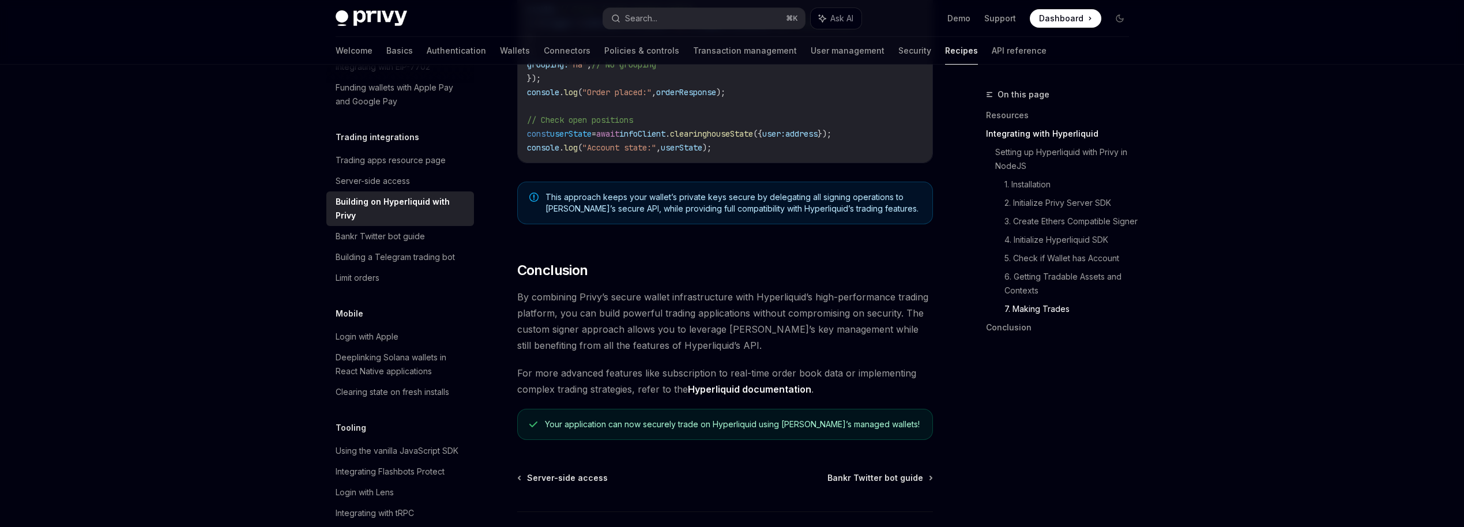
click at [576, 328] on span "By combining Privy’s secure wallet infrastructure with Hyperliquid’s high-perfo…" at bounding box center [725, 321] width 416 height 65
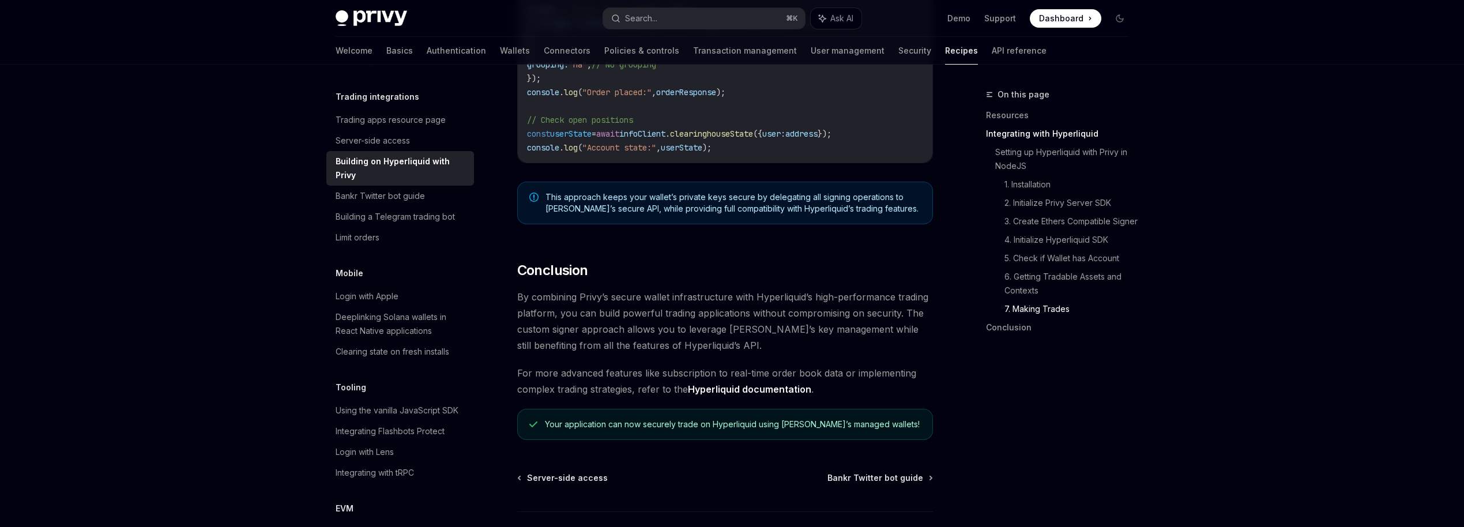
scroll to position [1180, 0]
click at [392, 190] on div "Bankr Twitter bot guide" at bounding box center [380, 197] width 89 height 14
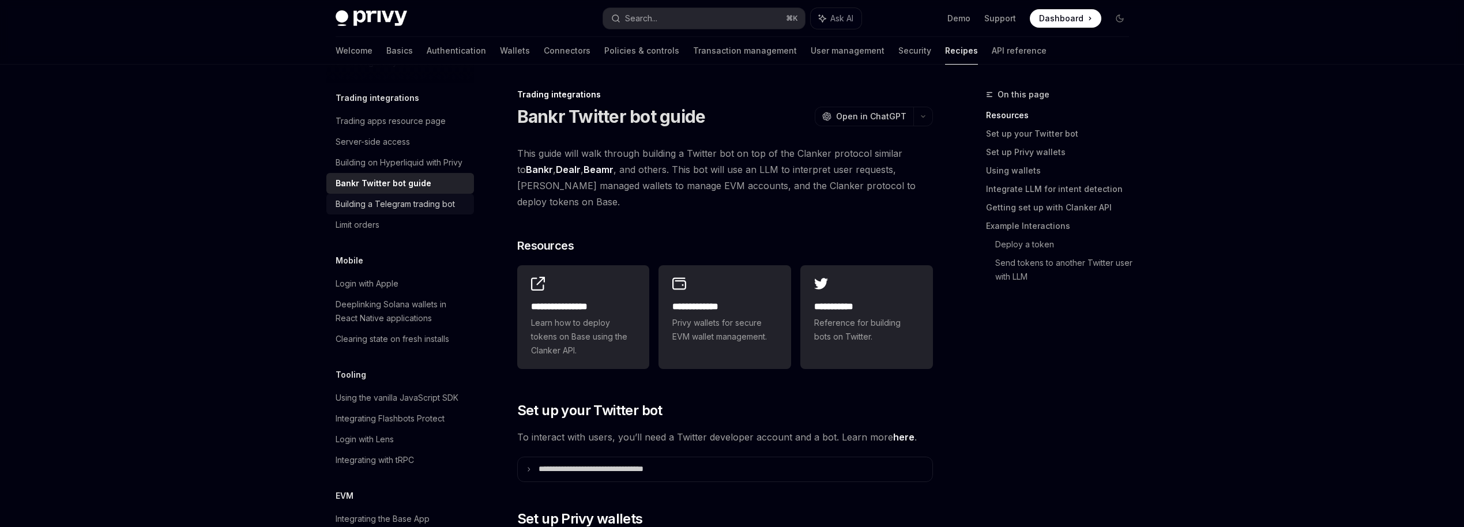
click at [389, 197] on div "Building a Telegram trading bot" at bounding box center [395, 204] width 119 height 14
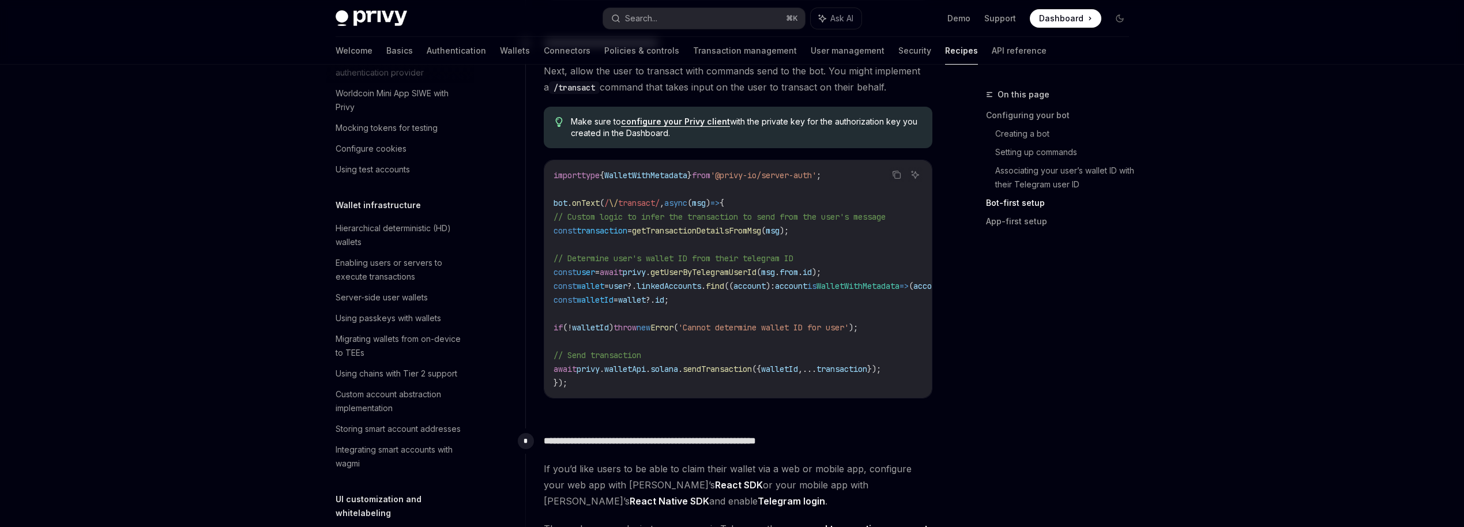
scroll to position [141, 0]
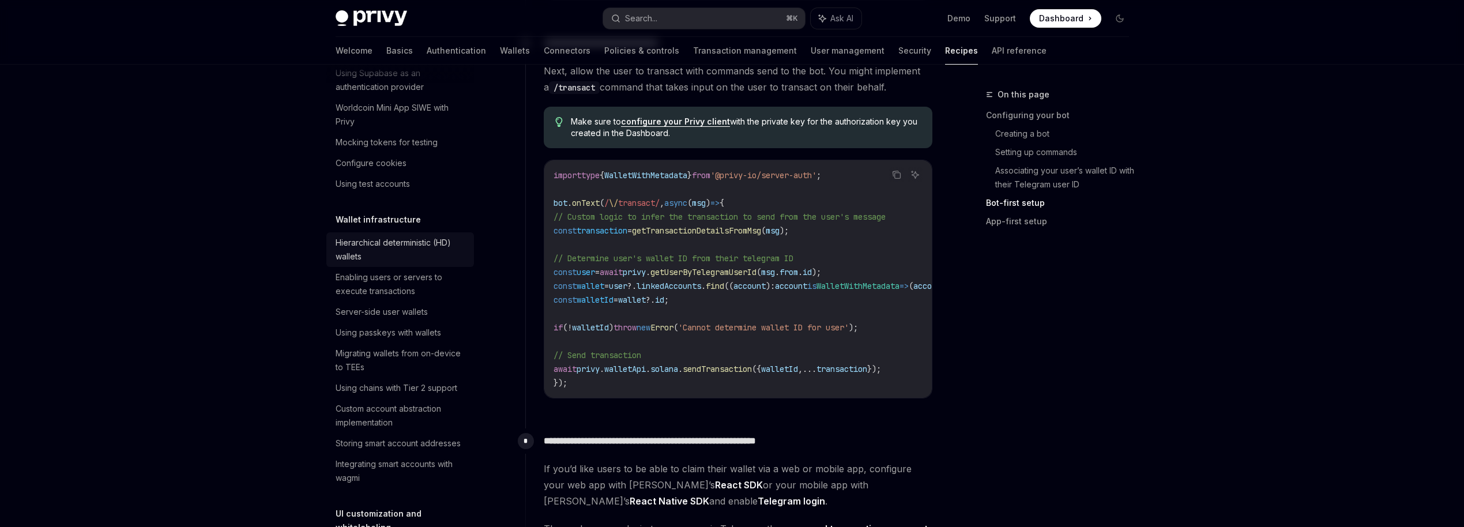
click at [399, 245] on div "Hierarchical deterministic (HD) wallets" at bounding box center [401, 250] width 131 height 28
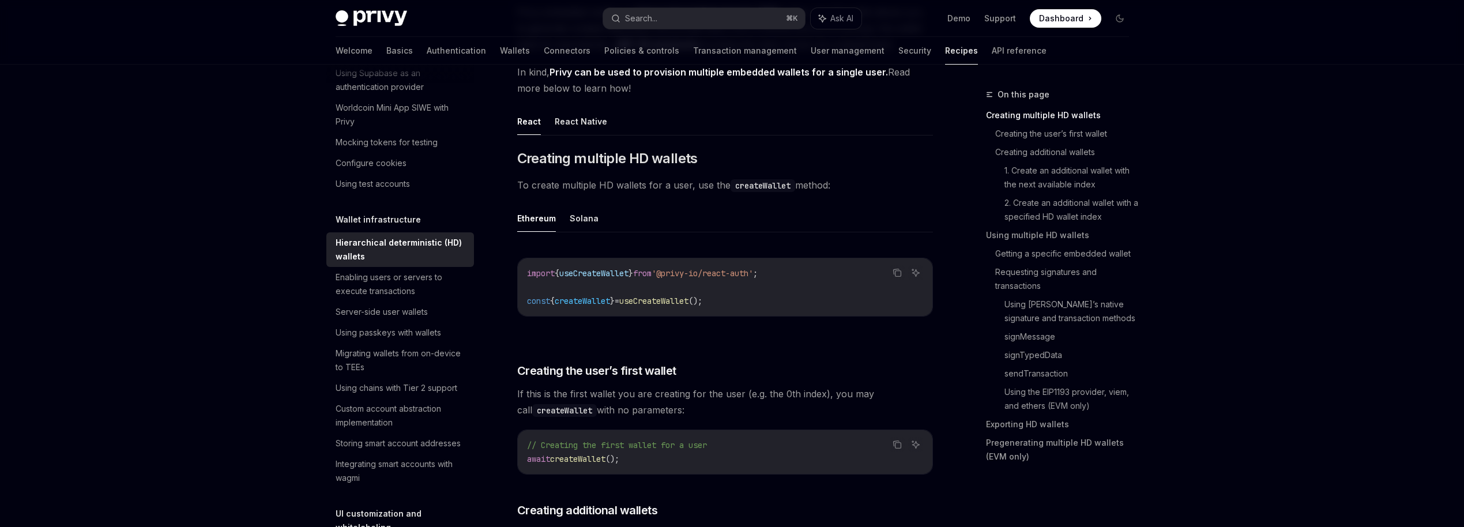
scroll to position [163, 0]
click at [581, 219] on button "Solana" at bounding box center [584, 217] width 29 height 27
click at [535, 212] on button "Ethereum" at bounding box center [536, 217] width 39 height 27
click at [581, 223] on button "Solana" at bounding box center [584, 217] width 29 height 27
click at [529, 217] on button "Ethereum" at bounding box center [536, 217] width 39 height 27
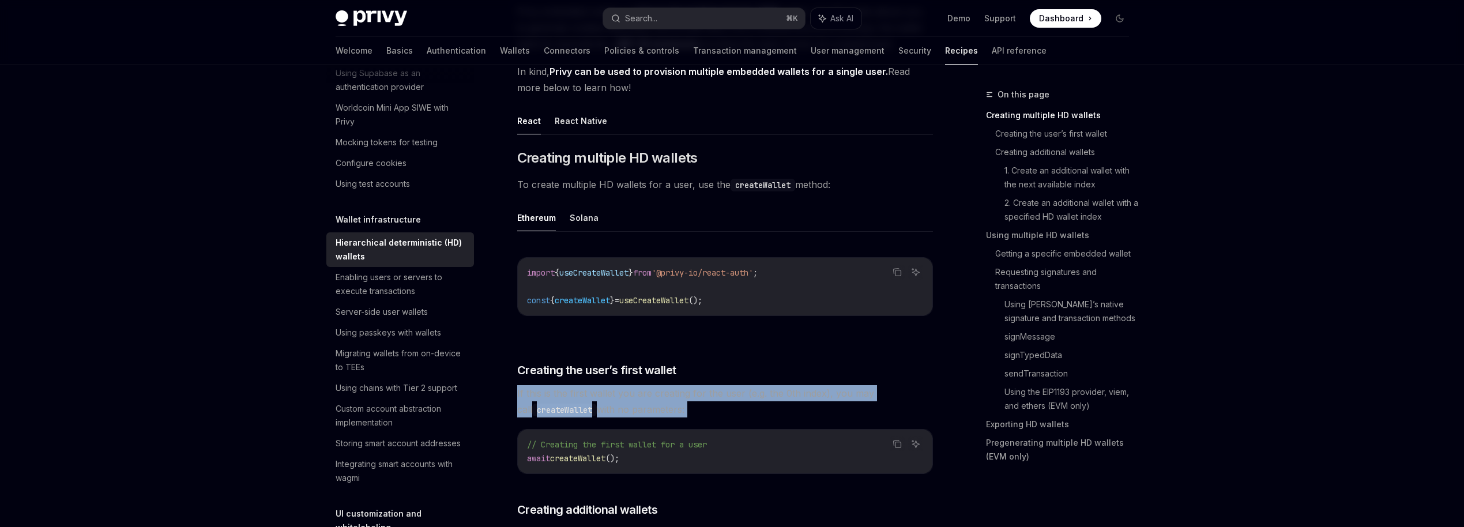
drag, startPoint x: 510, startPoint y: 394, endPoint x: 704, endPoint y: 420, distance: 196.1
click at [653, 404] on span "If this is the first wallet you are creating for the user (e.g. the 0th index),…" at bounding box center [725, 401] width 416 height 32
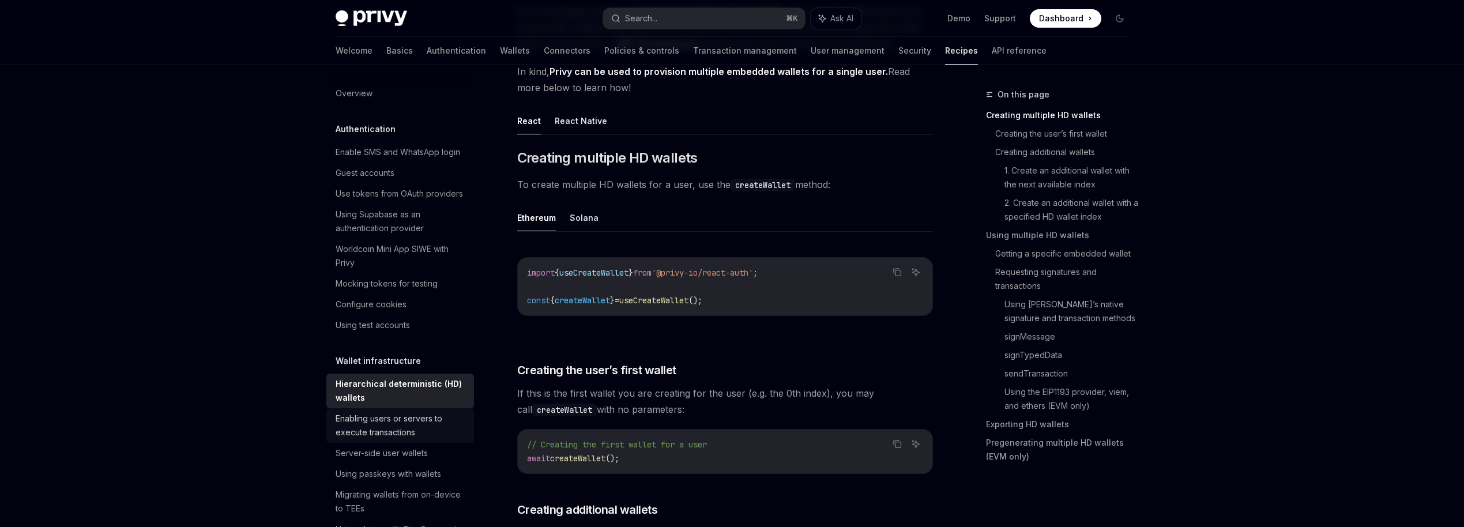
scroll to position [159, 0]
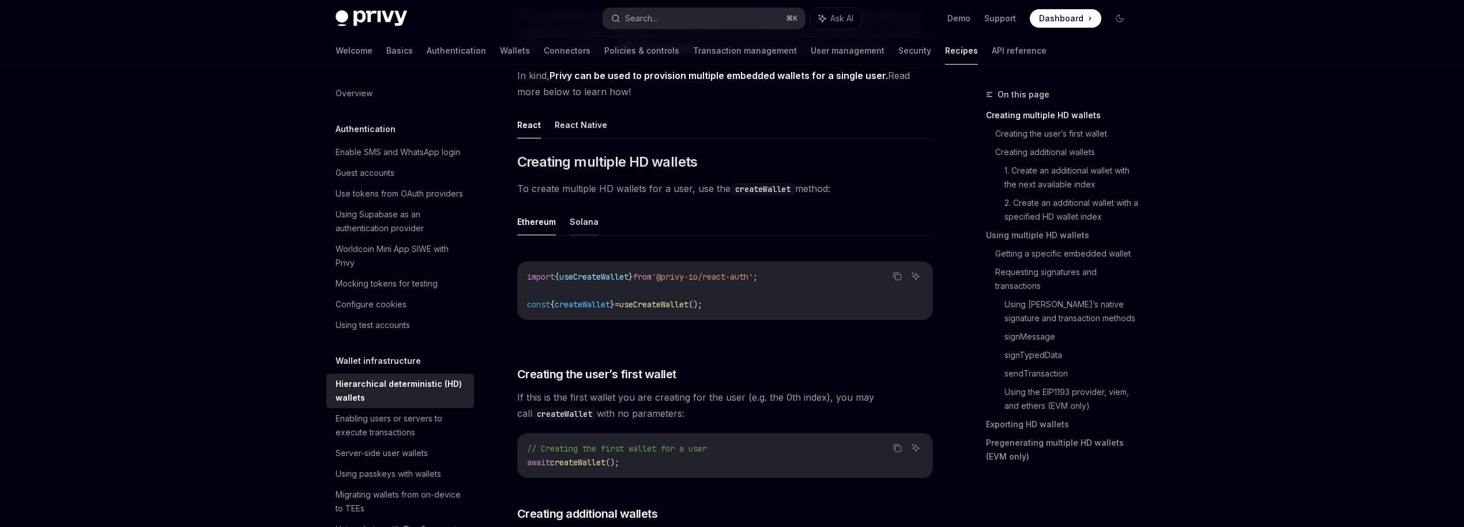
click at [590, 213] on button "Solana" at bounding box center [584, 221] width 29 height 27
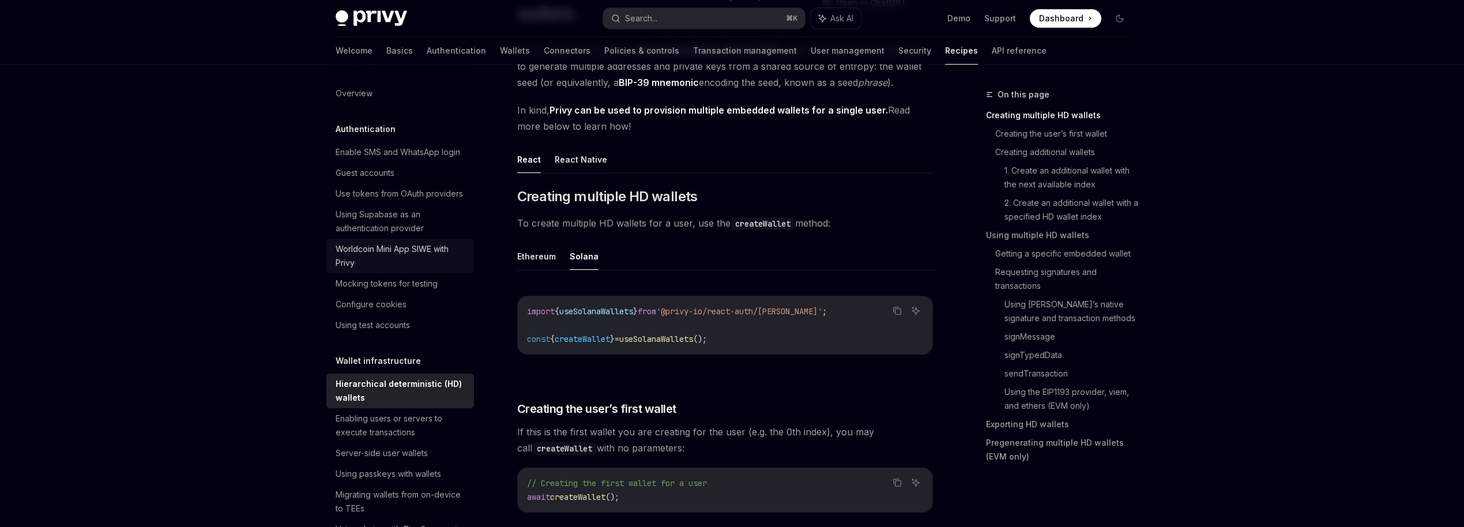
scroll to position [130, 0]
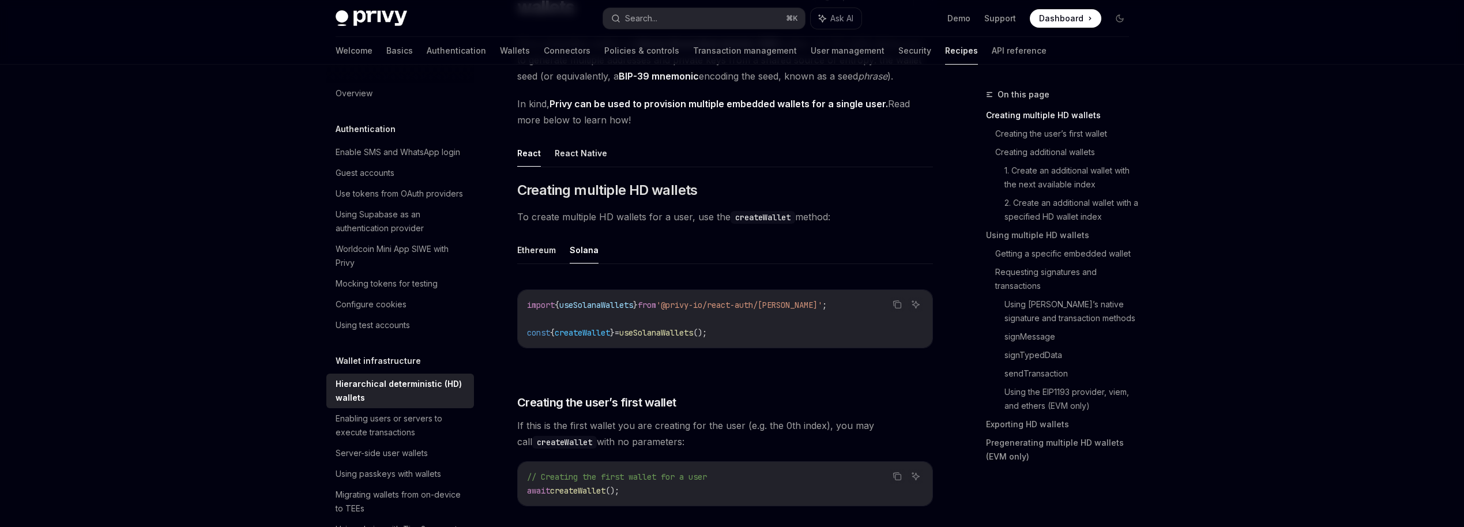
click at [731, 362] on div "Copy Ask AI import { useSolanaWallets } from '@privy-io/react-auth/solana' ; co…" at bounding box center [725, 322] width 416 height 89
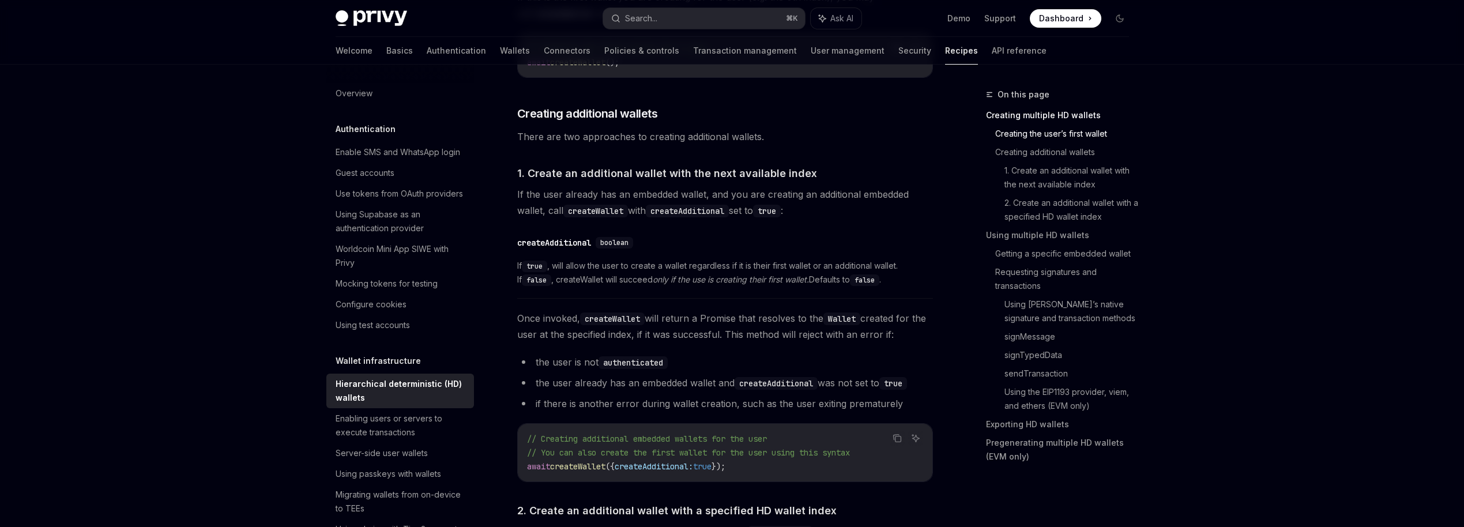
scroll to position [562, 0]
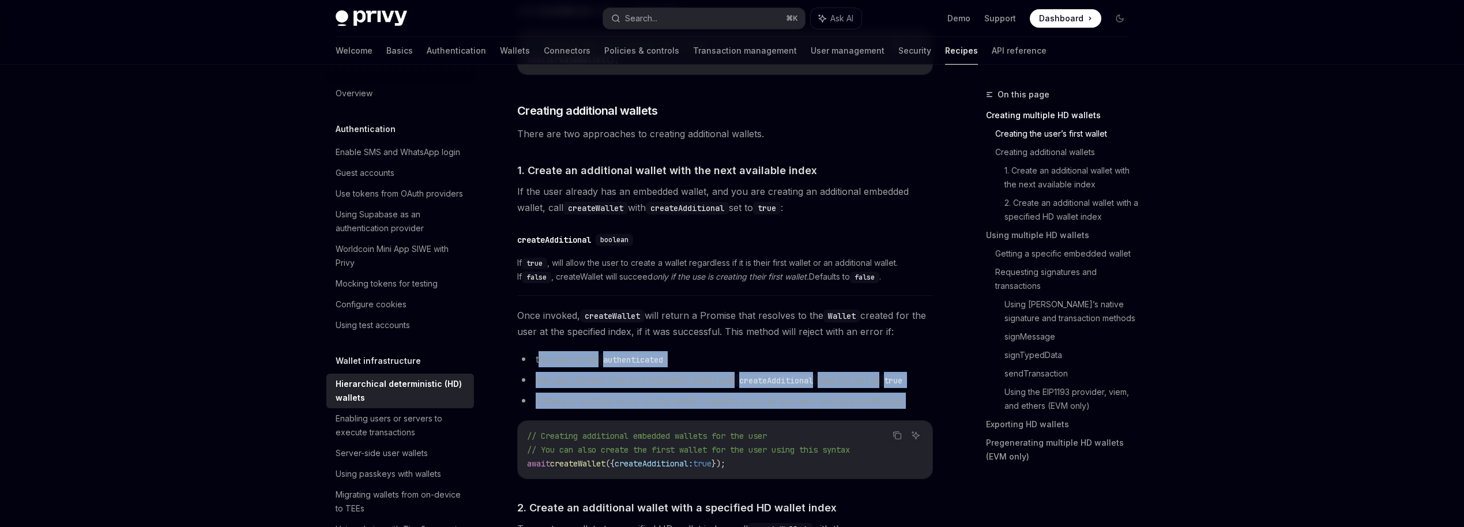
drag, startPoint x: 540, startPoint y: 362, endPoint x: 570, endPoint y: 421, distance: 66.8
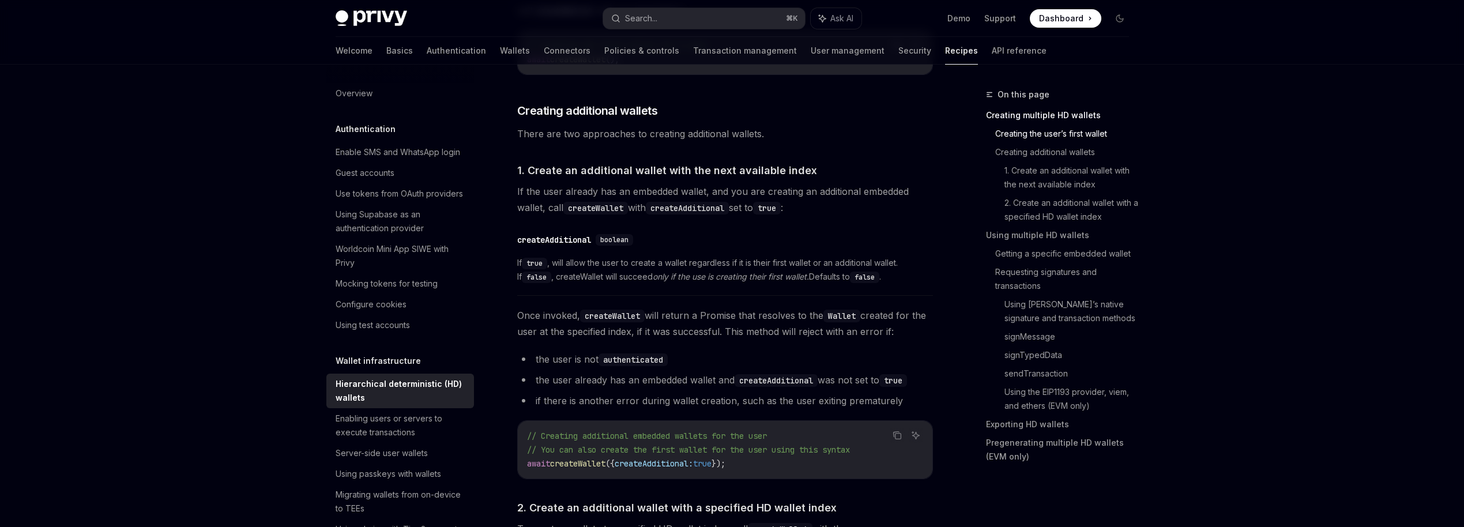
click at [638, 405] on li "if there is another error during wallet creation, such as the user exiting prem…" at bounding box center [725, 401] width 416 height 16
drag, startPoint x: 629, startPoint y: 403, endPoint x: 772, endPoint y: 404, distance: 143.6
click at [772, 404] on li "if there is another error during wallet creation, such as the user exiting prem…" at bounding box center [725, 401] width 416 height 16
click at [770, 404] on li "if there is another error during wallet creation, such as the user exiting prem…" at bounding box center [725, 401] width 416 height 16
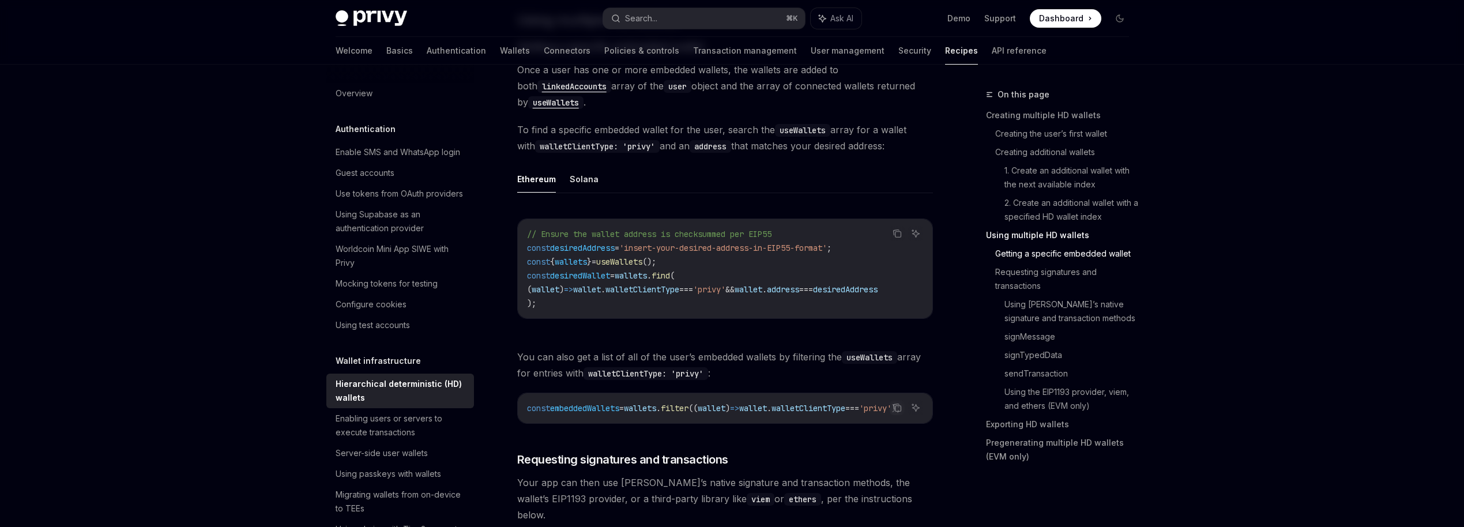
scroll to position [1434, 0]
drag, startPoint x: 627, startPoint y: 424, endPoint x: 689, endPoint y: 424, distance: 61.1
click at [689, 420] on div "const embeddedWallets = wallets . filter (( wallet ) => wallet . walletClientTy…" at bounding box center [725, 405] width 415 height 30
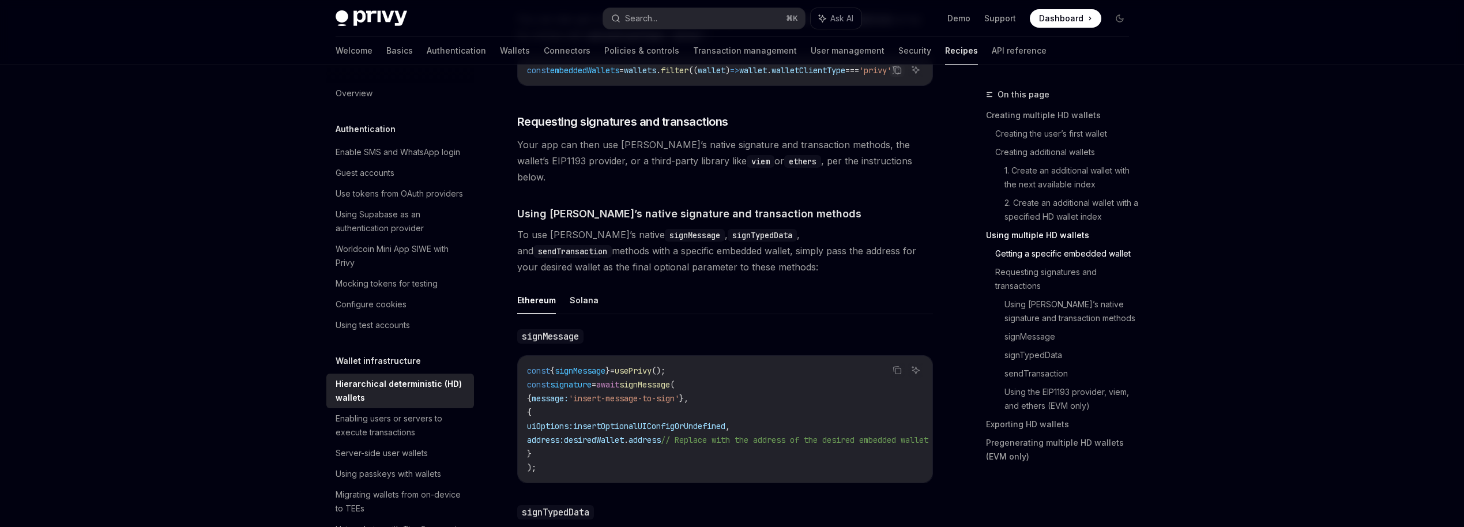
scroll to position [1780, 0]
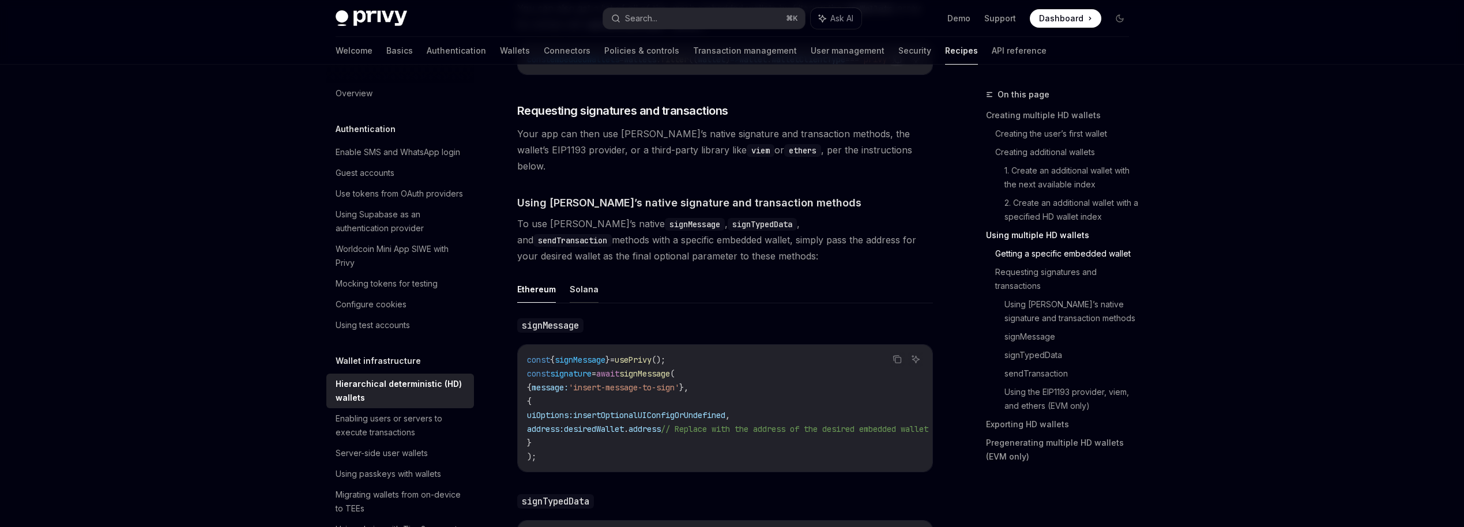
click at [588, 281] on button "Solana" at bounding box center [584, 289] width 29 height 27
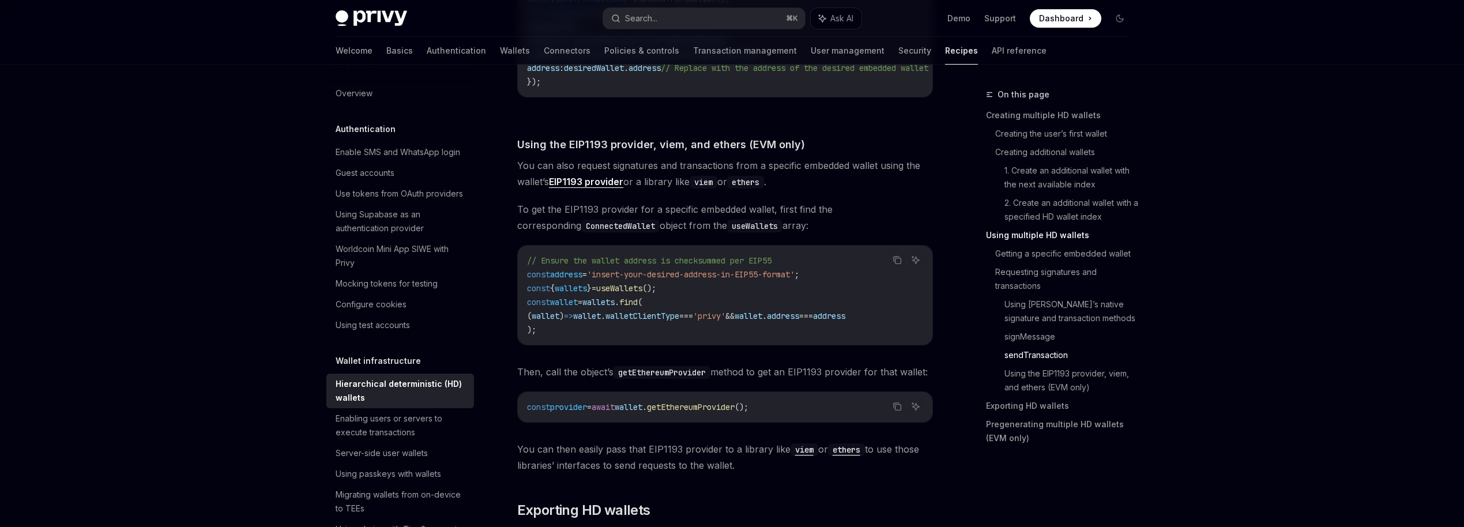
scroll to position [2375, 0]
drag, startPoint x: 669, startPoint y: 414, endPoint x: 795, endPoint y: 411, distance: 126.3
click at [795, 411] on code "const provider = await wallet . getEthereumProvider ();" at bounding box center [725, 404] width 396 height 14
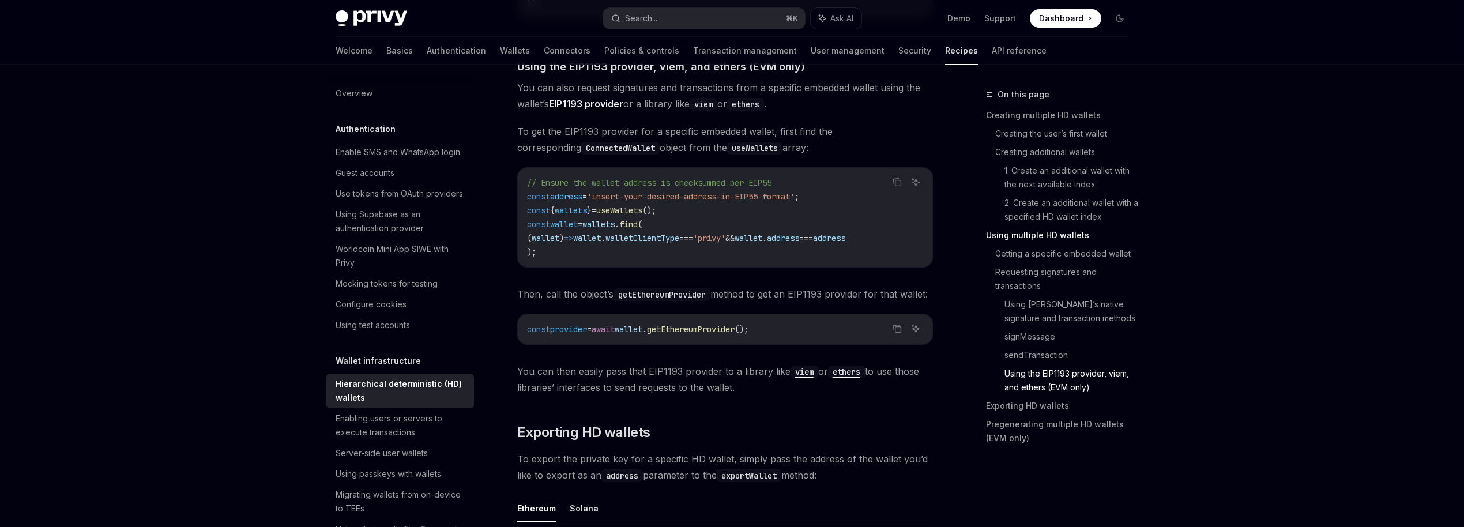
scroll to position [2452, 0]
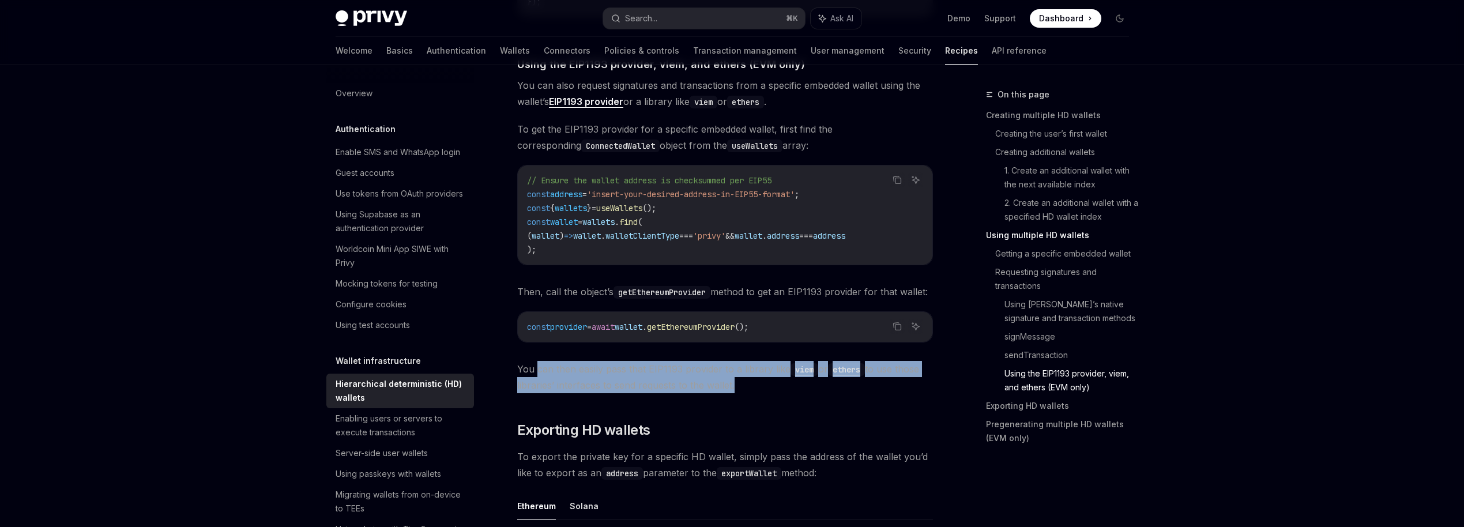
drag, startPoint x: 536, startPoint y: 383, endPoint x: 732, endPoint y: 394, distance: 196.4
click at [732, 393] on span "You can then easily pass that EIP1193 provider to a library like viem or ethers…" at bounding box center [725, 377] width 416 height 32
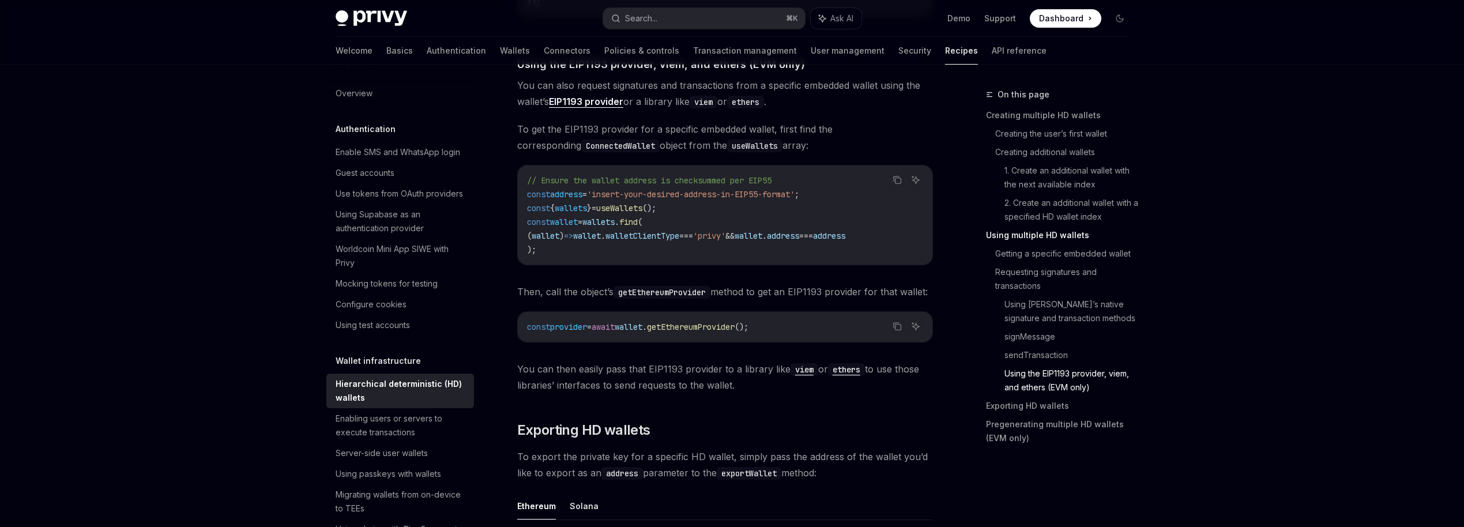
drag, startPoint x: 649, startPoint y: 390, endPoint x: 690, endPoint y: 390, distance: 40.9
click at [690, 390] on span "You can then easily pass that EIP1193 provider to a library like viem or ethers…" at bounding box center [725, 377] width 416 height 32
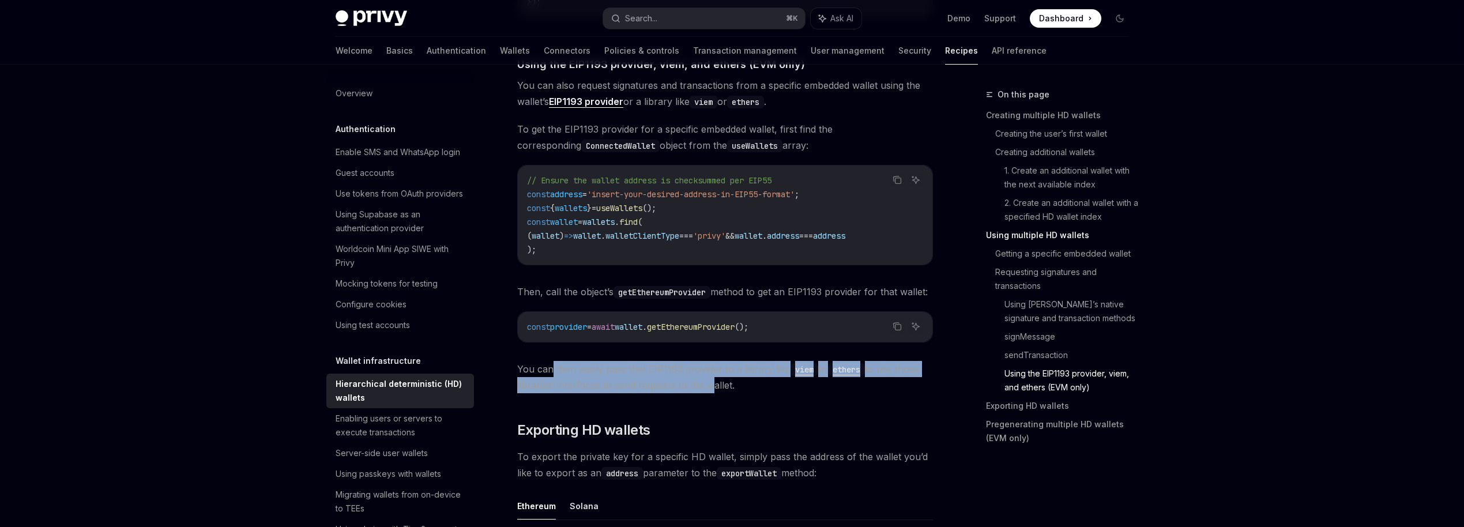
drag, startPoint x: 550, startPoint y: 381, endPoint x: 708, endPoint y: 387, distance: 157.6
click at [708, 387] on span "You can then easily pass that EIP1193 provider to a library like viem or ethers…" at bounding box center [725, 377] width 416 height 32
click at [705, 393] on span "You can then easily pass that EIP1193 provider to a library like viem or ethers…" at bounding box center [725, 377] width 416 height 32
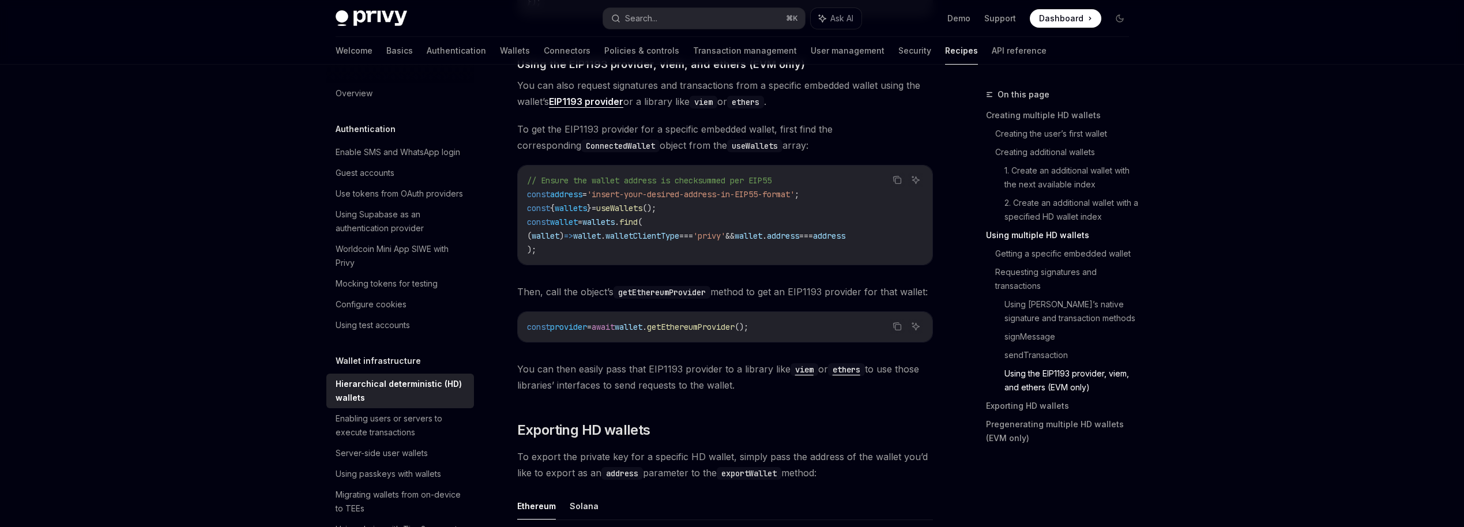
click at [728, 393] on span "You can then easily pass that EIP1193 provider to a library like viem or ethers…" at bounding box center [725, 377] width 416 height 32
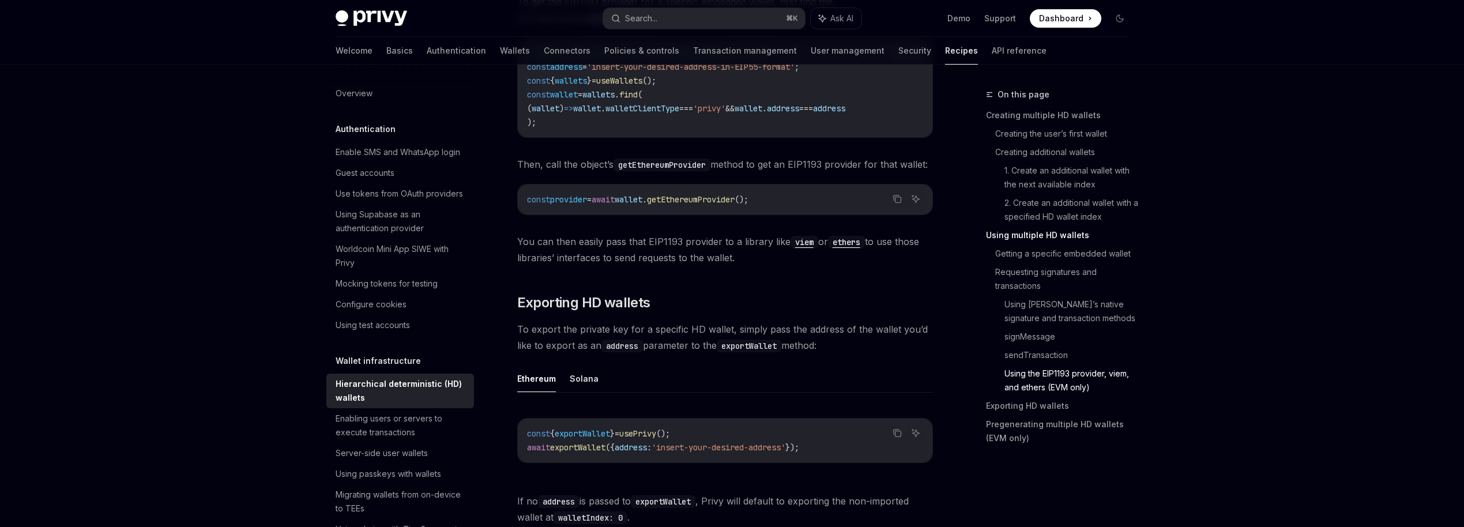
scroll to position [2586, 0]
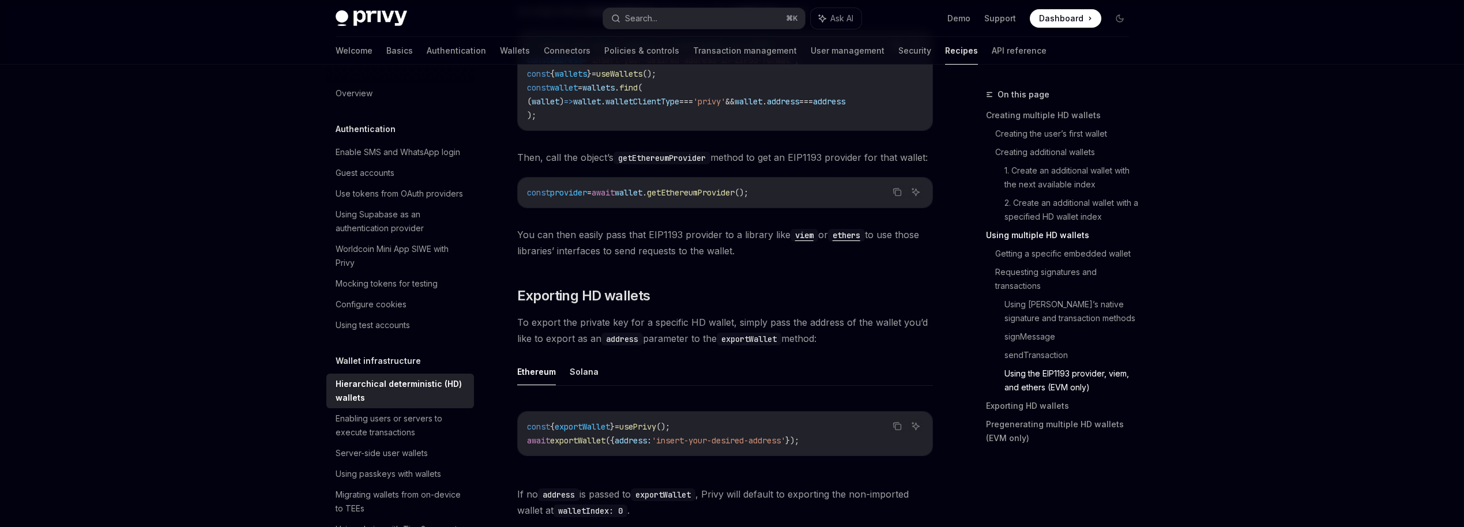
drag, startPoint x: 514, startPoint y: 328, endPoint x: 834, endPoint y: 349, distance: 320.7
click at [720, 366] on ul "Ethereum Solana" at bounding box center [725, 372] width 416 height 28
click at [585, 380] on button "Solana" at bounding box center [584, 371] width 29 height 27
click at [533, 378] on button "Ethereum" at bounding box center [536, 371] width 39 height 27
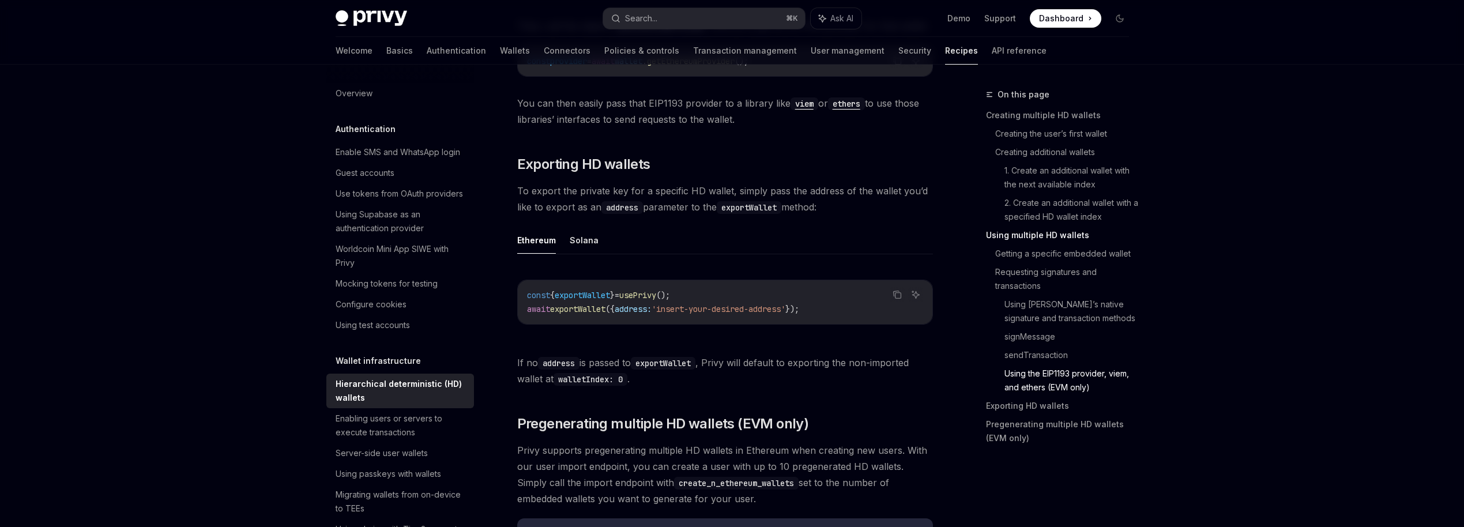
scroll to position [2716, 0]
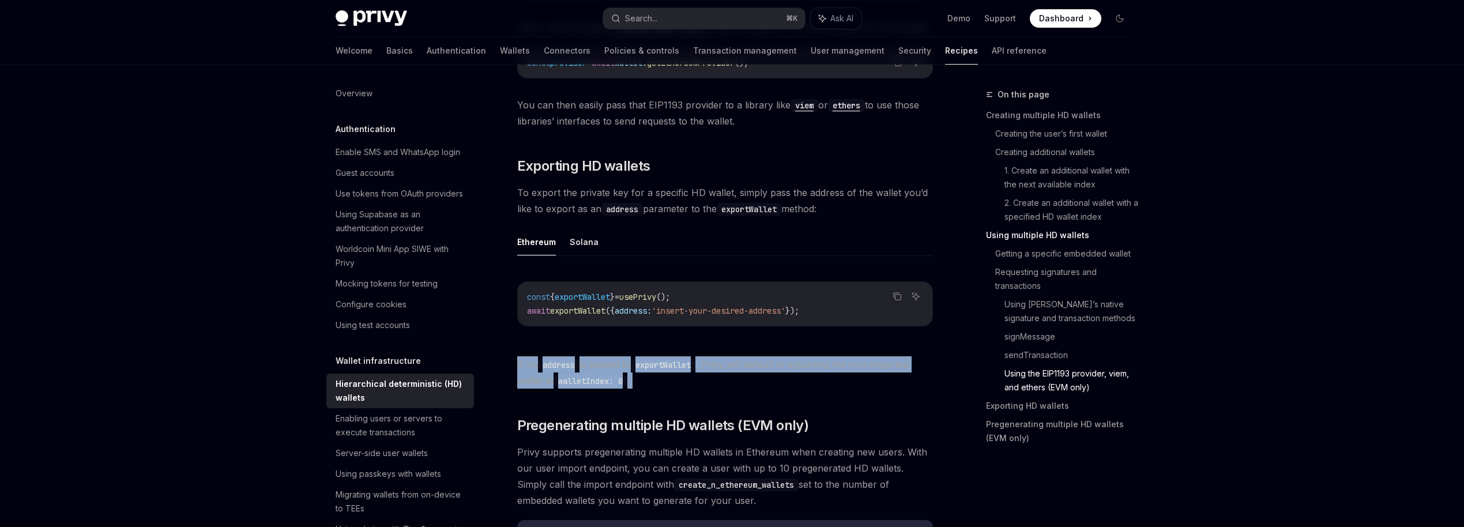
drag, startPoint x: 517, startPoint y: 358, endPoint x: 641, endPoint y: 409, distance: 134.9
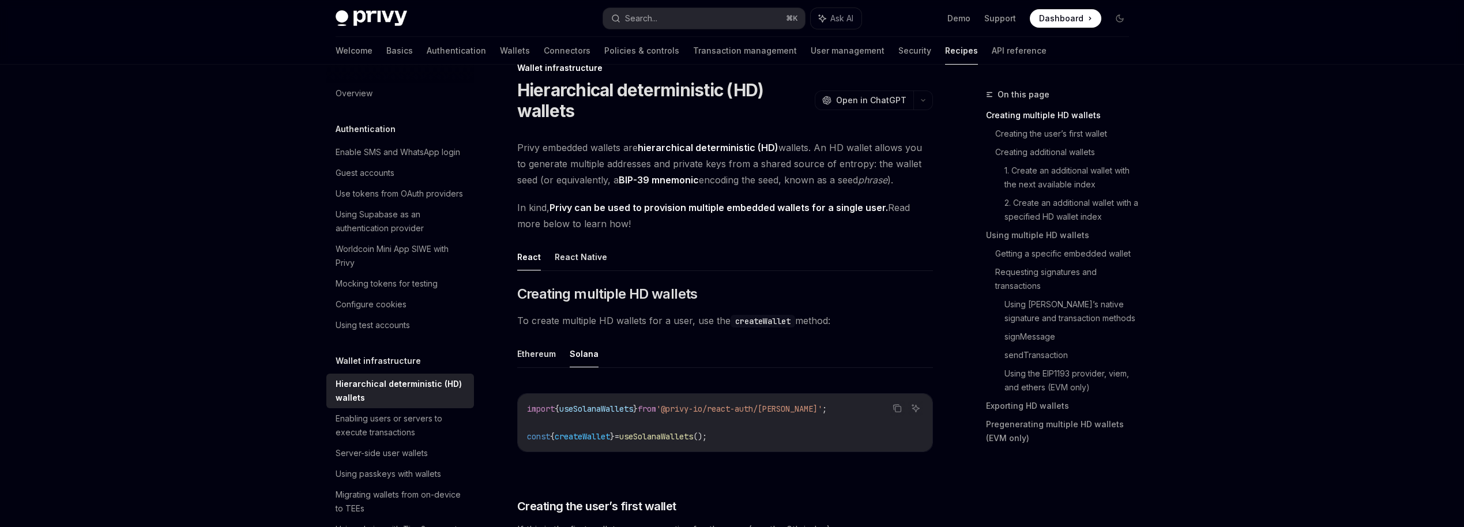
scroll to position [0, 0]
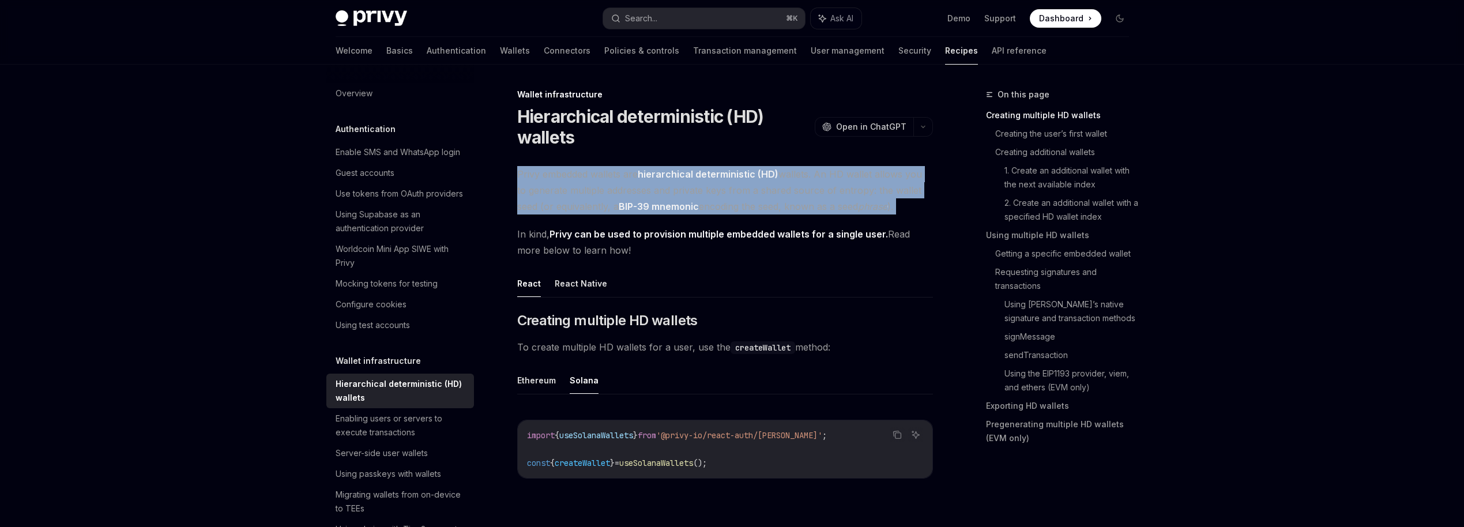
drag, startPoint x: 517, startPoint y: 171, endPoint x: 655, endPoint y: 223, distance: 147.6
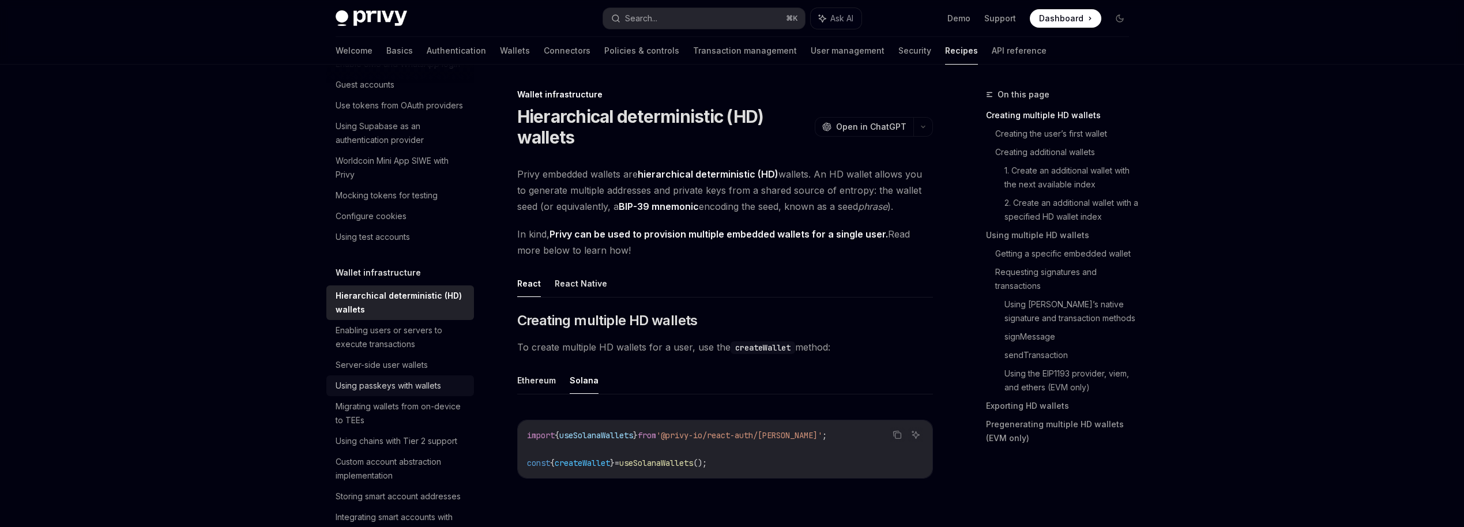
scroll to position [91, 0]
click at [426, 441] on div "Using chains with Tier 2 support" at bounding box center [397, 438] width 122 height 14
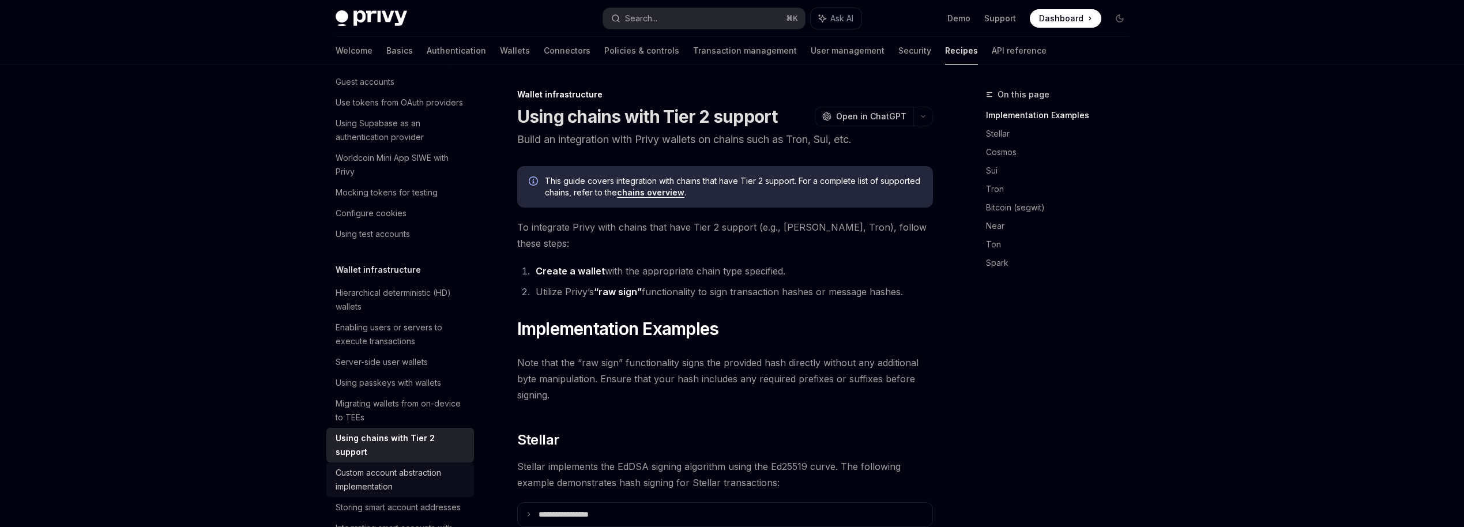
click at [415, 466] on div "Custom account abstraction implementation" at bounding box center [401, 480] width 131 height 28
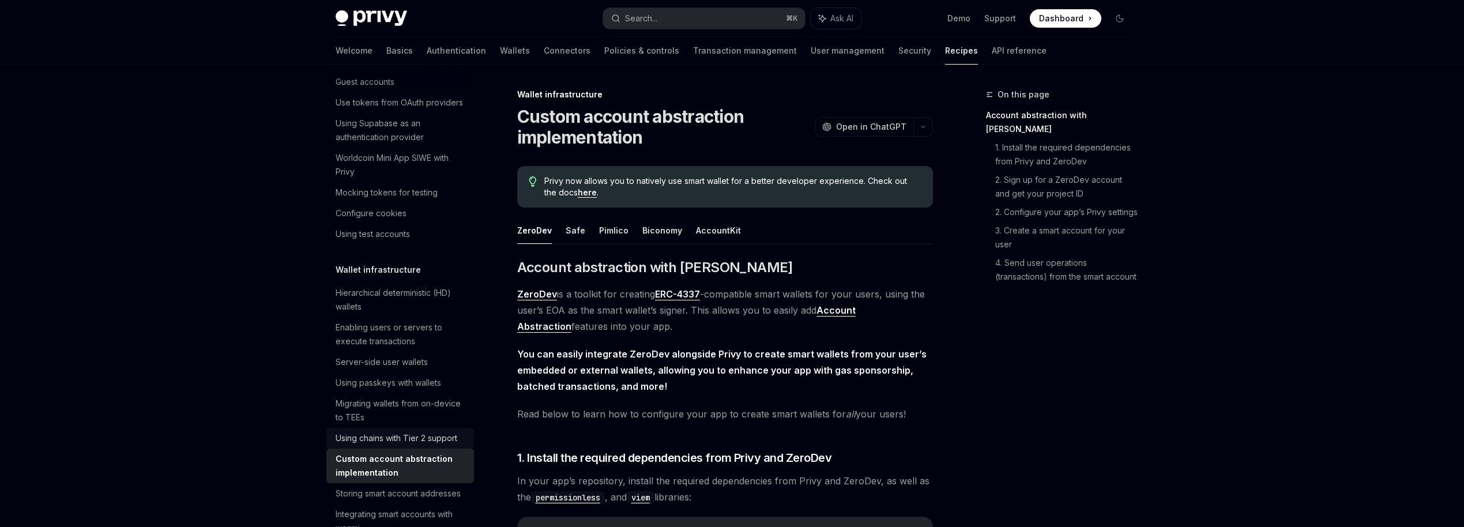
click at [411, 434] on div "Using chains with Tier 2 support" at bounding box center [397, 438] width 122 height 14
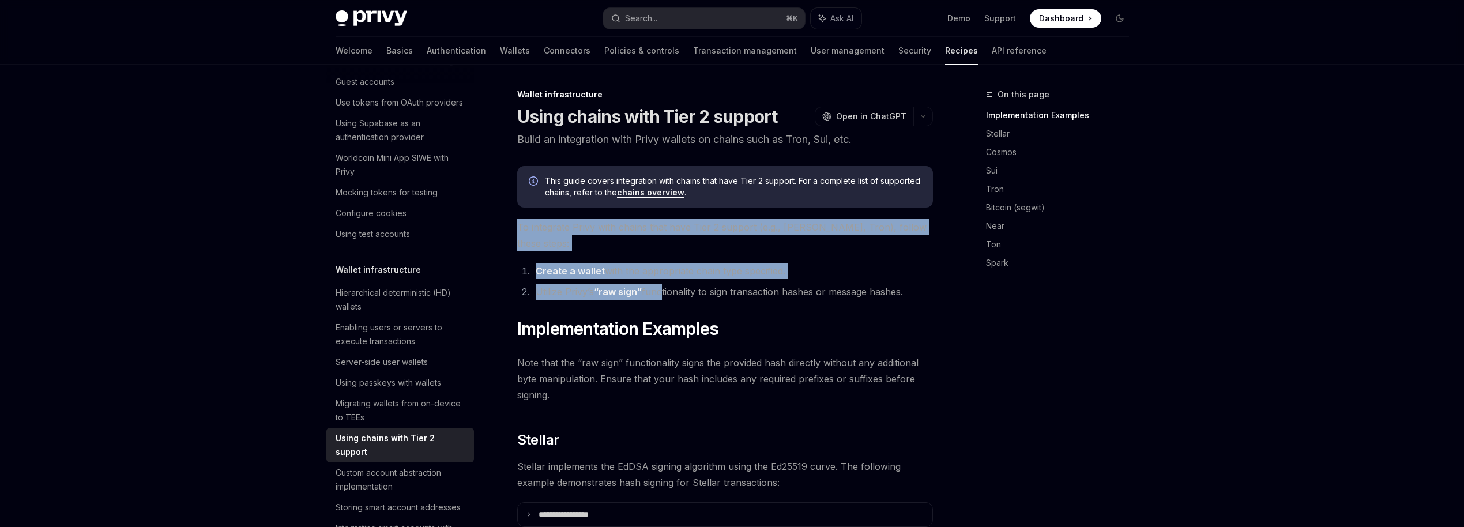
drag, startPoint x: 510, startPoint y: 230, endPoint x: 660, endPoint y: 272, distance: 156.4
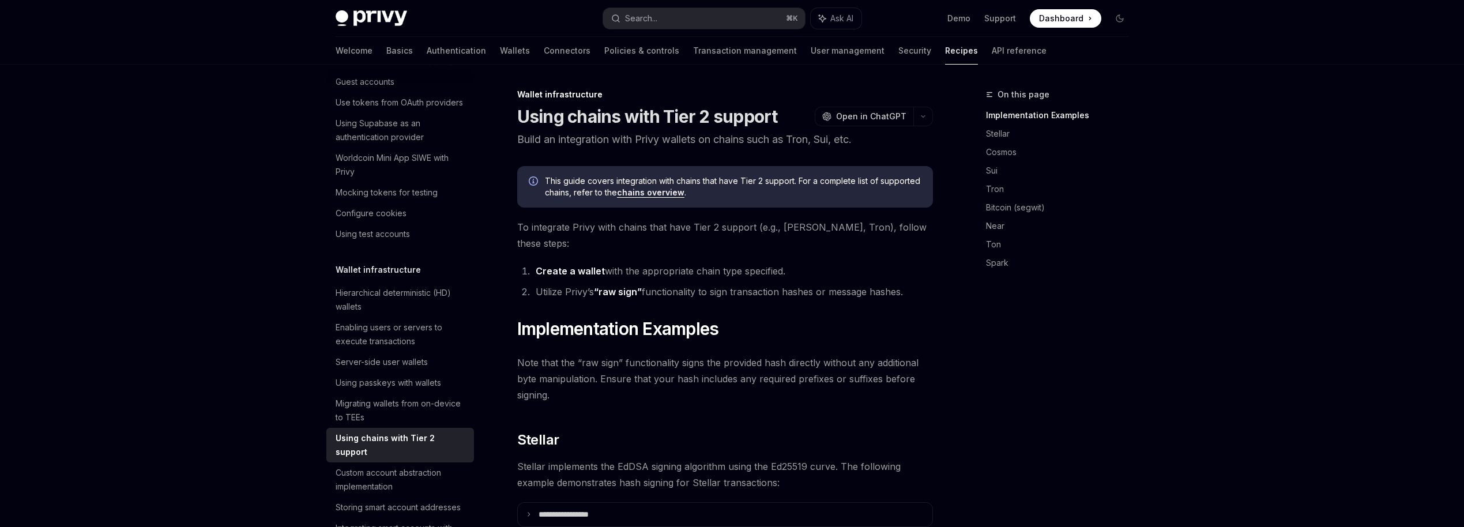
click at [638, 355] on span "Note that the “raw sign” functionality signs the provided hash directly without…" at bounding box center [725, 379] width 416 height 48
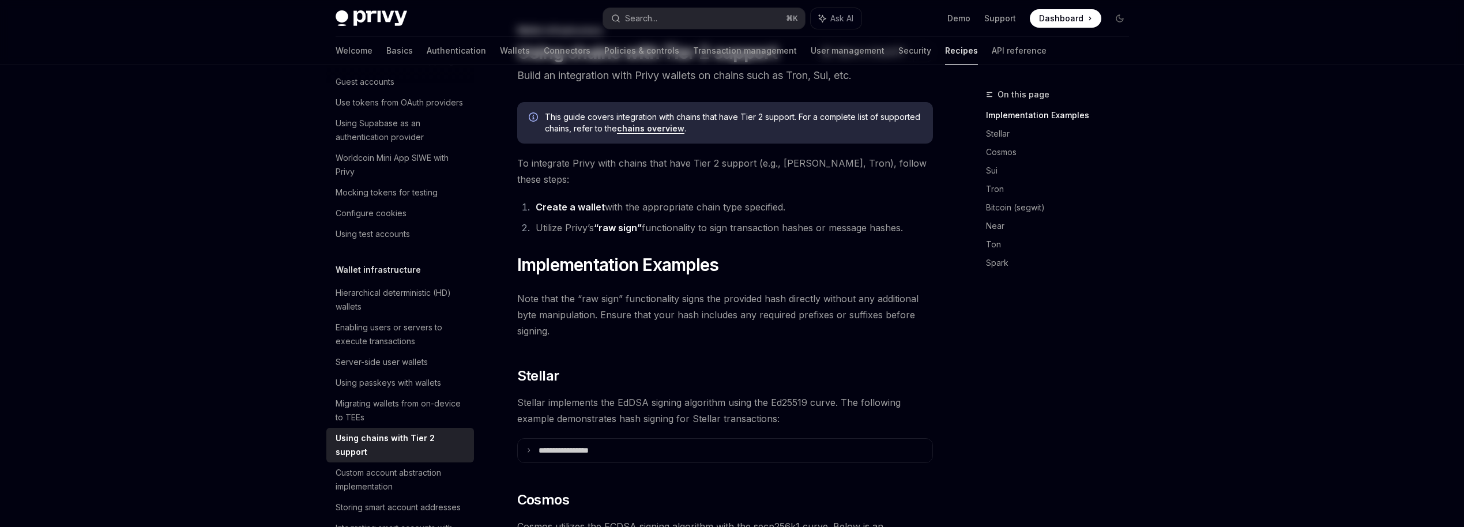
scroll to position [21, 0]
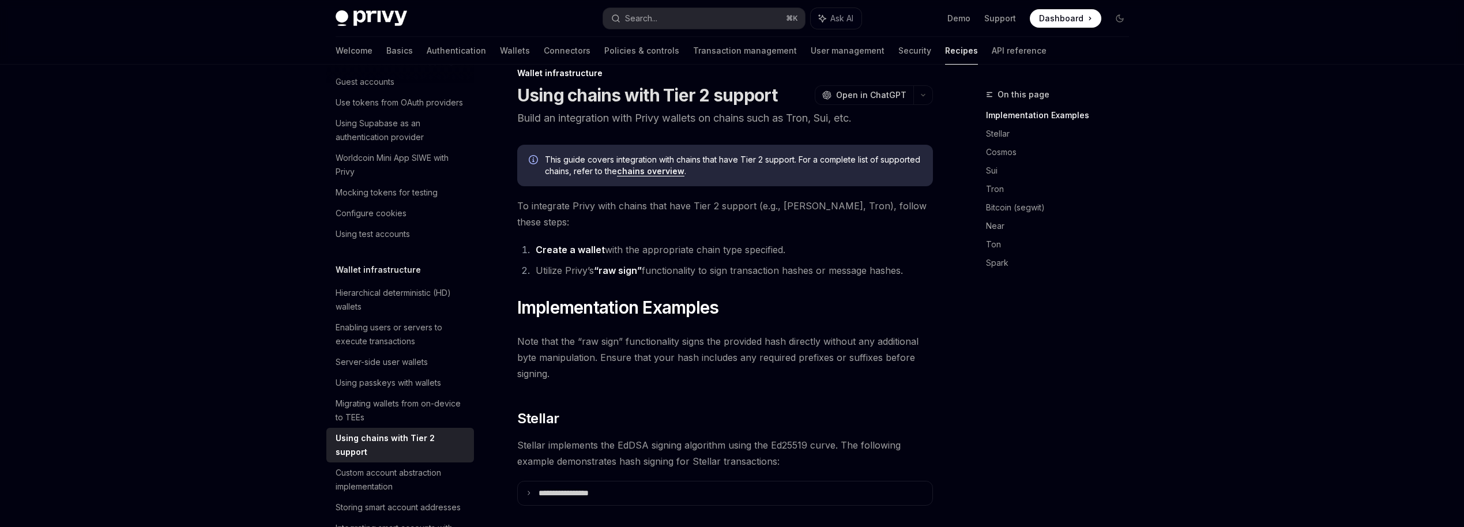
click at [657, 172] on link "chains overview" at bounding box center [650, 171] width 67 height 10
type textarea "*"
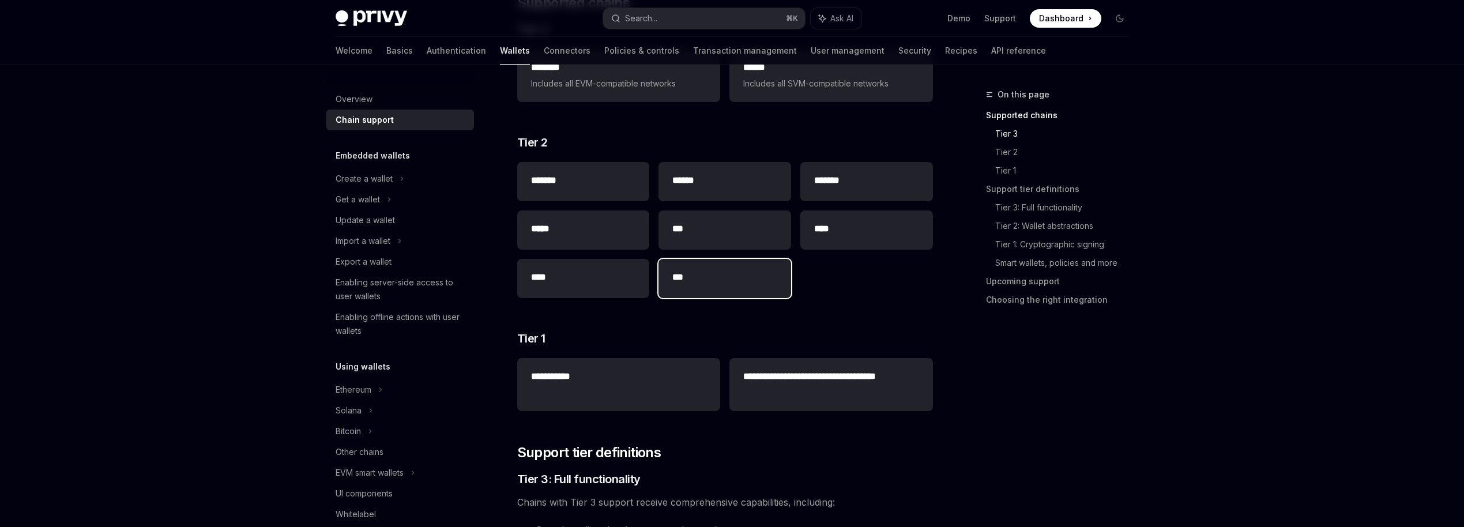
scroll to position [229, 0]
click at [1027, 247] on link "Tier 1: Cryptographic signing" at bounding box center [1066, 244] width 143 height 18
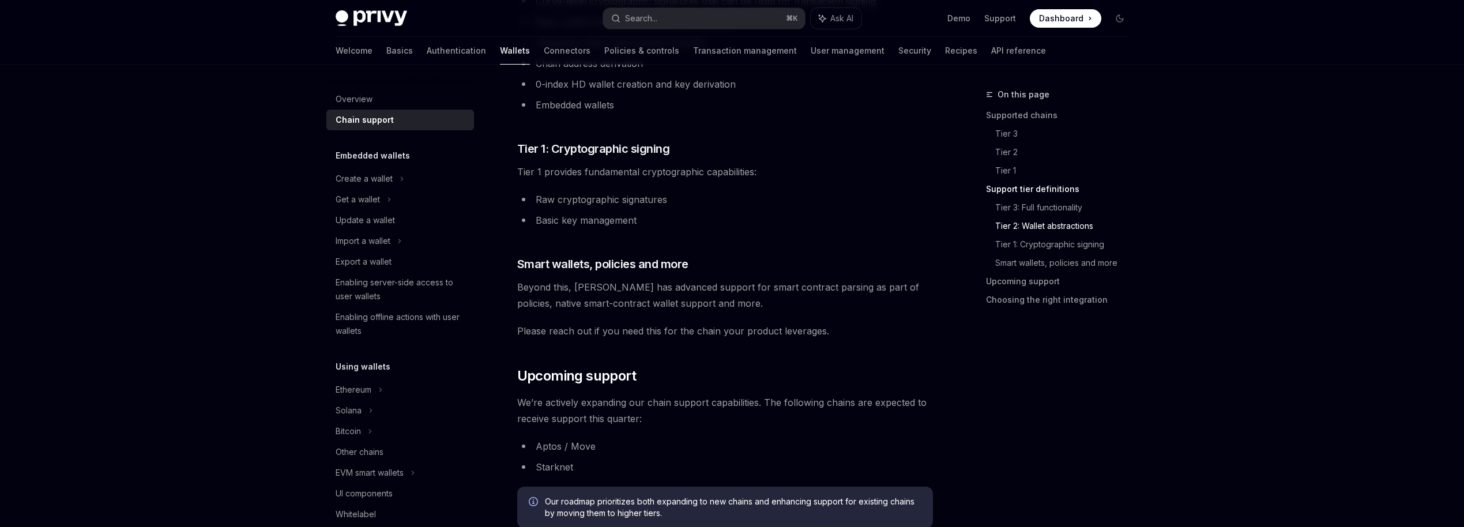
scroll to position [1008, 0]
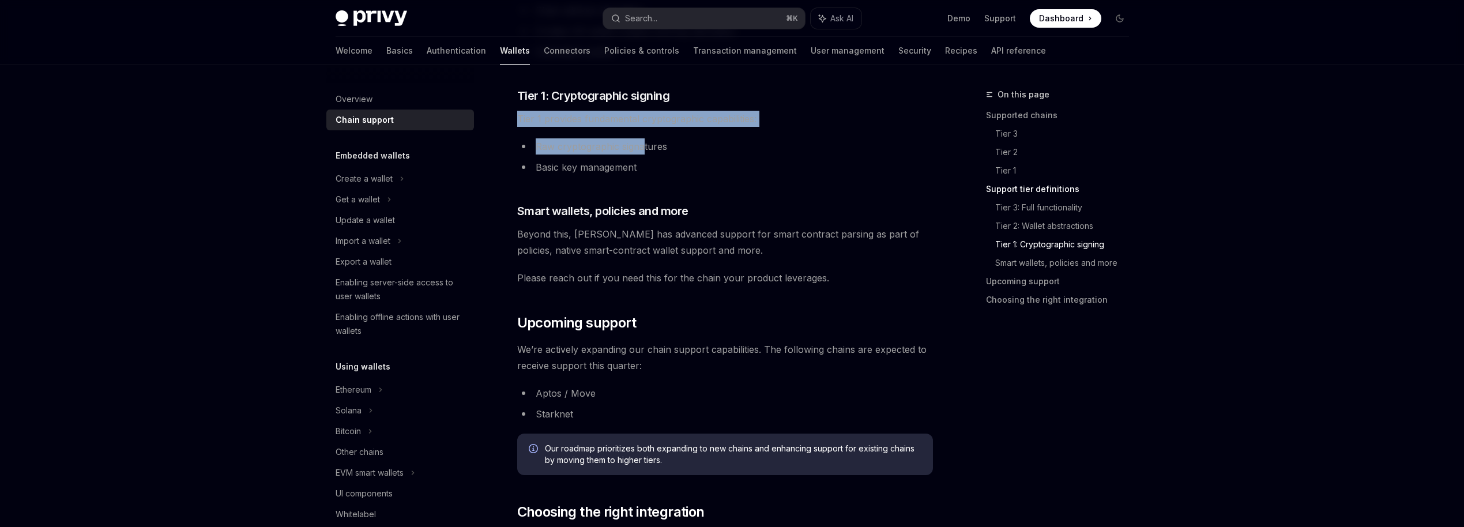
drag, startPoint x: 509, startPoint y: 113, endPoint x: 642, endPoint y: 149, distance: 137.4
click at [642, 149] on div "**********" at bounding box center [617, 10] width 637 height 1860
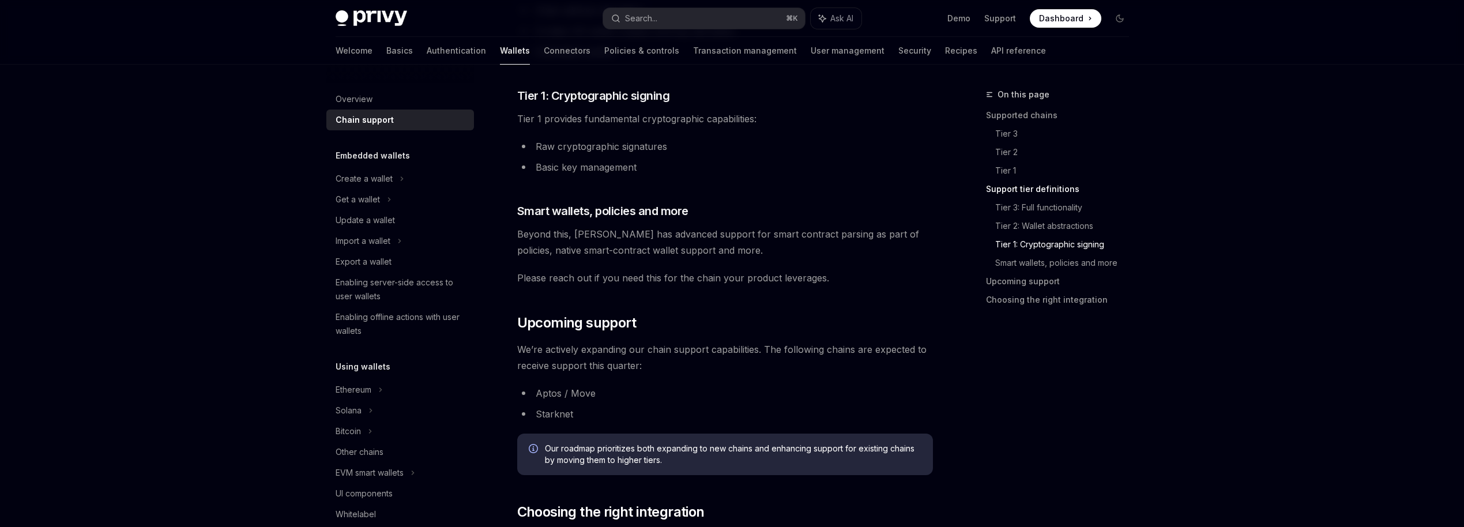
click at [641, 164] on li "Basic key management" at bounding box center [725, 167] width 416 height 16
drag, startPoint x: 531, startPoint y: 143, endPoint x: 656, endPoint y: 171, distance: 128.2
click at [656, 171] on ul "Raw cryptographic signatures Basic key management" at bounding box center [725, 156] width 416 height 37
click at [656, 171] on li "Basic key management" at bounding box center [725, 167] width 416 height 16
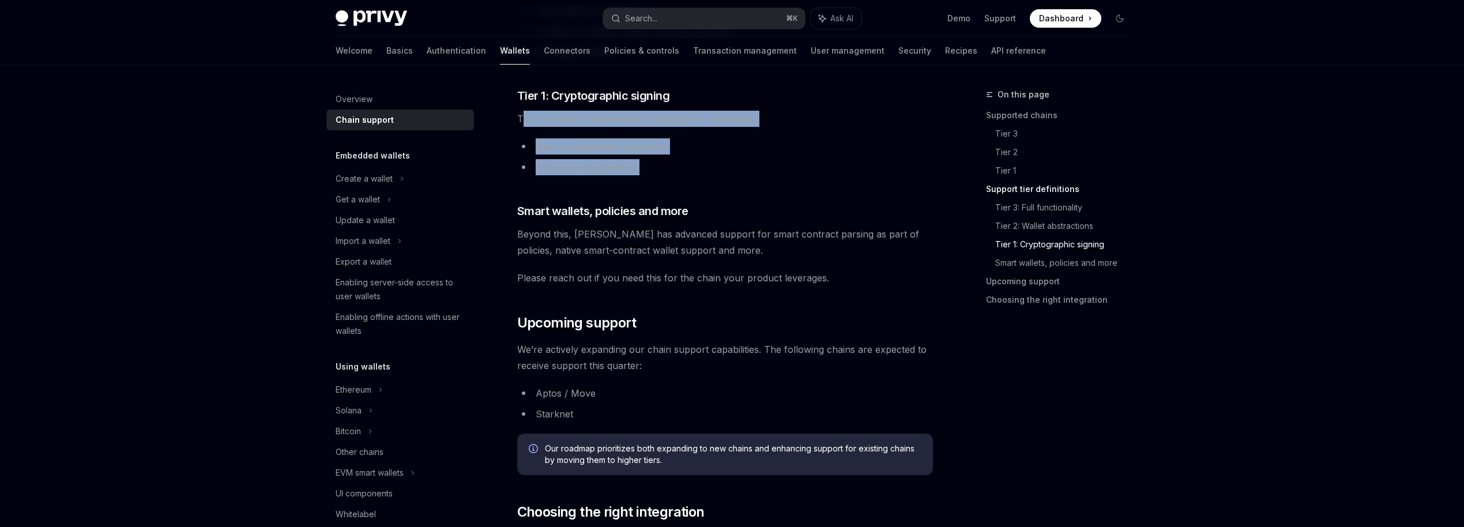
drag, startPoint x: 659, startPoint y: 176, endPoint x: 521, endPoint y: 123, distance: 147.3
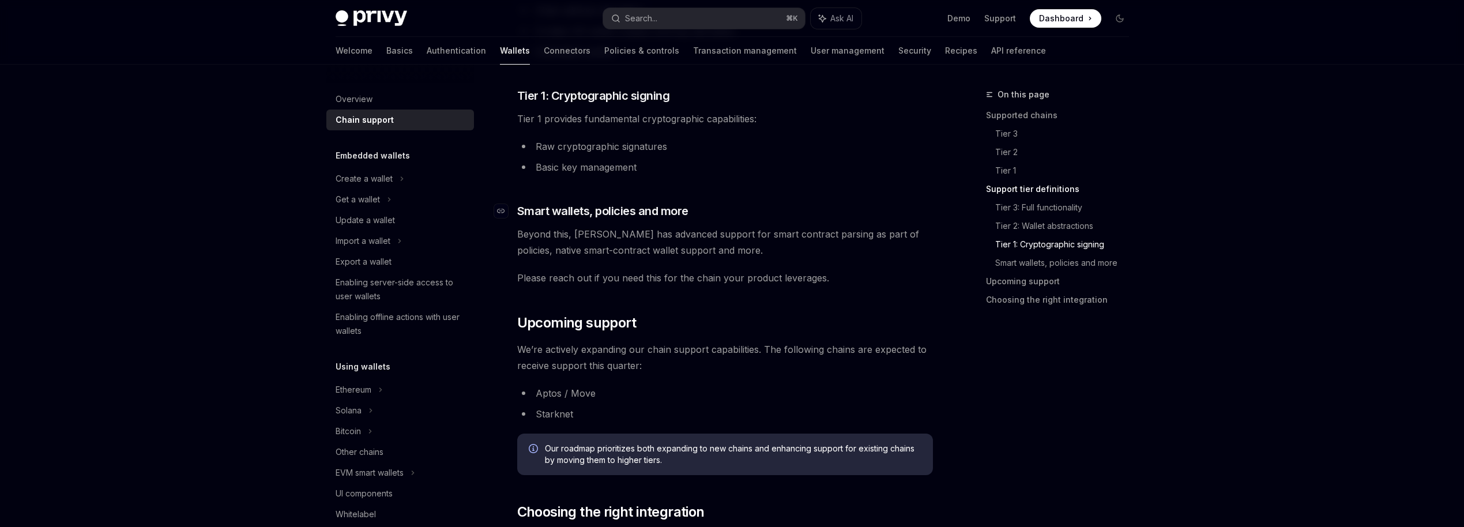
click at [625, 206] on span "Smart wallets, policies and more" at bounding box center [602, 211] width 171 height 16
